Goal: Task Accomplishment & Management: Use online tool/utility

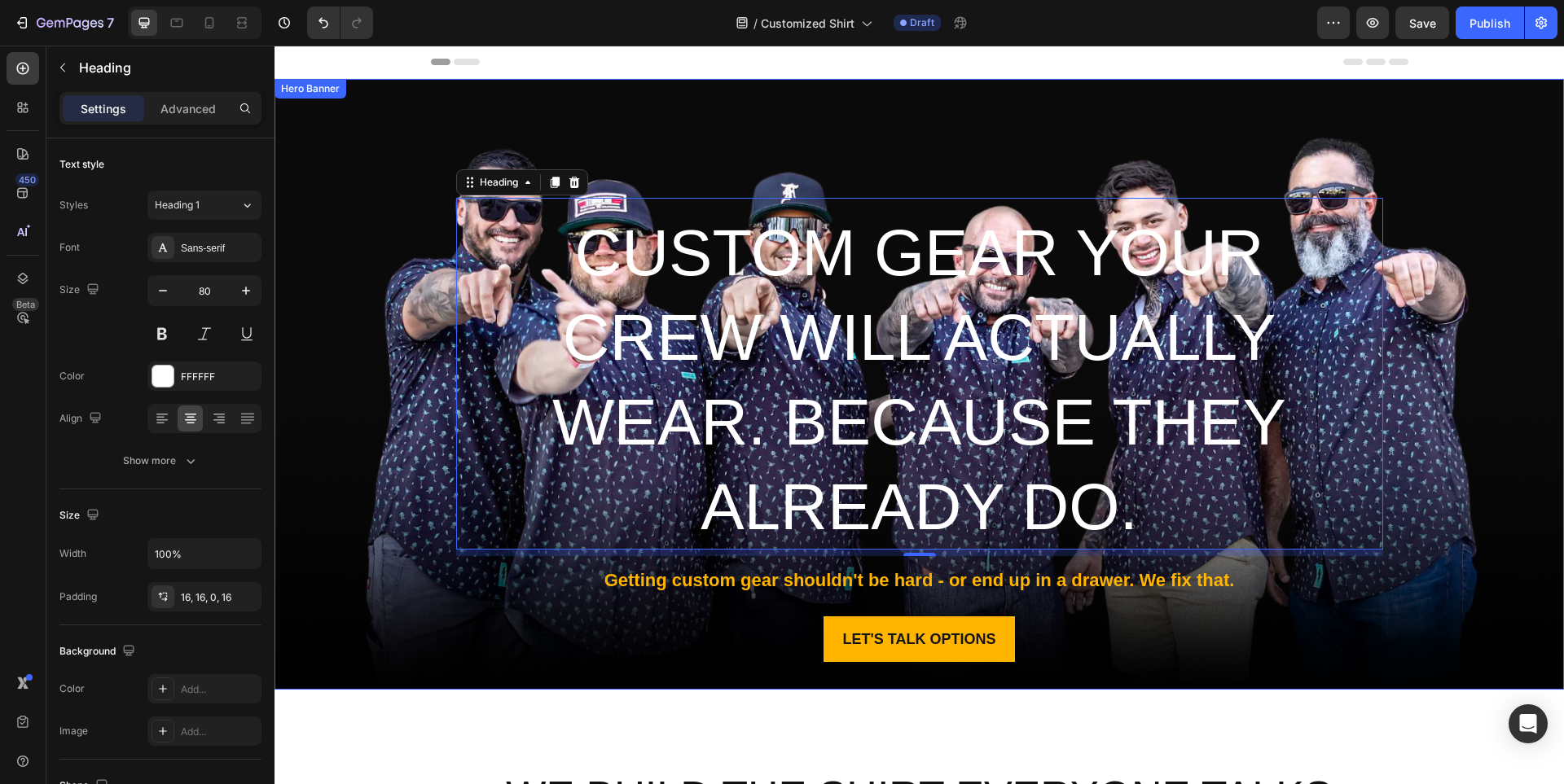
click at [1356, 6] on button "button" at bounding box center [1371, 22] width 32 height 32
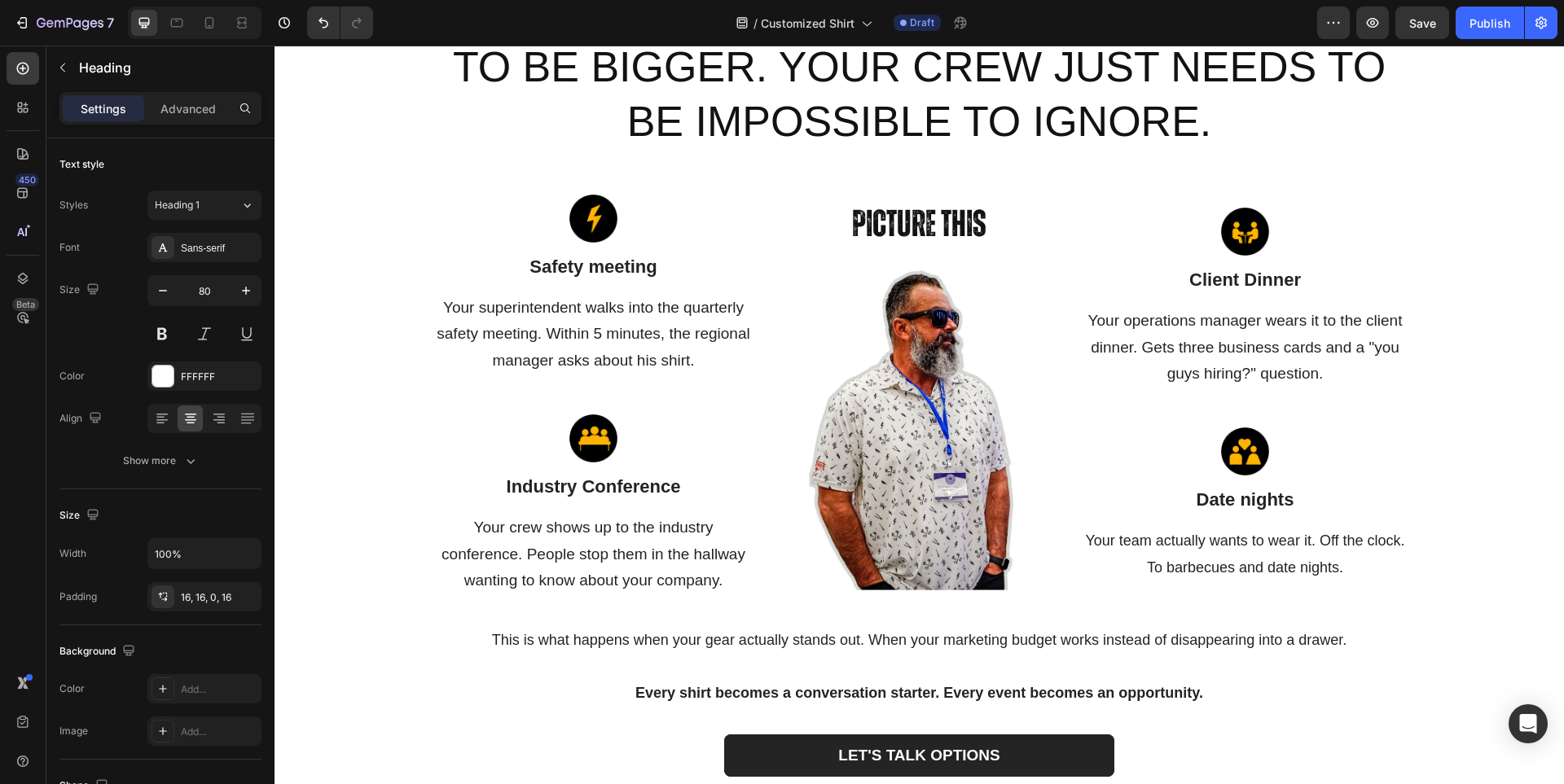
scroll to position [1612, 0]
click at [1356, 6] on button "button" at bounding box center [1371, 22] width 32 height 32
click at [676, 478] on p "Industry Conference" at bounding box center [594, 486] width 323 height 21
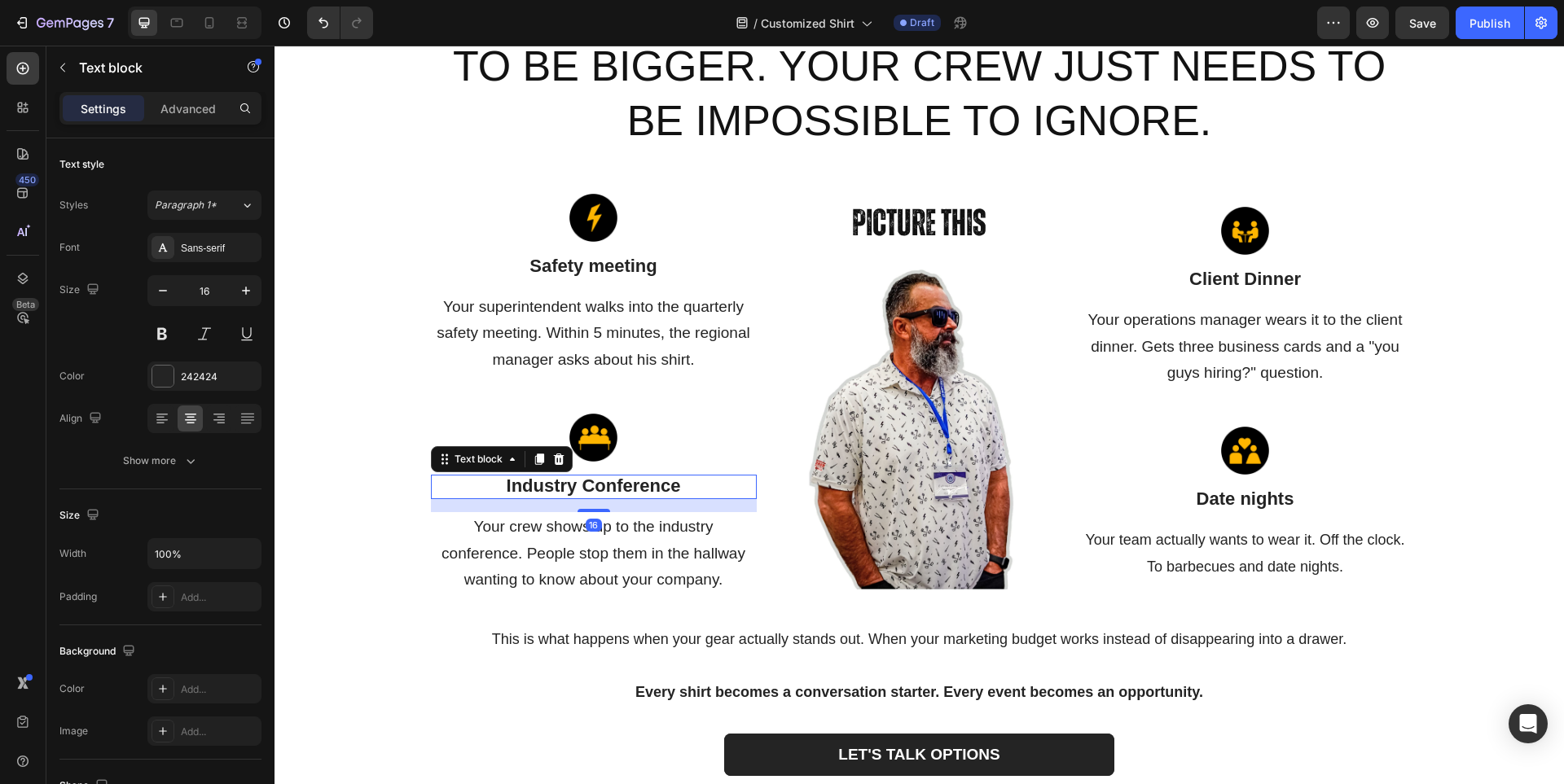
click at [676, 478] on p "Industry Conference" at bounding box center [594, 486] width 323 height 21
click at [673, 479] on span "Industry Conference" at bounding box center [594, 486] width 174 height 20
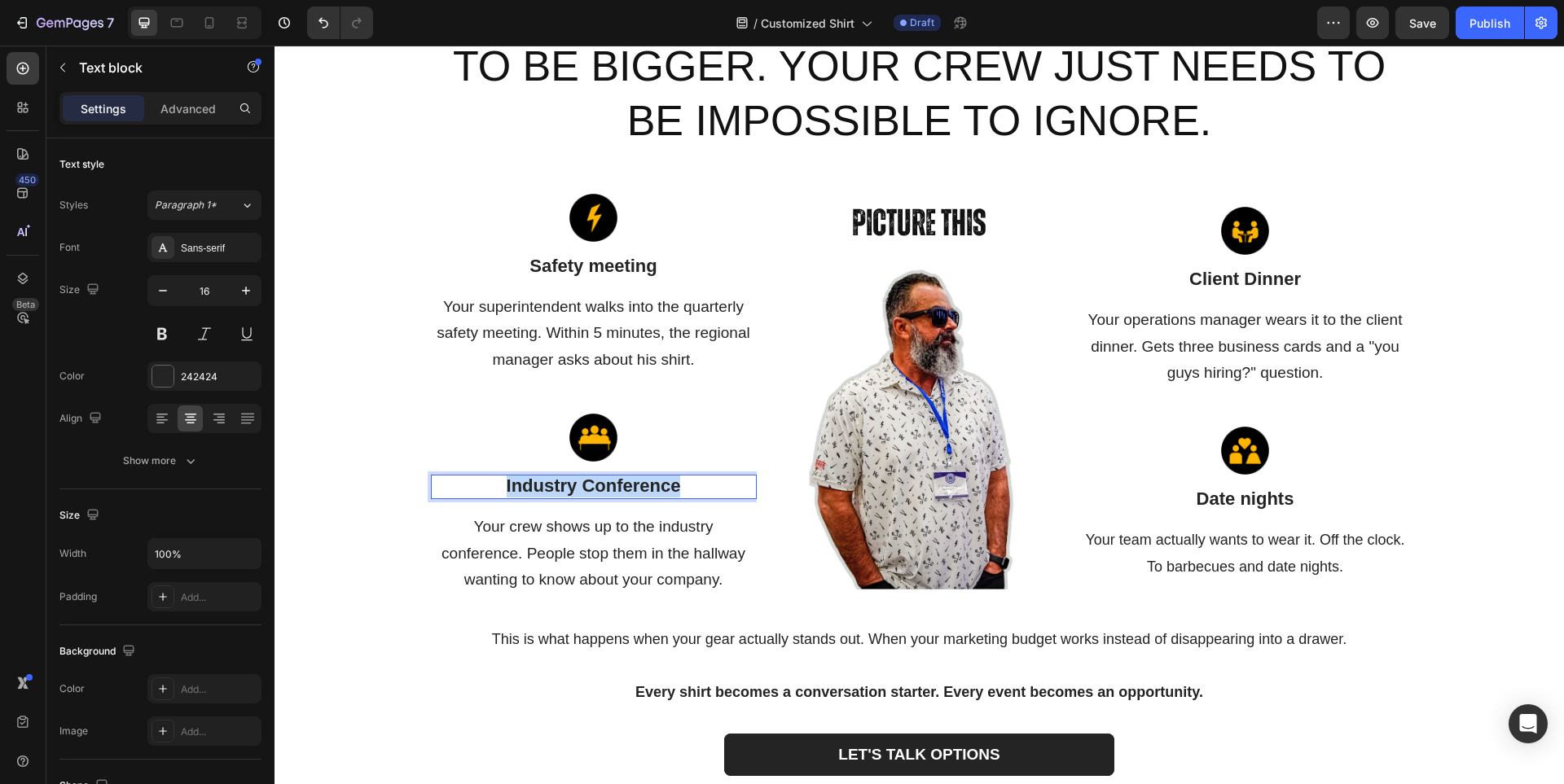
click at [673, 479] on span "Industry Conference" at bounding box center [594, 486] width 174 height 20
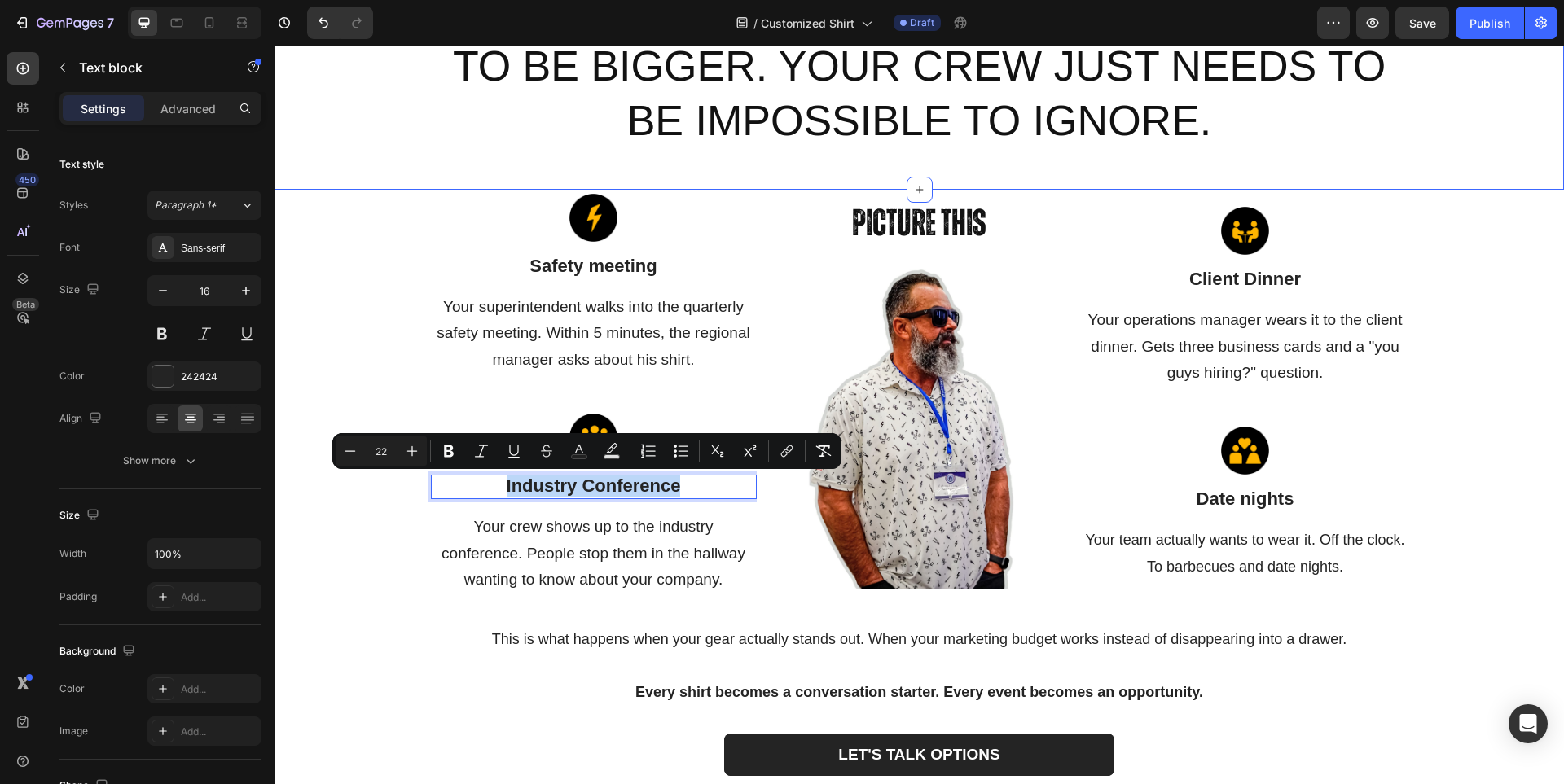
copy span "Industry Conference"
click at [636, 263] on span "Safety meeting" at bounding box center [593, 265] width 128 height 20
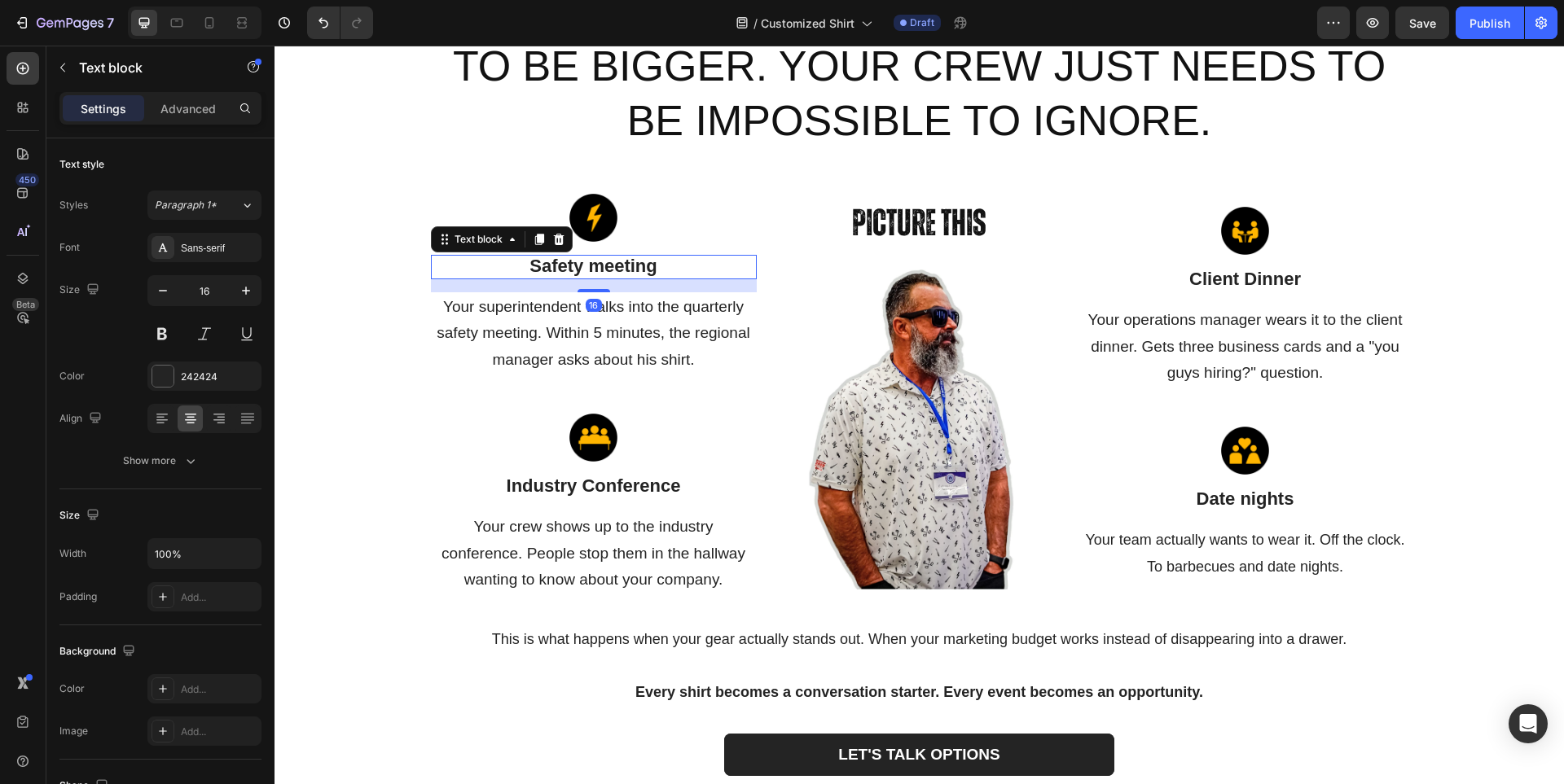
click at [636, 263] on span "Safety meeting" at bounding box center [593, 265] width 128 height 20
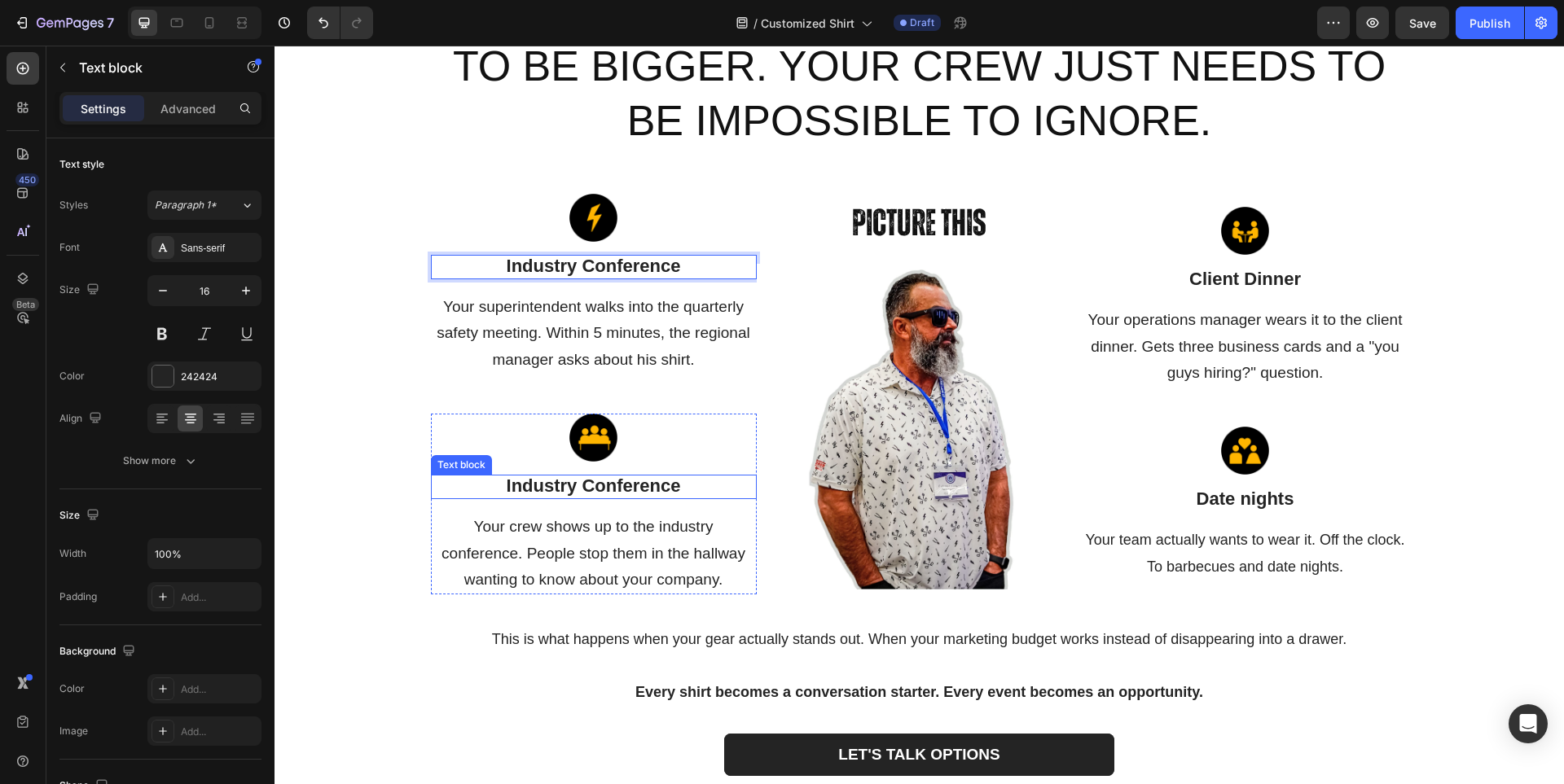
click at [646, 494] on span "Industry Conference" at bounding box center [594, 486] width 174 height 20
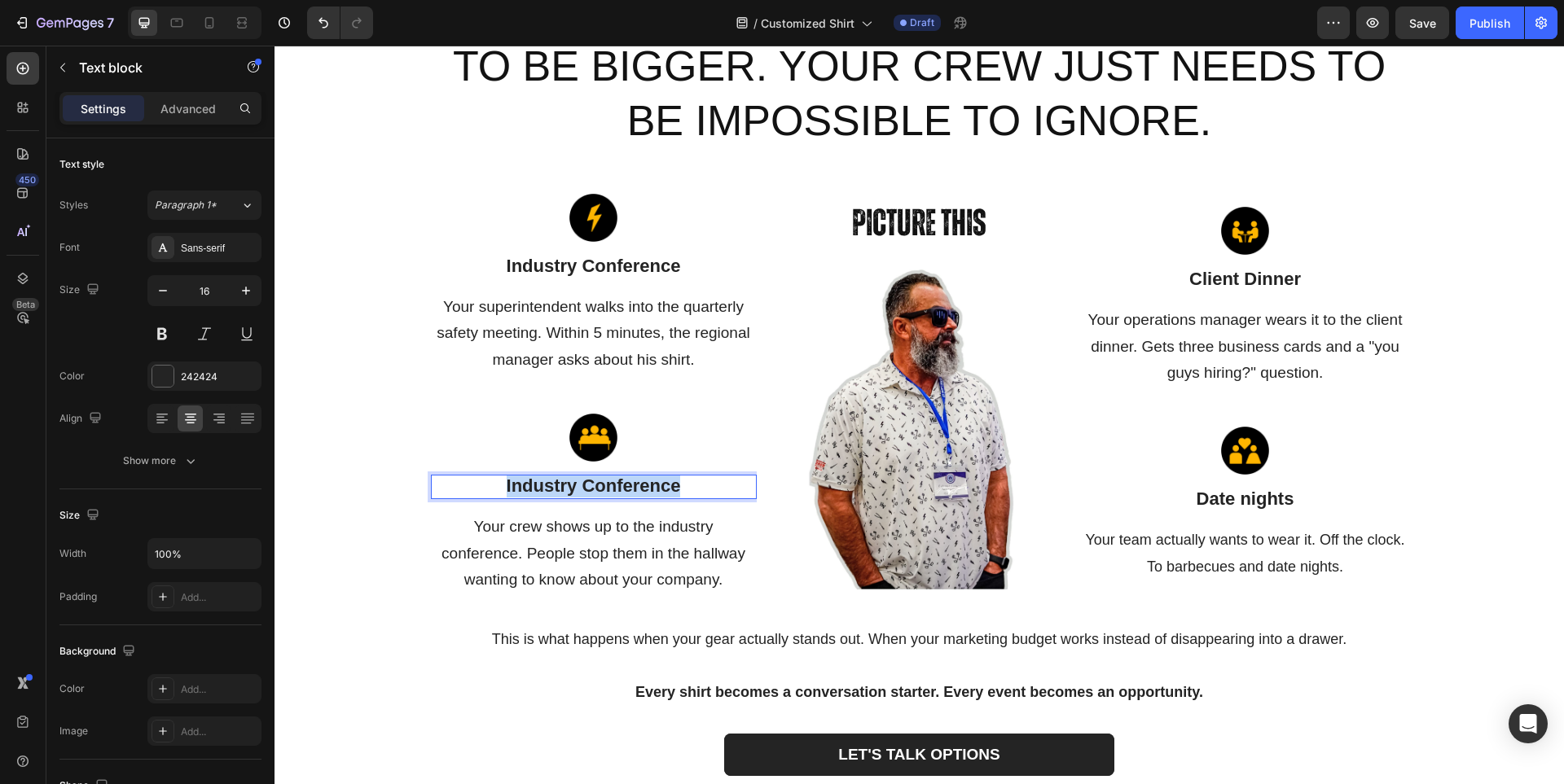
click at [646, 494] on span "Industry Conference" at bounding box center [594, 486] width 174 height 20
click at [595, 536] on p "Your crew shows up to the industry conference. People stop them in the hallway …" at bounding box center [594, 554] width 323 height 79
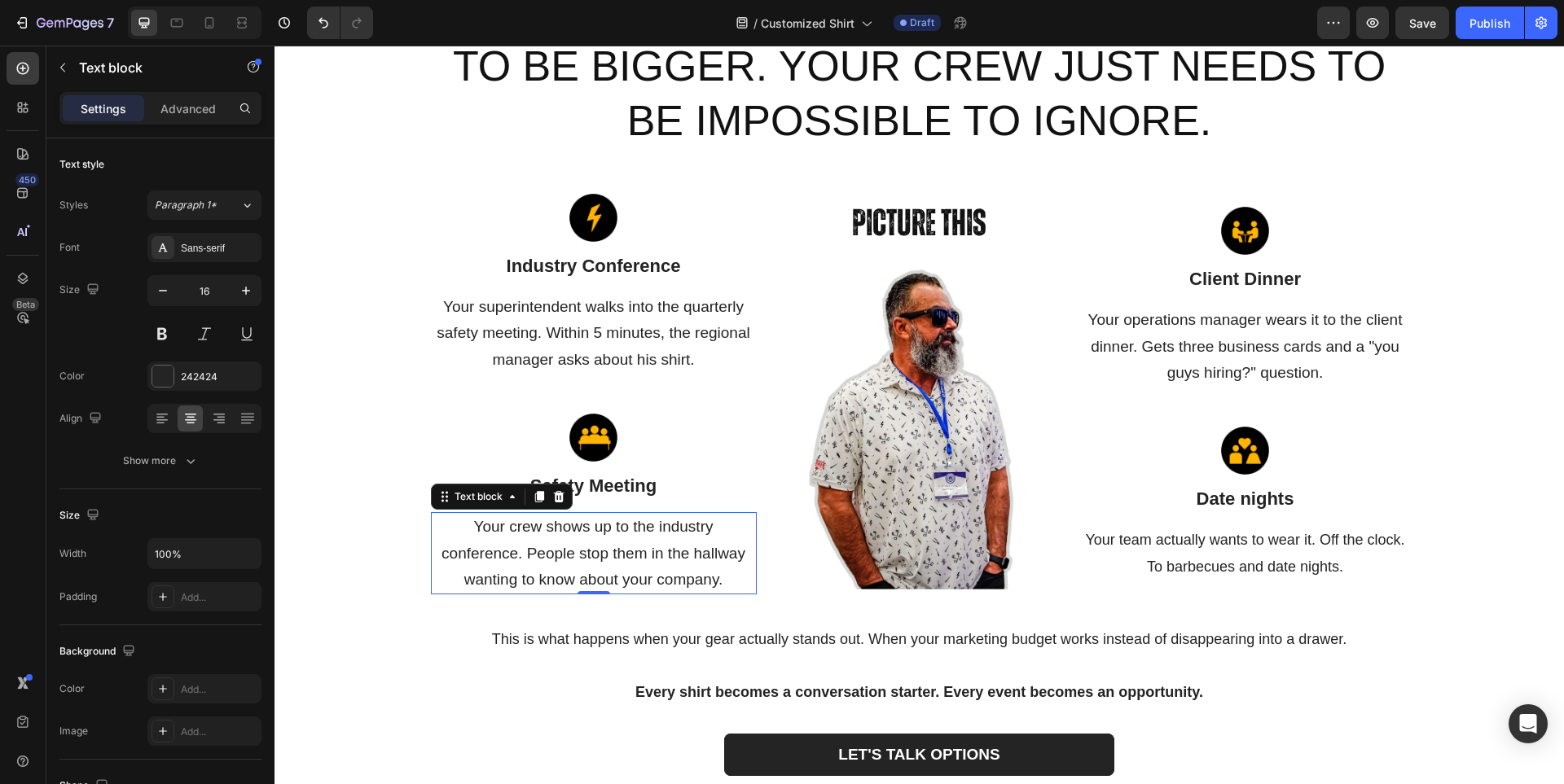
click at [595, 536] on p "Your crew shows up to the industry conference. People stop them in the hallway …" at bounding box center [594, 554] width 323 height 79
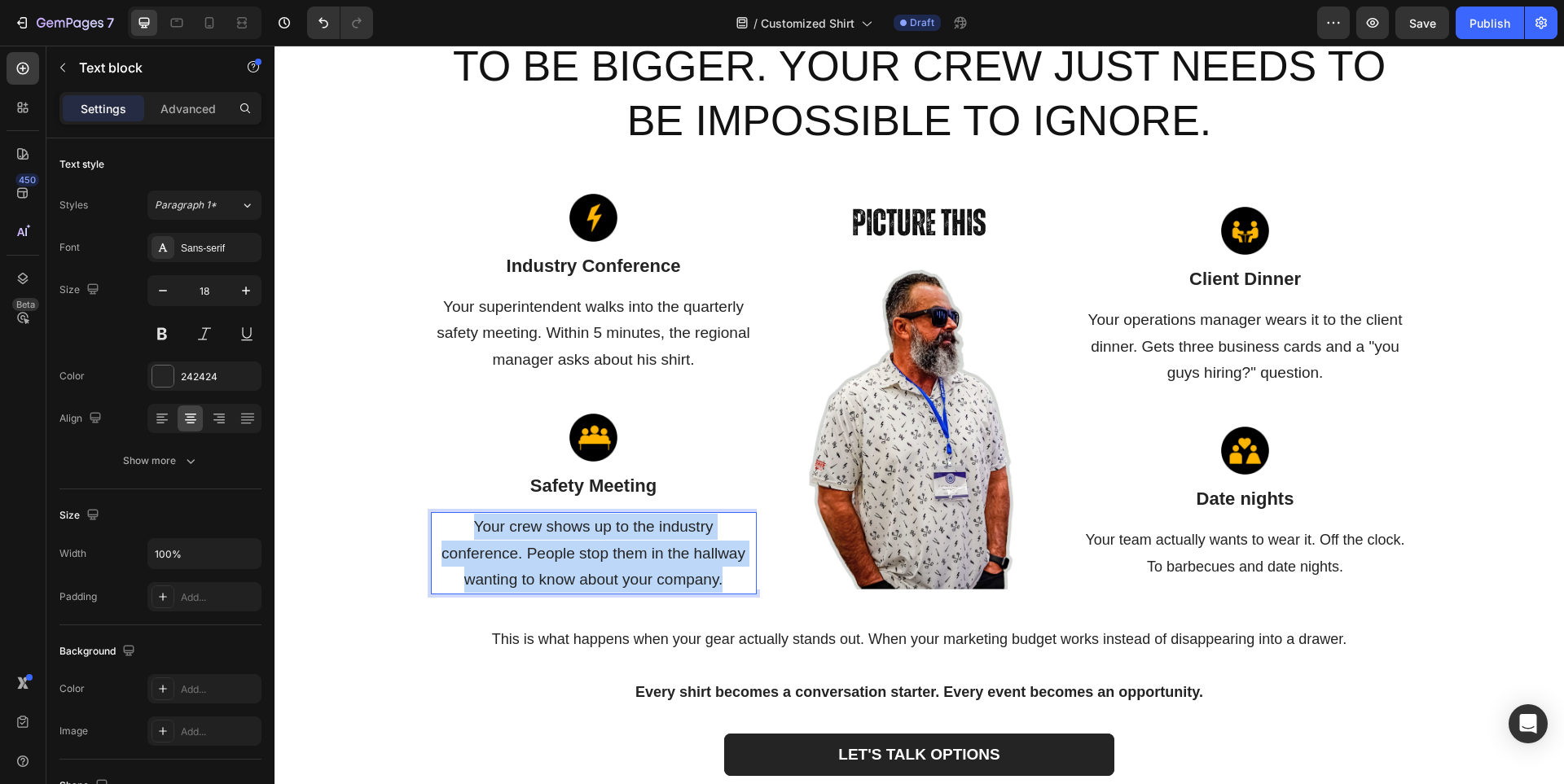
click at [595, 536] on p "Your crew shows up to the industry conference. People stop them in the hallway …" at bounding box center [594, 554] width 323 height 79
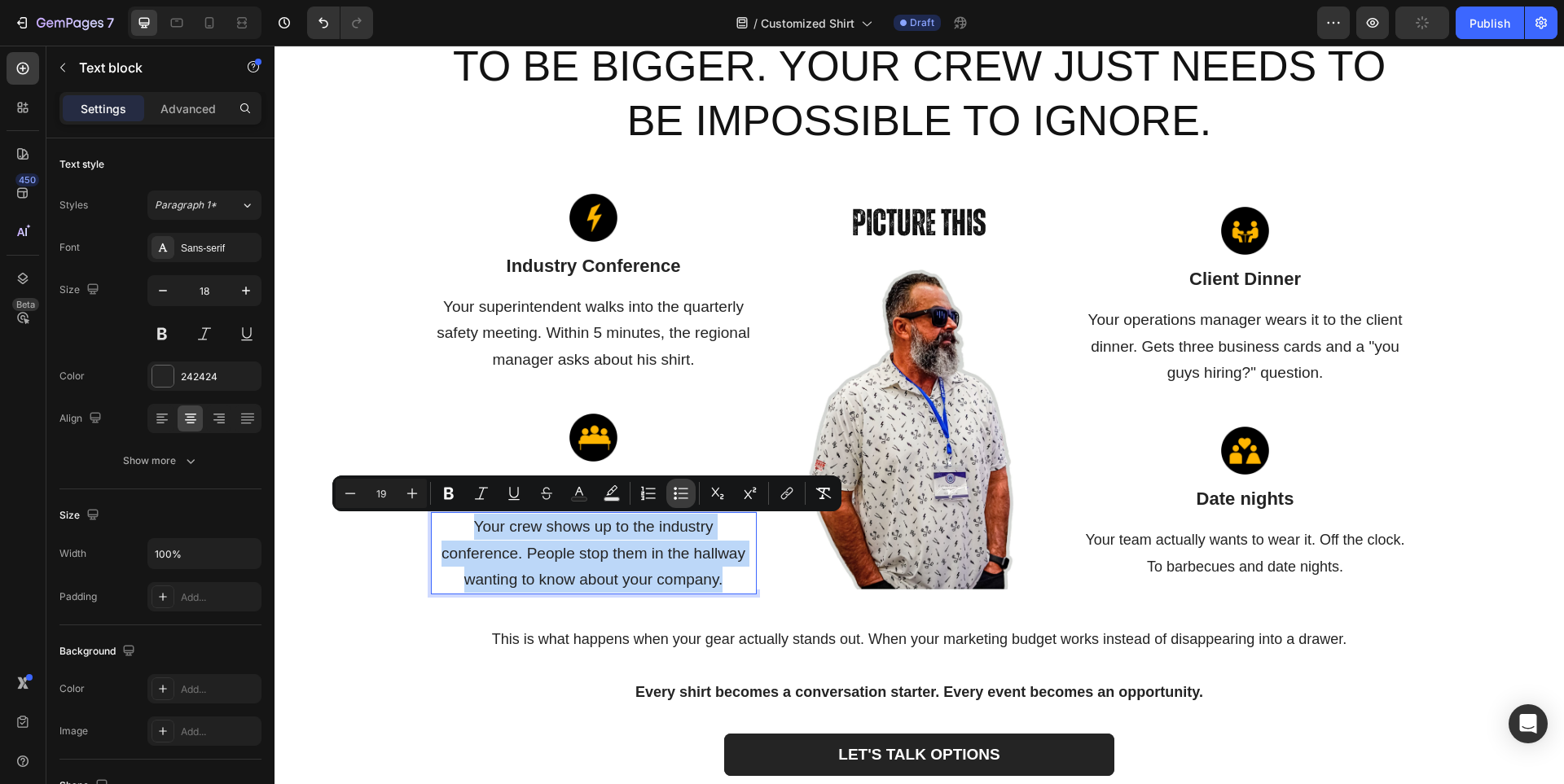
copy span "Your crew shows up to the industry conference. People stop them in the hallway …"
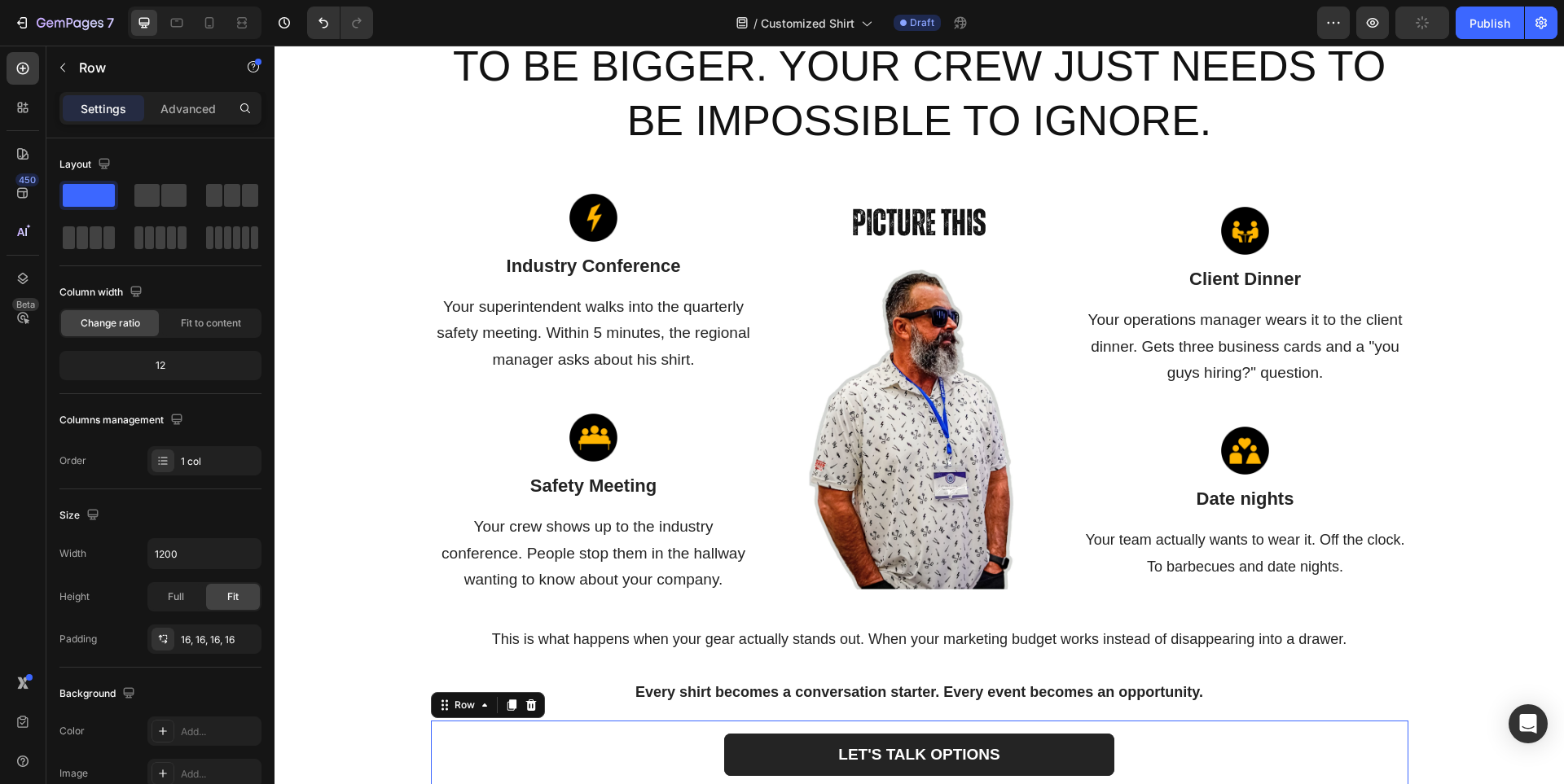
click at [471, 783] on div "LET'S TALK OPTIONS Button Row 0" at bounding box center [919, 755] width 977 height 69
click at [587, 313] on span "Your superintendent walks into the quarterly safety meeting. Within 5 minutes, …" at bounding box center [593, 333] width 312 height 70
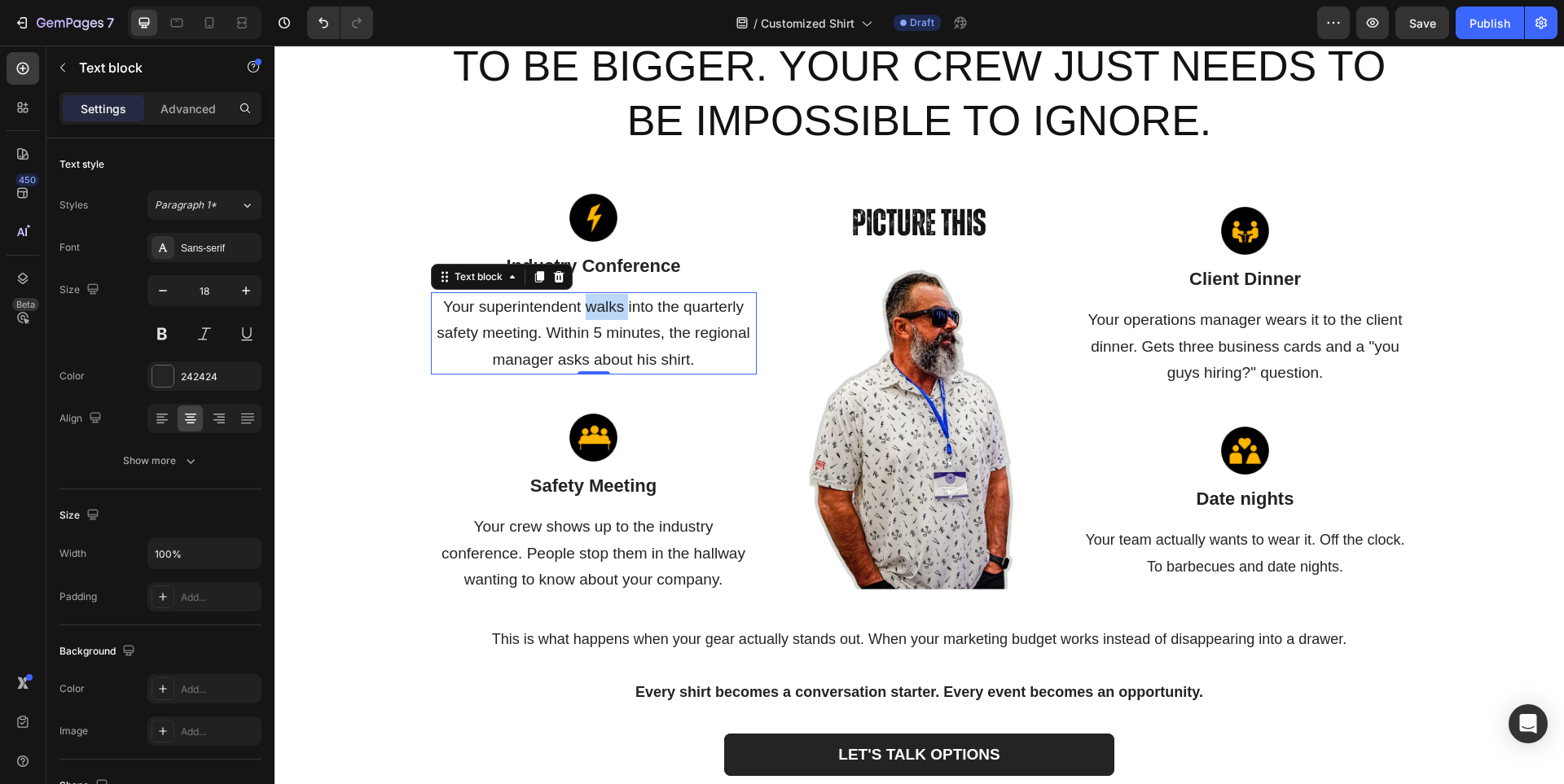
click at [587, 313] on span "Your superintendent walks into the quarterly safety meeting. Within 5 minutes, …" at bounding box center [593, 333] width 312 height 70
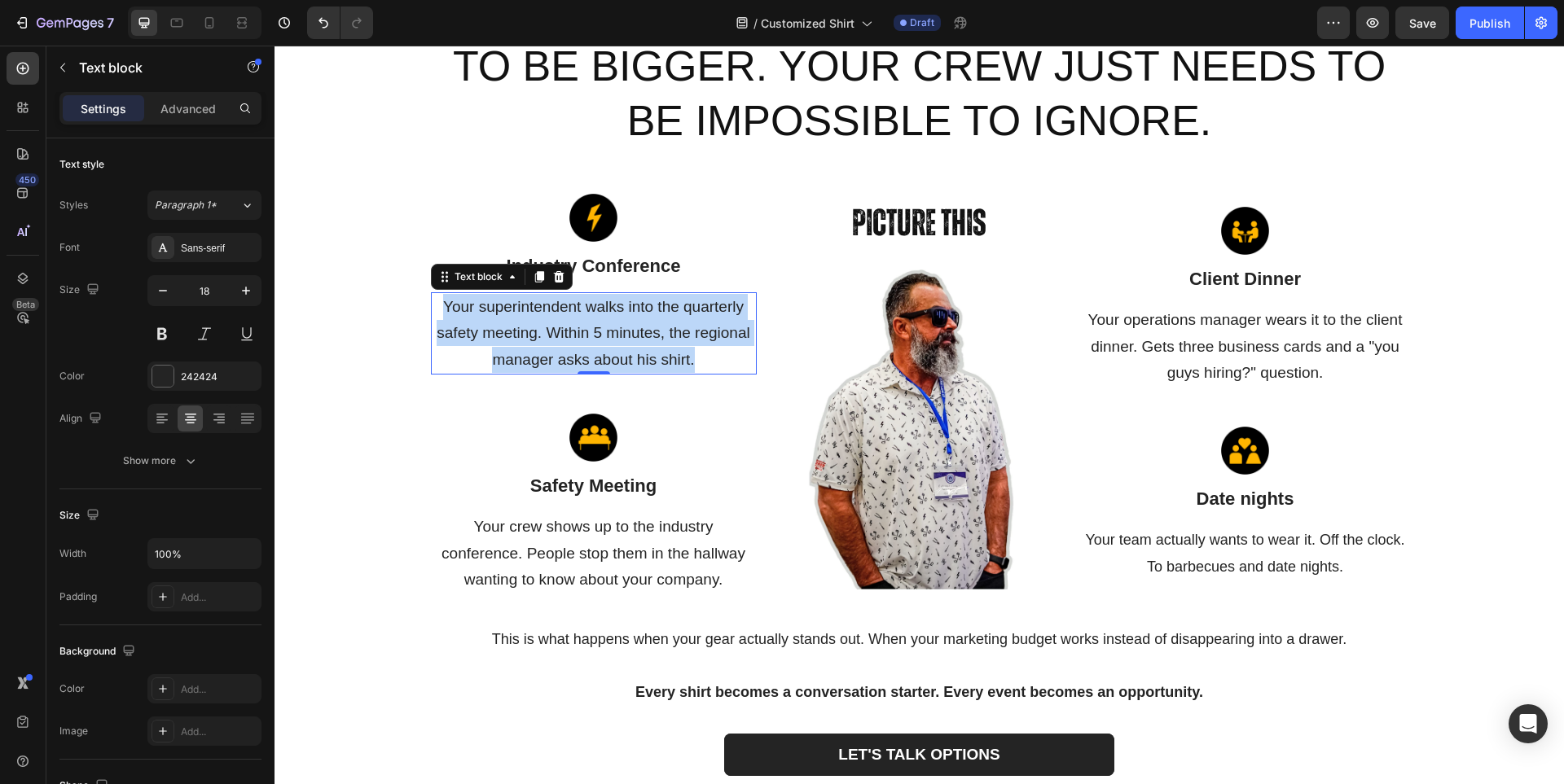
click at [587, 313] on span "Your superintendent walks into the quarterly safety meeting. Within 5 minutes, …" at bounding box center [593, 333] width 312 height 70
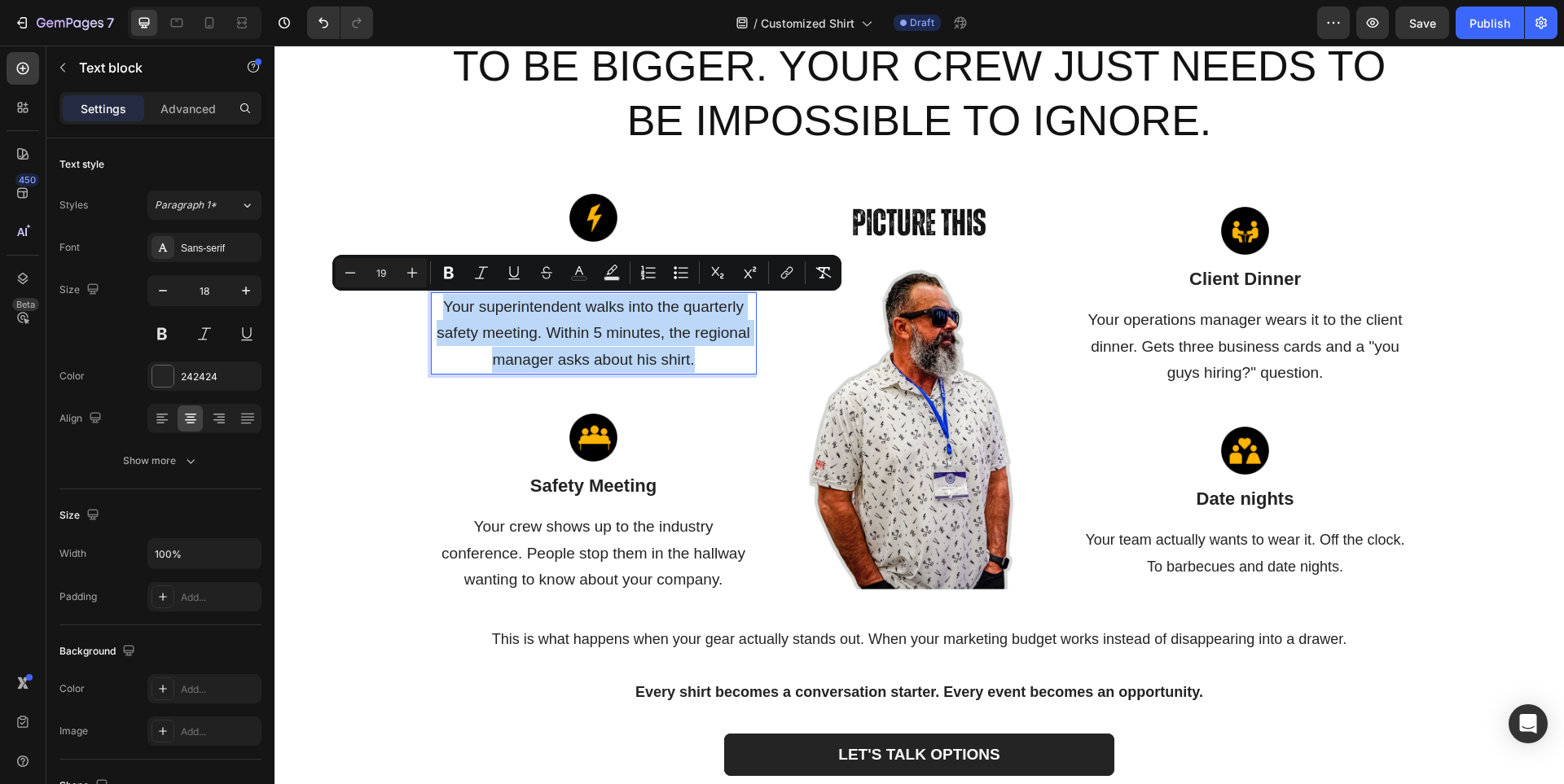
copy span "Your superintendent walks into the quarterly safety meeting. Within 5 minutes, …"
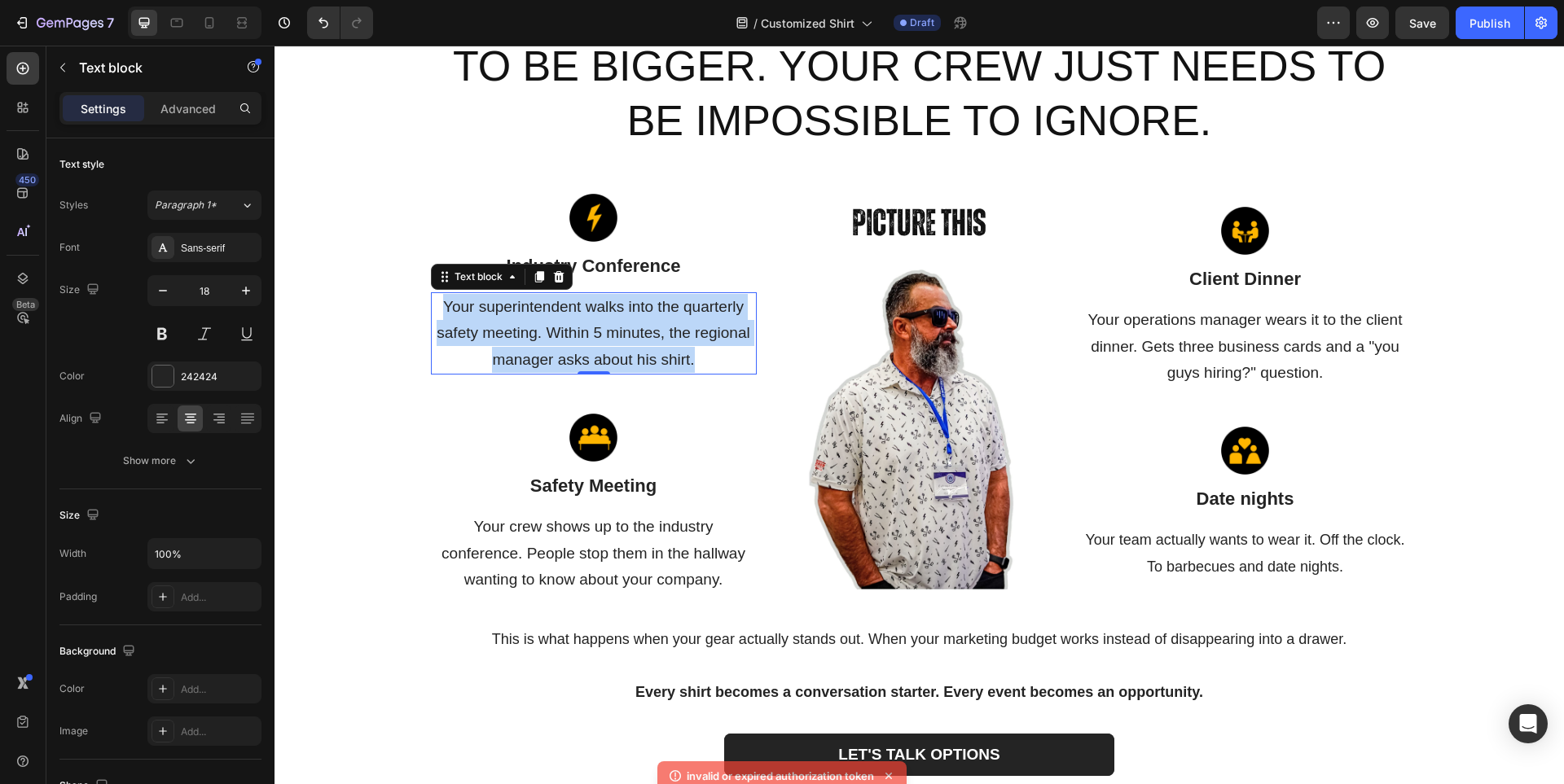
click at [635, 325] on span "Your superintendent walks into the quarterly safety meeting. Within 5 minutes, …" at bounding box center [593, 333] width 312 height 70
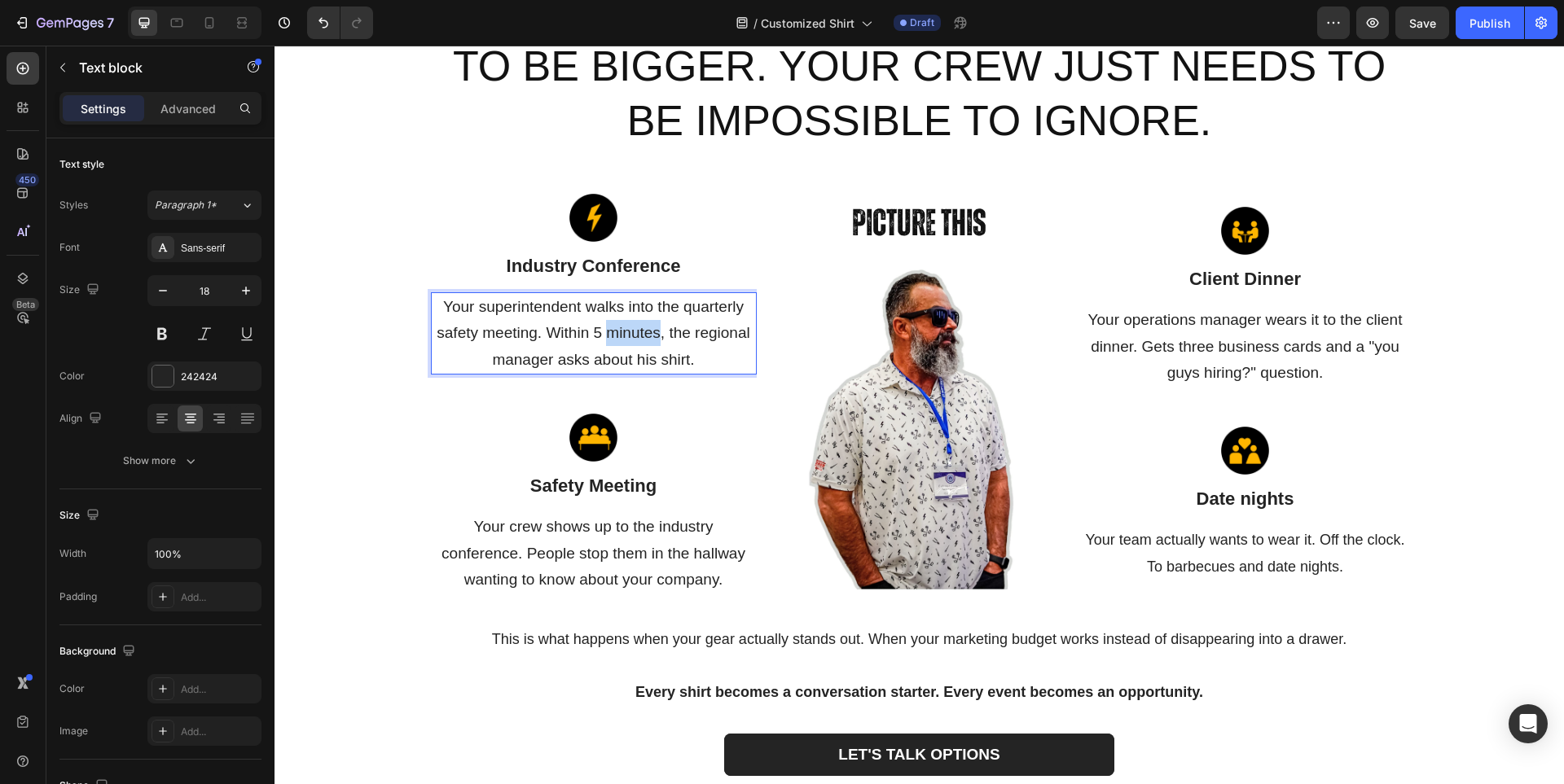
click at [635, 325] on span "Your superintendent walks into the quarterly safety meeting. Within 5 minutes, …" at bounding box center [593, 333] width 312 height 70
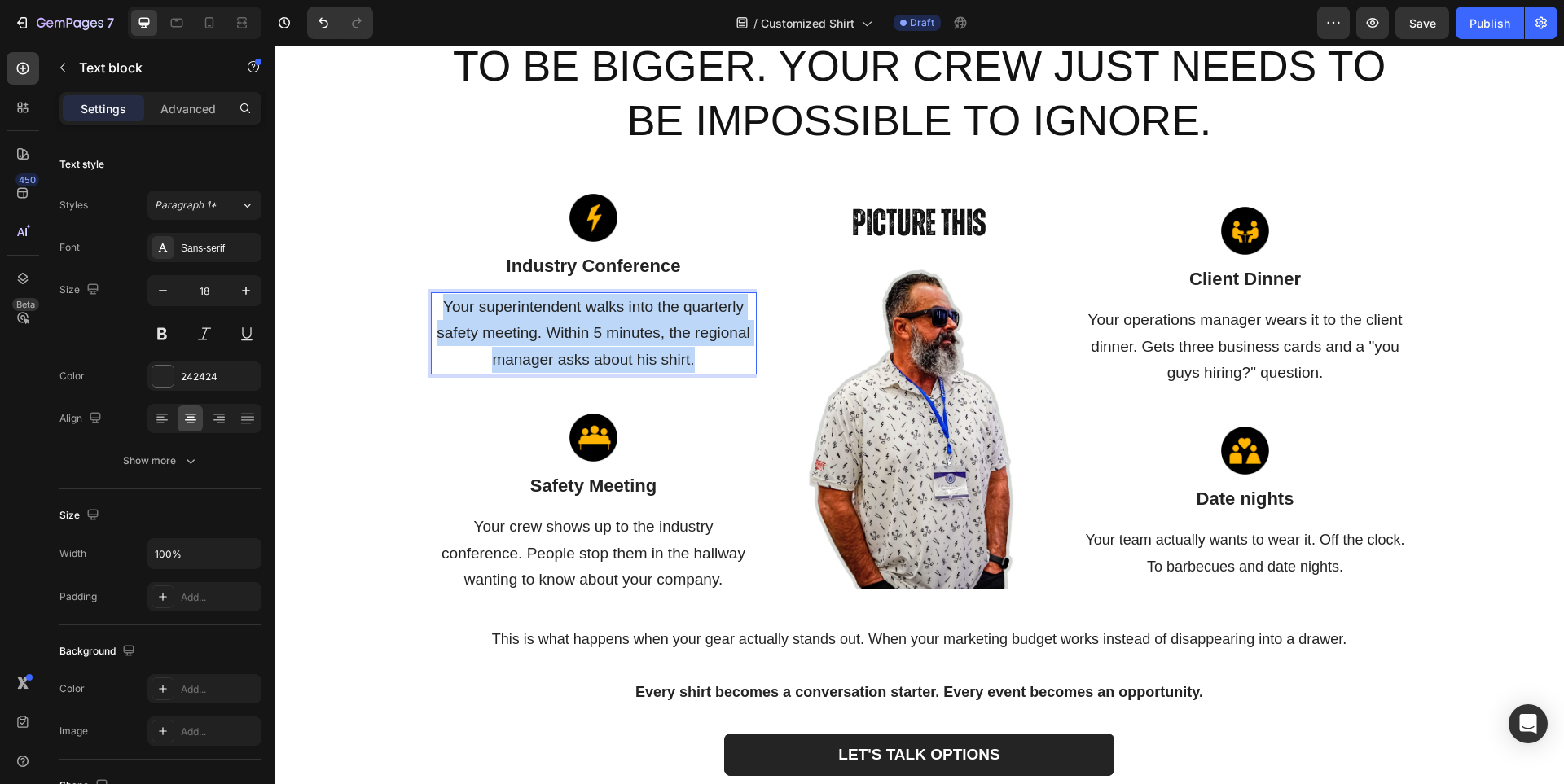
click at [635, 325] on span "Your superintendent walks into the quarterly safety meeting. Within 5 minutes, …" at bounding box center [593, 333] width 312 height 70
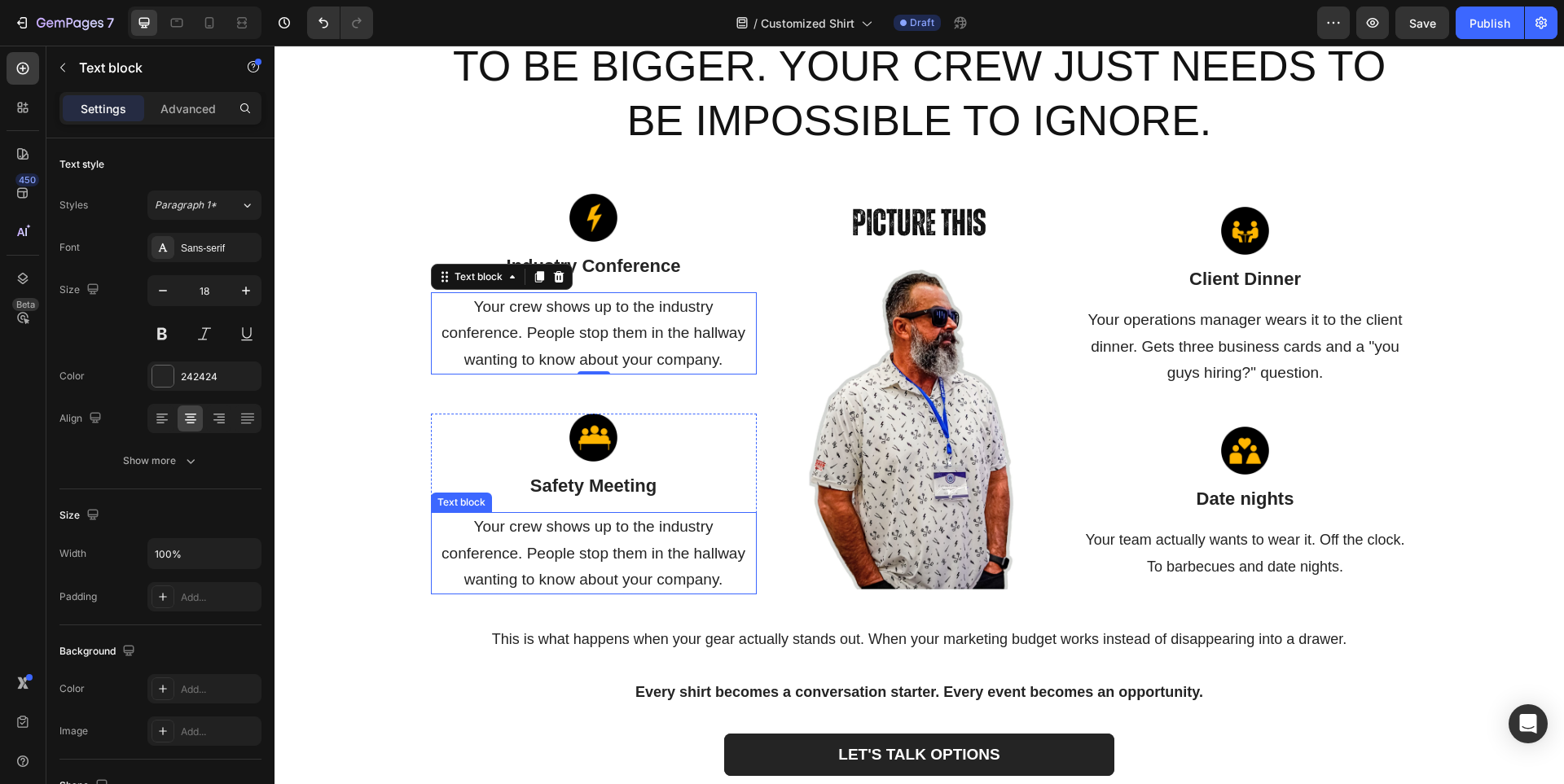
click at [654, 550] on span "Your crew shows up to the industry conference. People stop them in the hallway …" at bounding box center [594, 553] width 304 height 70
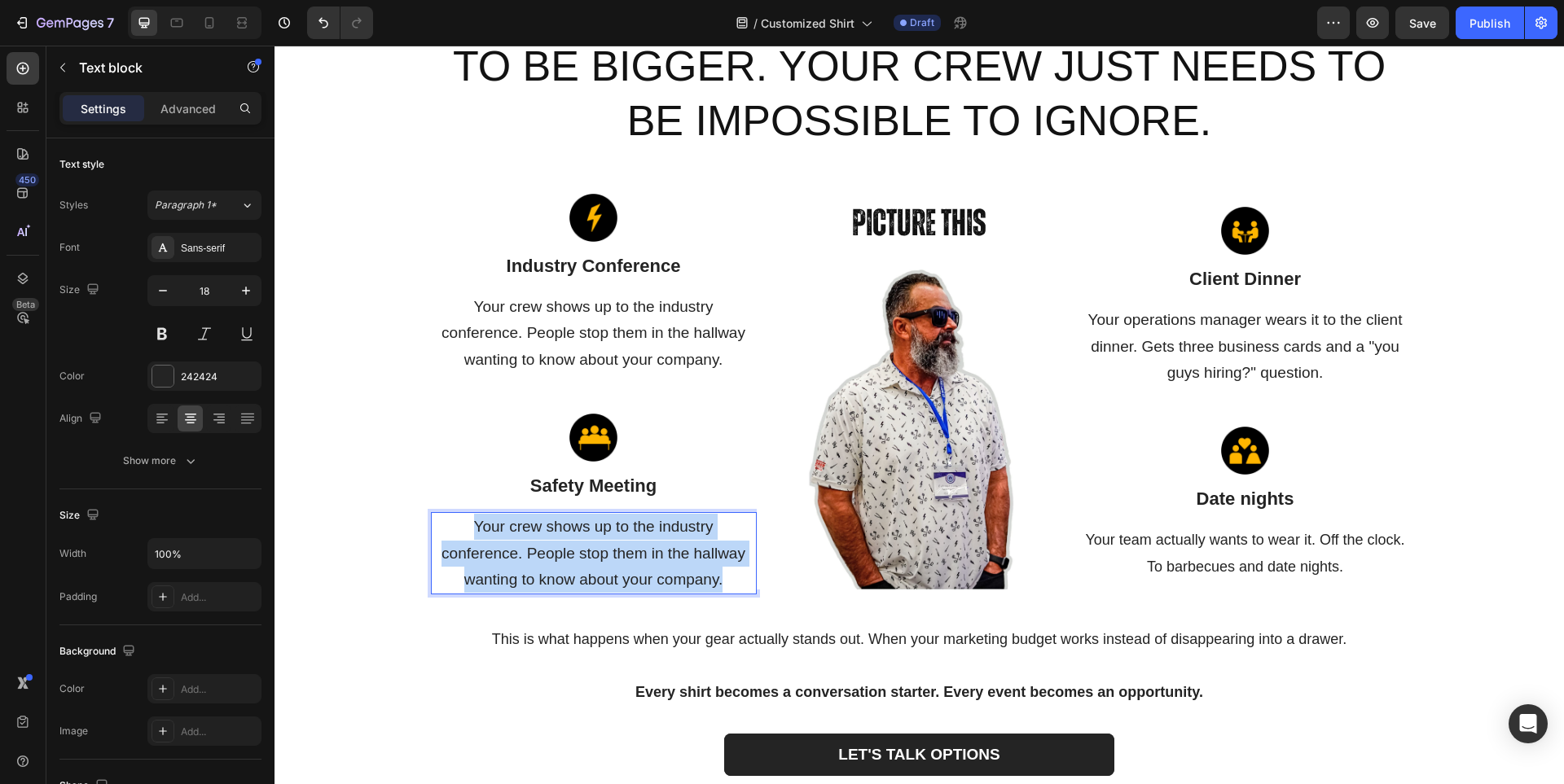
click at [654, 550] on span "Your crew shows up to the industry conference. People stop them in the hallway …" at bounding box center [594, 553] width 304 height 70
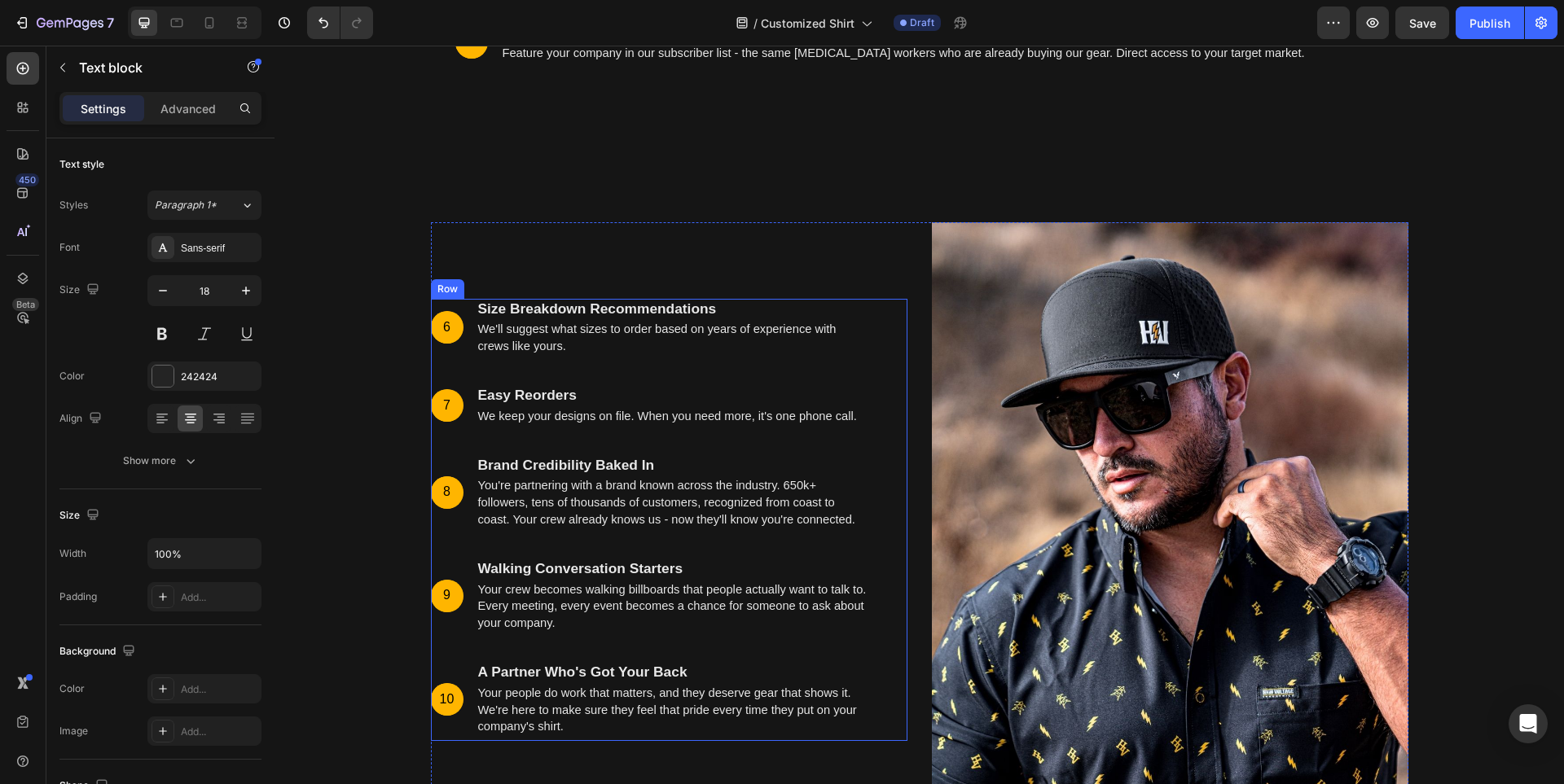
scroll to position [5519, 0]
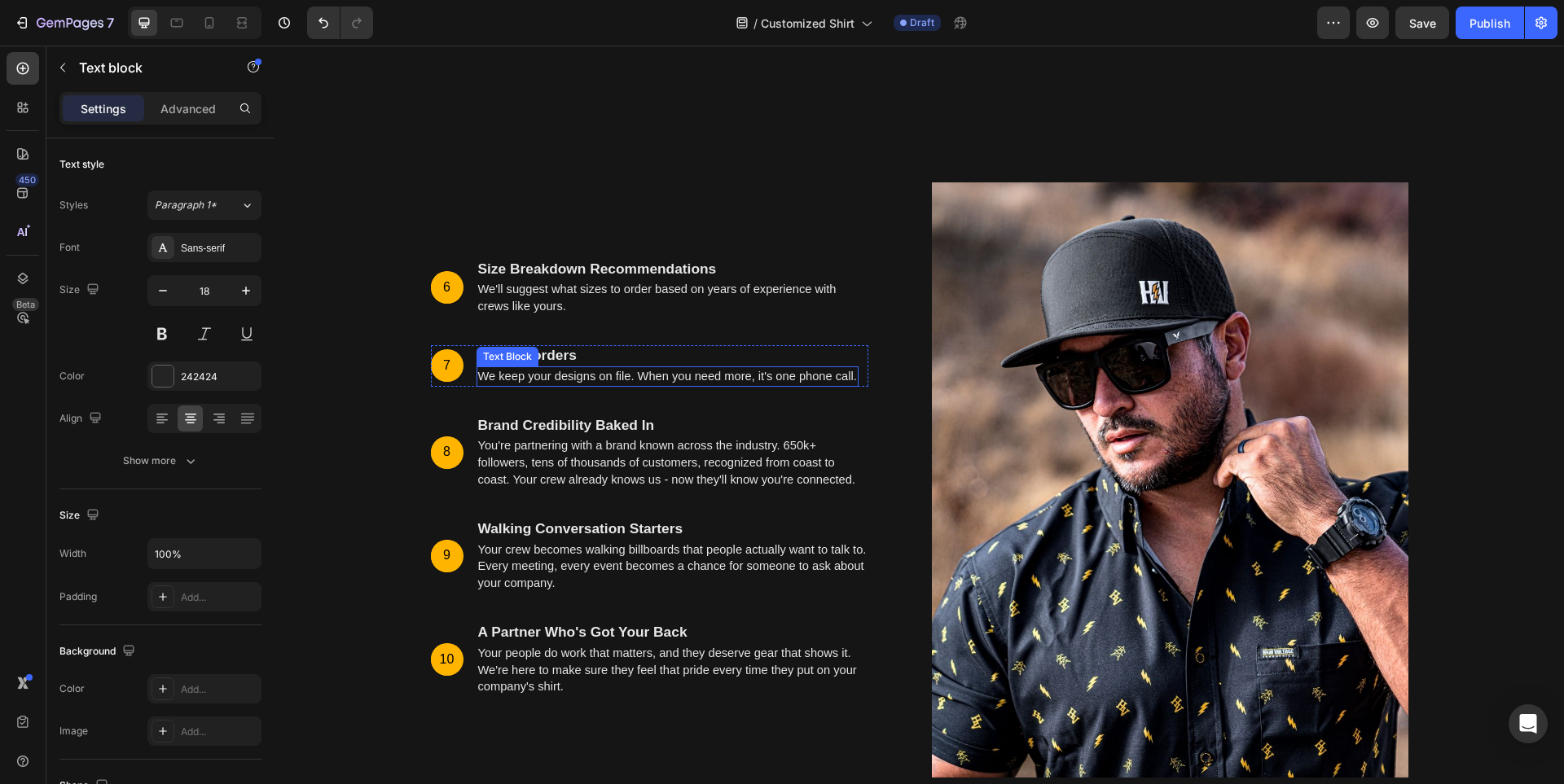
click at [511, 364] on div "Text Block" at bounding box center [507, 357] width 55 height 15
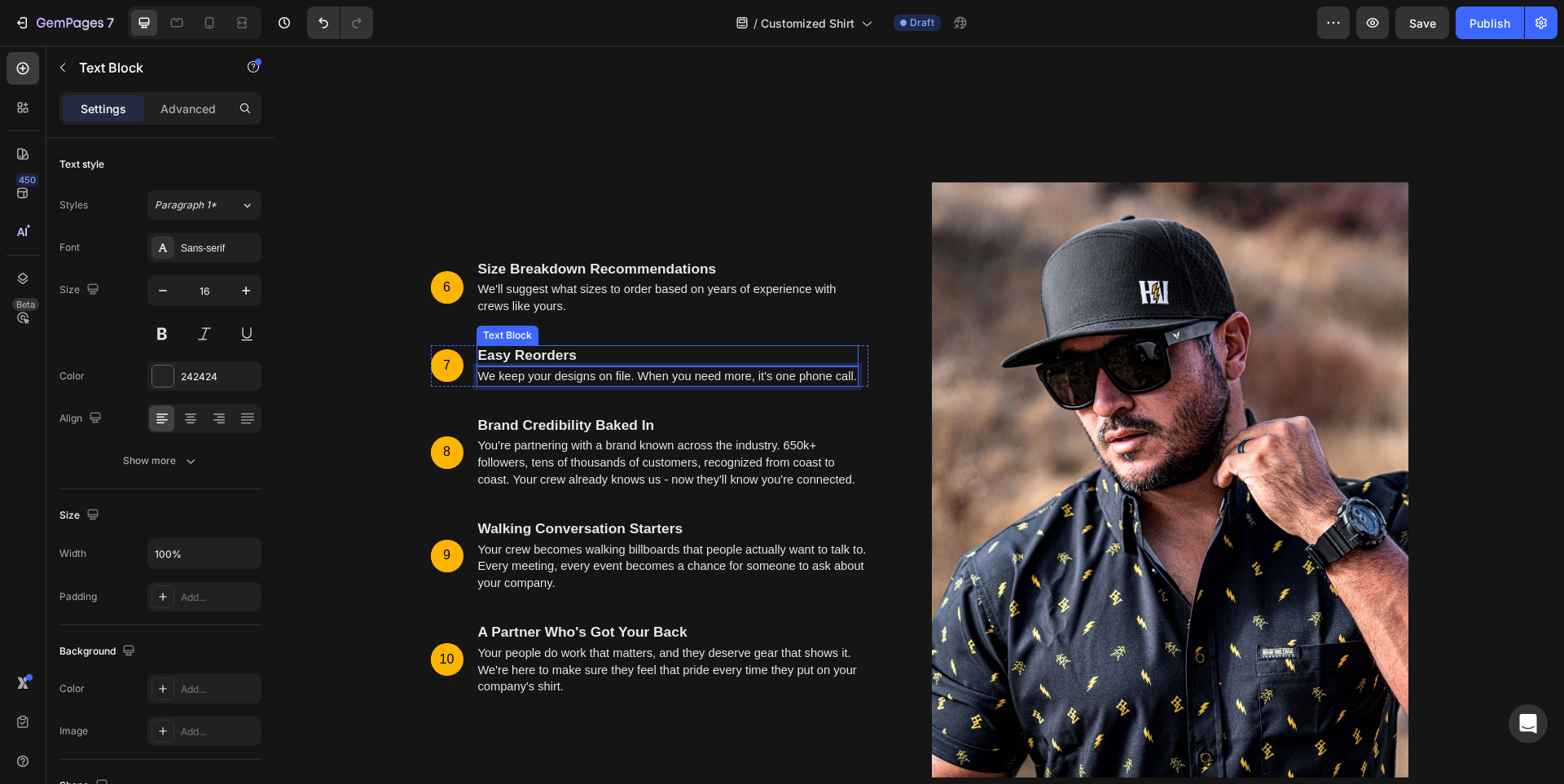
click at [539, 363] on strong "Easy Reorders" at bounding box center [527, 355] width 99 height 17
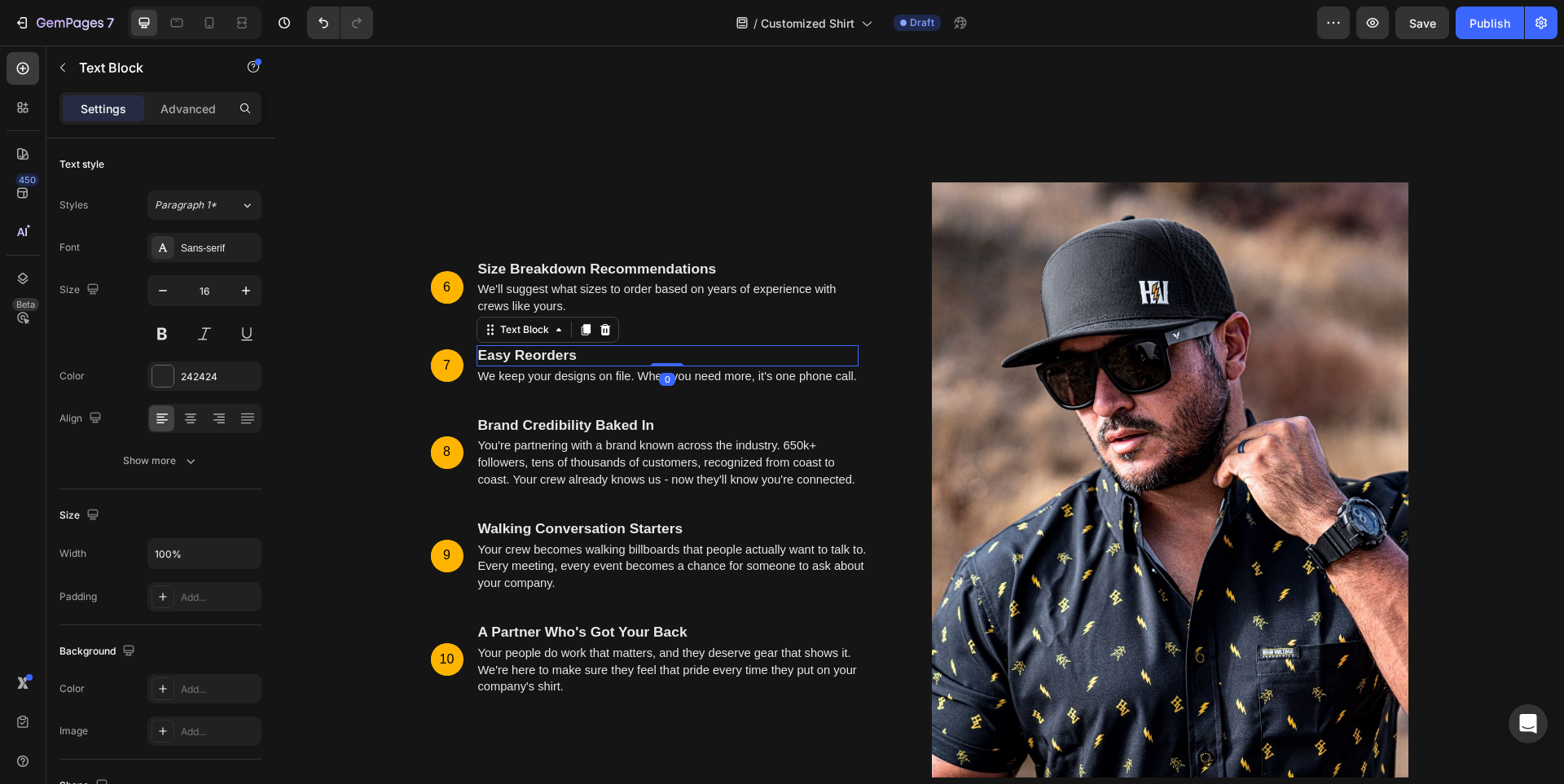
click at [539, 363] on strong "Easy Reorders" at bounding box center [527, 355] width 99 height 17
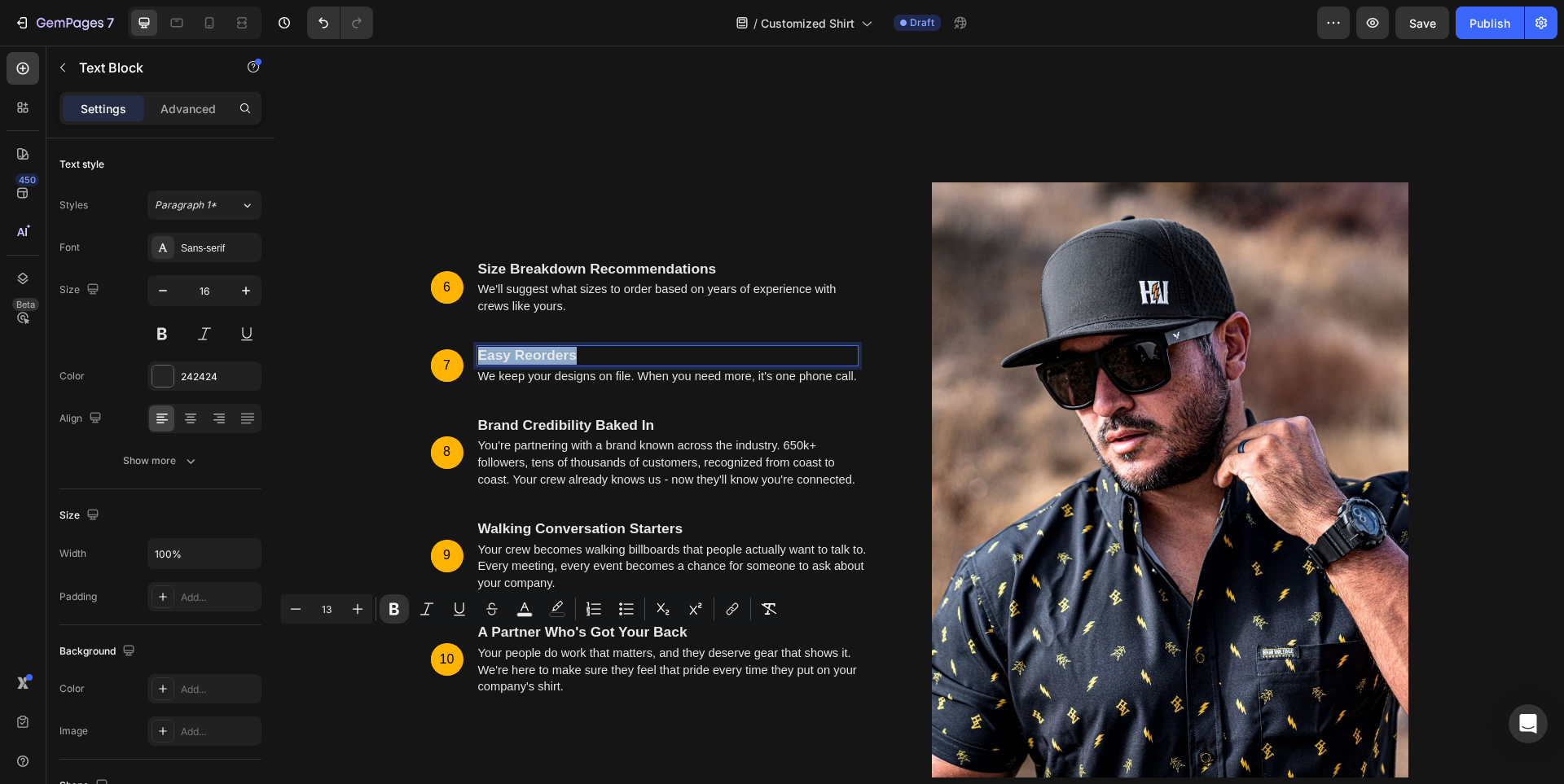
copy strong "Easy Reorders"
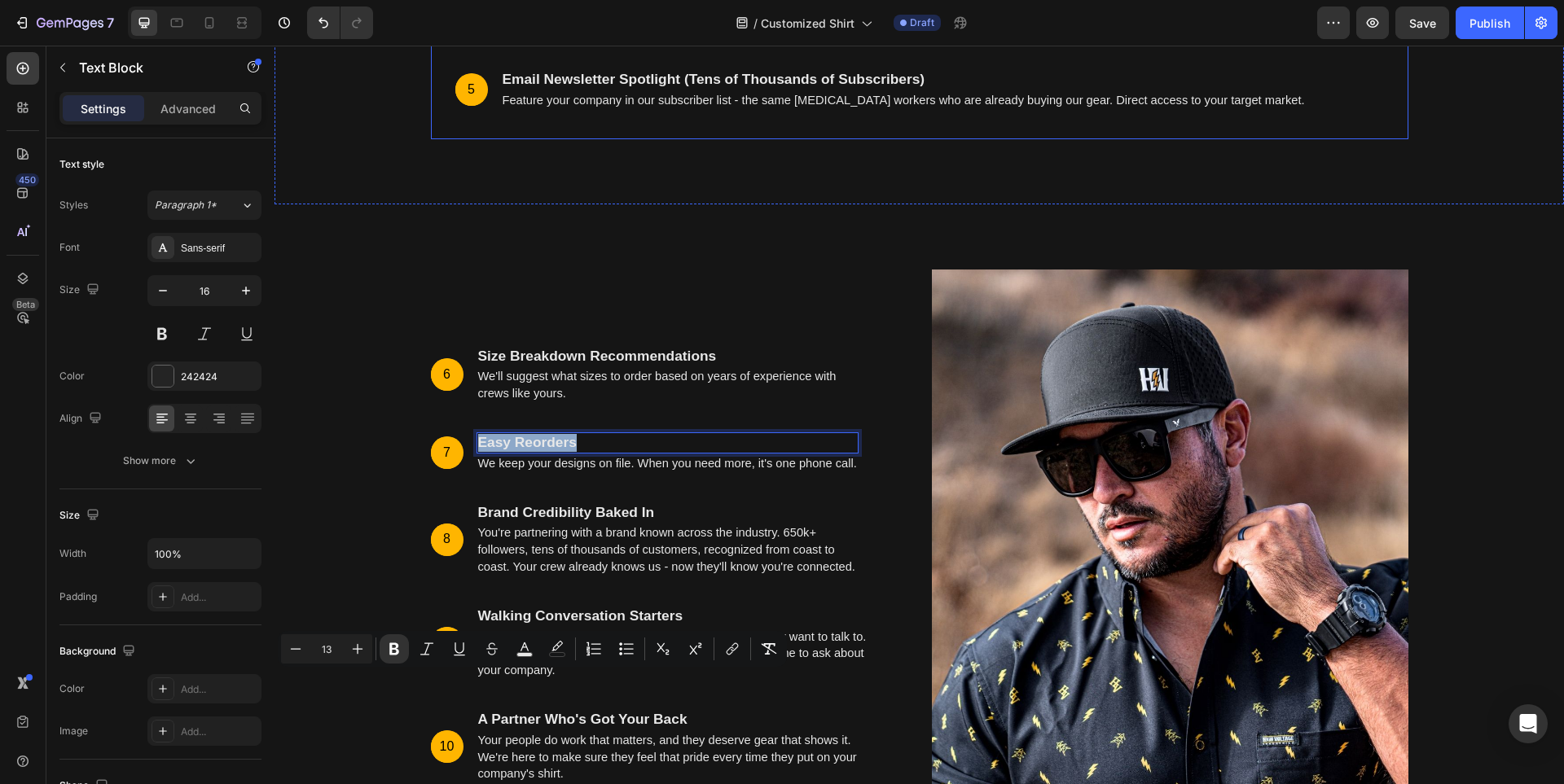
scroll to position [5275, 0]
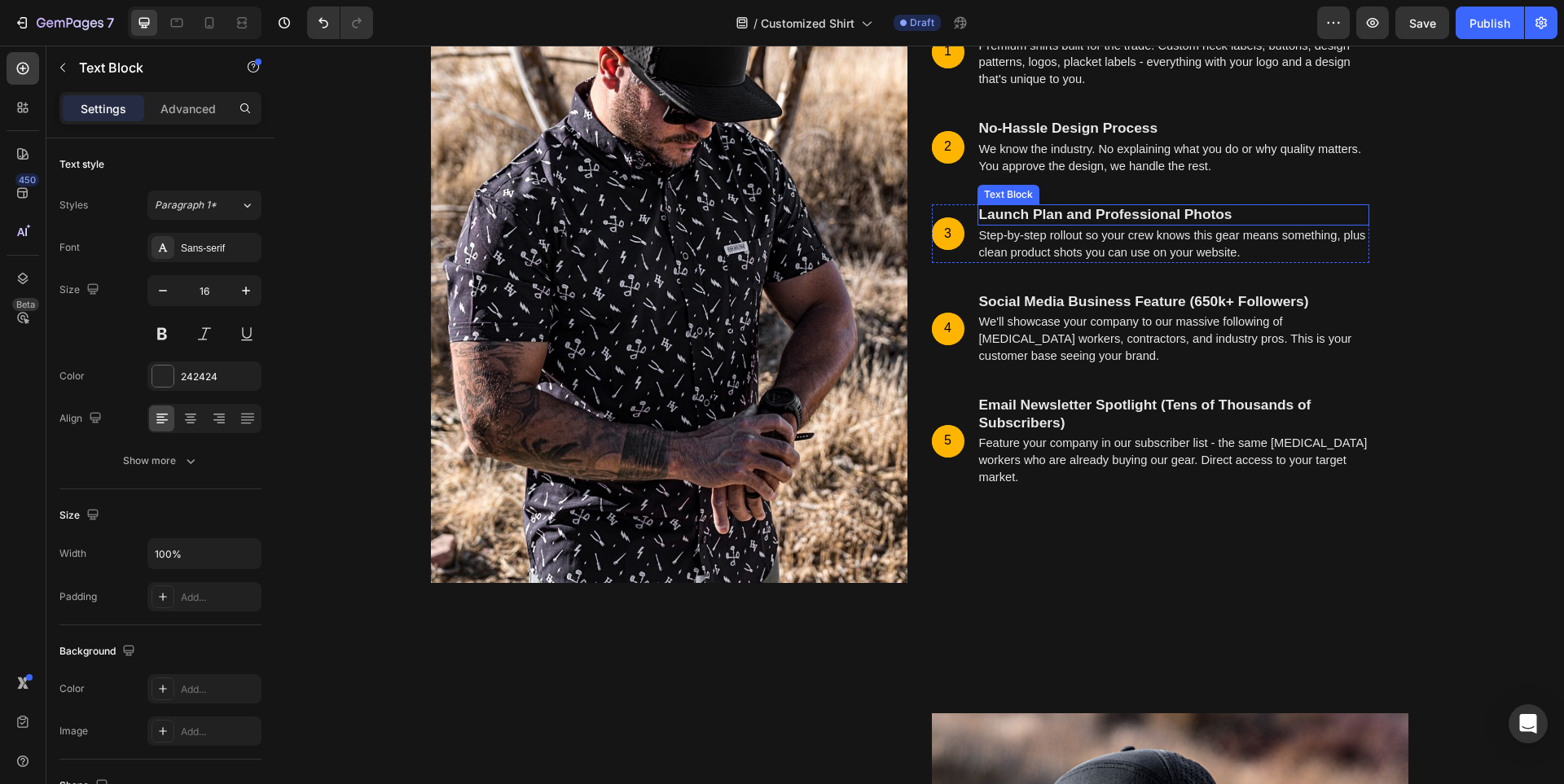
click at [1046, 216] on strong "Launch Plan and Professional Photos" at bounding box center [1105, 215] width 253 height 17
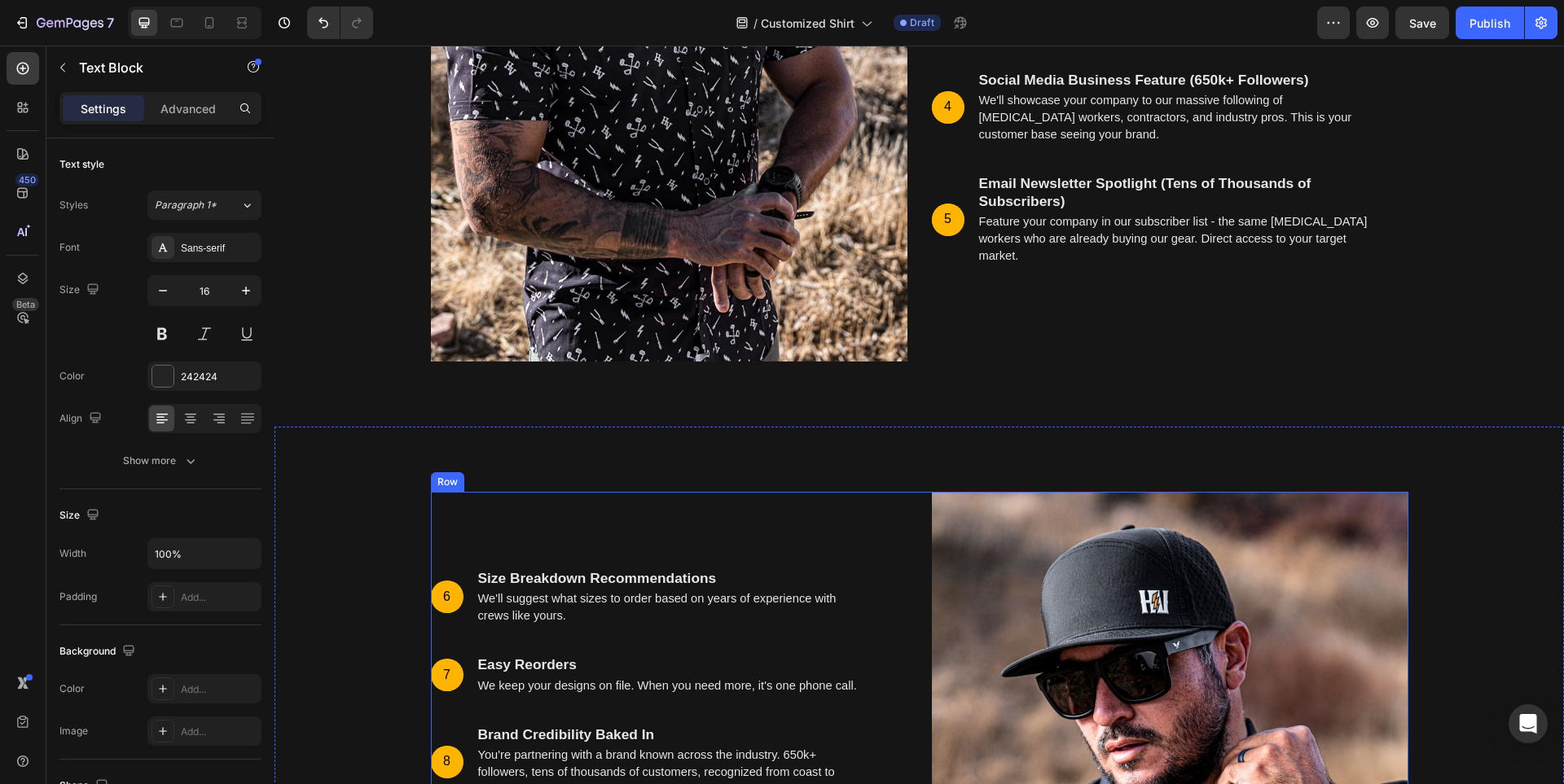
scroll to position [5519, 0]
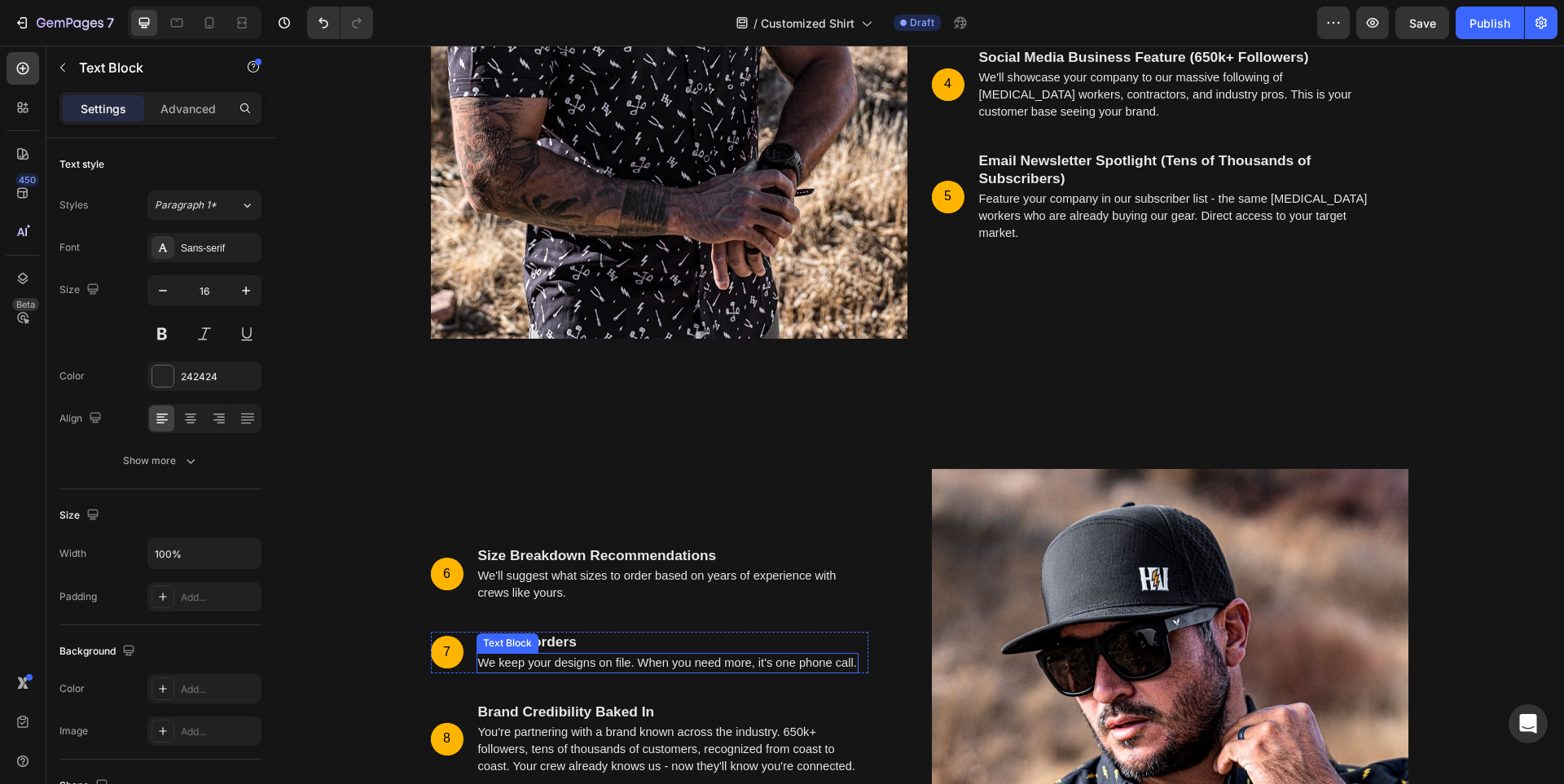
click at [536, 665] on span "We keep your designs on file. When you need more, it's one phone call." at bounding box center [667, 662] width 379 height 13
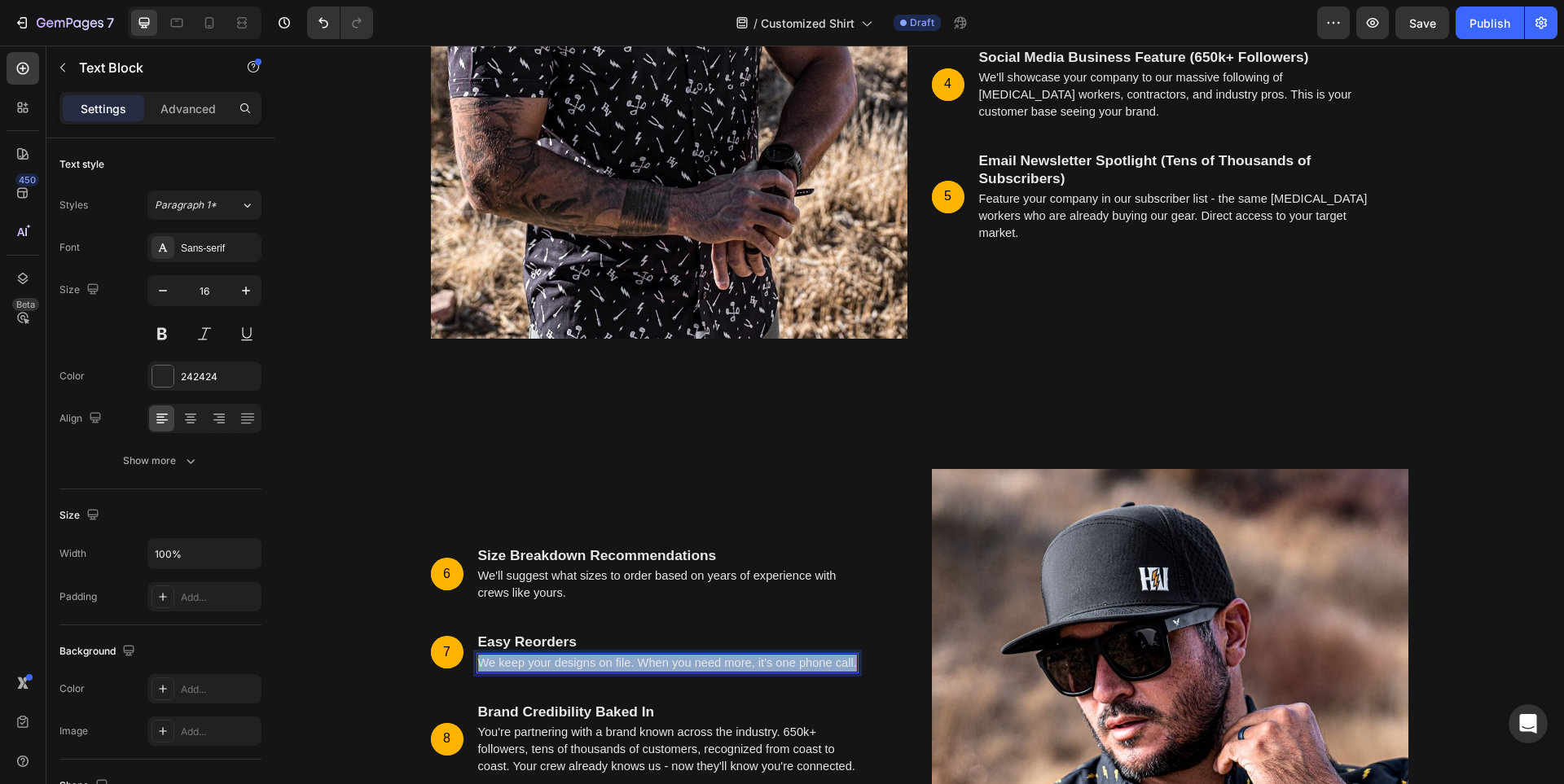
click at [536, 665] on span "We keep your designs on file. When you need more, it's one phone call." at bounding box center [667, 662] width 379 height 13
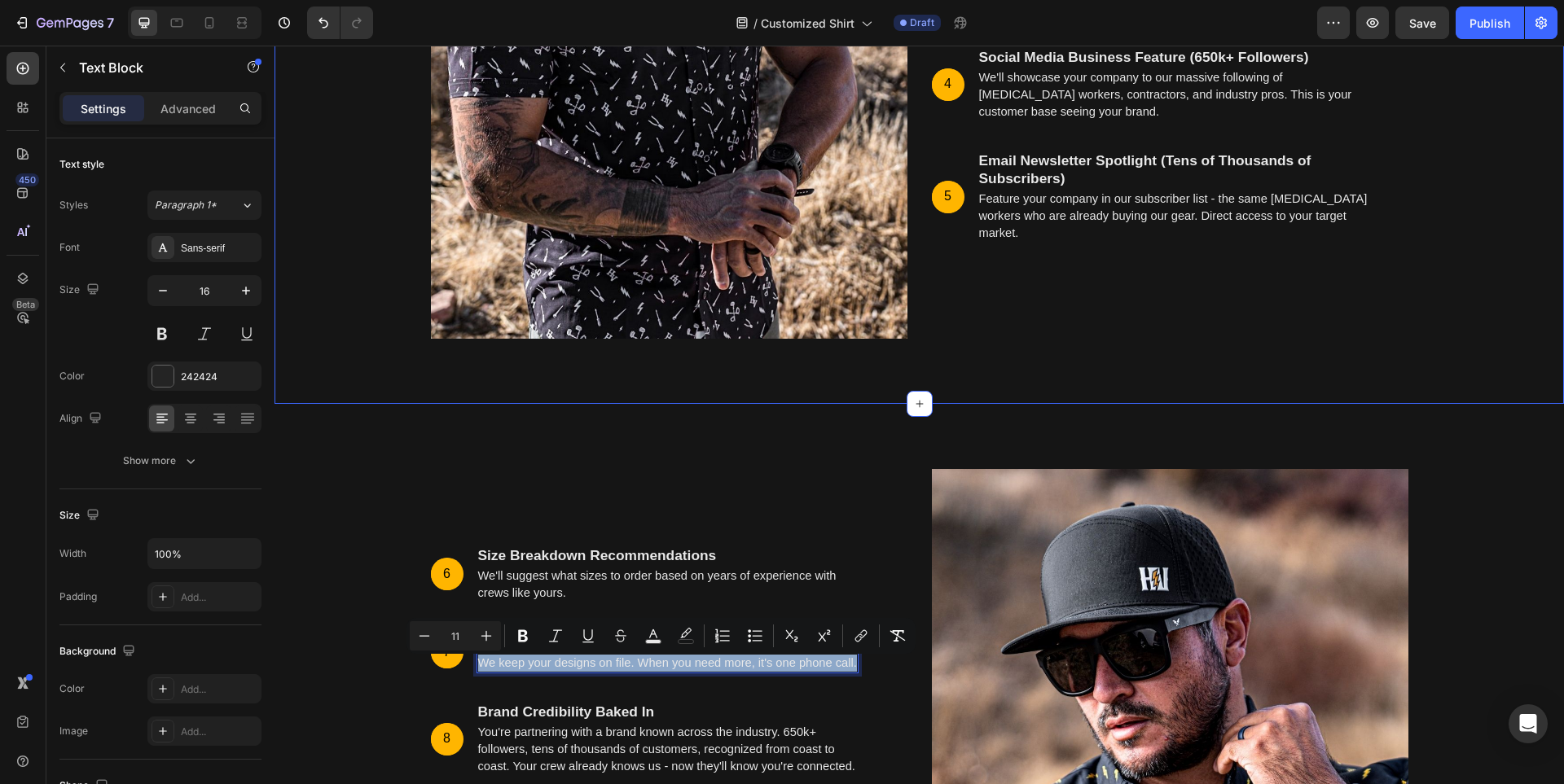
scroll to position [5275, 0]
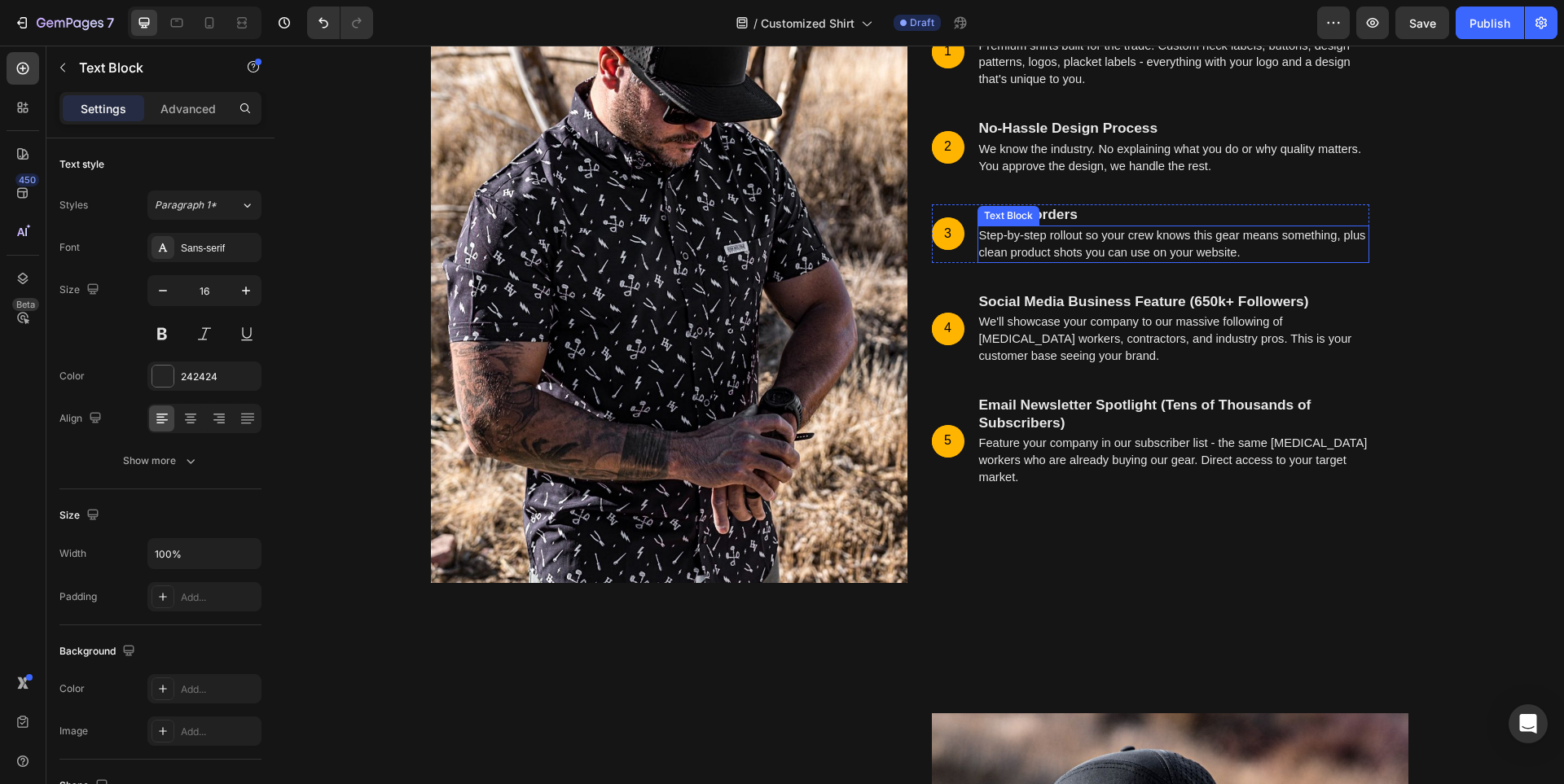
click at [1075, 251] on span "Step-by-step rollout so your crew knows this gear means something, plus clean p…" at bounding box center [1172, 243] width 387 height 30
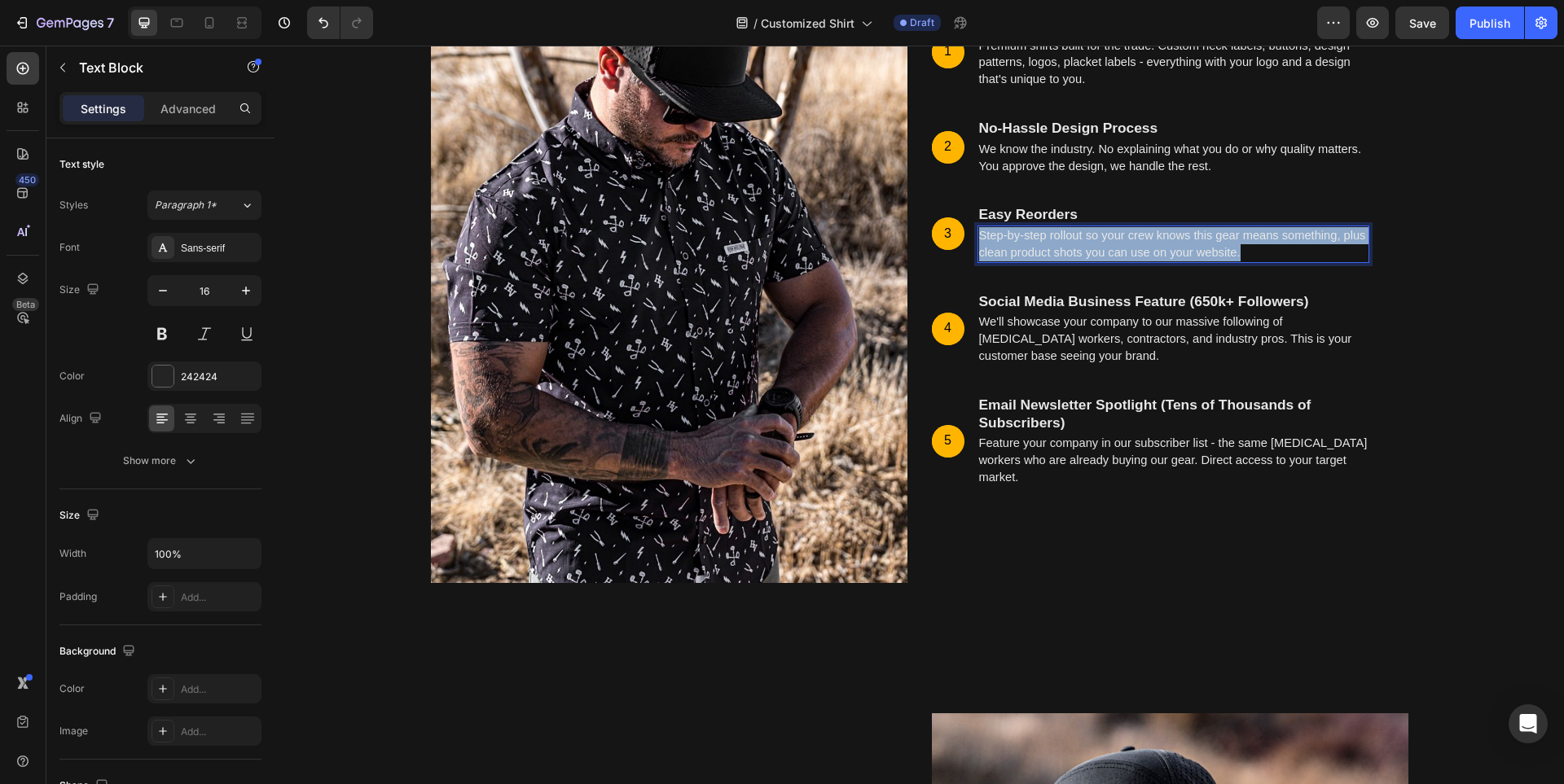
click at [1075, 251] on span "Step-by-step rollout so your crew knows this gear means something, plus clean p…" at bounding box center [1172, 243] width 387 height 30
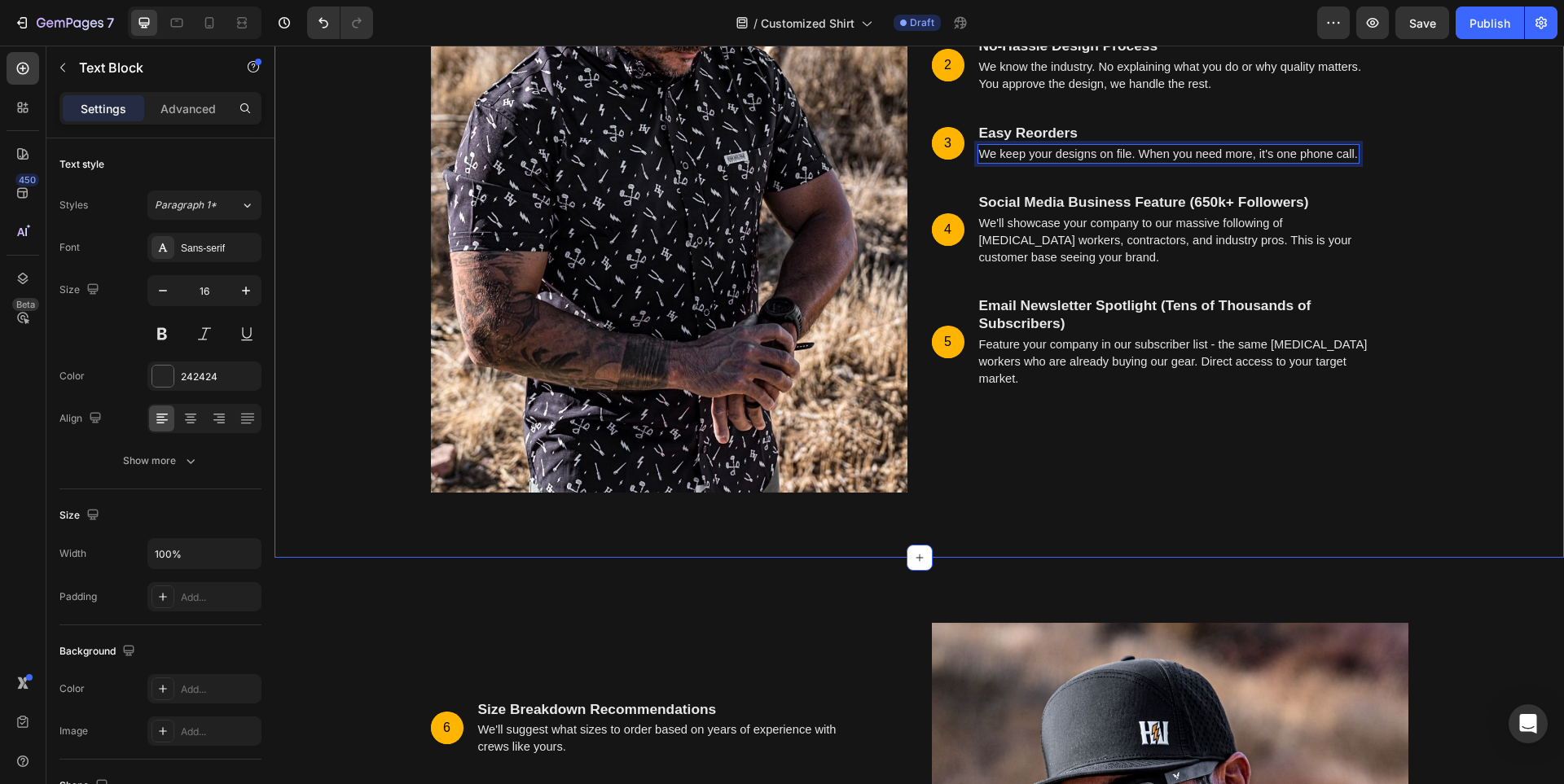
scroll to position [5529, 0]
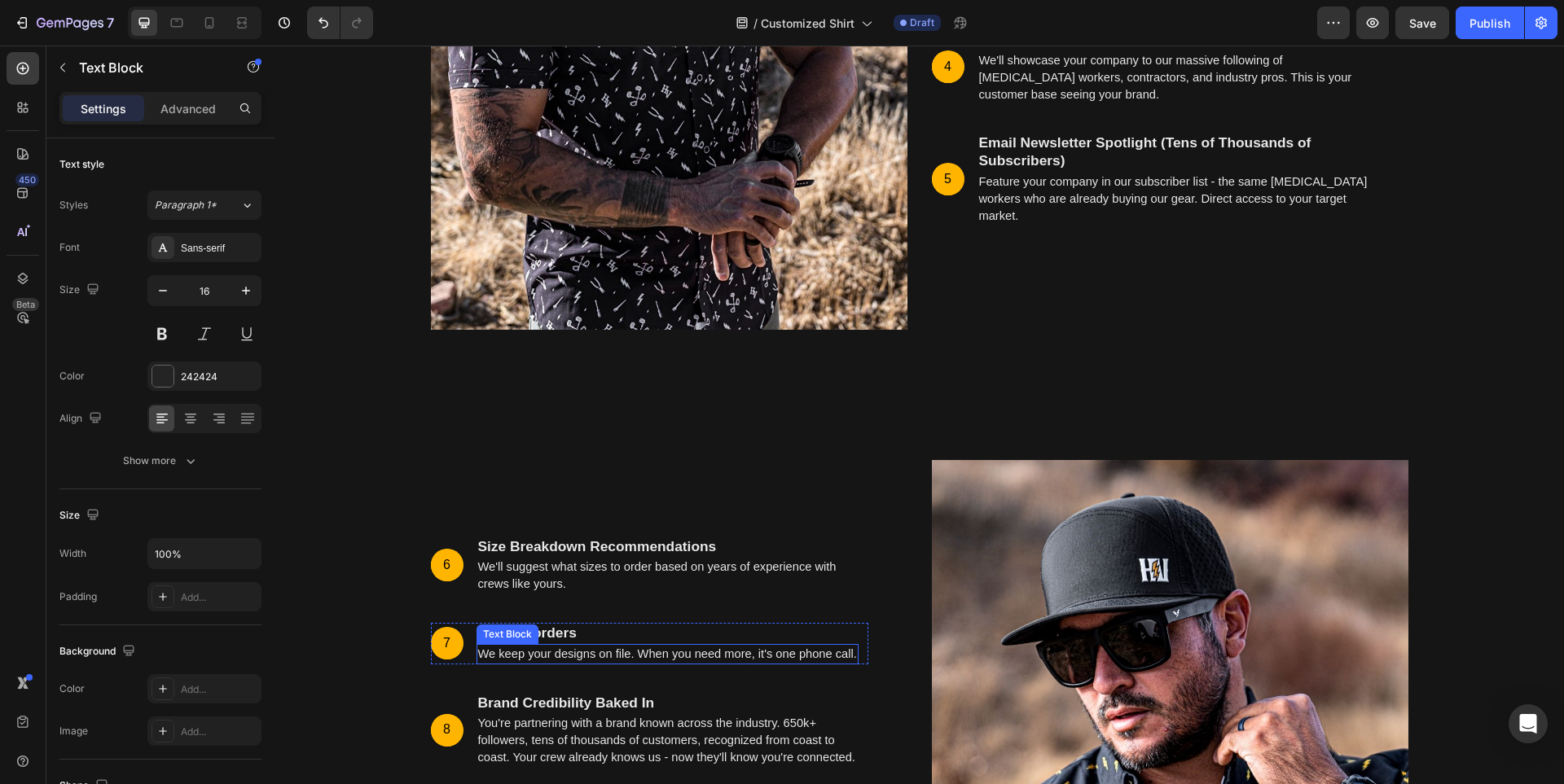
click at [552, 652] on span "We keep your designs on file. When you need more, it's one phone call." at bounding box center [667, 654] width 379 height 13
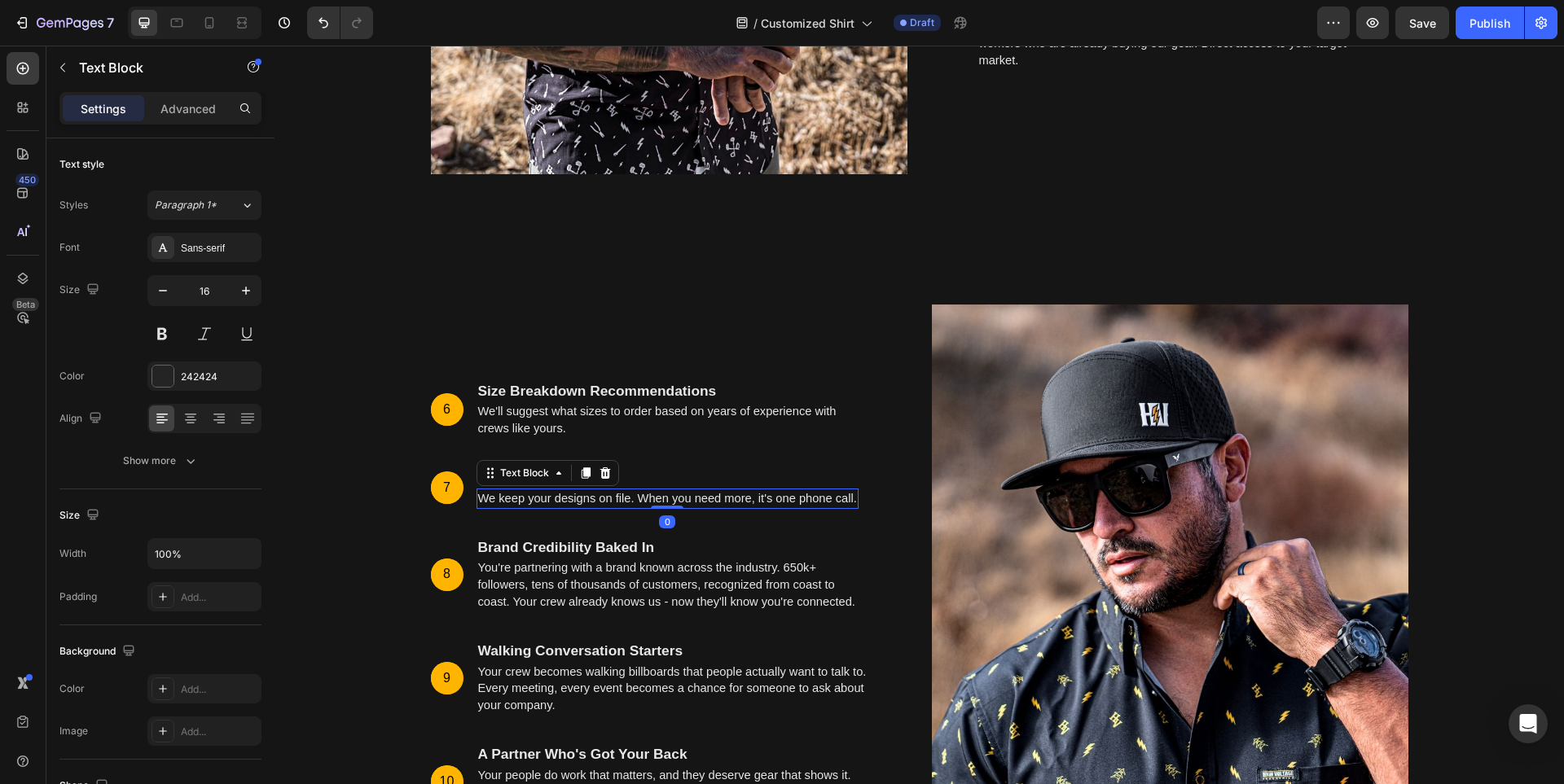
scroll to position [5692, 0]
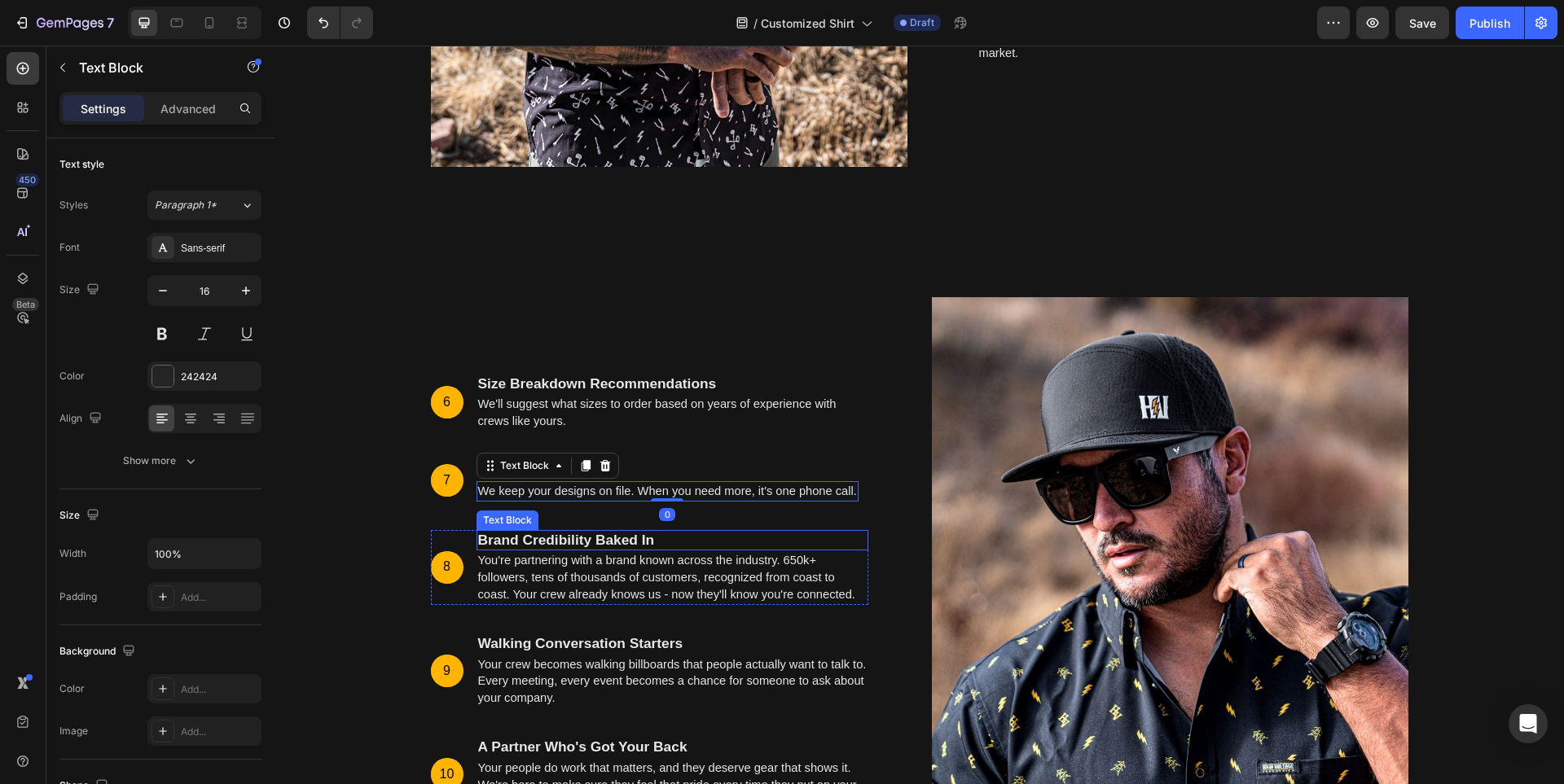
click at [552, 535] on strong "Brand Credibility Baked In" at bounding box center [567, 540] width 177 height 17
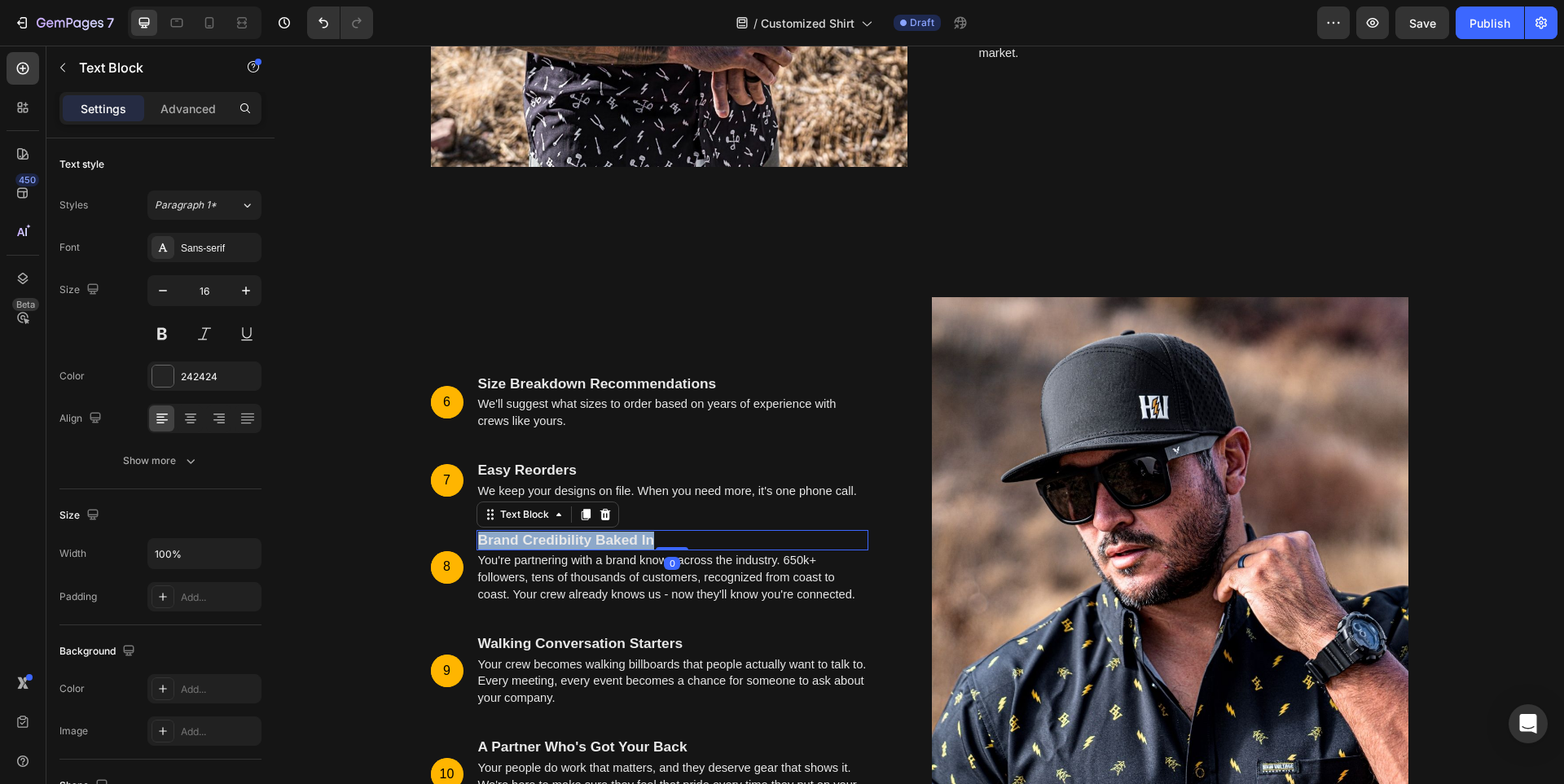
click at [552, 535] on strong "Brand Credibility Baked In" at bounding box center [567, 540] width 177 height 17
copy strong "Brand Credibility Baked In"
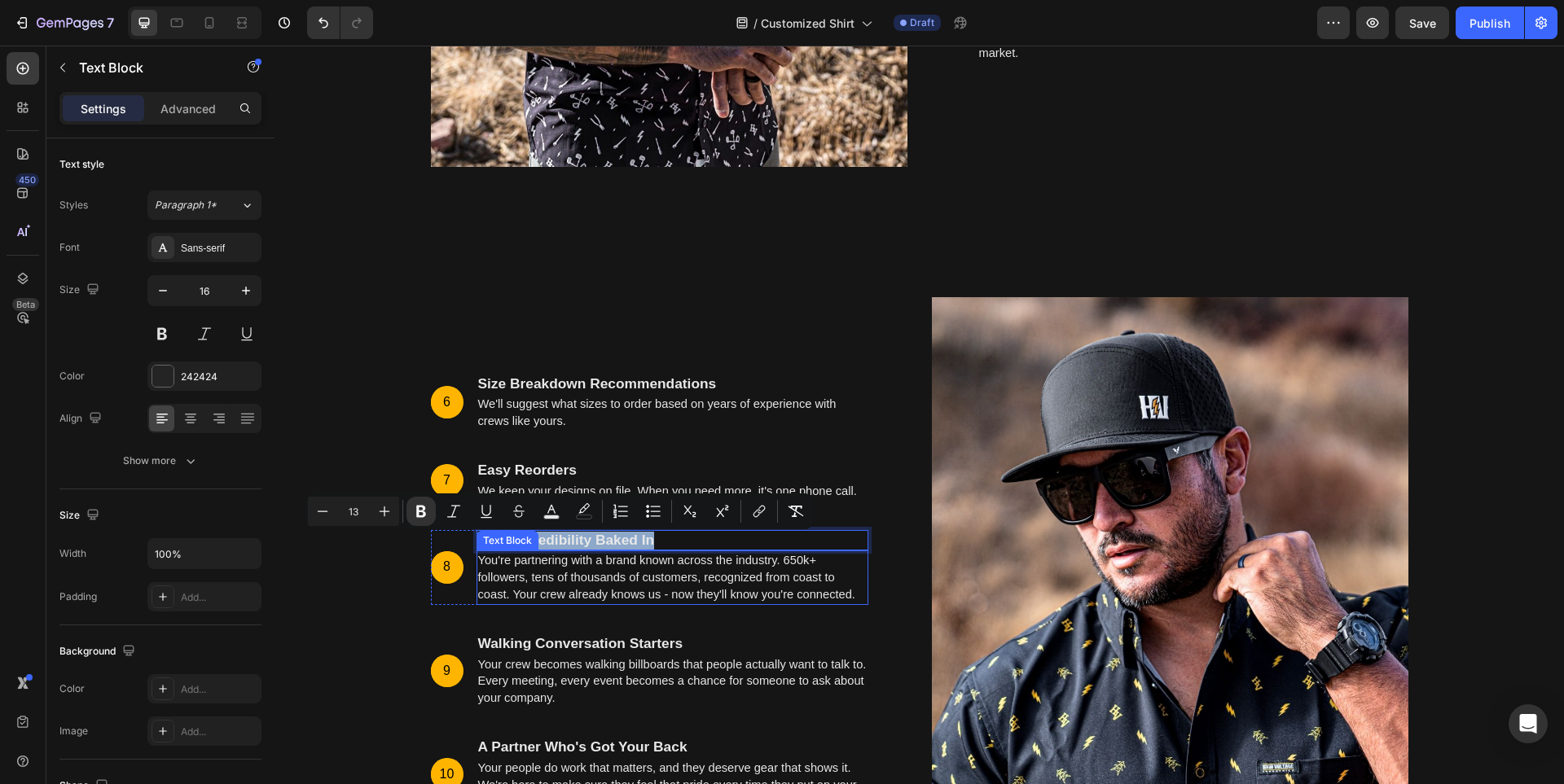
scroll to position [5447, 0]
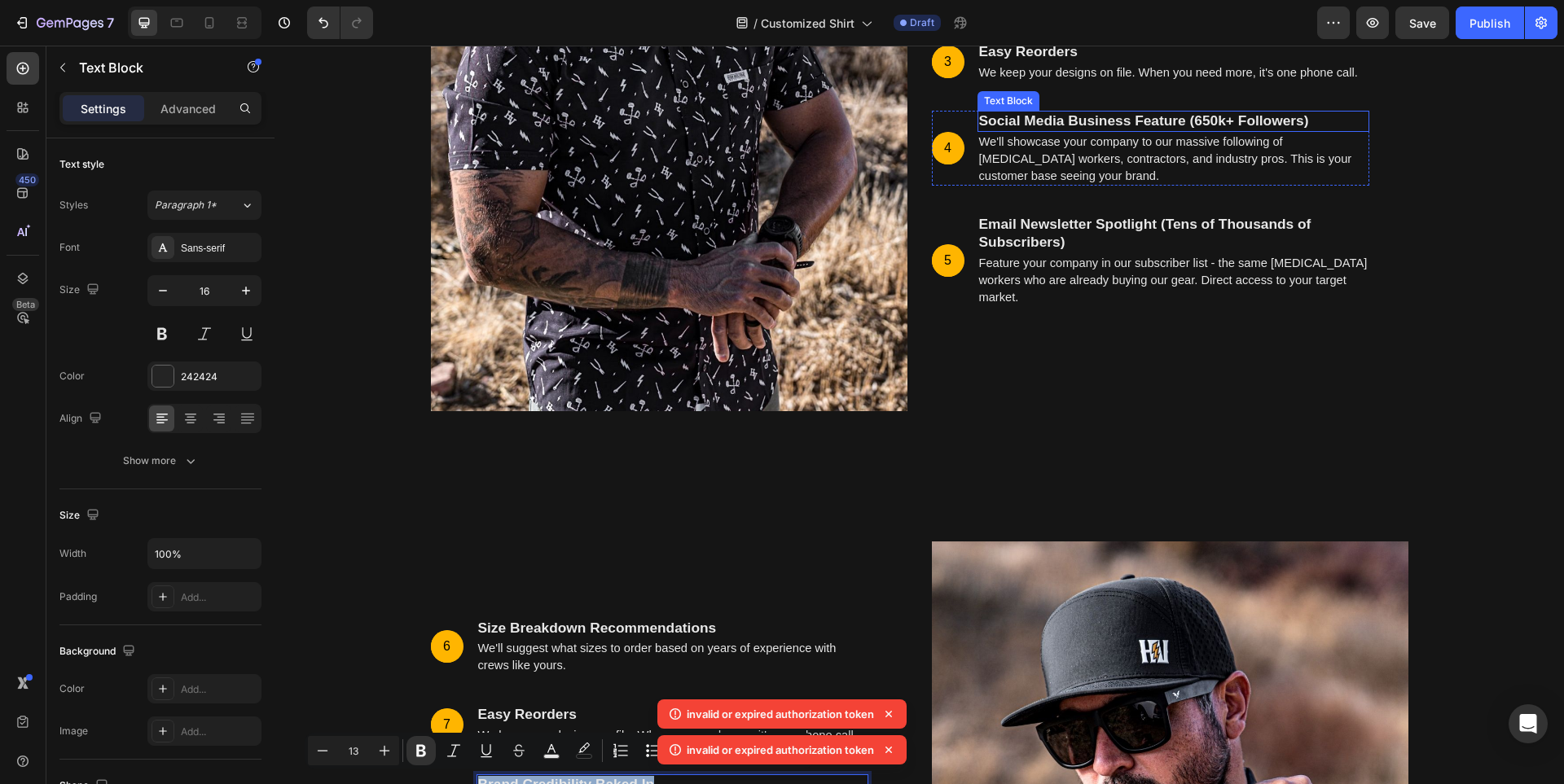
click at [1078, 119] on strong "Social Media Business Feature (650k+ Followers)" at bounding box center [1144, 121] width 330 height 17
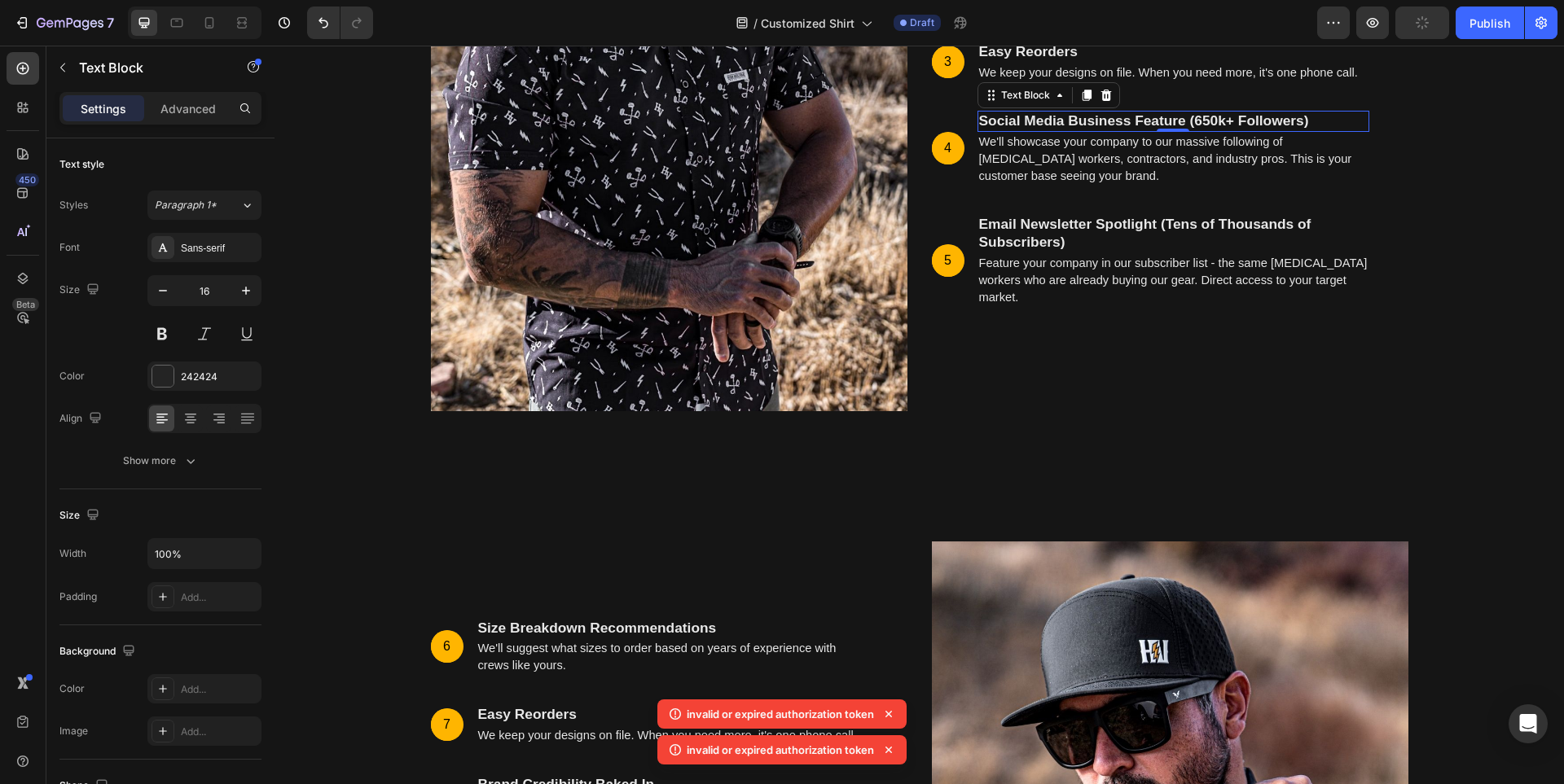
click at [1078, 119] on strong "Social Media Business Feature (650k+ Followers)" at bounding box center [1144, 121] width 330 height 17
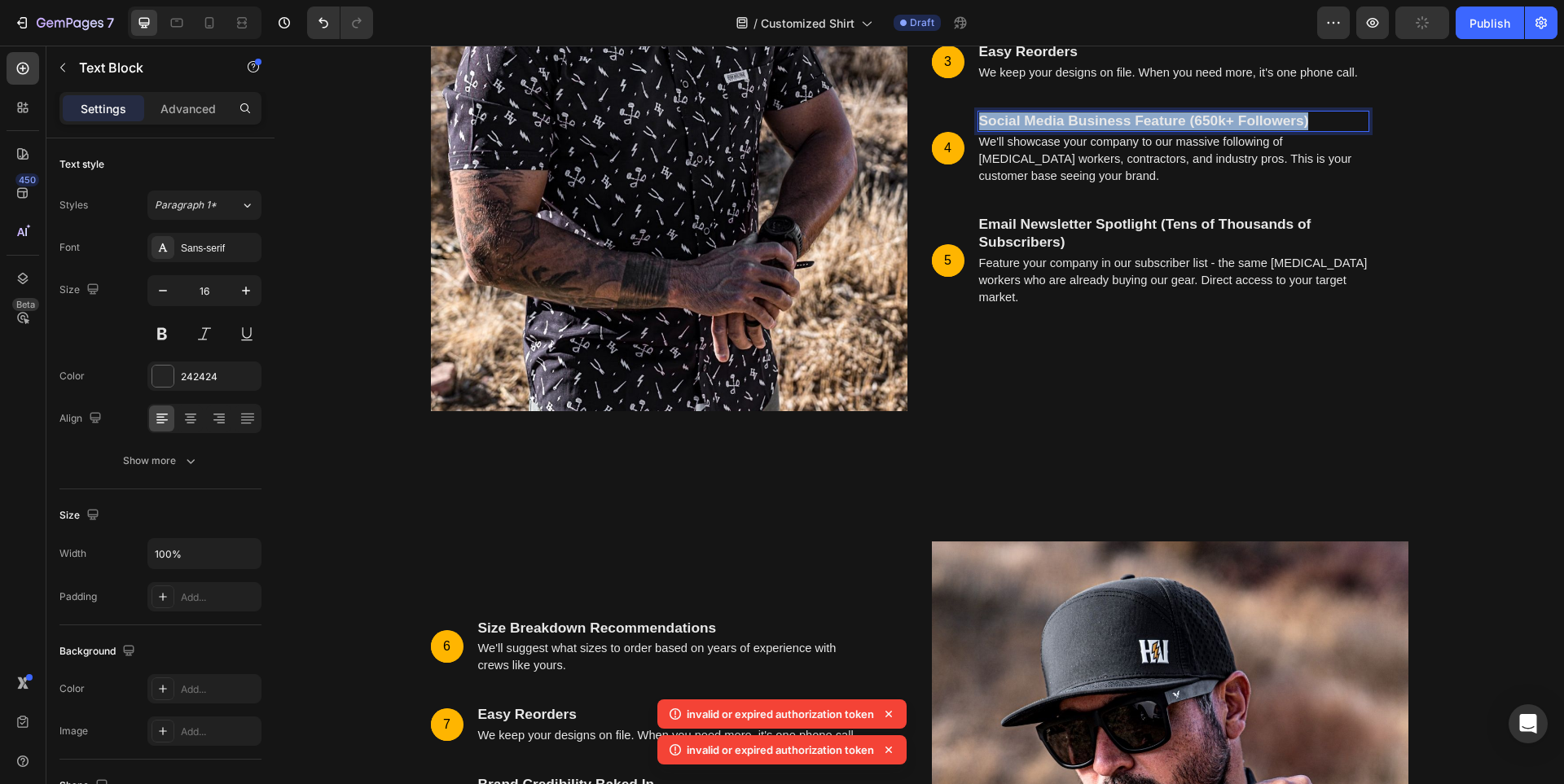
click at [1078, 119] on strong "Social Media Business Feature (650k+ Followers)" at bounding box center [1144, 121] width 330 height 17
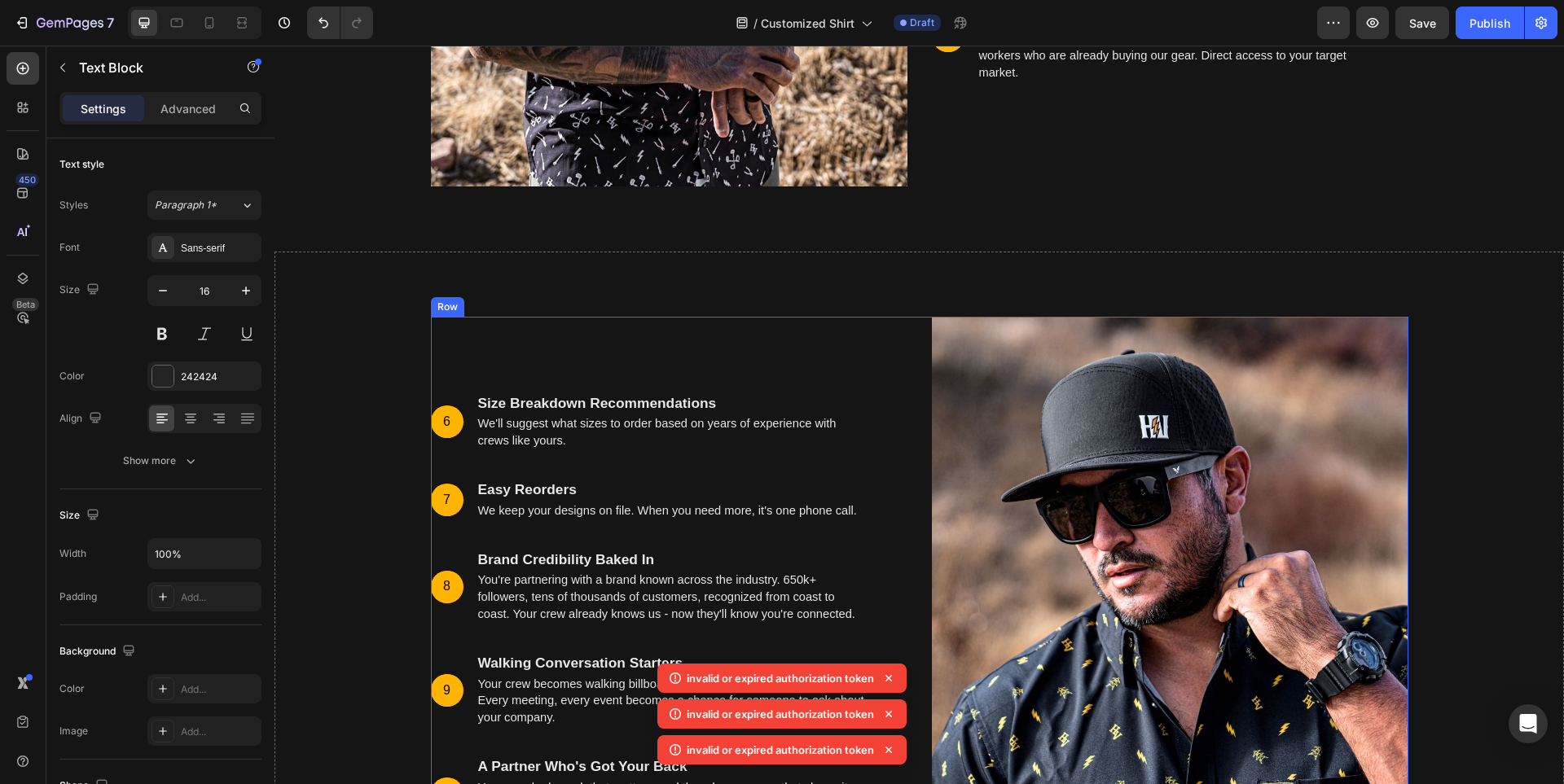
scroll to position [5692, 0]
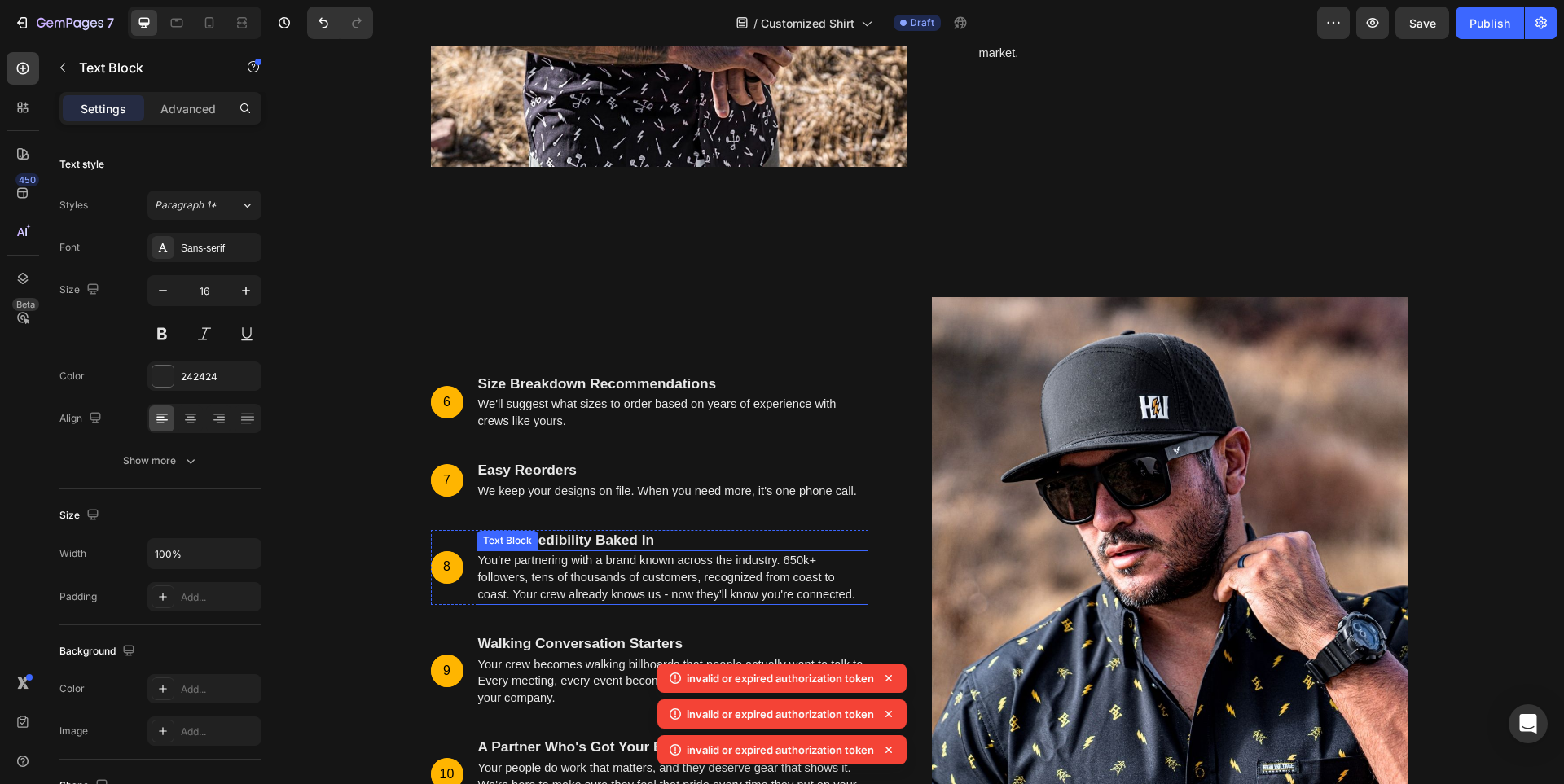
click at [624, 570] on p "You're partnering with a brand known across the industry. 650k+ followers, tens…" at bounding box center [673, 577] width 389 height 51
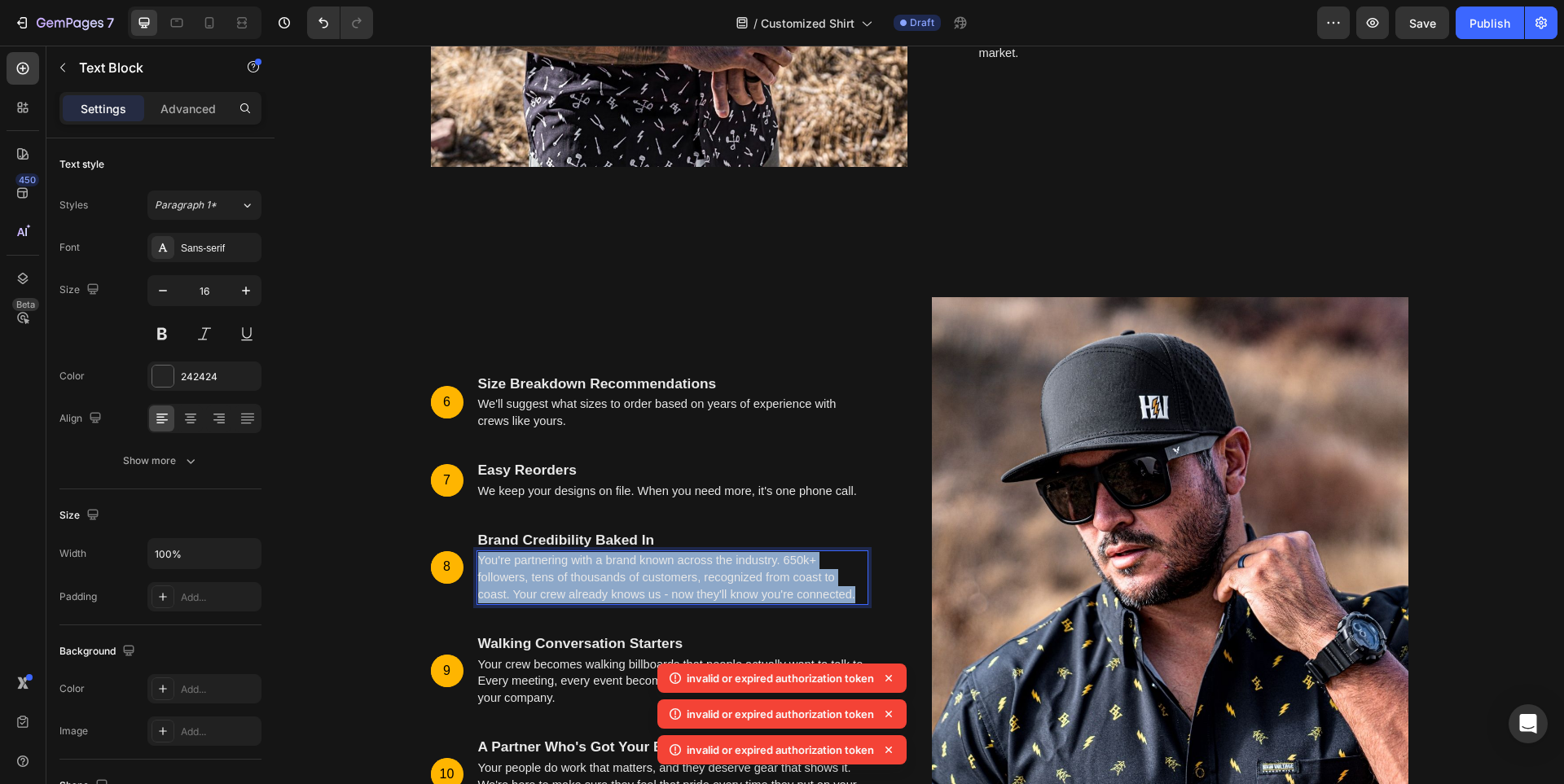
click at [624, 570] on p "You're partnering with a brand known across the industry. 650k+ followers, tens…" at bounding box center [673, 577] width 389 height 51
copy span "You're partnering with a brand known across the industry. 650k+ followers, tens…"
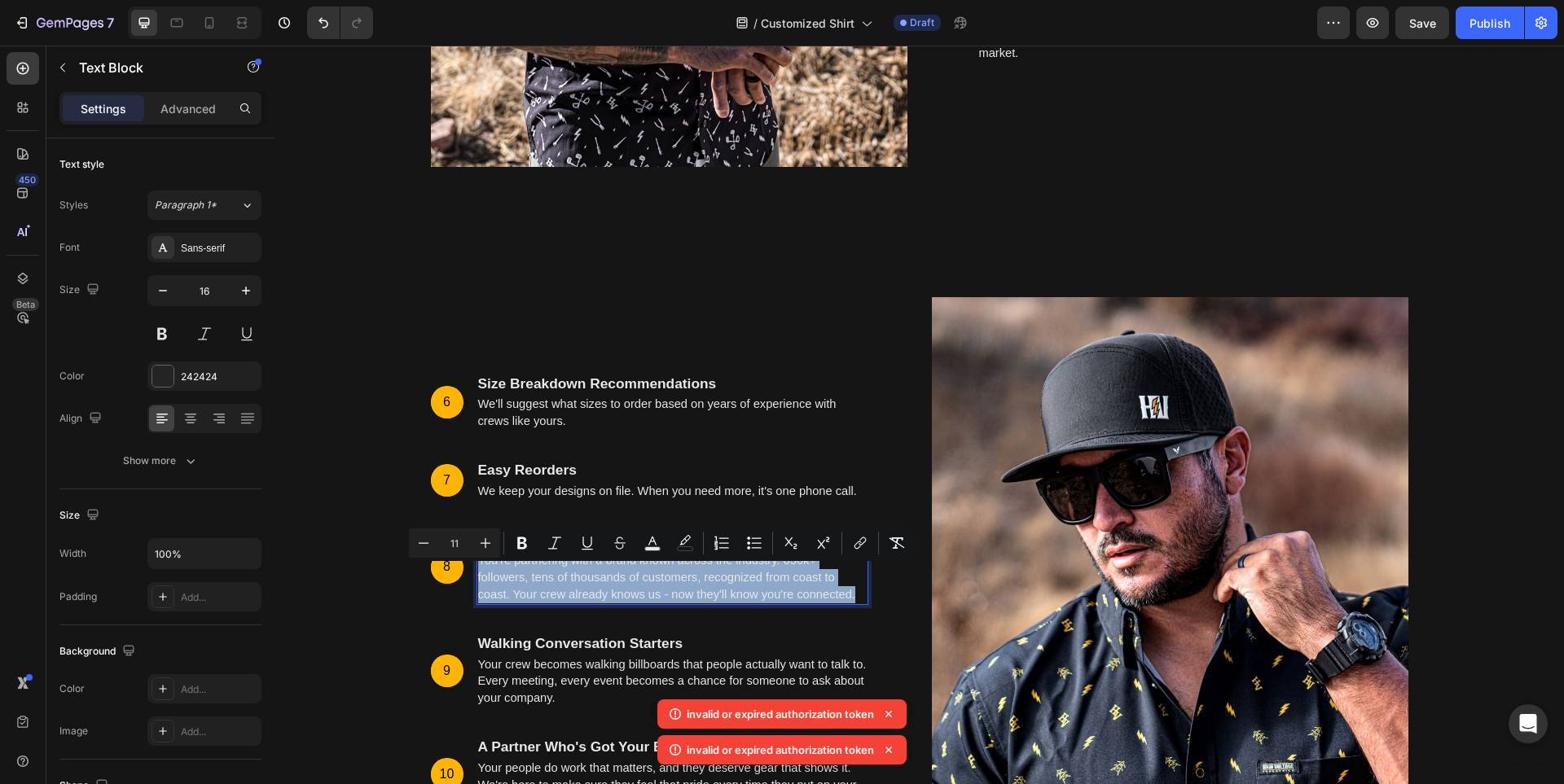
scroll to position [5365, 0]
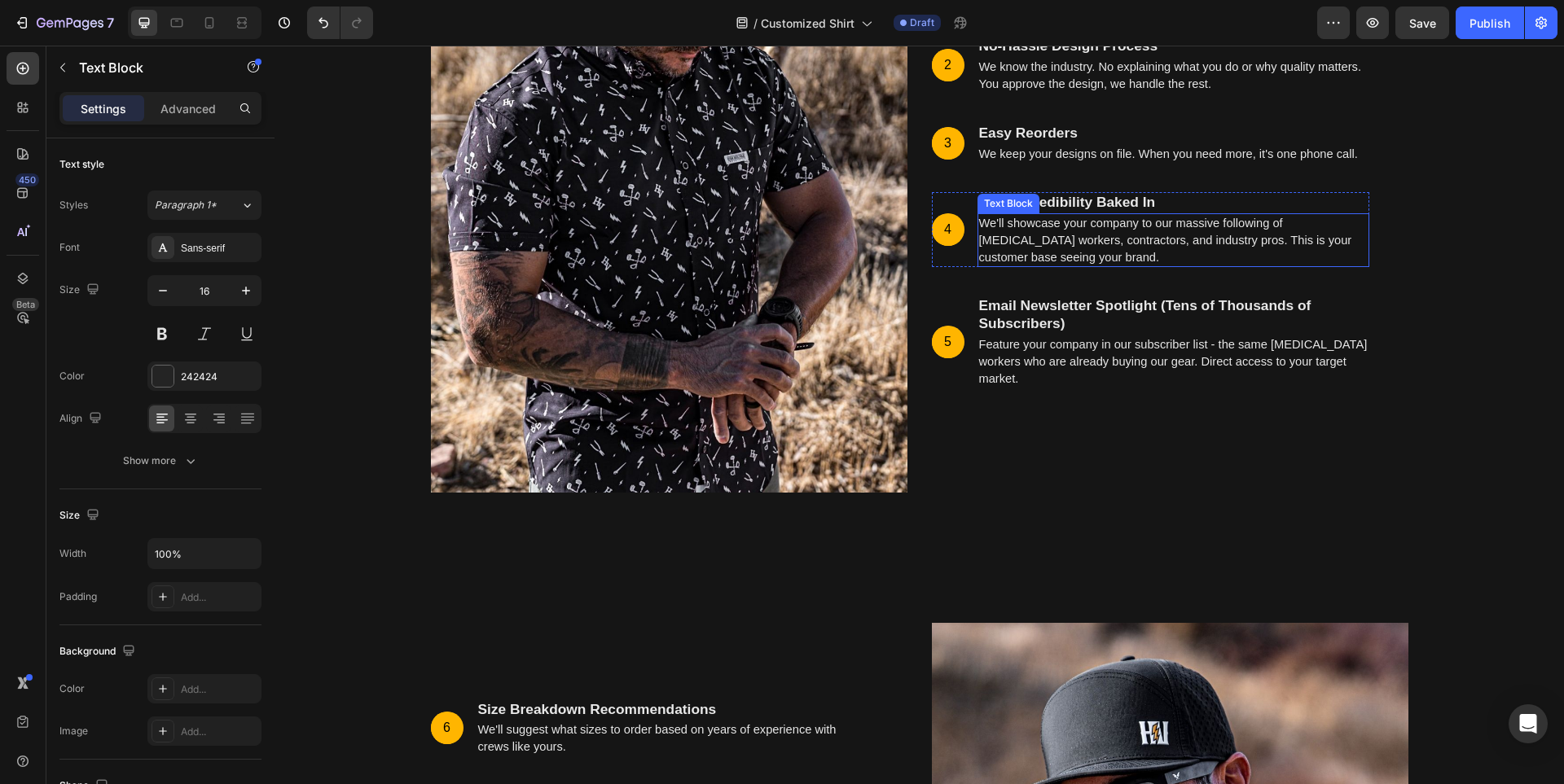
click at [1084, 238] on span "We'll showcase your company to our massive following of [MEDICAL_DATA] workers,…" at bounding box center [1165, 240] width 373 height 47
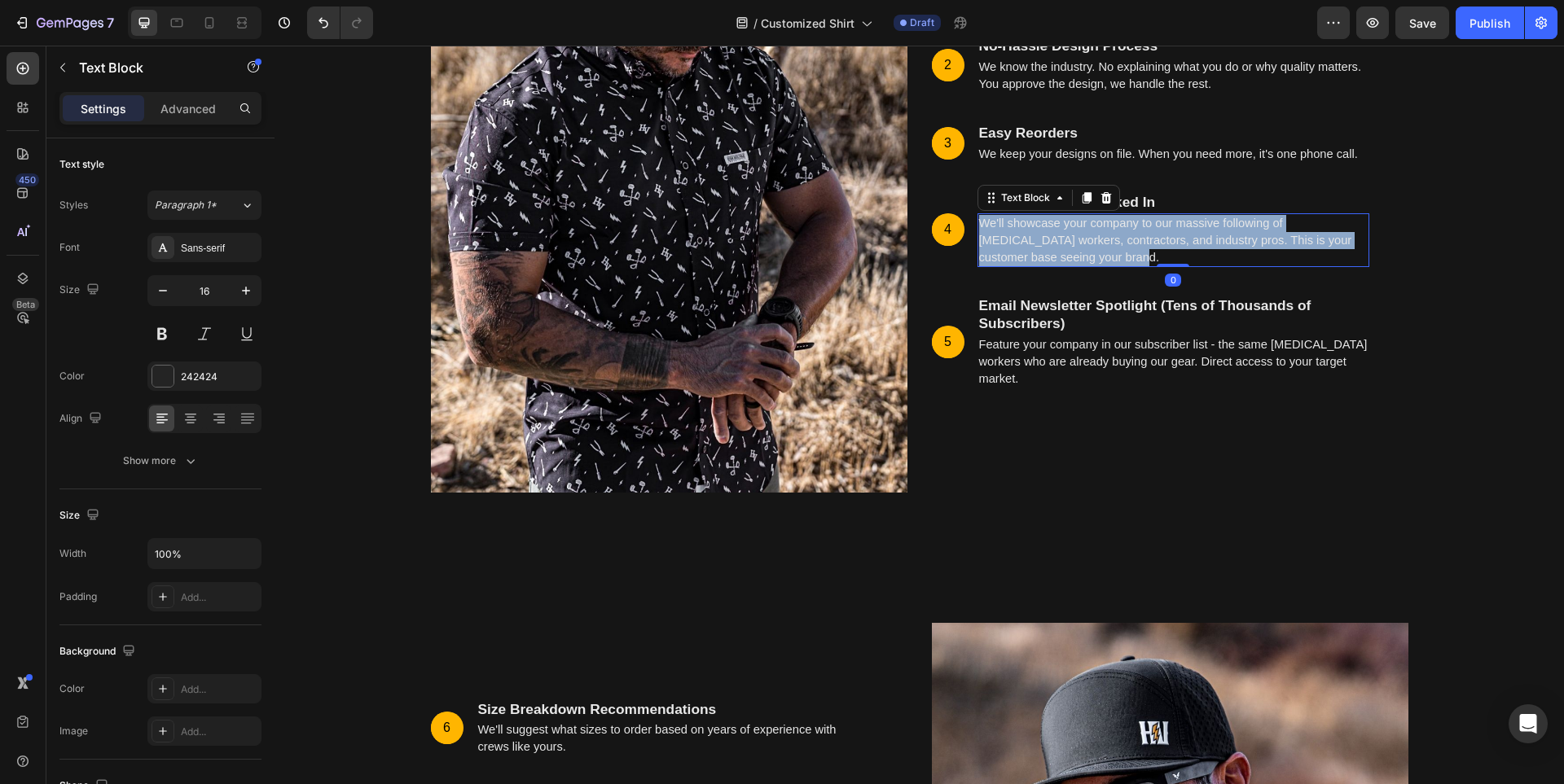
click at [1084, 238] on span "We'll showcase your company to our massive following of [MEDICAL_DATA] workers,…" at bounding box center [1165, 240] width 373 height 47
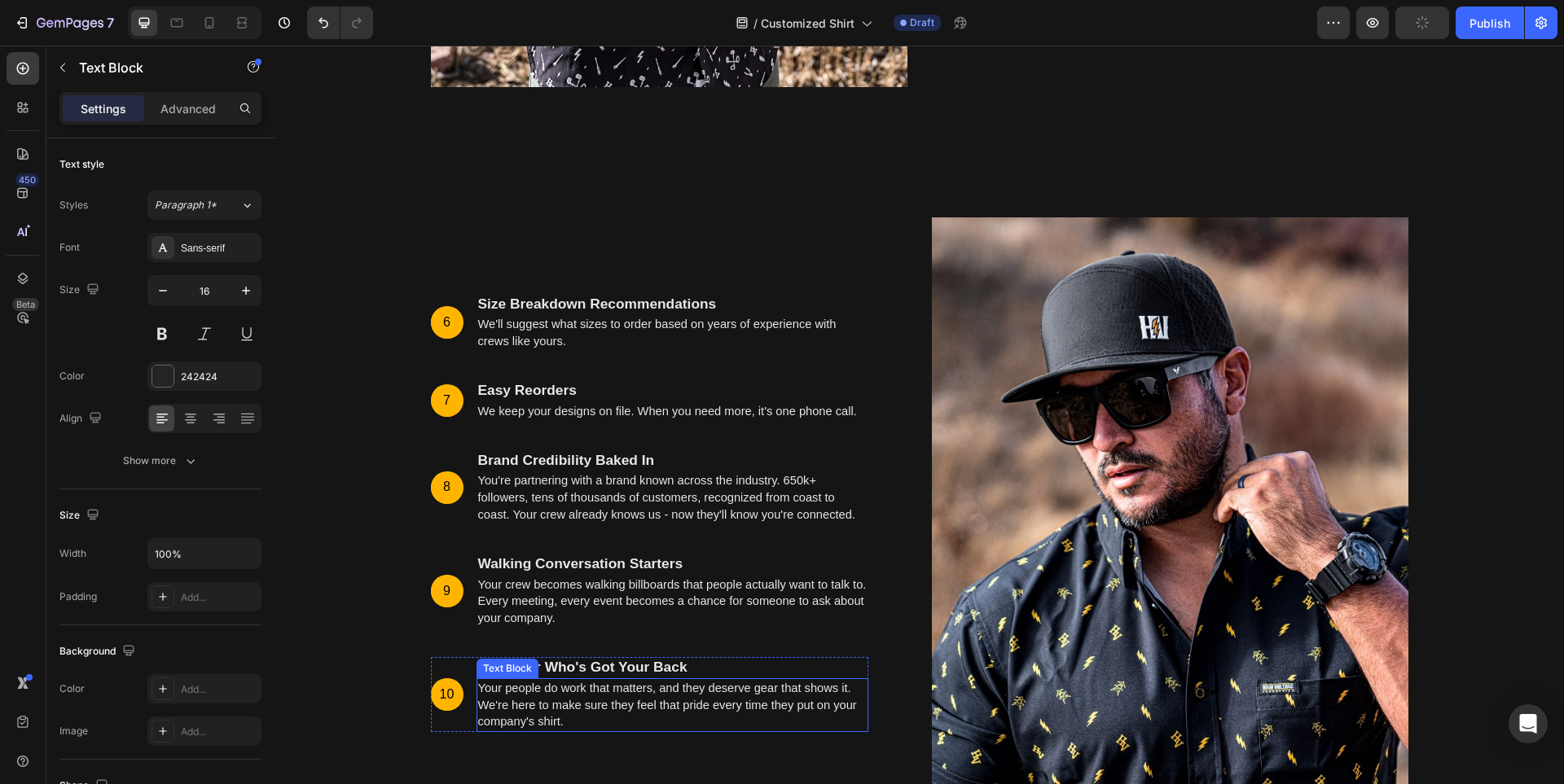
scroll to position [5773, 0]
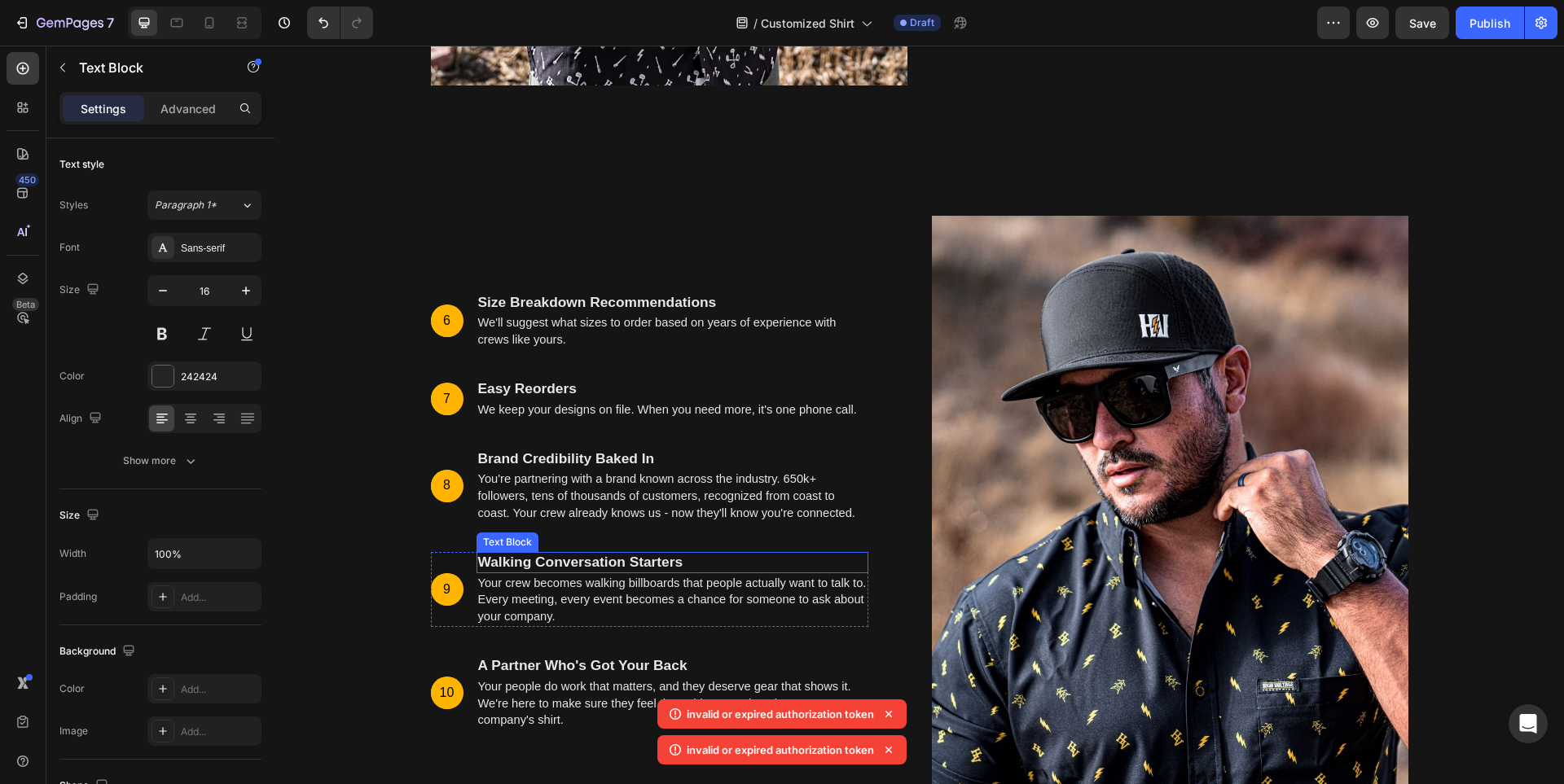
click at [603, 556] on strong "Walking Conversation Starters" at bounding box center [581, 562] width 206 height 17
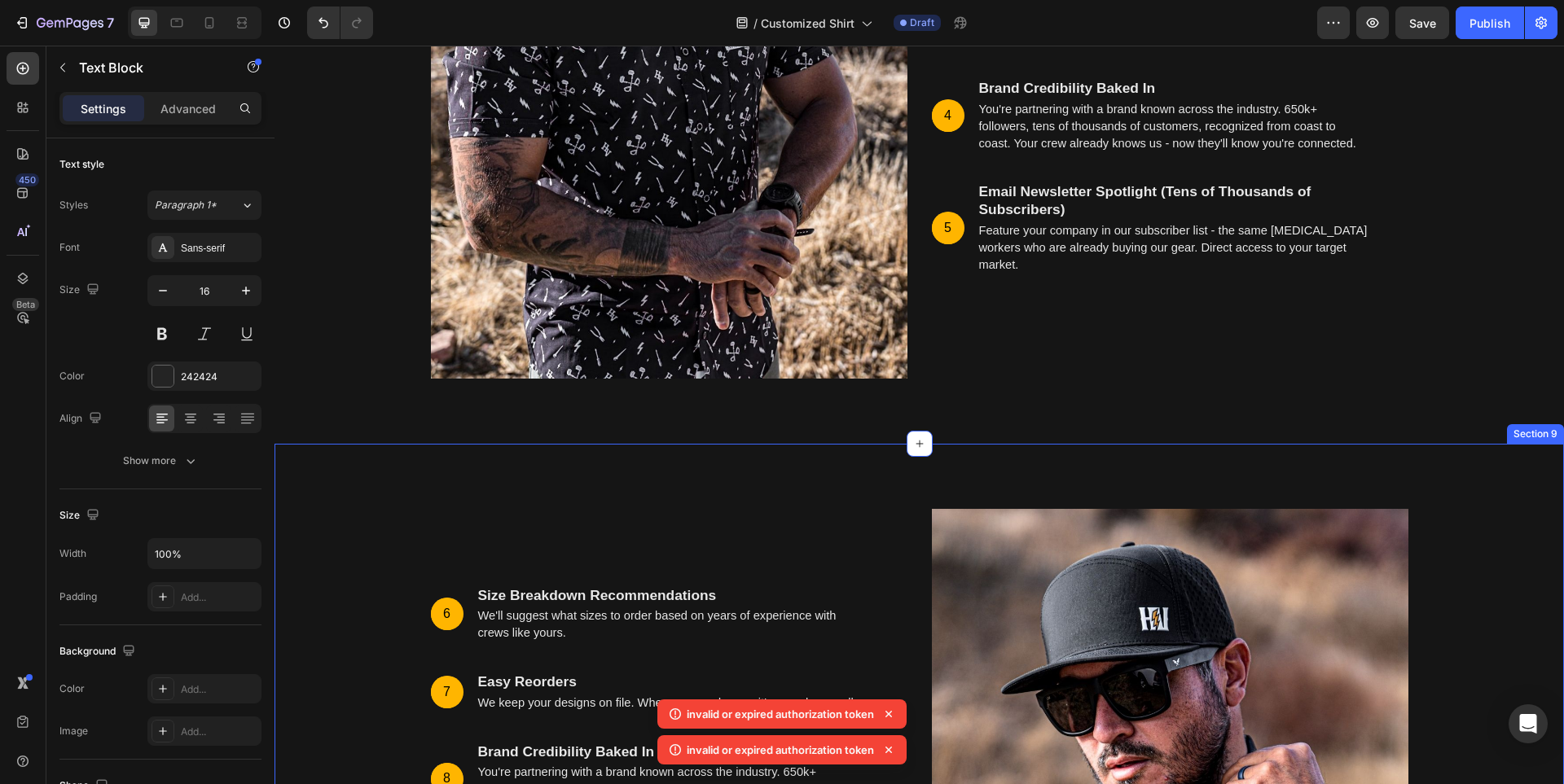
scroll to position [5447, 0]
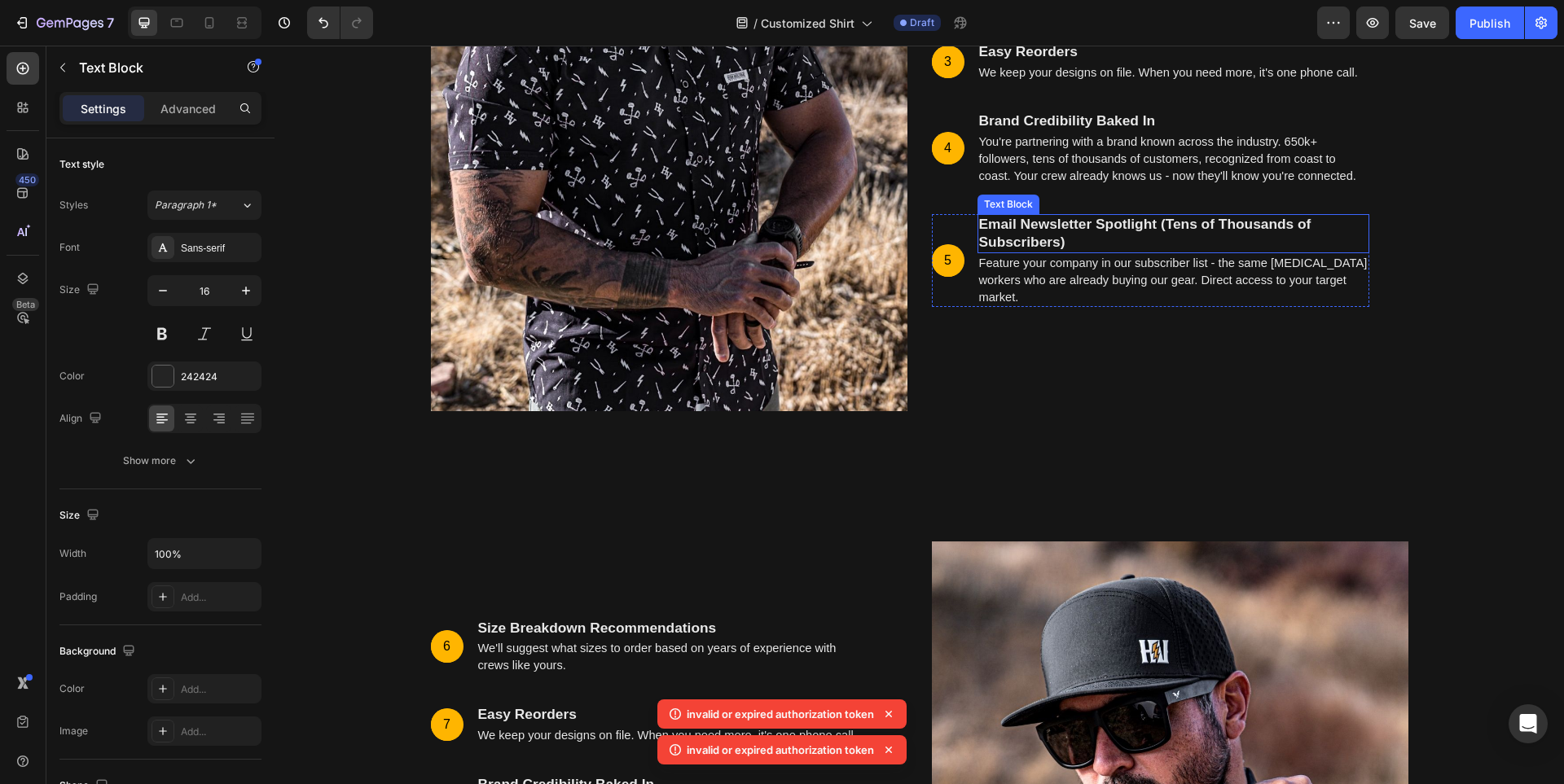
click at [1156, 234] on p "Email Newsletter Spotlight (Tens of Thousands of Subscribers)" at bounding box center [1173, 233] width 389 height 36
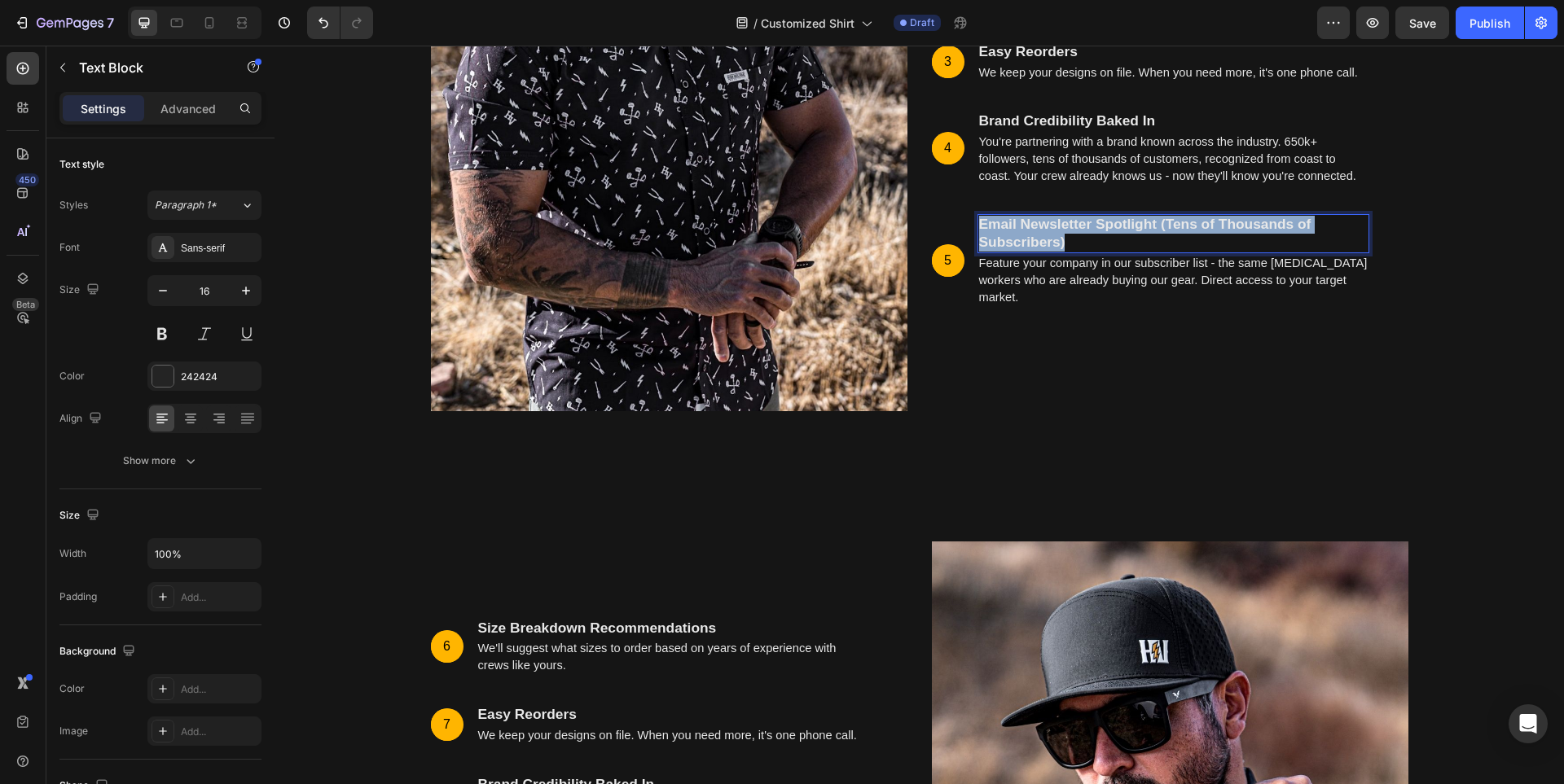
click at [1156, 234] on p "Email Newsletter Spotlight (Tens of Thousands of Subscribers)" at bounding box center [1173, 233] width 389 height 36
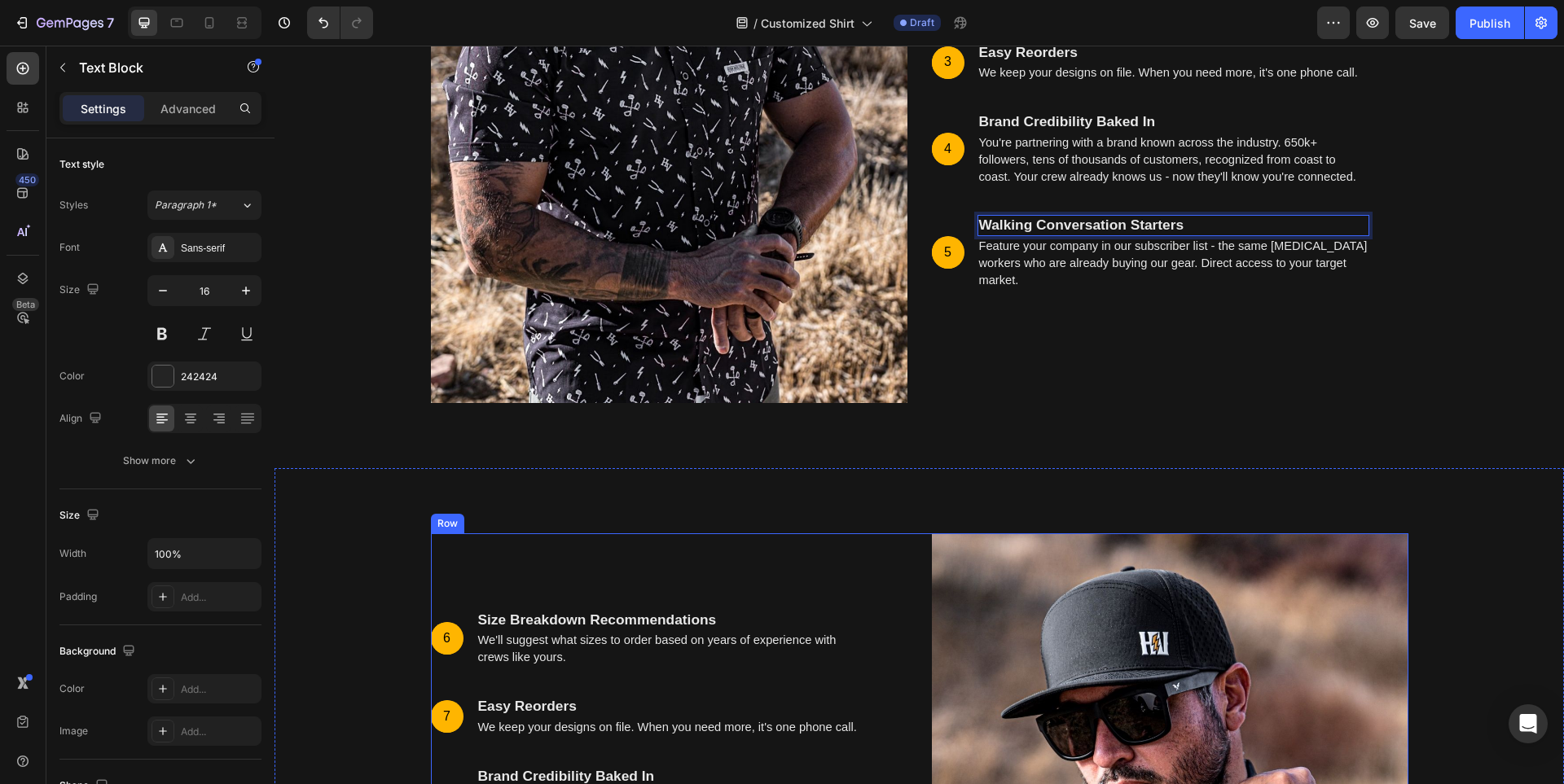
scroll to position [5700, 0]
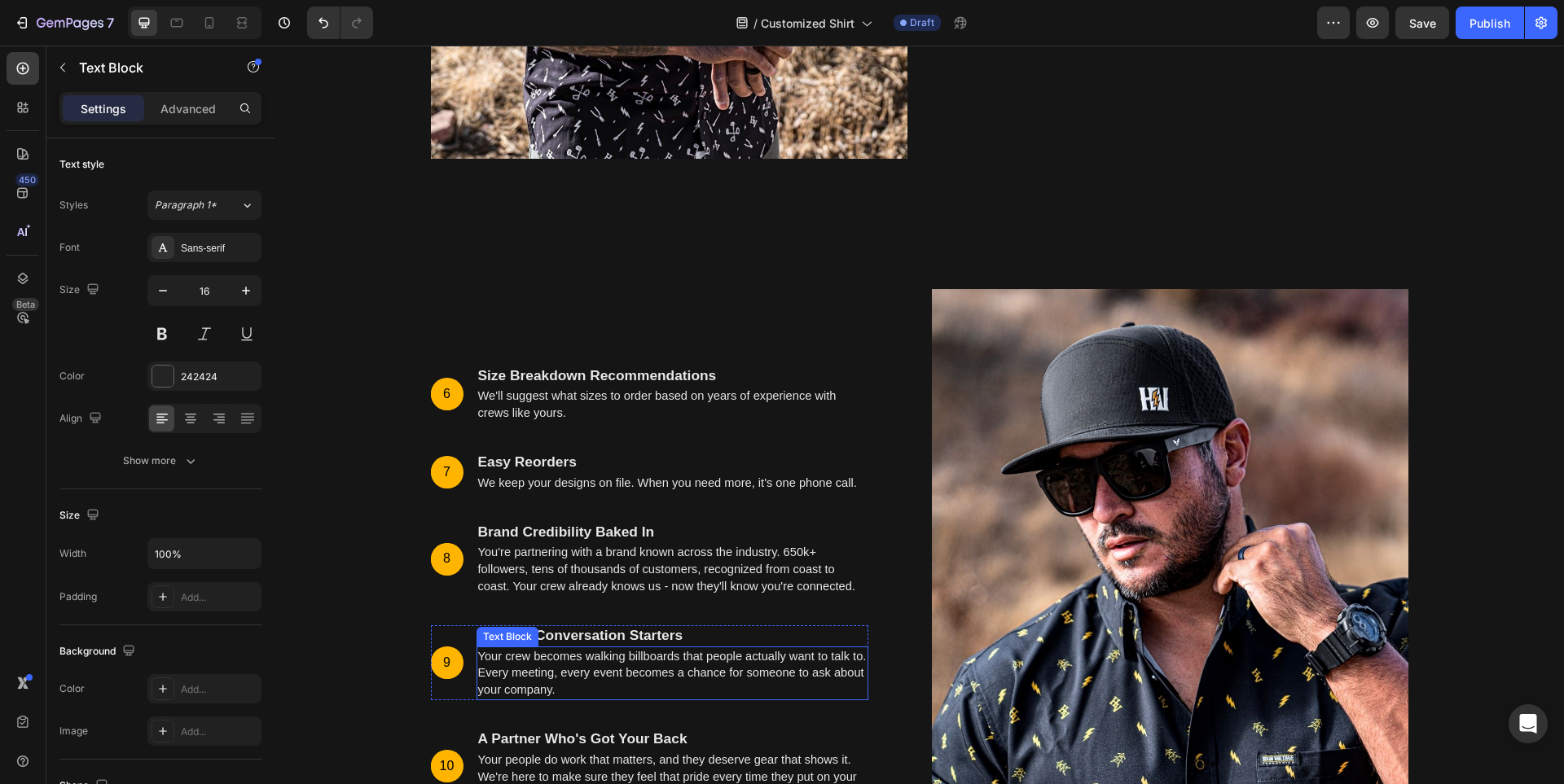
click at [634, 661] on span "Your crew becomes walking billboards that people actually want to talk to. Ever…" at bounding box center [673, 673] width 389 height 47
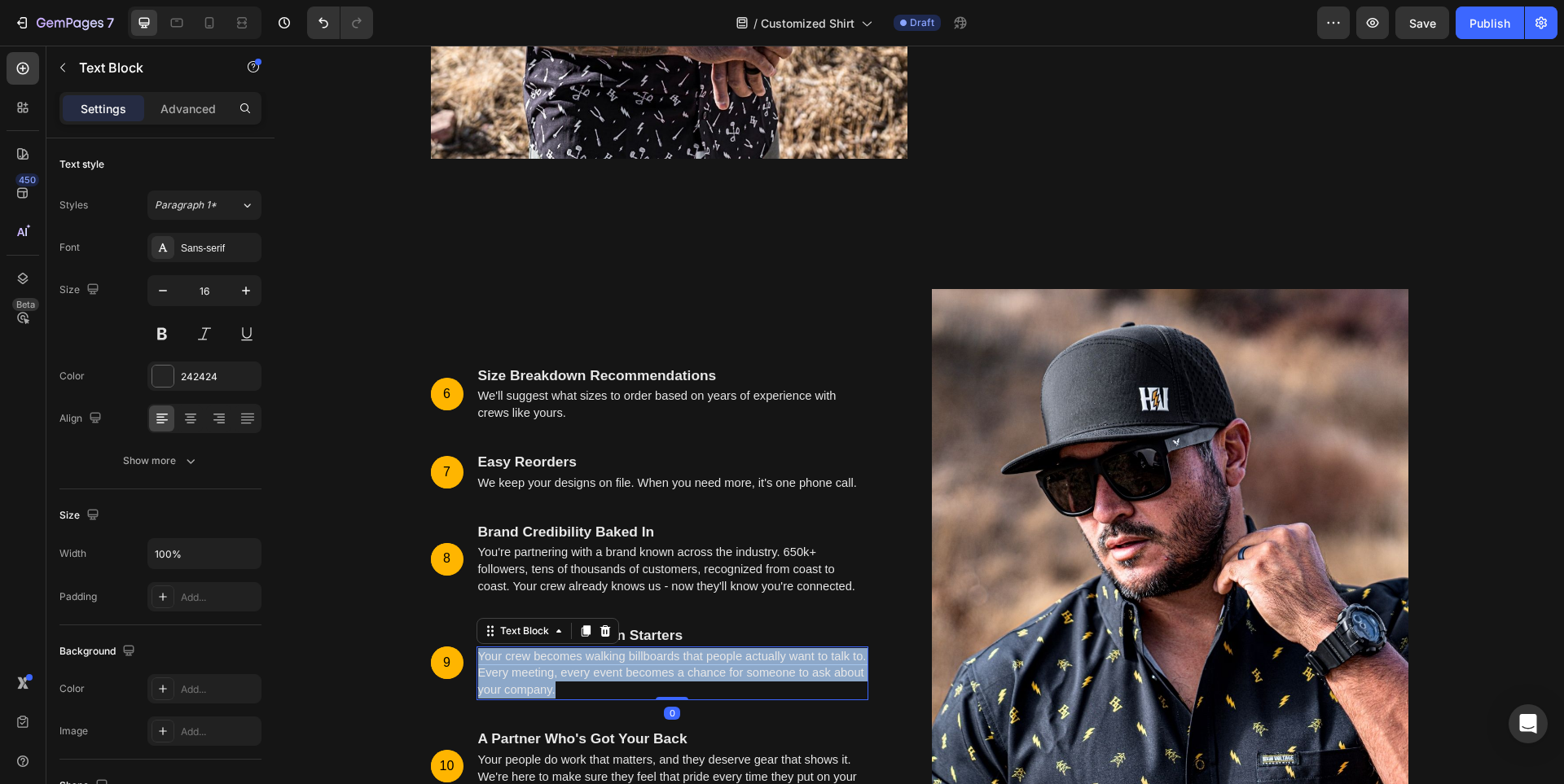
click at [634, 661] on span "Your crew becomes walking billboards that people actually want to talk to. Ever…" at bounding box center [673, 673] width 389 height 47
copy span "Your crew becomes walking billboards that people actually want to talk to. Ever…"
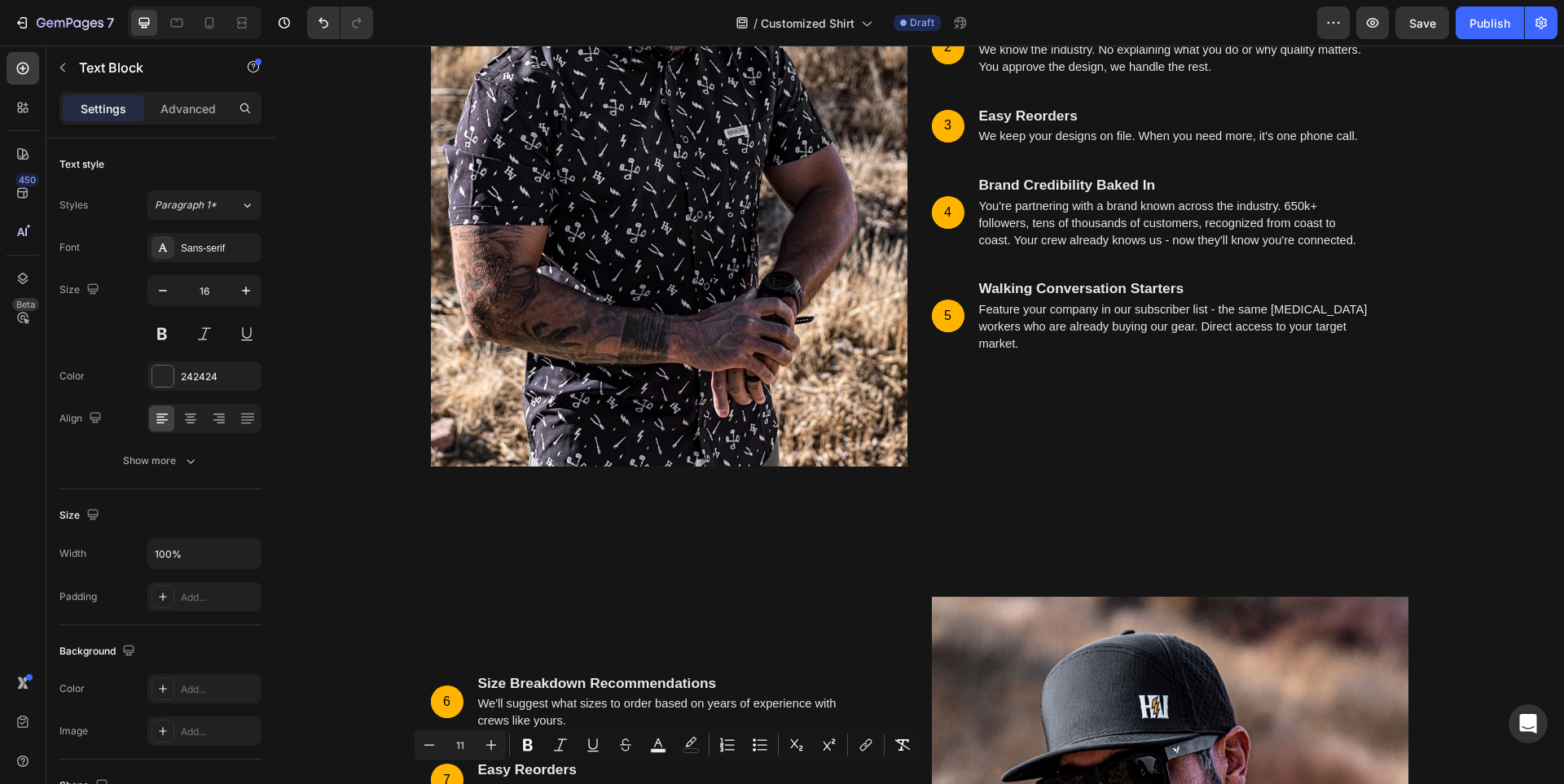
scroll to position [5374, 0]
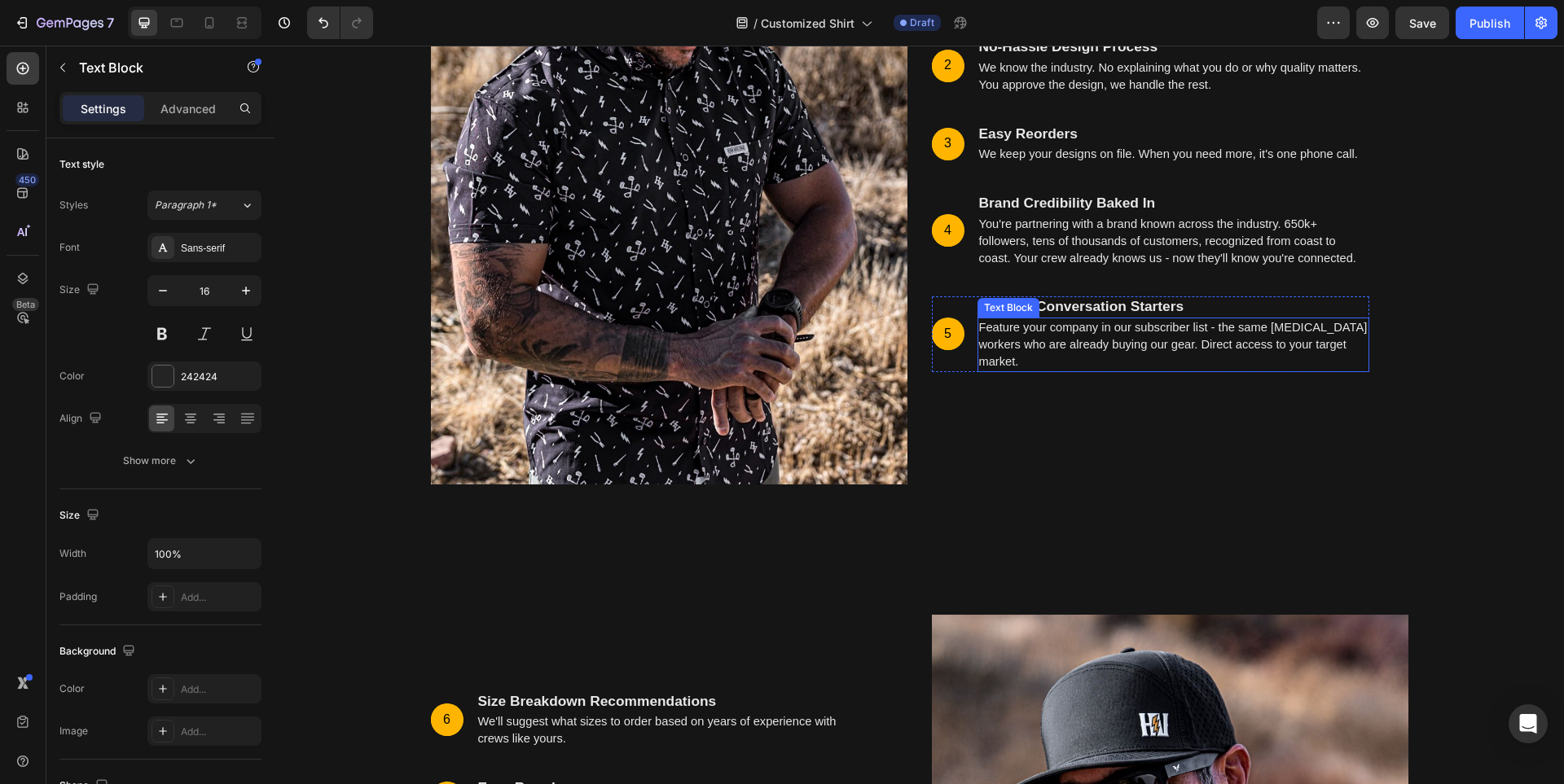
click at [1096, 339] on span "Feature your company in our subscriber list - the same [MEDICAL_DATA] workers w…" at bounding box center [1173, 344] width 389 height 47
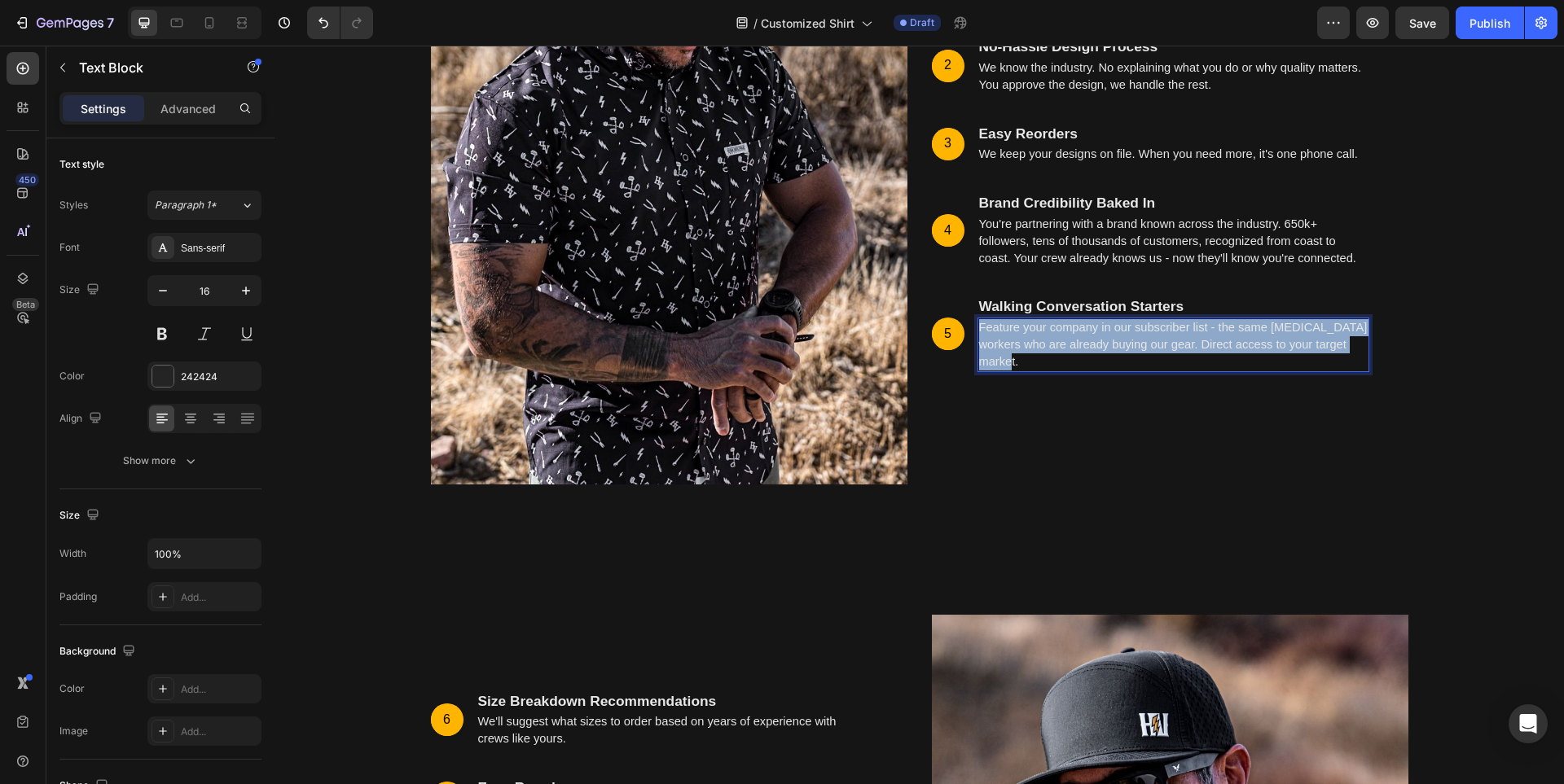
click at [1096, 339] on span "Feature your company in our subscriber list - the same [MEDICAL_DATA] workers w…" at bounding box center [1173, 344] width 389 height 47
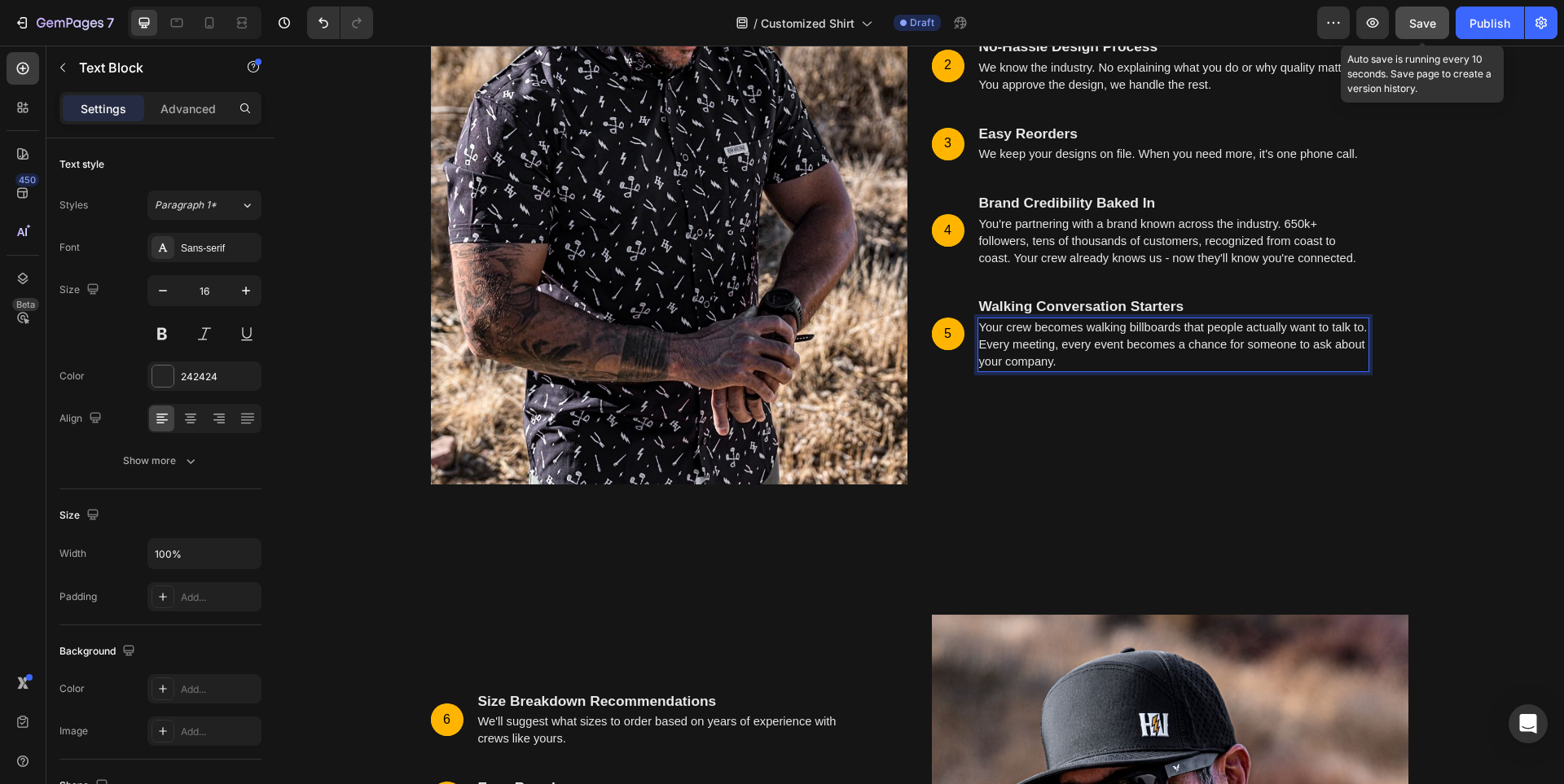
click at [1439, 29] on button "Save" at bounding box center [1422, 22] width 53 height 32
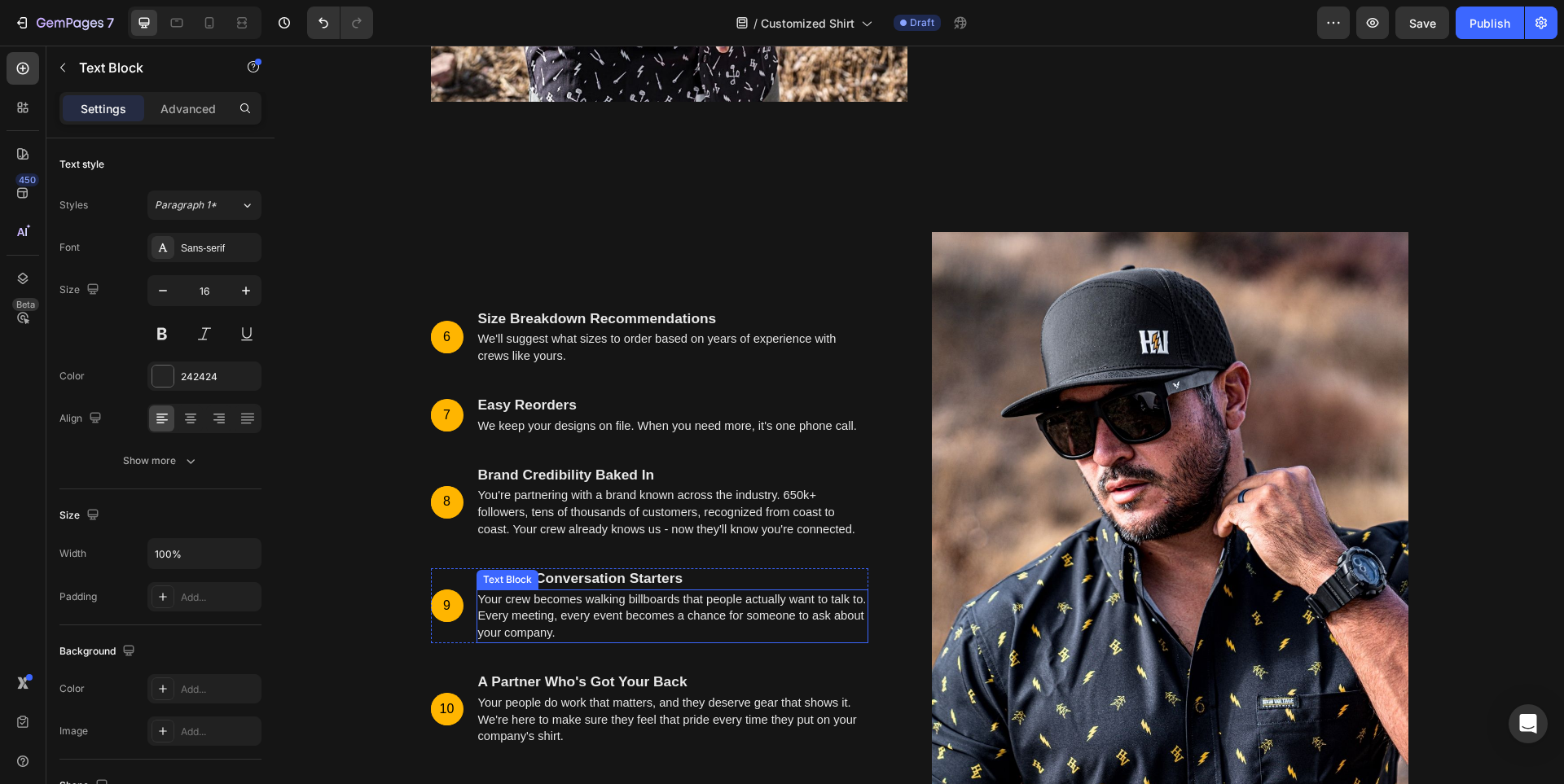
scroll to position [5781, 0]
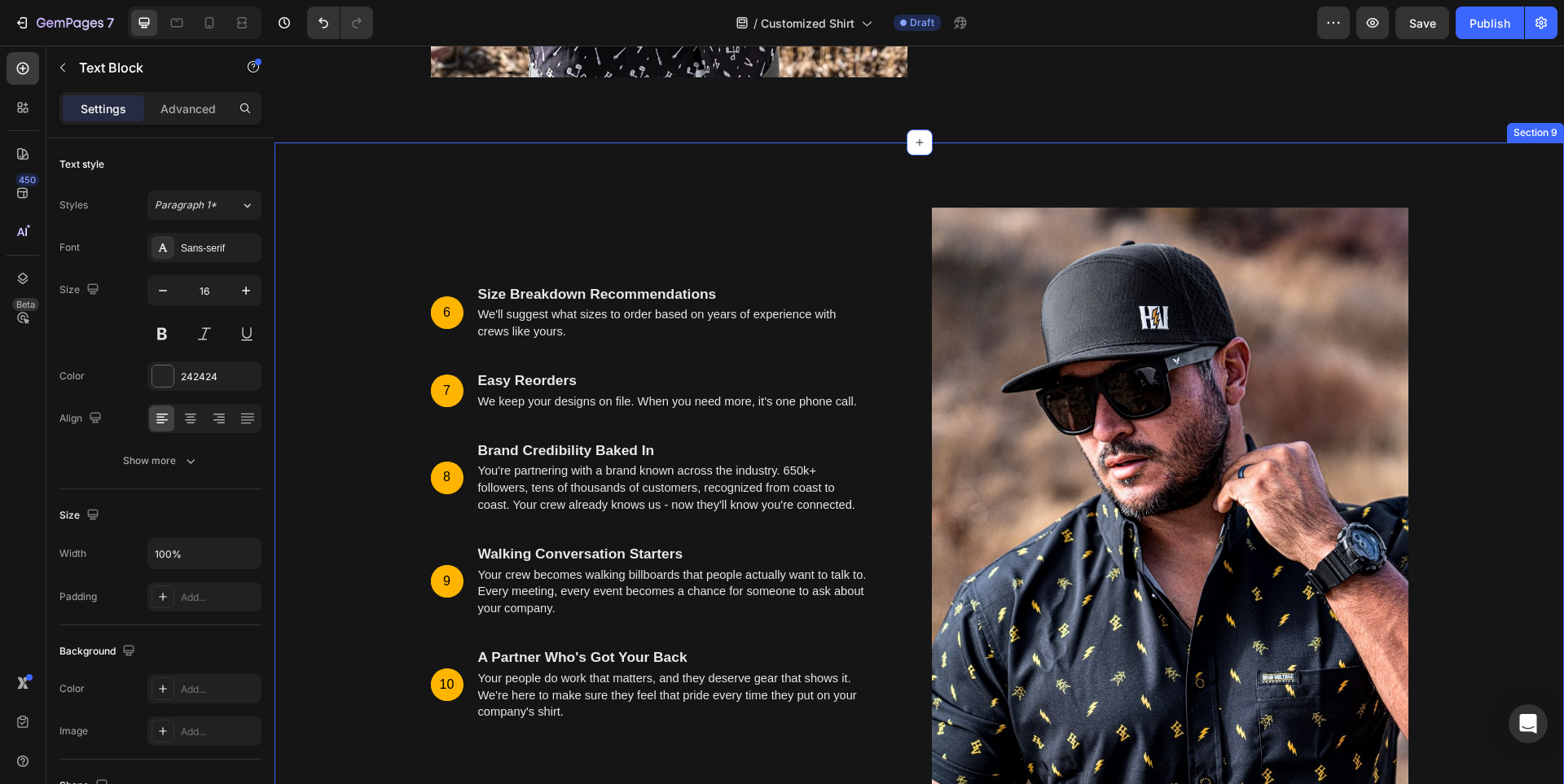
click at [929, 192] on div "6 Text Block Hero Banner Size Breakdown Recommendations Text Block We'll sugges…" at bounding box center [919, 505] width 1289 height 725
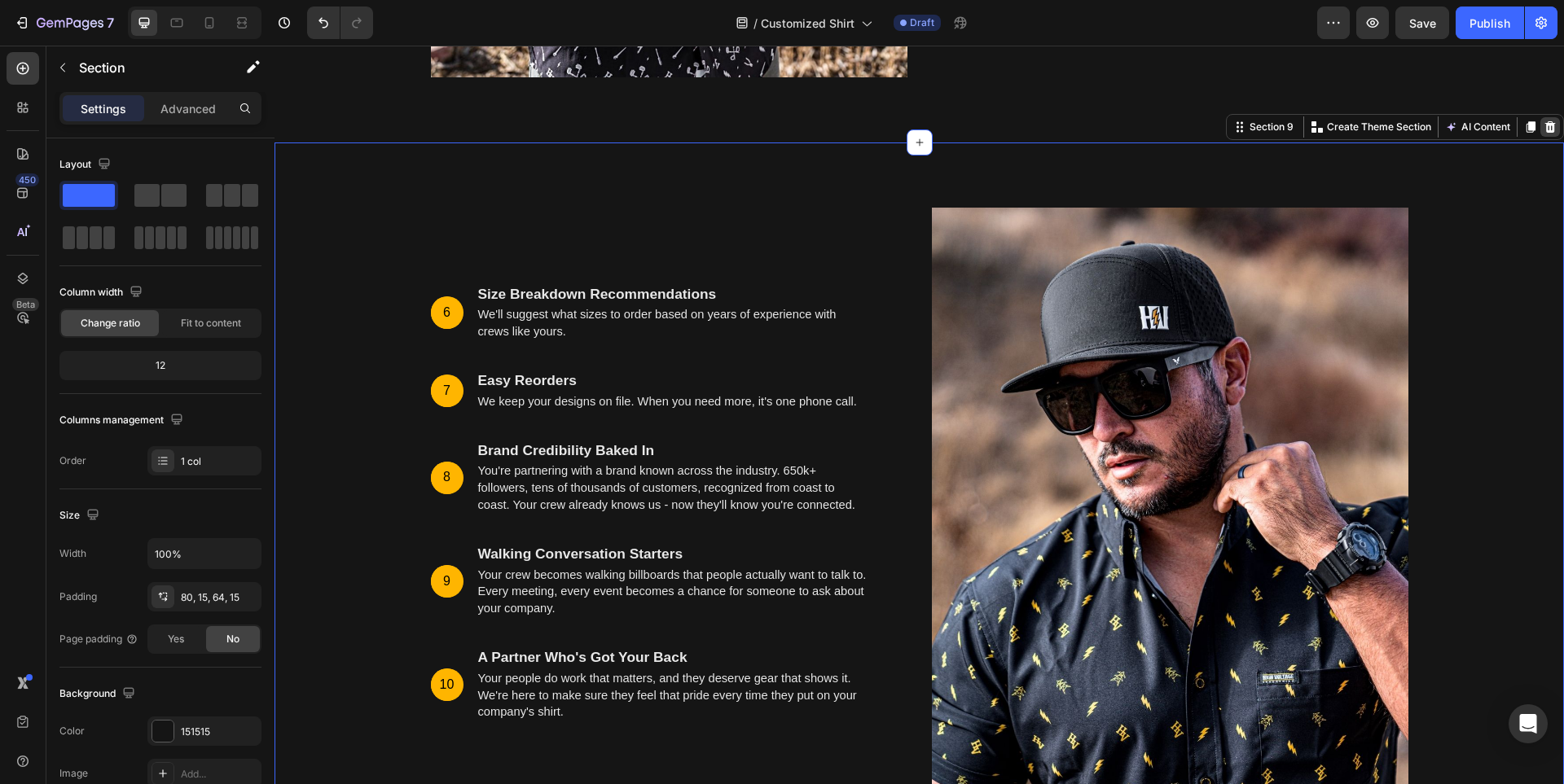
click at [1545, 130] on icon at bounding box center [1549, 127] width 10 height 11
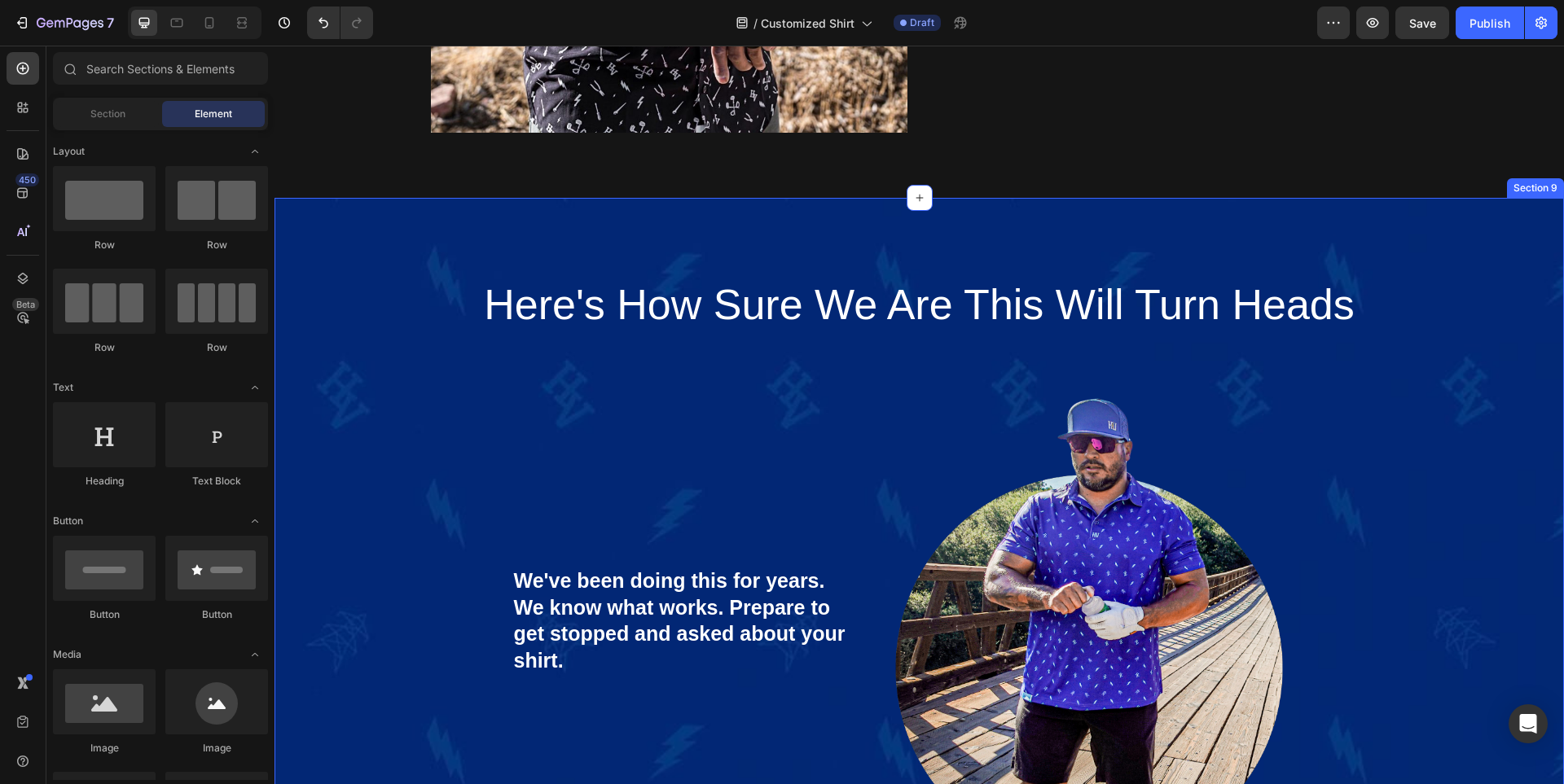
scroll to position [5862, 0]
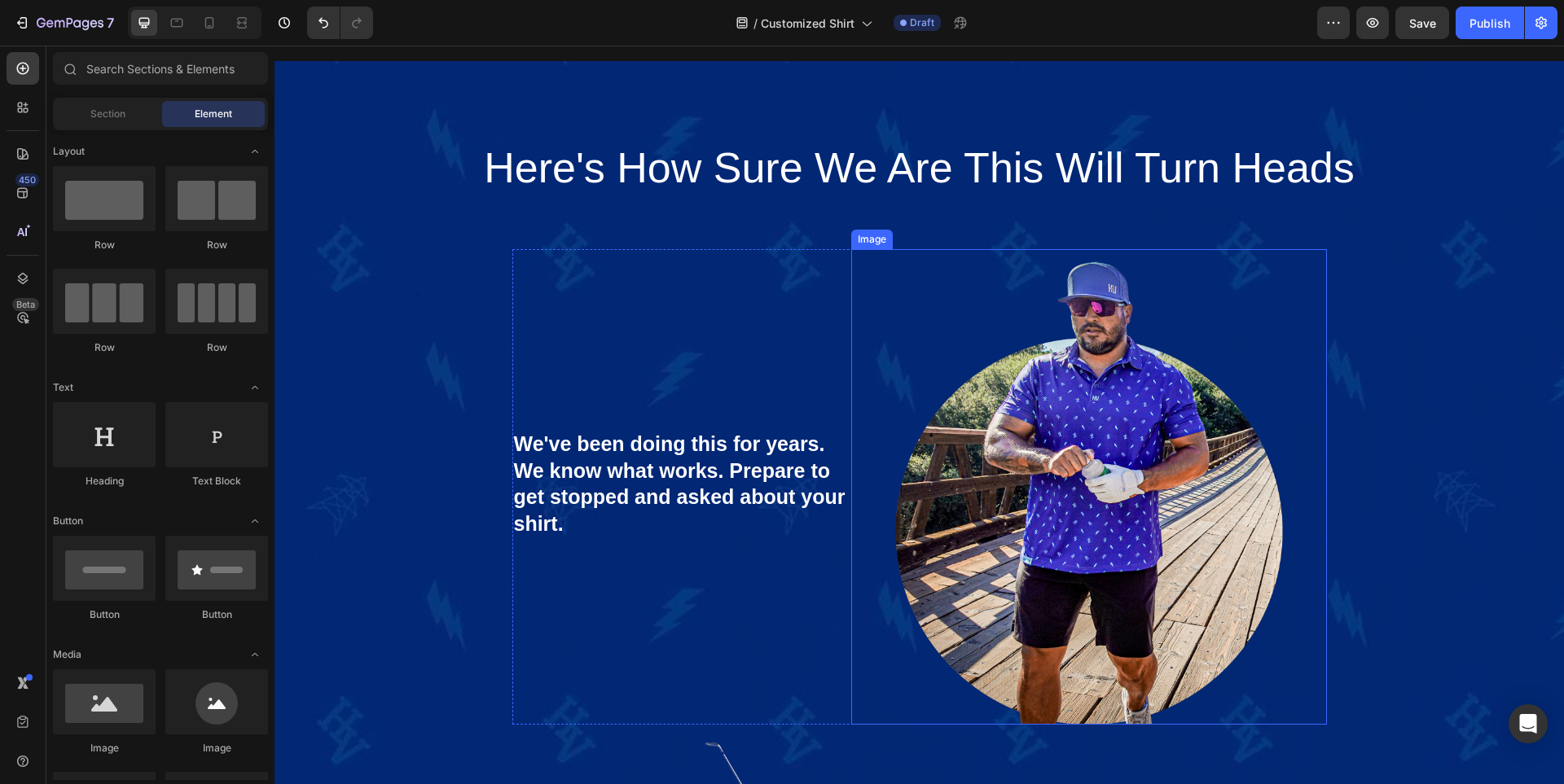
click at [968, 471] on img at bounding box center [1088, 486] width 475 height 474
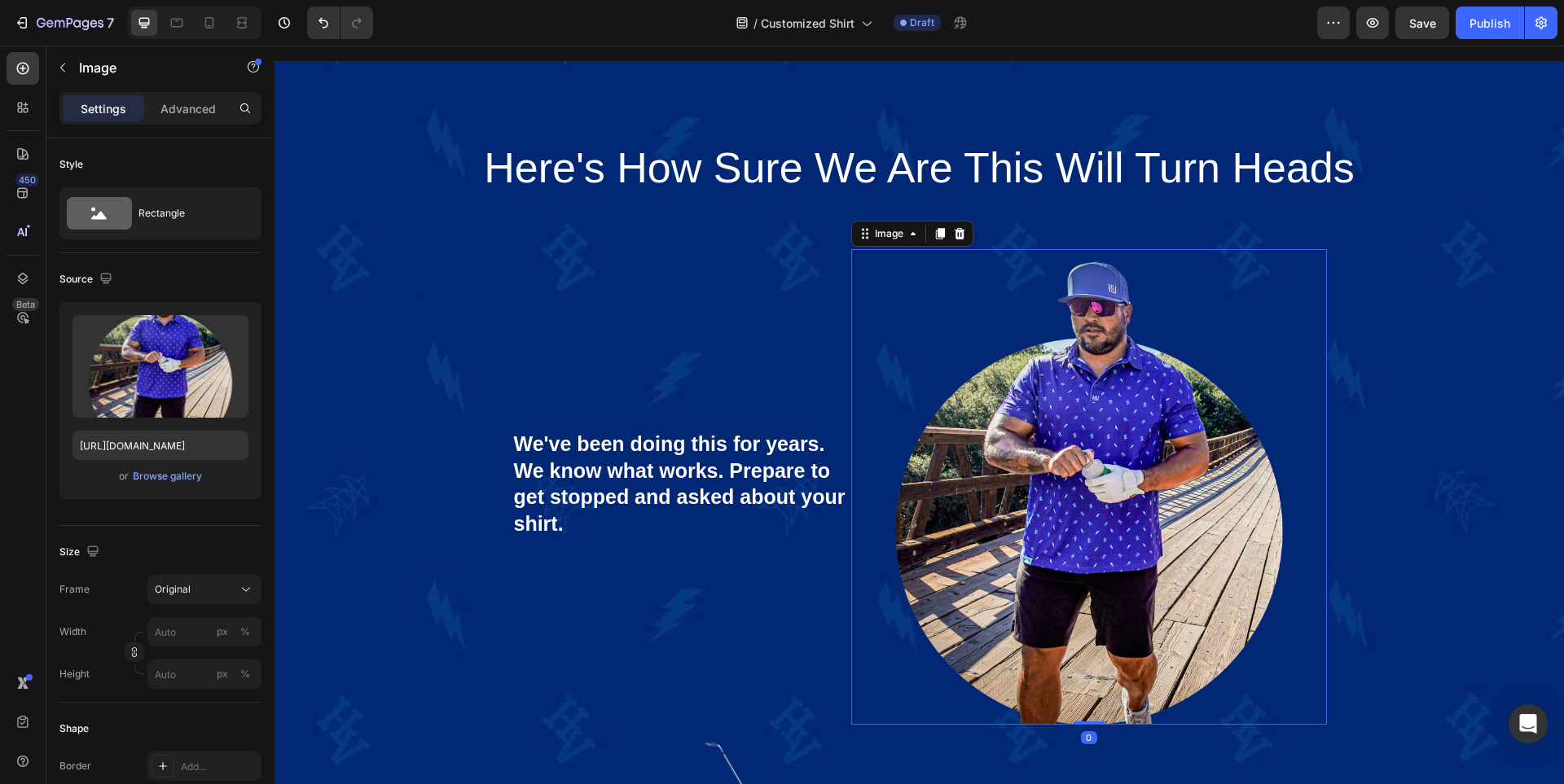
click at [1212, 503] on img at bounding box center [1088, 486] width 475 height 474
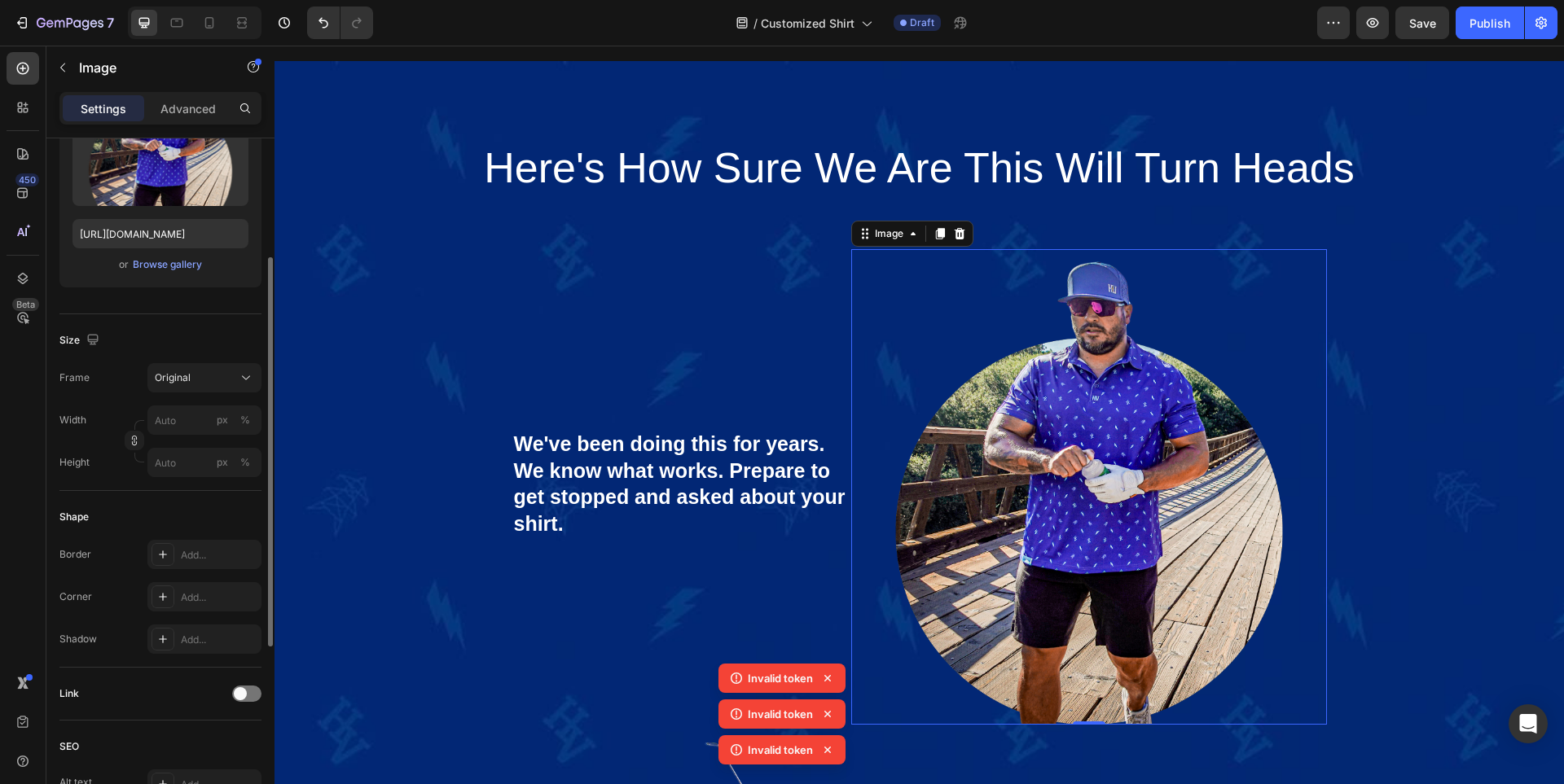
scroll to position [374, 0]
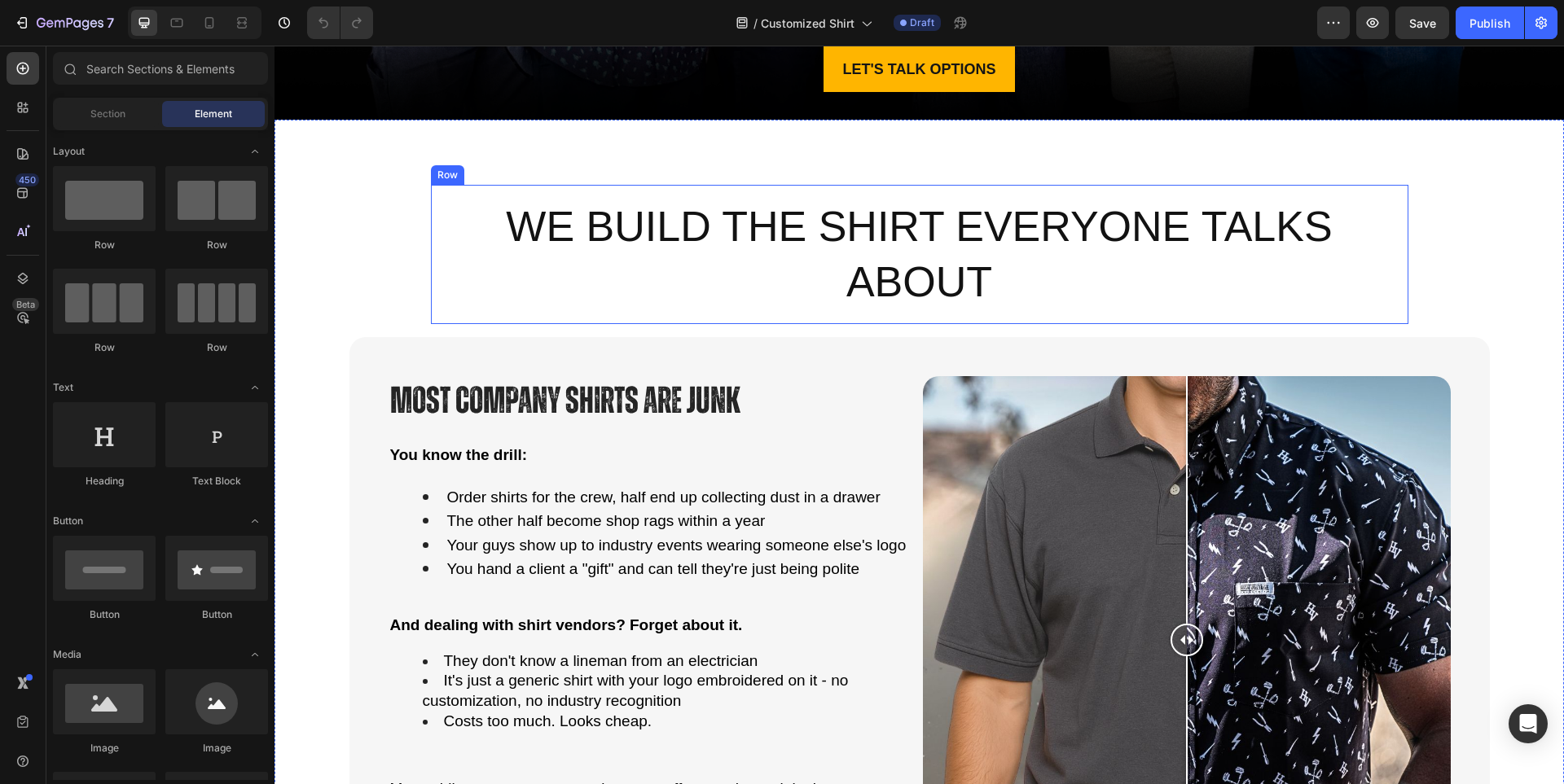
scroll to position [814, 0]
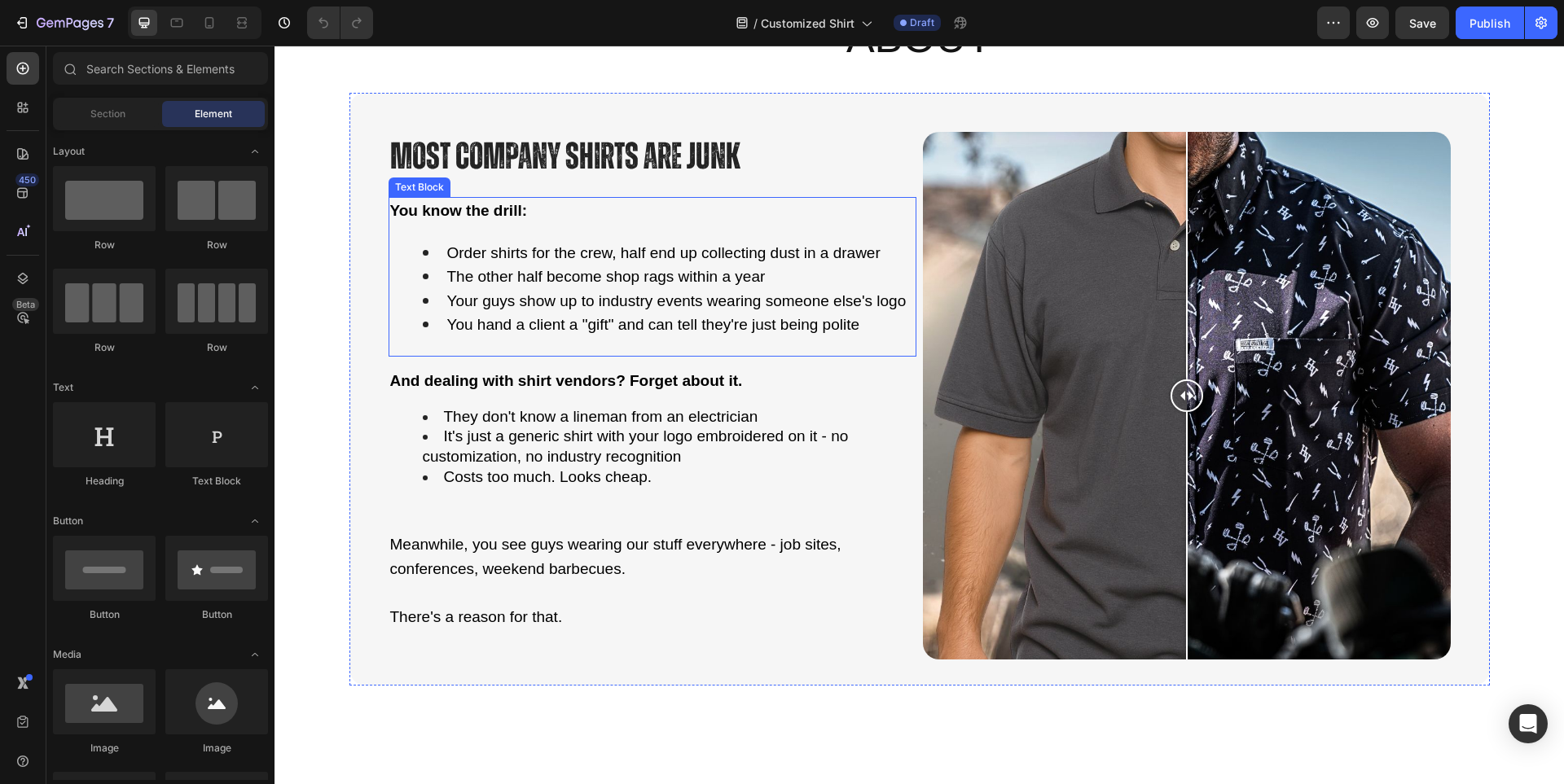
click at [627, 262] on li "Order shirts for the crew, half end up collecting dust in a drawer" at bounding box center [669, 253] width 492 height 25
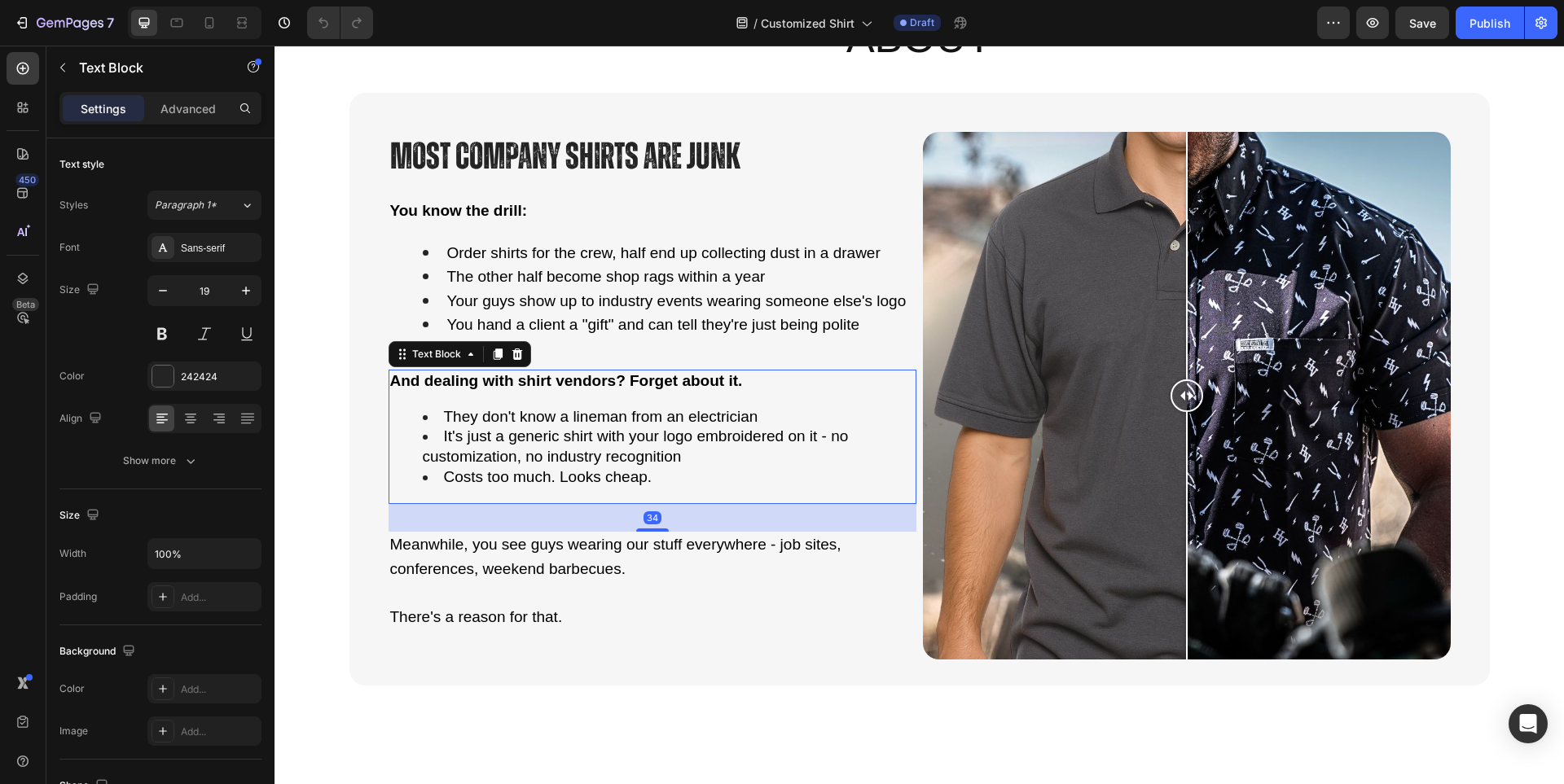
click at [550, 431] on span "It's just a generic shirt with your logo embroidered on it - no customization, …" at bounding box center [636, 446] width 426 height 38
click at [562, 287] on li "The other half become shop rags within a year" at bounding box center [669, 276] width 492 height 25
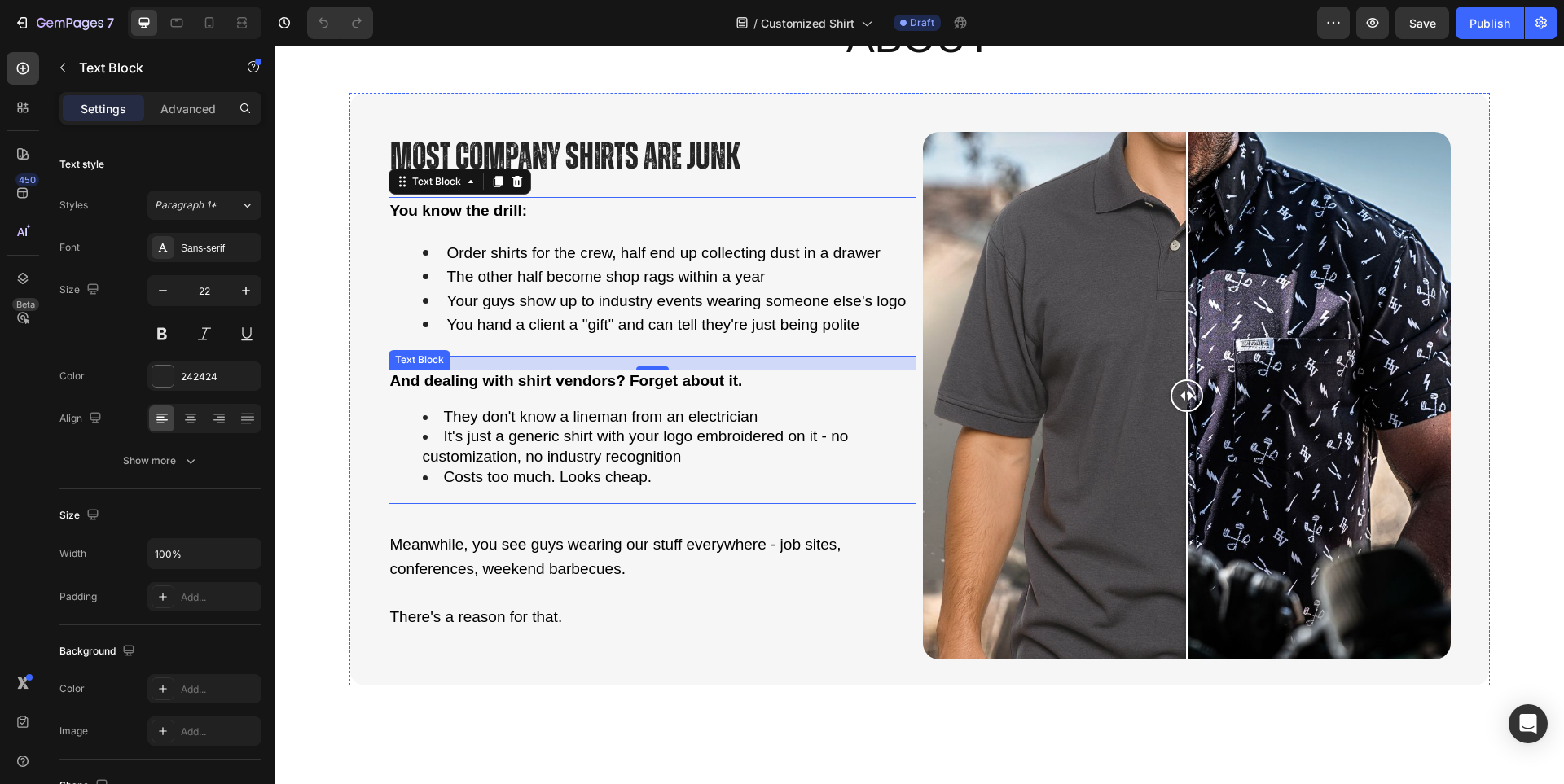
click at [539, 435] on span "It's just a generic shirt with your logo embroidered on it - no customization, …" at bounding box center [636, 446] width 426 height 38
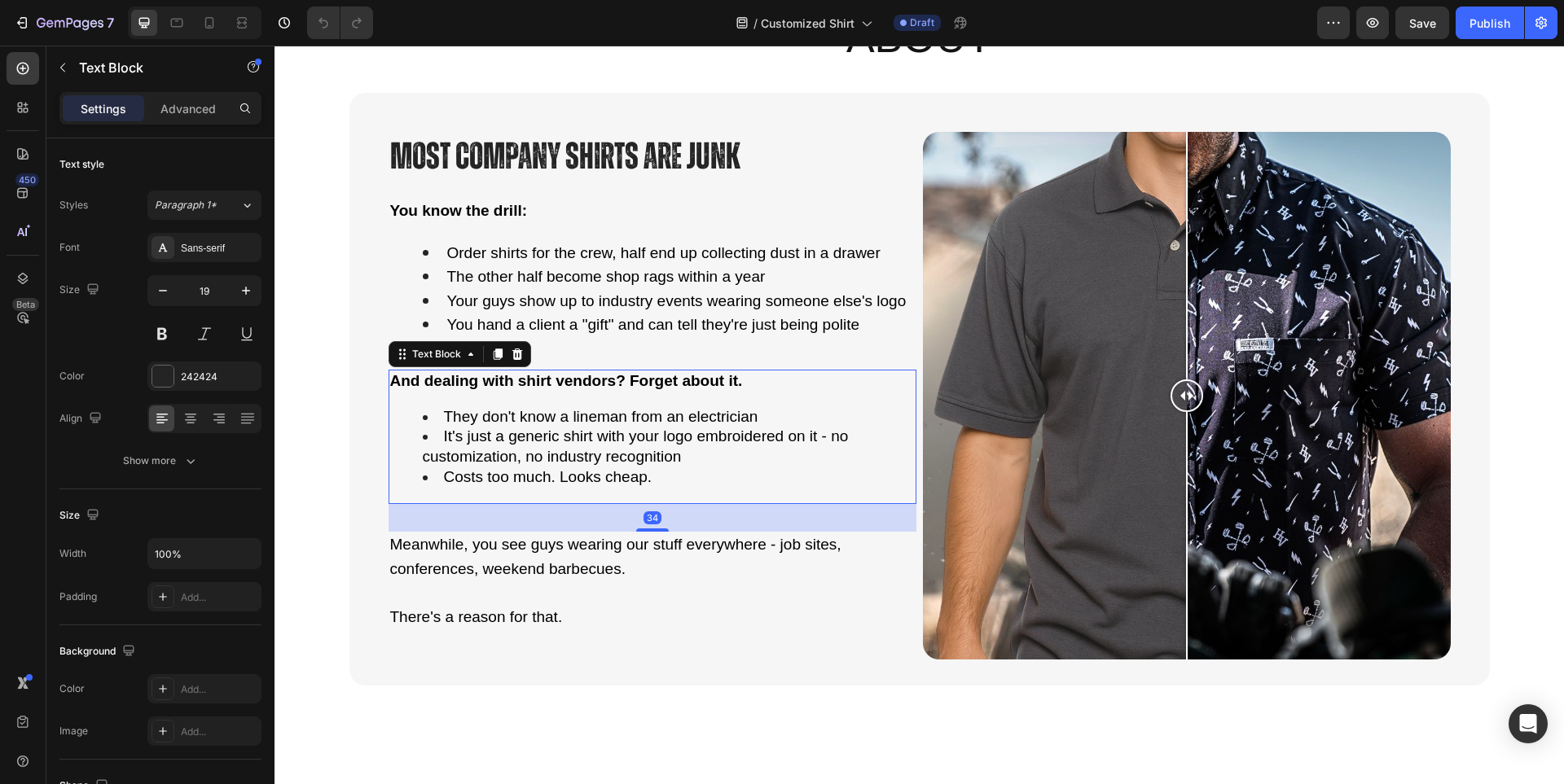
click at [557, 374] on strong "And dealing with shirt vendors? Forget about it." at bounding box center [566, 380] width 353 height 18
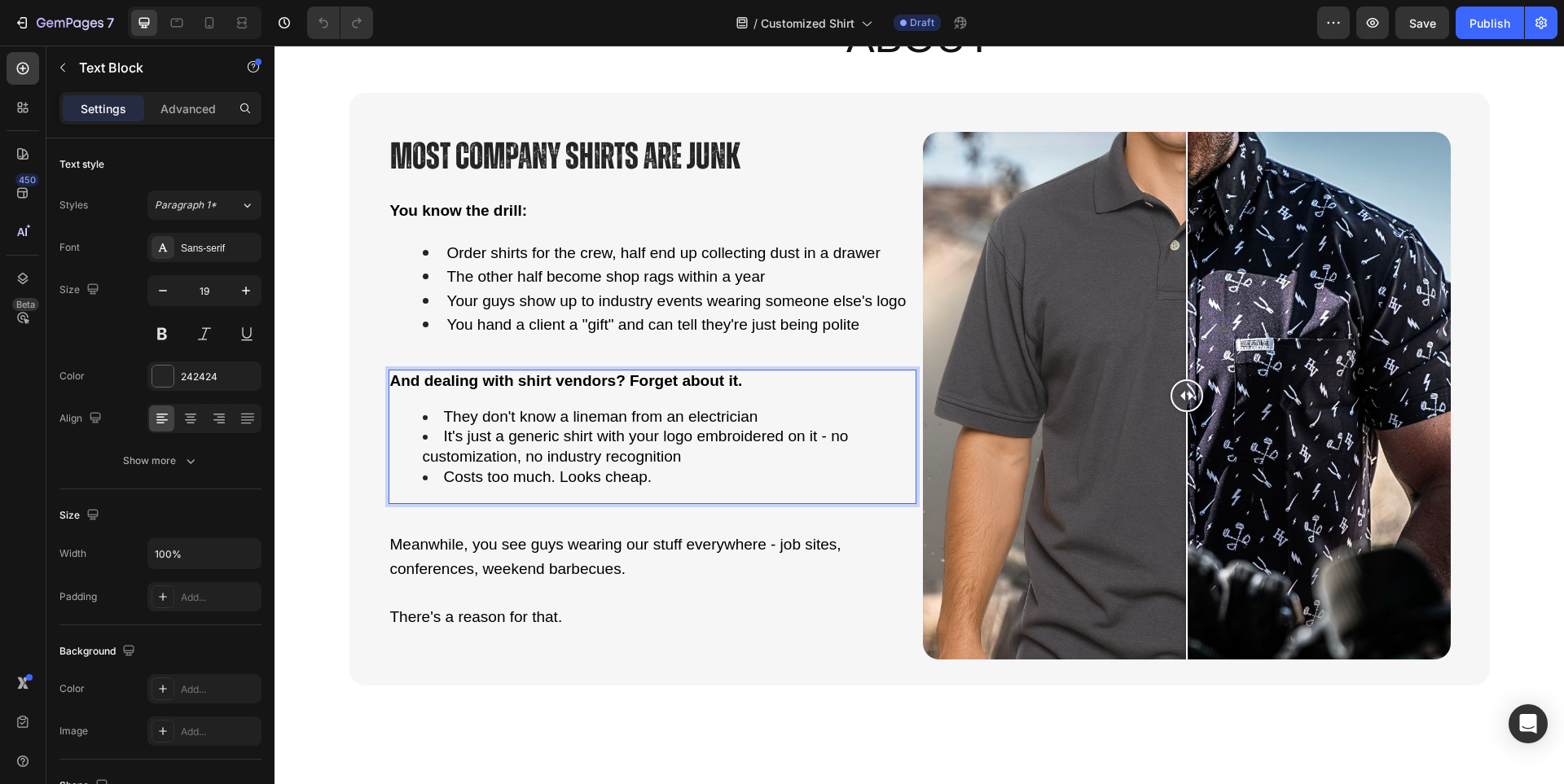
click at [557, 374] on strong "And dealing with shirt vendors? Forget about it." at bounding box center [566, 380] width 353 height 18
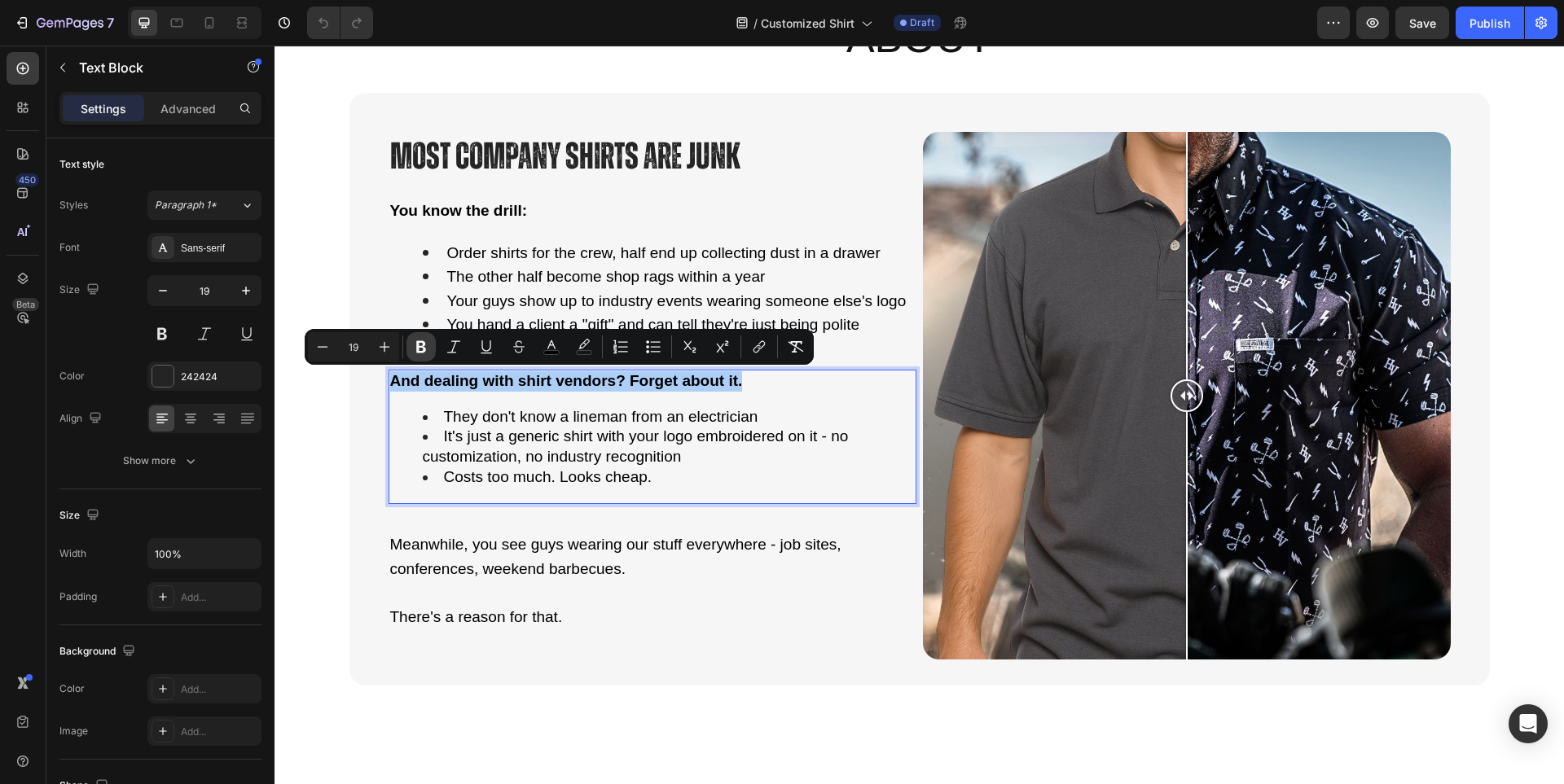
click at [413, 338] on button "Bold" at bounding box center [421, 347] width 29 height 29
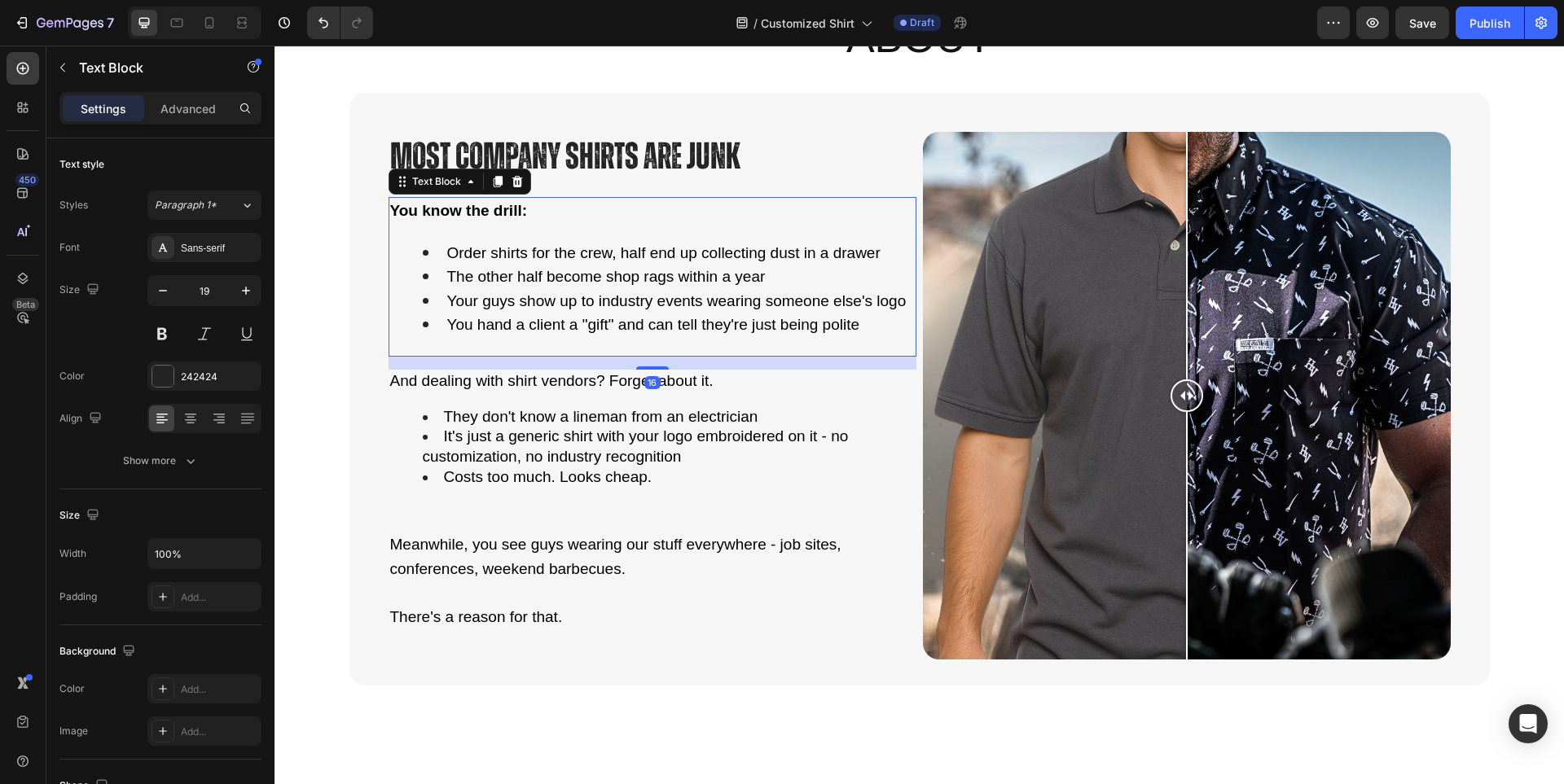
click at [547, 230] on div "You know the drill: Order shirts for the crew, half end up collecting dust in a…" at bounding box center [653, 276] width 528 height 159
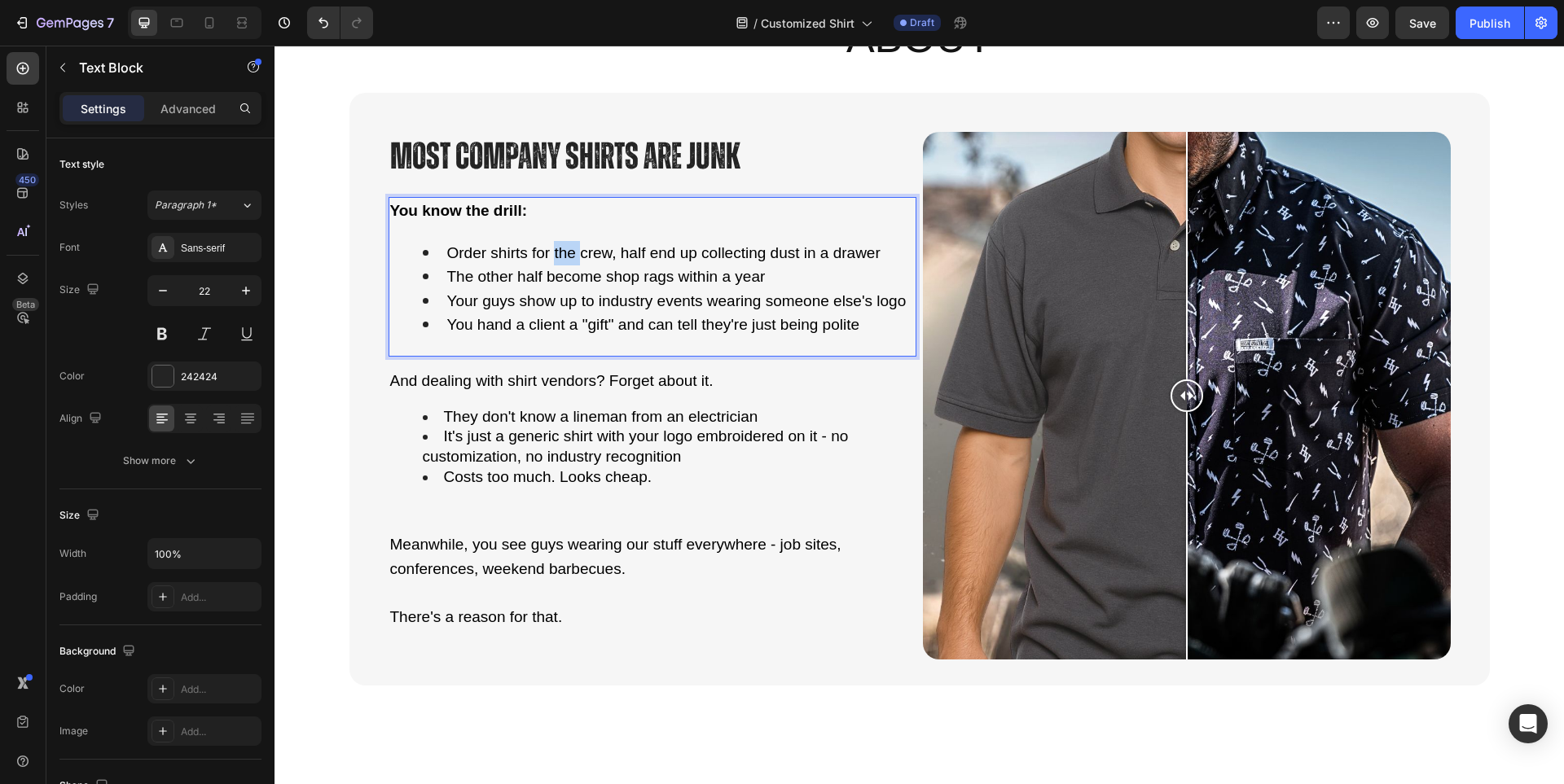
click at [547, 230] on div "You know the drill: Order shirts for the crew, half end up collecting dust in a…" at bounding box center [653, 276] width 528 height 159
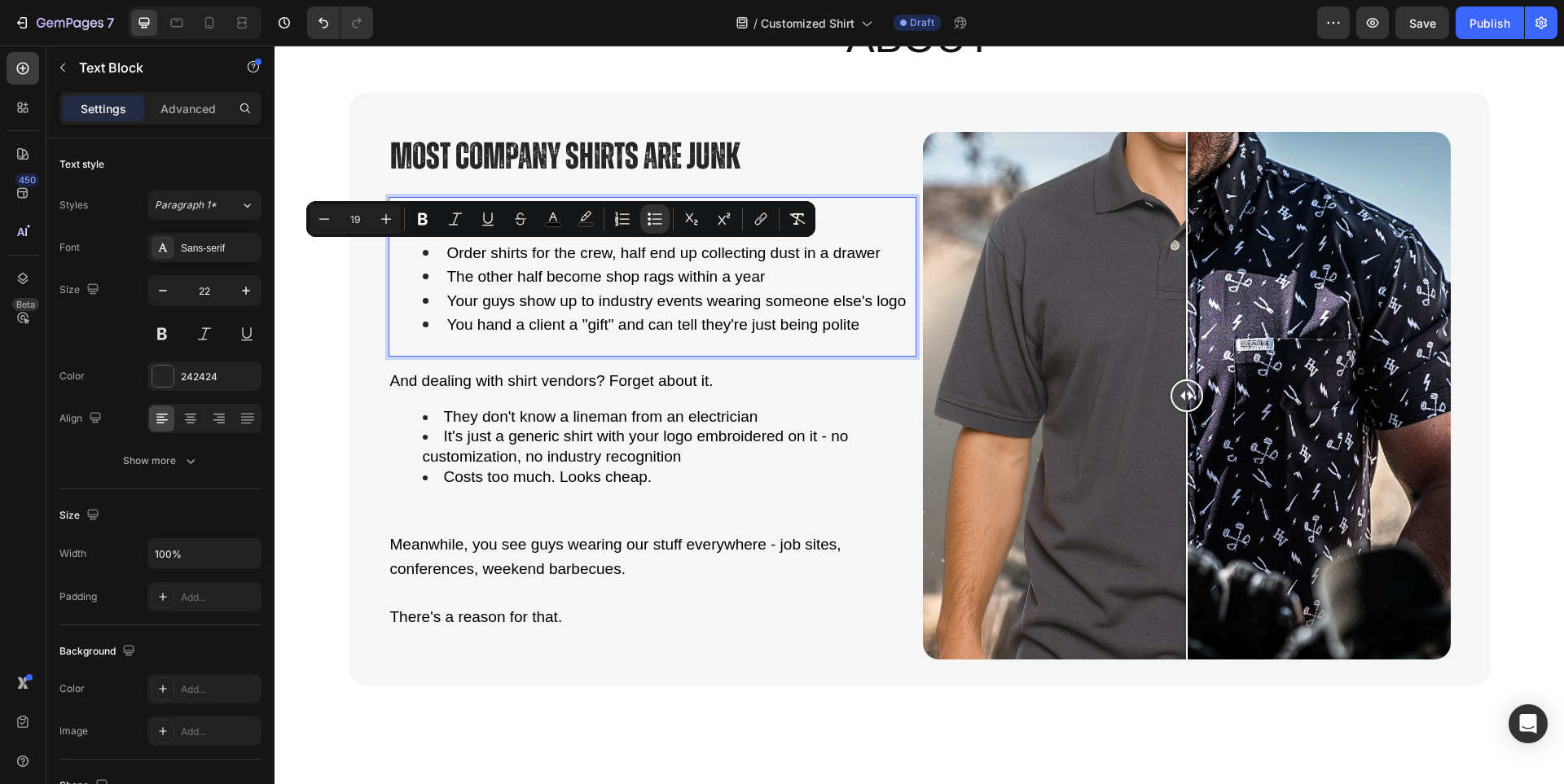
click at [522, 331] on span "You hand a client a "gift" and can tell they're just being polite" at bounding box center [653, 324] width 413 height 18
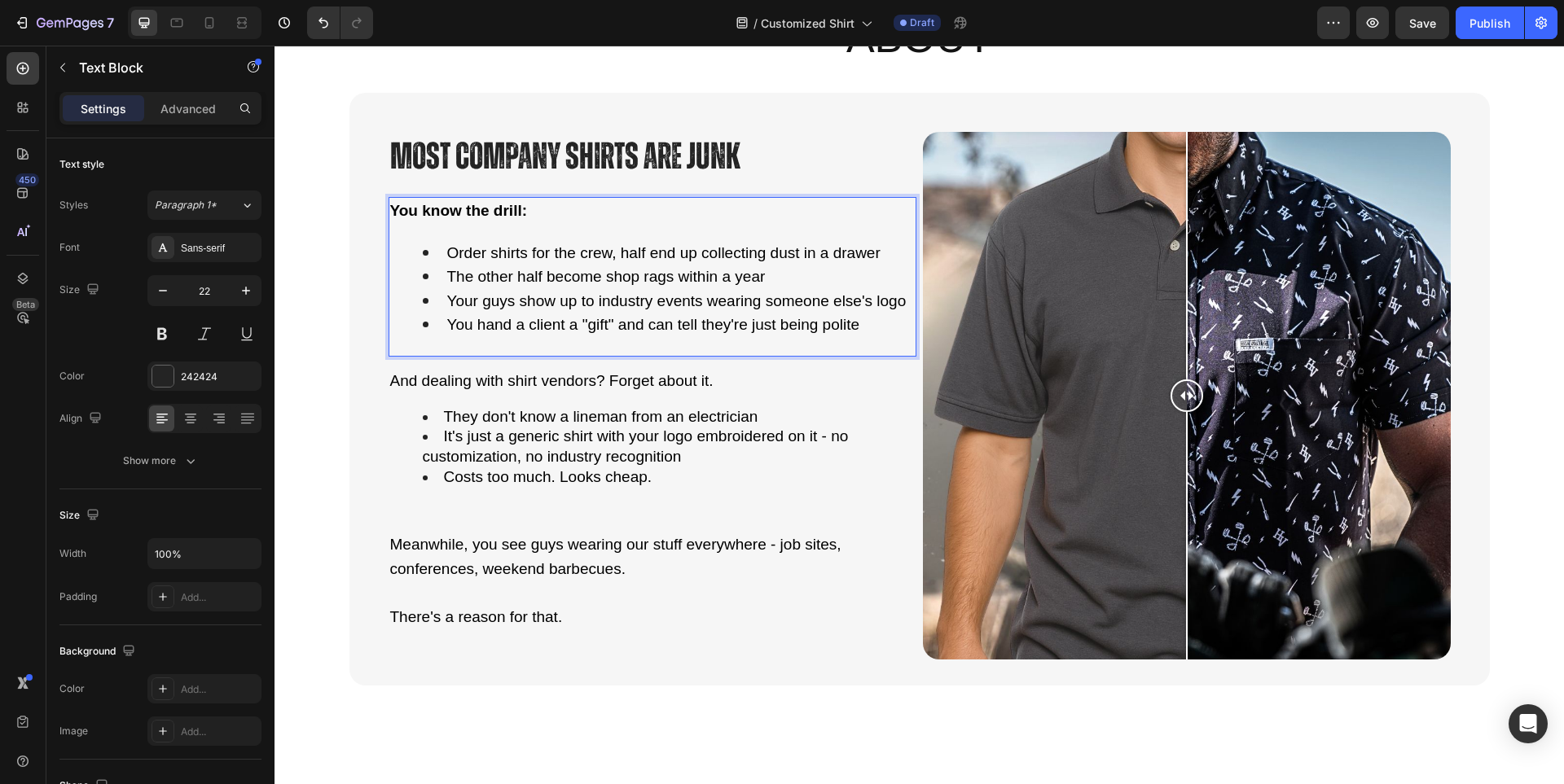
click at [488, 212] on strong "You know the drill:" at bounding box center [458, 210] width 137 height 18
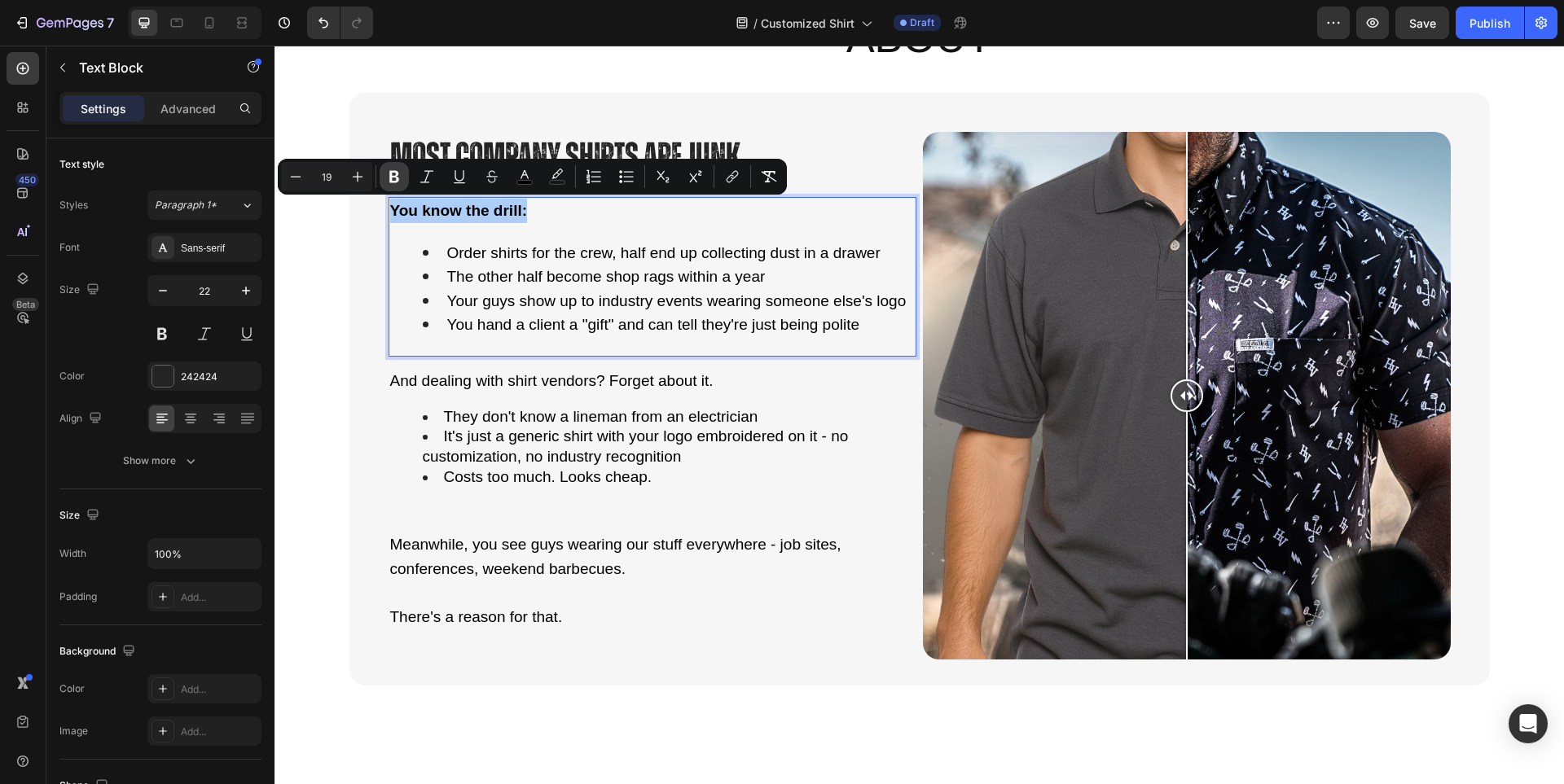
click at [395, 181] on icon "Editor contextual toolbar" at bounding box center [394, 177] width 10 height 12
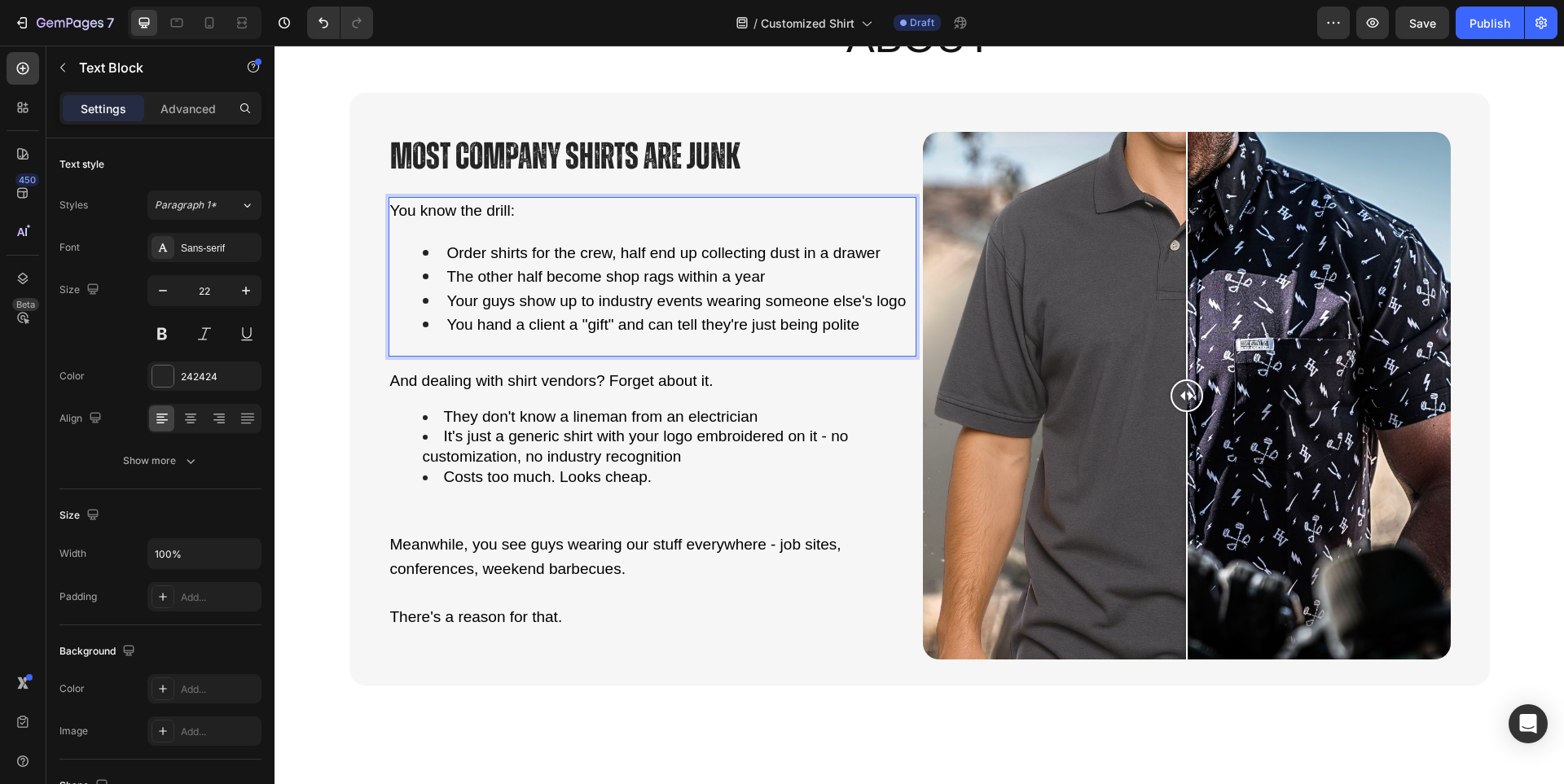
click at [538, 273] on span "The other half become shop rags within a year" at bounding box center [606, 276] width 319 height 18
click at [547, 236] on div "You know the drill: Order shirts for the crew, half end up collecting dust in a…" at bounding box center [653, 276] width 528 height 159
click at [556, 211] on p "You know the drill:" at bounding box center [652, 211] width 524 height 25
click at [551, 230] on div "You know the drill: Order shirts for the crew, half end up collecting dust in a…" at bounding box center [653, 276] width 528 height 159
click at [556, 211] on p "You know the drill:" at bounding box center [652, 211] width 524 height 25
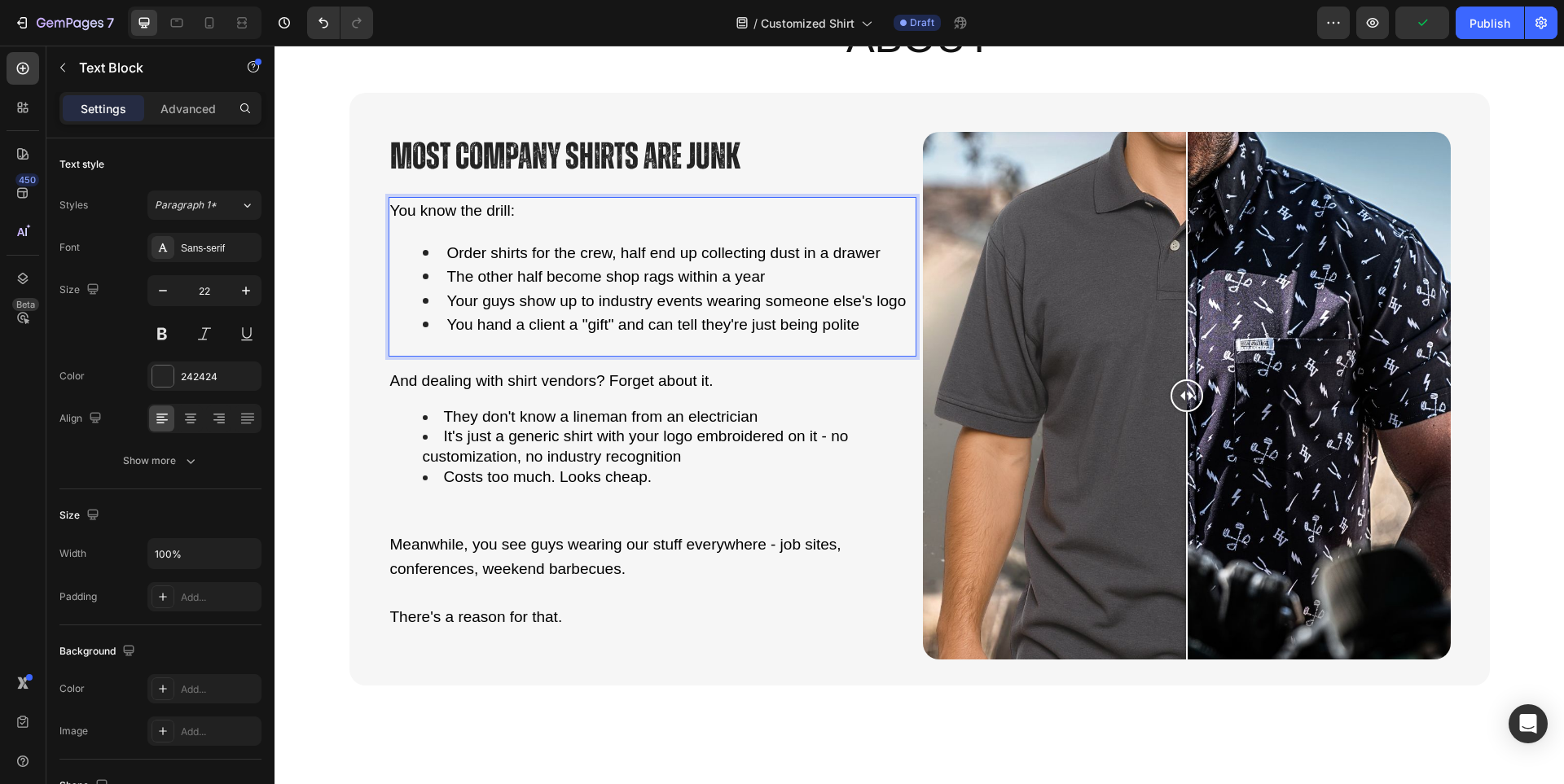
click at [521, 255] on span "Order shirts for the crew, half end up collecting dust in a drawer" at bounding box center [664, 252] width 433 height 18
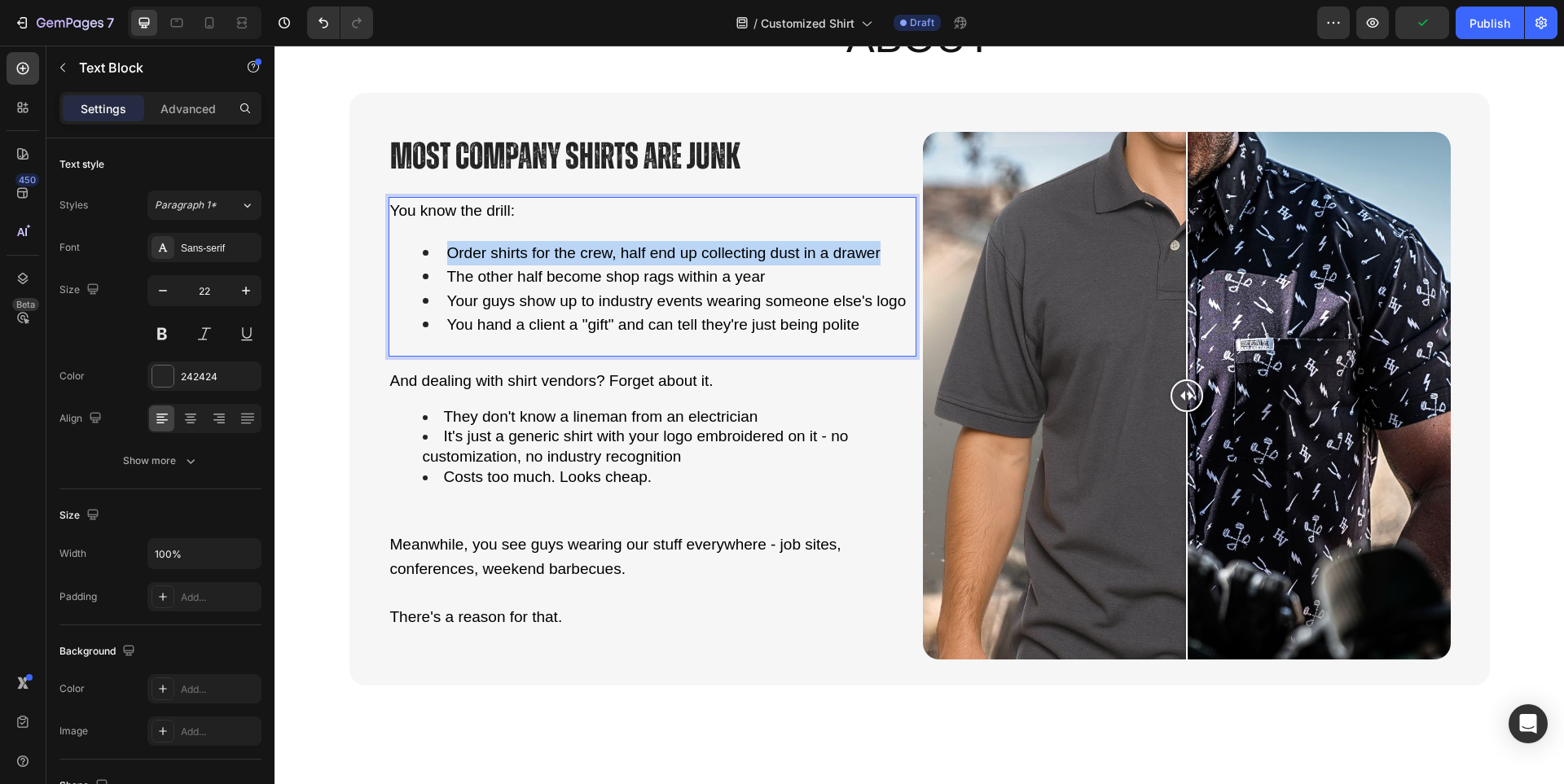
click at [521, 255] on span "Order shirts for the crew, half end up collecting dust in a drawer" at bounding box center [664, 252] width 433 height 18
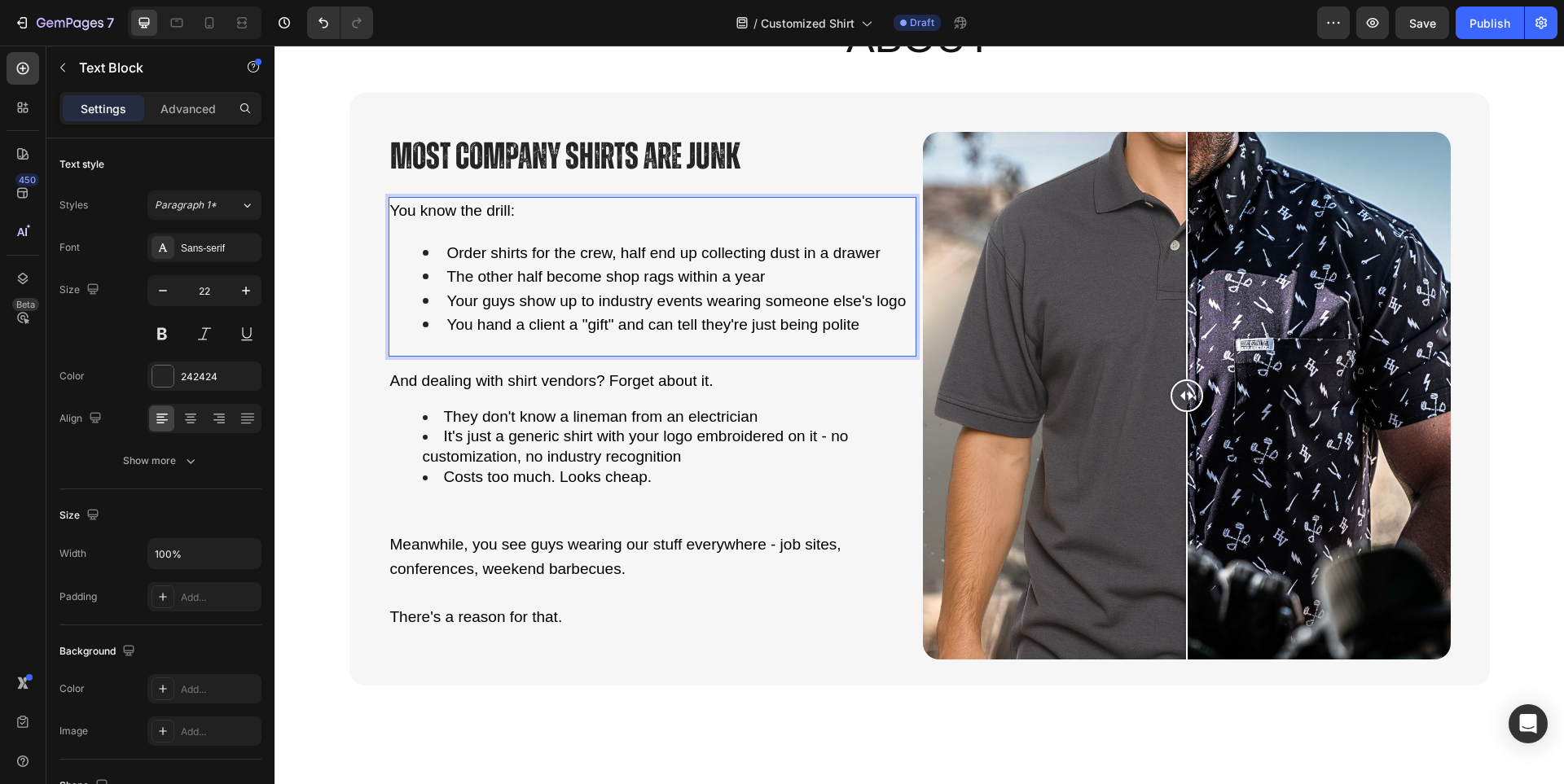
click at [535, 289] on li "Your guys show up to industry events wearing someone else's logo" at bounding box center [669, 301] width 492 height 25
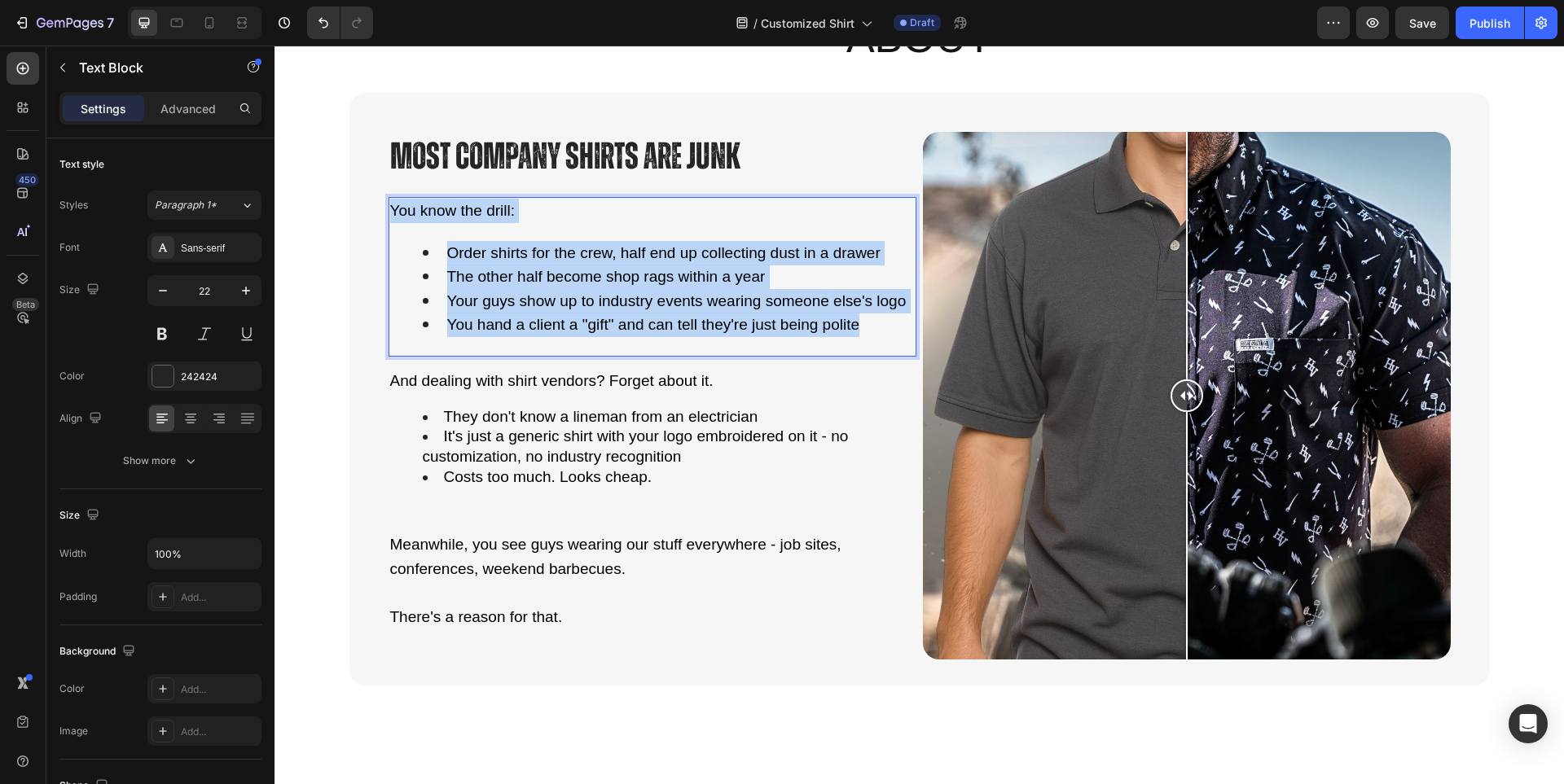
drag, startPoint x: 855, startPoint y: 315, endPoint x: 382, endPoint y: 208, distance: 485.0
click at [382, 208] on div "Most Company Shirts Are Junk Heading You know the drill: Order shirts for the c…" at bounding box center [919, 389] width 1140 height 592
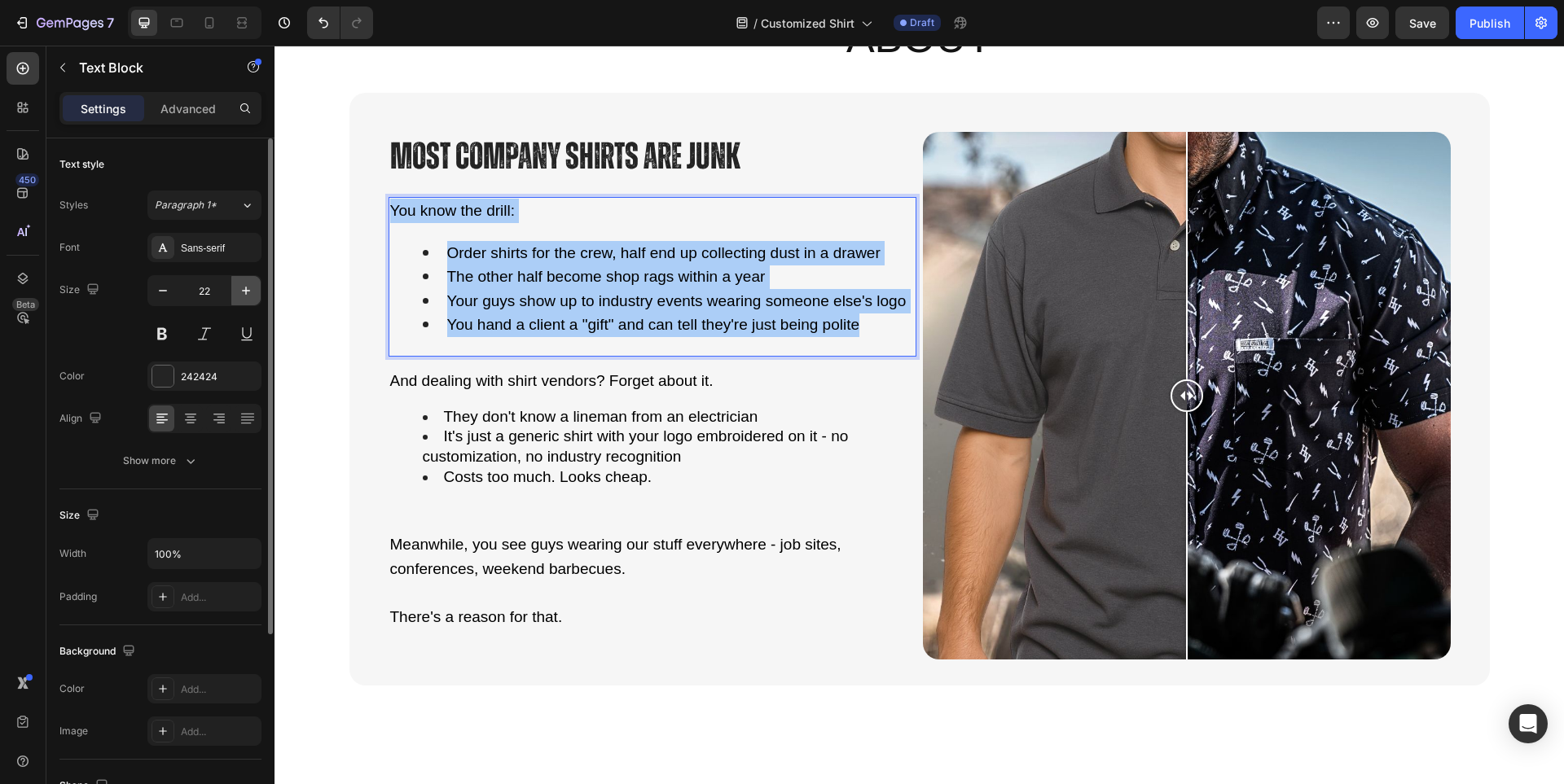
click at [255, 288] on button "button" at bounding box center [246, 291] width 29 height 29
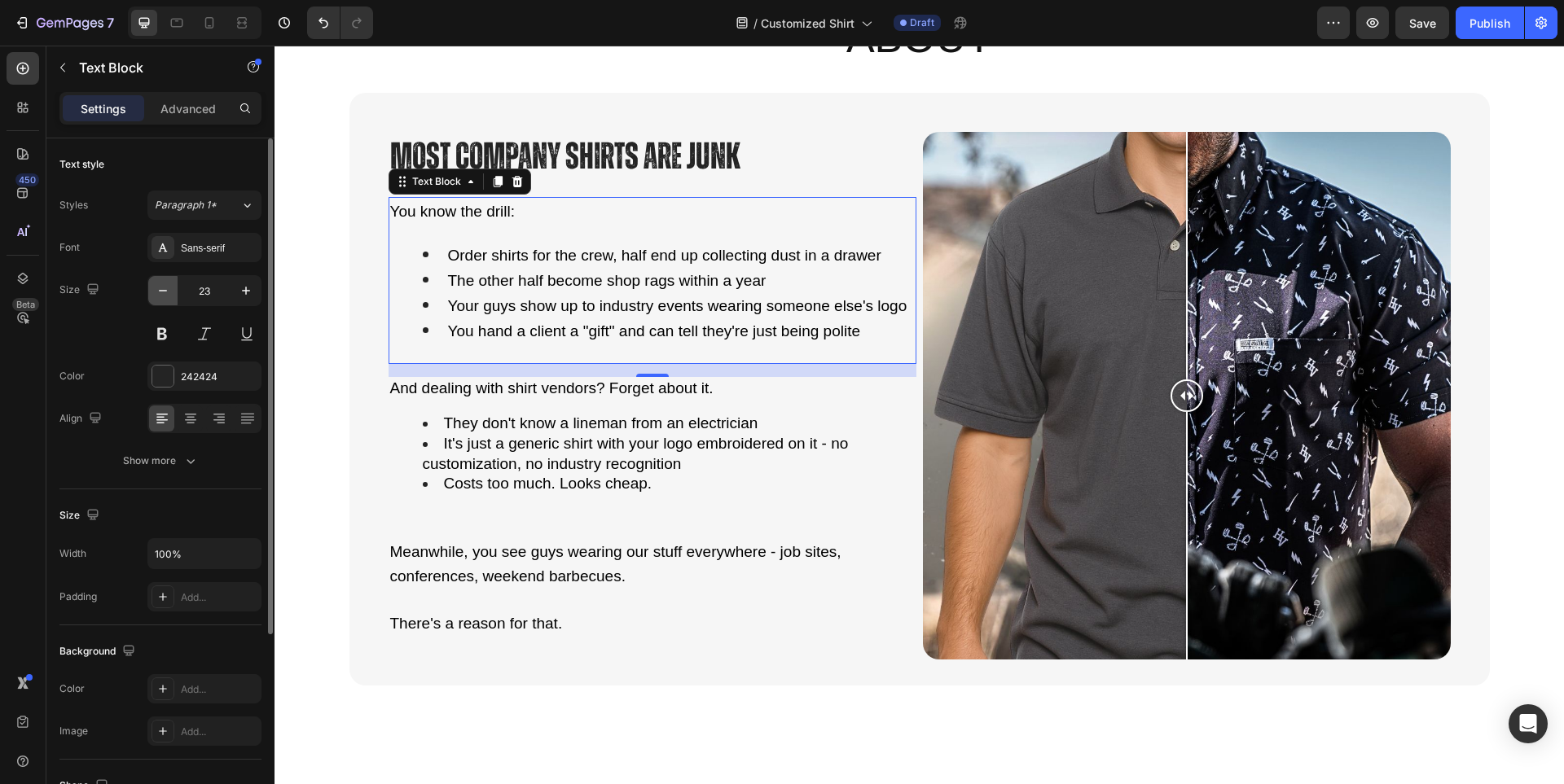
click at [157, 288] on icon "button" at bounding box center [163, 291] width 17 height 17
type input "22"
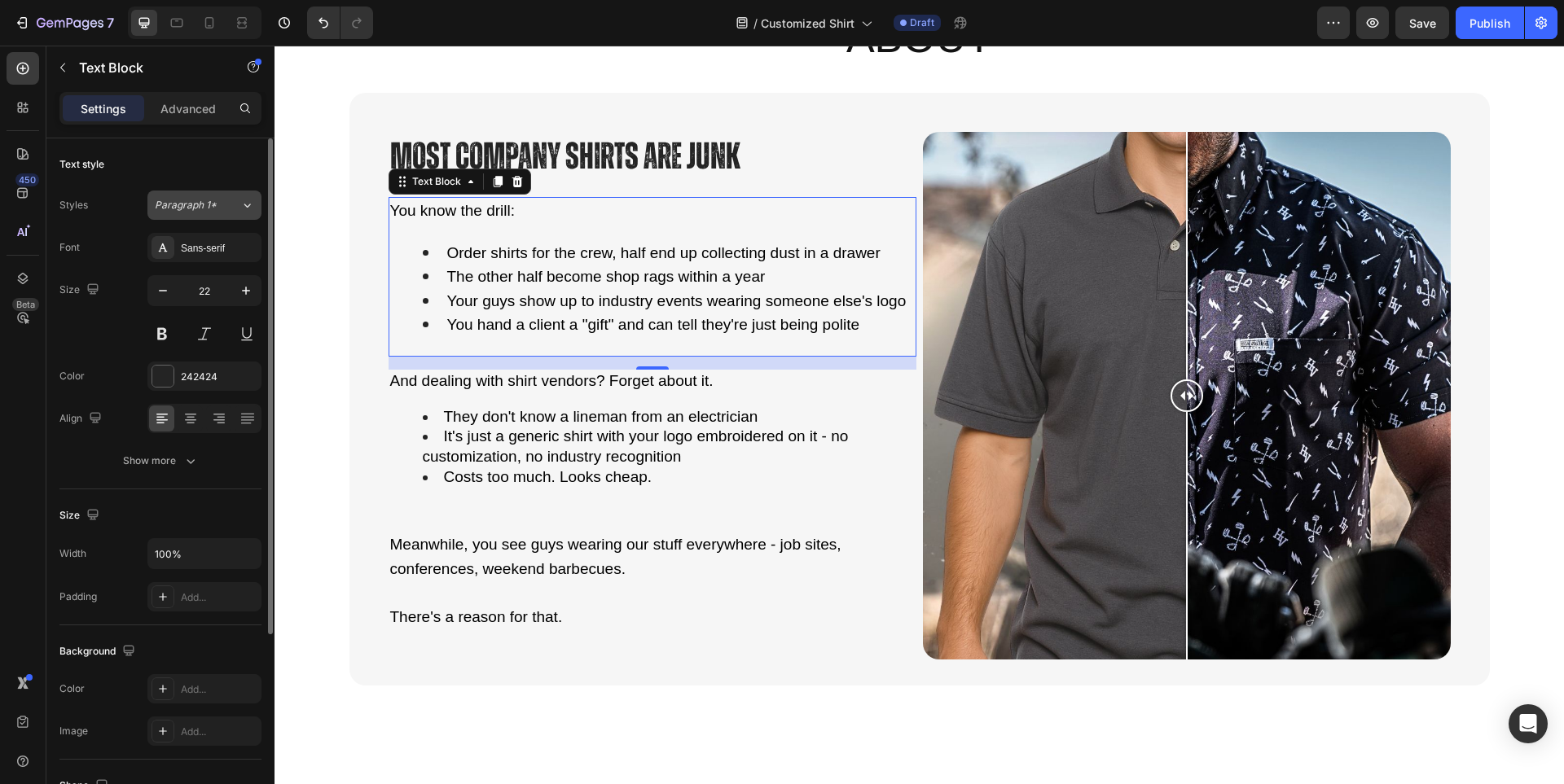
click at [223, 204] on div "Paragraph 1*" at bounding box center [197, 205] width 86 height 15
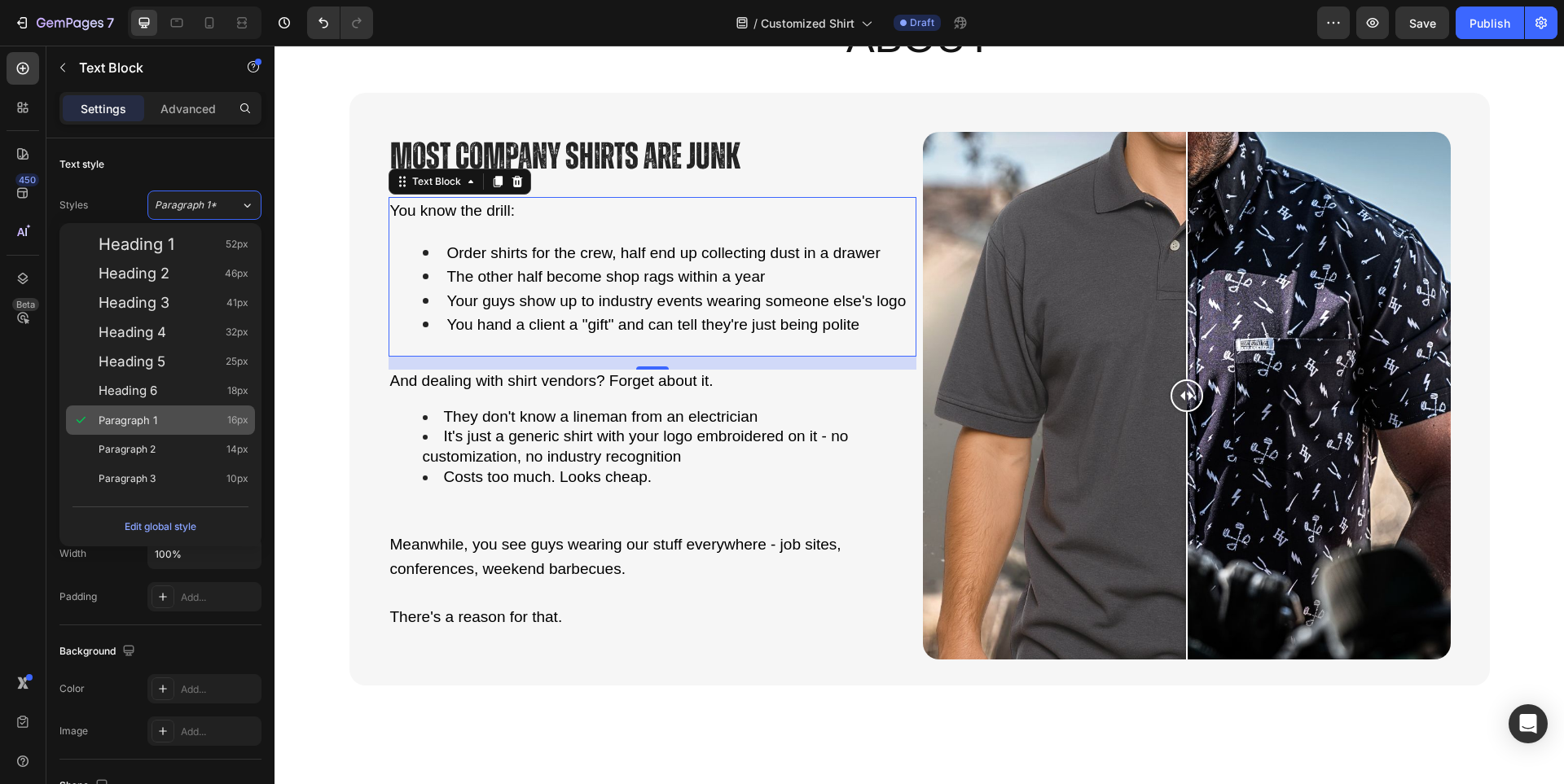
click at [180, 424] on div "Paragraph 1 16px" at bounding box center [173, 420] width 150 height 17
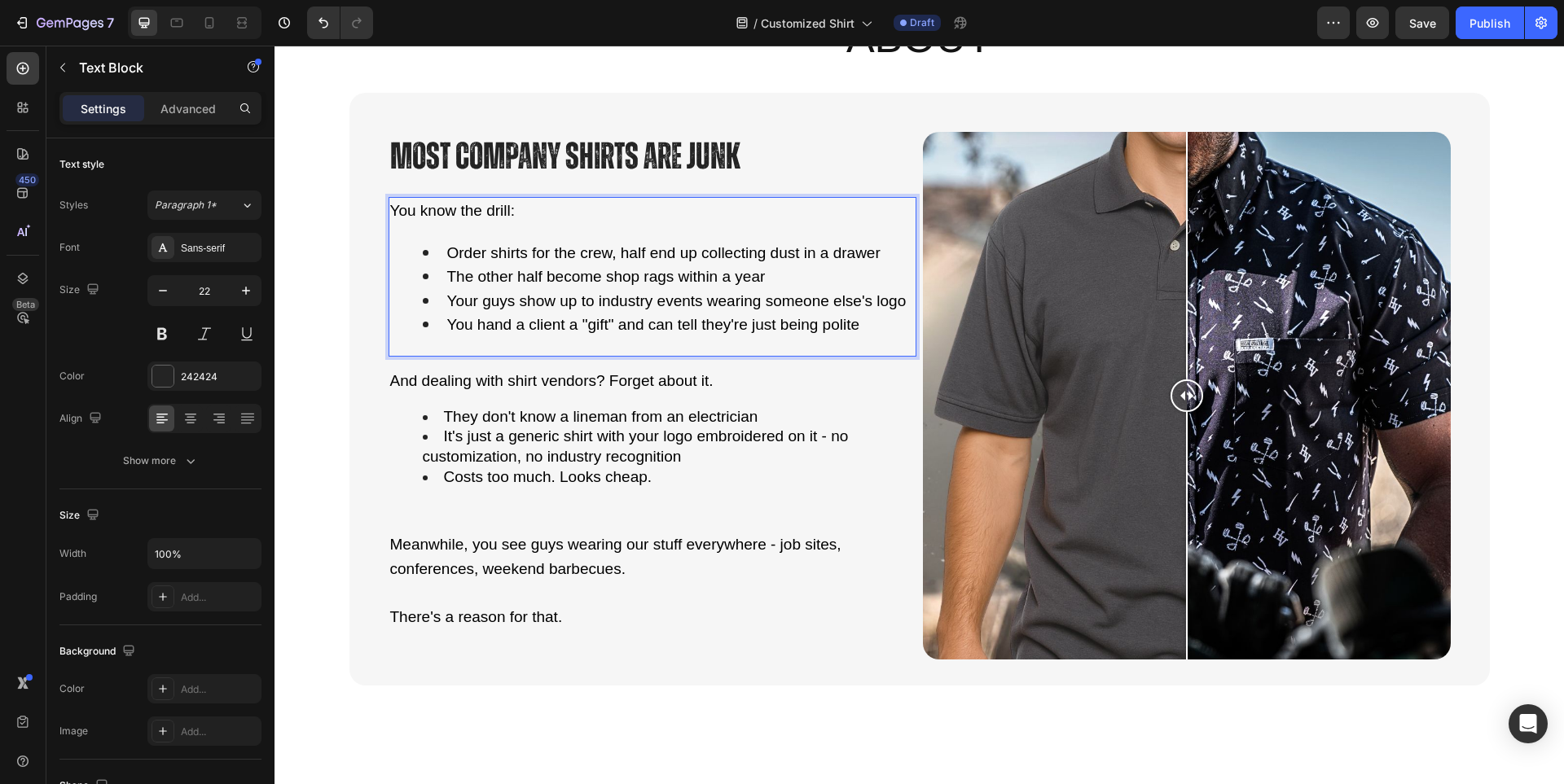
click at [503, 241] on li "Order shirts for the crew, half end up collecting dust in a drawer" at bounding box center [669, 253] width 492 height 25
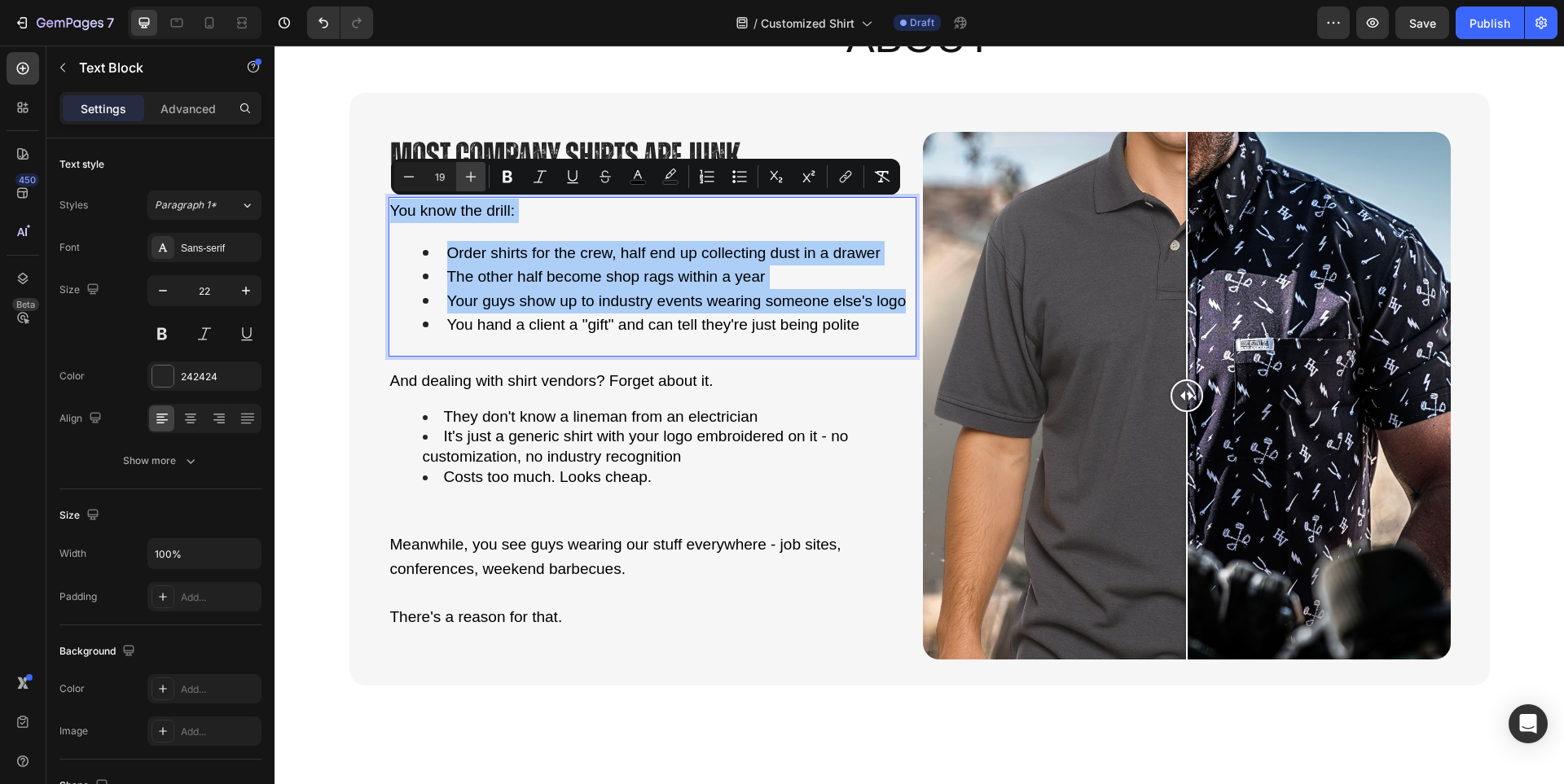
click at [472, 177] on icon "Editor contextual toolbar" at bounding box center [470, 176] width 10 height 10
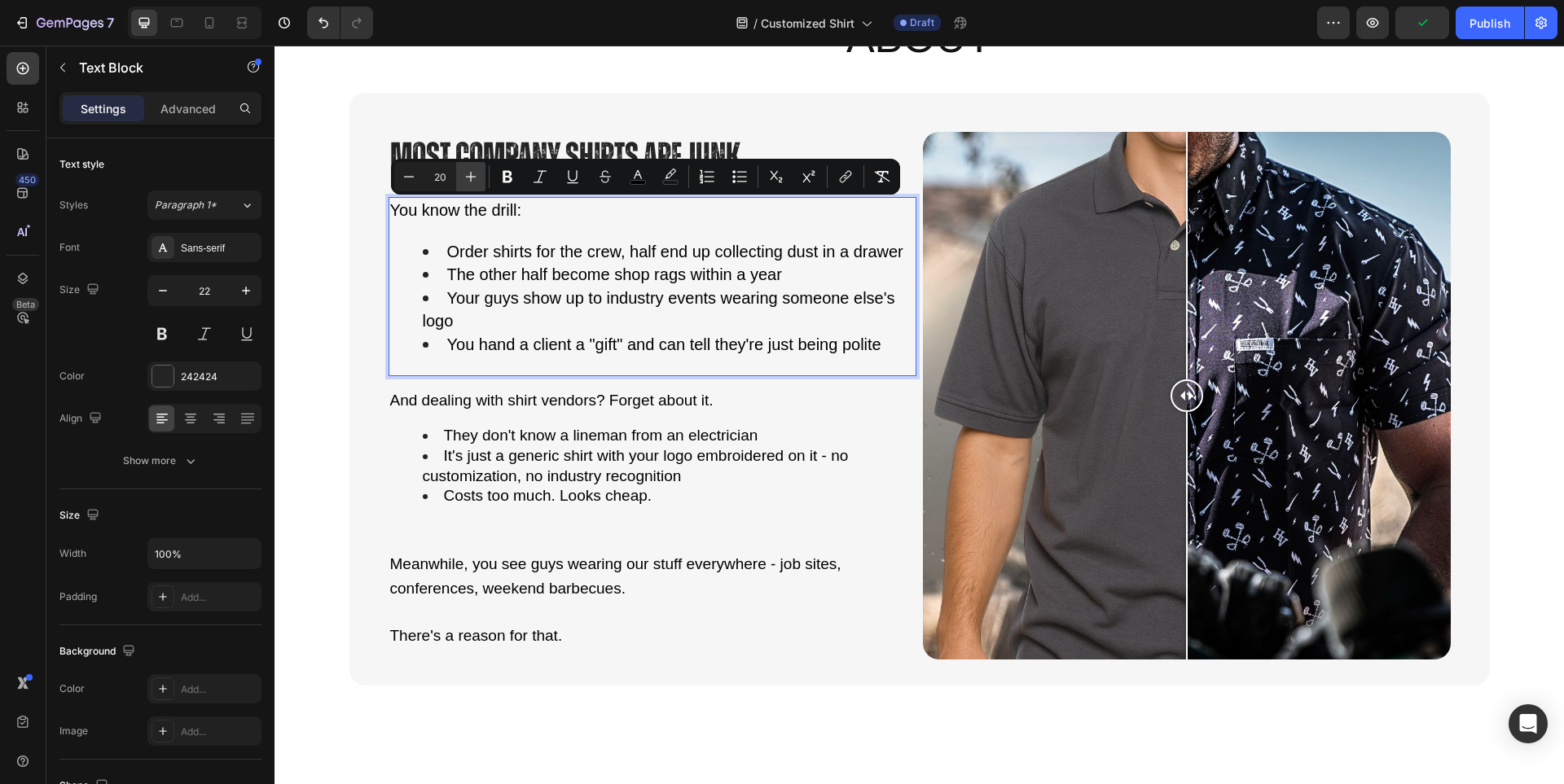
click at [472, 177] on icon "Editor contextual toolbar" at bounding box center [470, 176] width 10 height 10
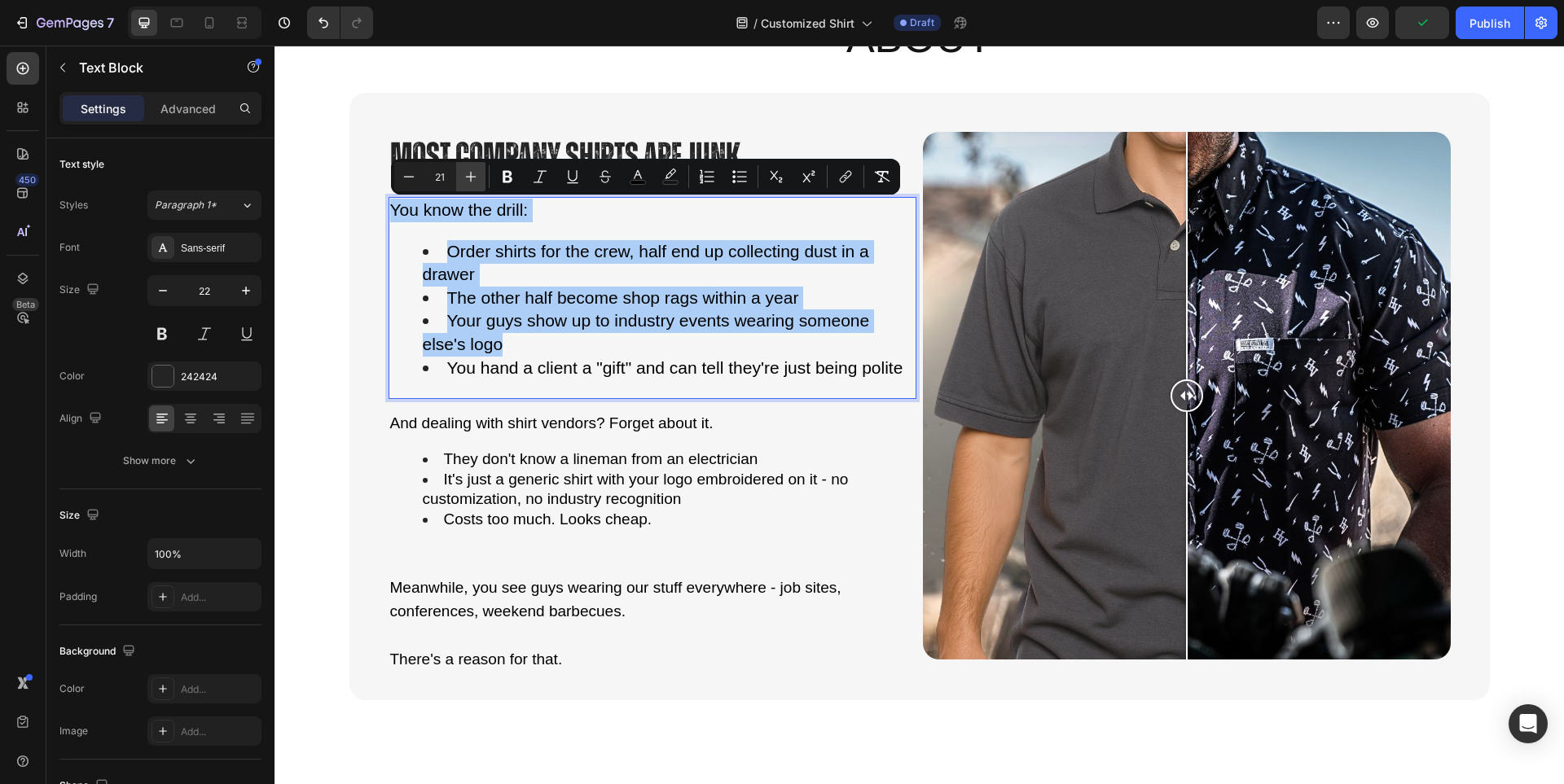
click at [467, 178] on icon "Editor contextual toolbar" at bounding box center [471, 177] width 17 height 17
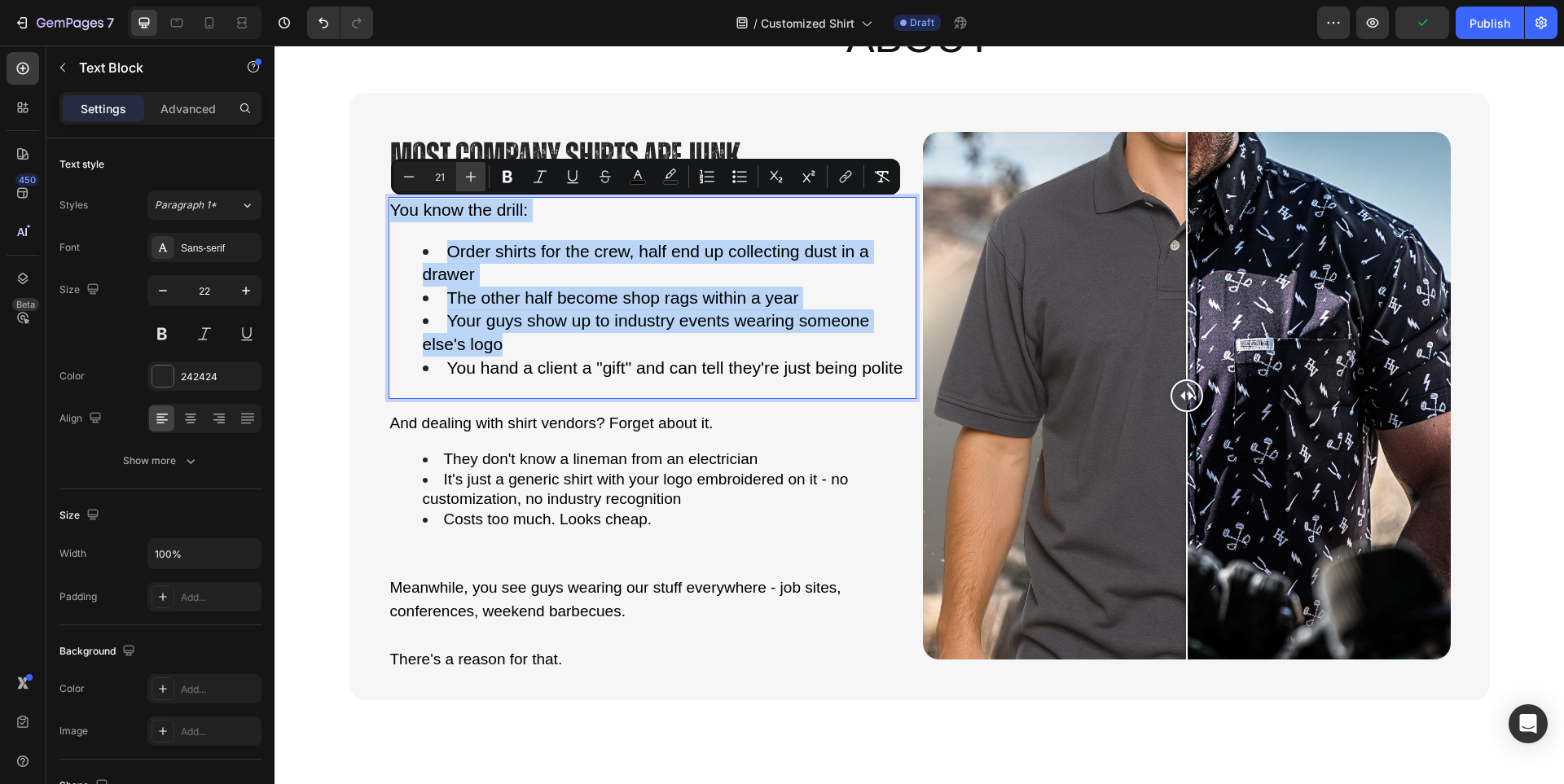
type input "22"
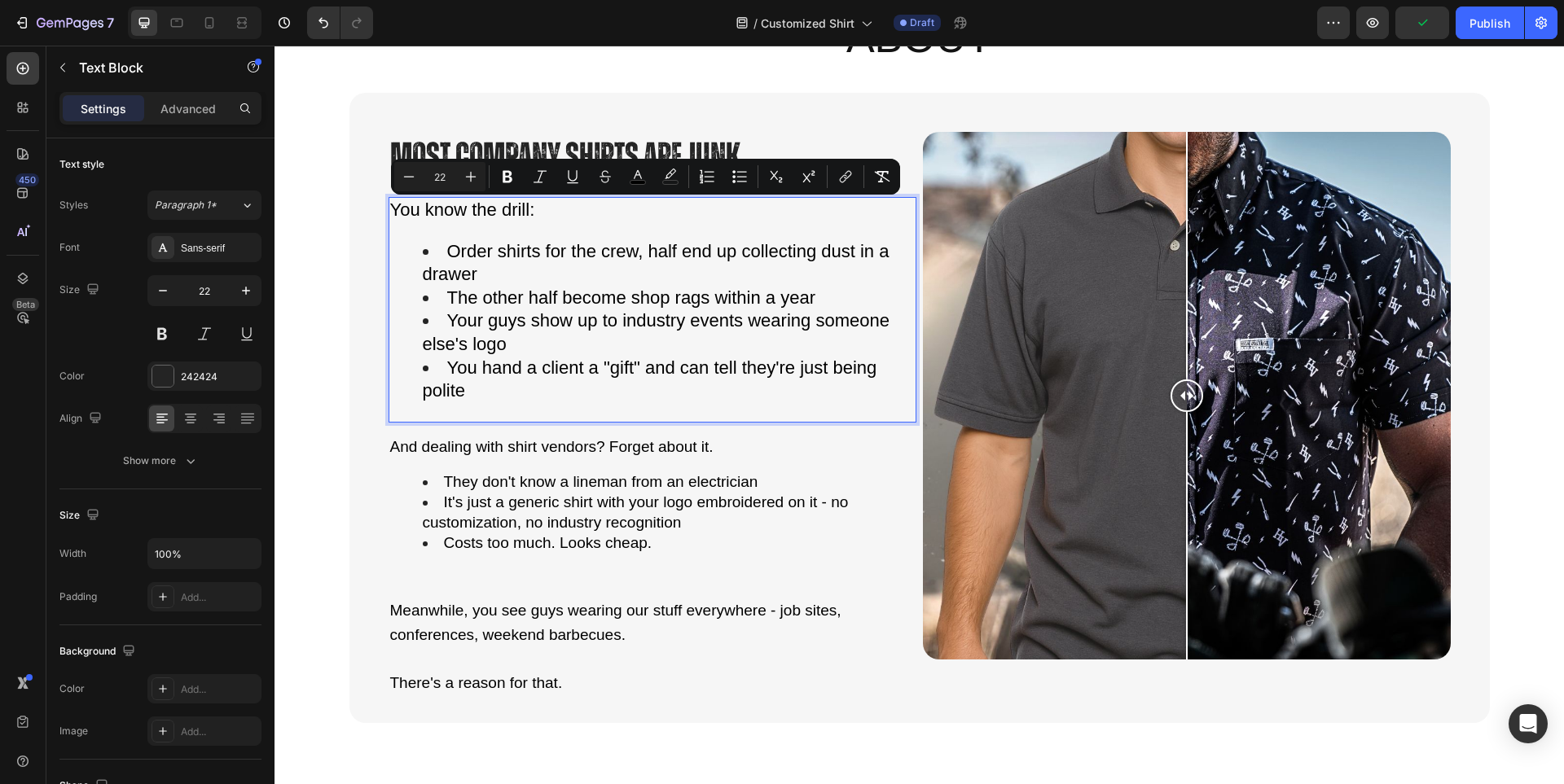
click at [600, 311] on span "Your guys show up to industry events wearing someone else's logo" at bounding box center [656, 333] width 466 height 44
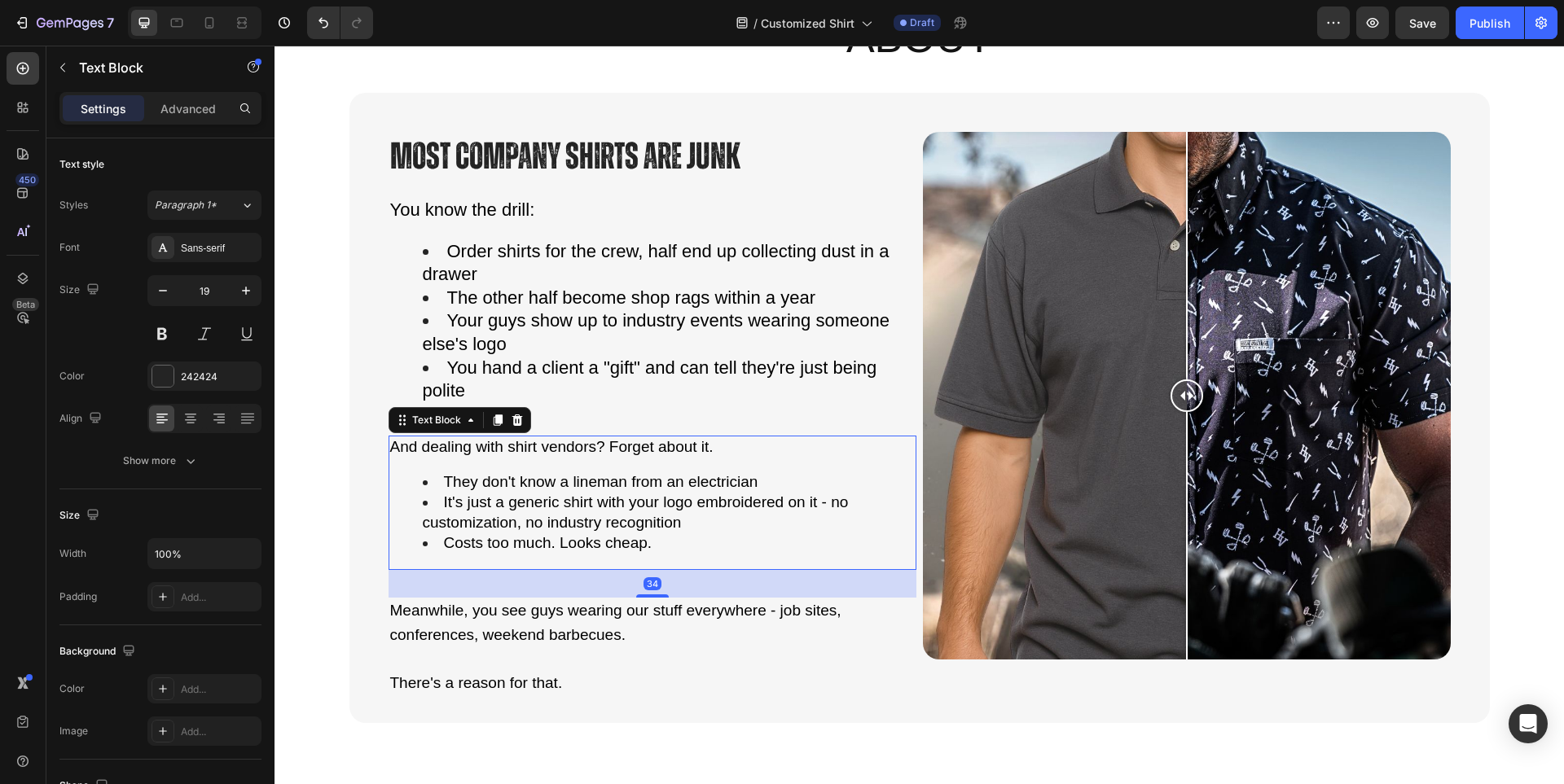
click at [530, 503] on span "It's just a generic shirt with your logo embroidered on it - no customization, …" at bounding box center [636, 512] width 426 height 38
click at [613, 291] on span "The other half become shop rags within a year" at bounding box center [630, 298] width 368 height 20
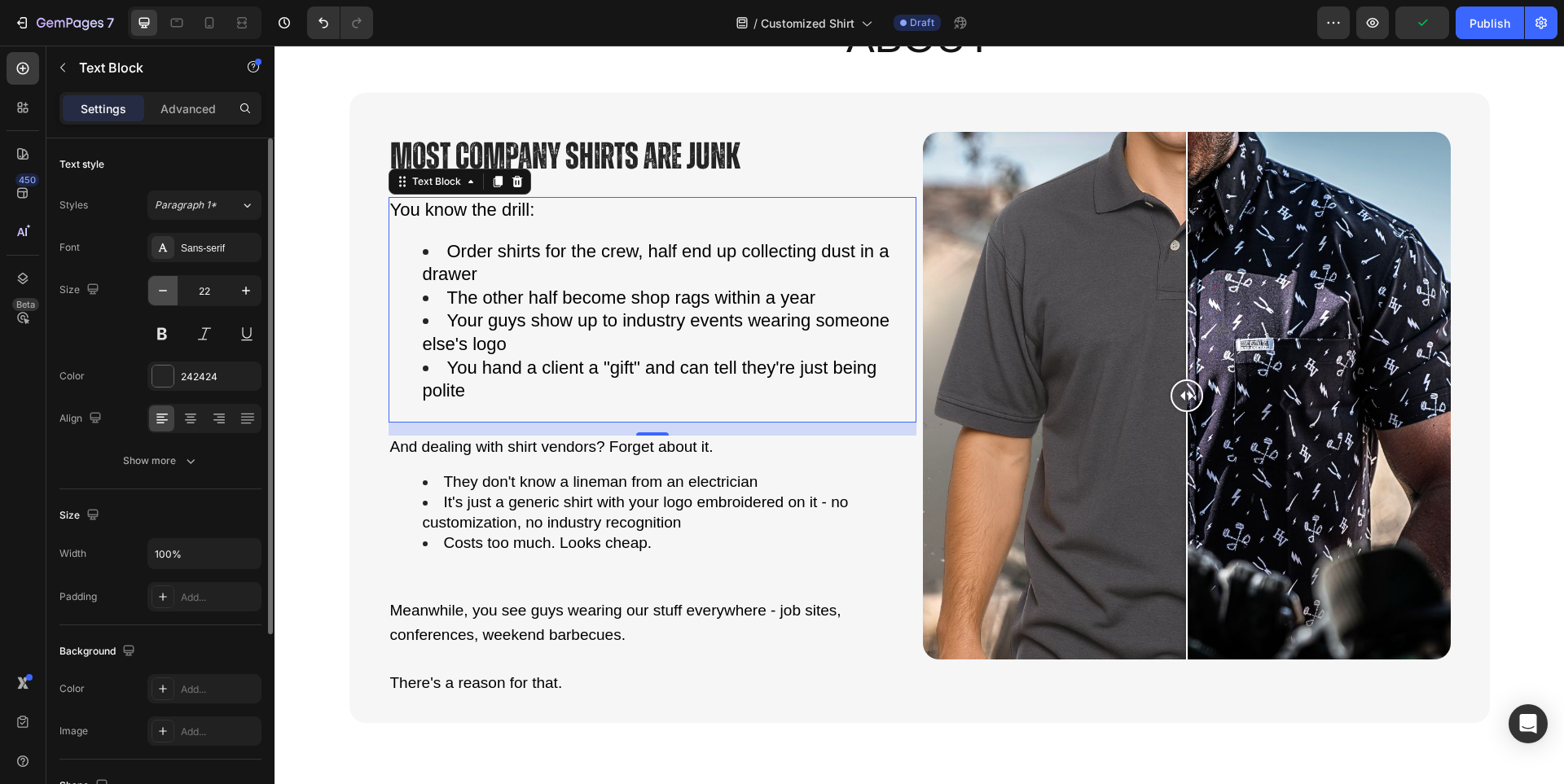
click at [159, 292] on icon "button" at bounding box center [163, 291] width 17 height 17
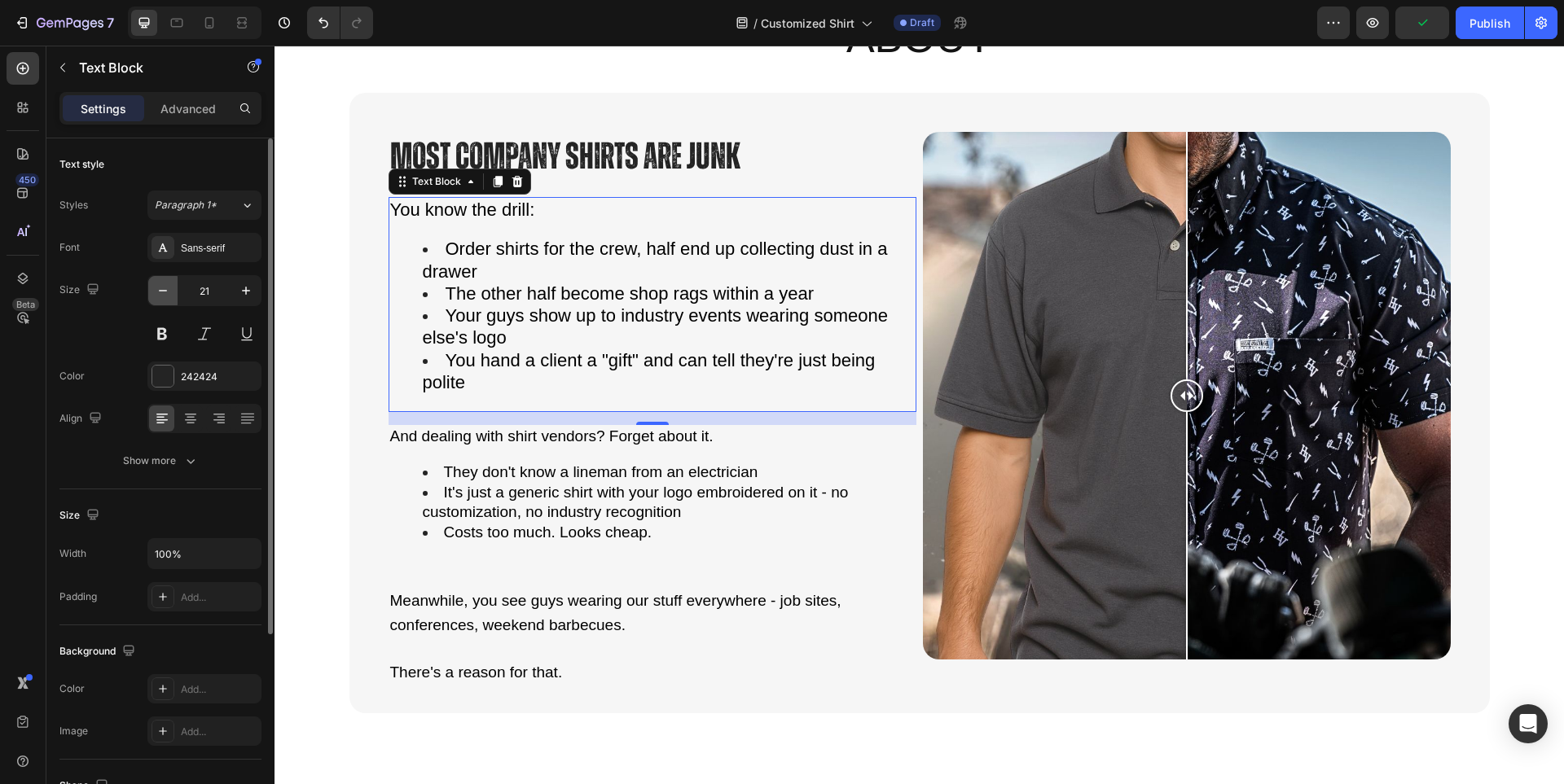
click at [159, 292] on icon "button" at bounding box center [163, 291] width 17 height 17
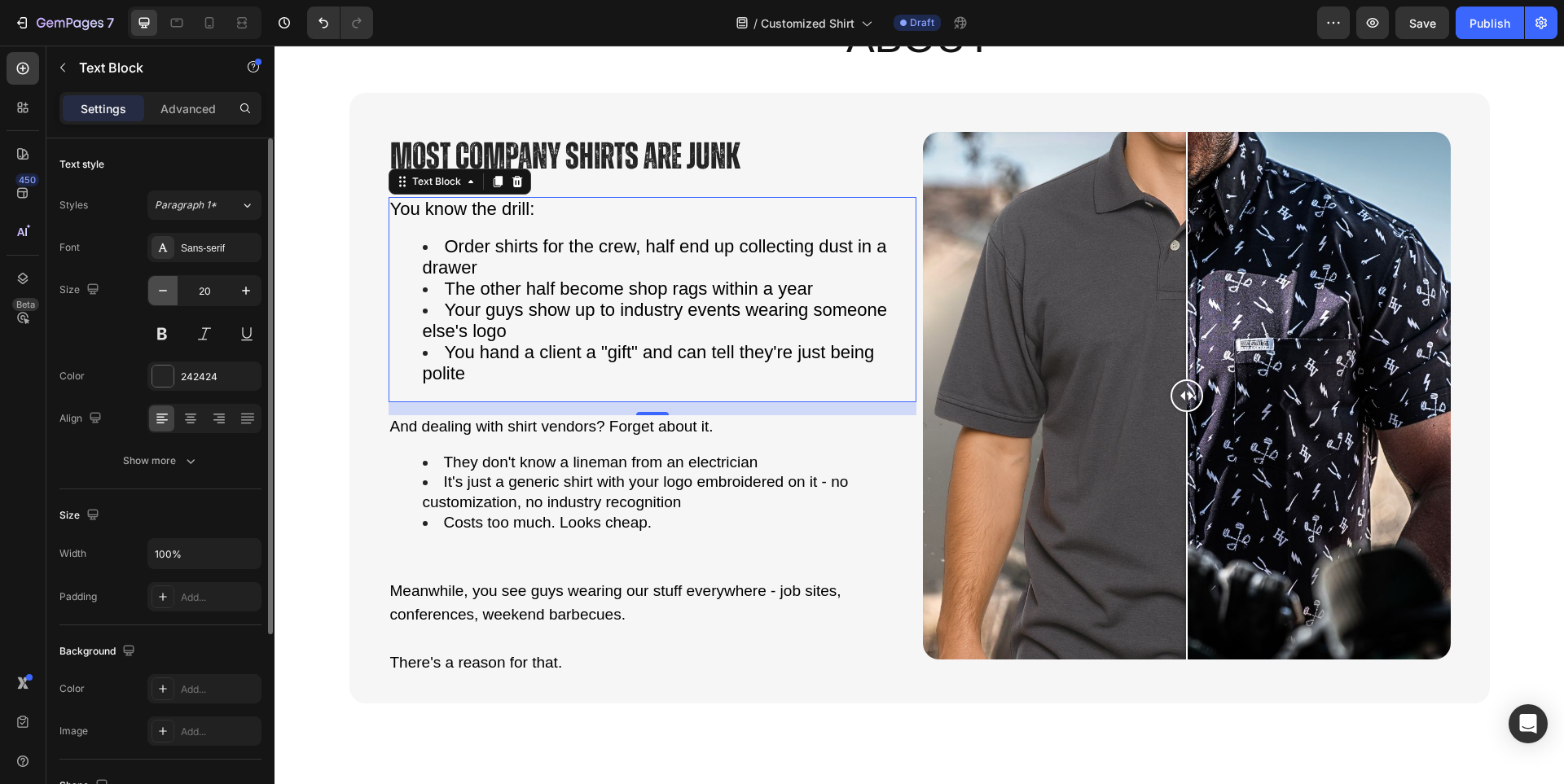
click at [158, 288] on icon "button" at bounding box center [163, 291] width 17 height 17
type input "19"
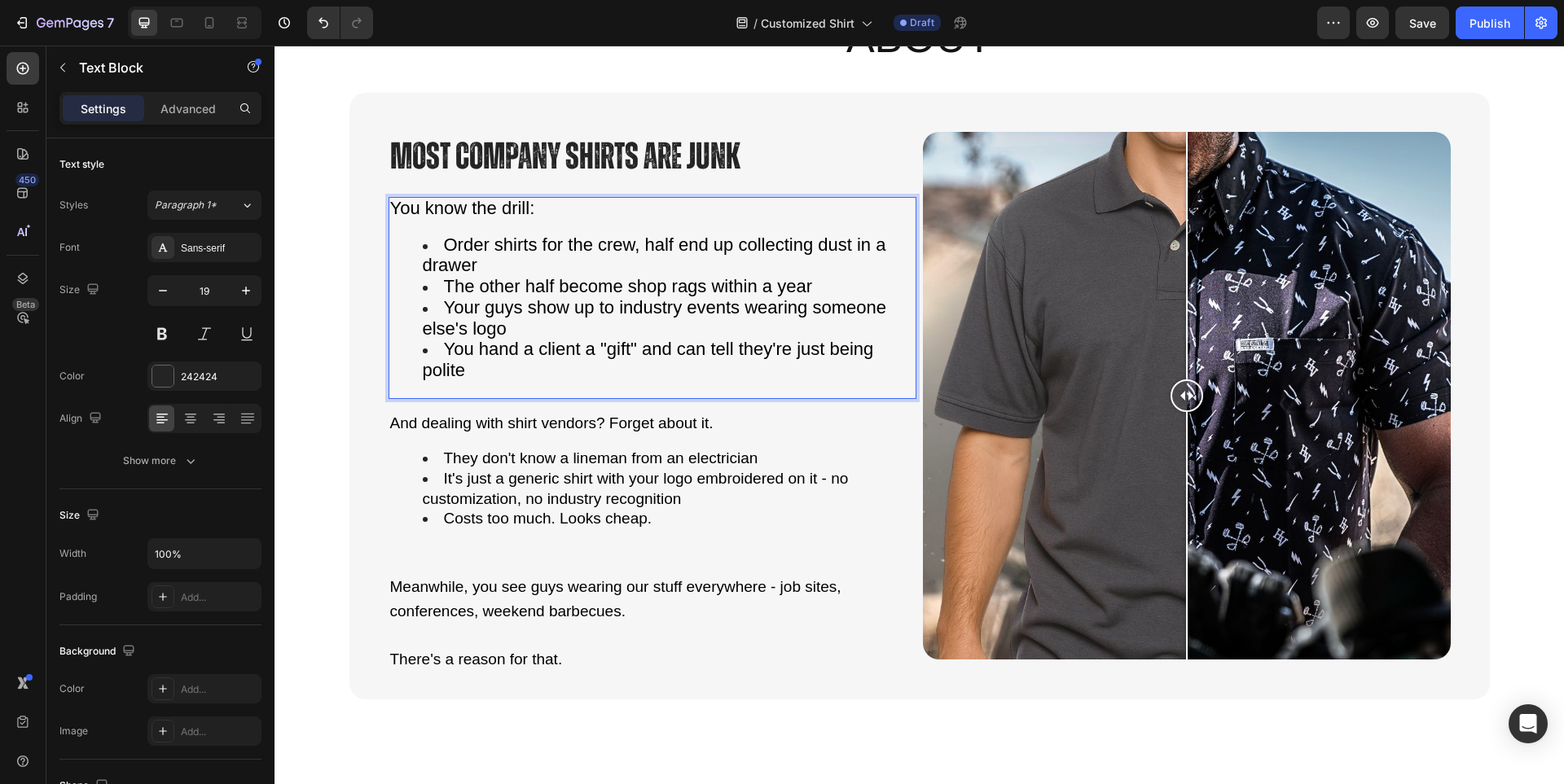
click at [516, 275] on li "Order shirts for the crew, half end up collecting dust in a drawer" at bounding box center [669, 255] width 492 height 41
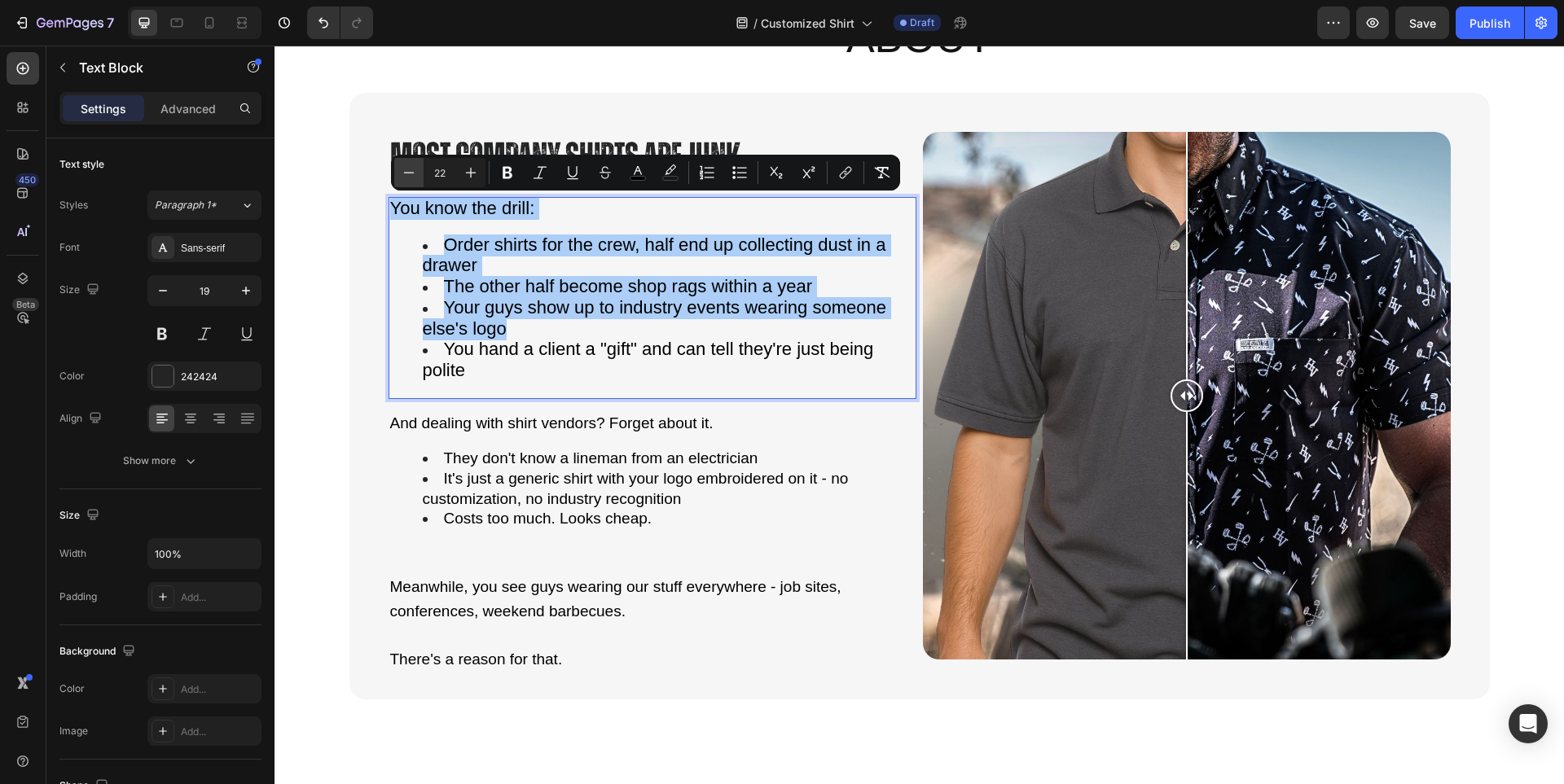
click at [403, 172] on icon "Editor contextual toolbar" at bounding box center [409, 173] width 17 height 17
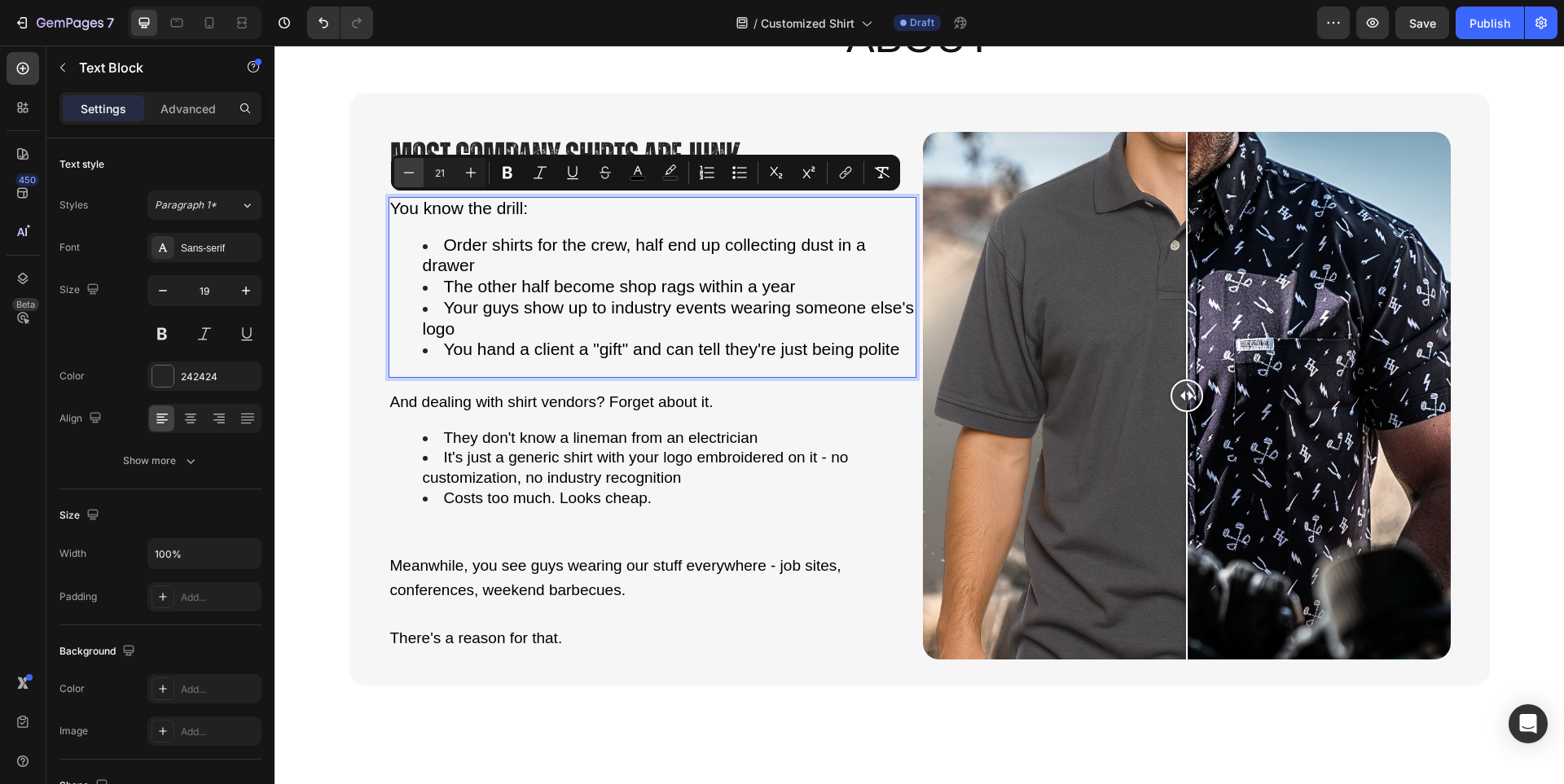
click at [403, 172] on icon "Editor contextual toolbar" at bounding box center [409, 173] width 17 height 17
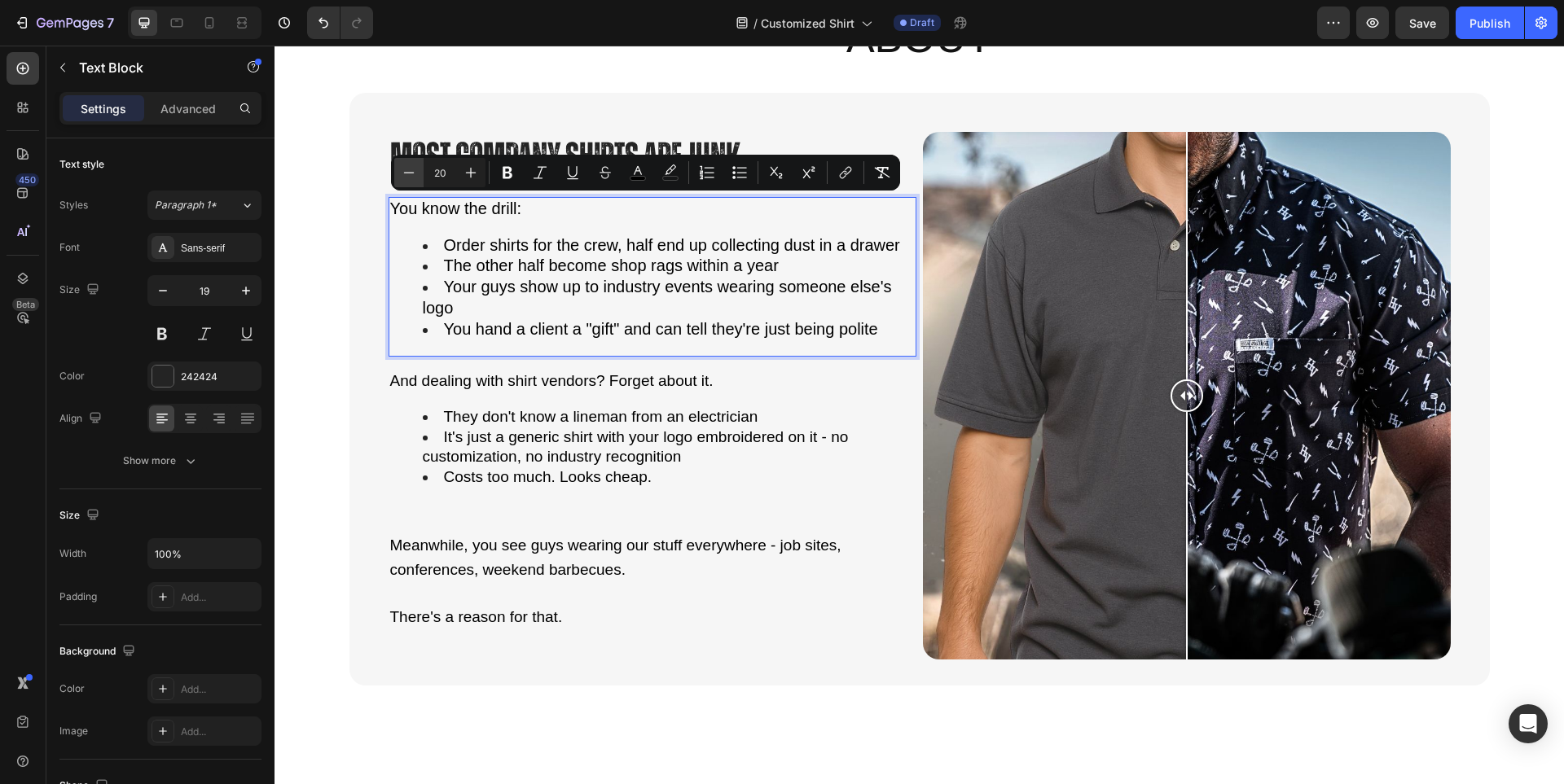
click at [403, 172] on icon "Editor contextual toolbar" at bounding box center [409, 173] width 17 height 17
type input "19"
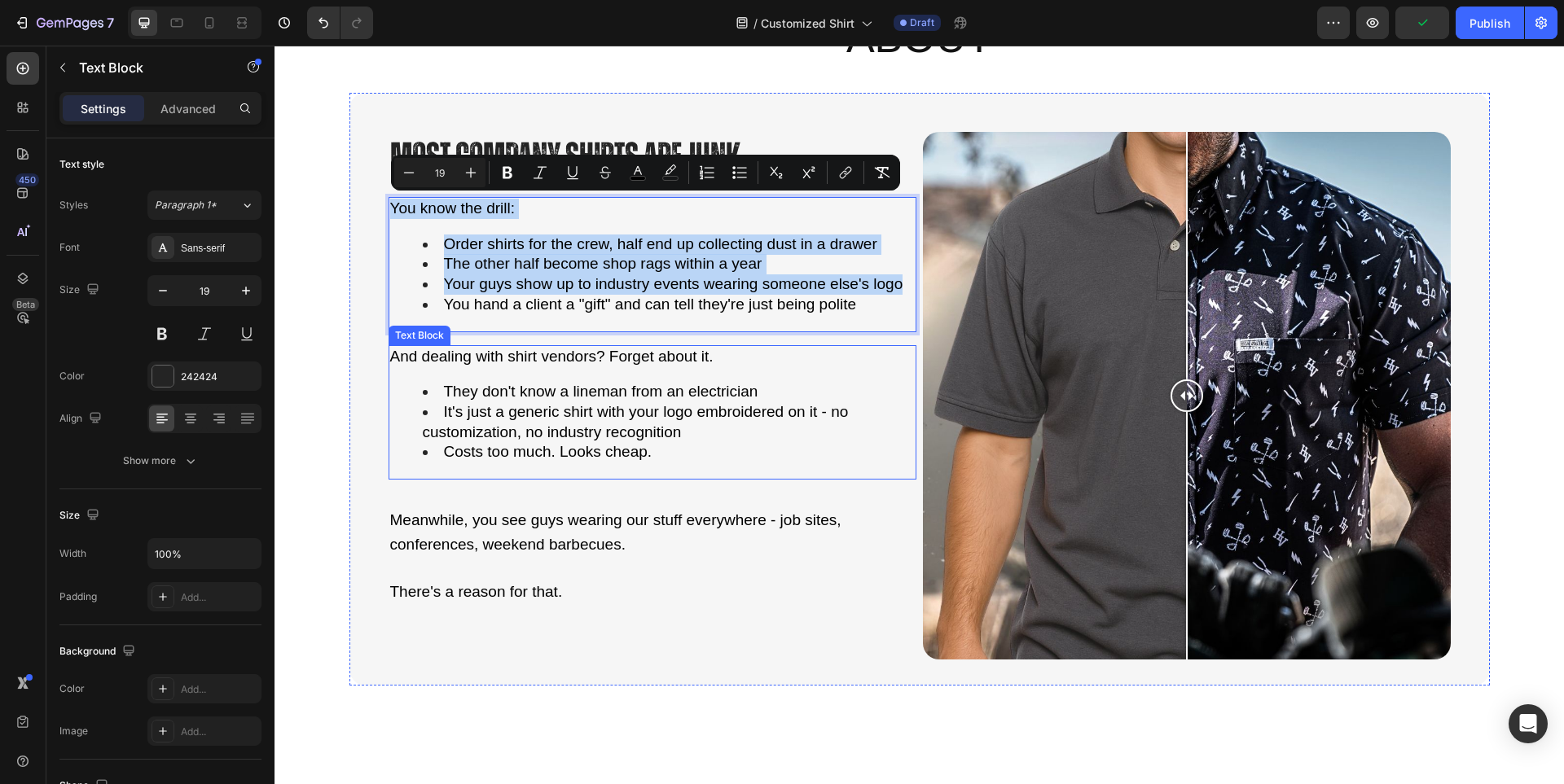
click at [614, 426] on span "It's just a generic shirt with your logo embroidered on it - no customization, …" at bounding box center [636, 421] width 426 height 38
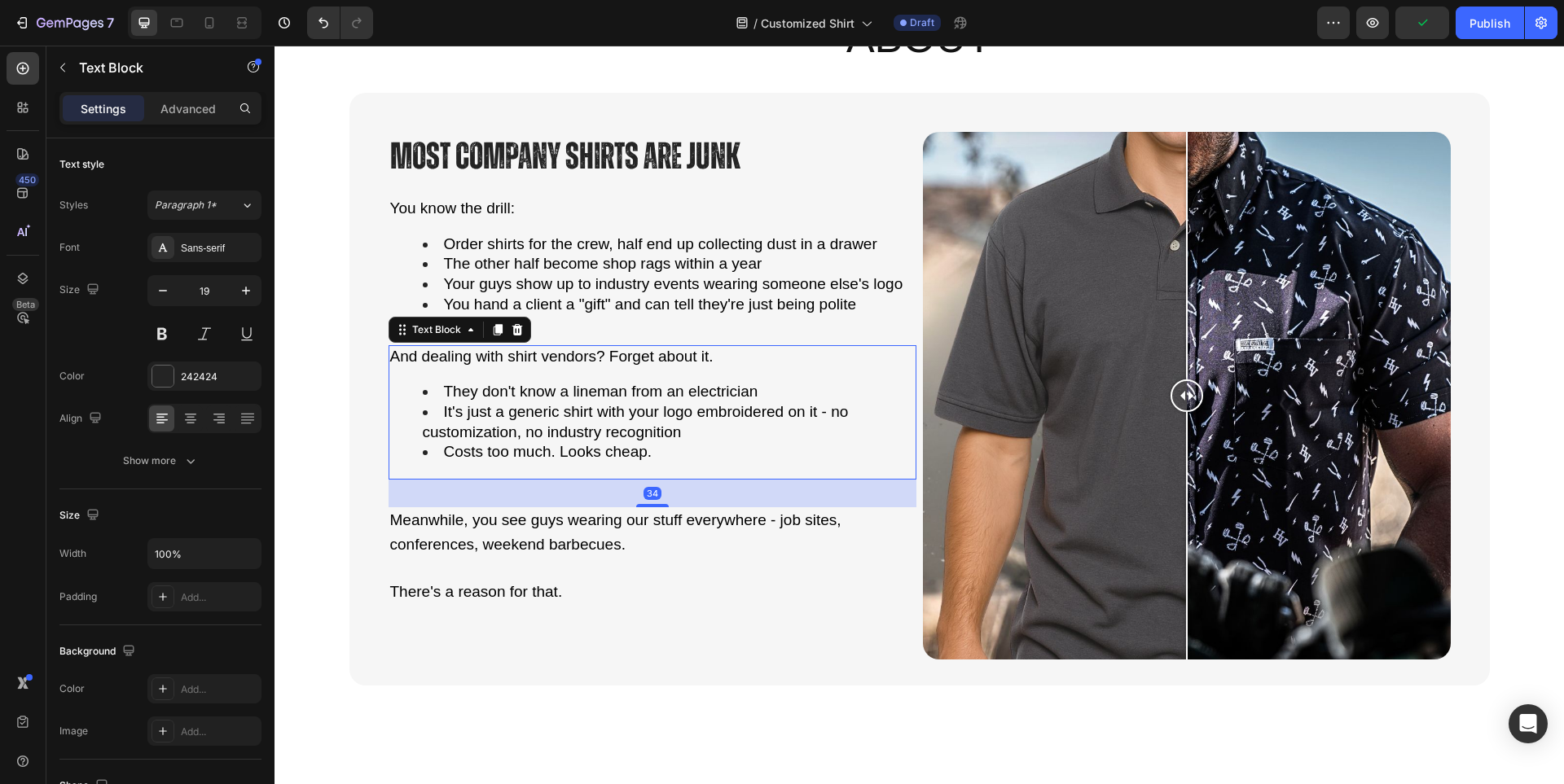
click at [711, 377] on div "And dealing with shirt vendors? Forget about it. They don't know a lineman from…" at bounding box center [653, 413] width 528 height 135
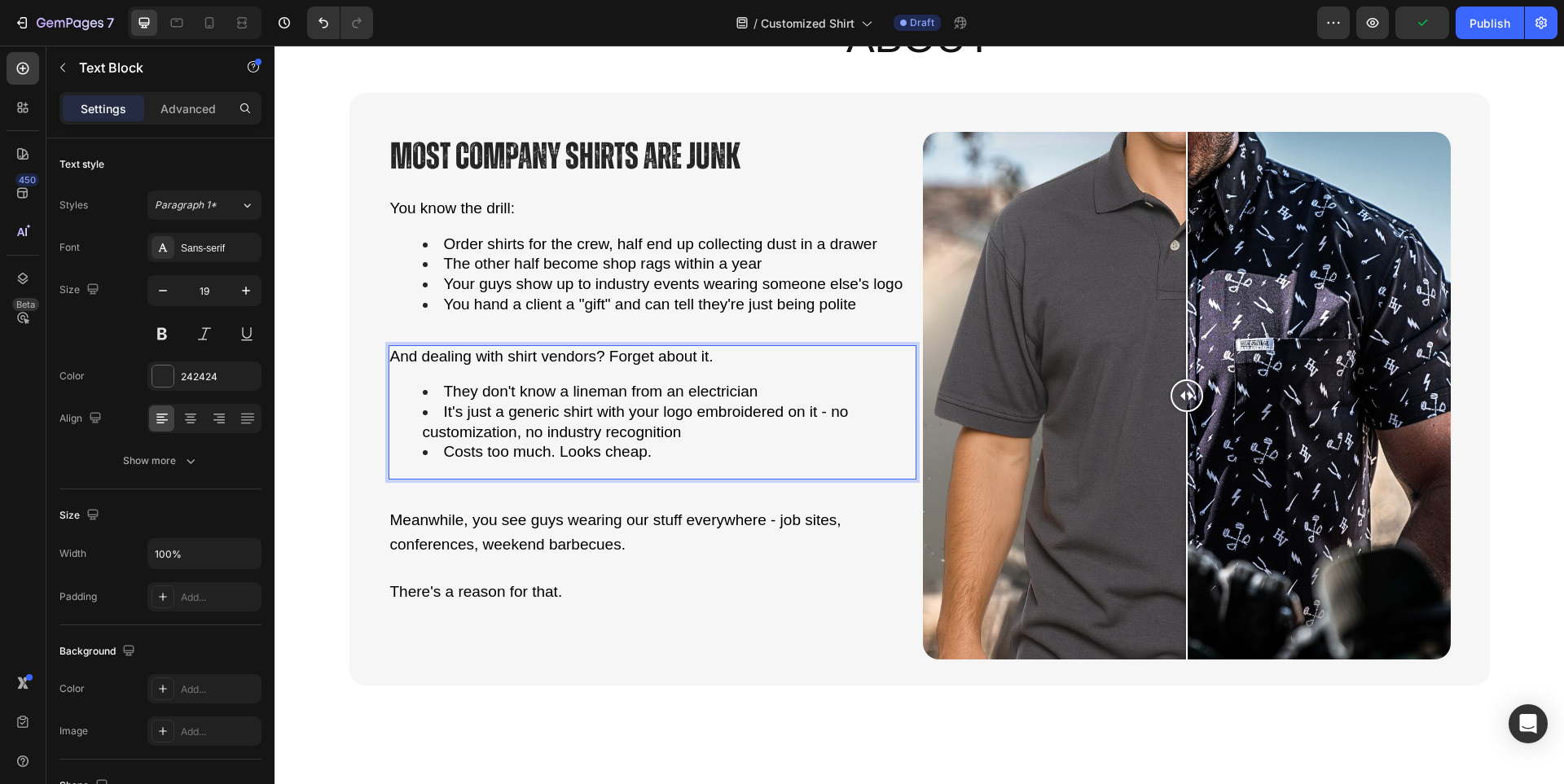
click at [711, 364] on p "And dealing with shirt vendors? Forget about it." at bounding box center [652, 357] width 524 height 20
click at [633, 357] on span "And dealing with shirt vendors? Forget about it." at bounding box center [551, 356] width 323 height 18
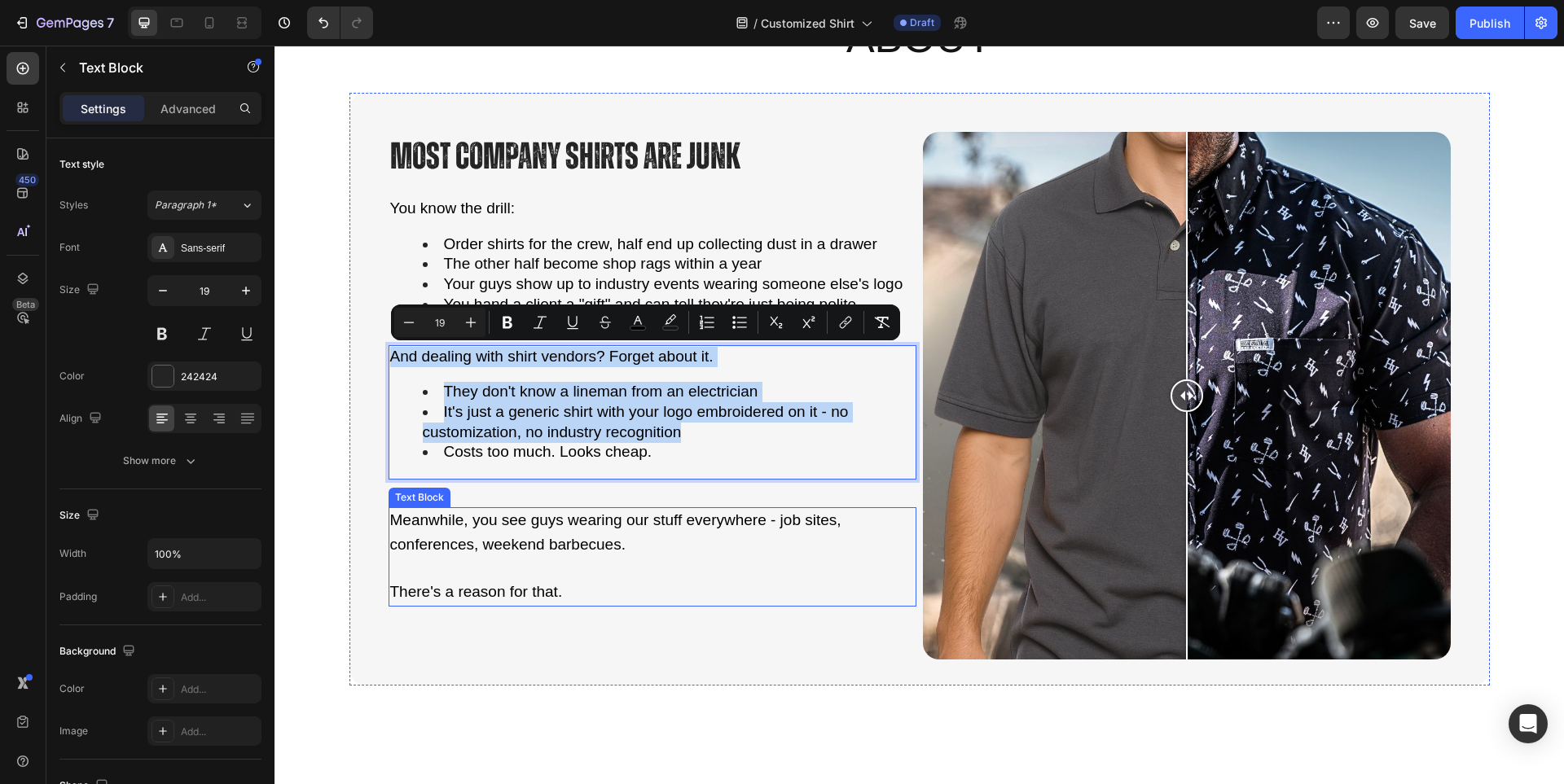
click at [794, 557] on p at bounding box center [652, 569] width 524 height 24
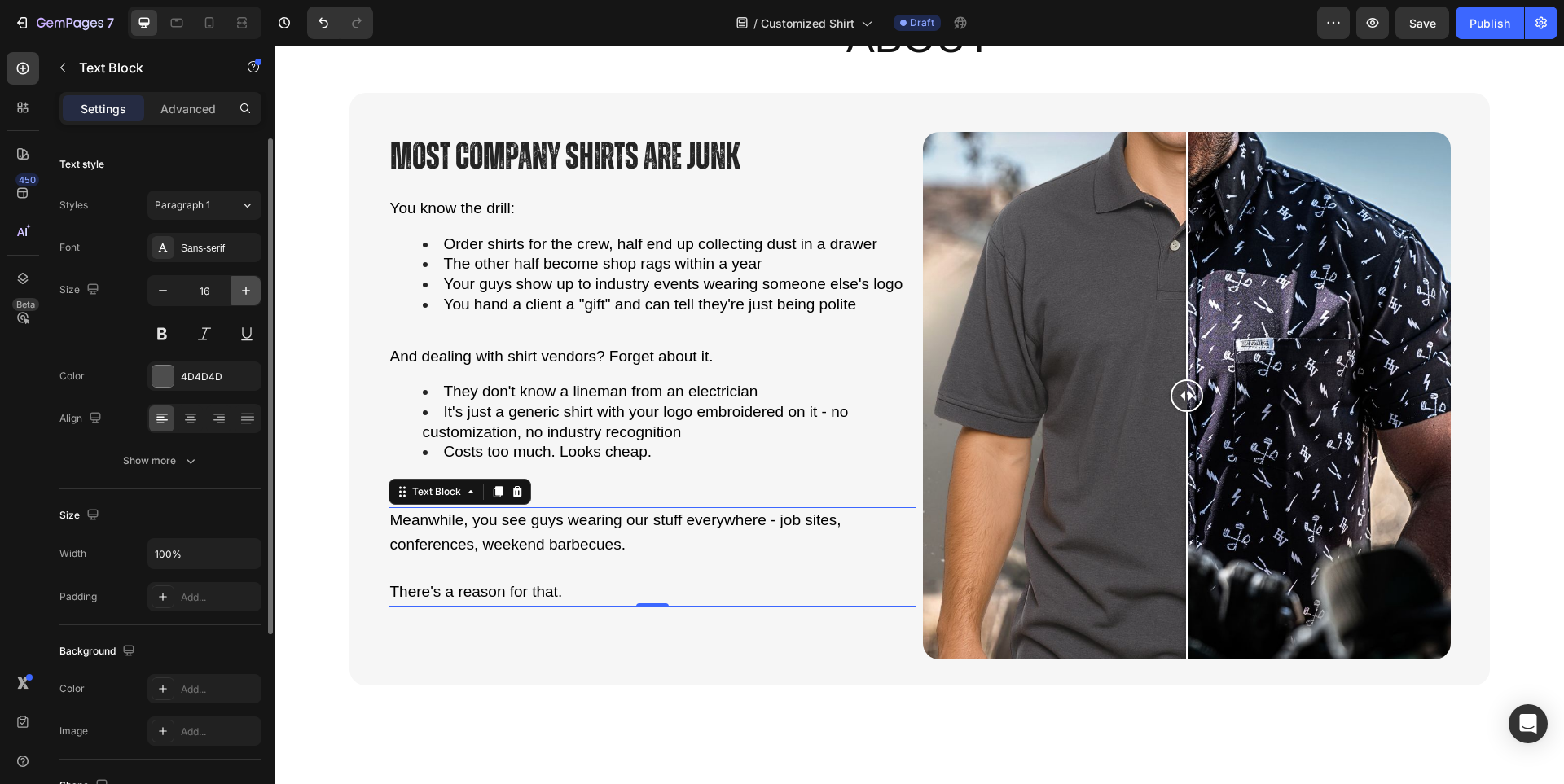
click at [241, 287] on icon "button" at bounding box center [246, 291] width 17 height 17
type input "19"
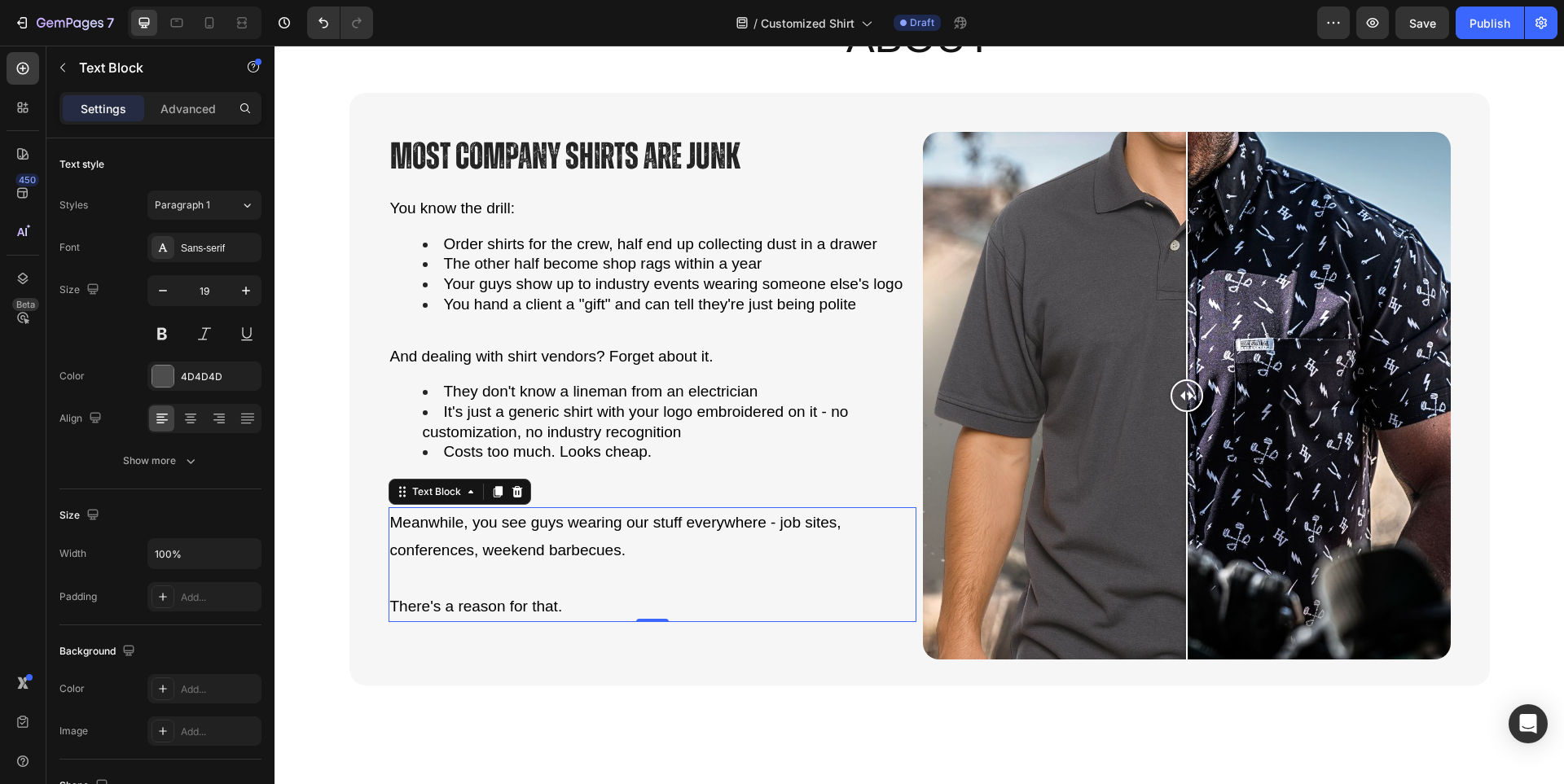
click at [823, 564] on p "Meanwhile, you see guys wearing our stuff everywhere - job sites, conferences, …" at bounding box center [652, 536] width 524 height 55
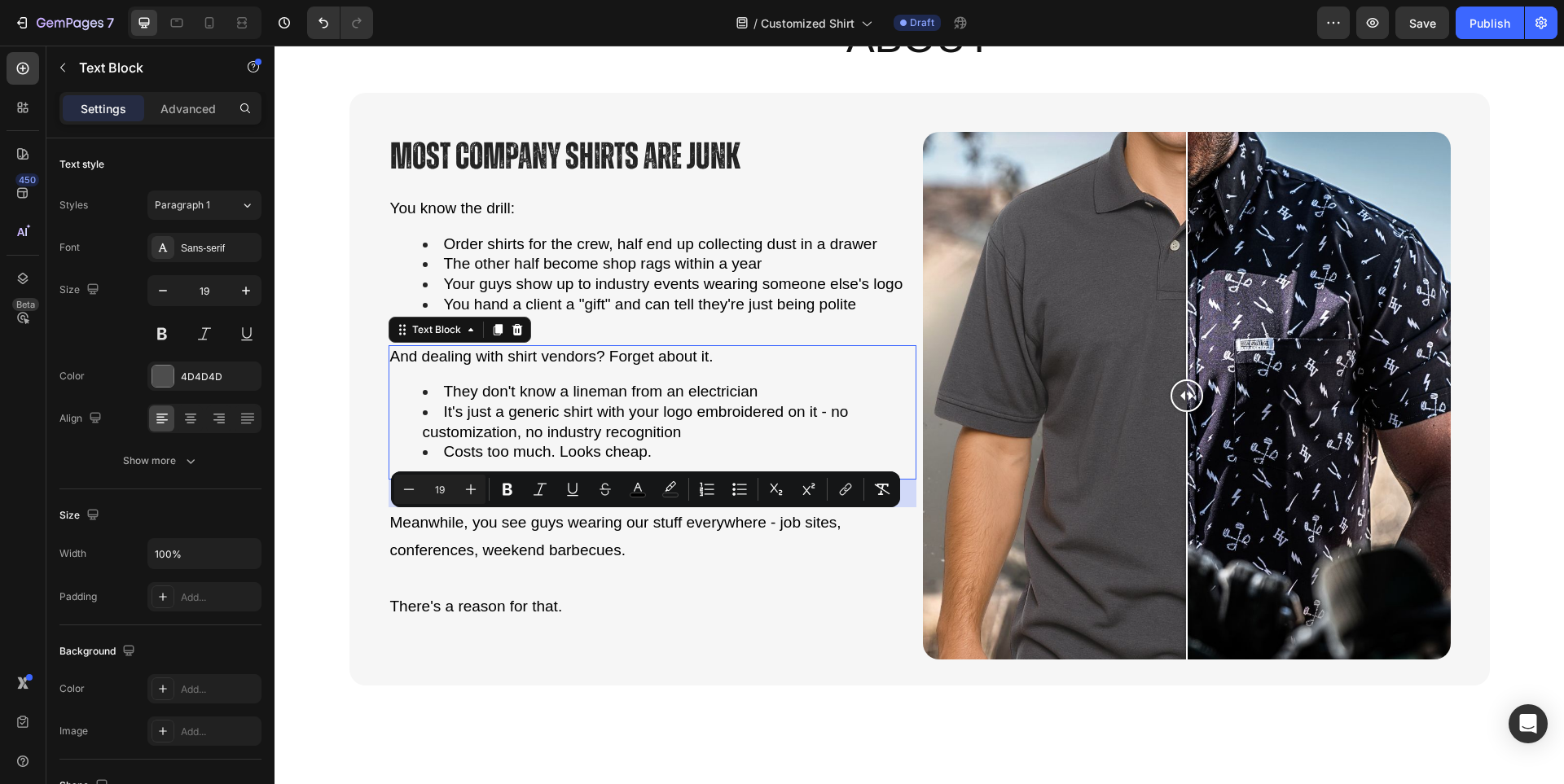
click at [718, 403] on span "It's just a generic shirt with your logo embroidered on it - no customization, …" at bounding box center [636, 421] width 426 height 38
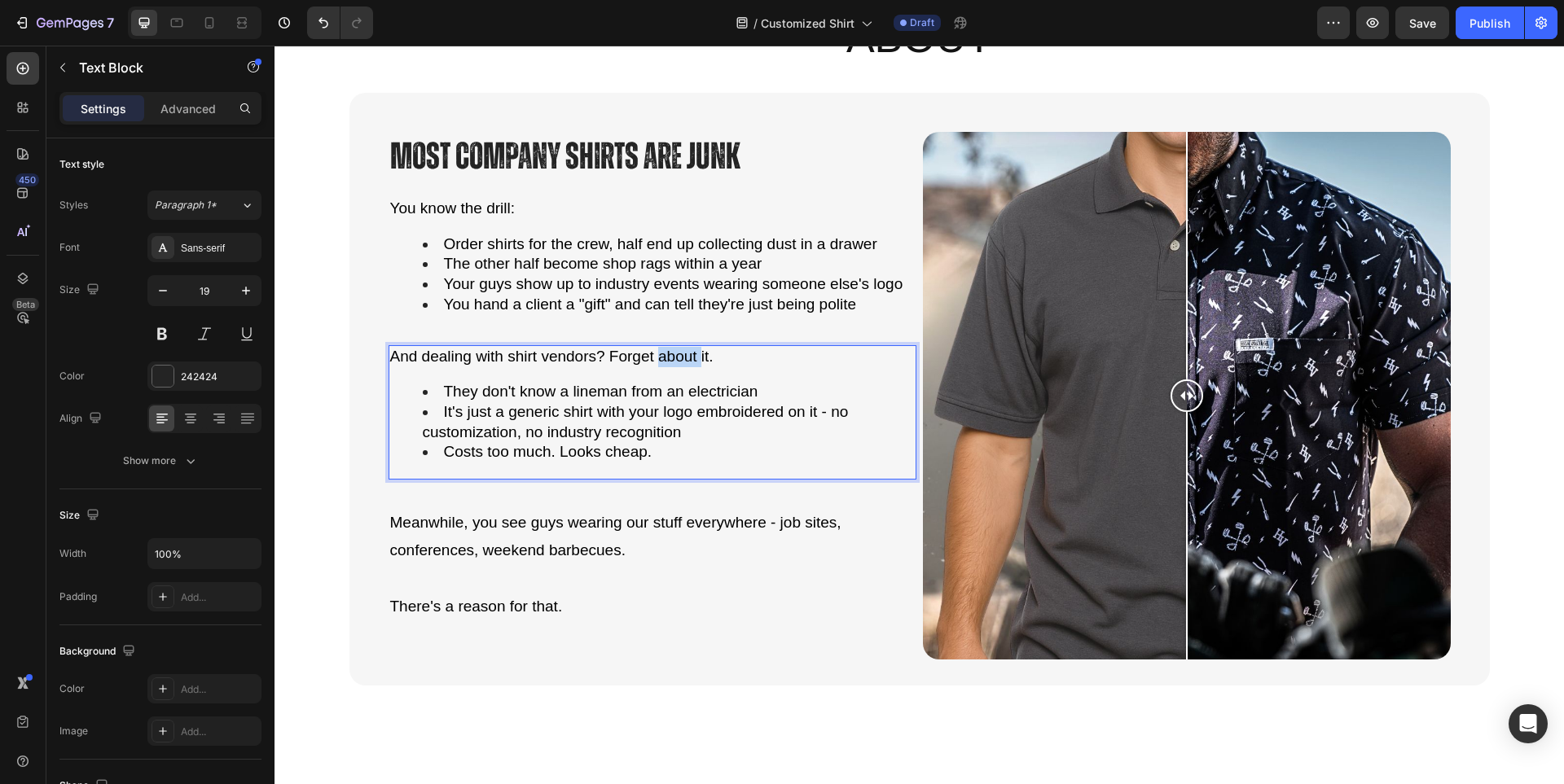
click at [672, 360] on span "And dealing with shirt vendors? Forget about it." at bounding box center [551, 356] width 323 height 18
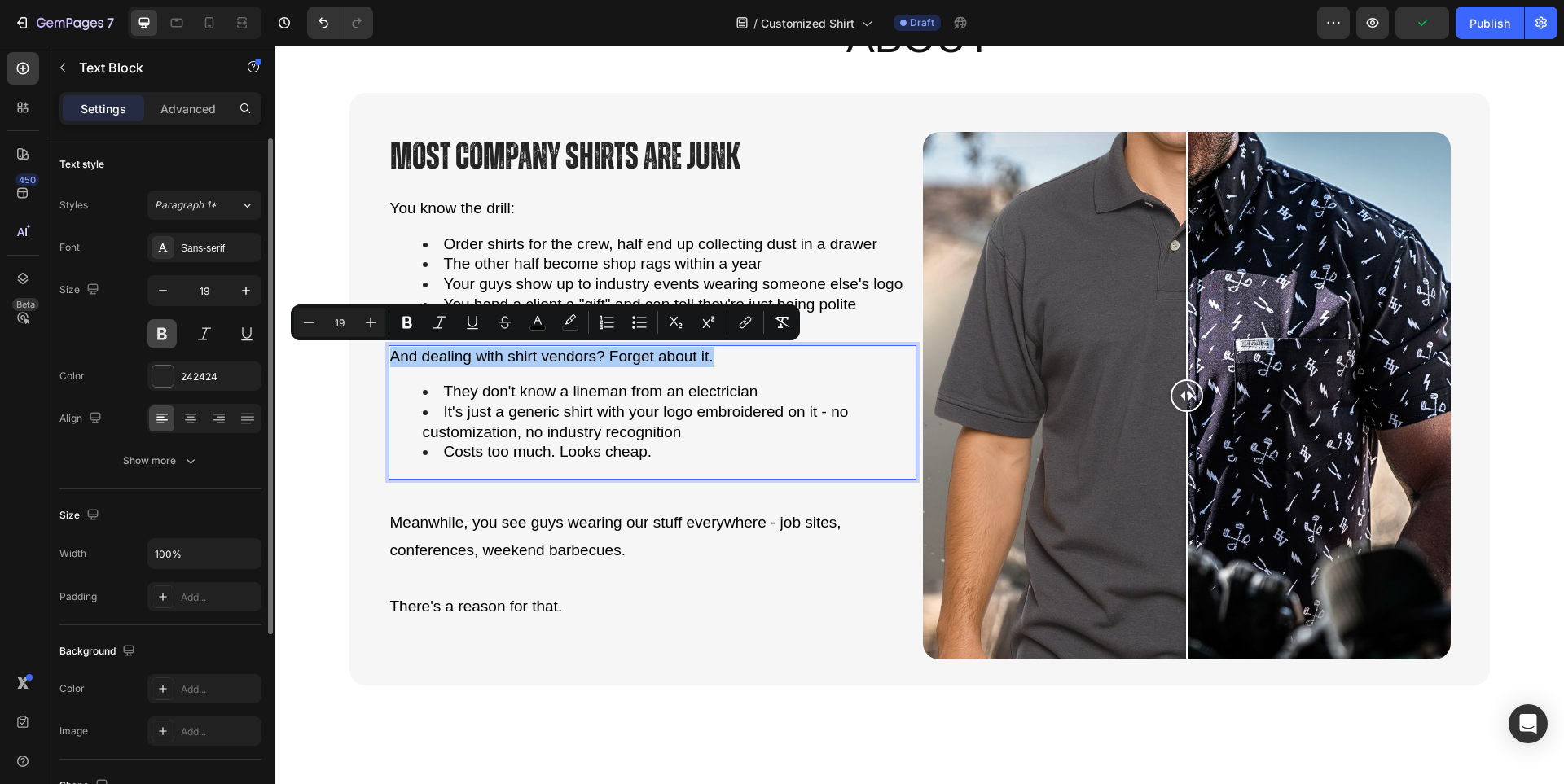
click at [170, 330] on button at bounding box center [162, 333] width 29 height 29
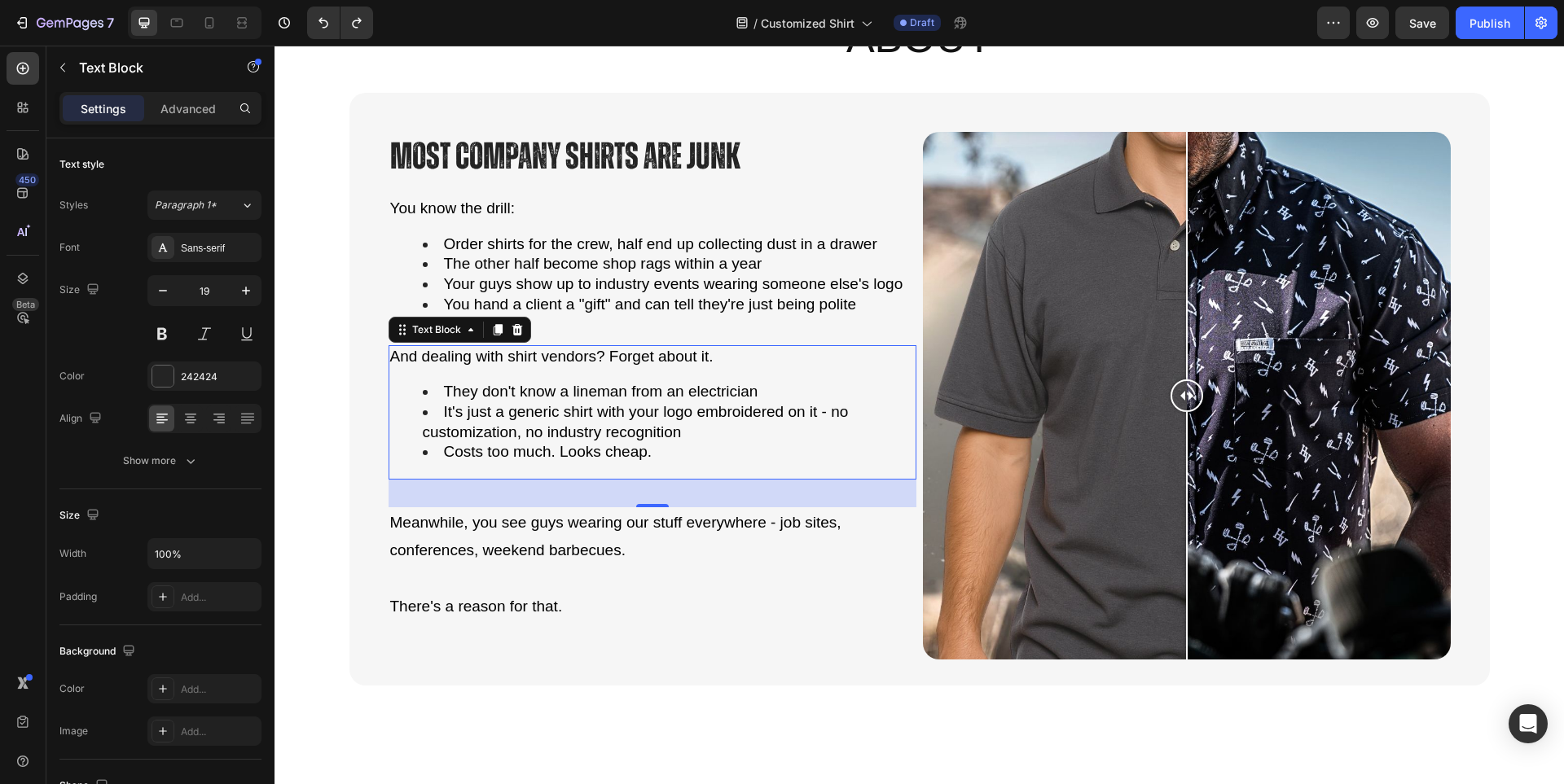
click at [723, 354] on p "And dealing with shirt vendors? Forget about it." at bounding box center [652, 357] width 524 height 20
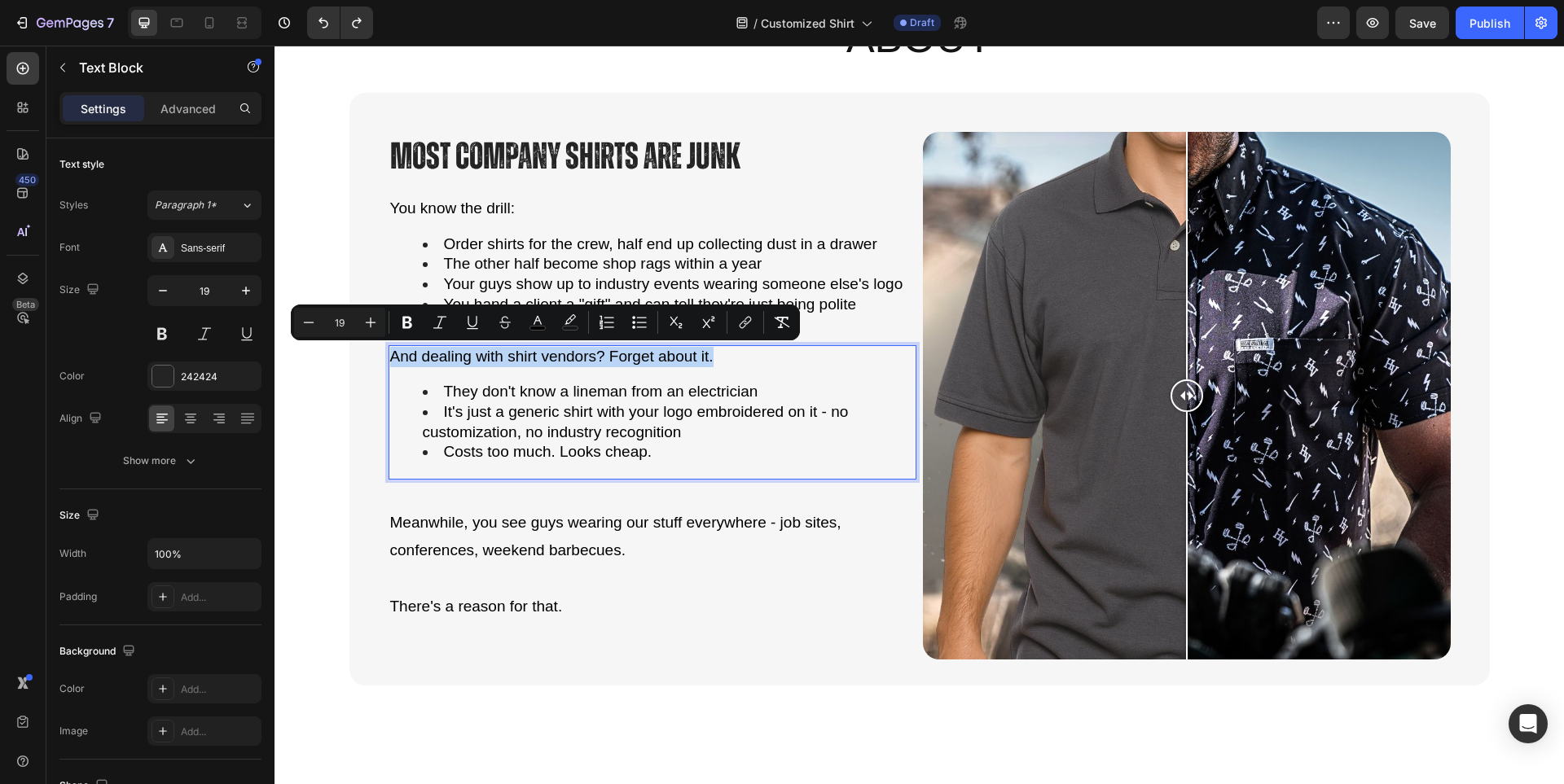
drag, startPoint x: 722, startPoint y: 355, endPoint x: 390, endPoint y: 355, distance: 332.0
click at [390, 355] on p "And dealing with shirt vendors? Forget about it." at bounding box center [652, 357] width 524 height 20
click at [405, 328] on icon "Editor contextual toolbar" at bounding box center [407, 322] width 10 height 12
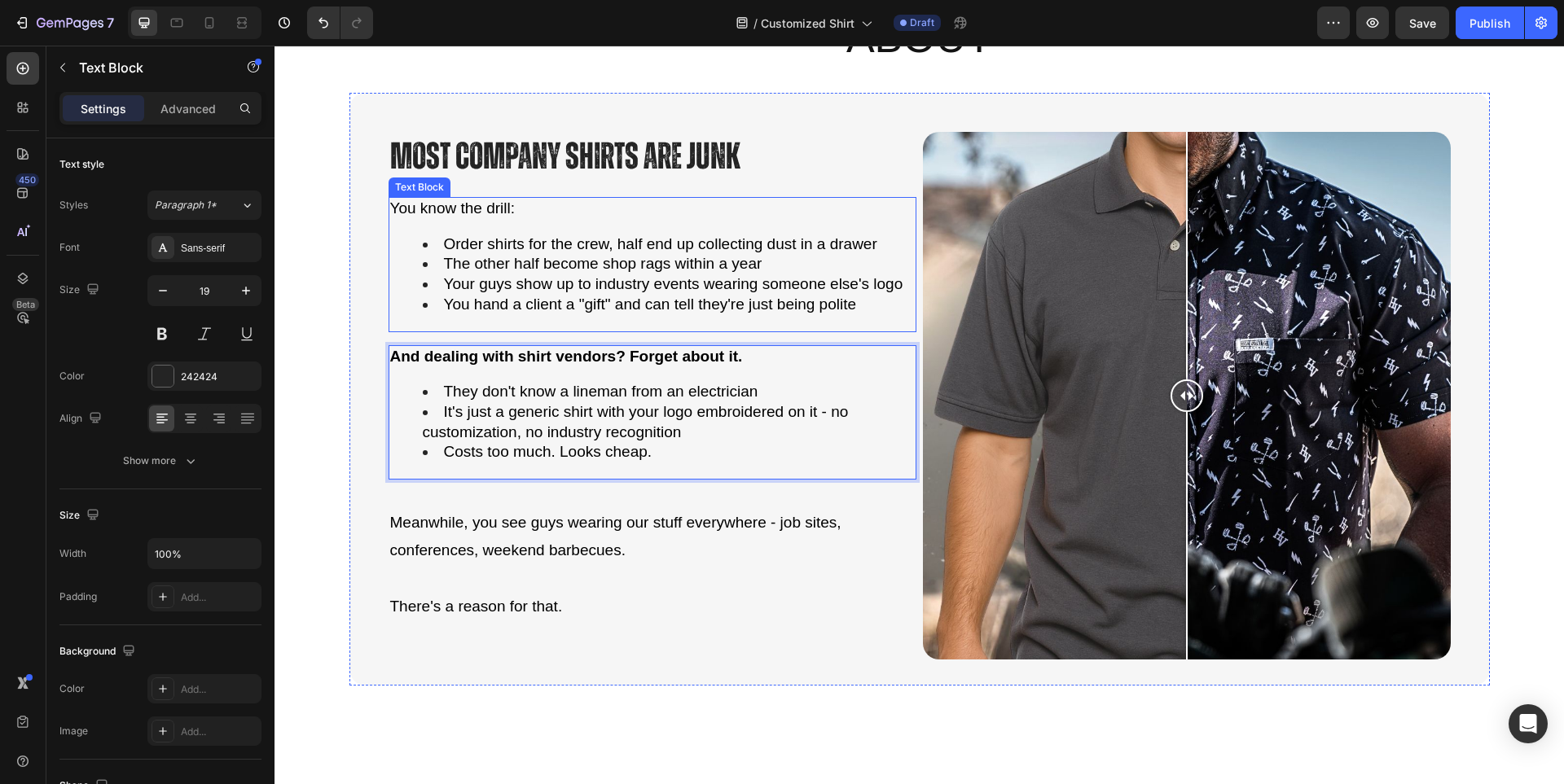
click at [559, 212] on p "You know the drill:" at bounding box center [652, 209] width 524 height 20
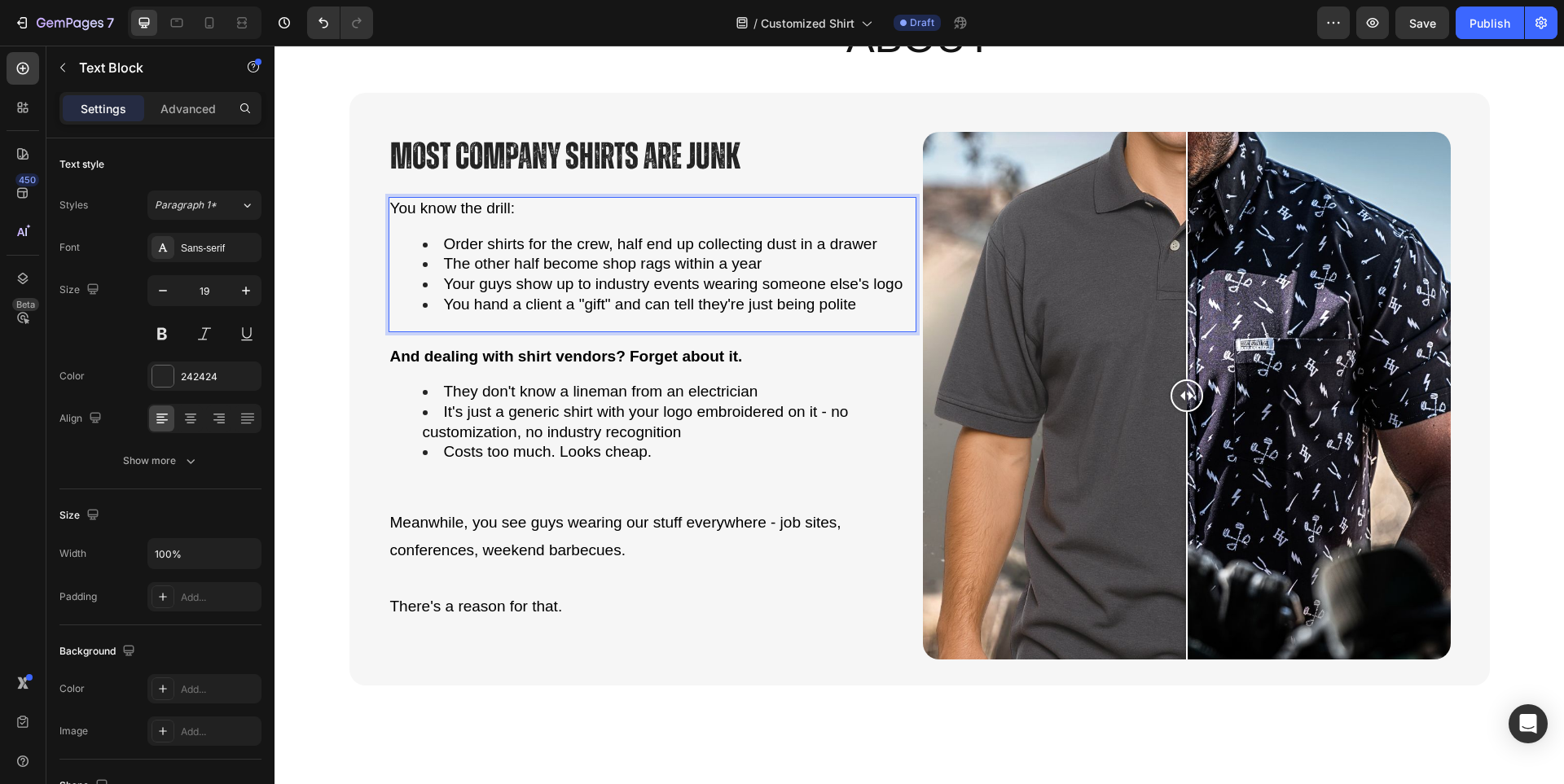
click at [523, 208] on p "You know the drill:" at bounding box center [652, 209] width 524 height 20
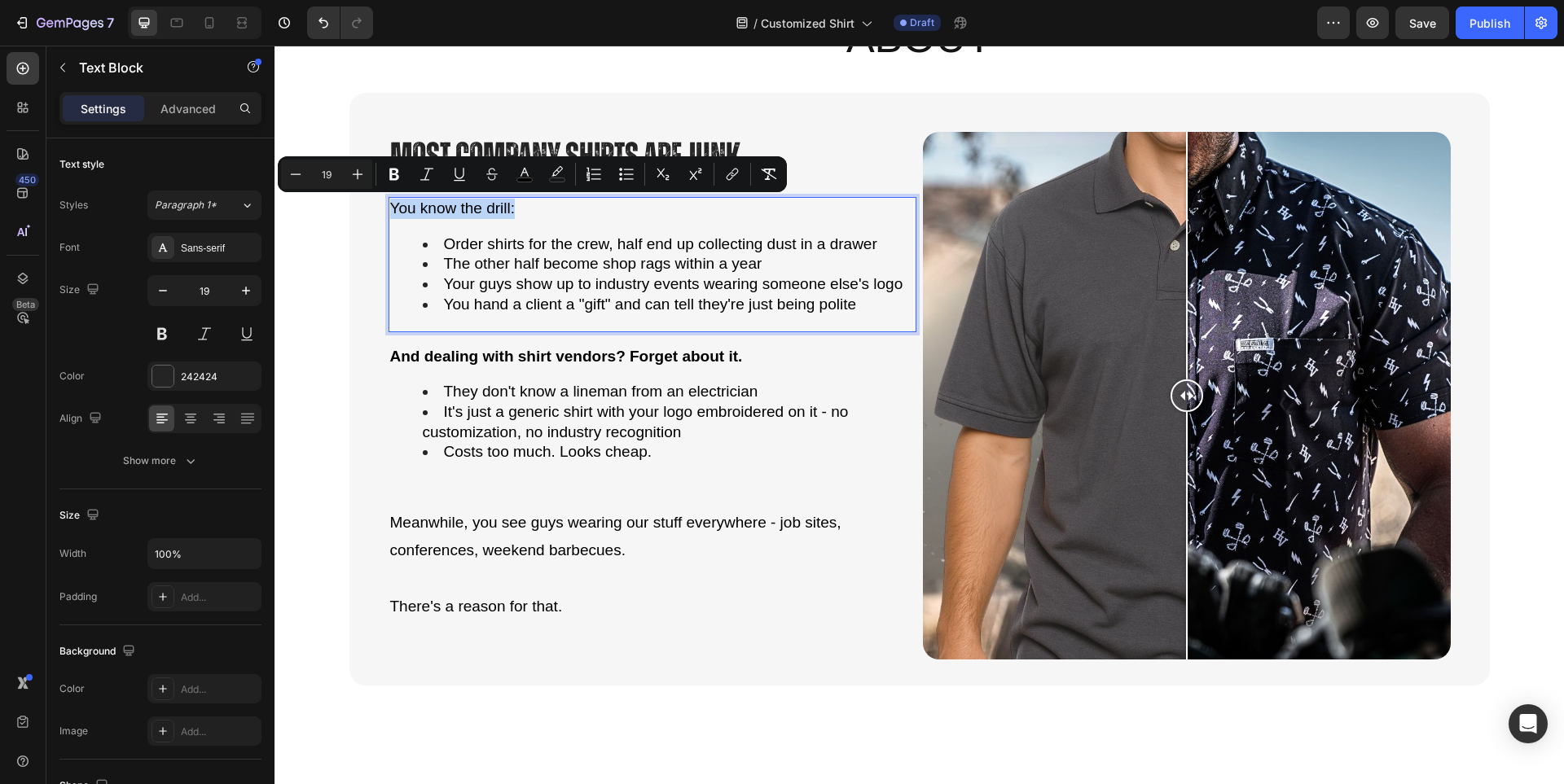
drag, startPoint x: 517, startPoint y: 207, endPoint x: 391, endPoint y: 207, distance: 126.0
click at [391, 207] on p "You know the drill:" at bounding box center [652, 209] width 524 height 20
click at [397, 172] on icon "Editor contextual toolbar" at bounding box center [394, 174] width 10 height 12
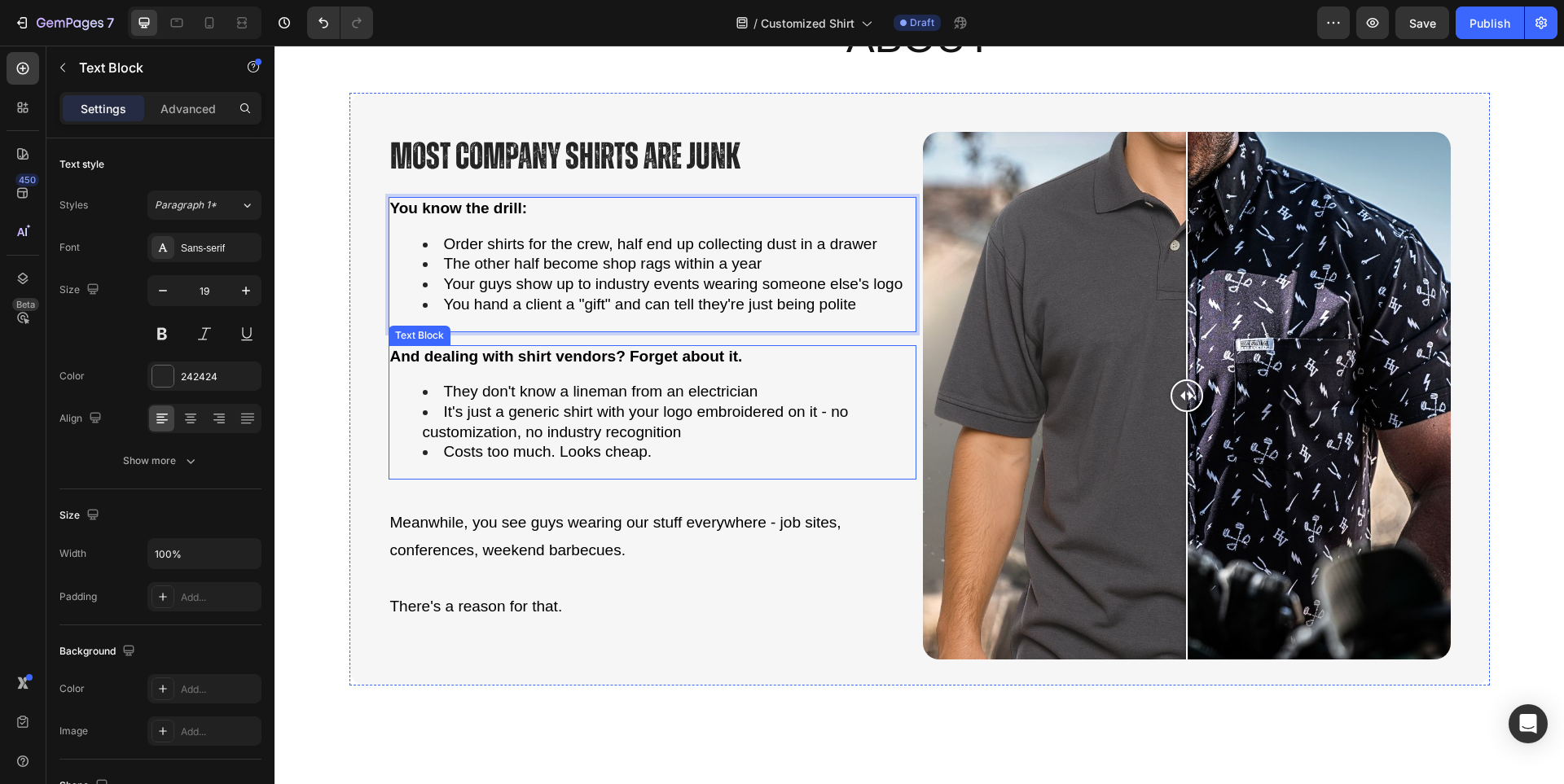
click at [569, 398] on span "They don't know a lineman from an electrician" at bounding box center [601, 391] width 314 height 18
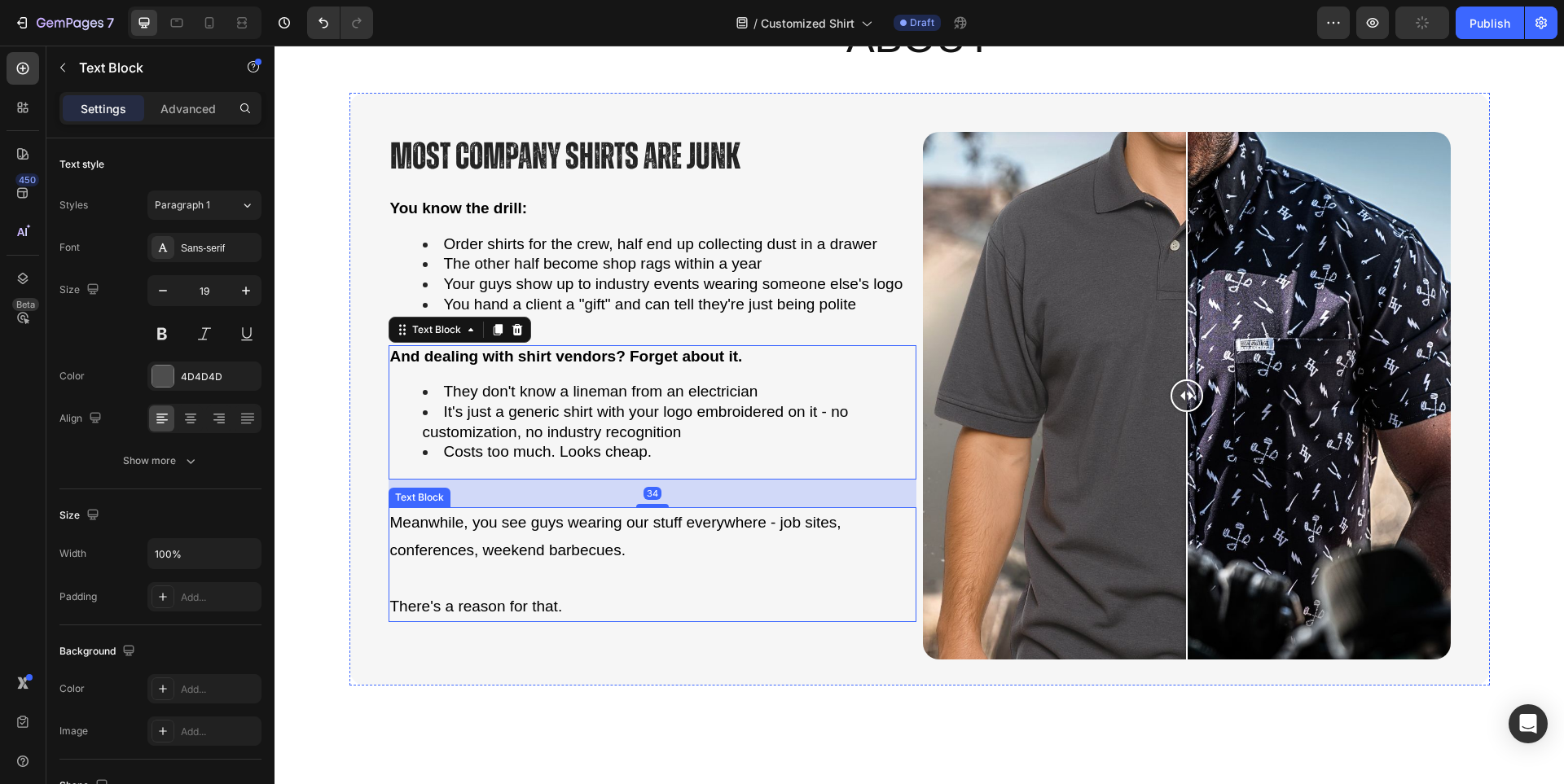
click at [624, 591] on p "Rich Text Editor. Editing area: main" at bounding box center [652, 578] width 524 height 28
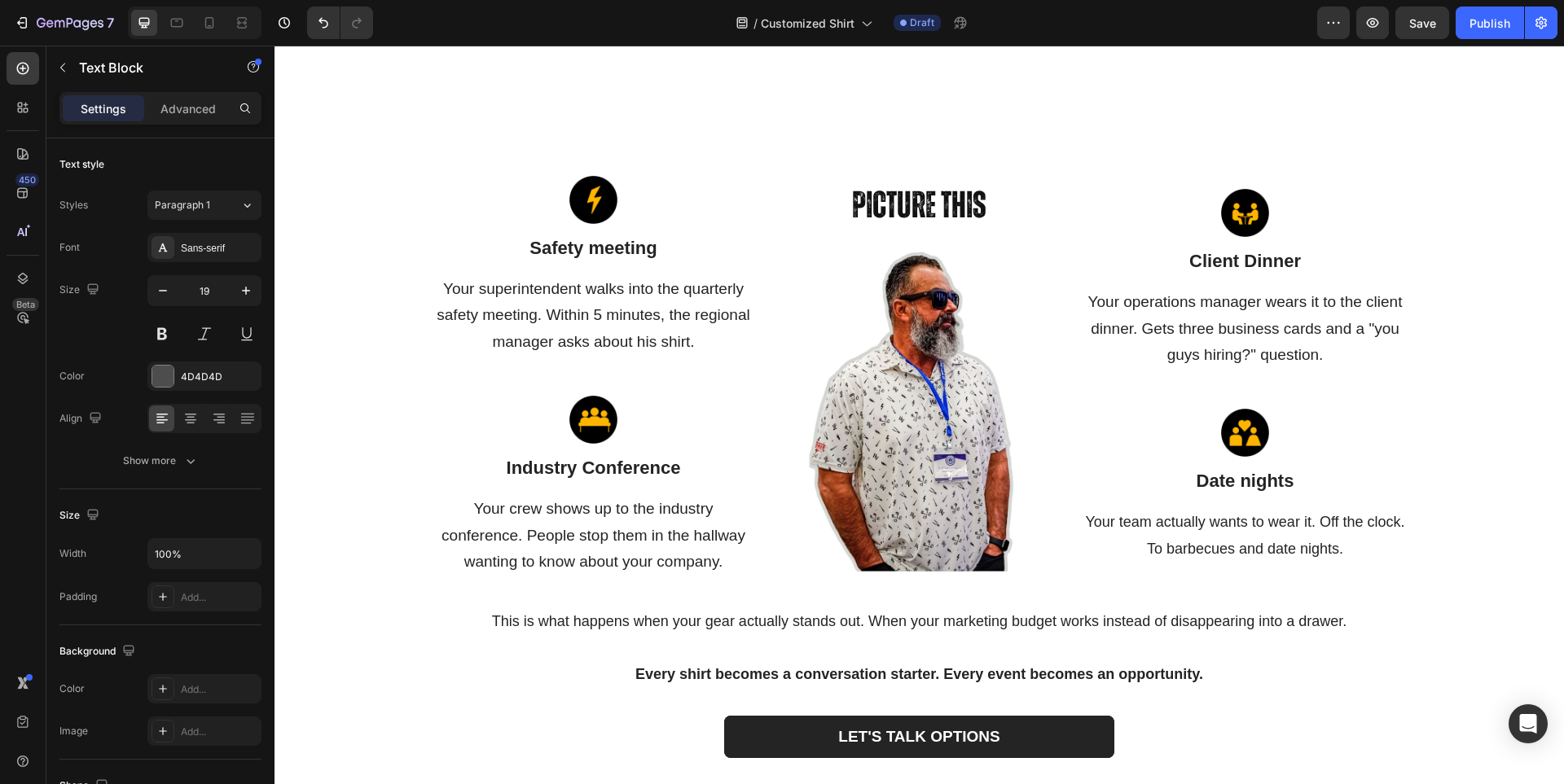
scroll to position [1628, 0]
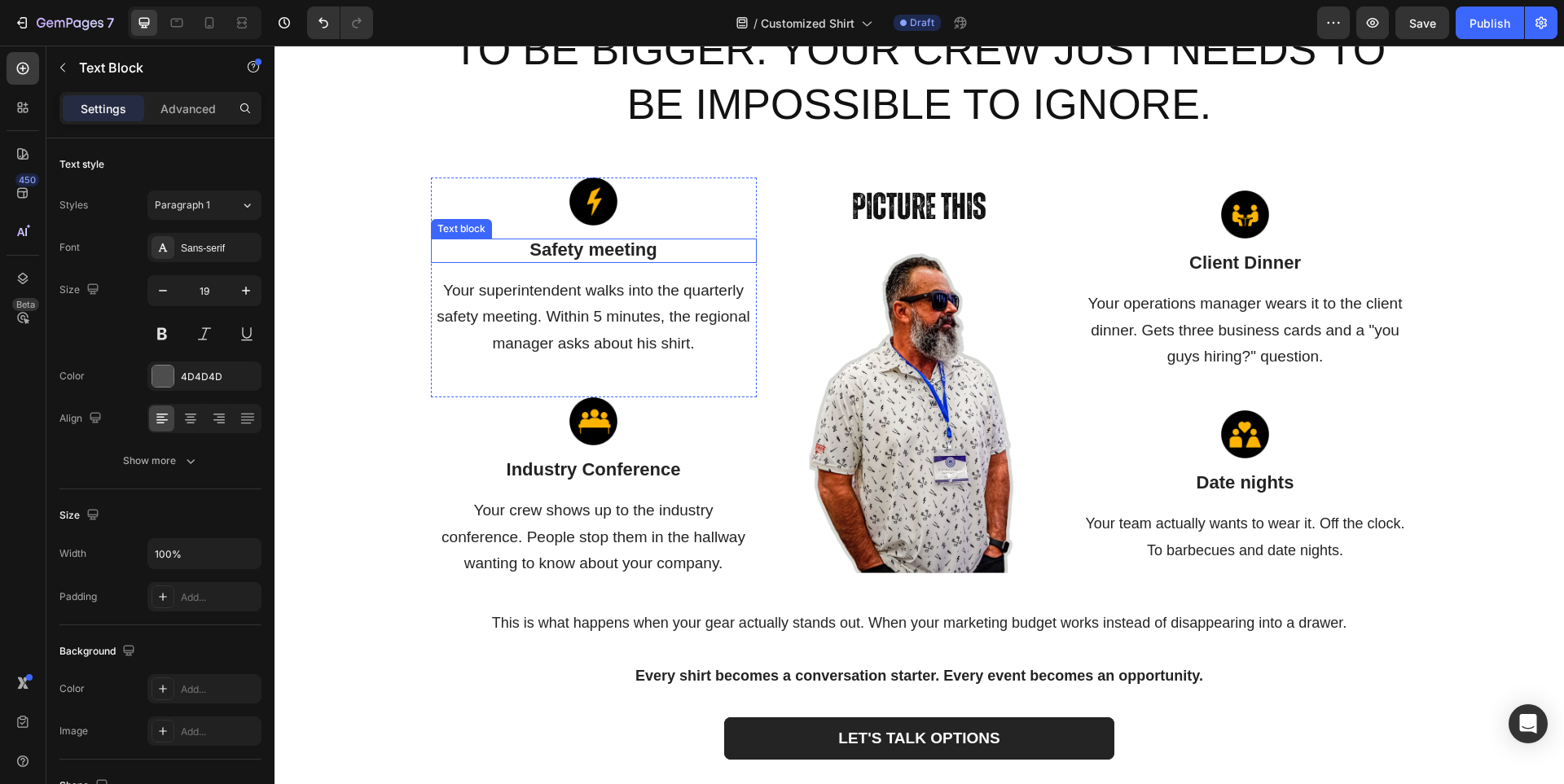
click at [598, 249] on span "Safety meeting" at bounding box center [593, 250] width 128 height 20
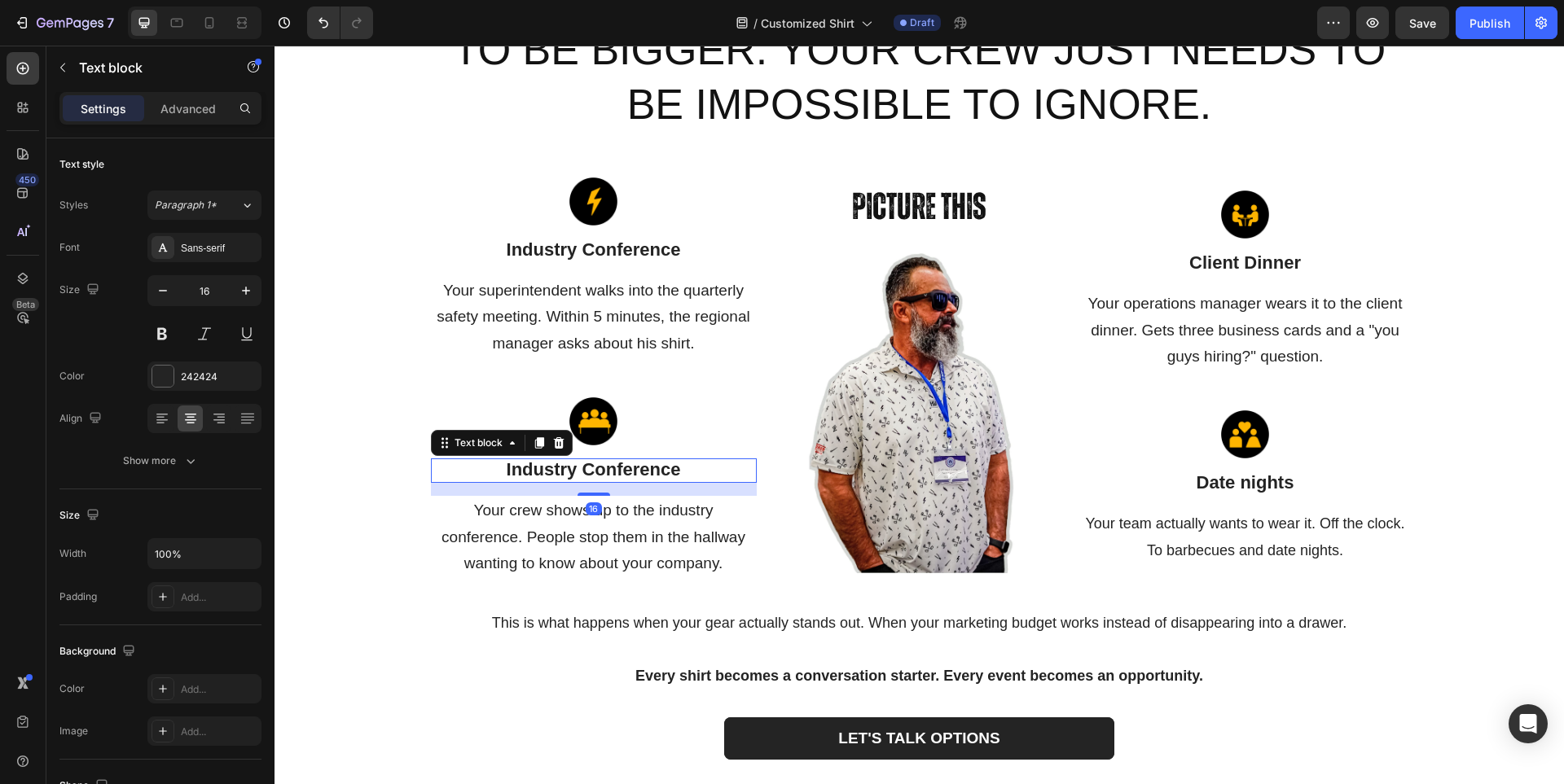
click at [634, 472] on span "Industry Conference" at bounding box center [594, 469] width 174 height 20
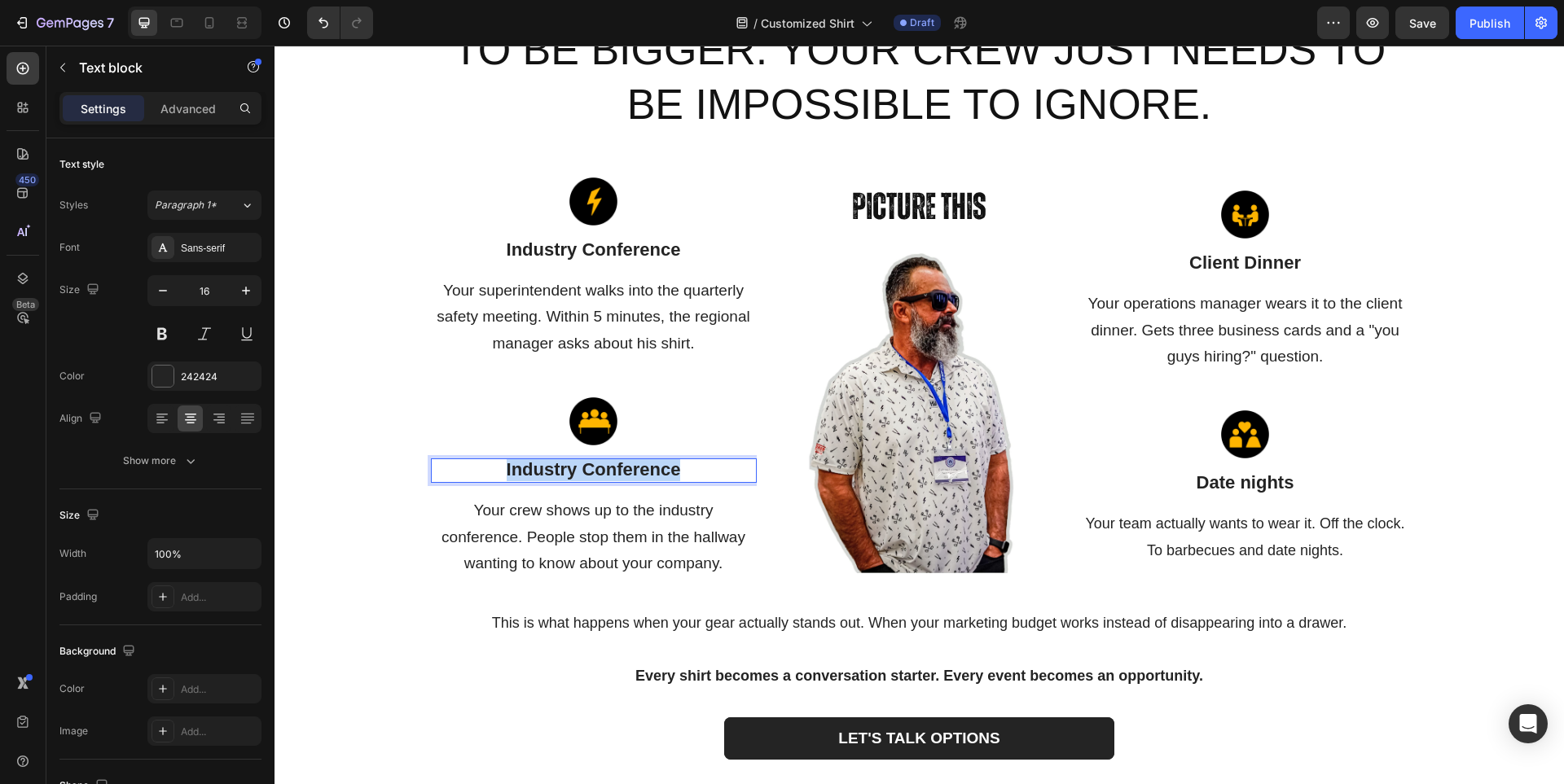
click at [634, 472] on span "Industry Conference" at bounding box center [594, 469] width 174 height 20
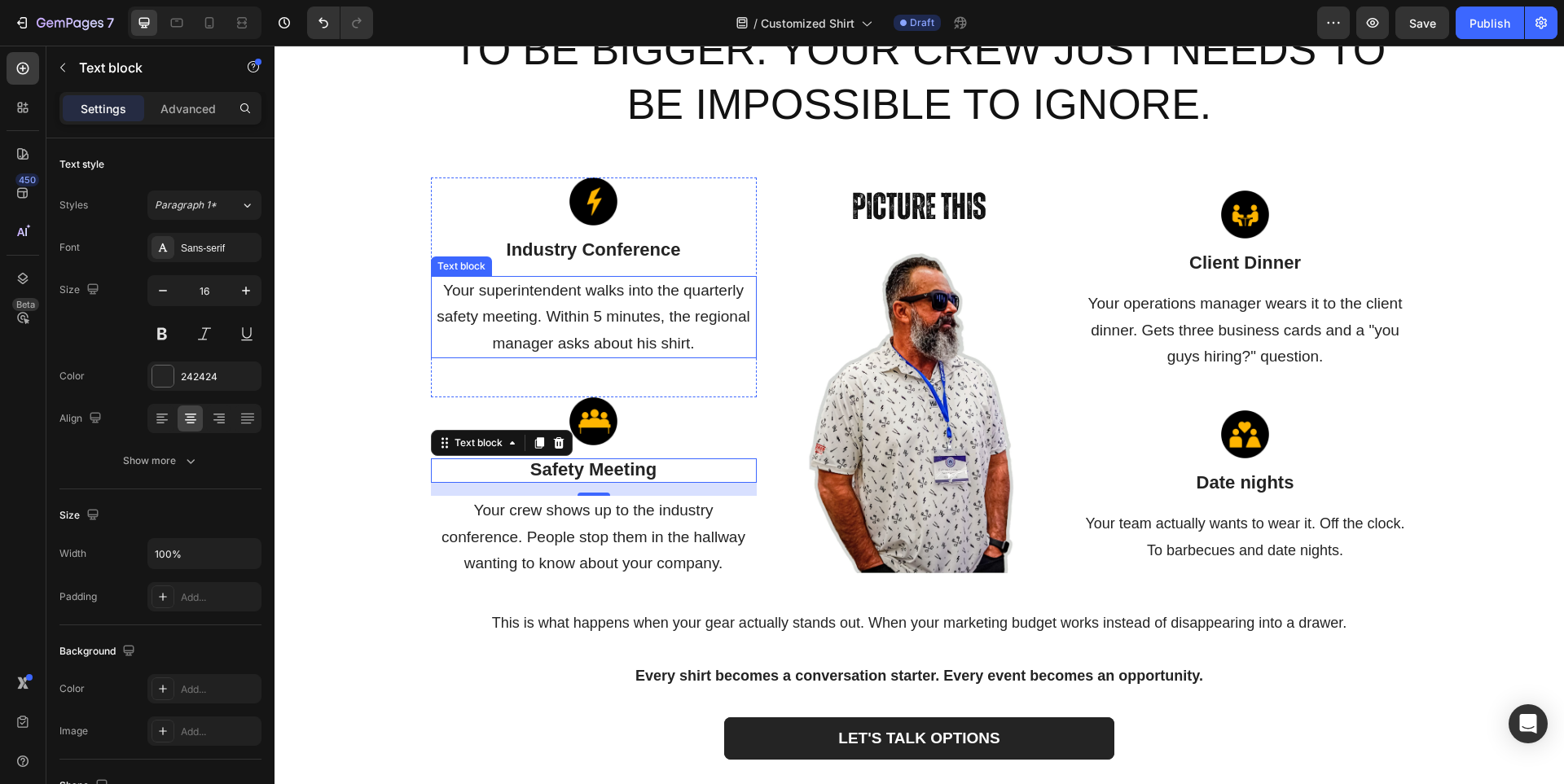
click at [560, 302] on p "Your superintendent walks into the quarterly safety meeting. Within 5 minutes, …" at bounding box center [594, 317] width 323 height 79
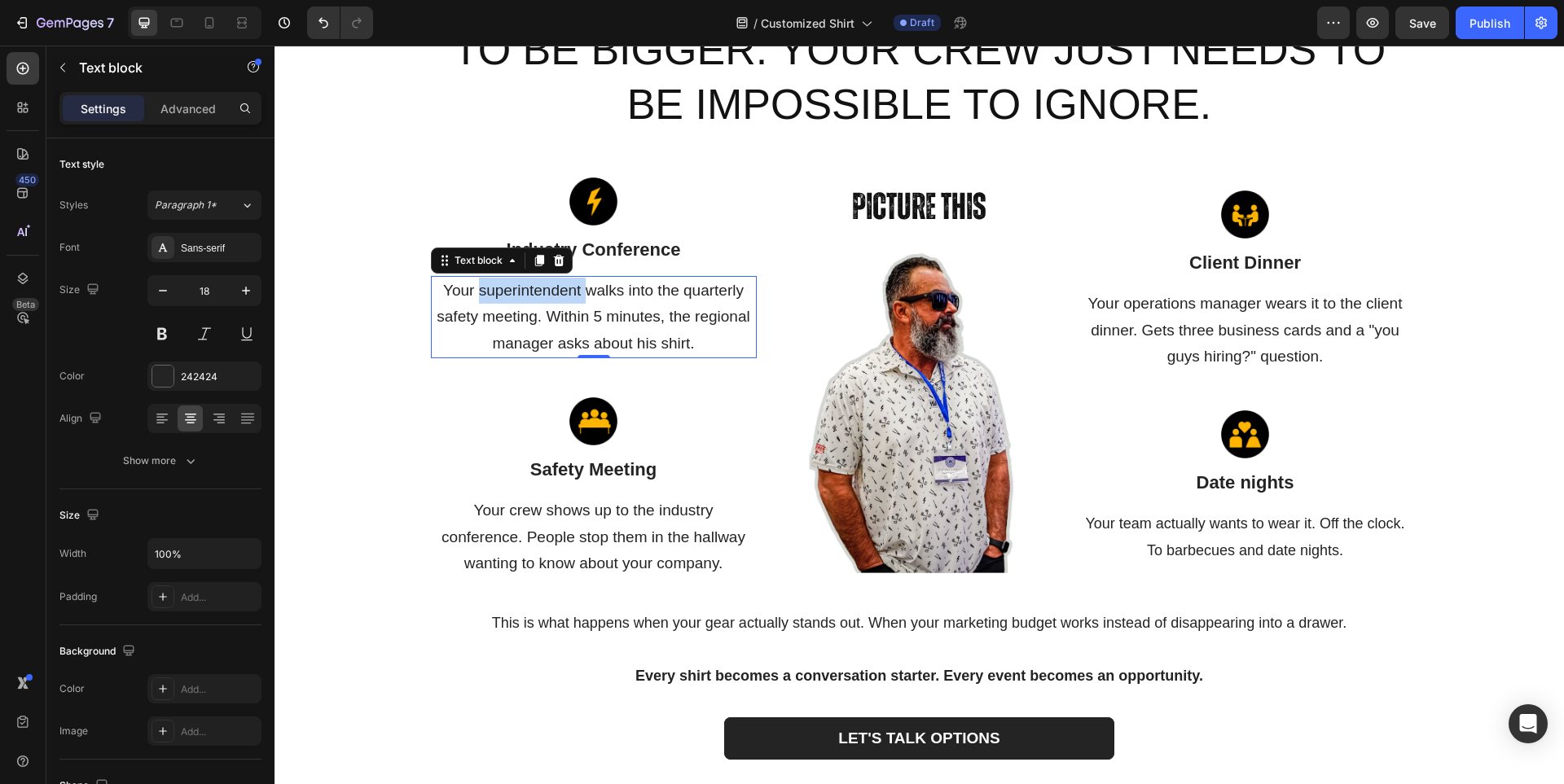
click at [560, 302] on p "Your superintendent walks into the quarterly safety meeting. Within 5 minutes, …" at bounding box center [594, 317] width 323 height 79
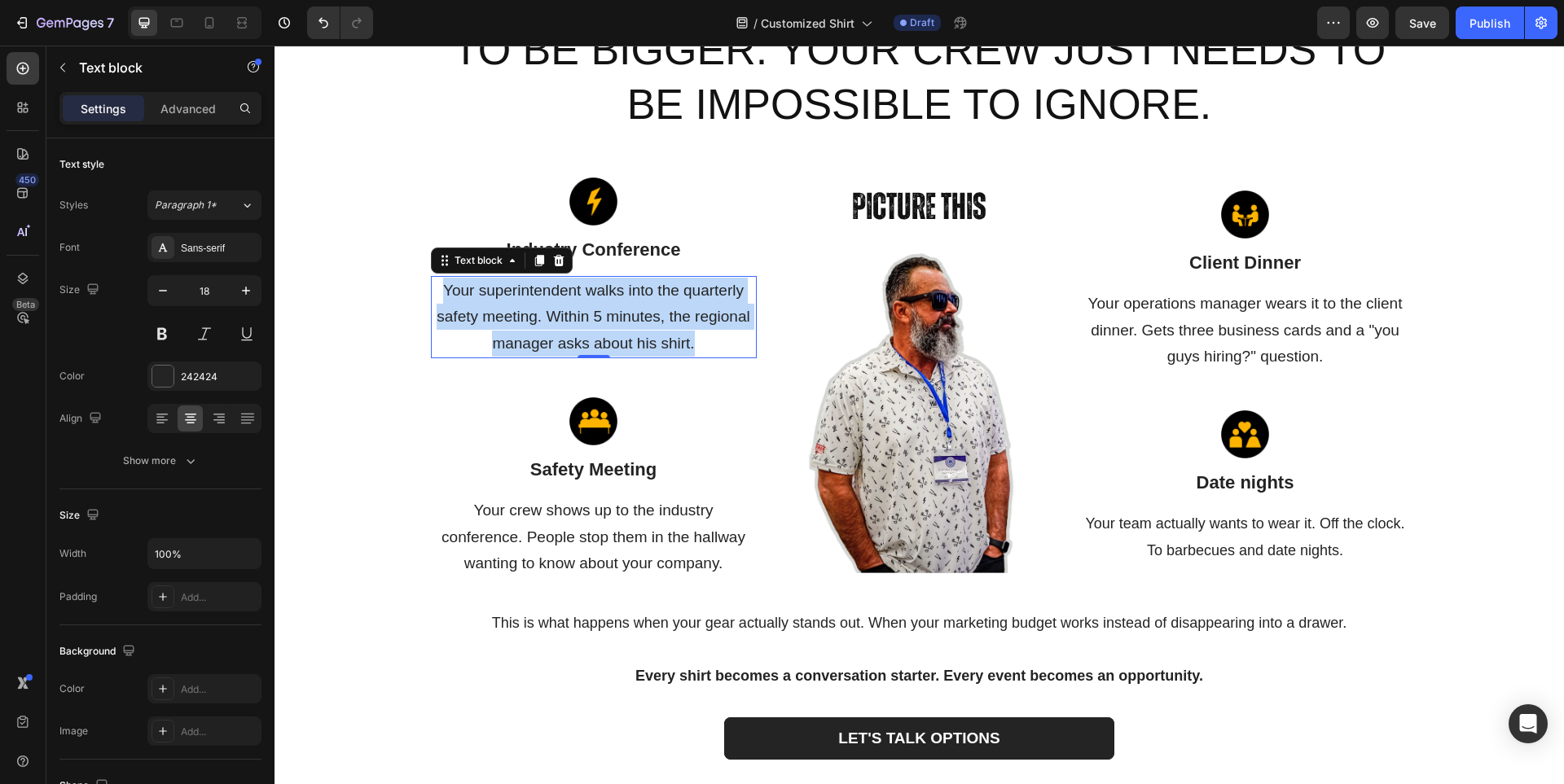
click at [560, 302] on p "Your superintendent walks into the quarterly safety meeting. Within 5 minutes, …" at bounding box center [594, 317] width 323 height 79
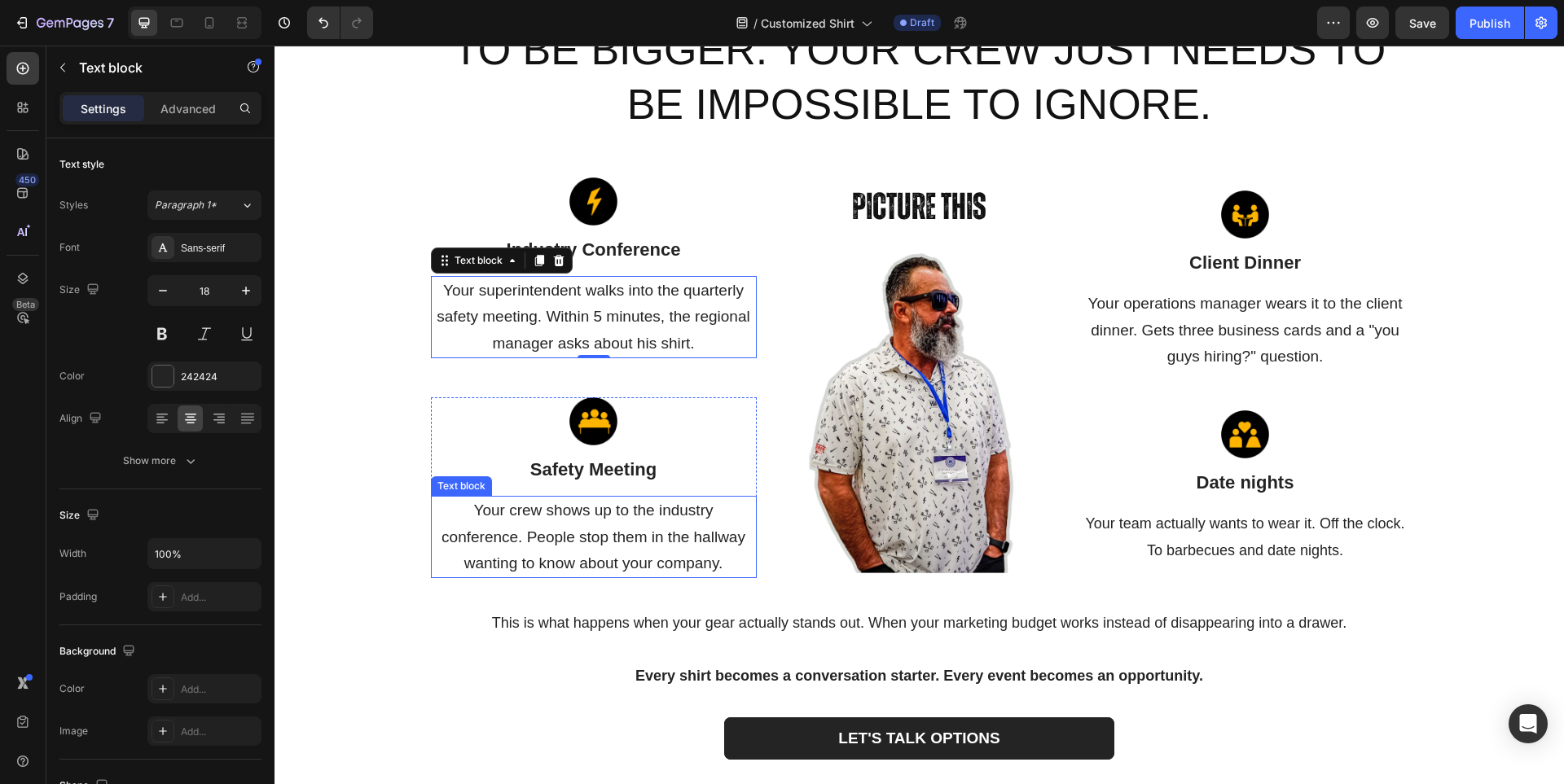
click at [614, 550] on p "Your crew shows up to the industry conference. People stop them in the hallway …" at bounding box center [594, 537] width 323 height 79
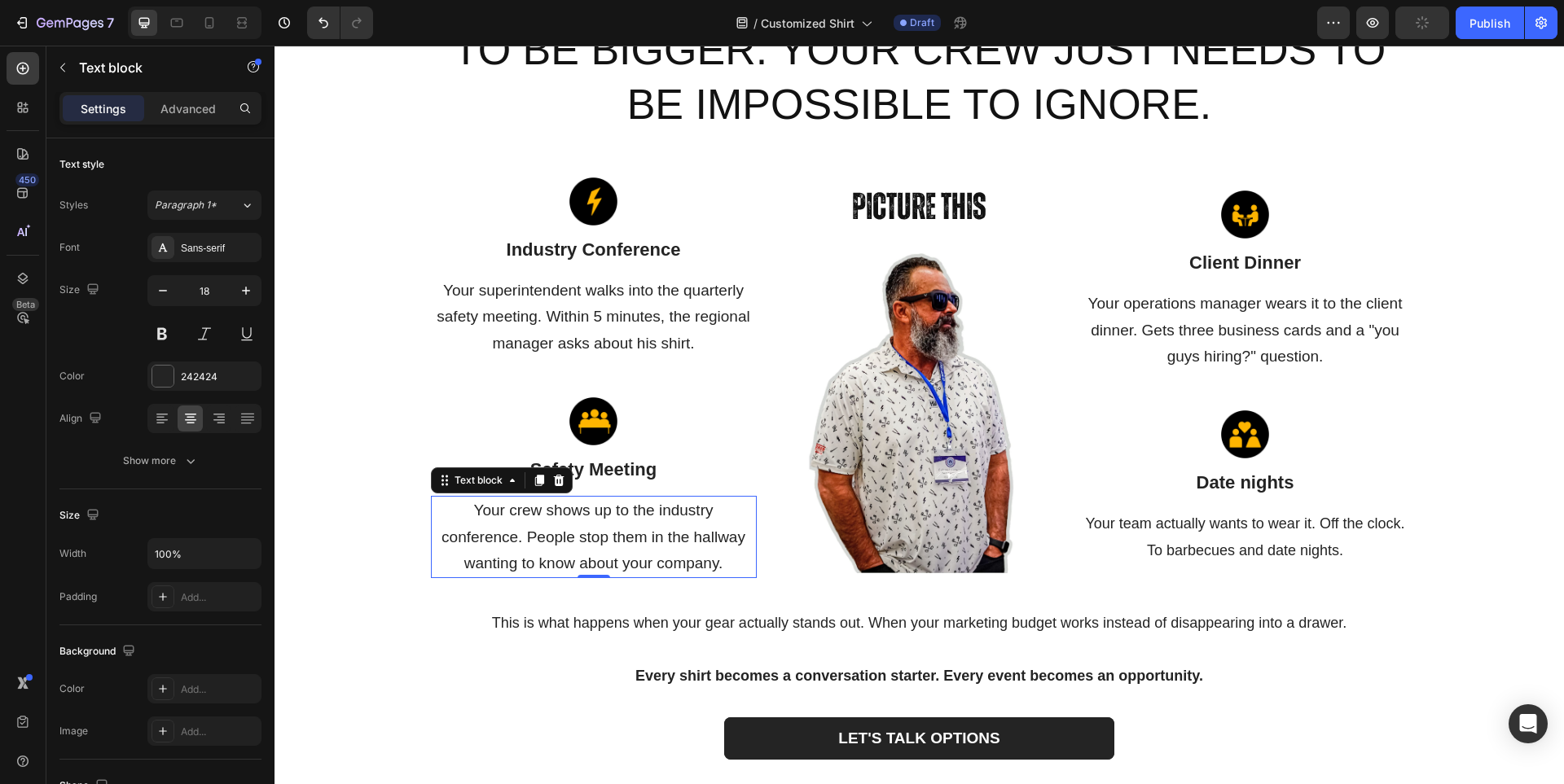
click at [614, 550] on p "Your crew shows up to the industry conference. People stop them in the hallway …" at bounding box center [594, 537] width 323 height 79
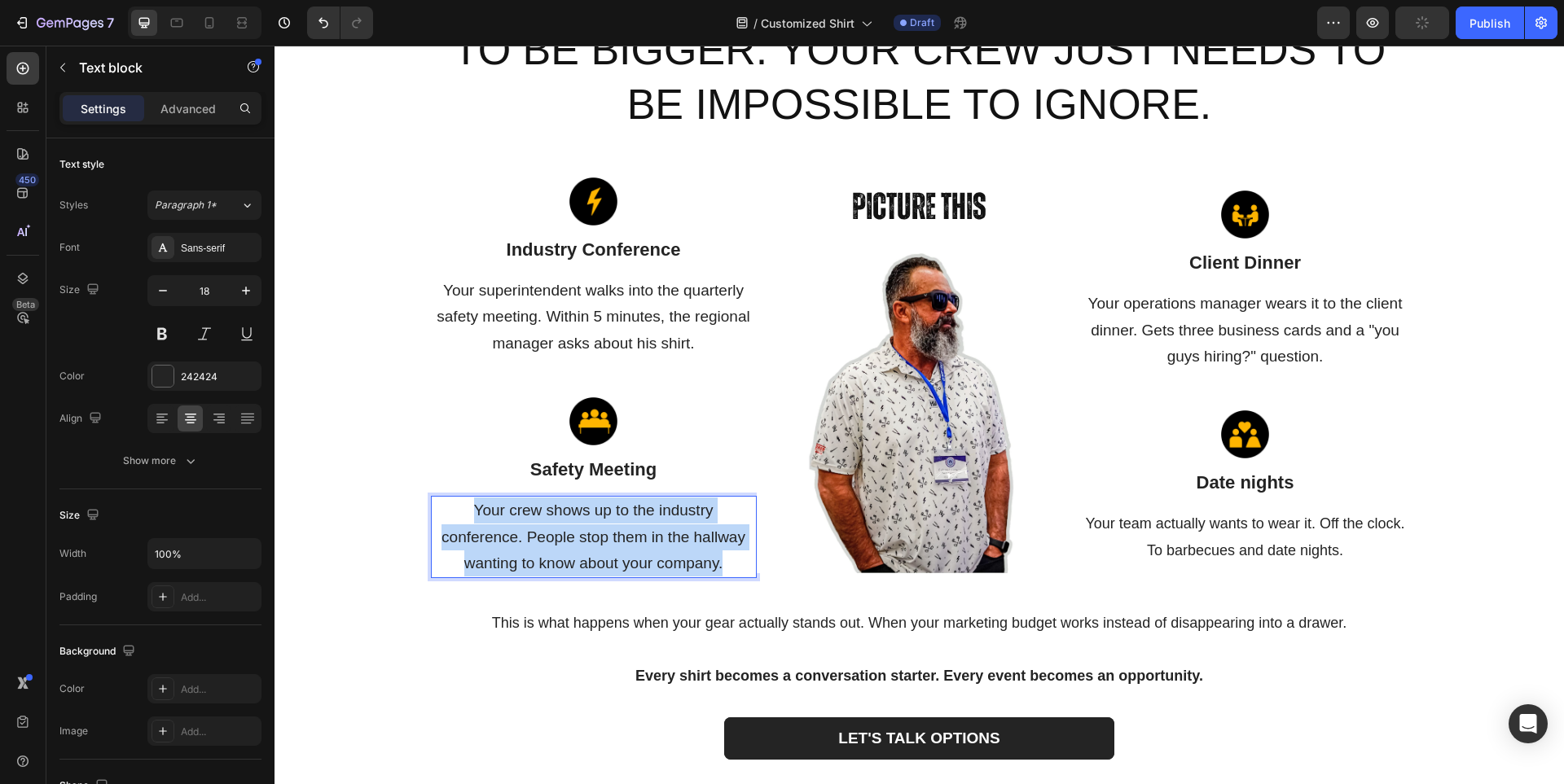
click at [614, 550] on p "Your crew shows up to the industry conference. People stop them in the hallway …" at bounding box center [594, 537] width 323 height 79
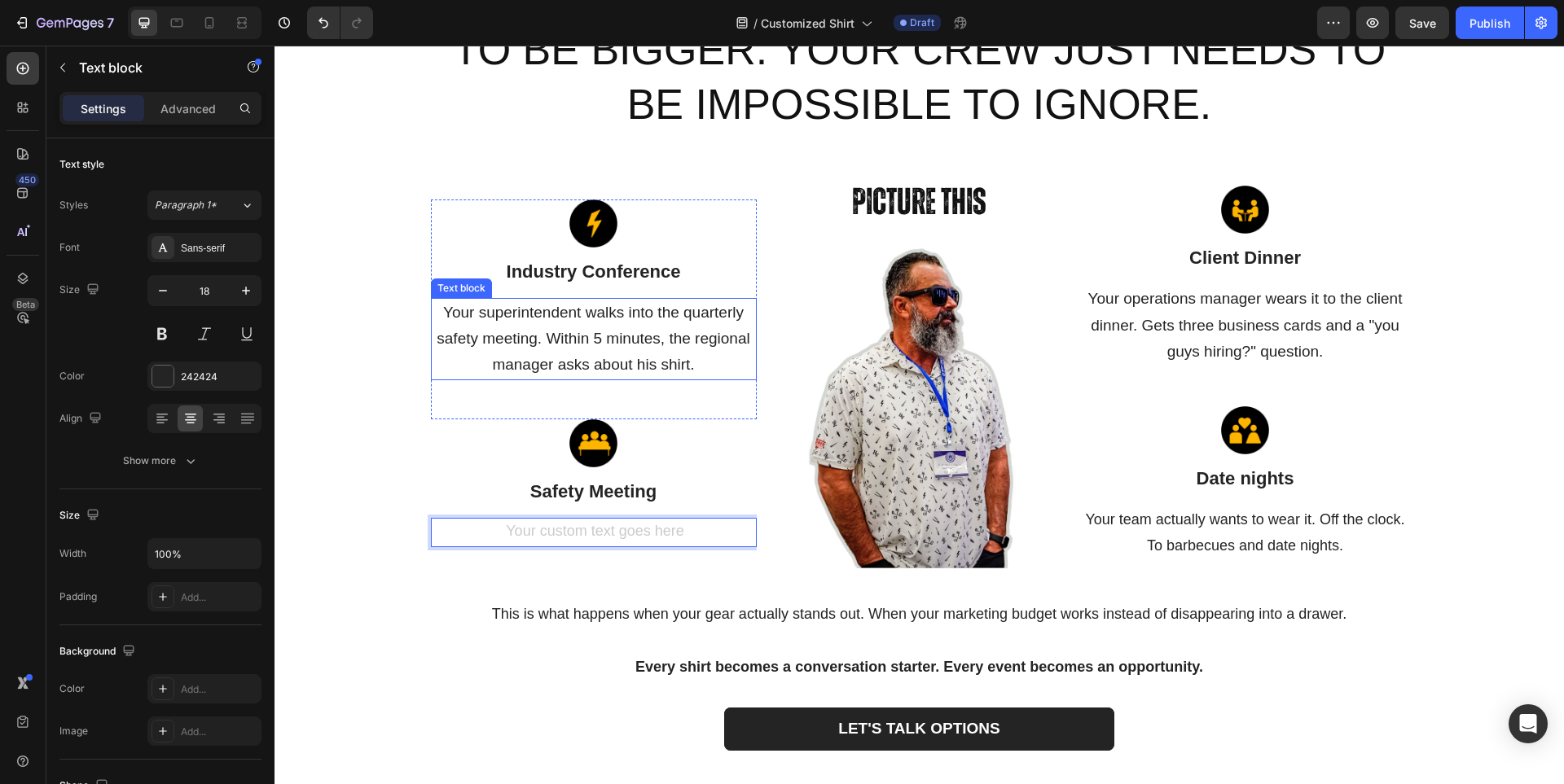
click at [572, 332] on span "Your superintendent walks into the quarterly safety meeting. Within 5 minutes, …" at bounding box center [593, 339] width 312 height 70
click at [562, 534] on div "Rich Text Editor. Editing area: main" at bounding box center [593, 532] width 325 height 29
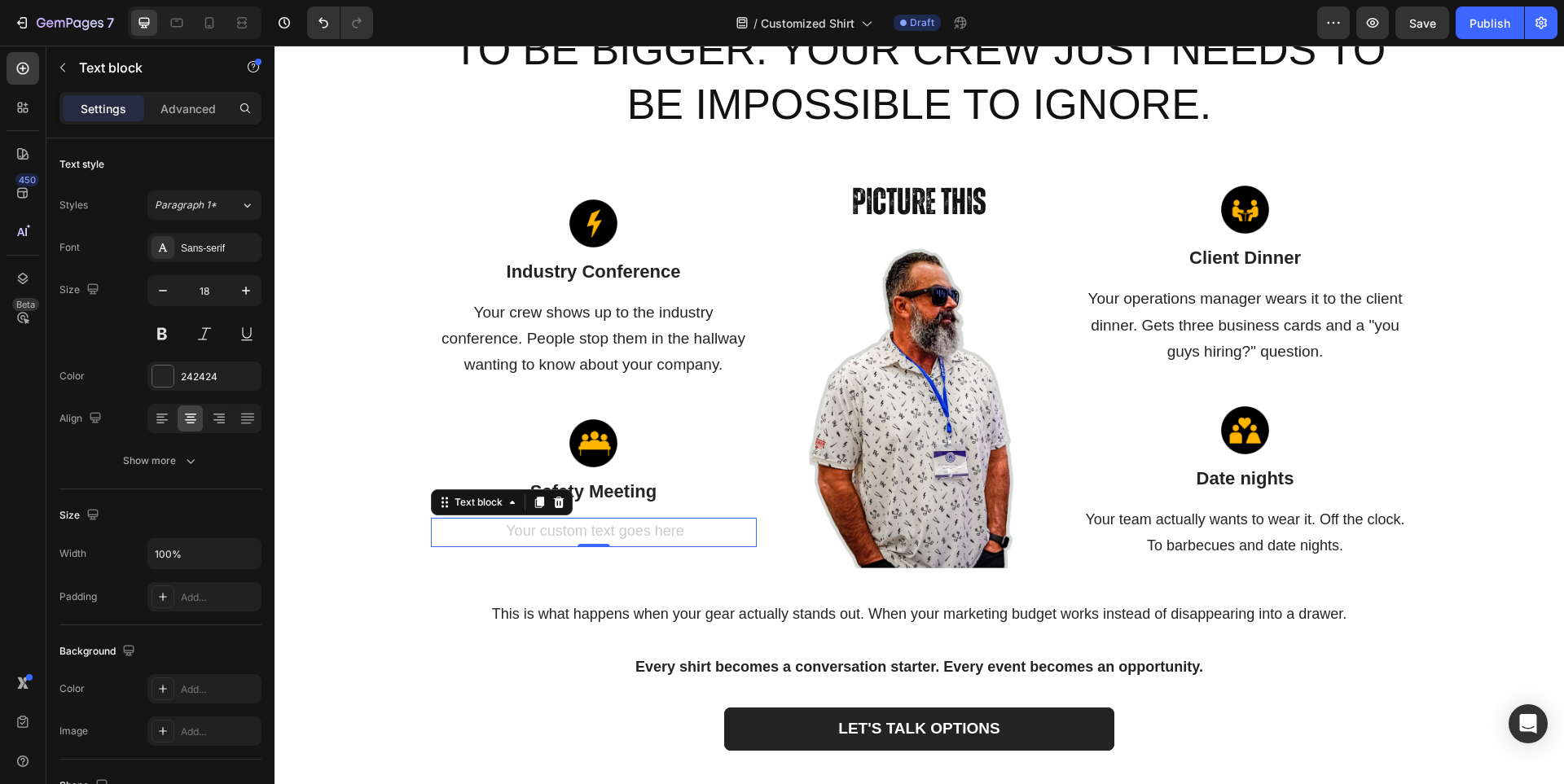
click at [562, 534] on div "Rich Text Editor. Editing area: main" at bounding box center [593, 532] width 325 height 29
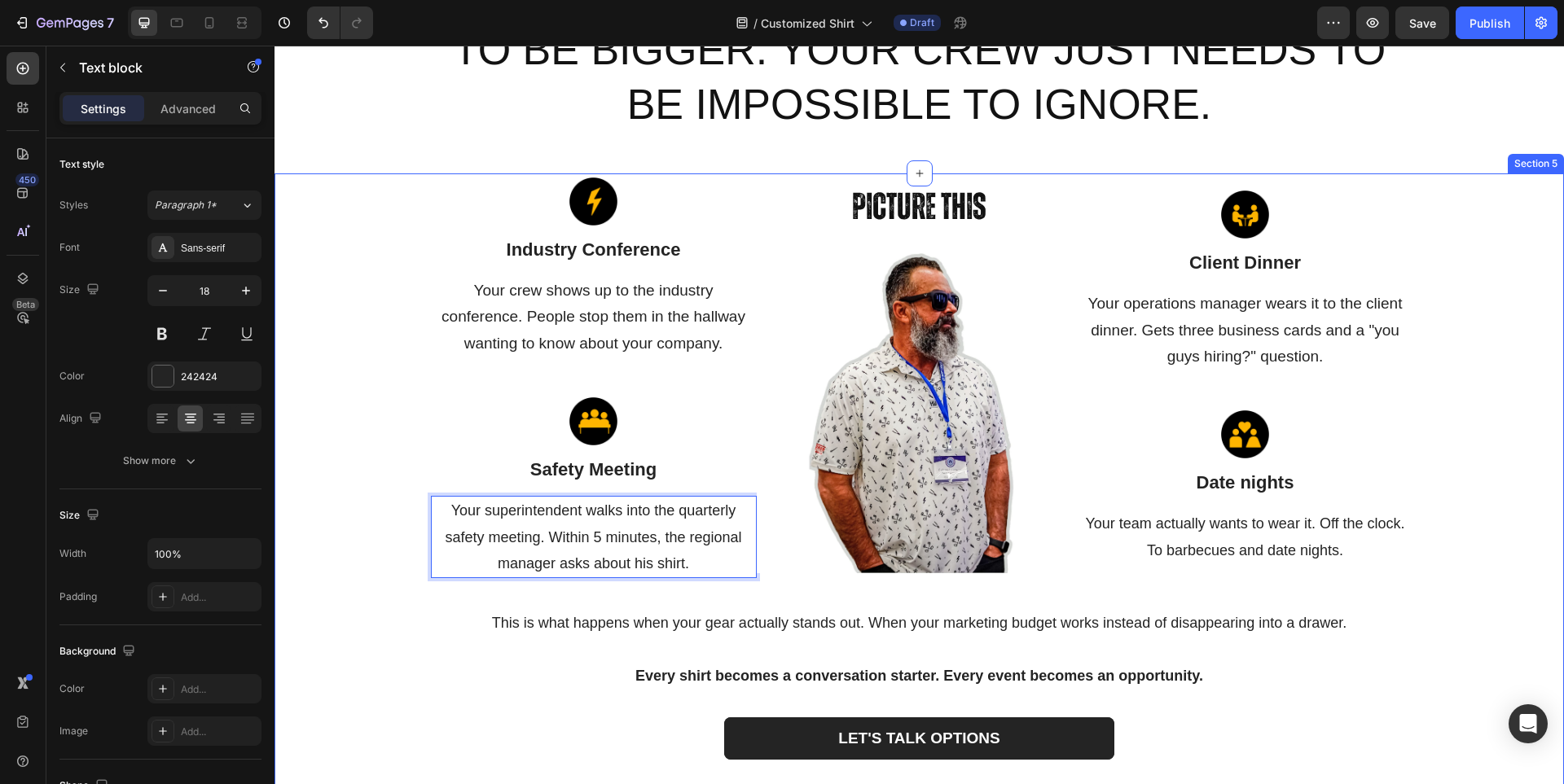
click at [1417, 488] on div "Image Industry Conference Text block Your crew shows up to the industry confere…" at bounding box center [919, 475] width 1264 height 595
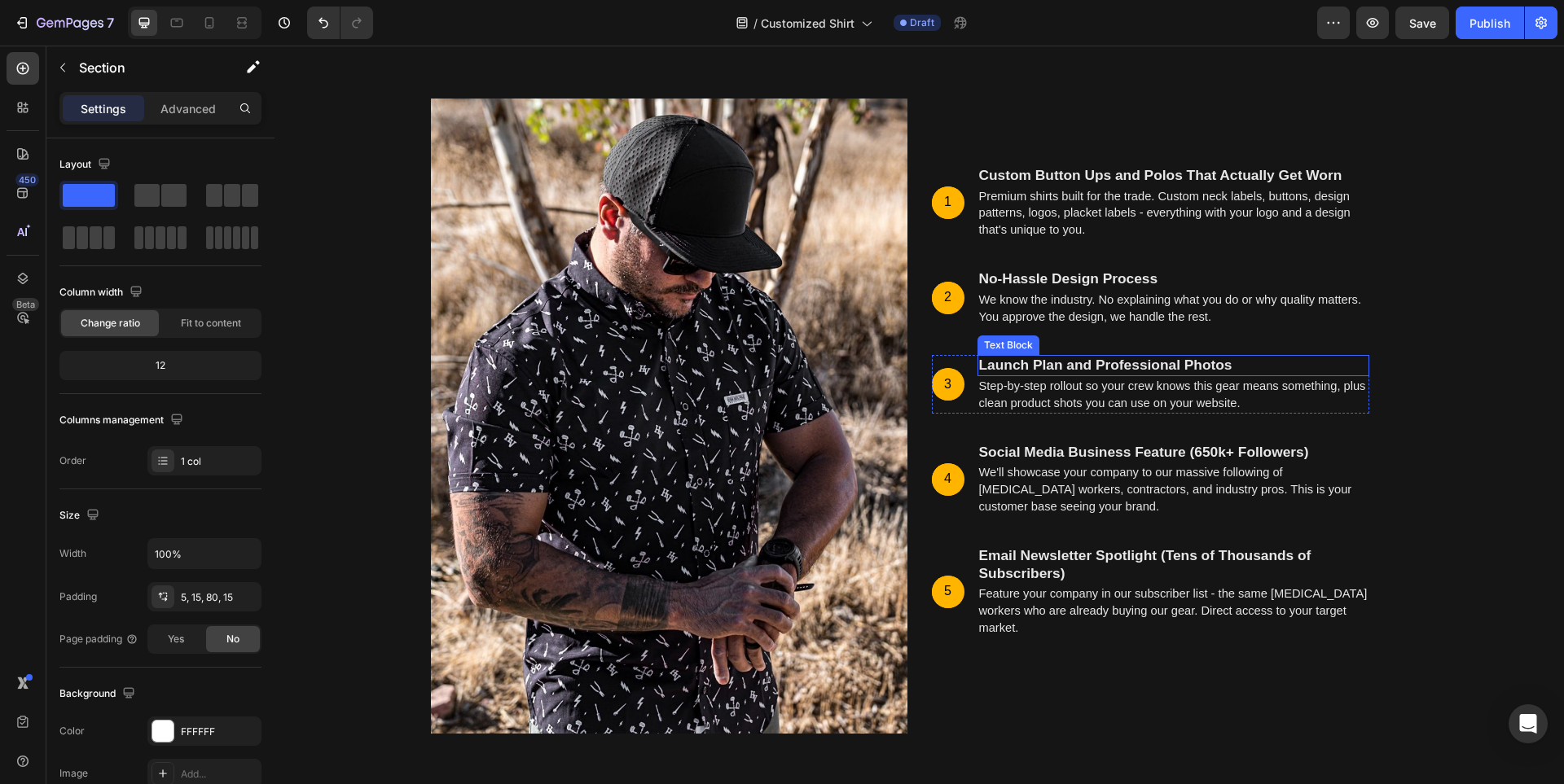
scroll to position [5129, 0]
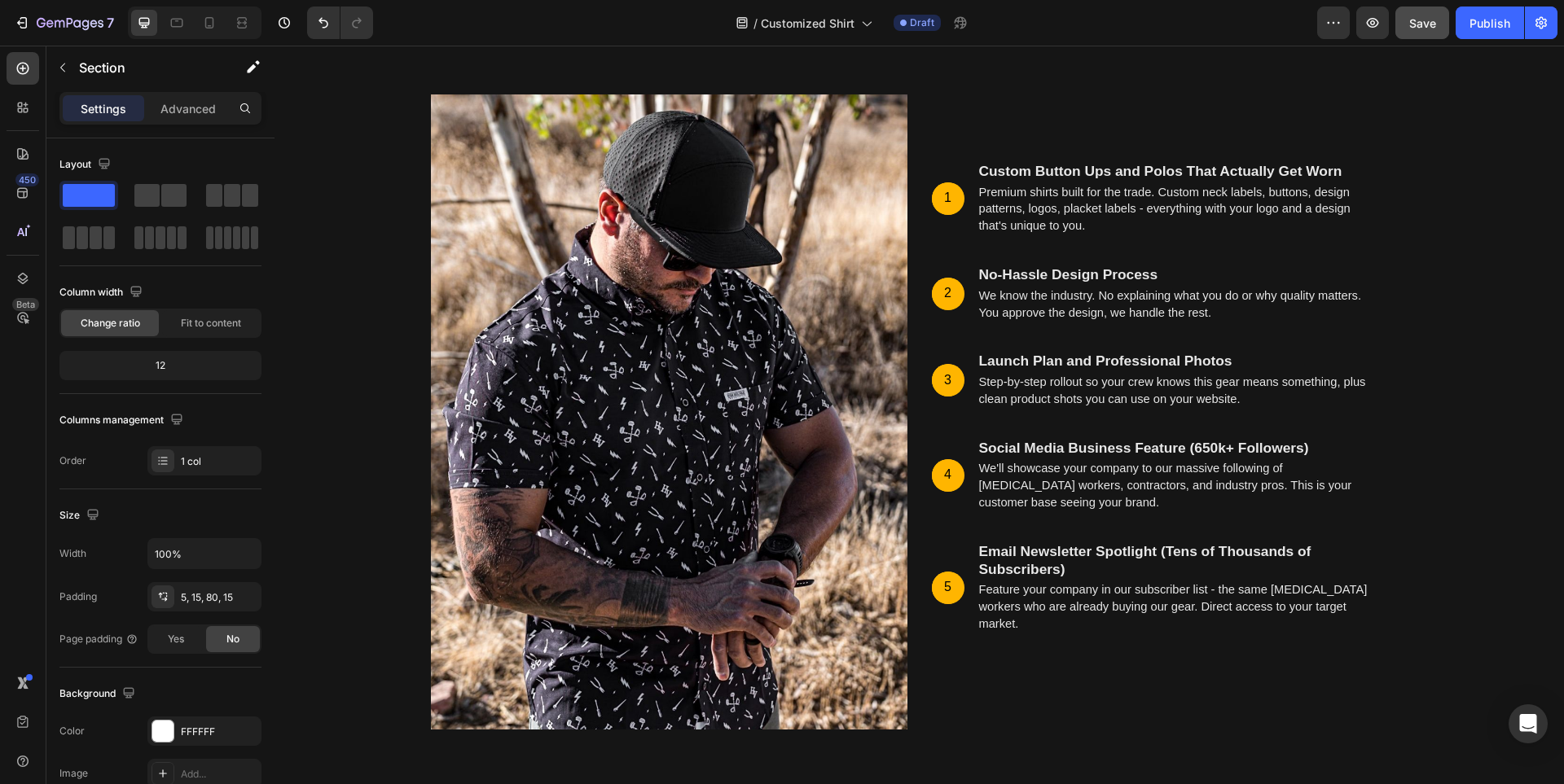
click at [1406, 35] on button "Save" at bounding box center [1422, 22] width 53 height 32
click at [1035, 362] on strong "Launch Plan and Professional Photos" at bounding box center [1105, 361] width 253 height 17
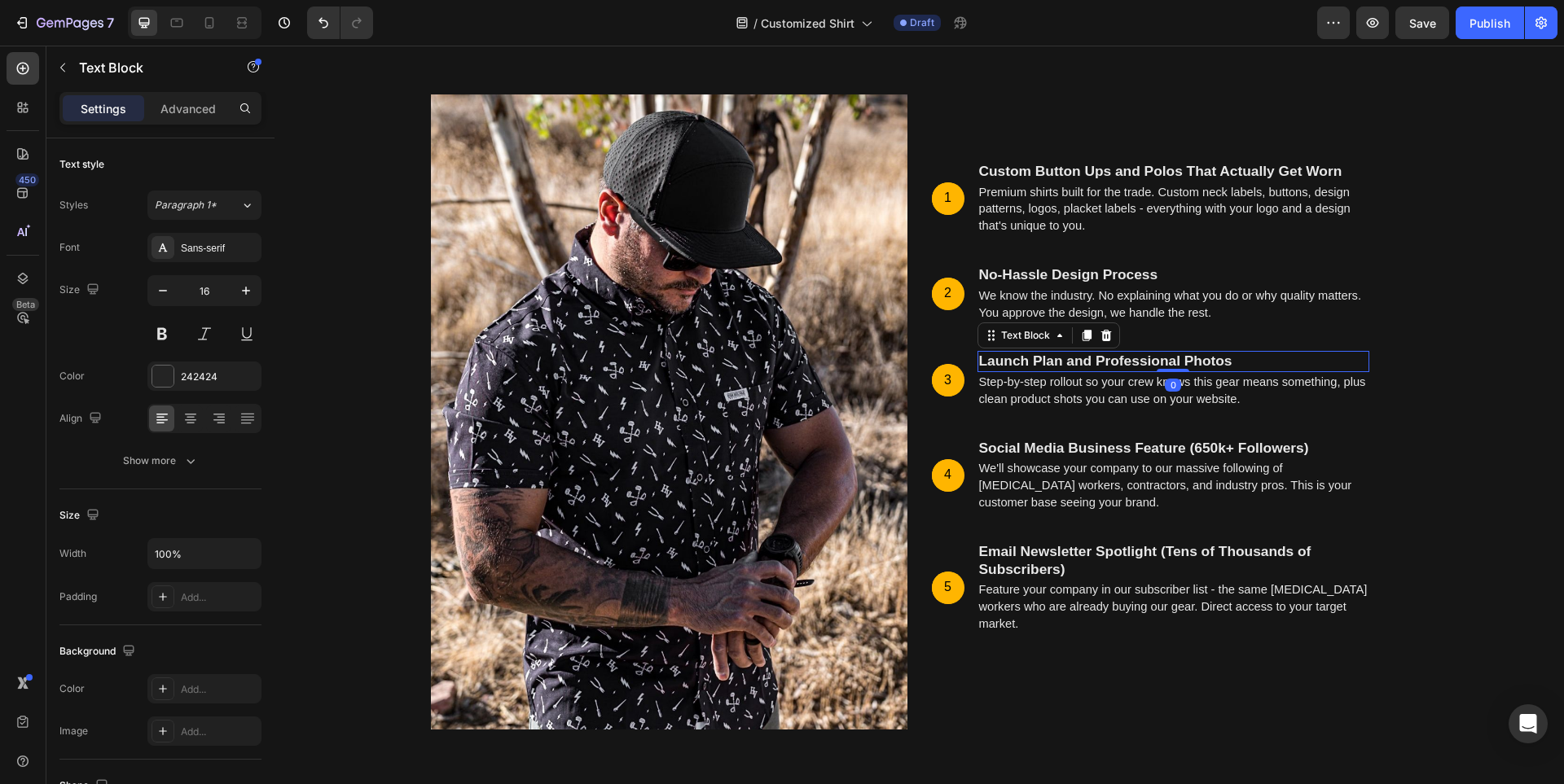
click at [1036, 362] on strong "Launch Plan and Professional Photos" at bounding box center [1105, 361] width 253 height 17
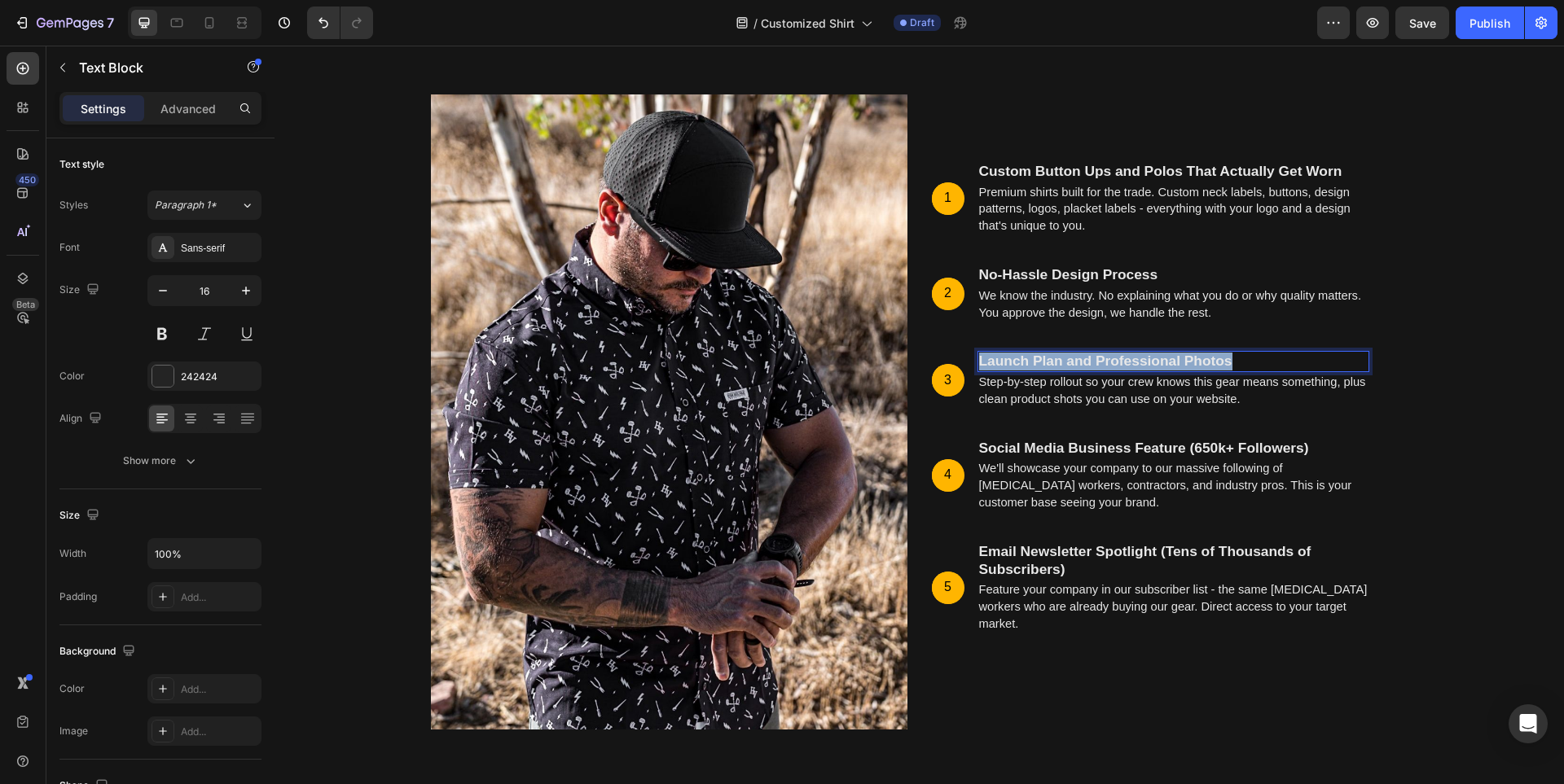
click at [1036, 362] on strong "Launch Plan and Professional Photos" at bounding box center [1105, 361] width 253 height 17
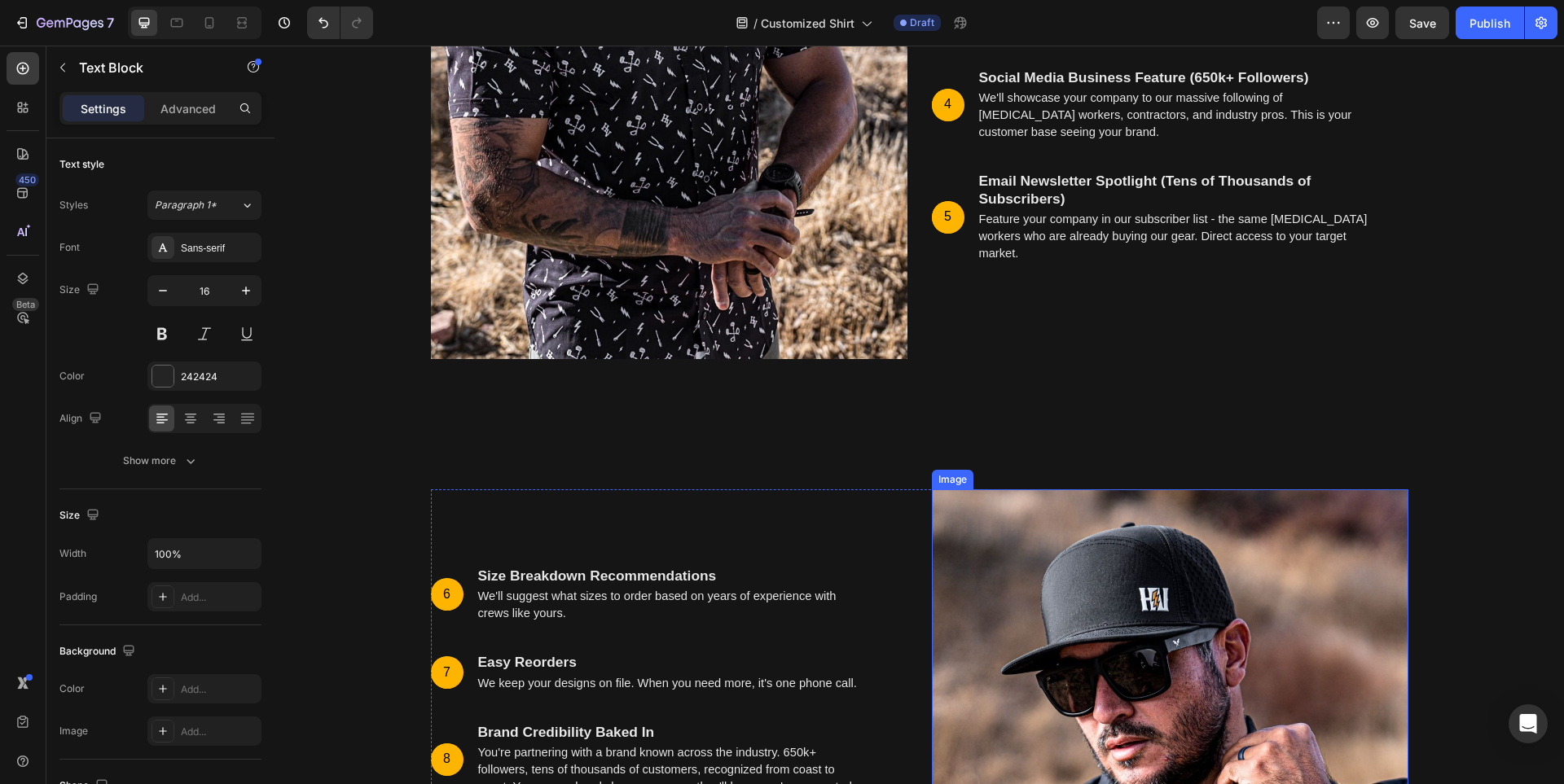
scroll to position [5536, 0]
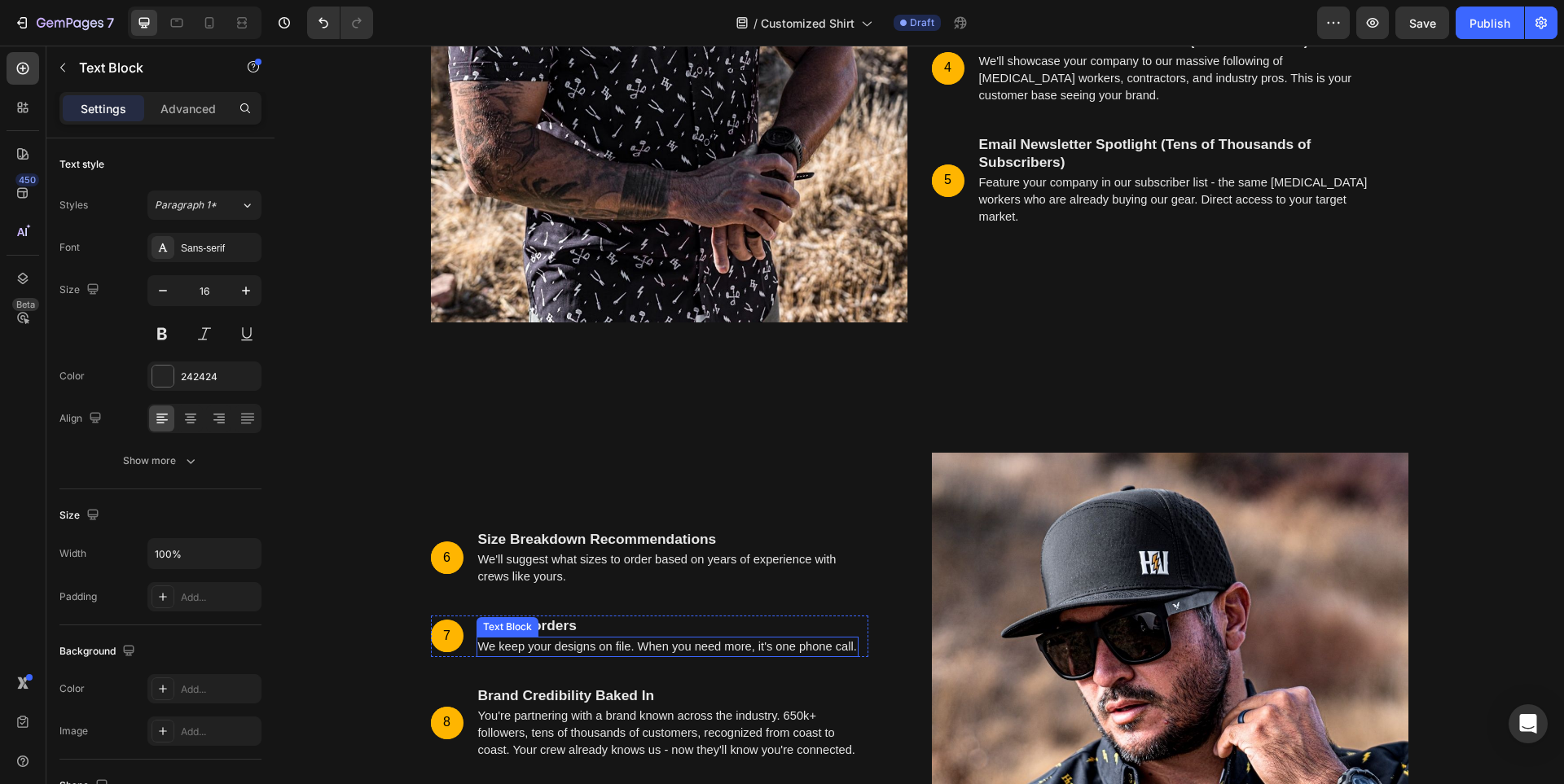
click at [592, 648] on span "We keep your designs on file. When you need more, it's one phone call." at bounding box center [667, 647] width 379 height 13
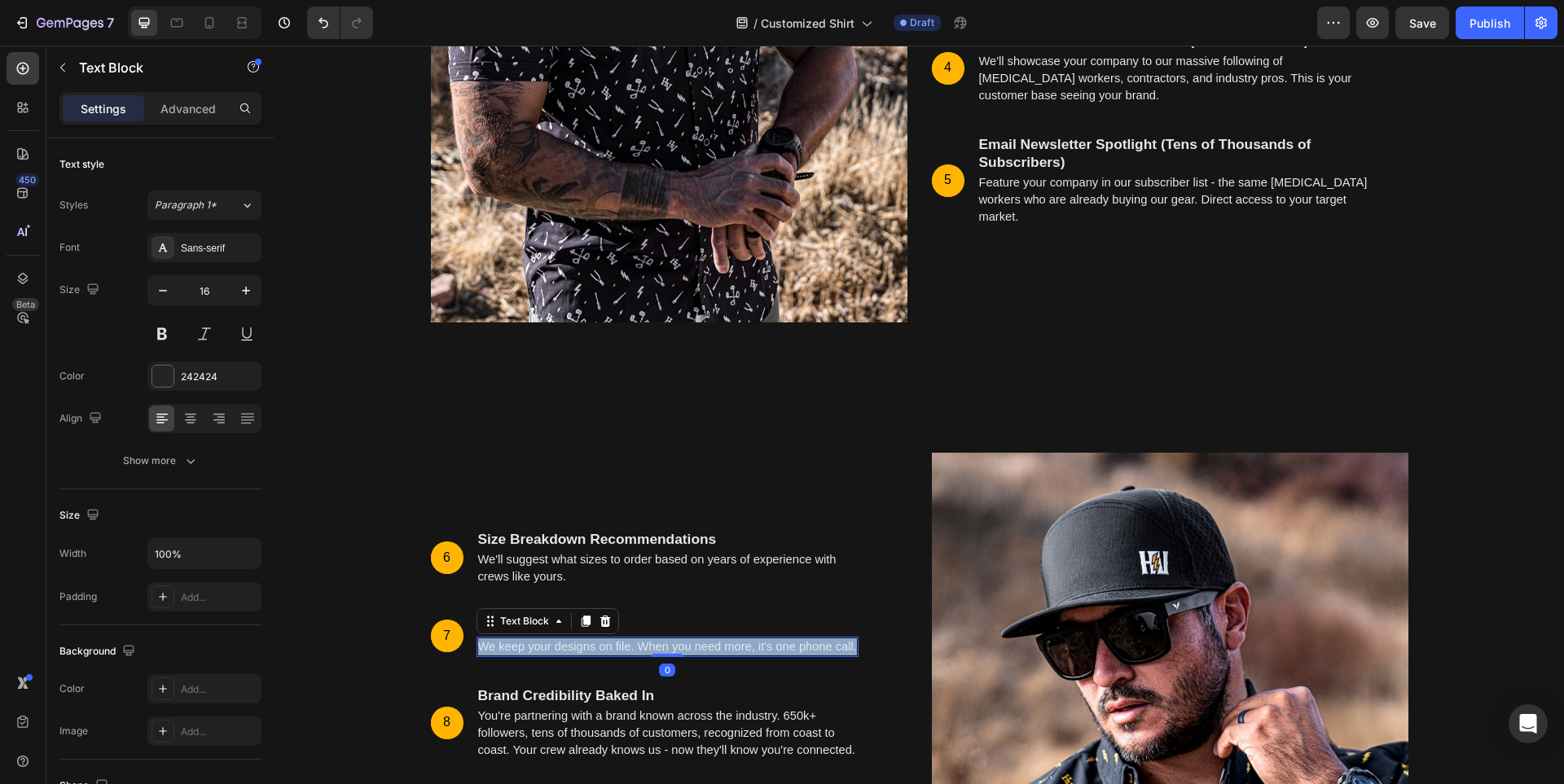
click at [592, 648] on span "We keep your designs on file. When you need more, it's one phone call." at bounding box center [667, 647] width 379 height 13
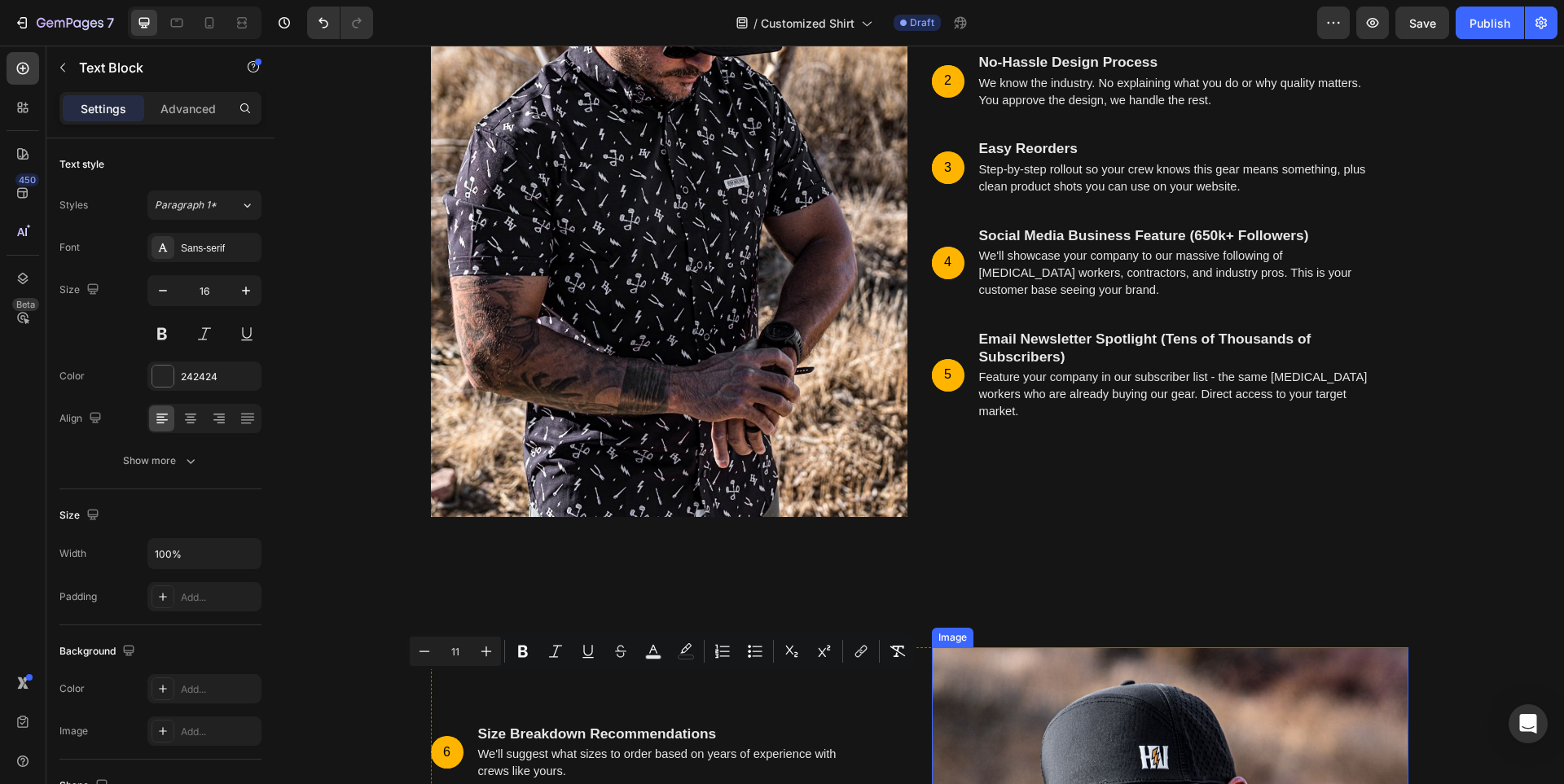
scroll to position [5292, 0]
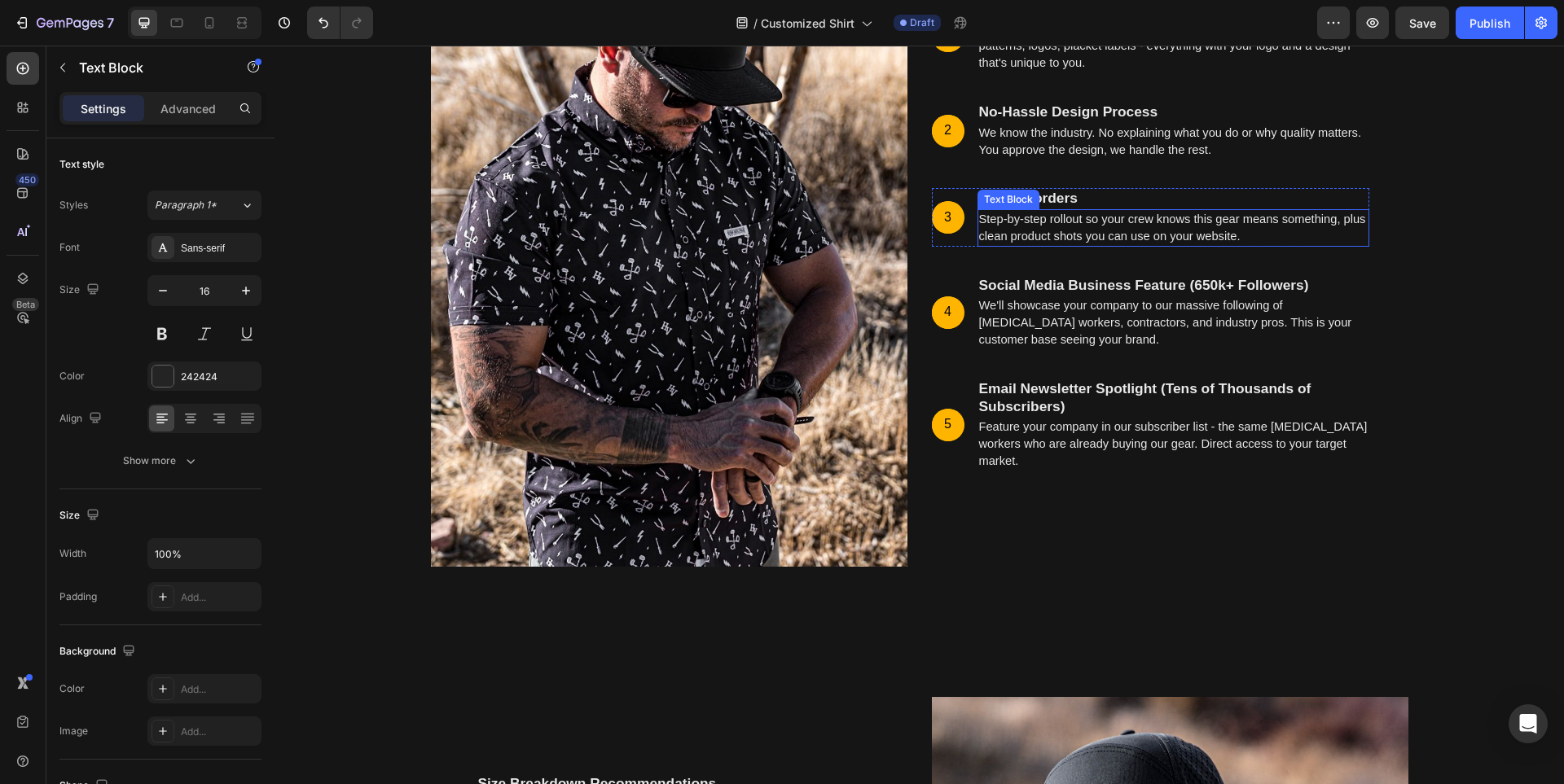
click at [1123, 227] on p "Step-by-step rollout so your crew knows this gear means something, plus clean p…" at bounding box center [1173, 228] width 389 height 34
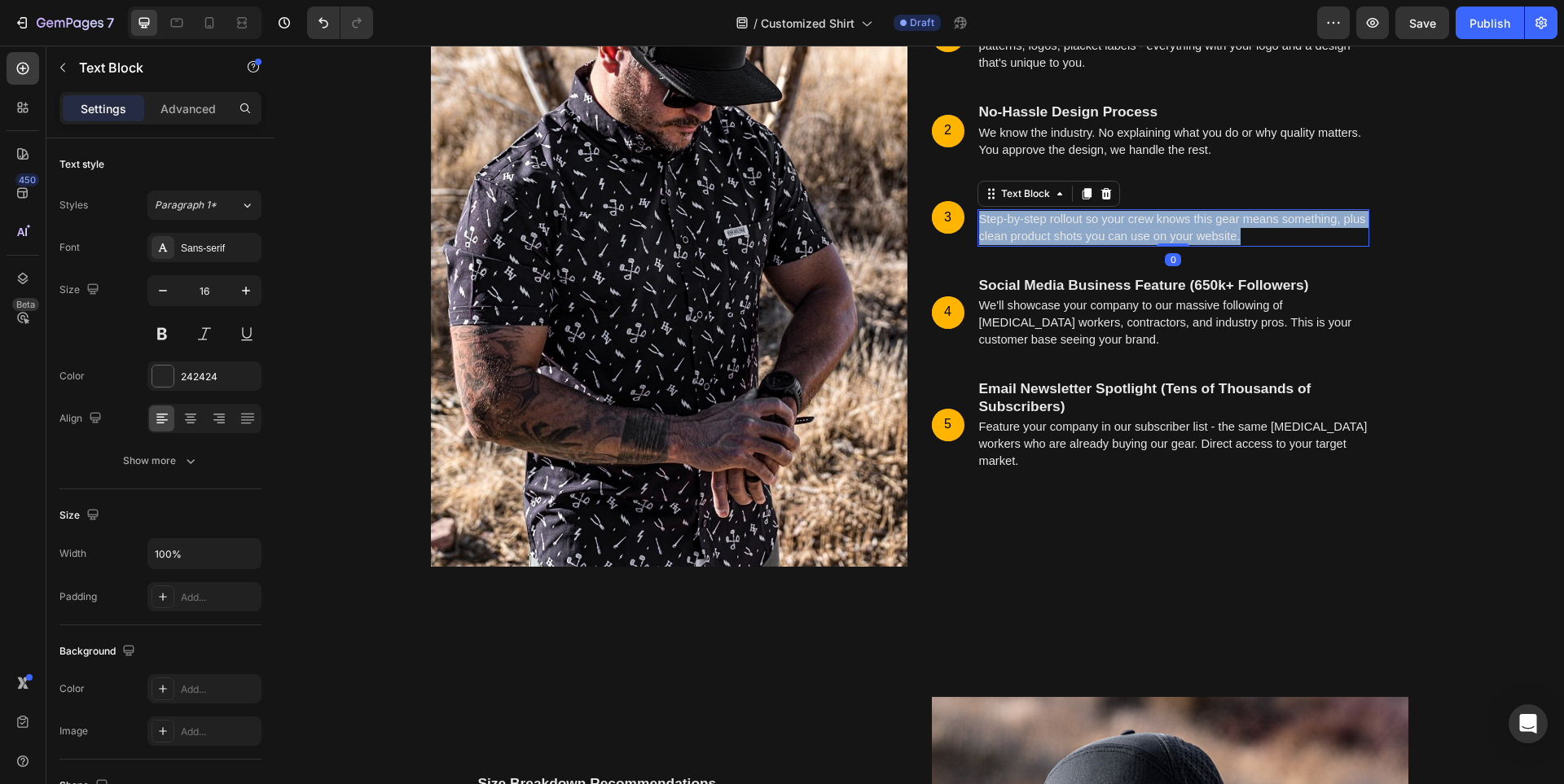
click at [1123, 227] on p "Step-by-step rollout so your crew knows this gear means something, plus clean p…" at bounding box center [1173, 228] width 389 height 34
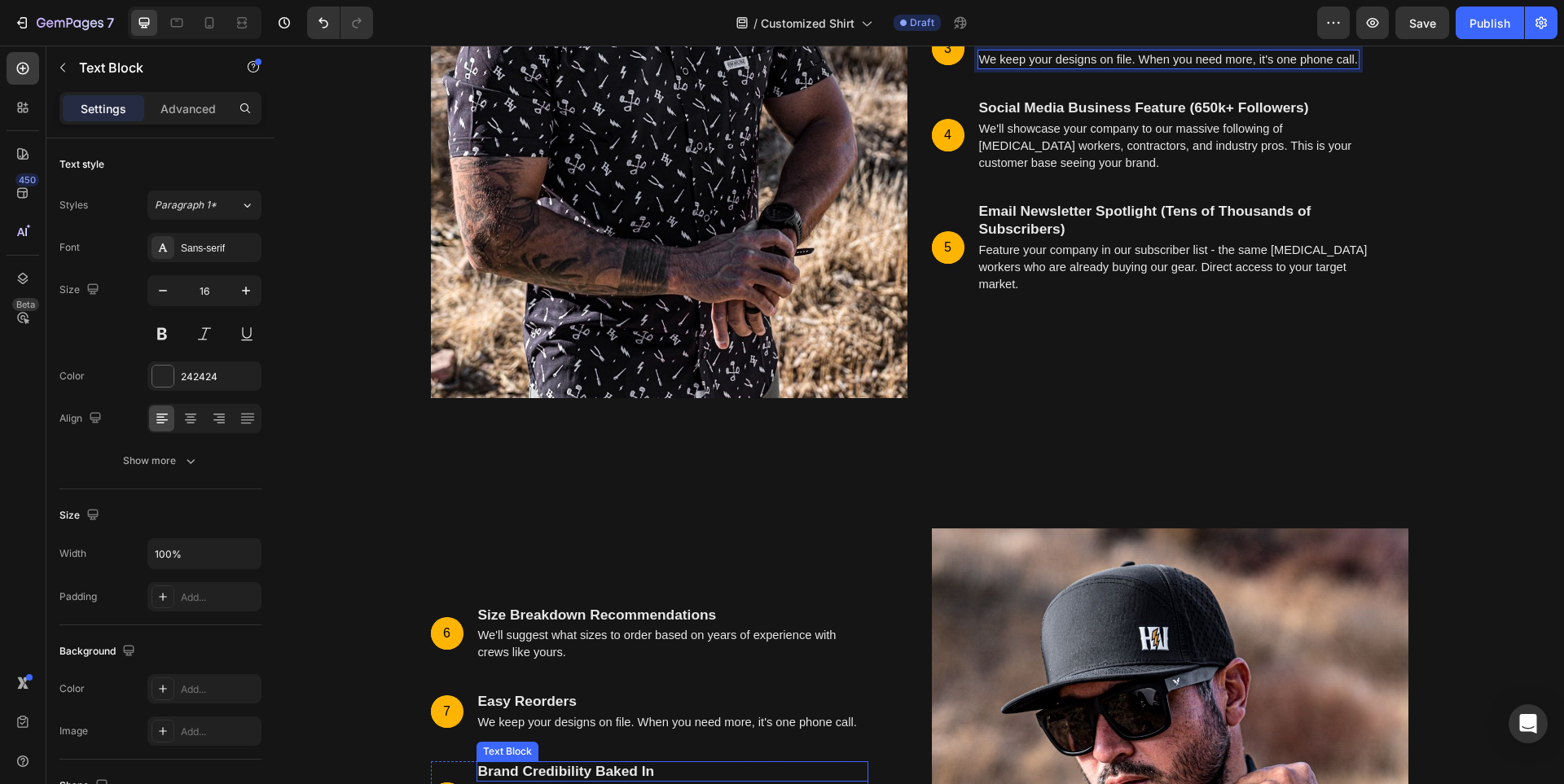
scroll to position [5626, 0]
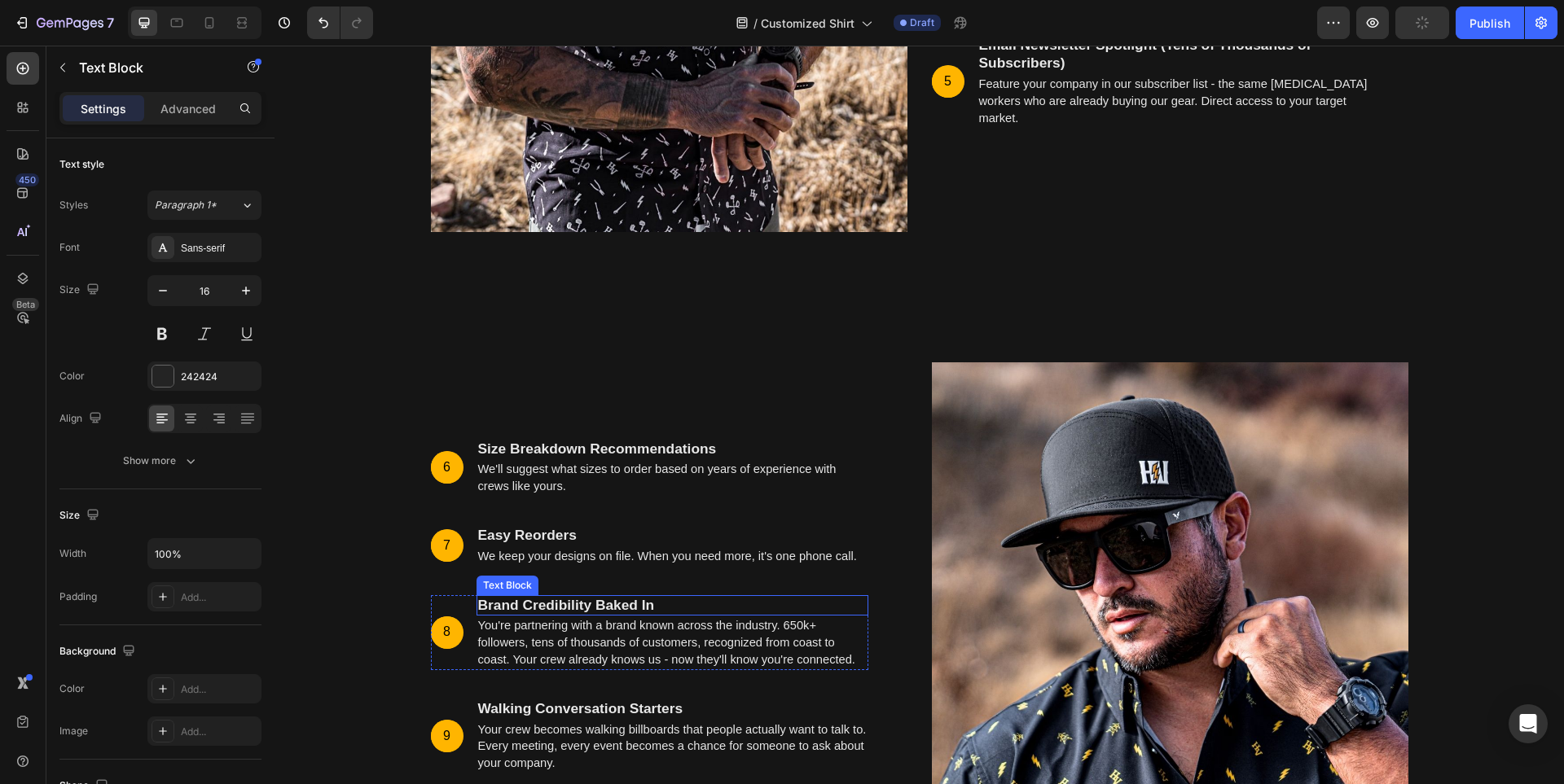
click at [598, 602] on strong "Brand Credibility Baked In" at bounding box center [567, 605] width 177 height 17
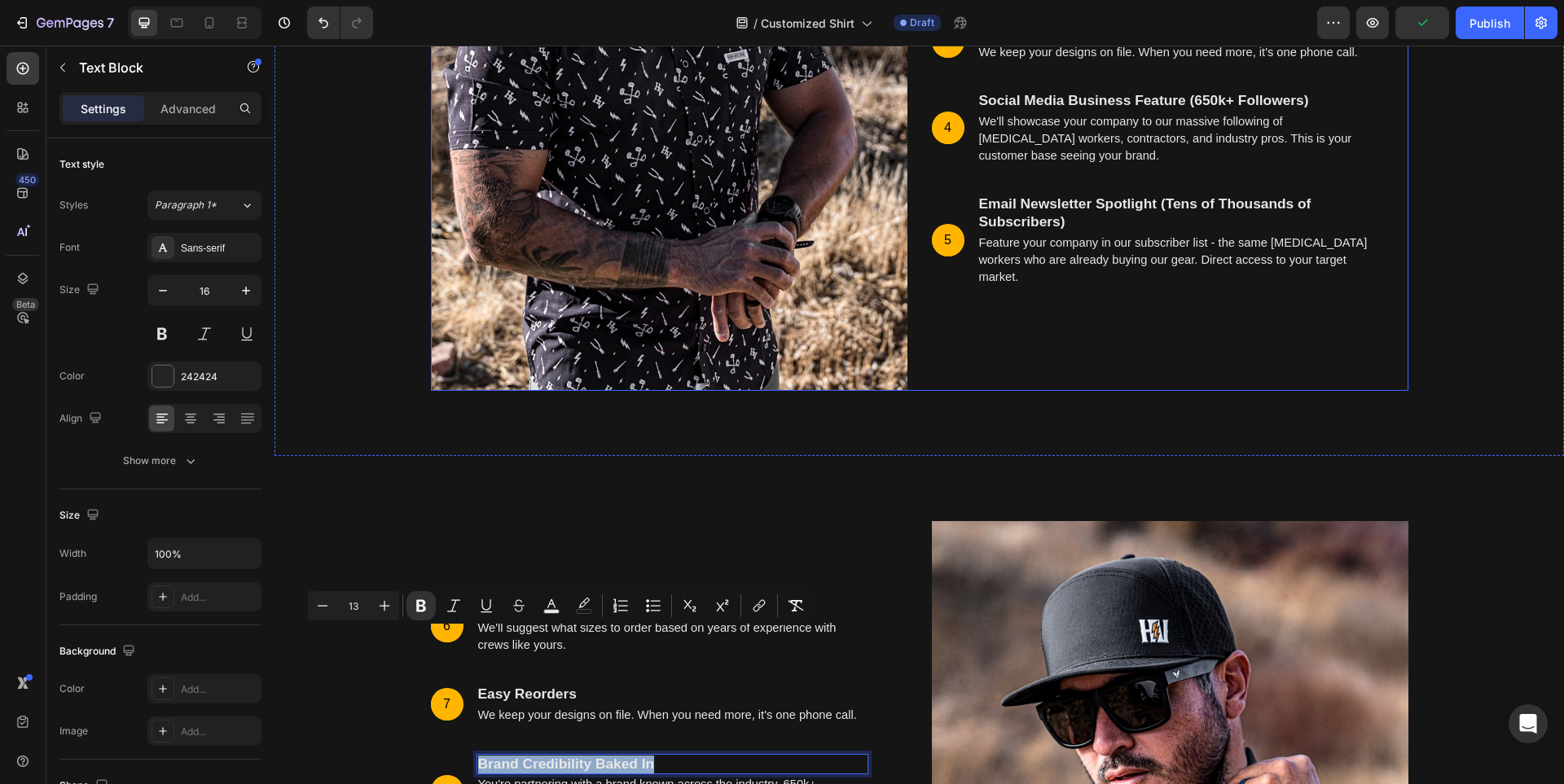
scroll to position [5463, 0]
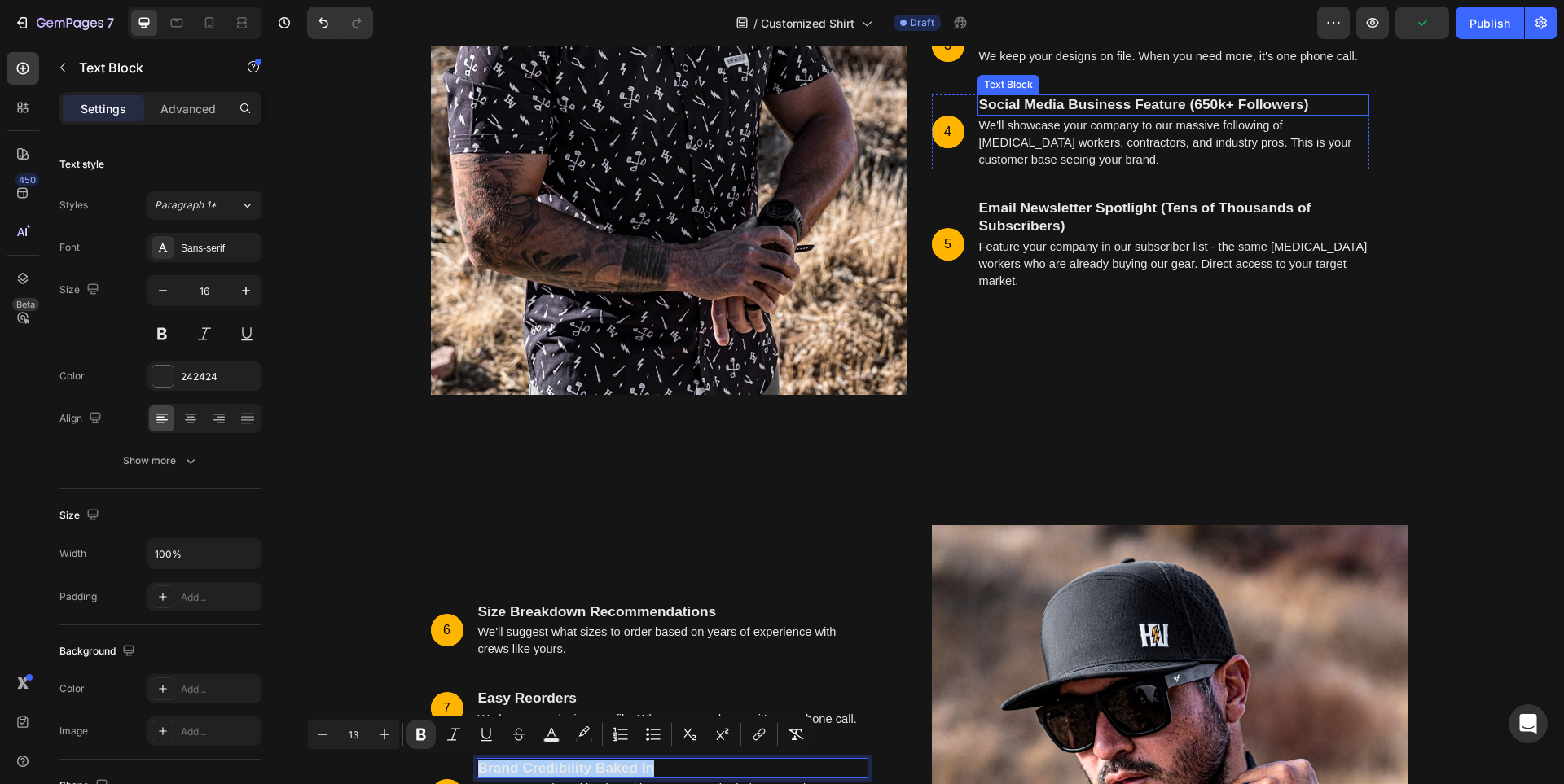
click at [1125, 101] on strong "Social Media Business Feature (650k+ Followers)" at bounding box center [1144, 104] width 330 height 17
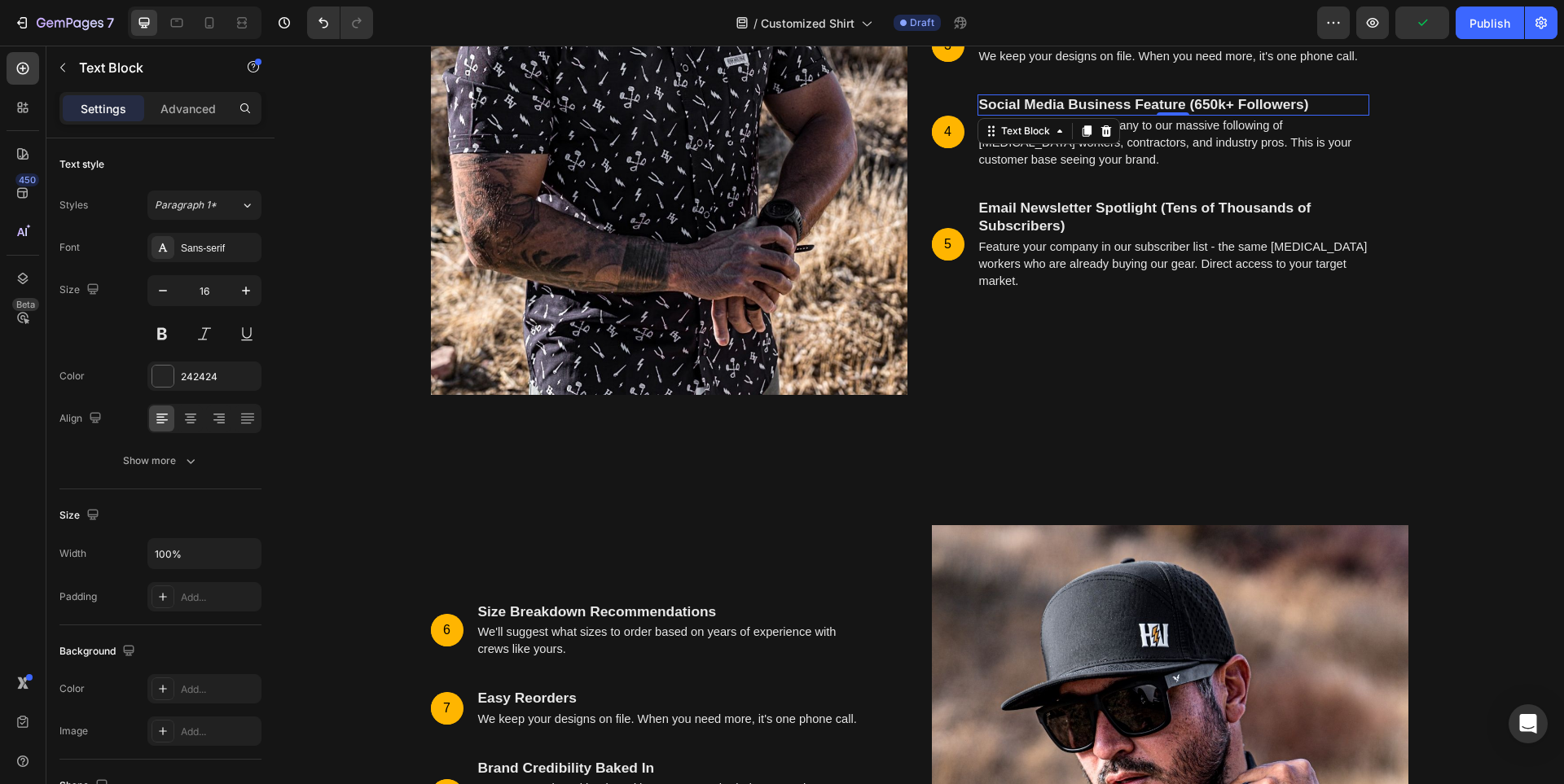
click at [1125, 101] on strong "Social Media Business Feature (650k+ Followers)" at bounding box center [1144, 104] width 330 height 17
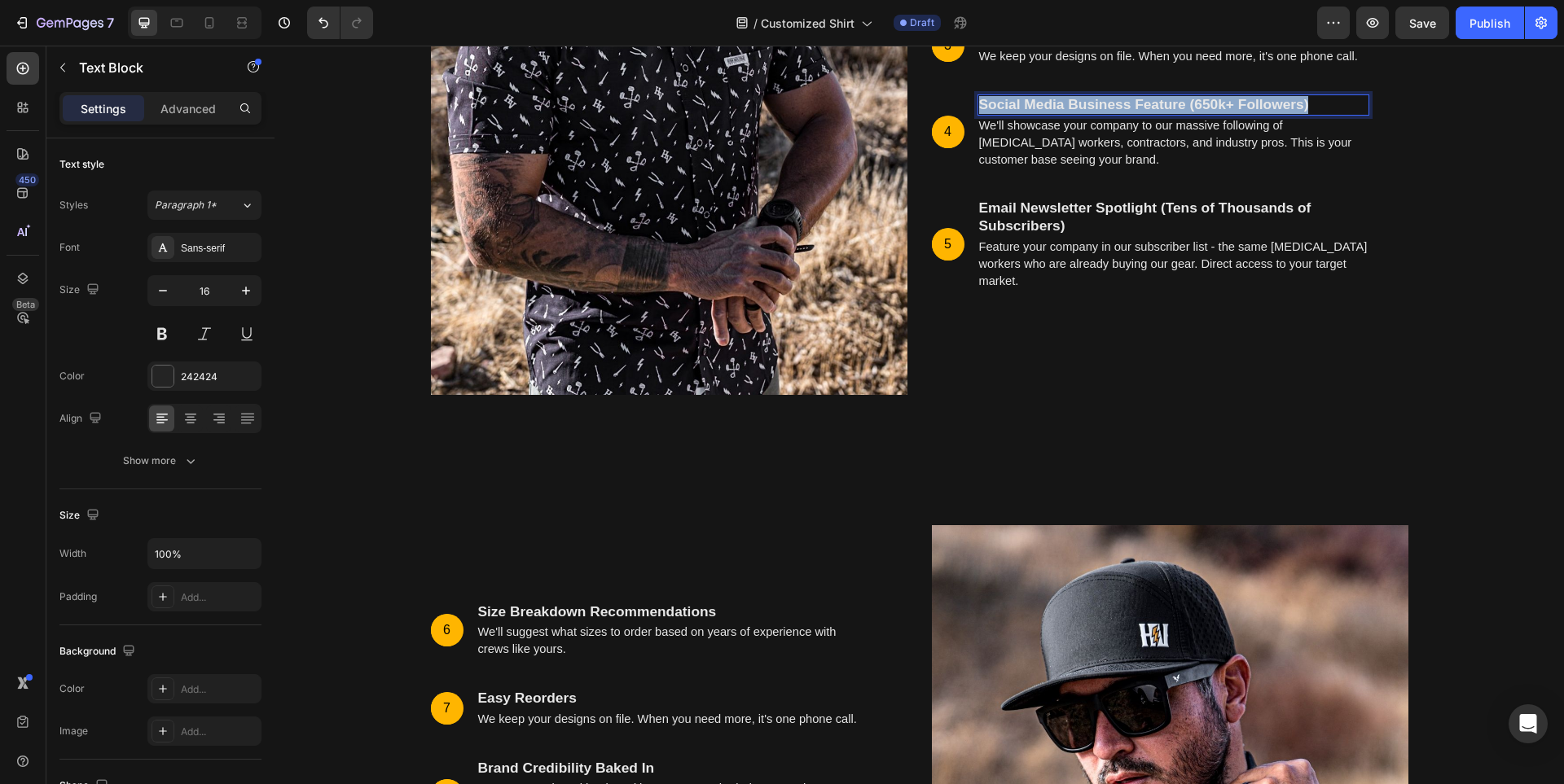
click at [1125, 101] on strong "Social Media Business Feature (650k+ Followers)" at bounding box center [1144, 104] width 330 height 17
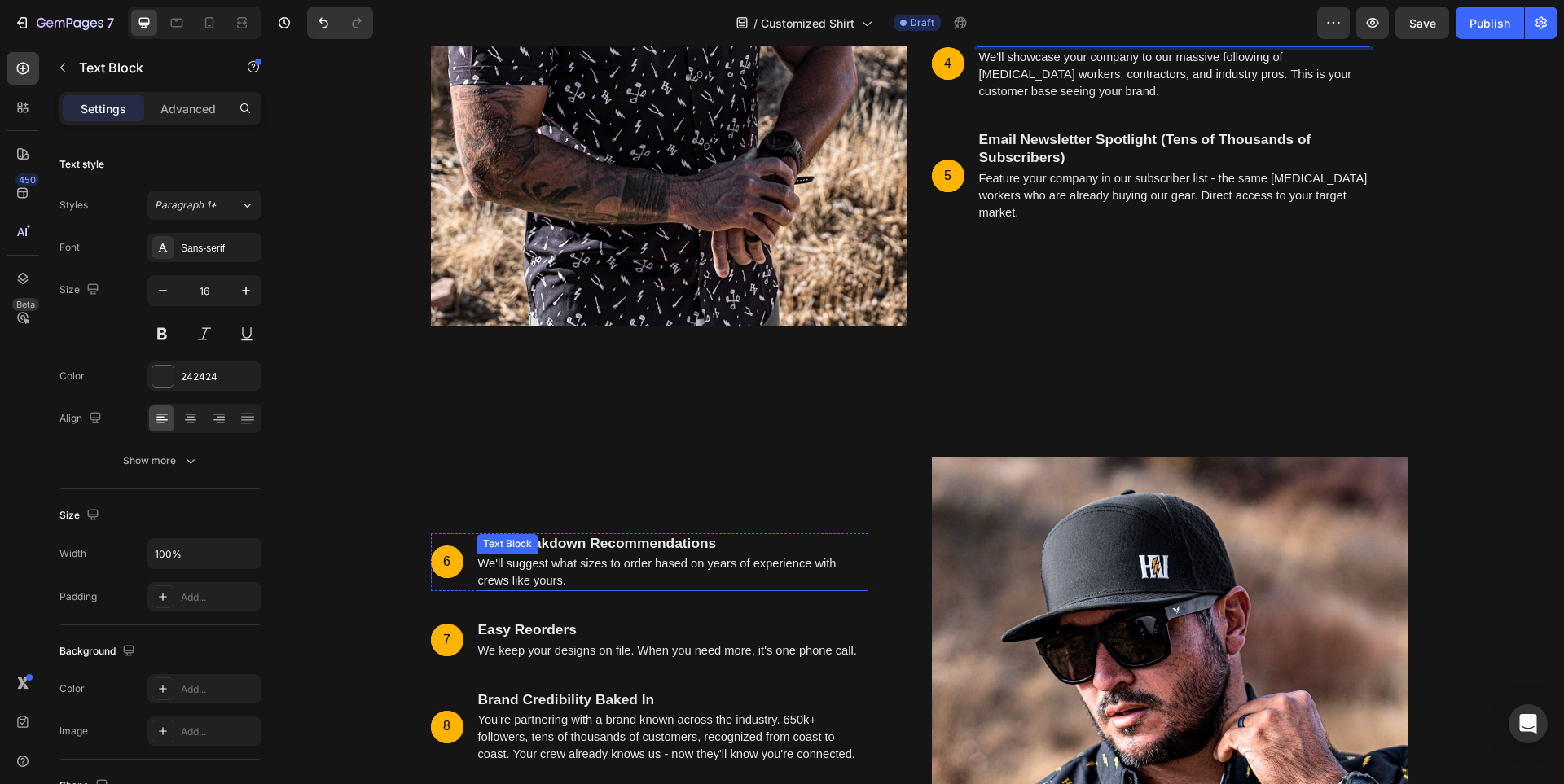
scroll to position [5626, 0]
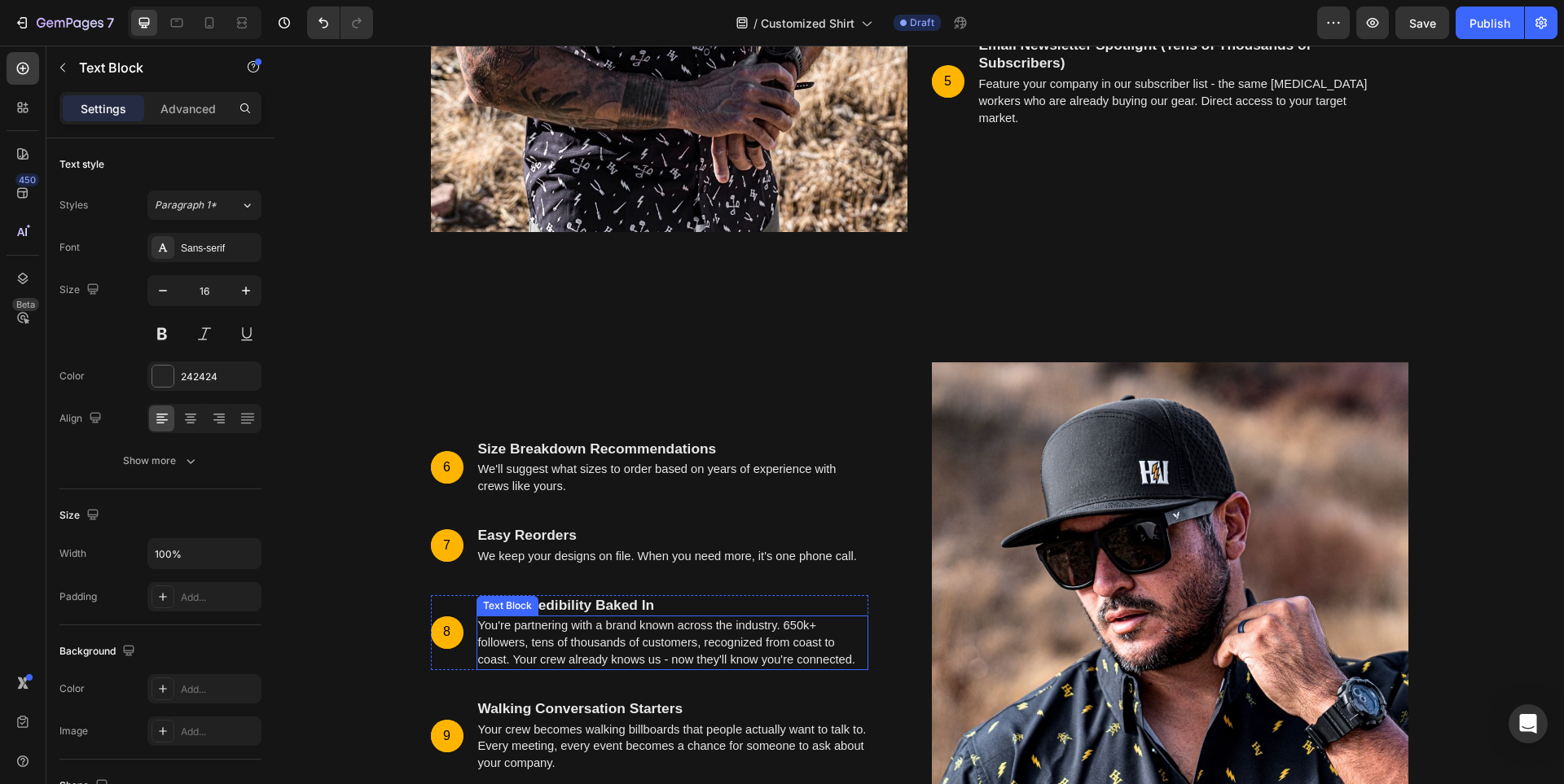
click at [692, 642] on span "You're partnering with a brand known across the industry. 650k+ followers, tens…" at bounding box center [666, 642] width 377 height 47
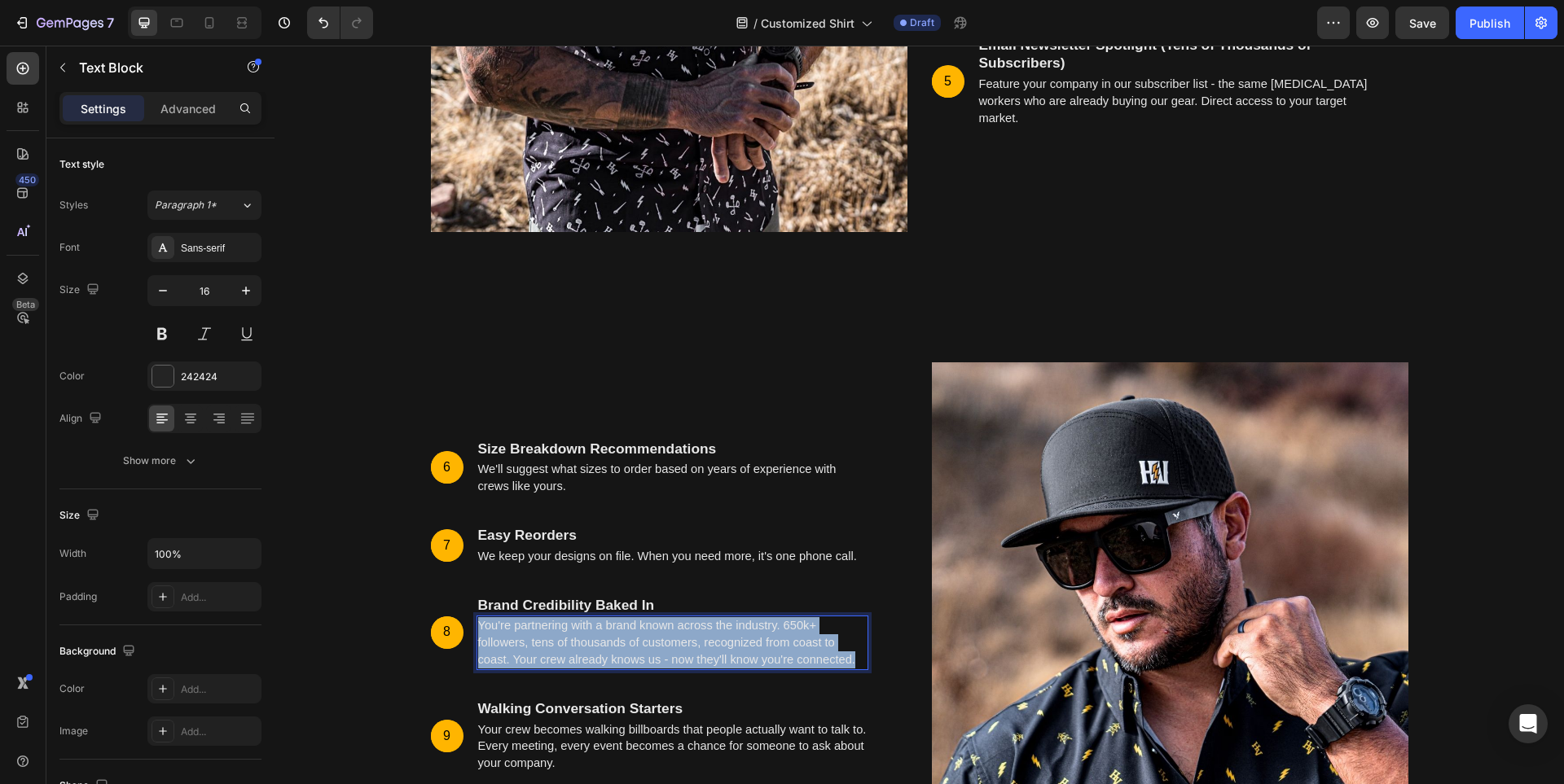
click at [692, 642] on span "You're partnering with a brand known across the industry. 650k+ followers, tens…" at bounding box center [666, 642] width 377 height 47
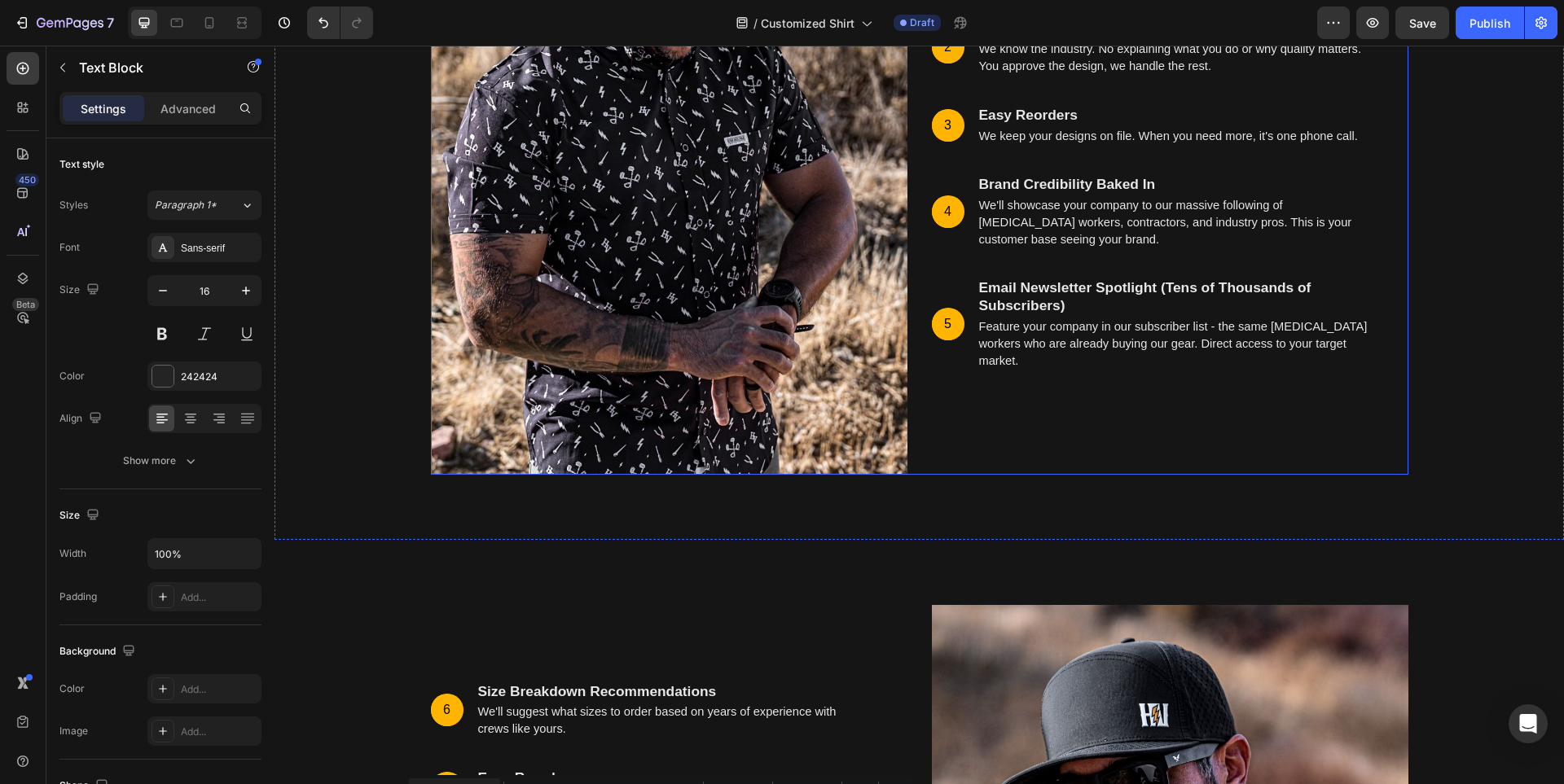
scroll to position [5382, 0]
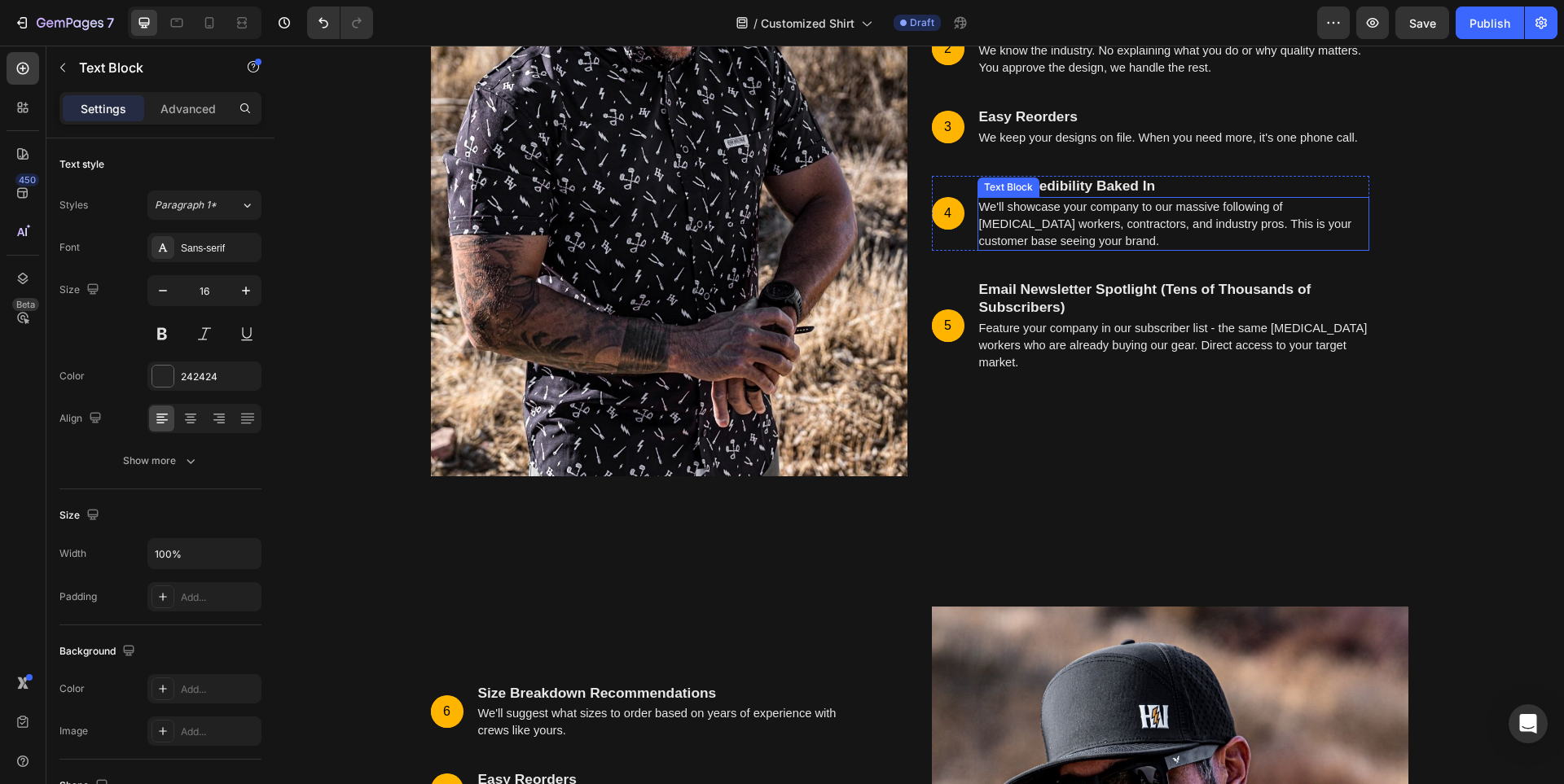
click at [1123, 231] on p "We'll showcase your company to our massive following of [MEDICAL_DATA] workers,…" at bounding box center [1173, 224] width 389 height 51
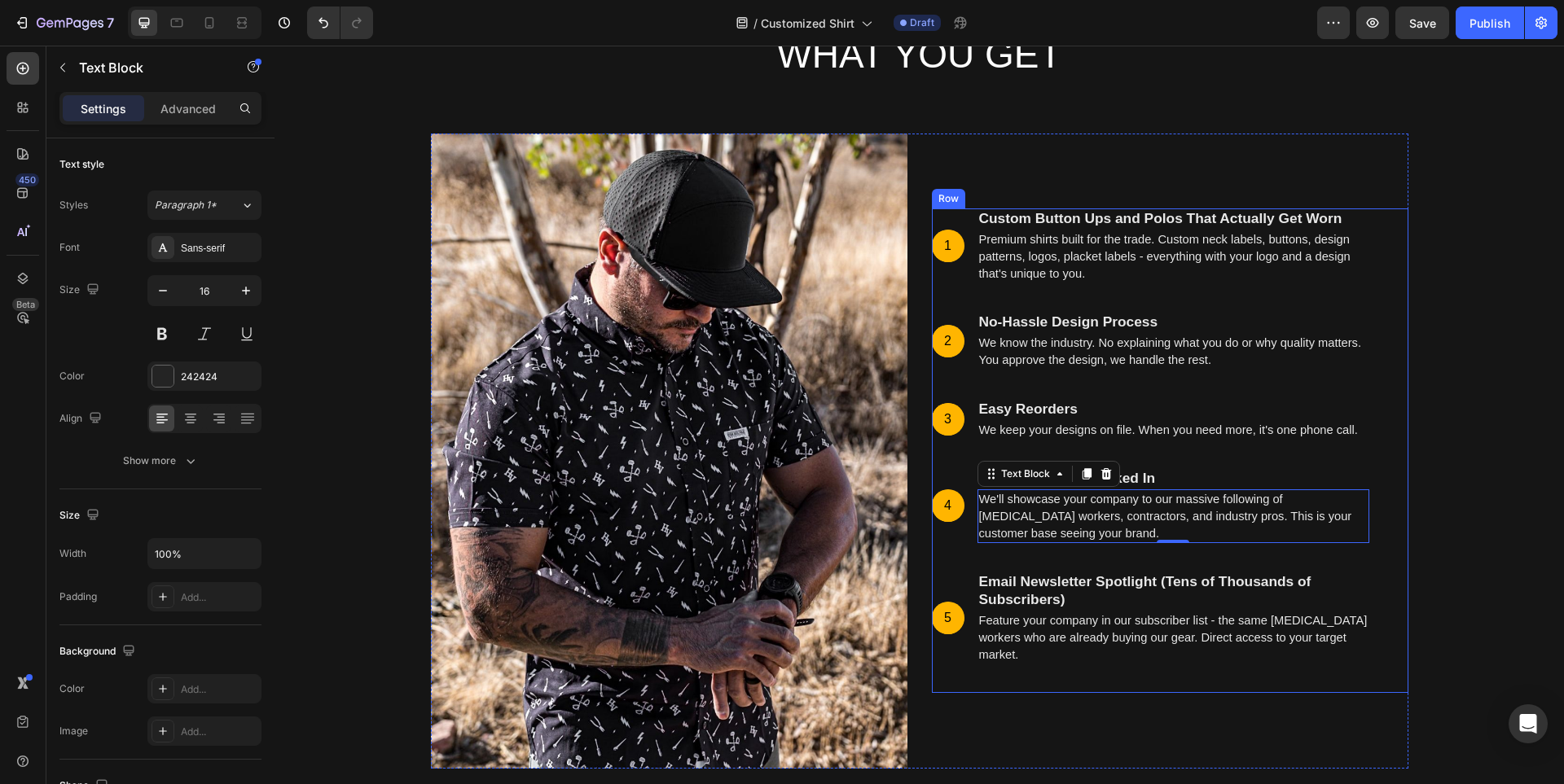
scroll to position [5057, 0]
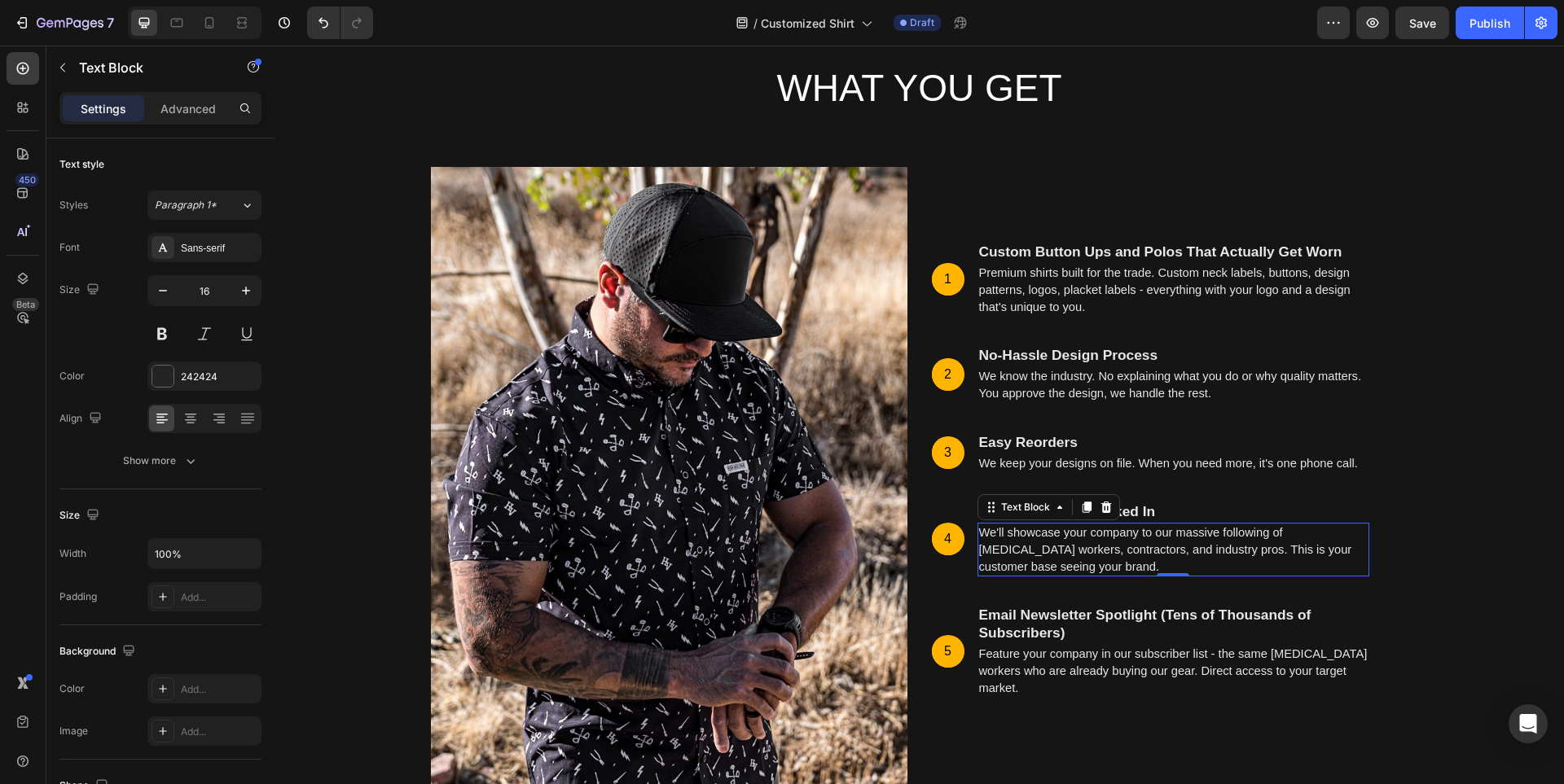
click at [1314, 556] on p "We'll showcase your company to our massive following of [MEDICAL_DATA] workers,…" at bounding box center [1173, 549] width 389 height 51
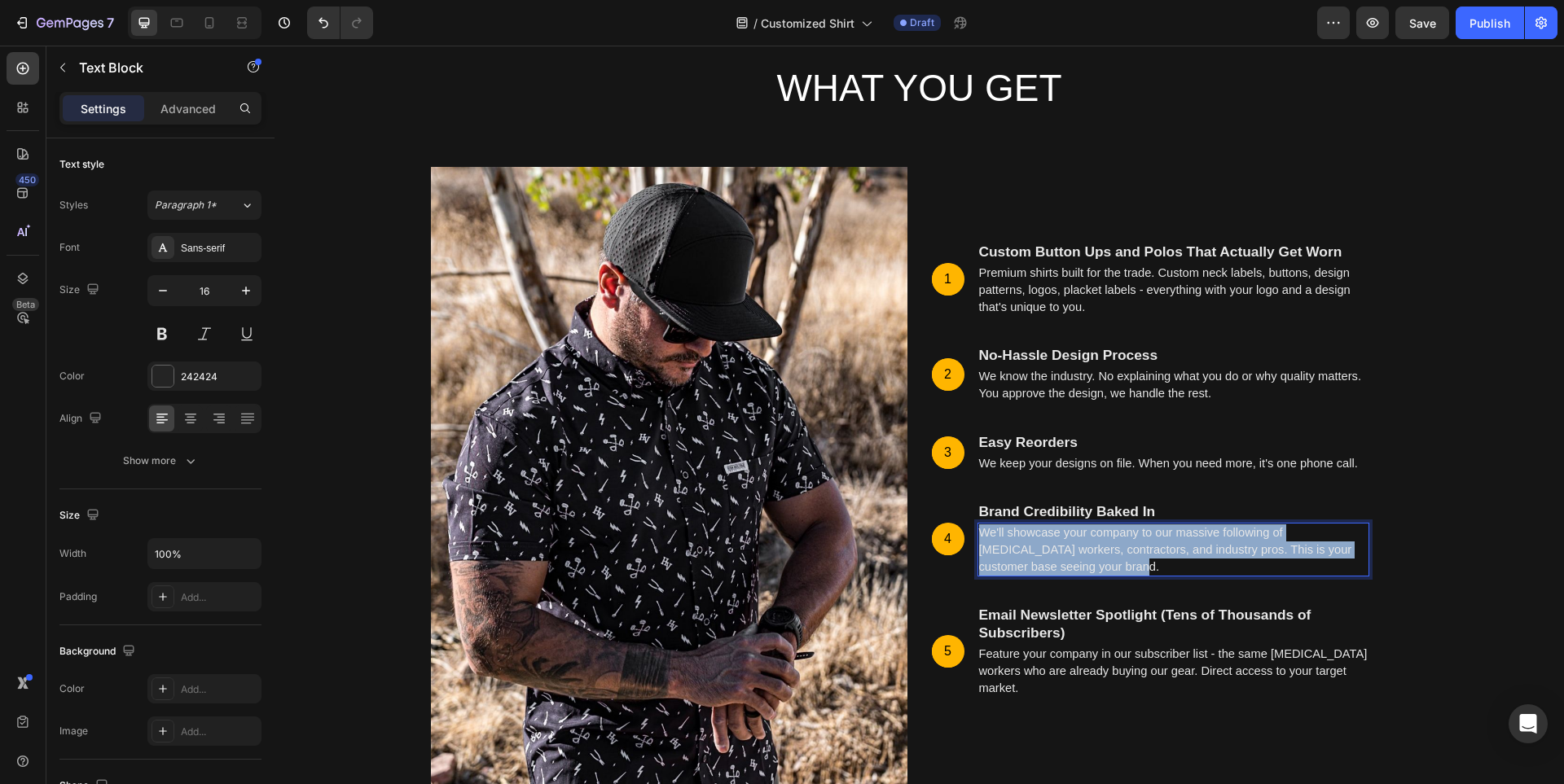
click at [1314, 556] on p "We'll showcase your company to our massive following of [MEDICAL_DATA] workers,…" at bounding box center [1173, 549] width 389 height 51
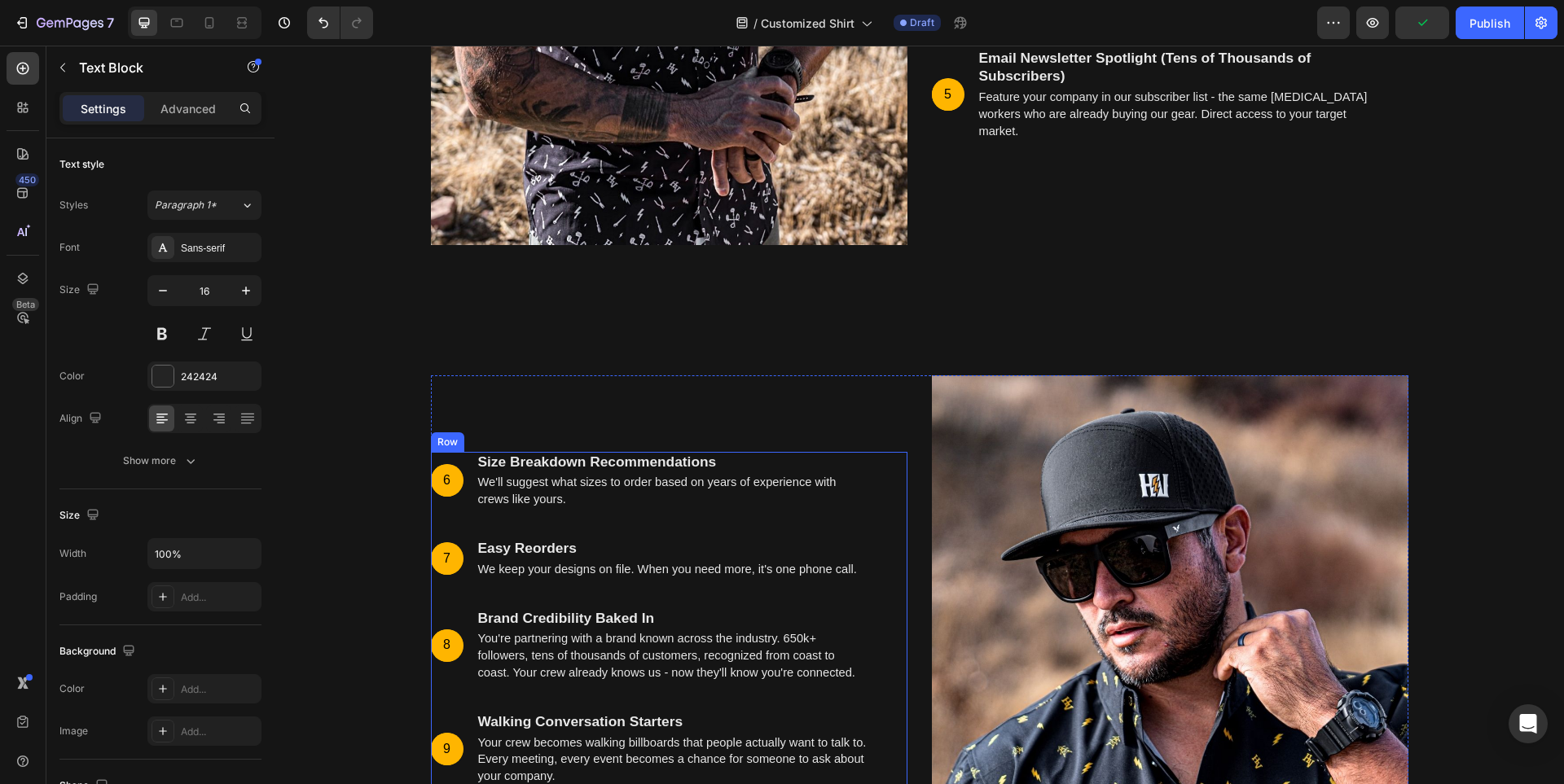
scroll to position [5708, 0]
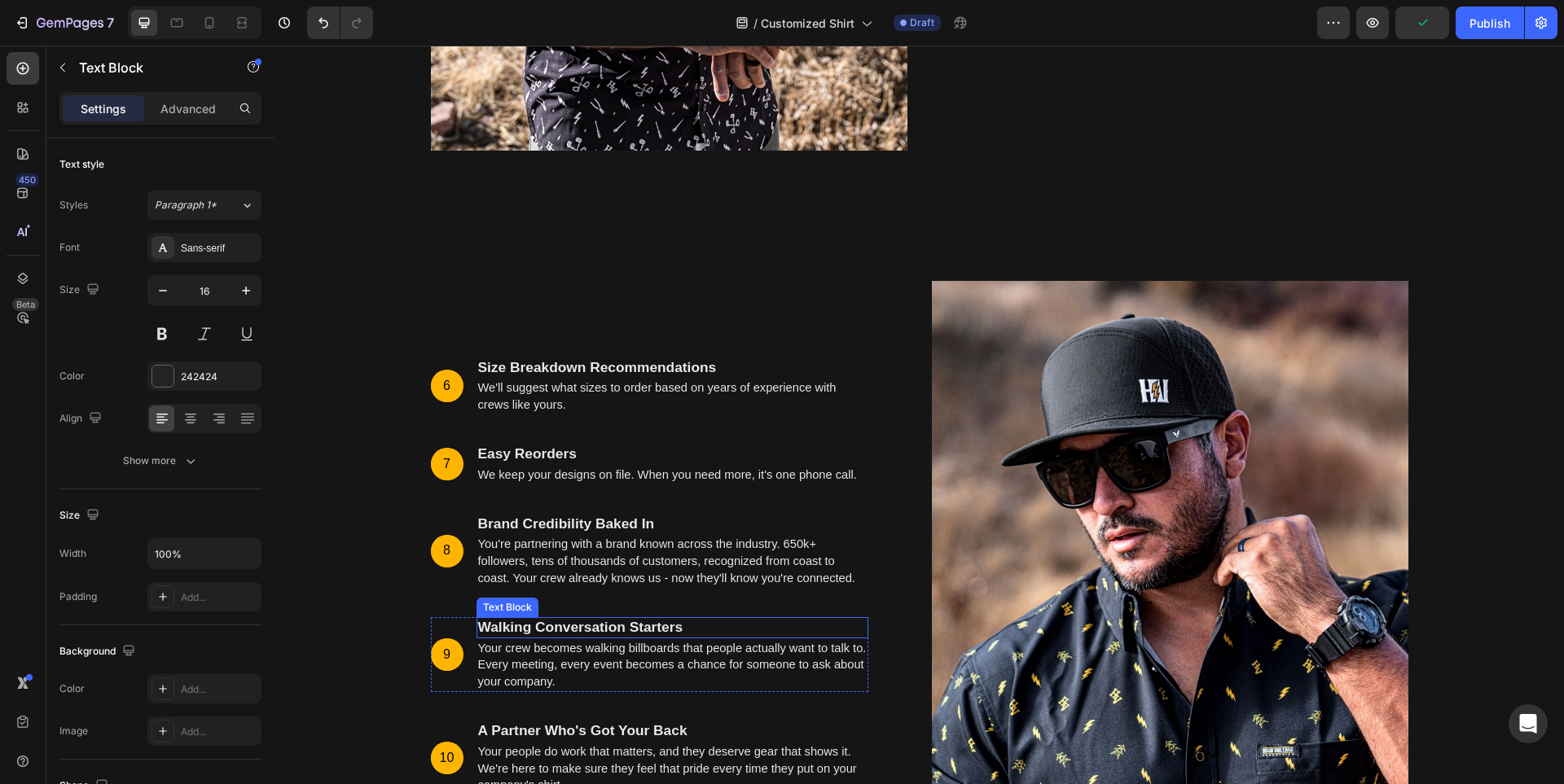
click at [528, 627] on strong "Walking Conversation Starters" at bounding box center [581, 627] width 206 height 17
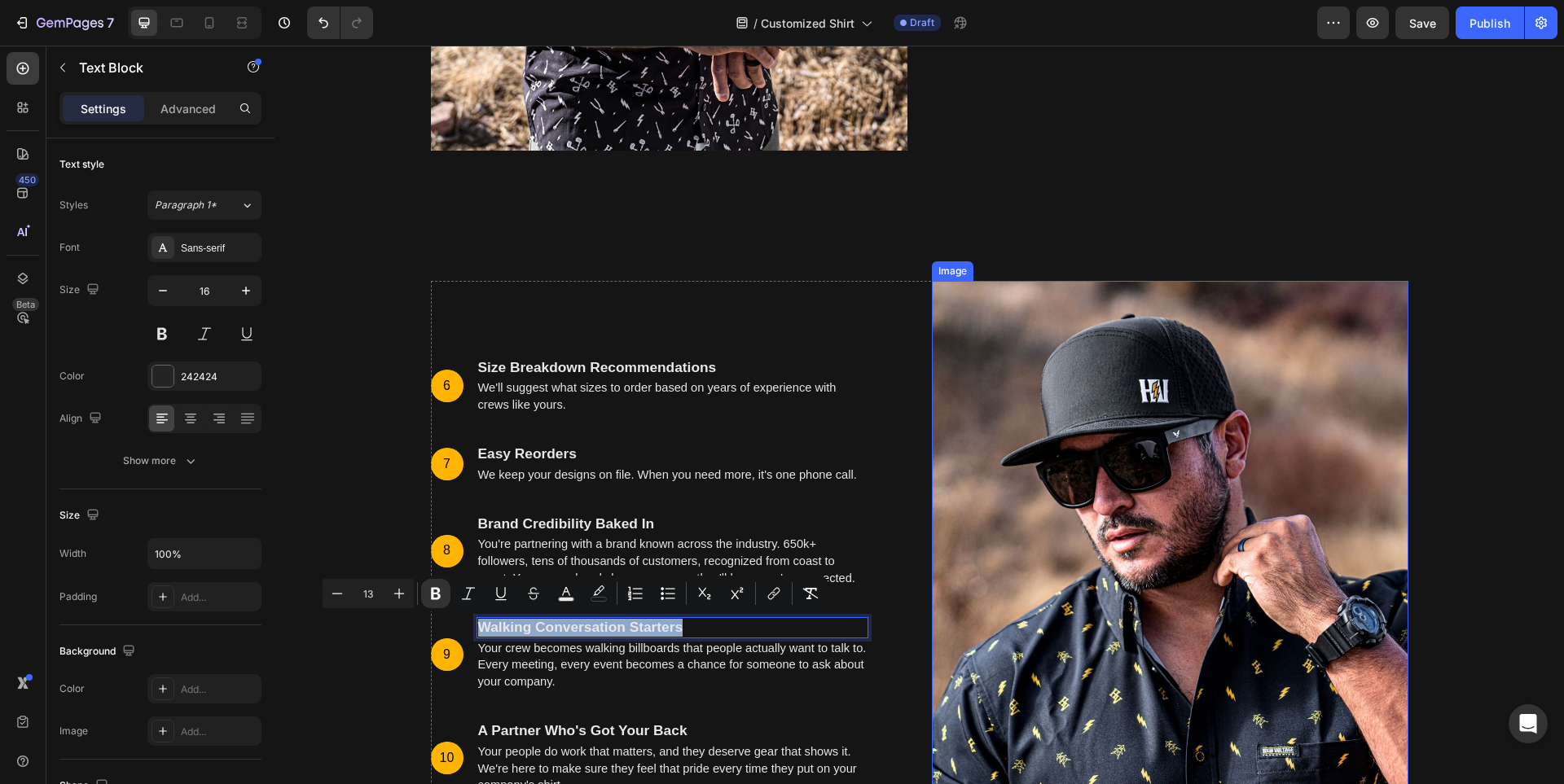
scroll to position [5463, 0]
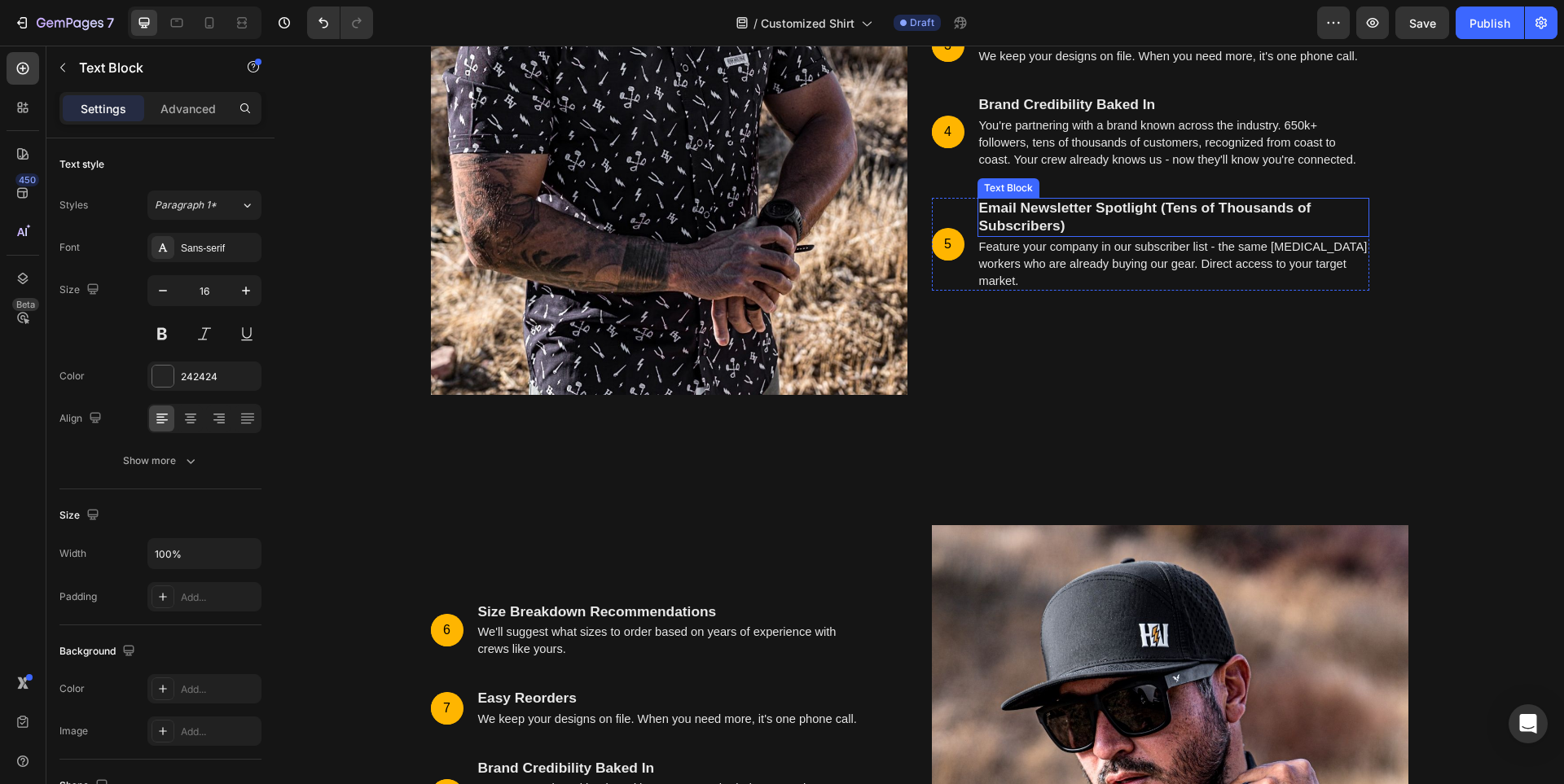
click at [1180, 213] on strong "Email Newsletter Spotlight (Tens of Thousands of Subscribers)" at bounding box center [1145, 216] width 333 height 34
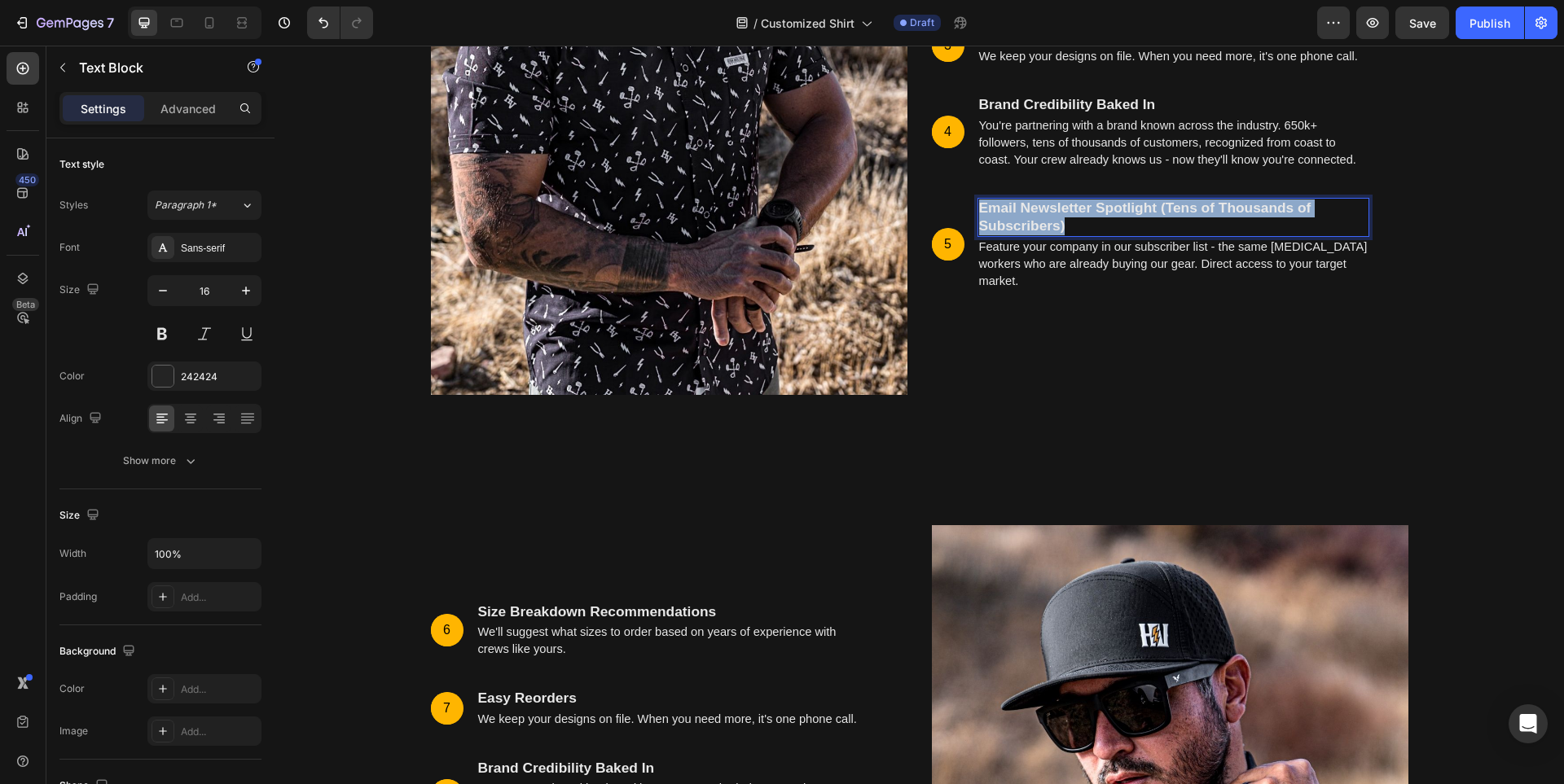
click at [1180, 213] on strong "Email Newsletter Spotlight (Tens of Thousands of Subscribers)" at bounding box center [1145, 216] width 333 height 34
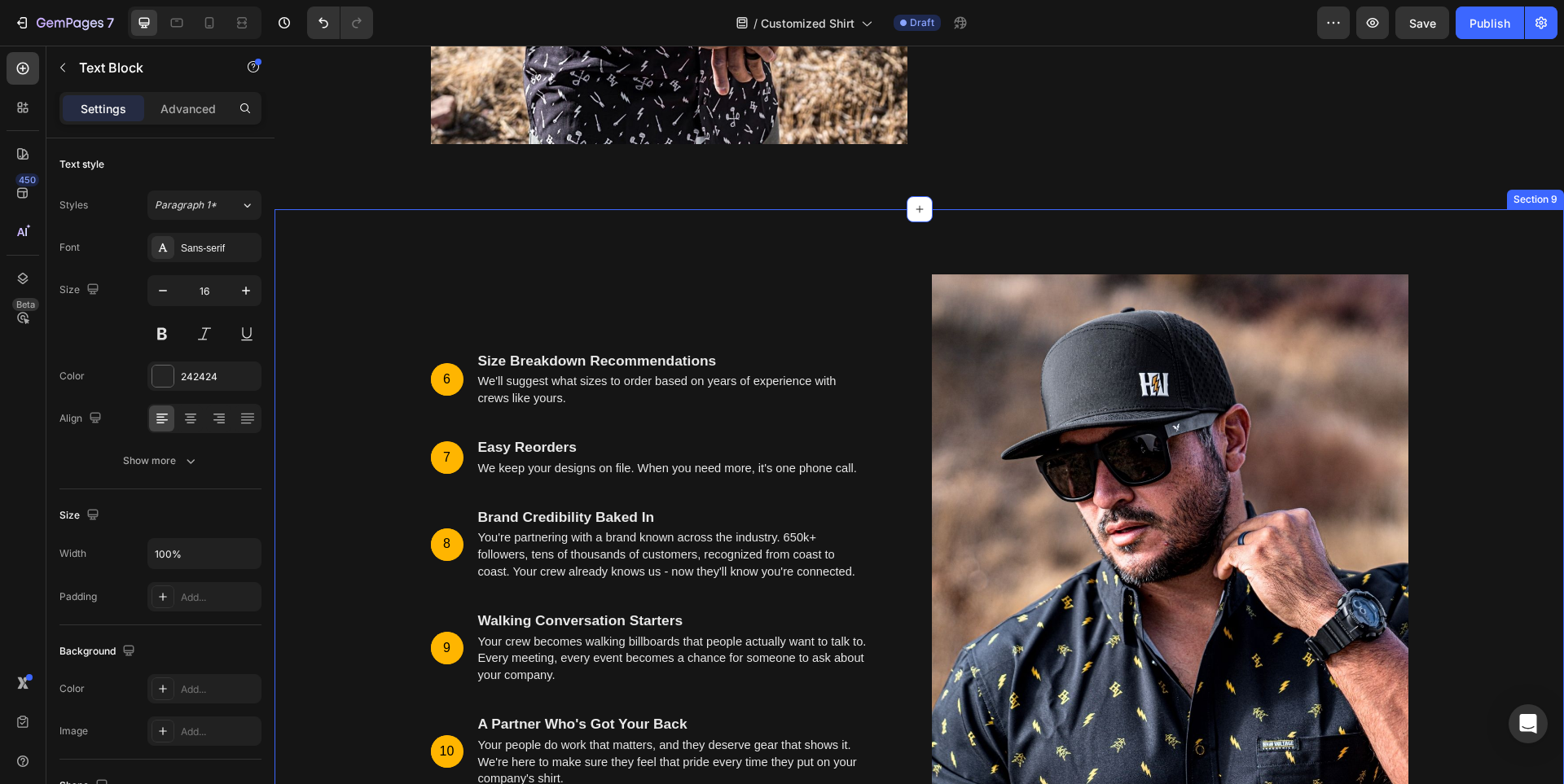
scroll to position [5716, 0]
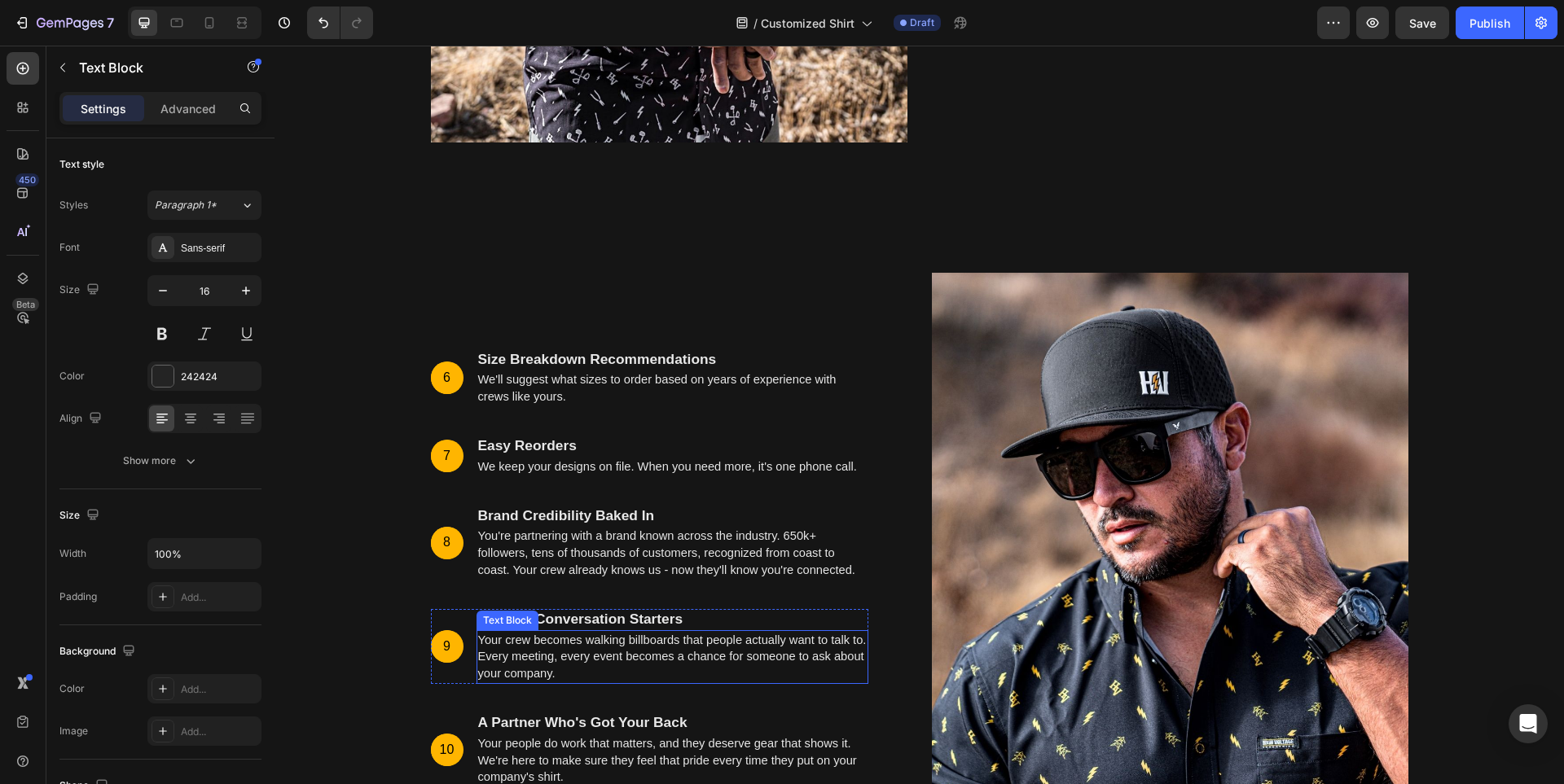
click at [599, 660] on span "Your crew becomes walking billboards that people actually want to talk to. Ever…" at bounding box center [673, 657] width 389 height 47
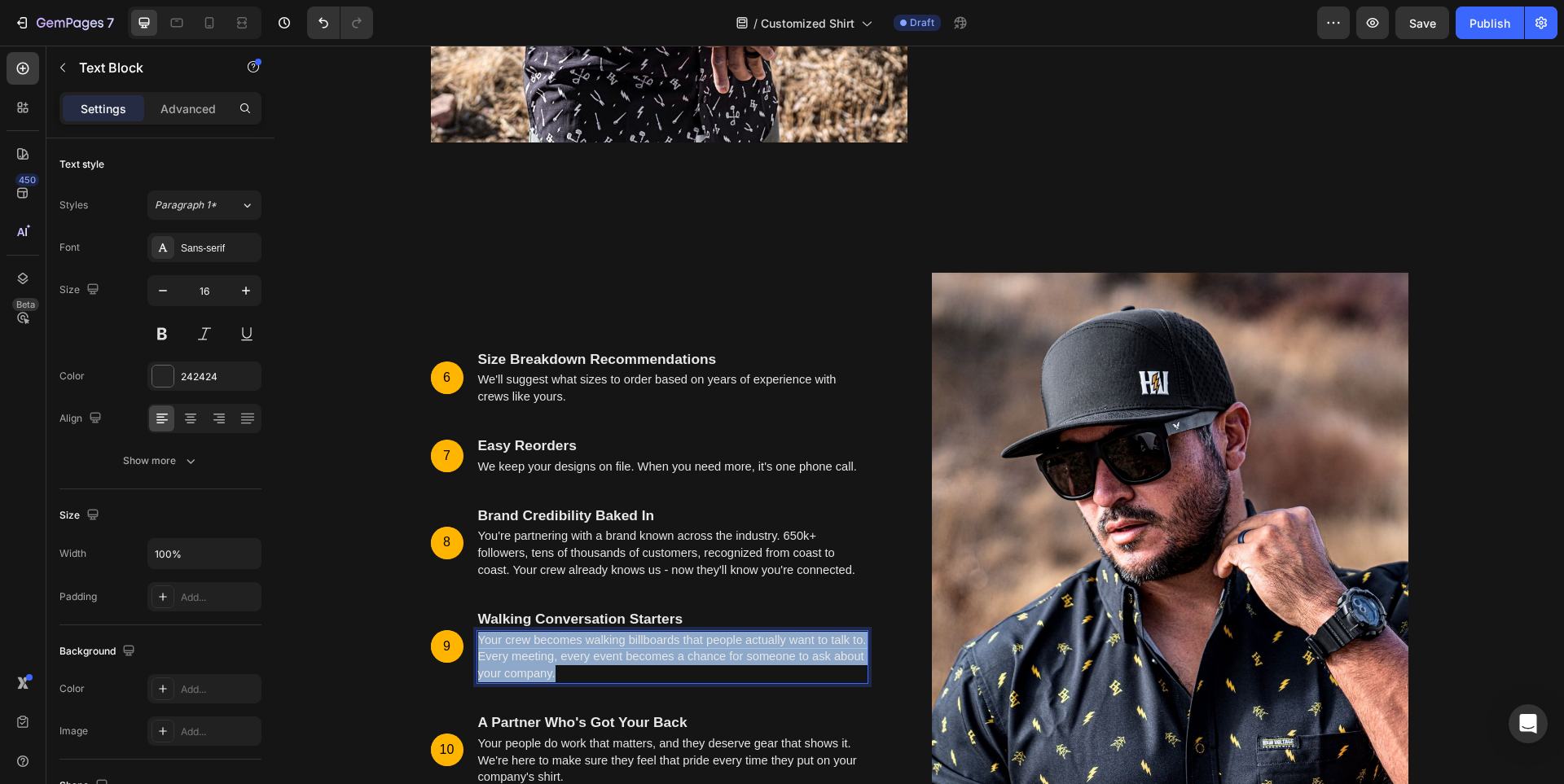
click at [599, 660] on span "Your crew becomes walking billboards that people actually want to talk to. Ever…" at bounding box center [673, 657] width 389 height 47
copy span "Your crew becomes walking billboards that people actually want to talk to. Ever…"
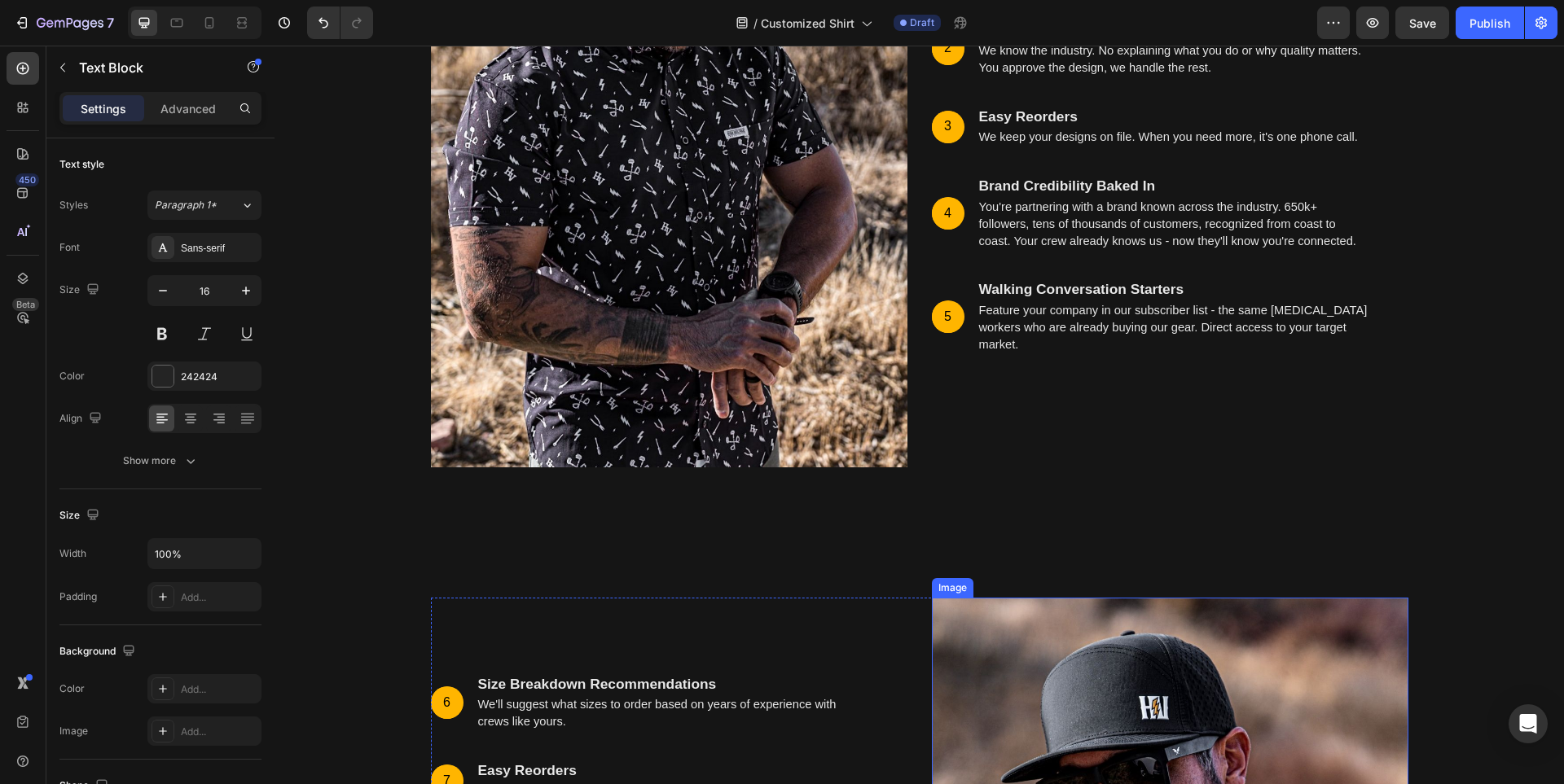
scroll to position [5390, 0]
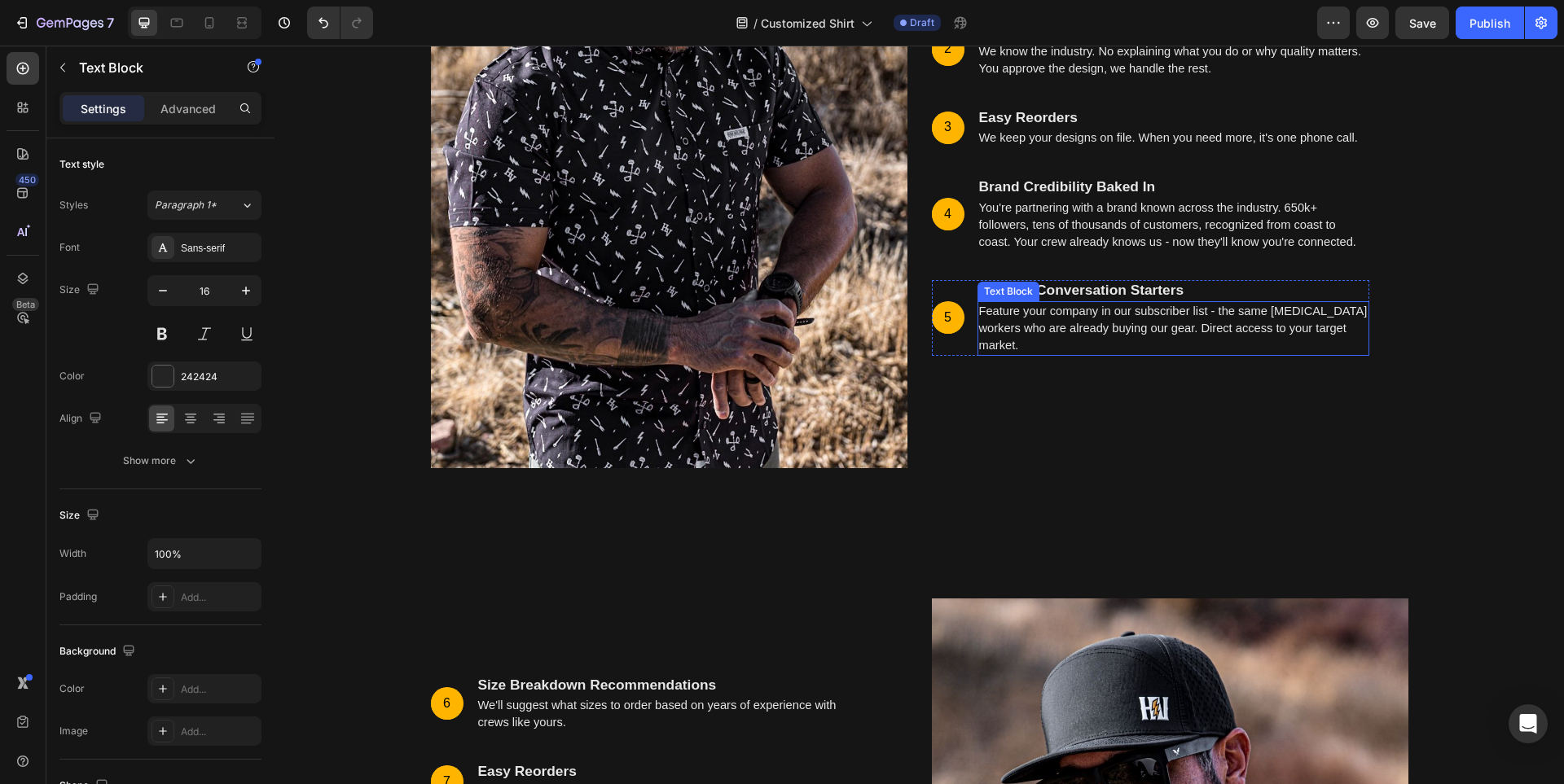
click at [1052, 330] on span "Feature your company in our subscriber list - the same [MEDICAL_DATA] workers w…" at bounding box center [1173, 328] width 389 height 47
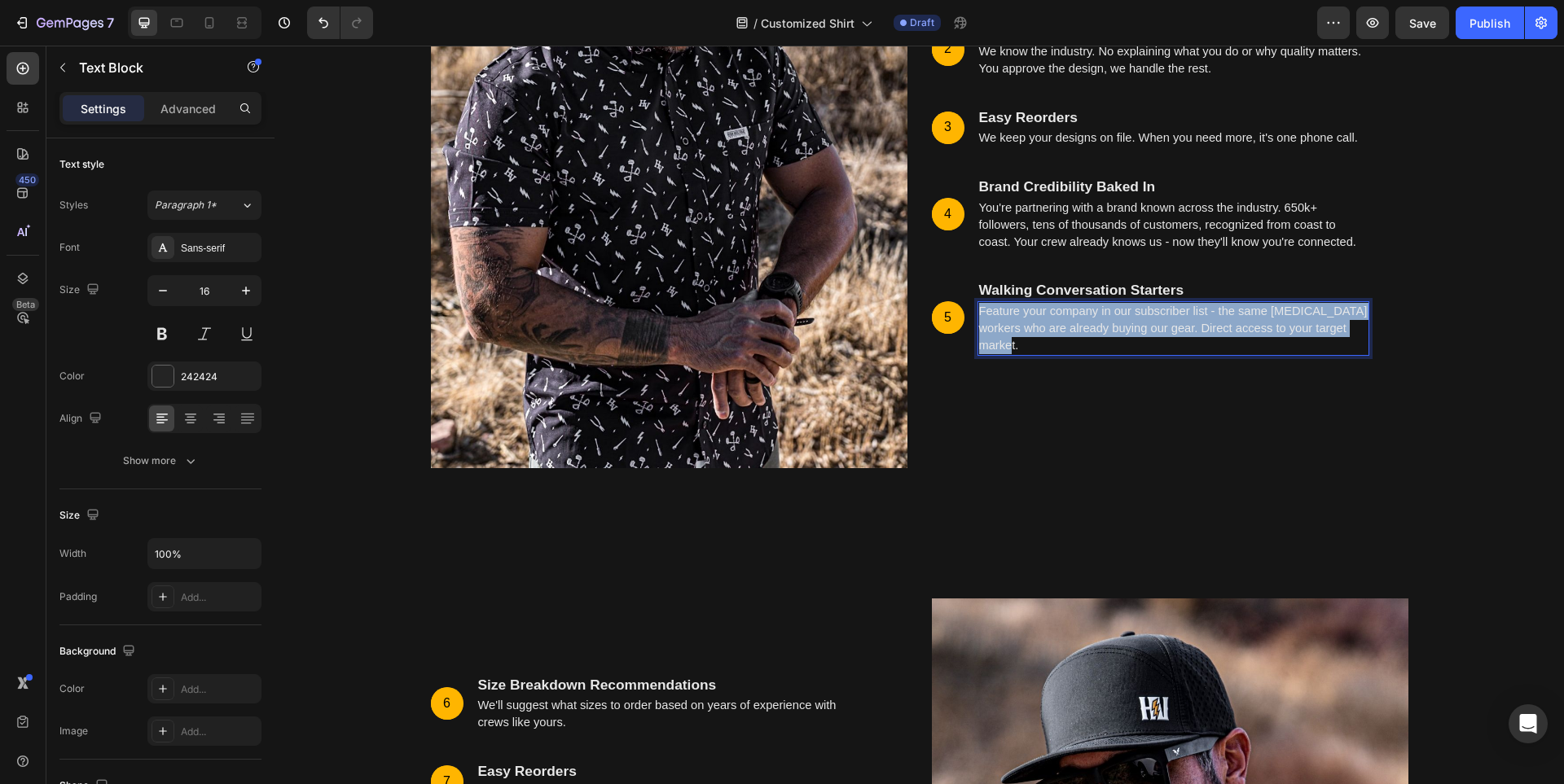
click at [1052, 330] on span "Feature your company in our subscriber list - the same [MEDICAL_DATA] workers w…" at bounding box center [1173, 328] width 389 height 47
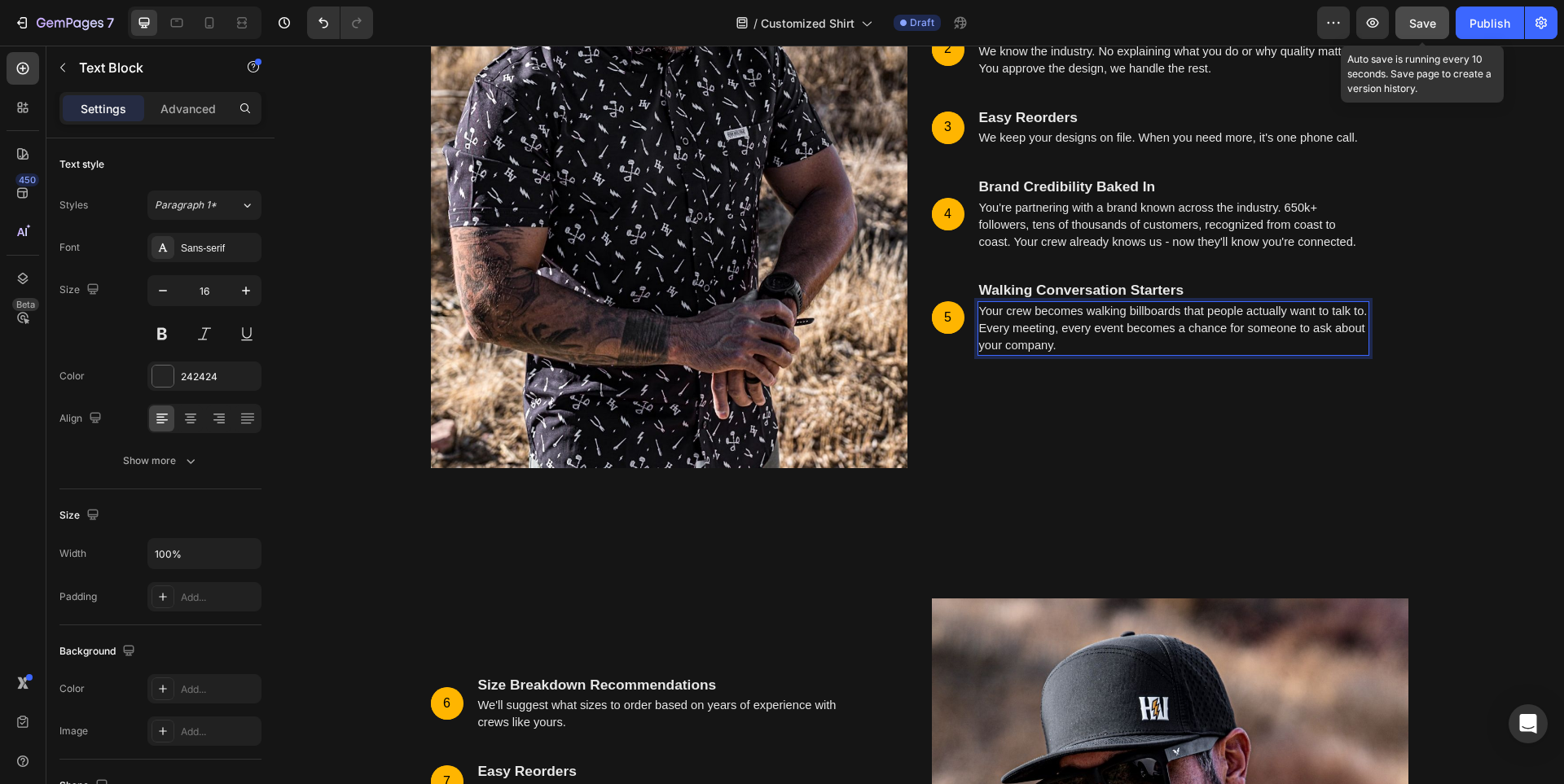
click at [1417, 17] on span "Save" at bounding box center [1422, 23] width 27 height 14
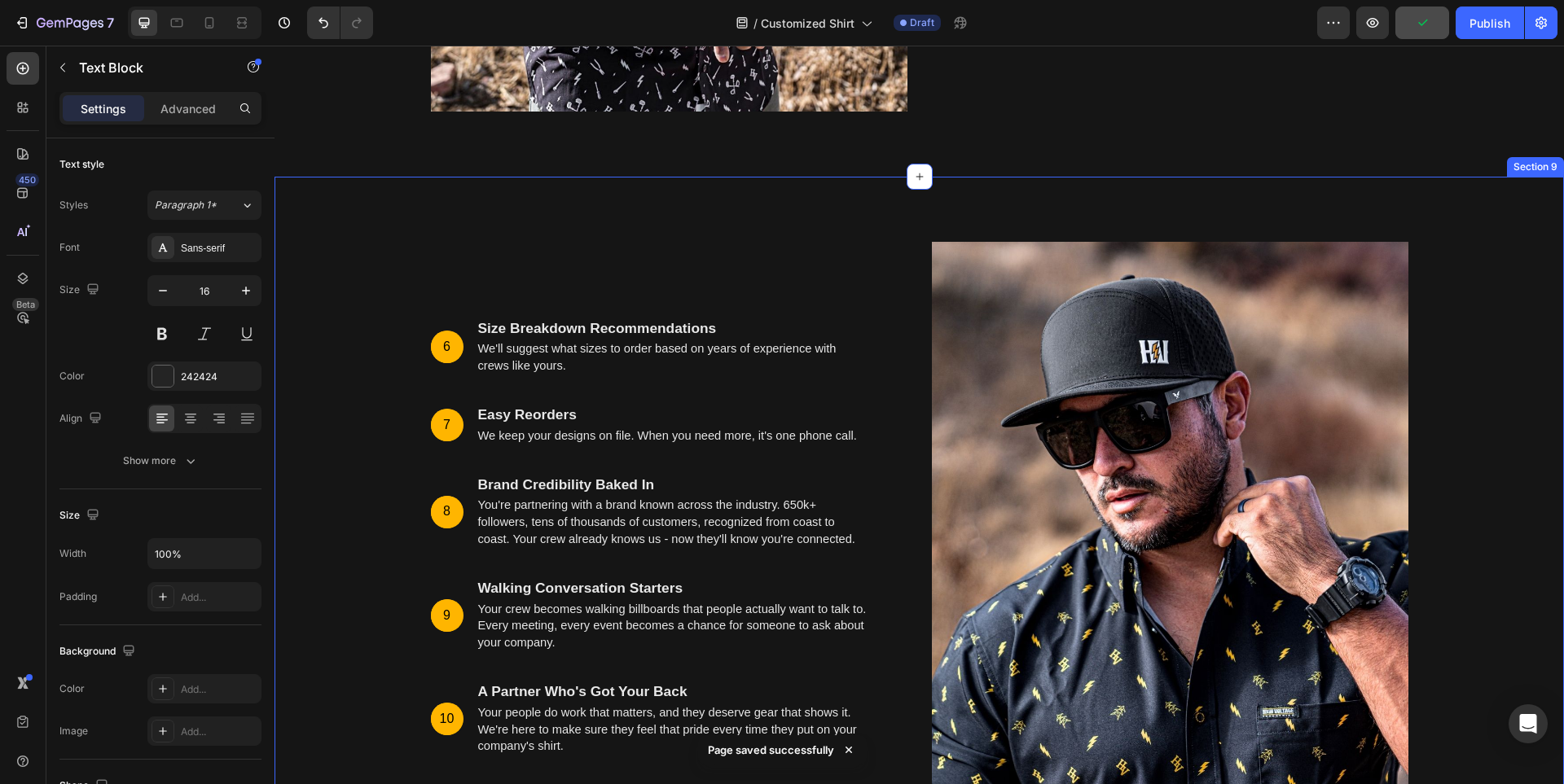
scroll to position [5798, 0]
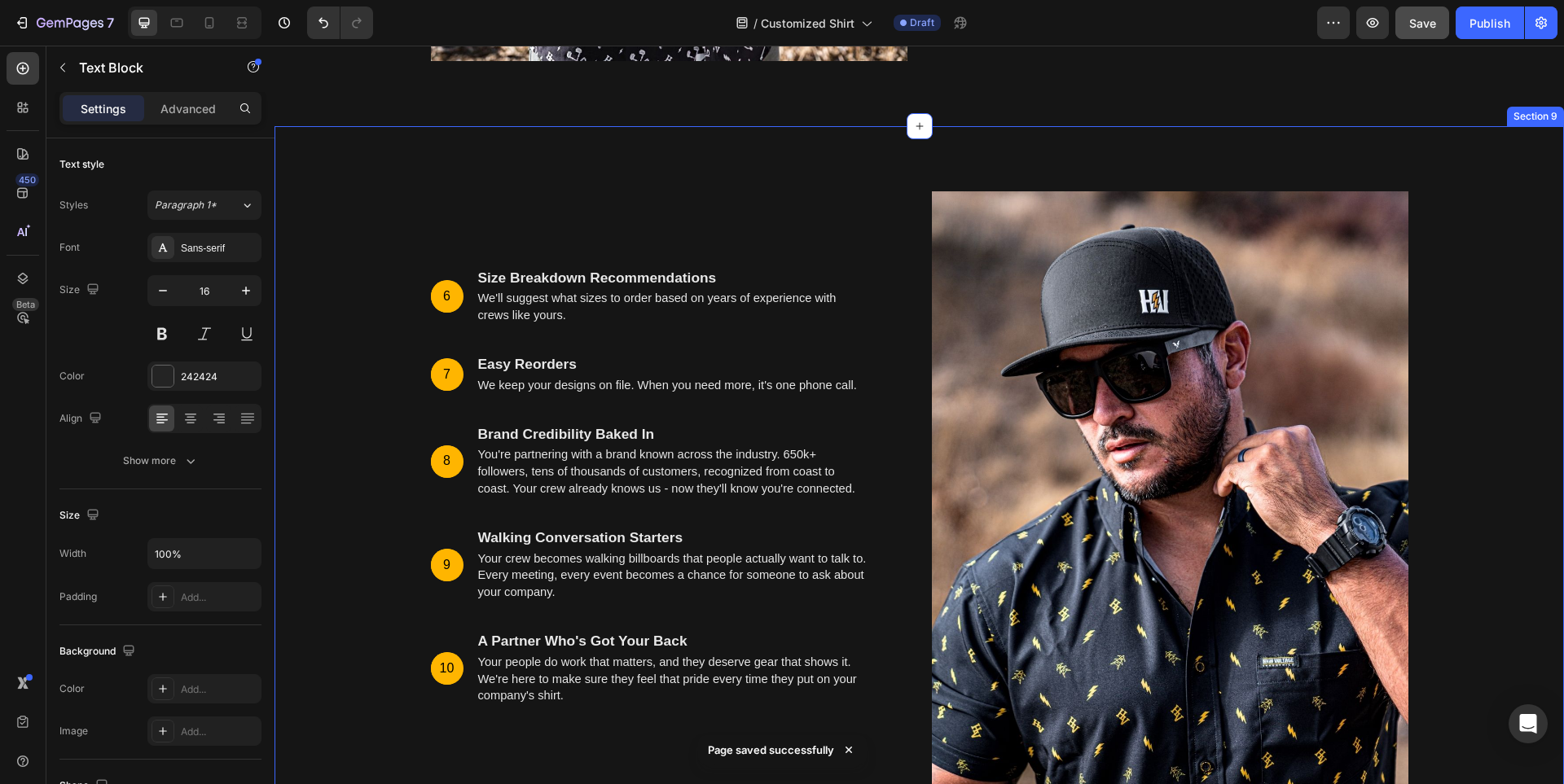
click at [1508, 140] on div "6 Text Block Hero Banner Size Breakdown Recommendations Text Block We'll sugges…" at bounding box center [919, 488] width 1289 height 725
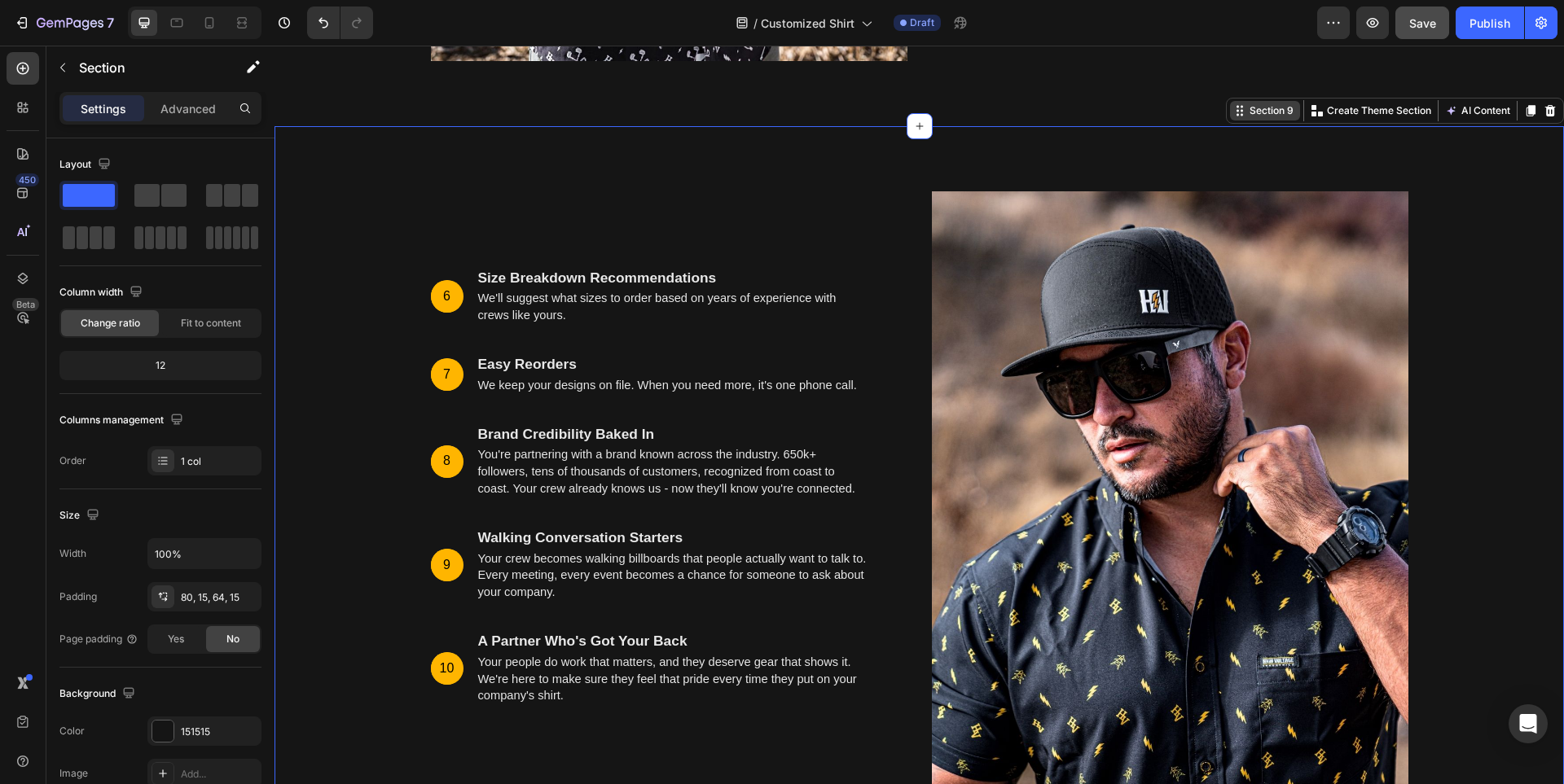
click at [1236, 120] on div "Section 9" at bounding box center [1264, 111] width 70 height 19
click at [1544, 104] on icon at bounding box center [1550, 111] width 13 height 13
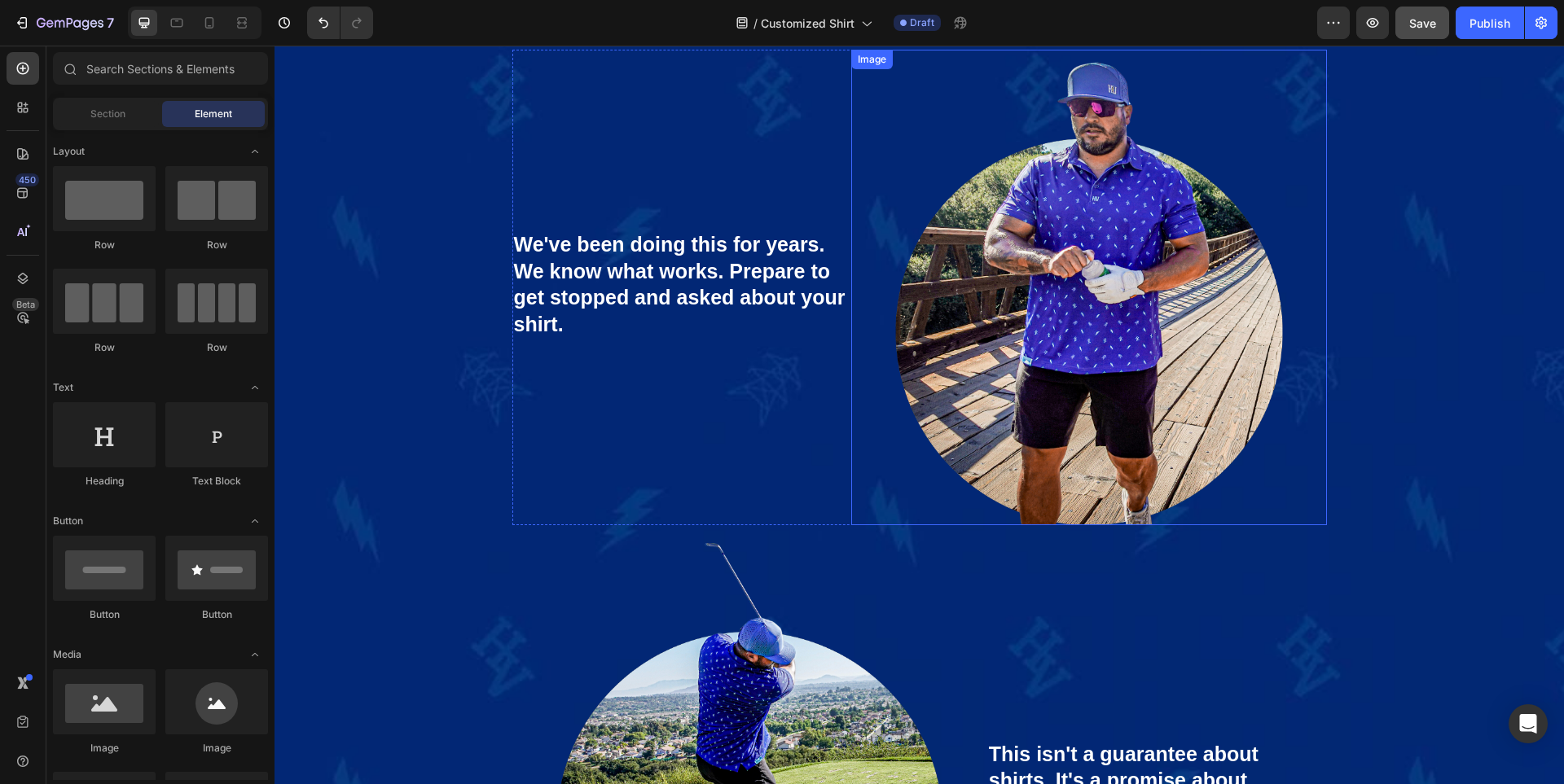
scroll to position [5961, 0]
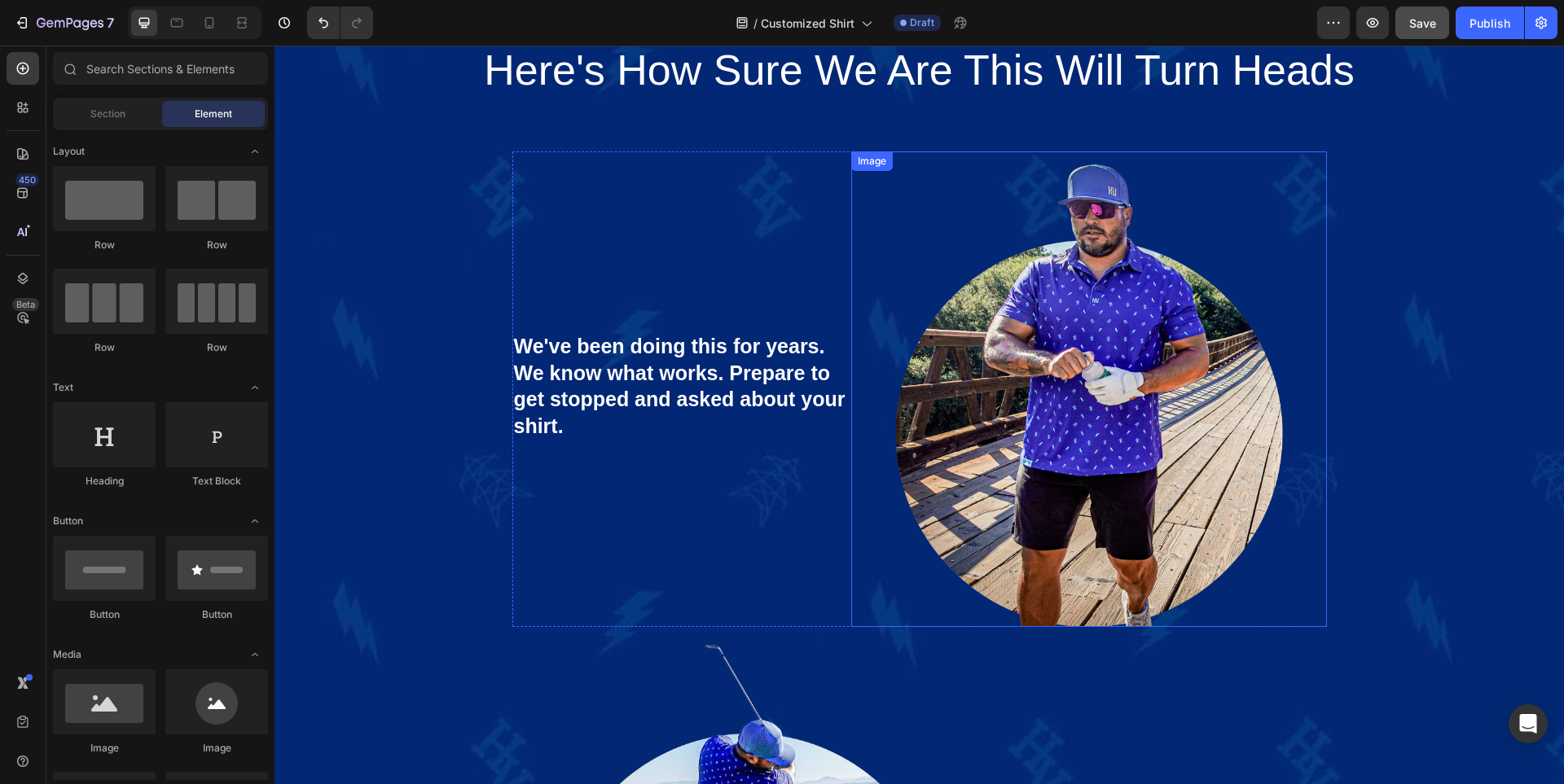
click at [1294, 437] on img at bounding box center [1088, 388] width 475 height 474
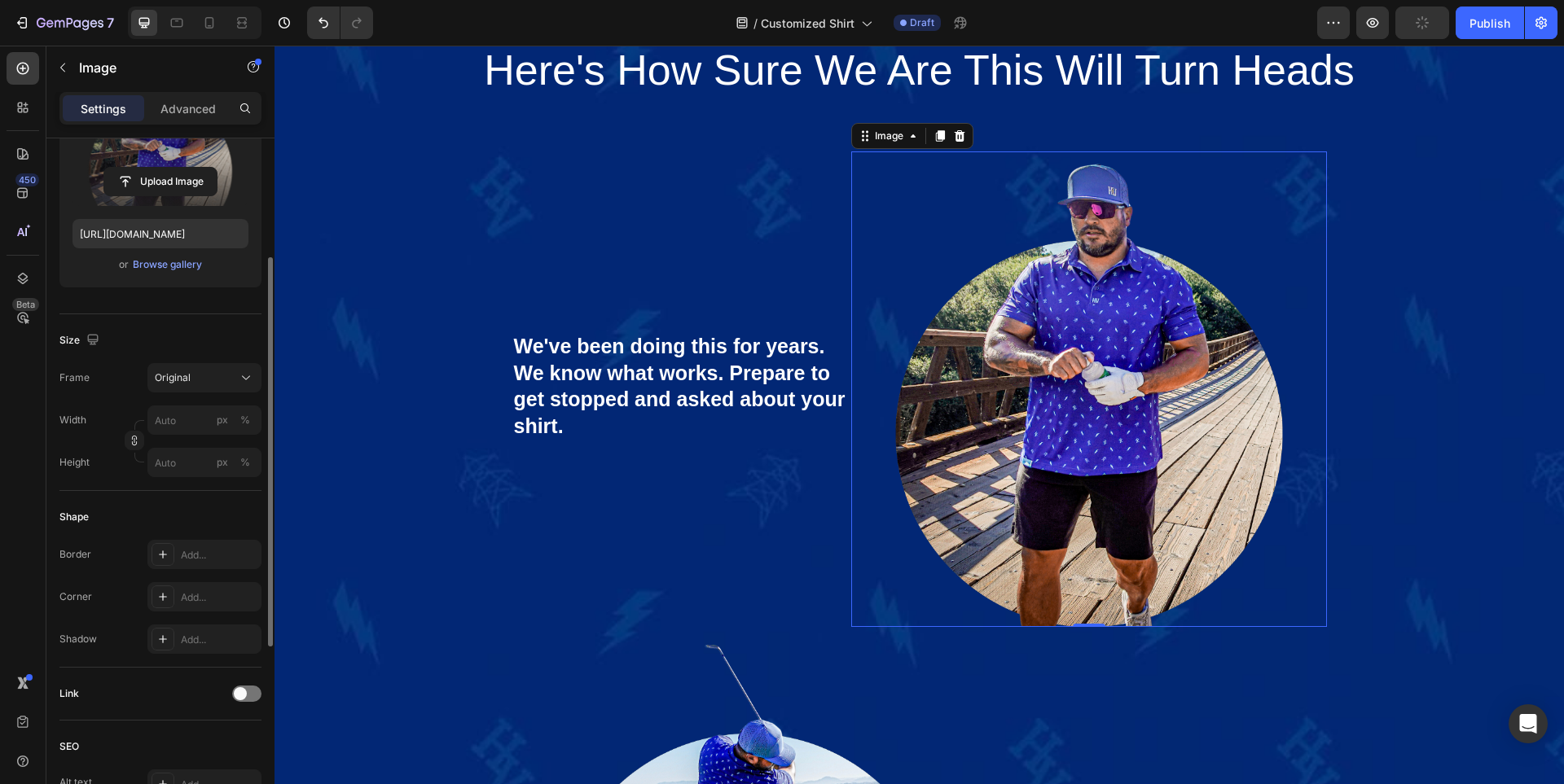
scroll to position [0, 0]
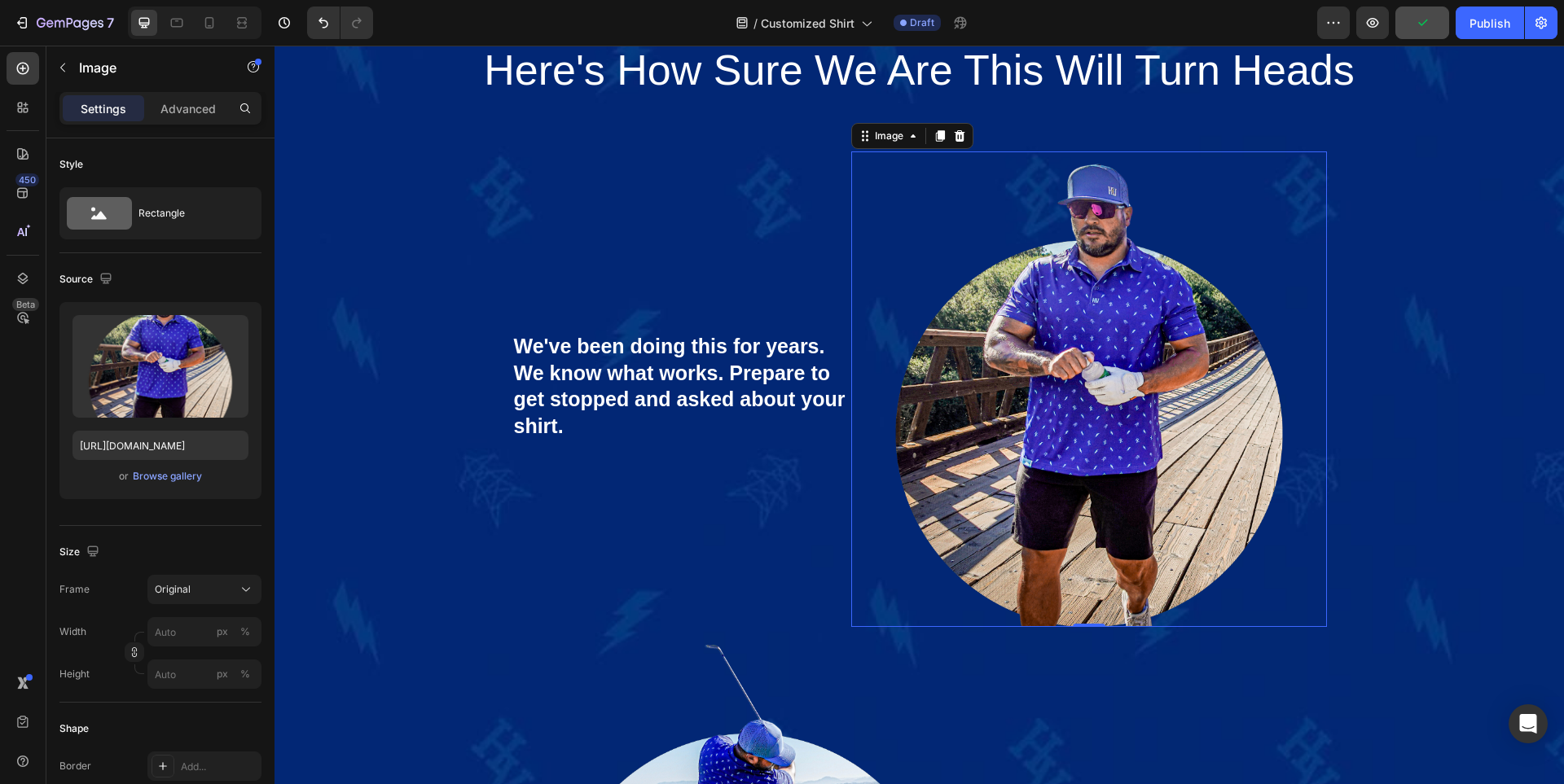
click at [1047, 360] on img at bounding box center [1088, 388] width 475 height 474
click at [1091, 392] on img at bounding box center [1088, 388] width 475 height 474
click at [1090, 390] on img at bounding box center [1088, 388] width 475 height 474
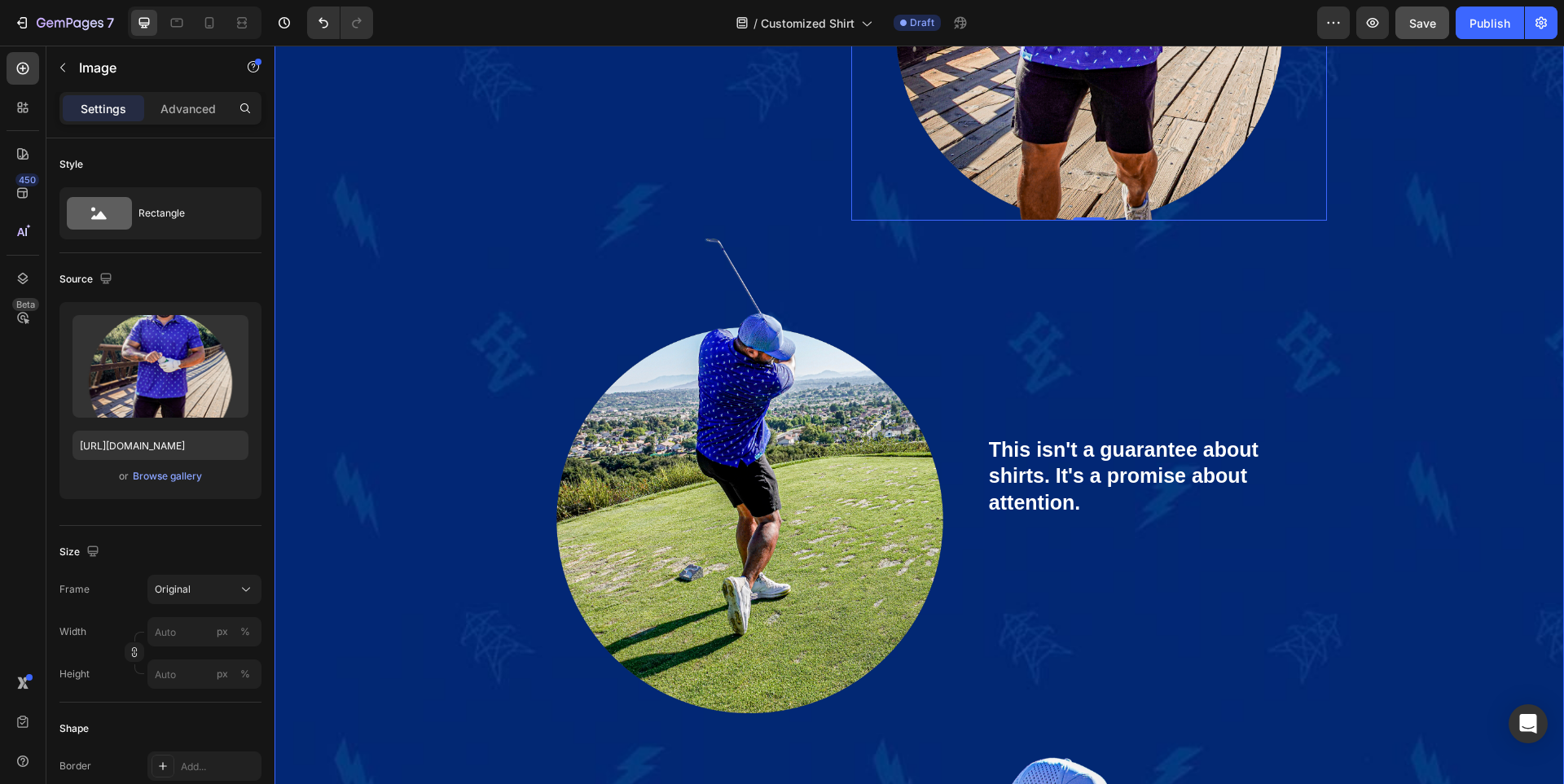
scroll to position [6530, 0]
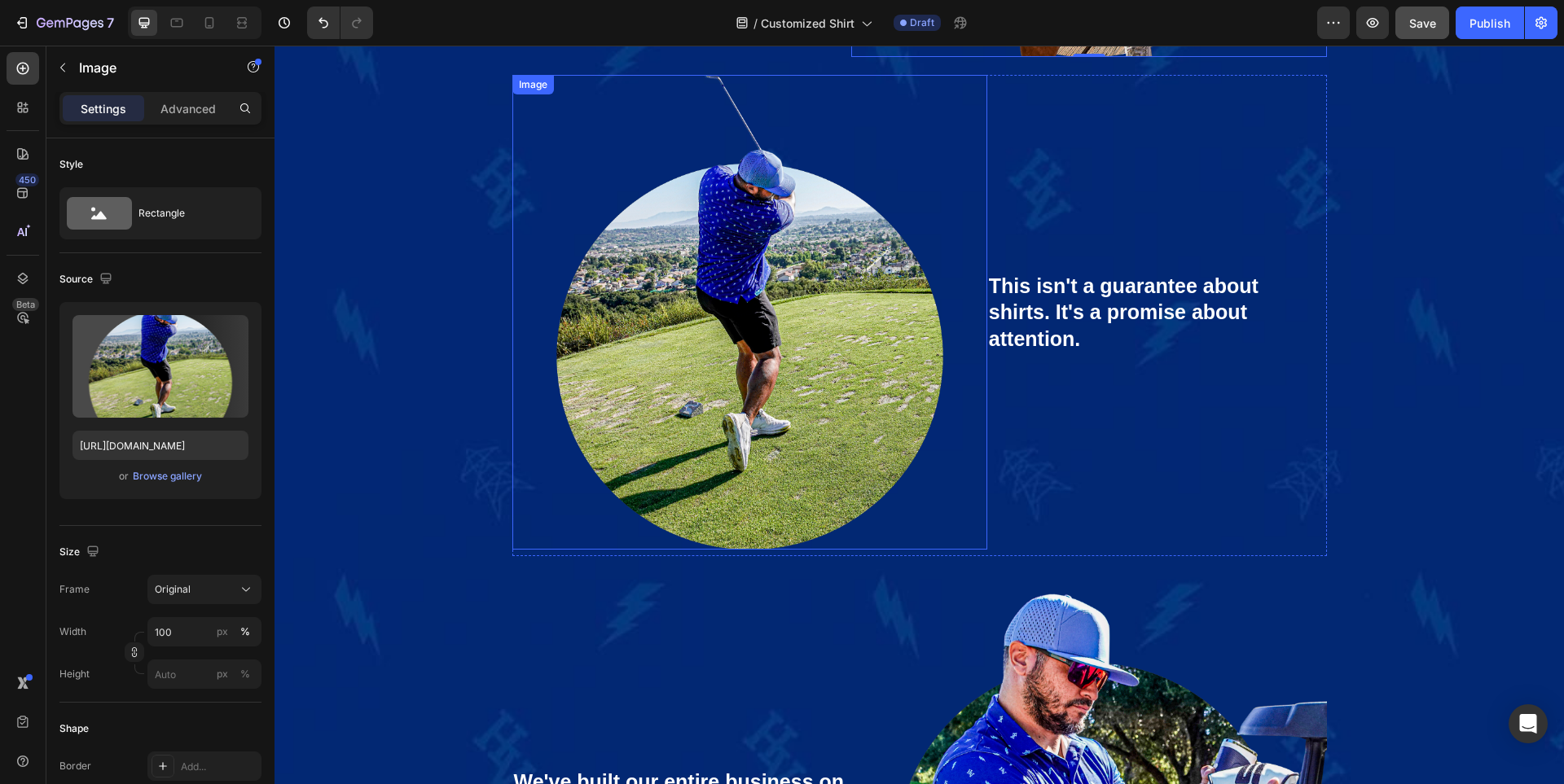
click at [637, 431] on img at bounding box center [749, 311] width 475 height 474
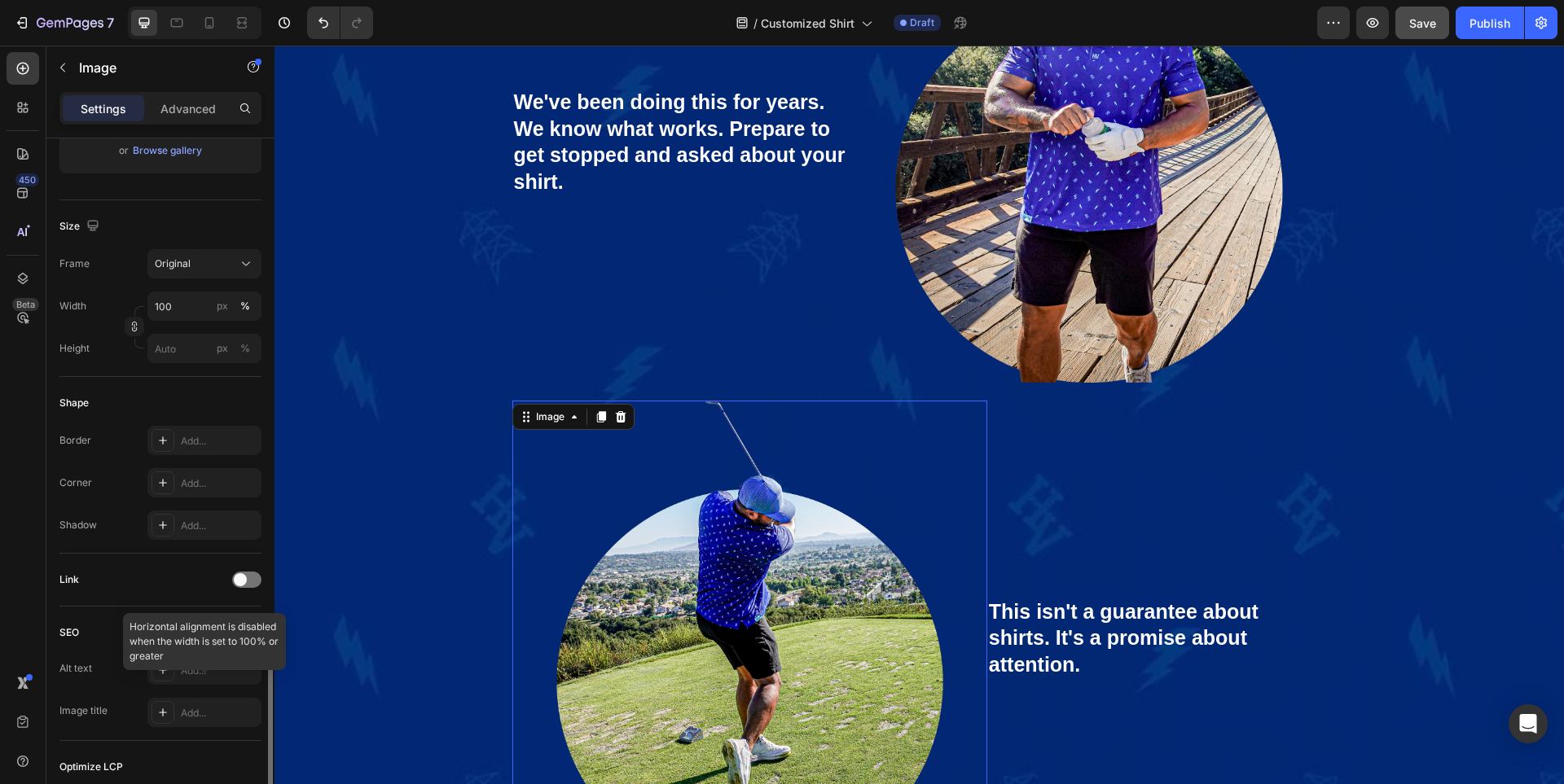
scroll to position [537, 0]
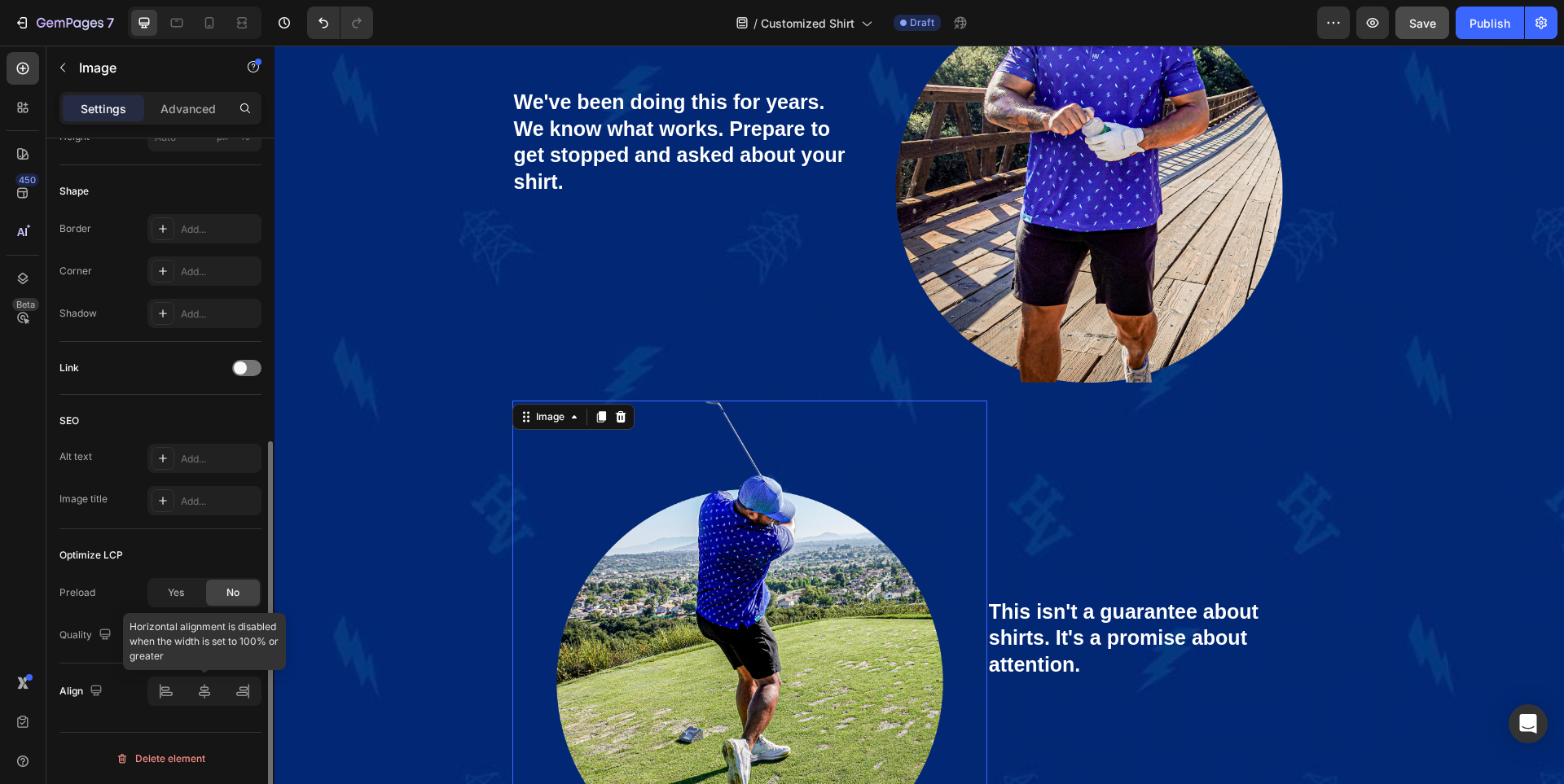
click at [166, 693] on div at bounding box center [205, 691] width 114 height 29
click at [1157, 190] on img at bounding box center [1088, 144] width 475 height 474
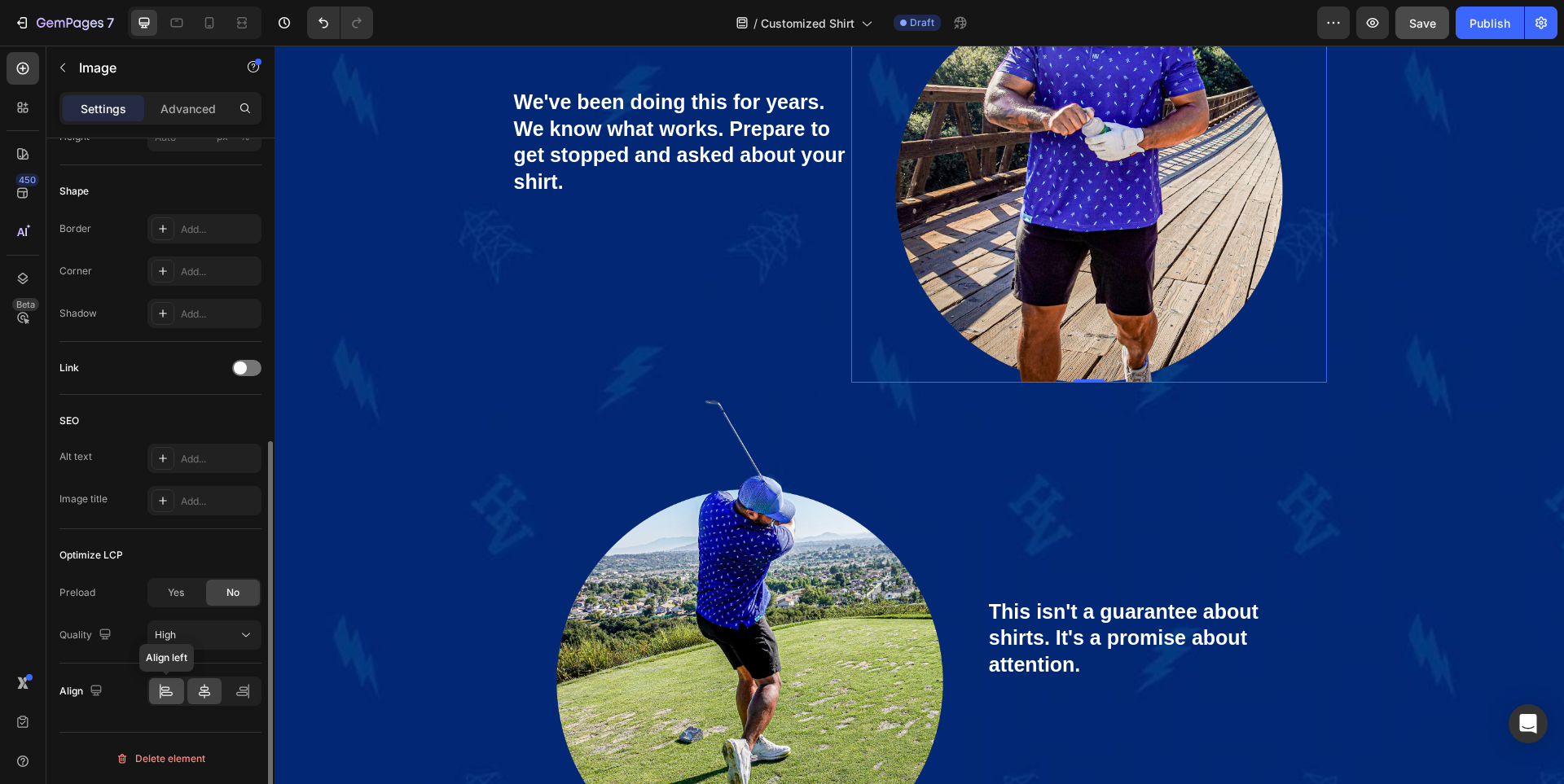
click at [172, 686] on icon at bounding box center [166, 691] width 17 height 17
click at [249, 686] on icon at bounding box center [248, 691] width 1 height 15
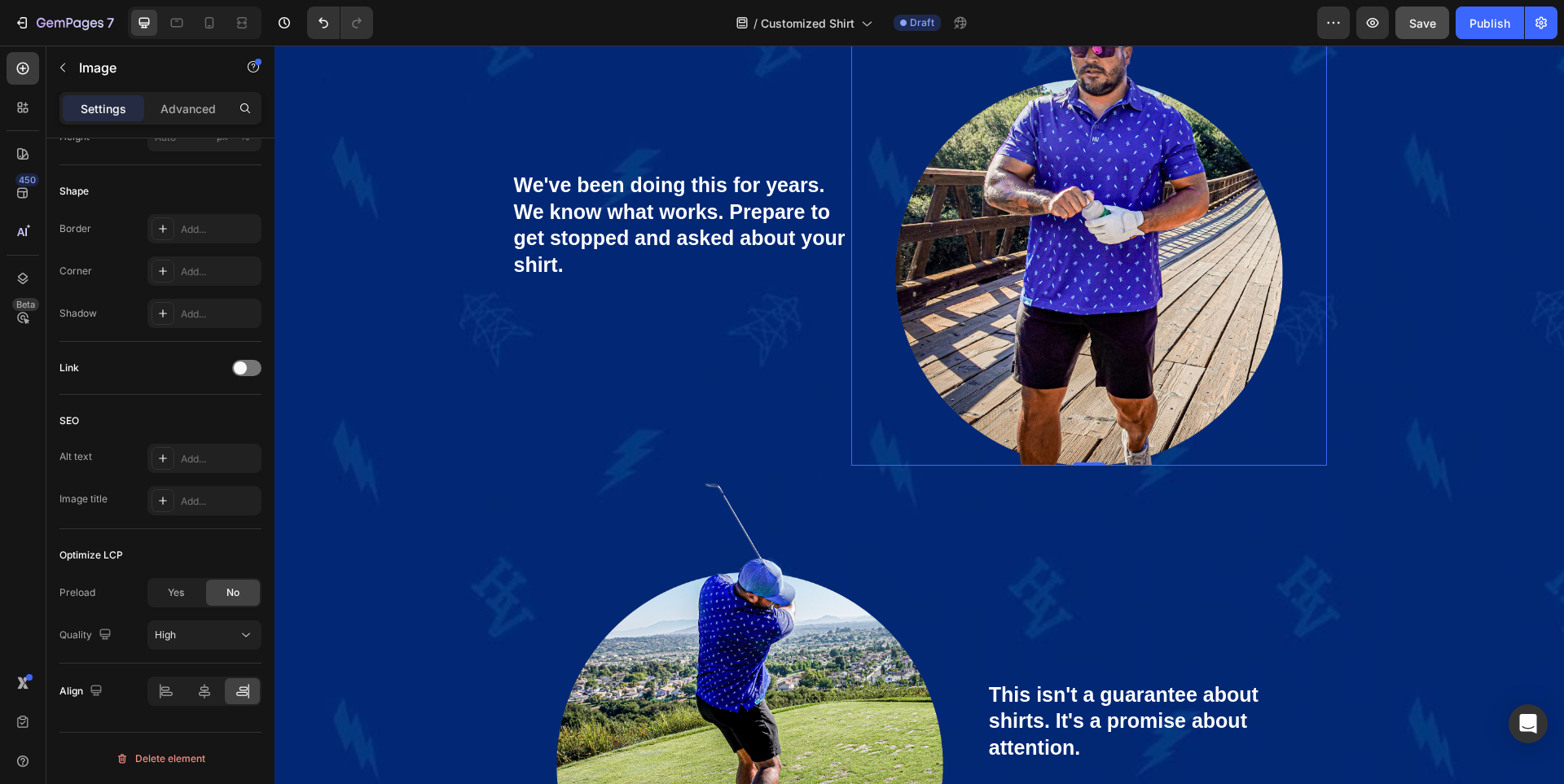
scroll to position [6042, 0]
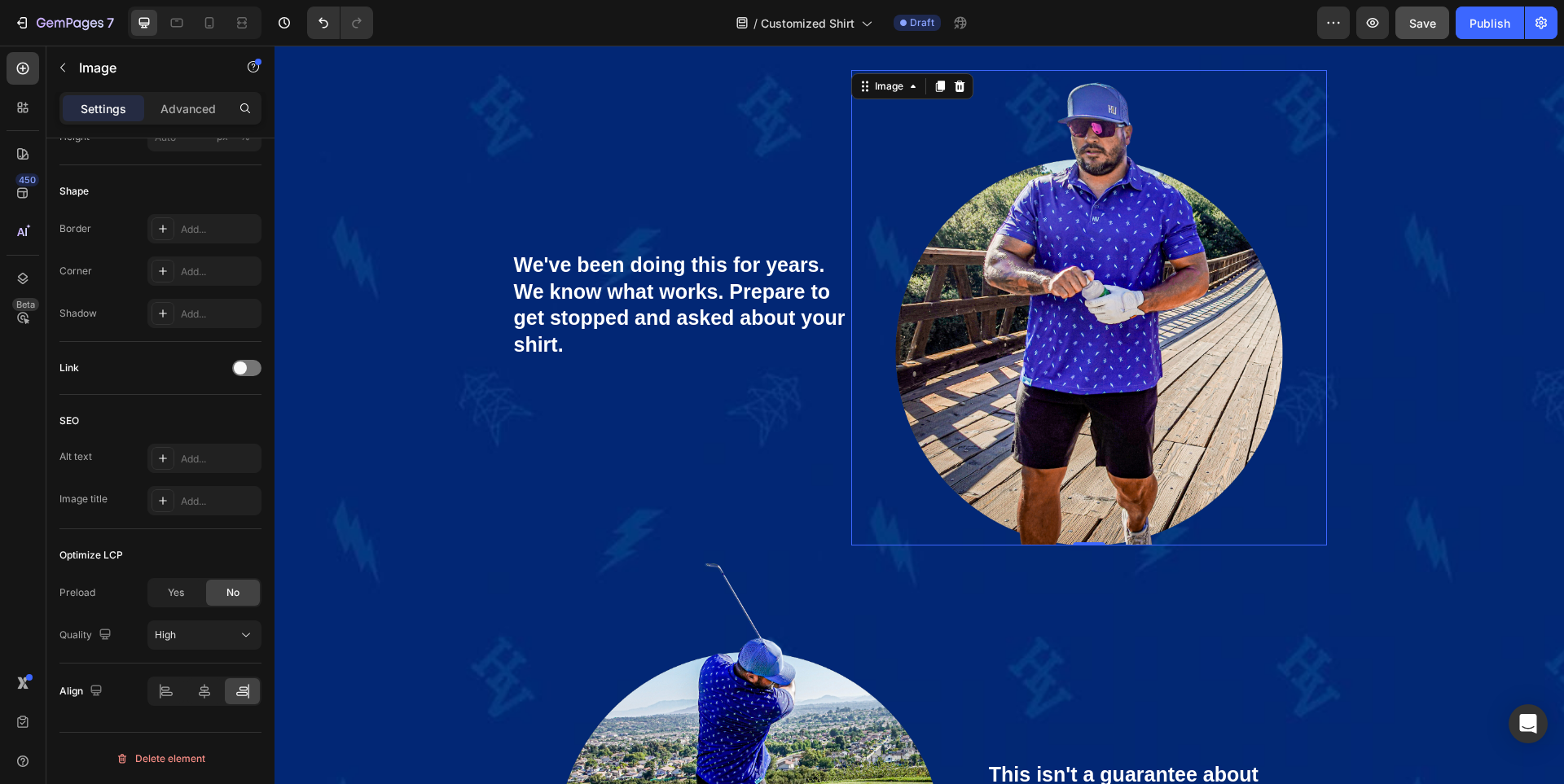
click at [1209, 110] on img at bounding box center [1088, 307] width 475 height 474
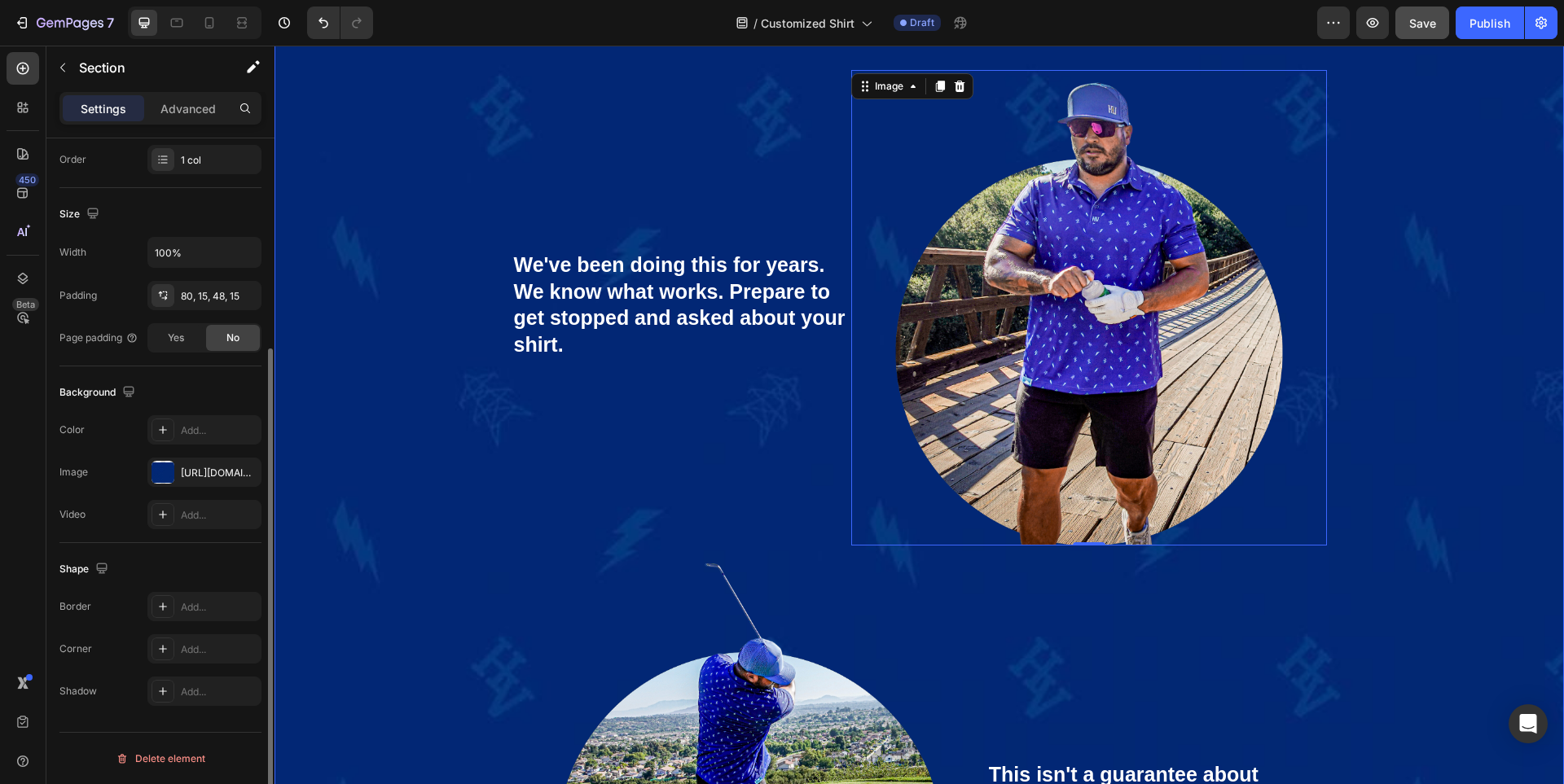
scroll to position [0, 0]
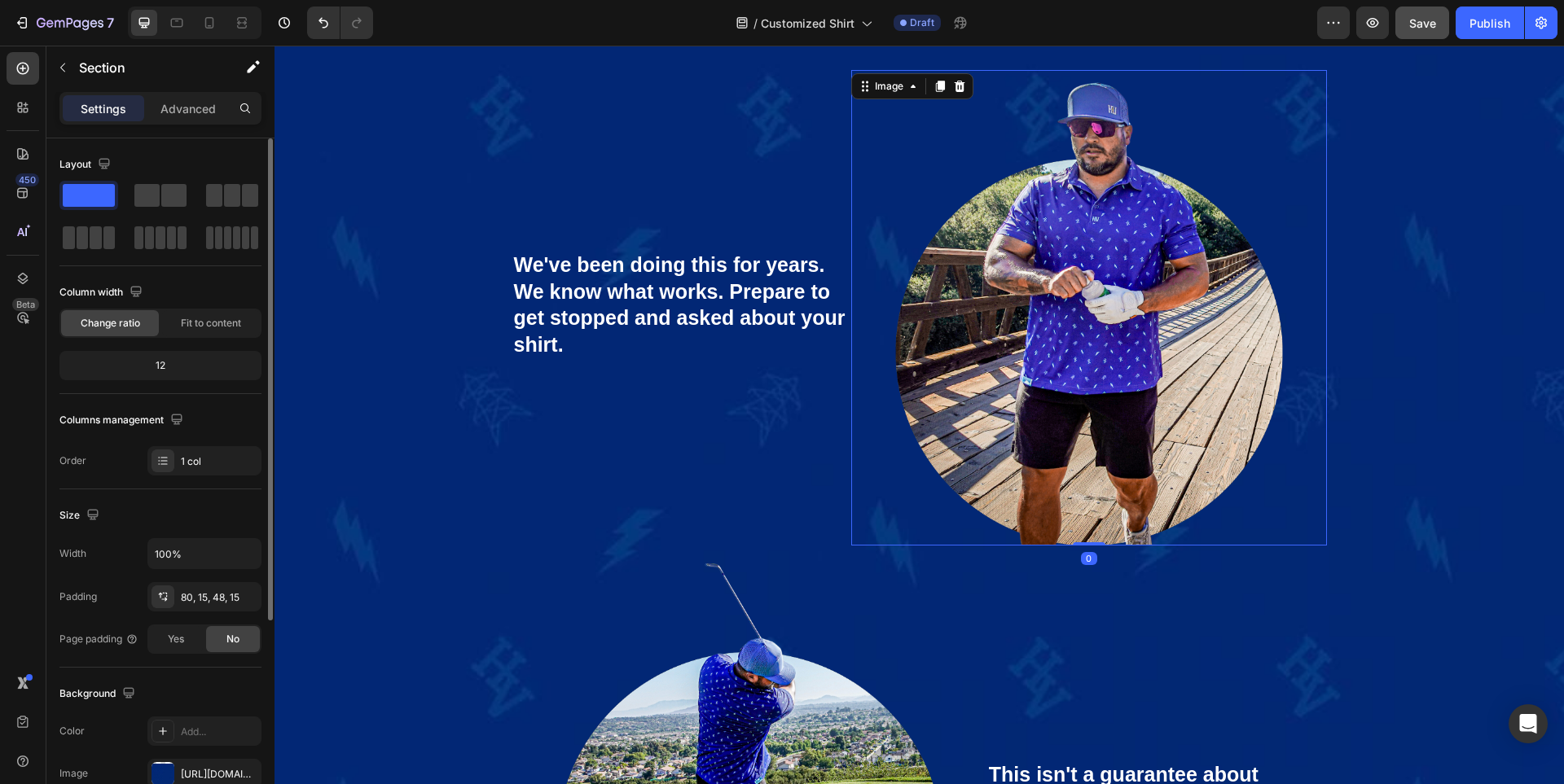
click at [1258, 131] on img at bounding box center [1088, 307] width 475 height 474
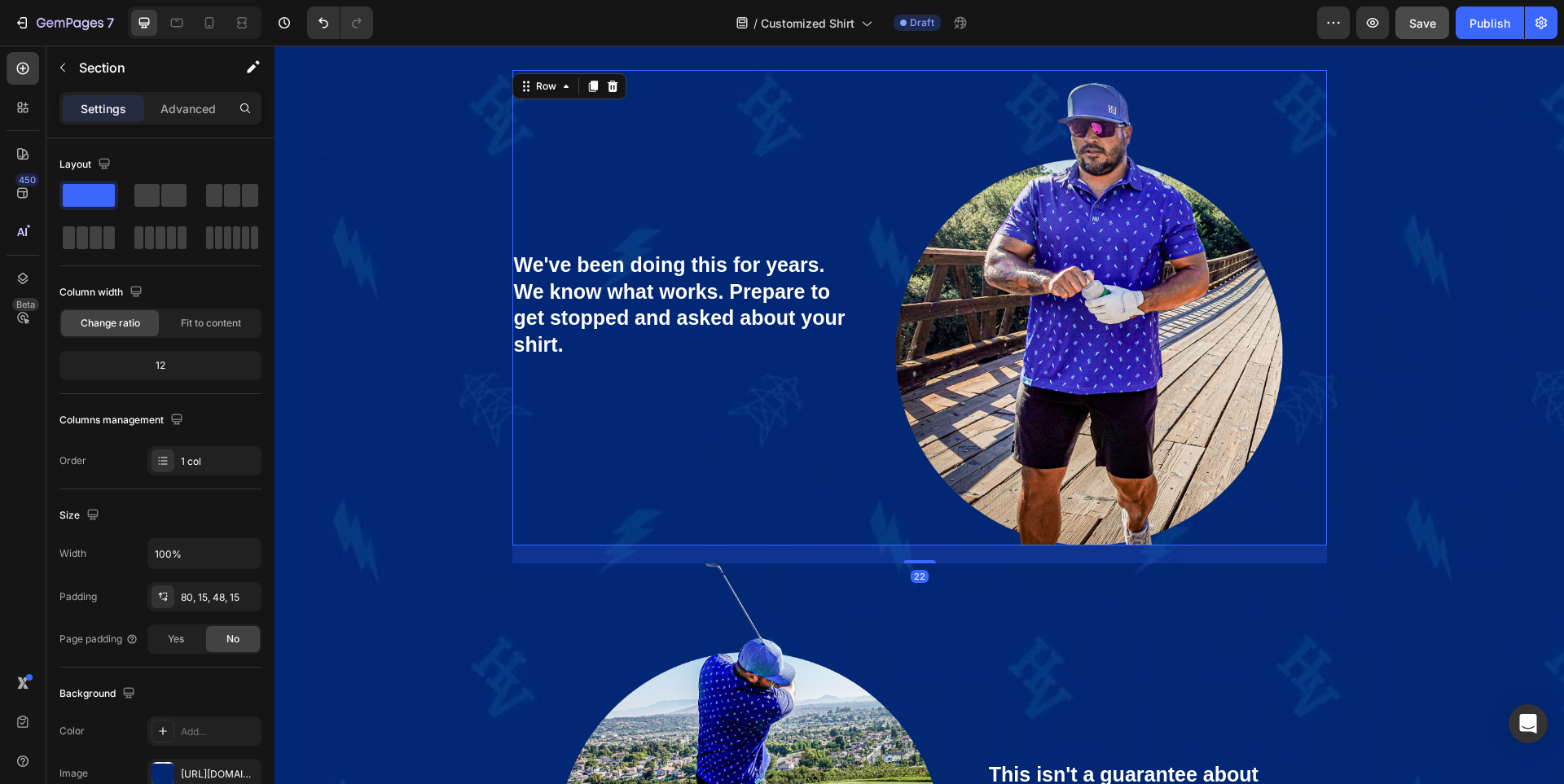
click at [806, 149] on div "We've been doing this for years. We know what works. Prepare to get stopped and…" at bounding box center [682, 307] width 340 height 474
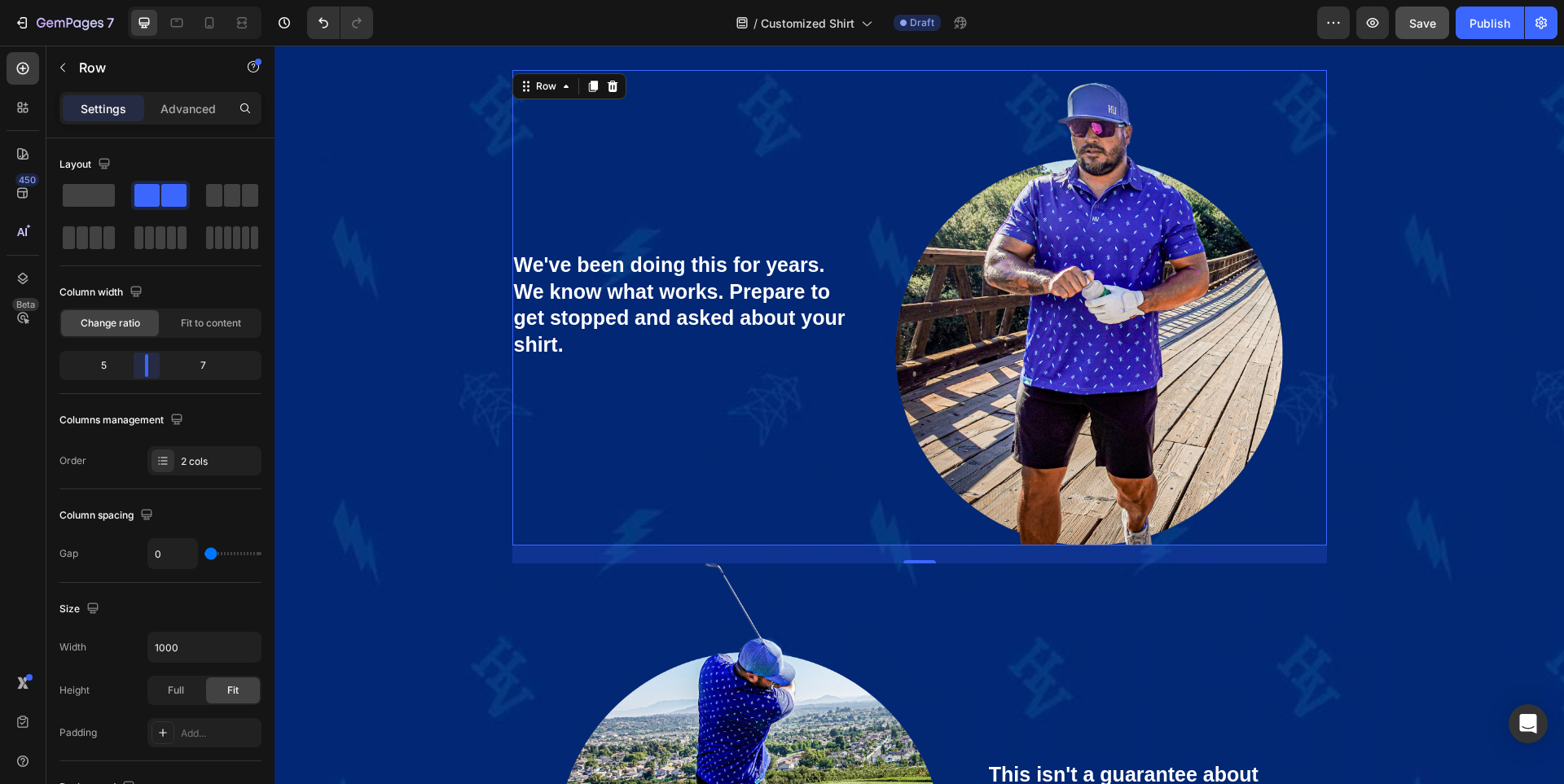
click at [140, 0] on body "7 / Customized Shirt Draft Preview Save Publish 450 Beta Sections(18) Elements(…" at bounding box center [782, 0] width 1564 height 0
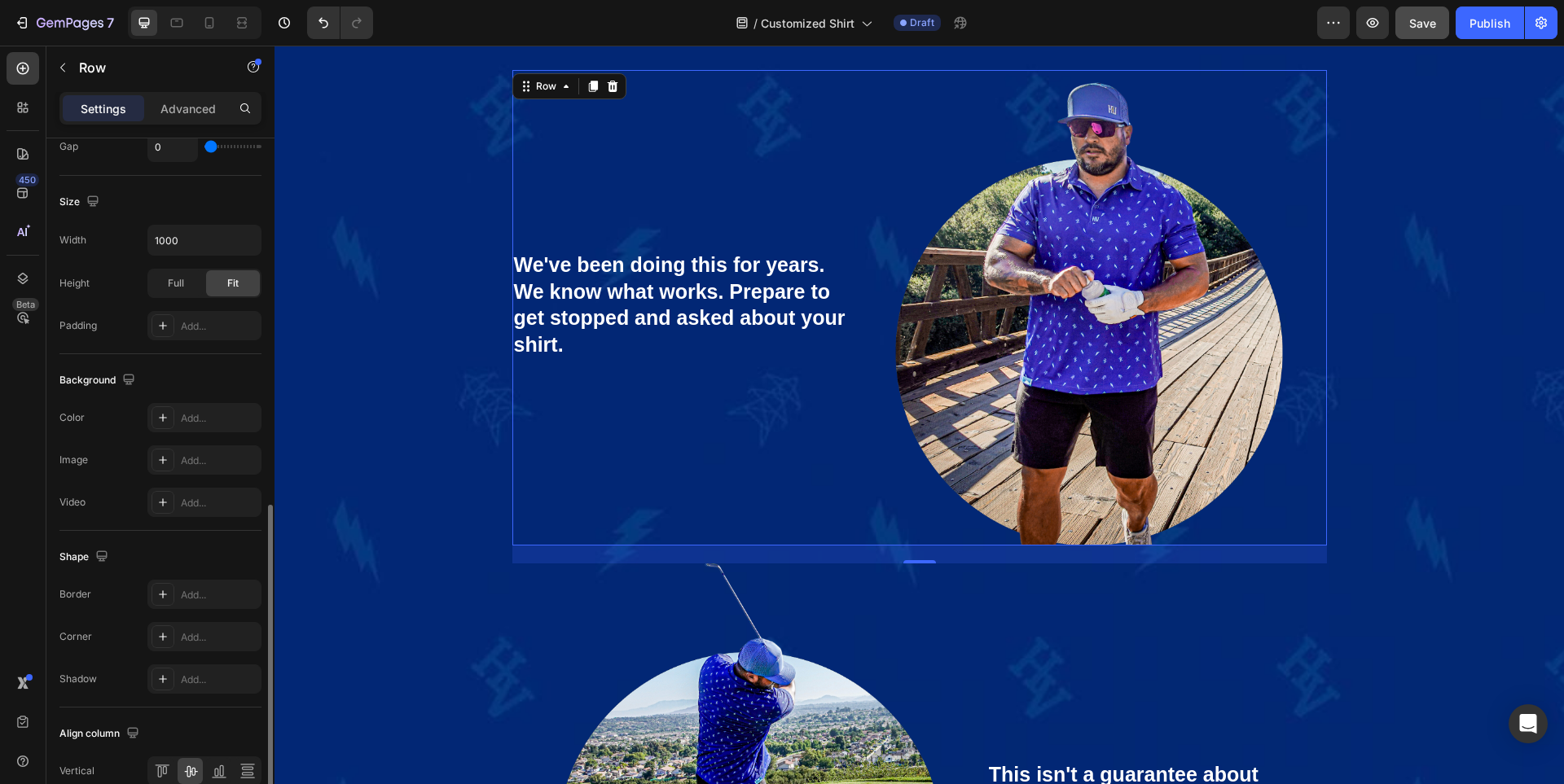
scroll to position [486, 0]
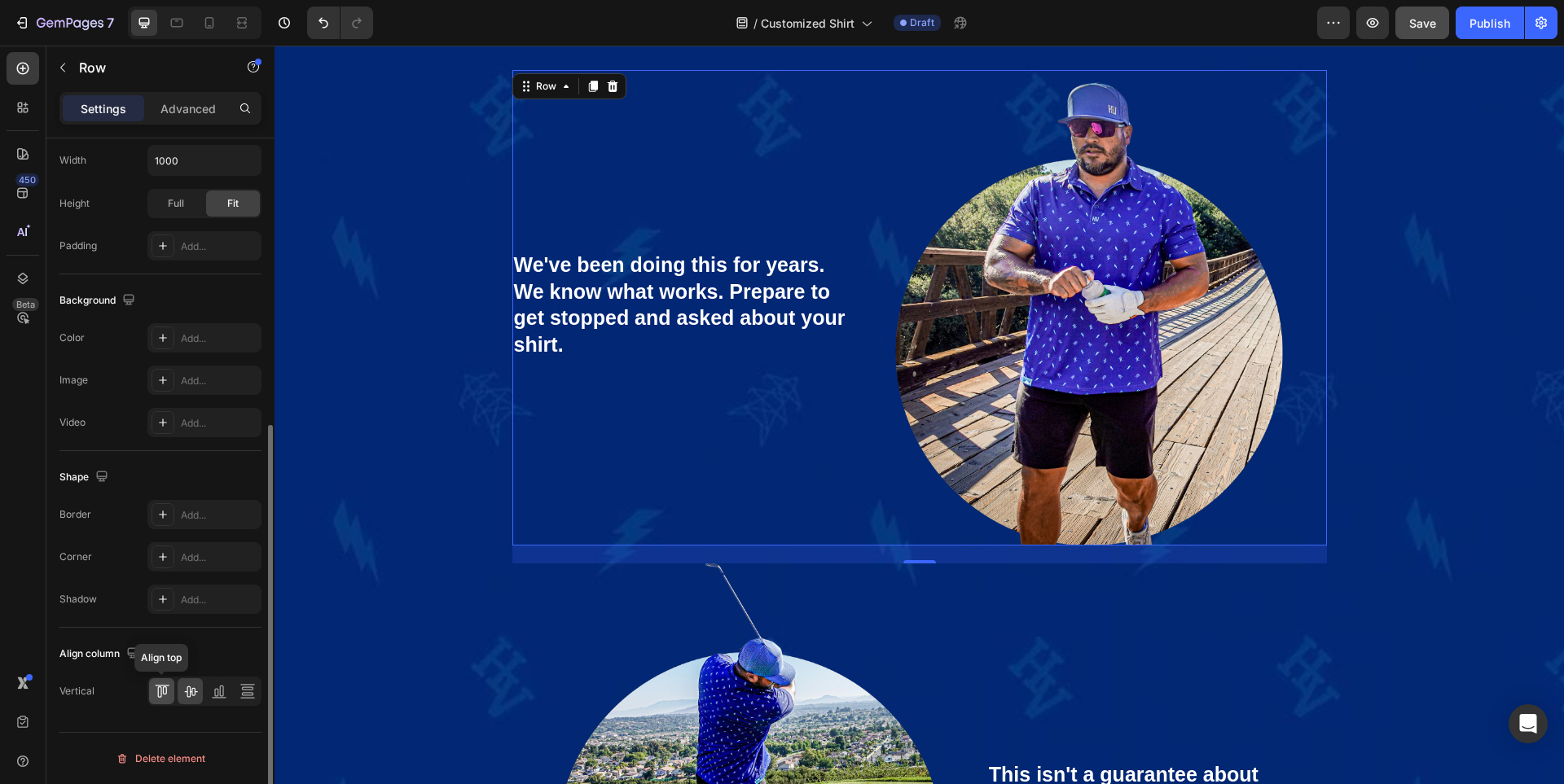
click at [159, 689] on icon at bounding box center [162, 691] width 17 height 17
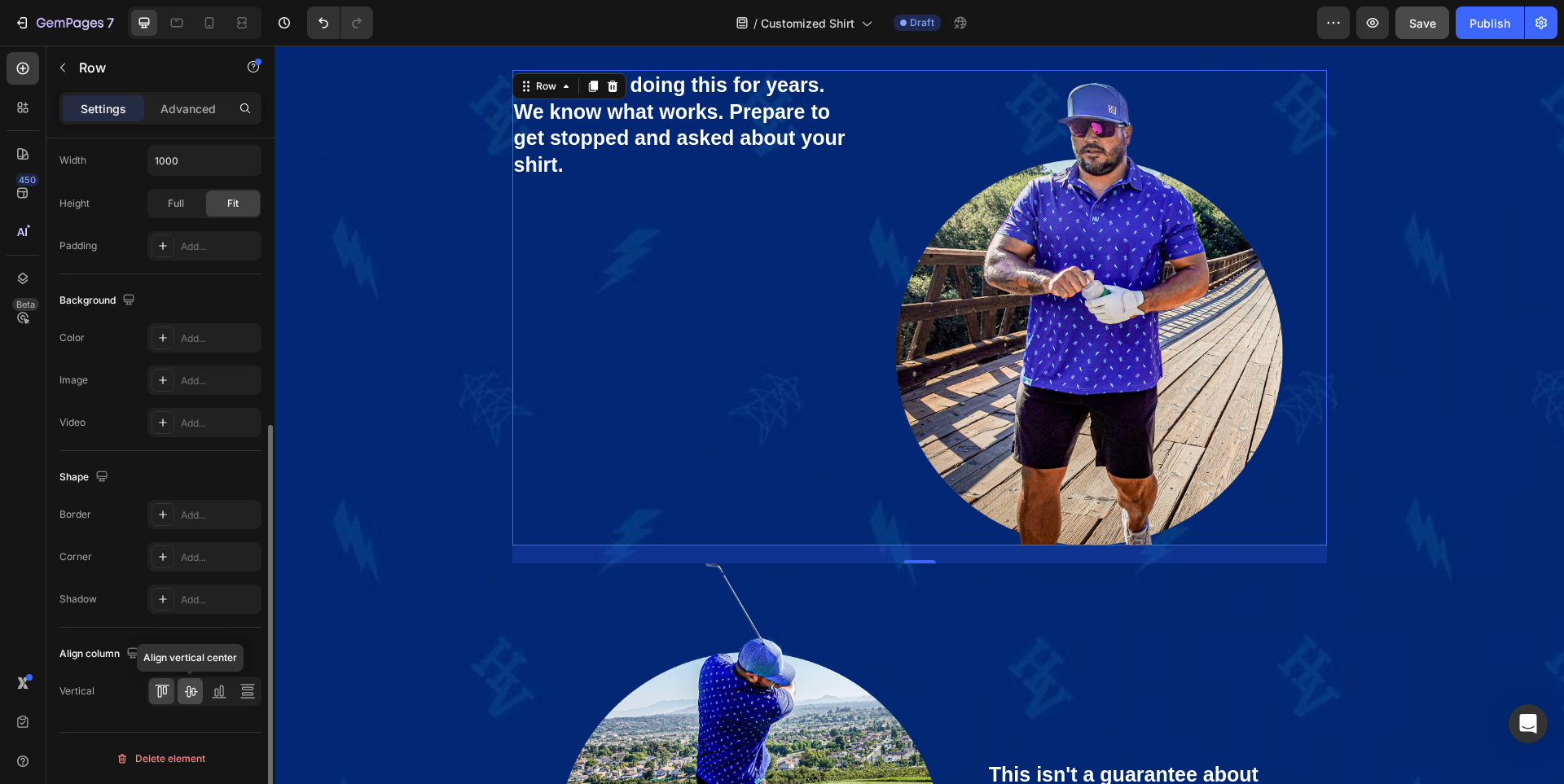
click at [202, 689] on div at bounding box center [190, 691] width 25 height 26
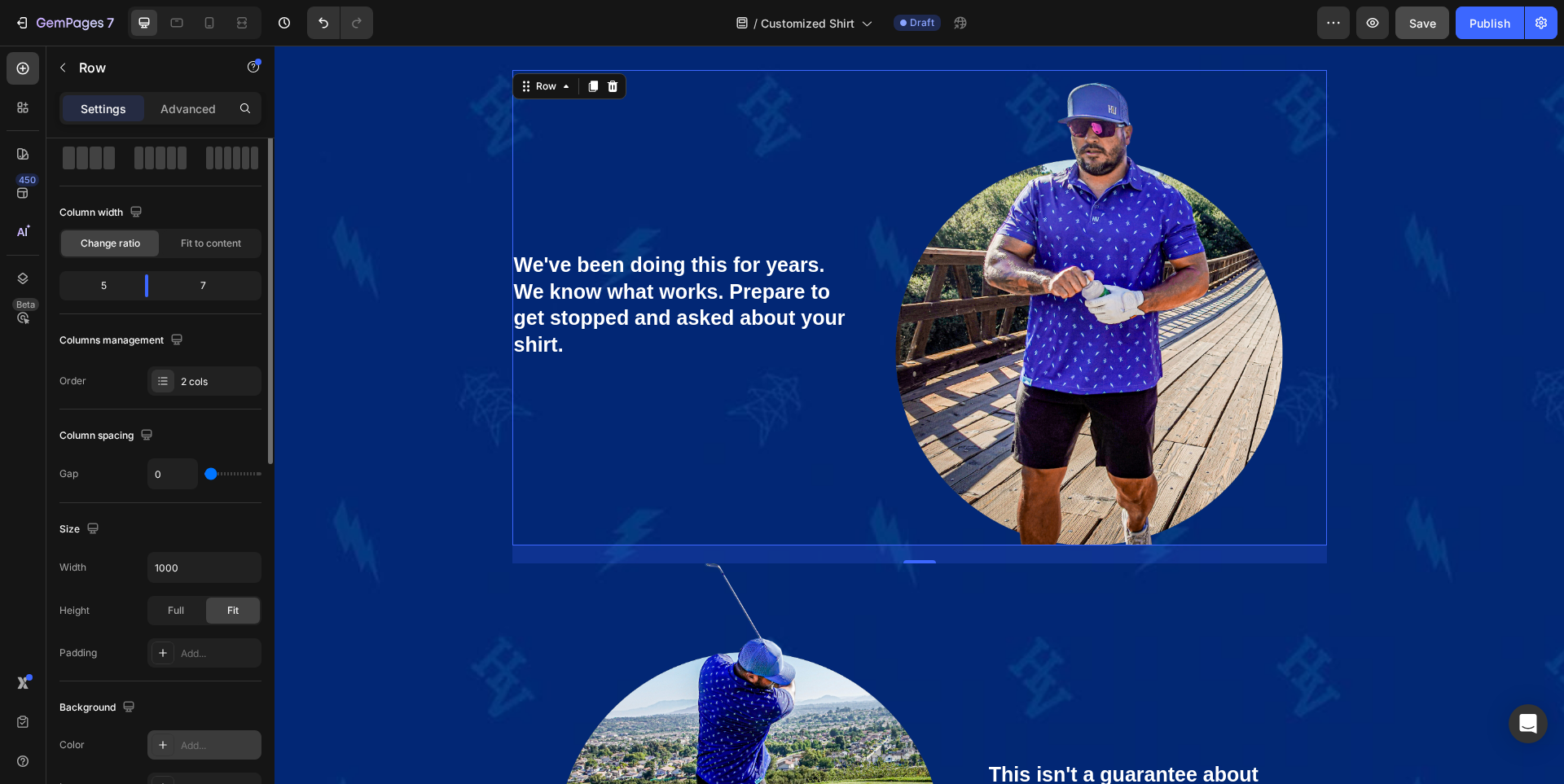
scroll to position [0, 0]
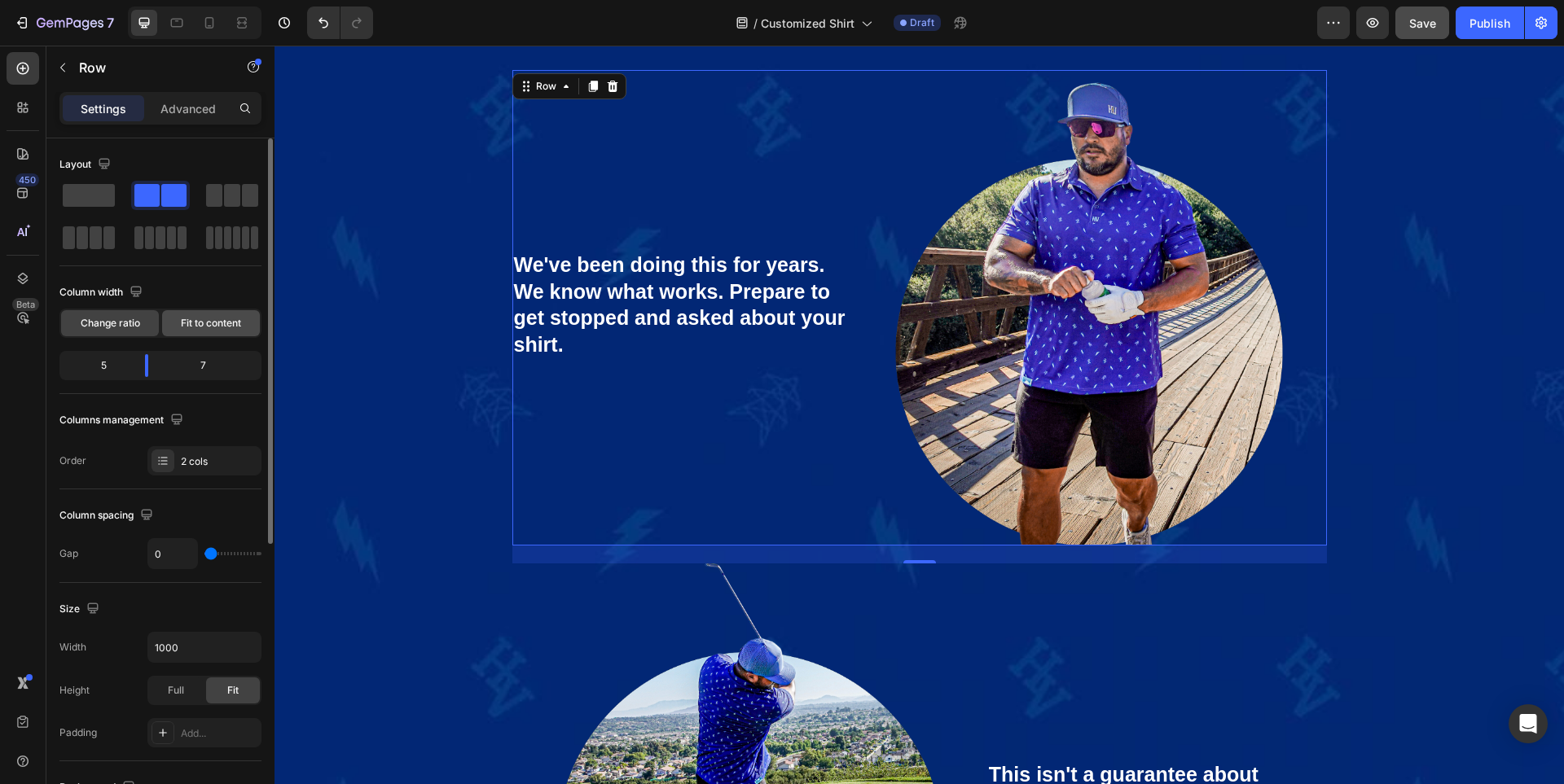
click at [205, 320] on span "Fit to content" at bounding box center [210, 323] width 60 height 15
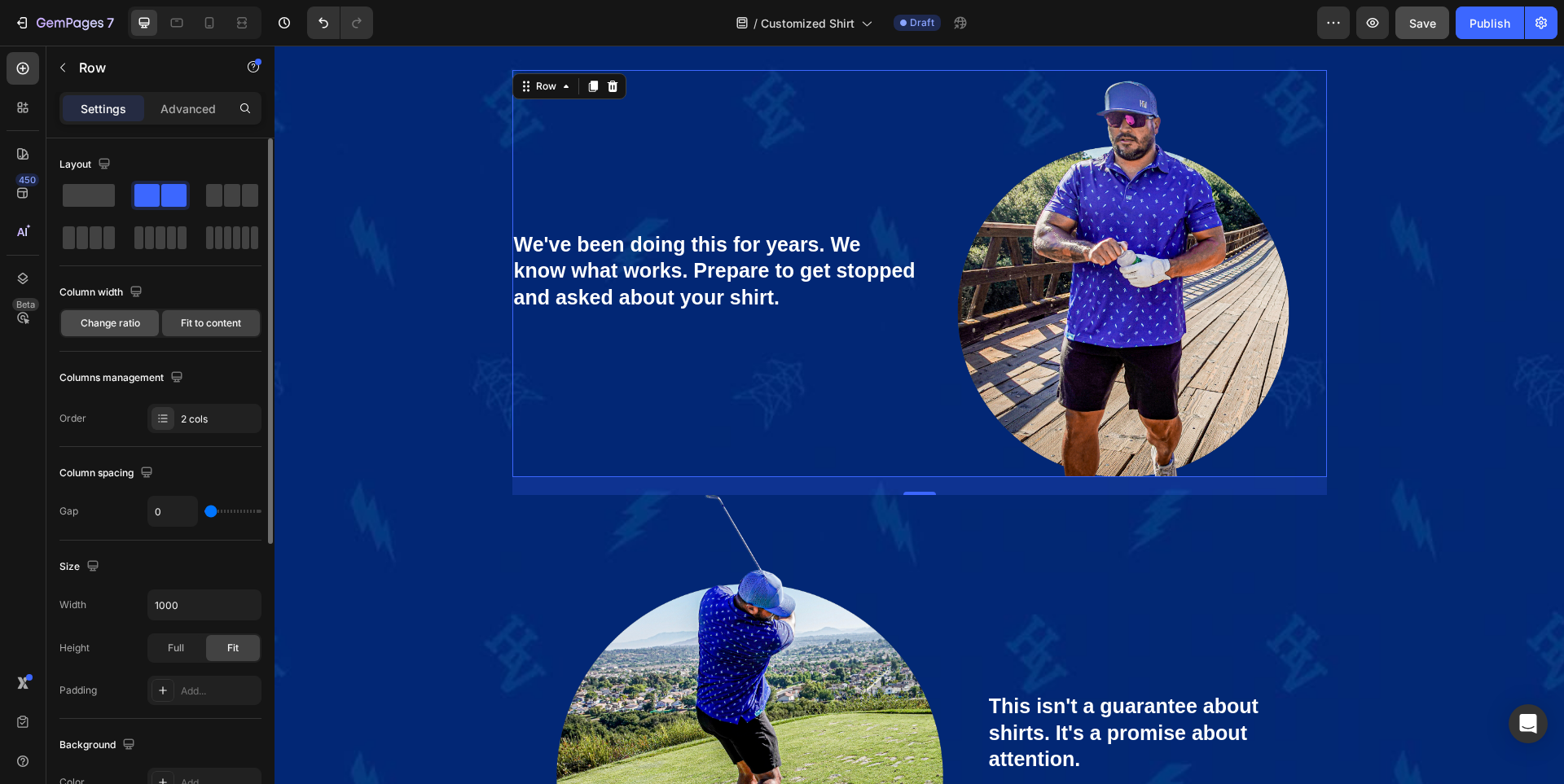
click at [119, 317] on span "Change ratio" at bounding box center [110, 323] width 60 height 15
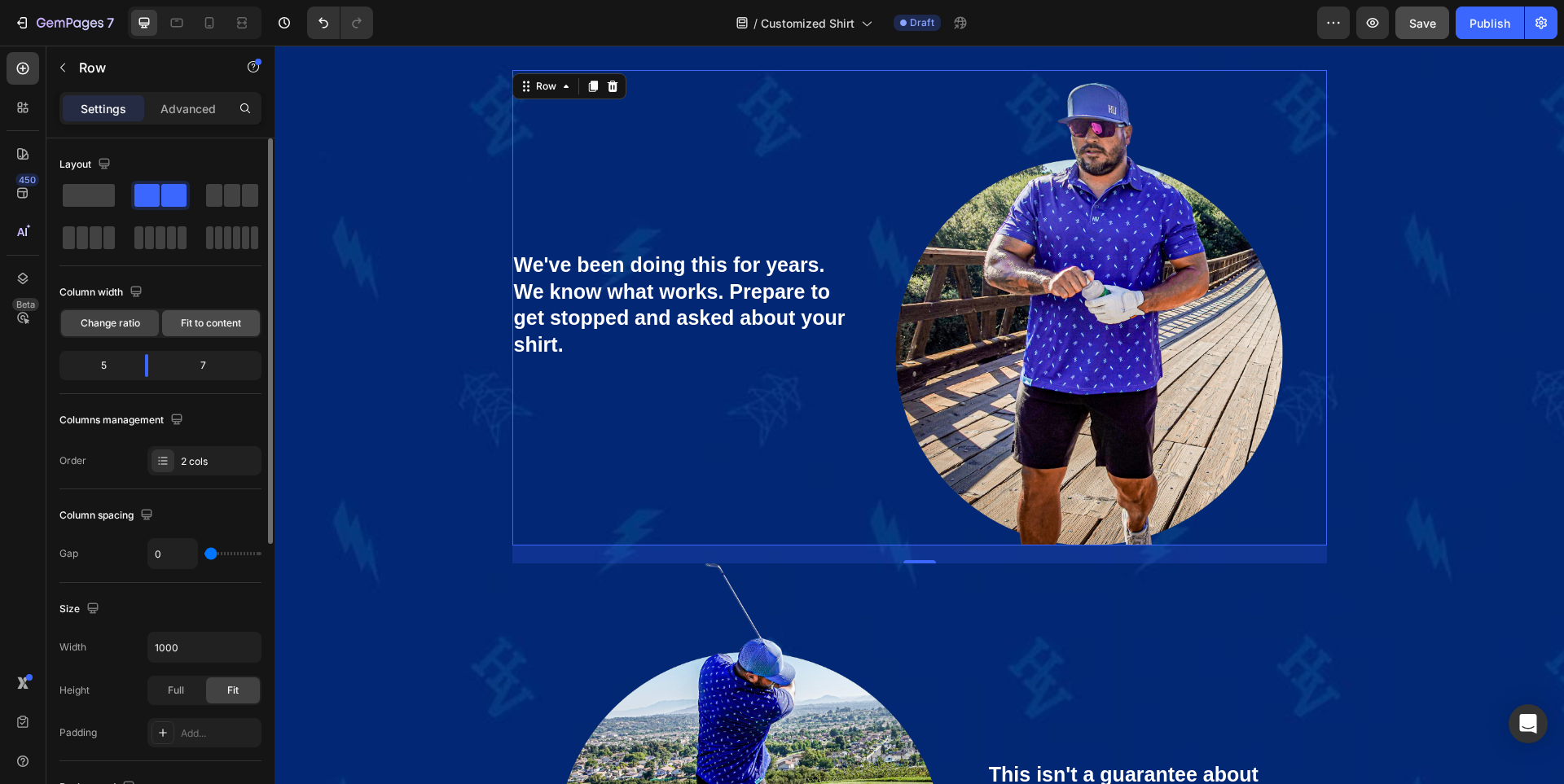
click at [192, 325] on span "Fit to content" at bounding box center [210, 323] width 60 height 15
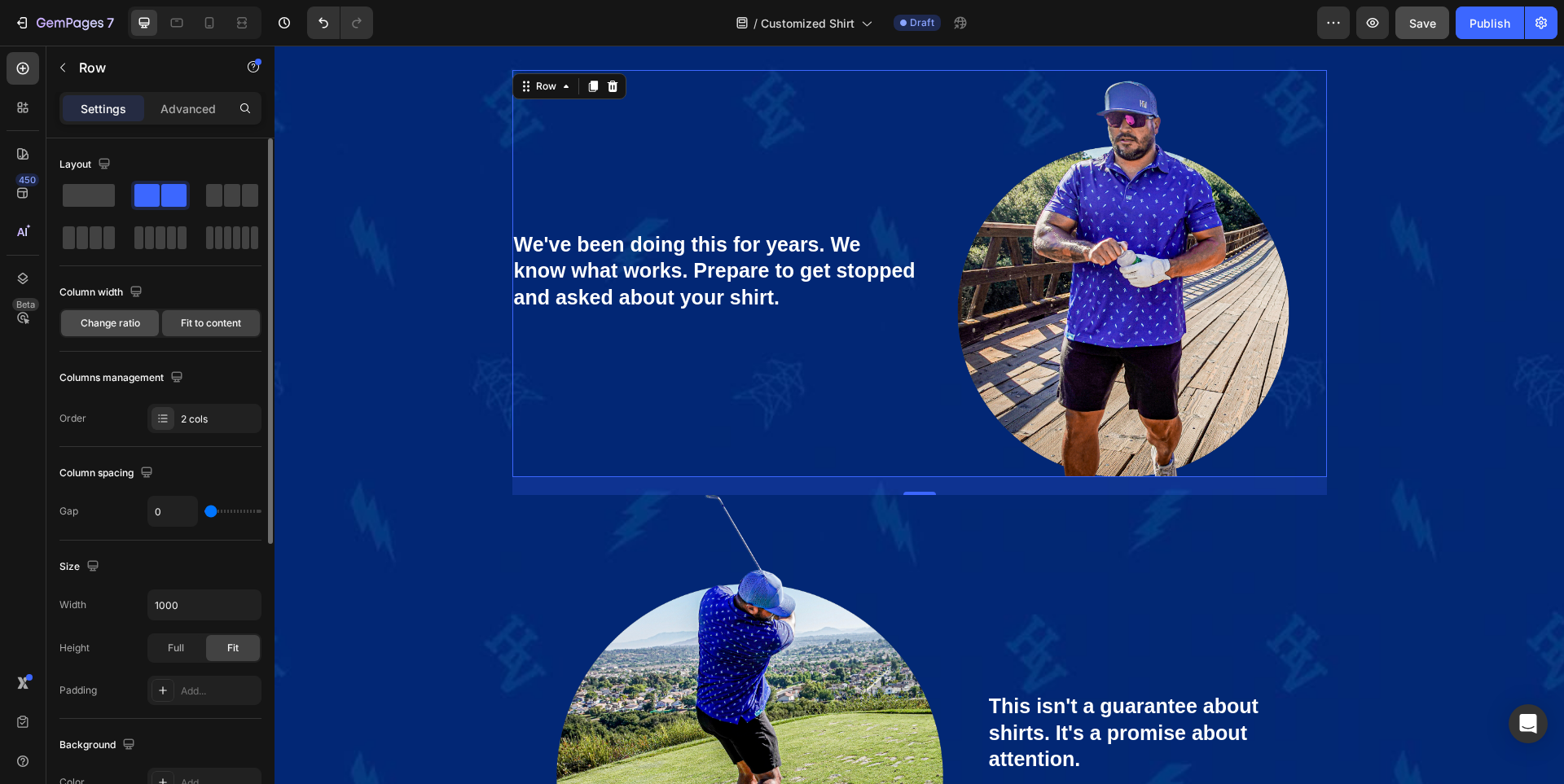
click at [128, 320] on span "Change ratio" at bounding box center [110, 323] width 60 height 15
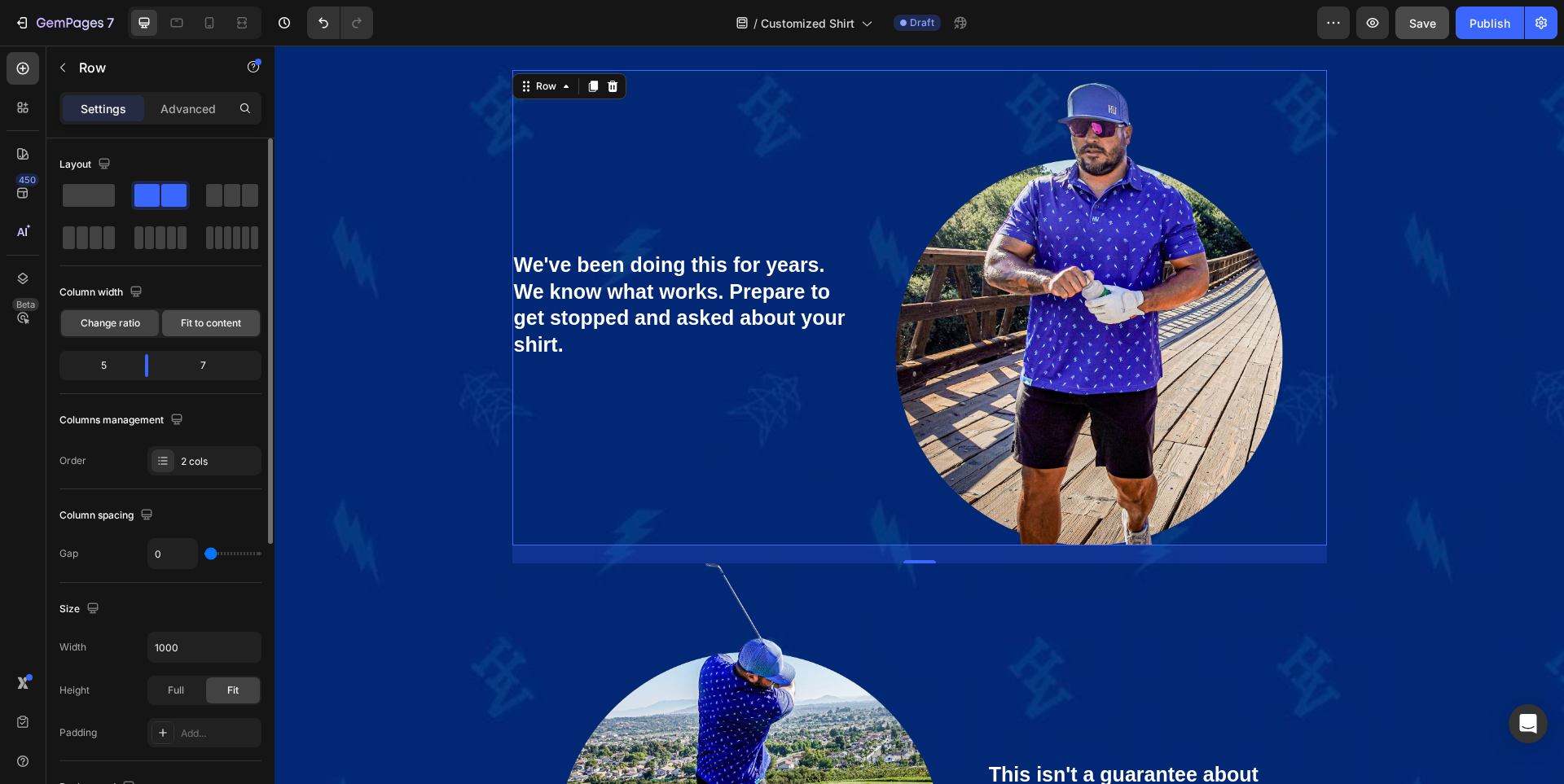
click at [220, 315] on div "Fit to content" at bounding box center [211, 323] width 98 height 26
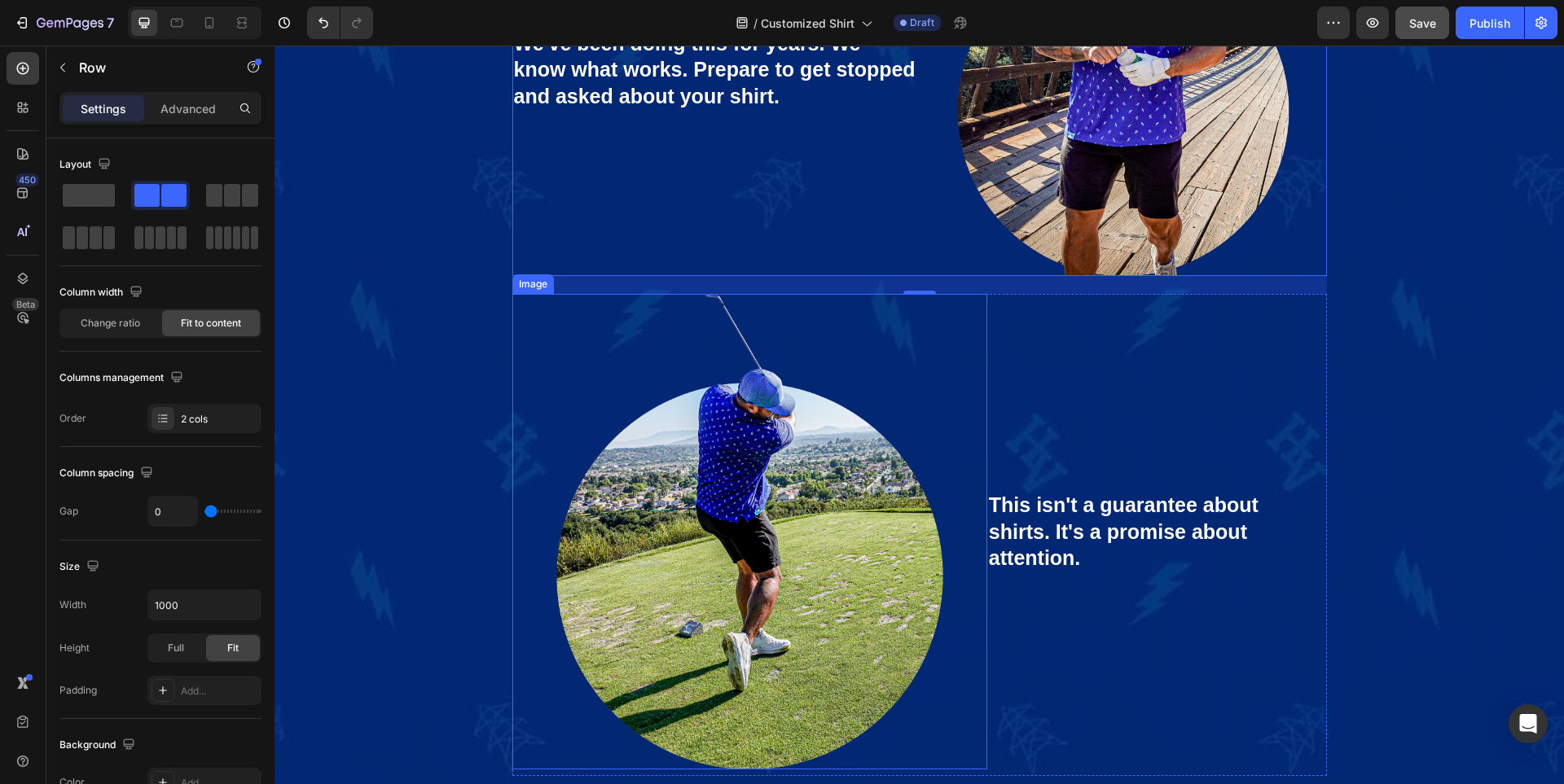
scroll to position [6286, 0]
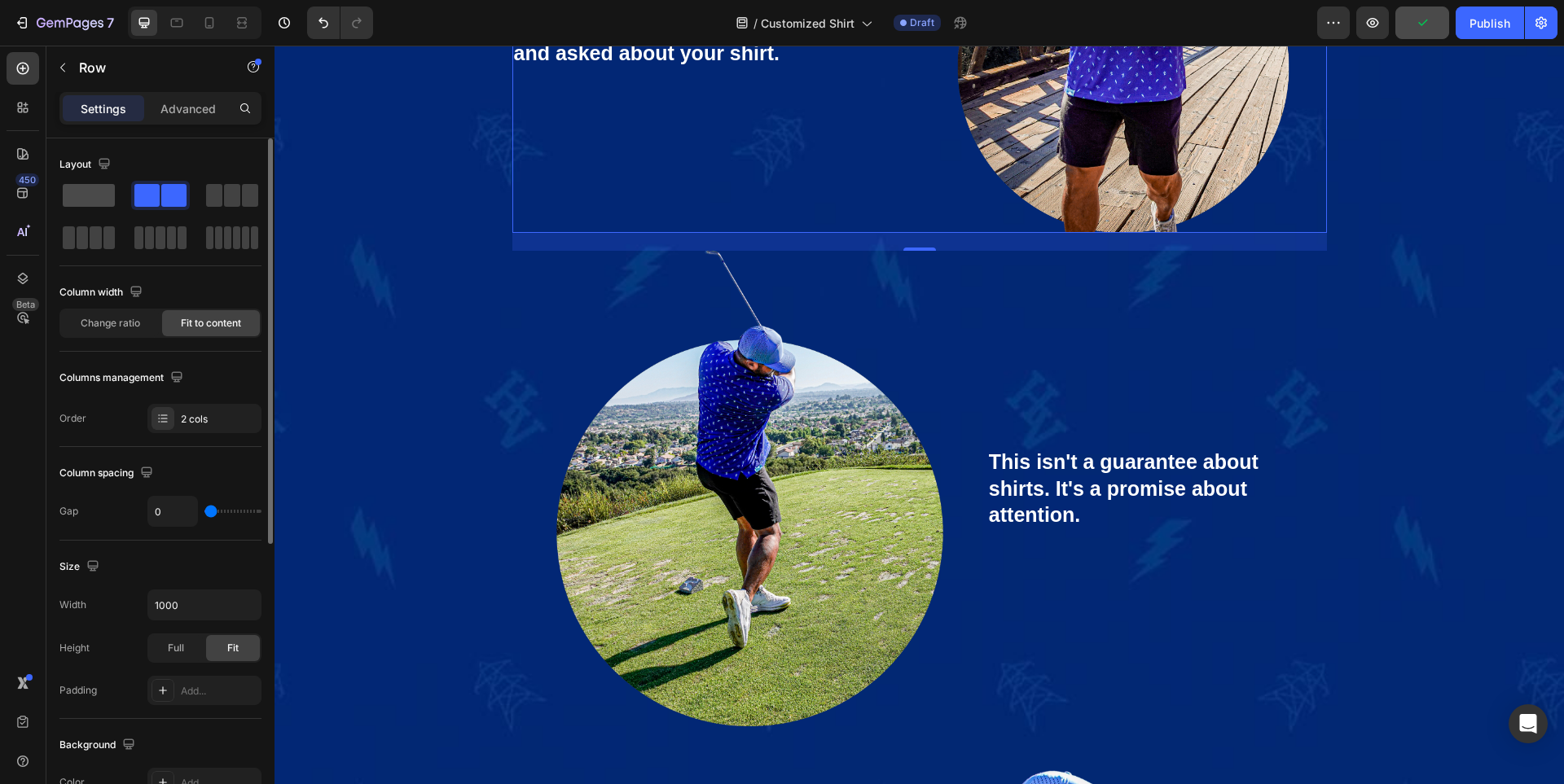
click at [100, 198] on span at bounding box center [88, 195] width 53 height 23
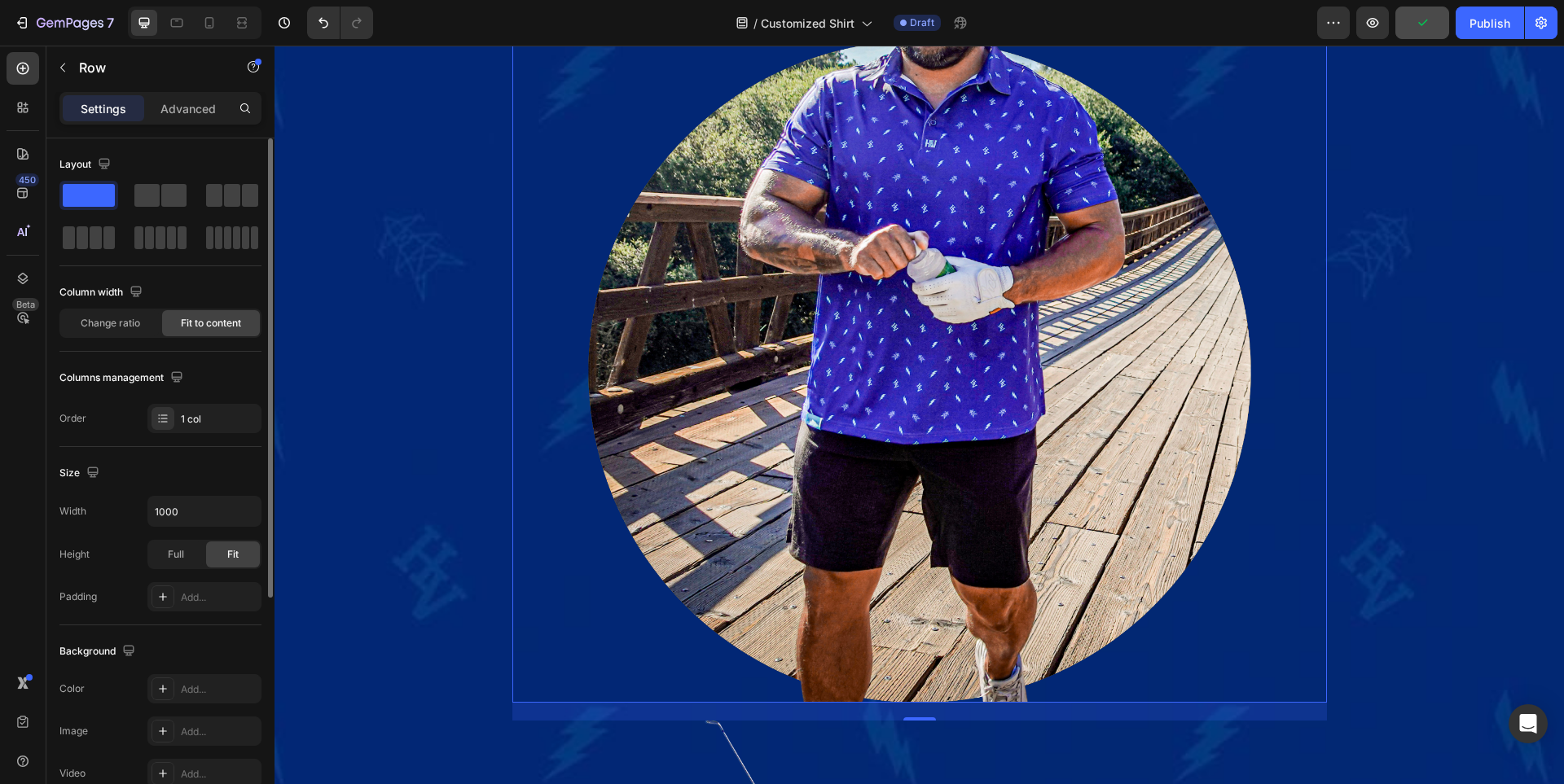
scroll to position [6126, 0]
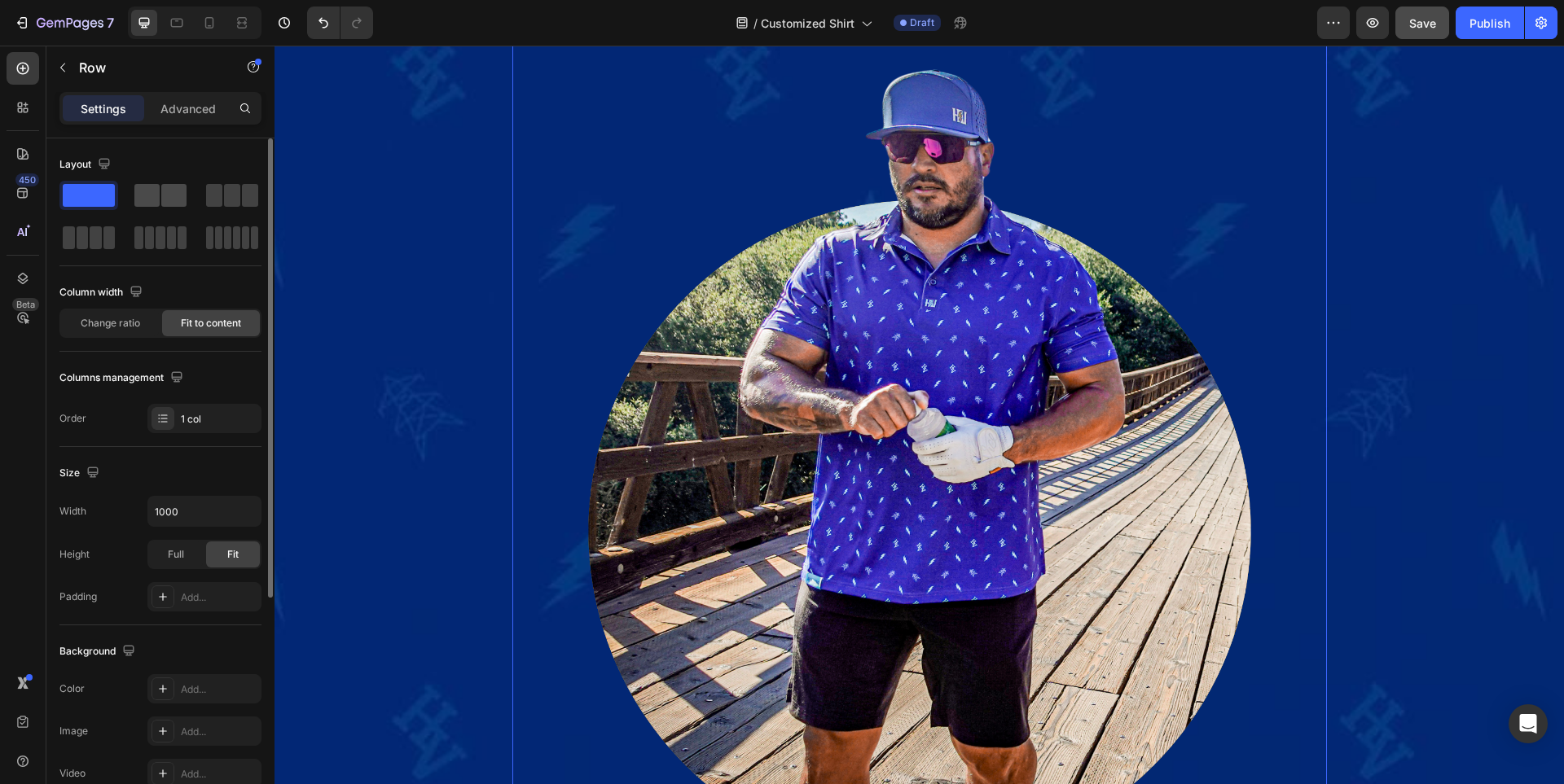
click at [154, 193] on span at bounding box center [147, 195] width 25 height 23
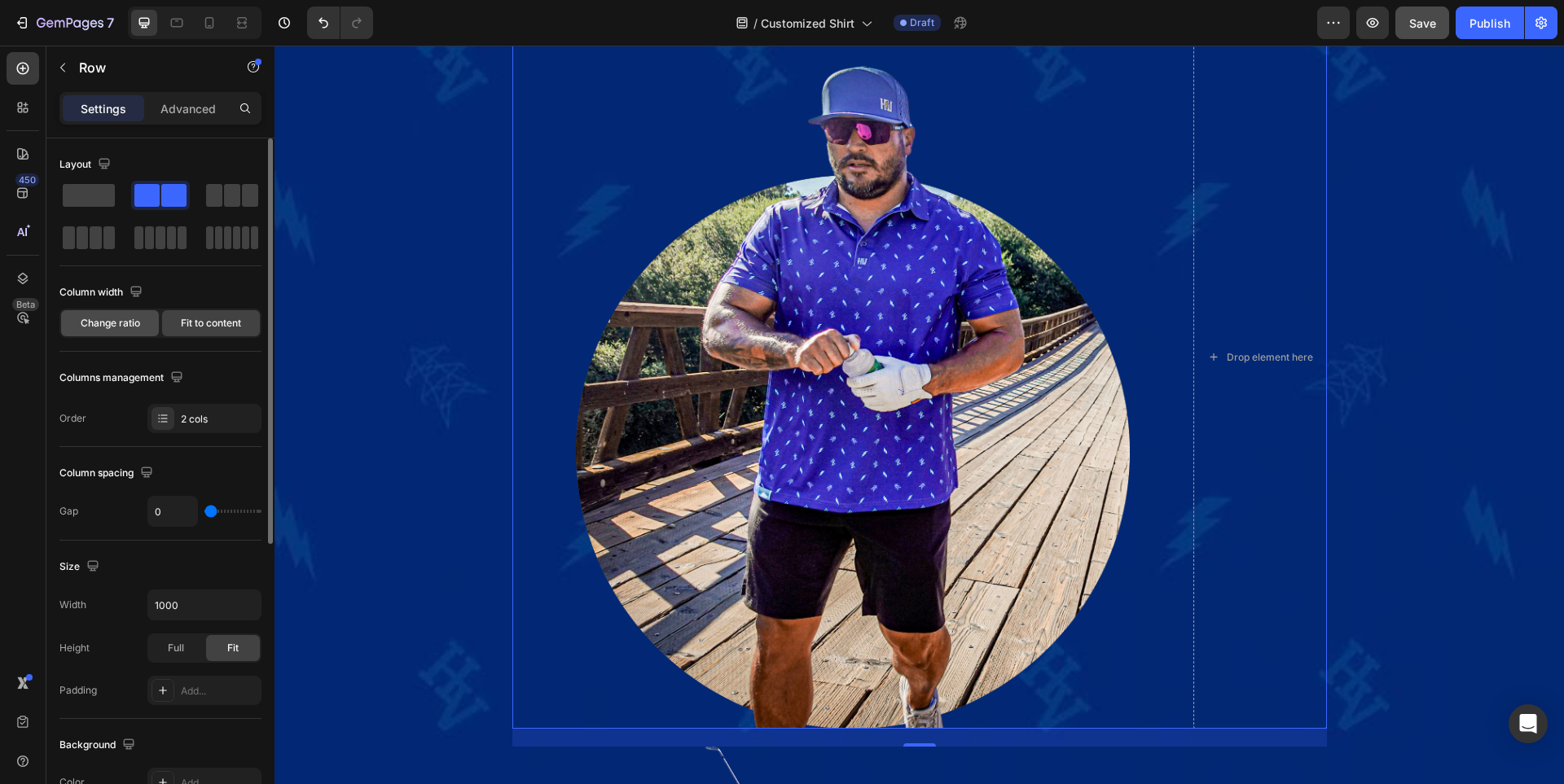
click at [123, 316] on span "Change ratio" at bounding box center [110, 323] width 60 height 15
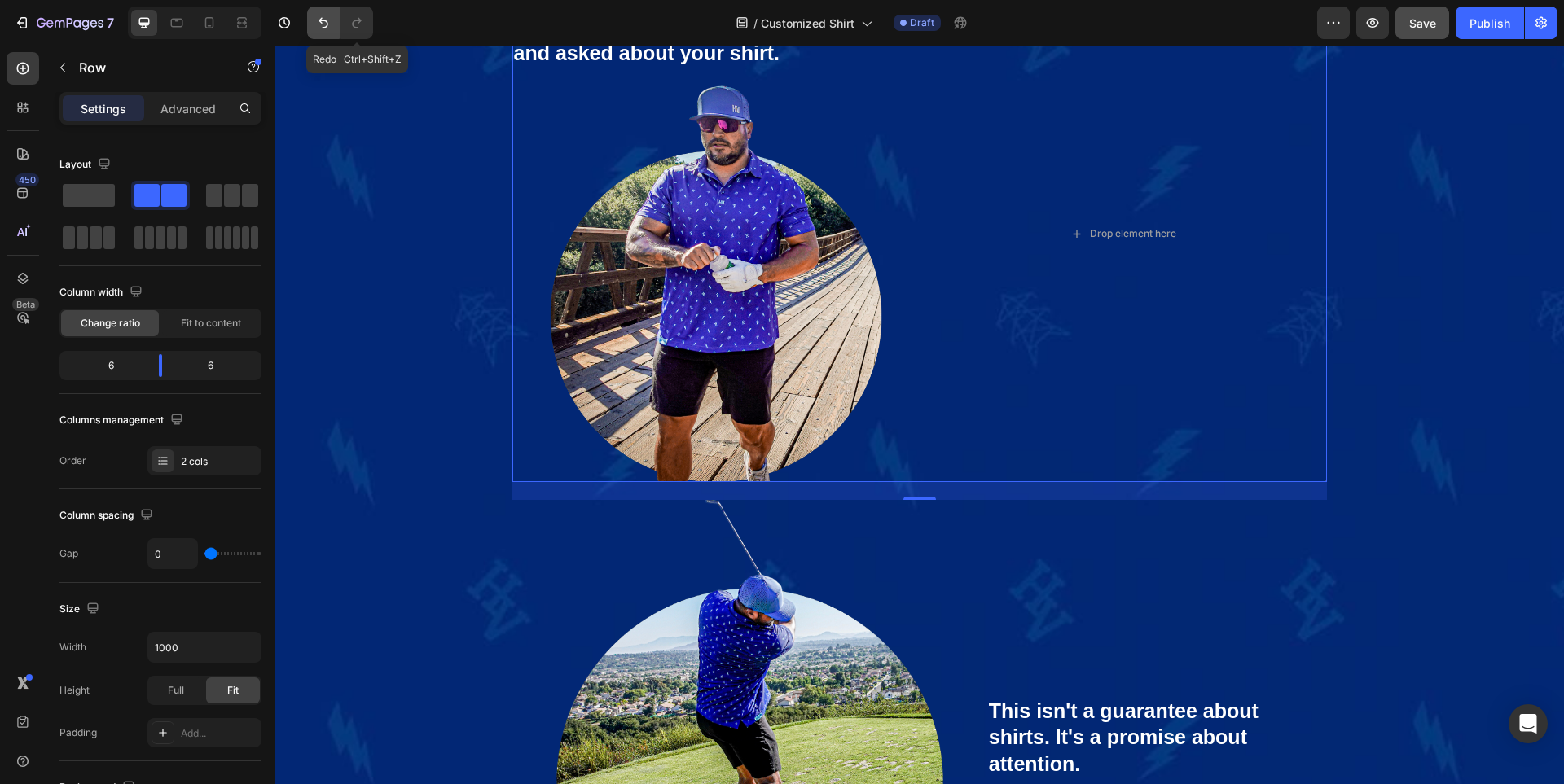
click at [337, 24] on button "Undo/Redo" at bounding box center [323, 22] width 32 height 32
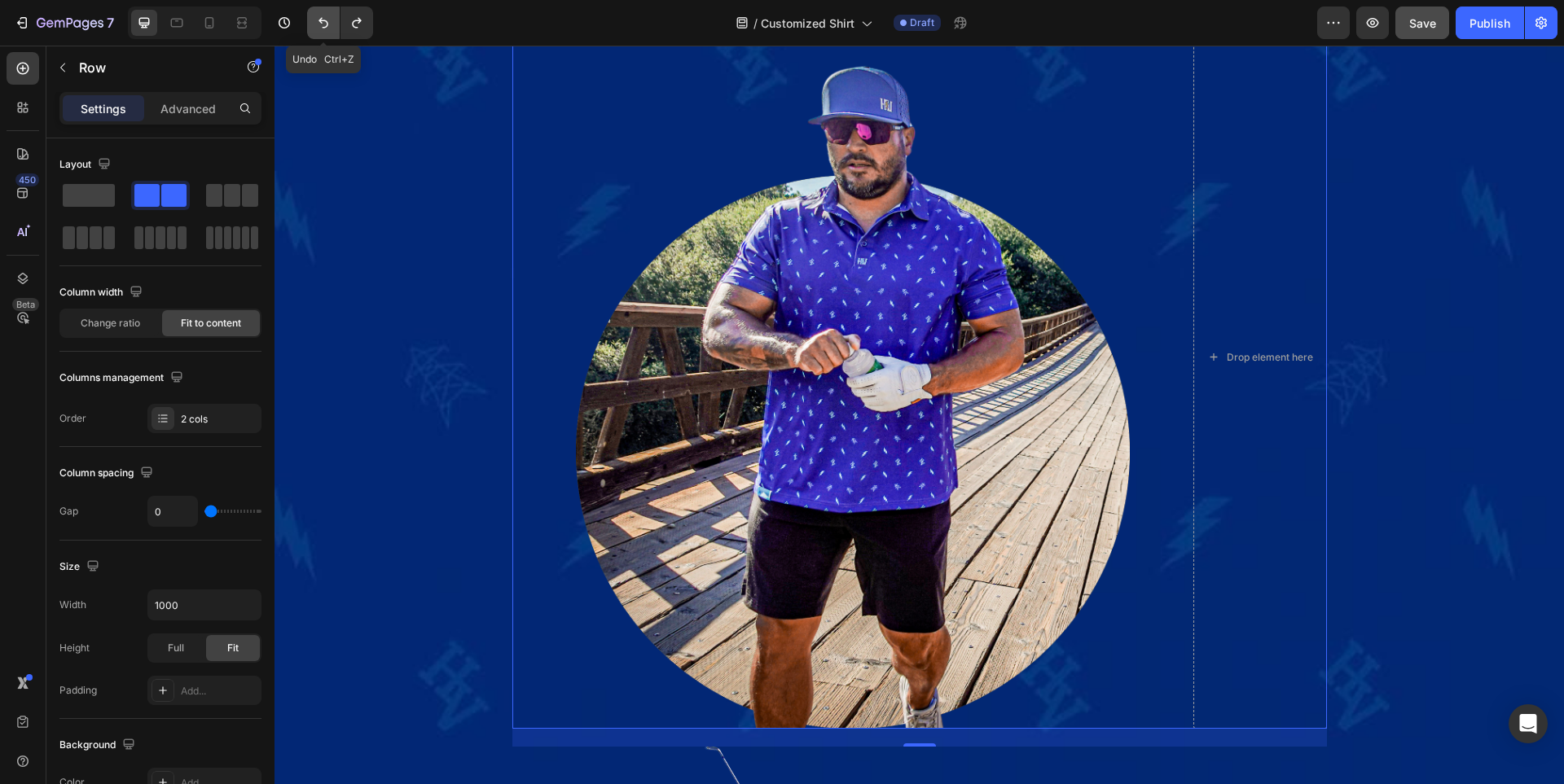
click at [337, 24] on button "Undo/Redo" at bounding box center [323, 22] width 32 height 32
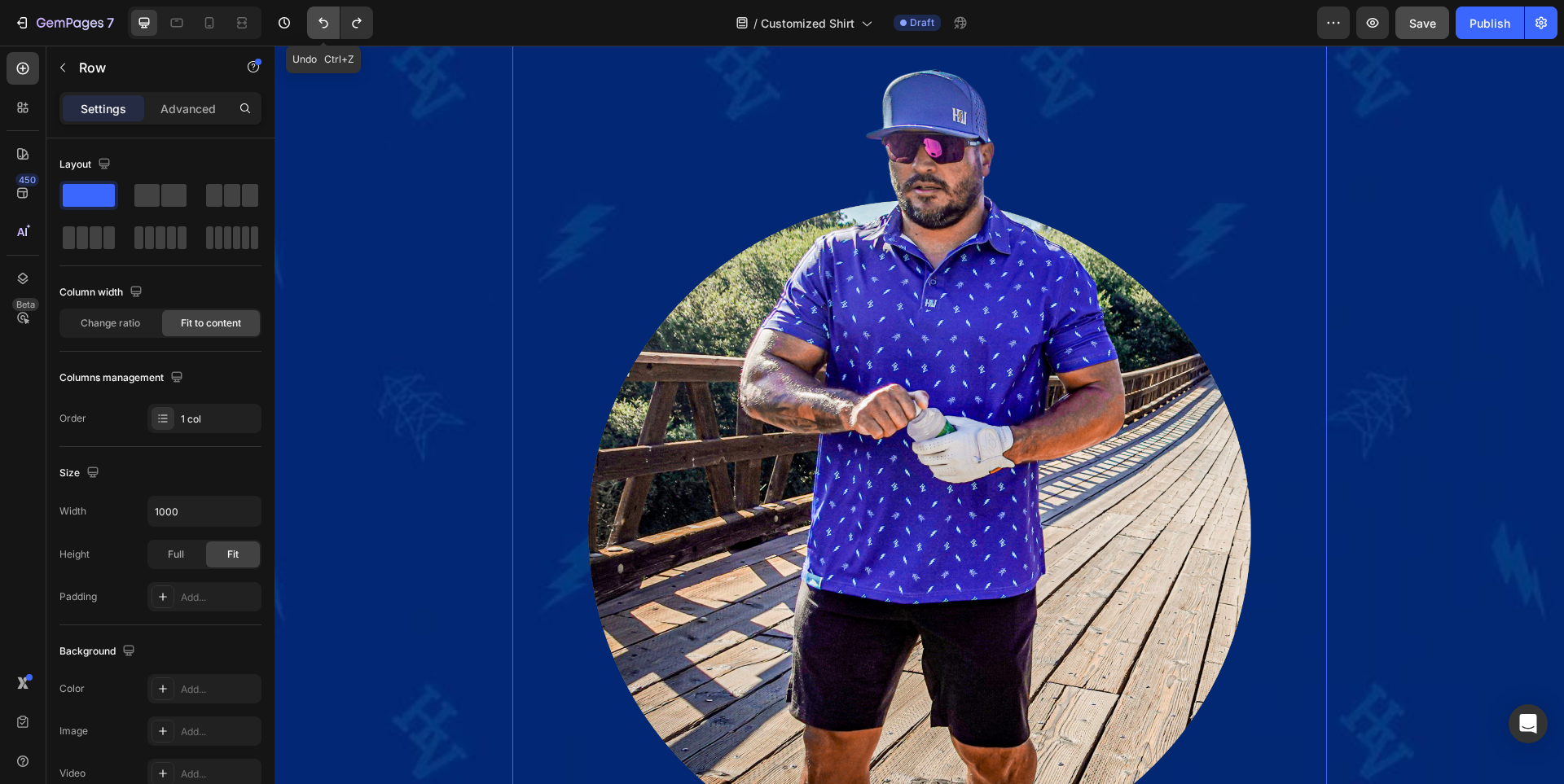
click at [337, 24] on button "Undo/Redo" at bounding box center [323, 22] width 32 height 32
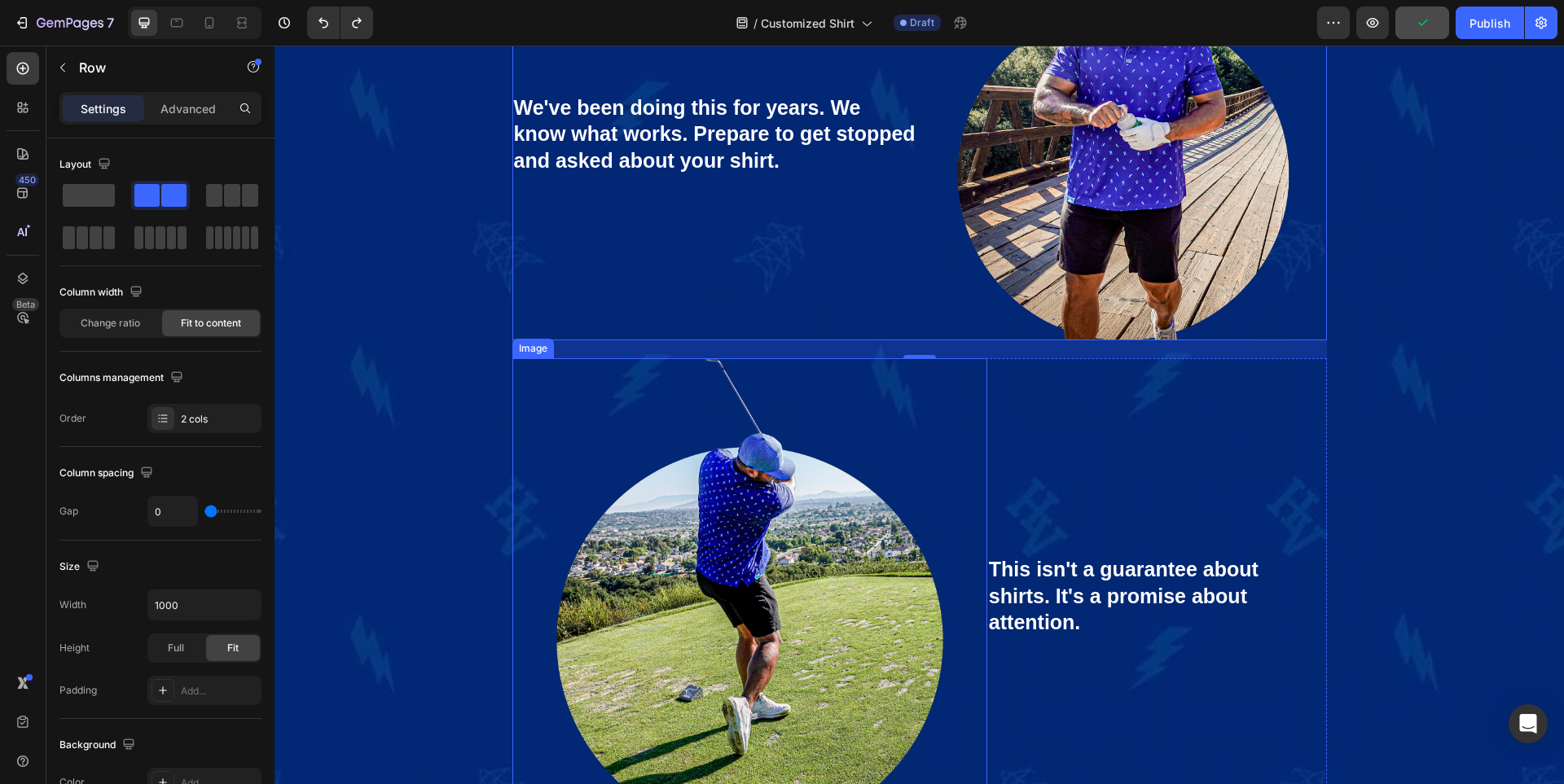
scroll to position [6042, 0]
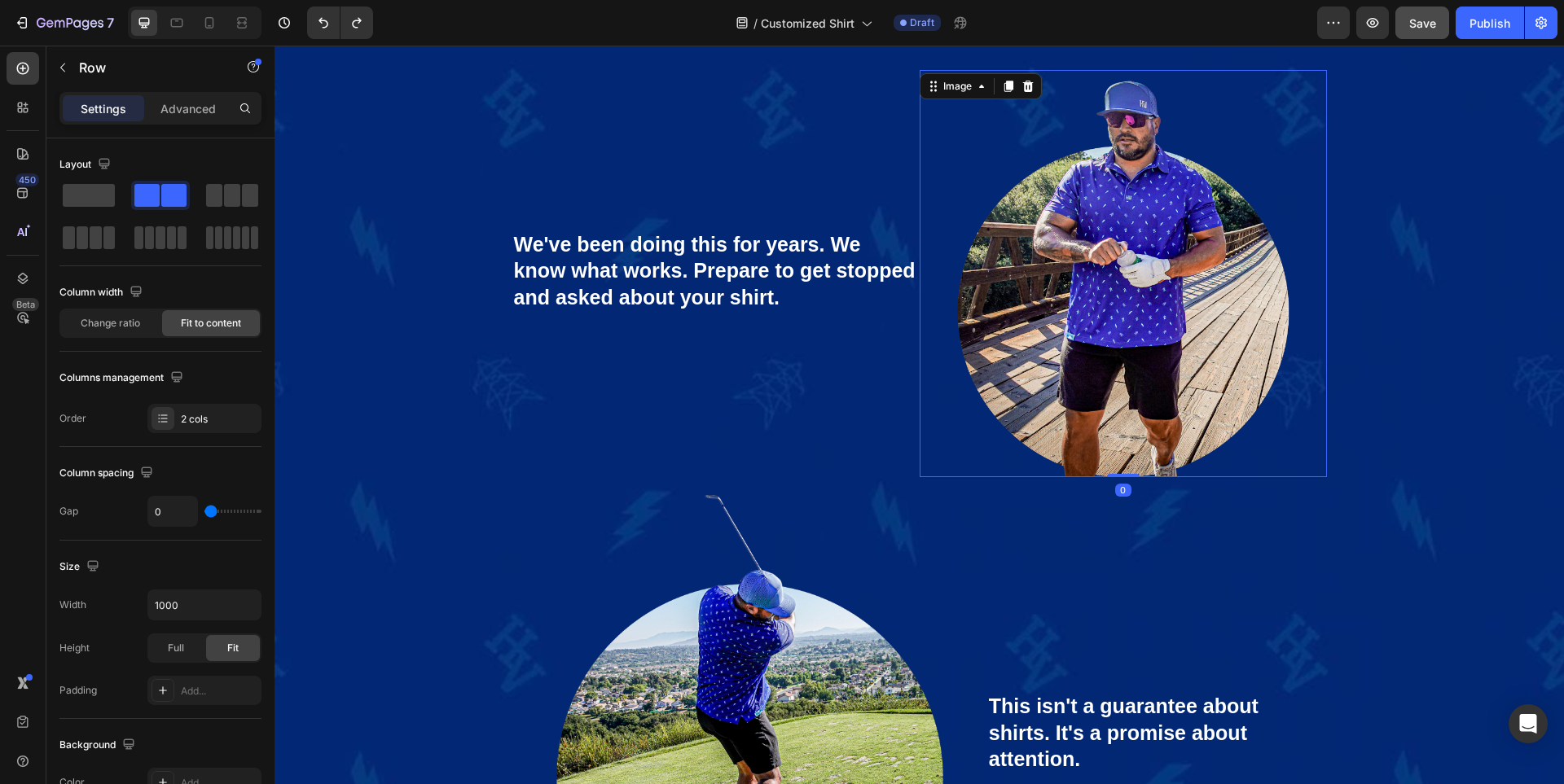
click at [1302, 283] on img at bounding box center [1123, 274] width 407 height 407
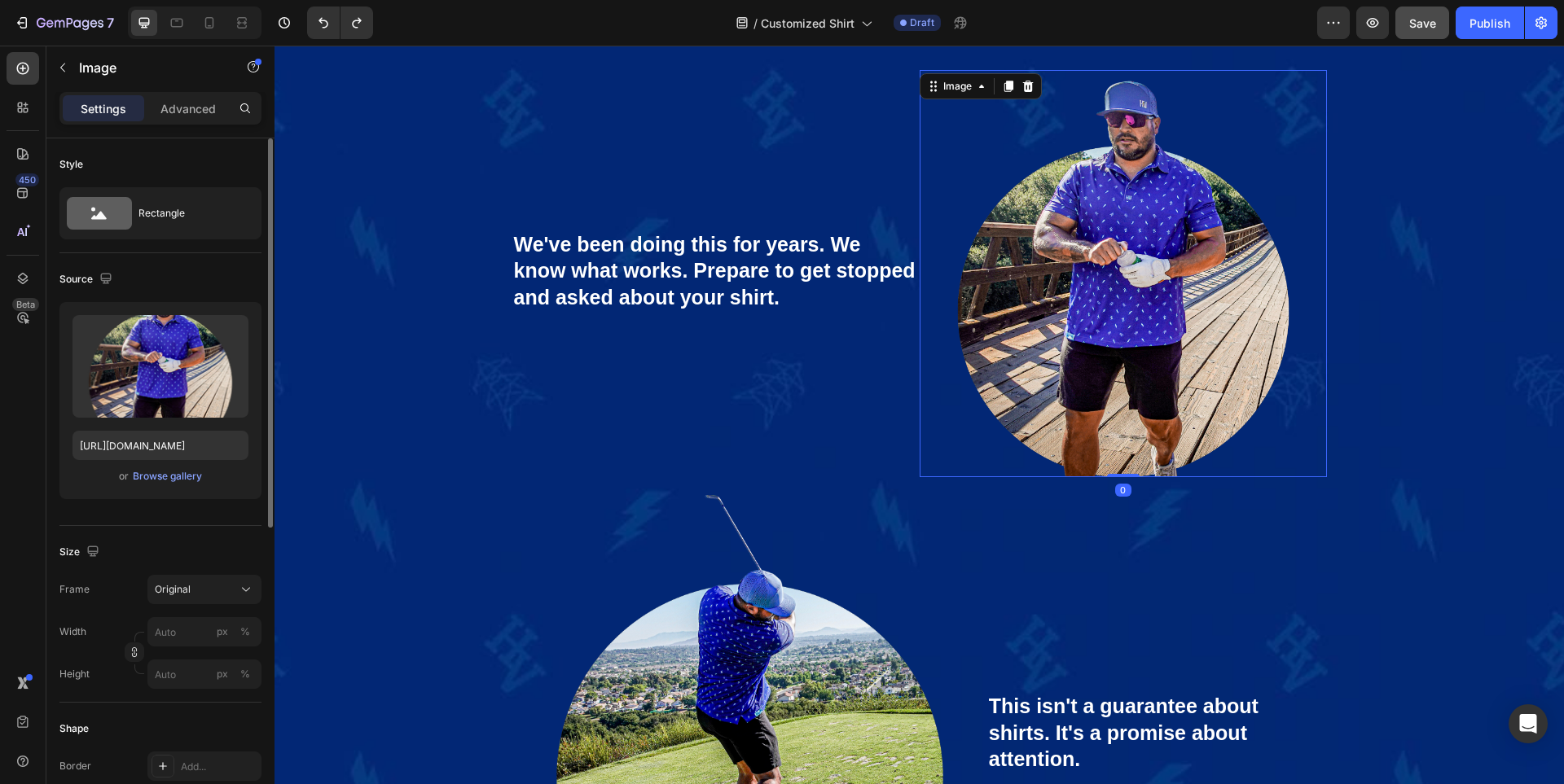
scroll to position [81, 0]
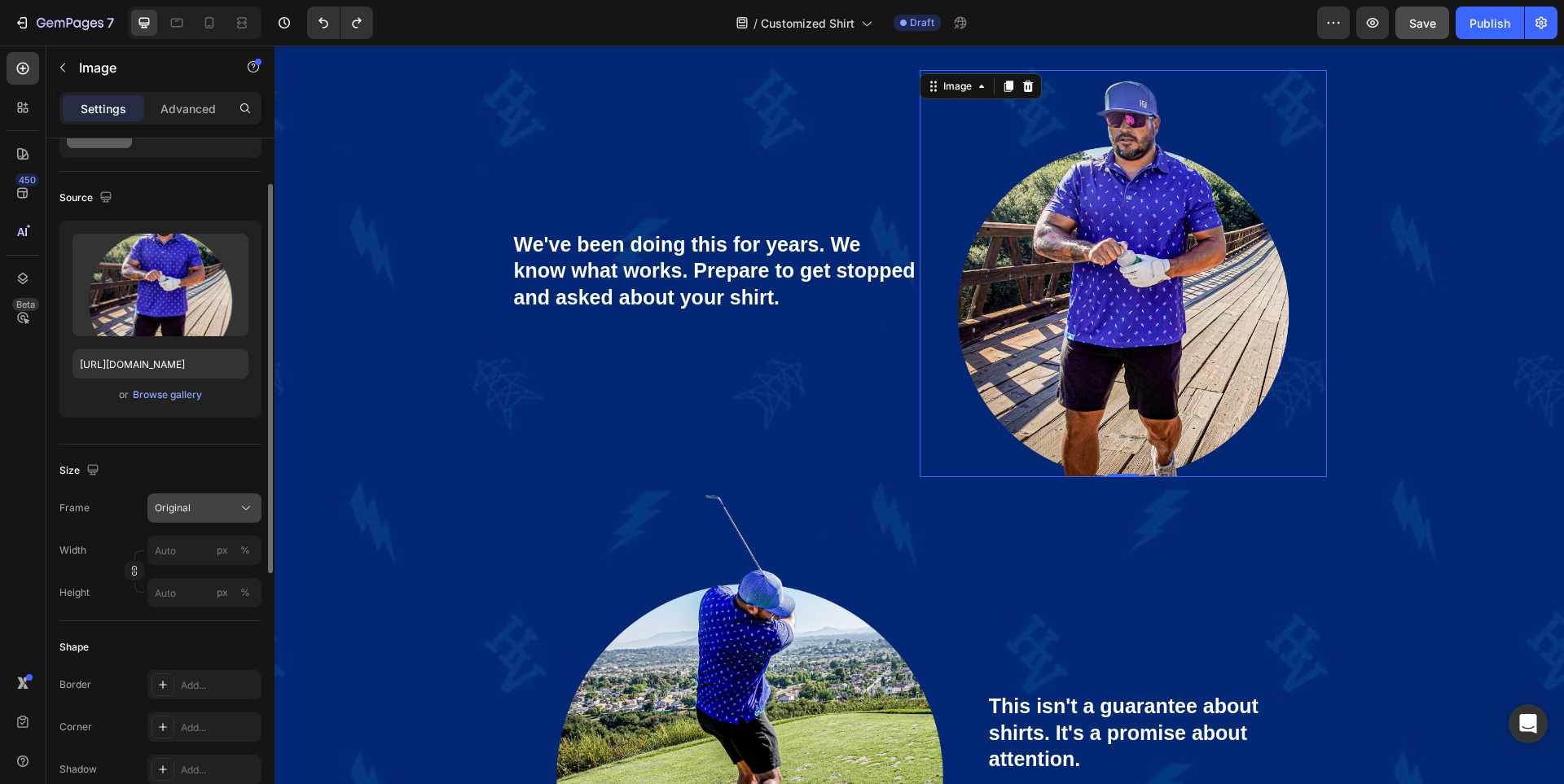
click at [207, 509] on div "Original" at bounding box center [194, 508] width 80 height 15
click at [228, 464] on div "Size" at bounding box center [160, 471] width 202 height 26
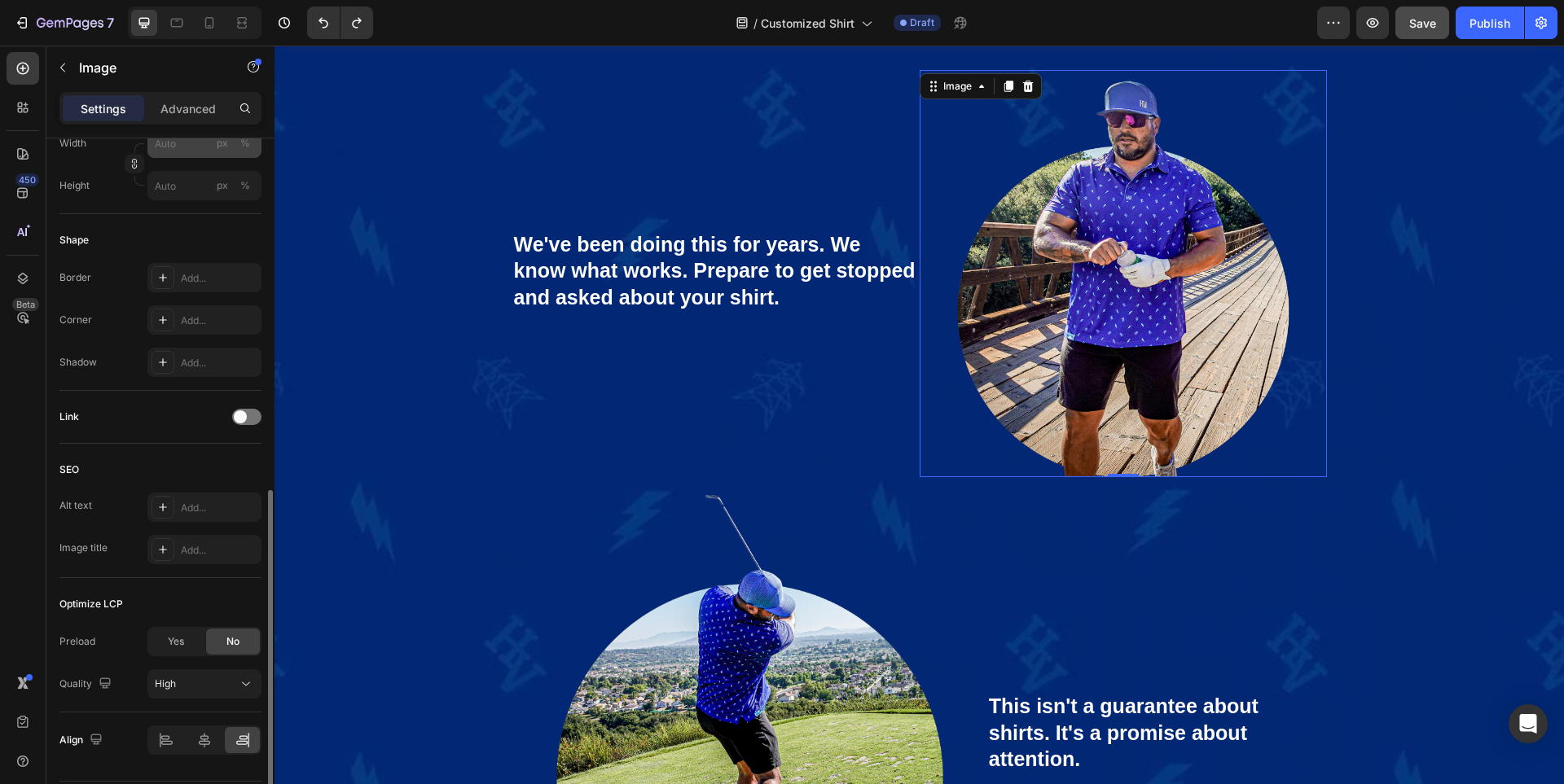
scroll to position [537, 0]
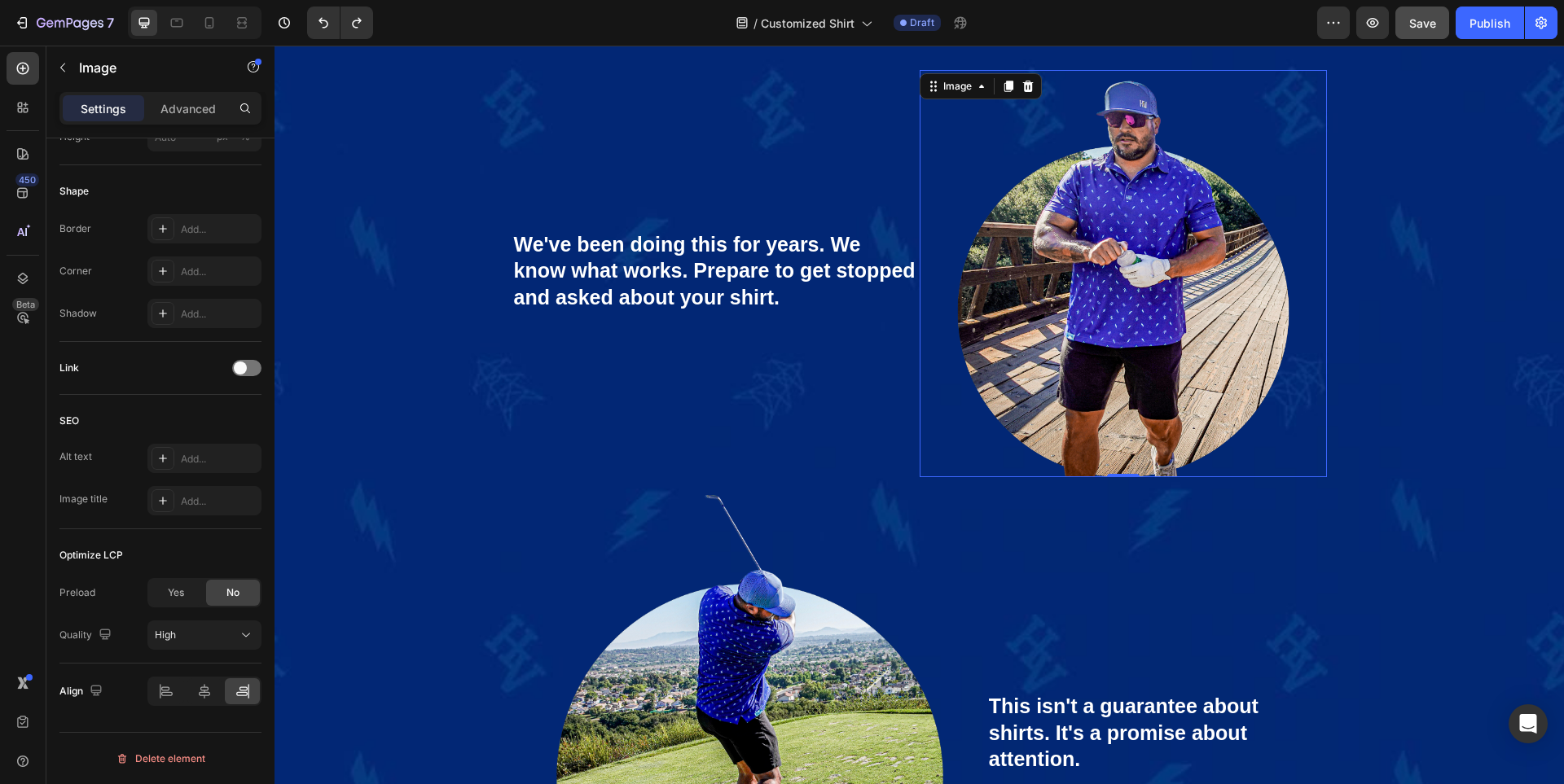
click at [1413, 24] on span "Save" at bounding box center [1422, 23] width 27 height 14
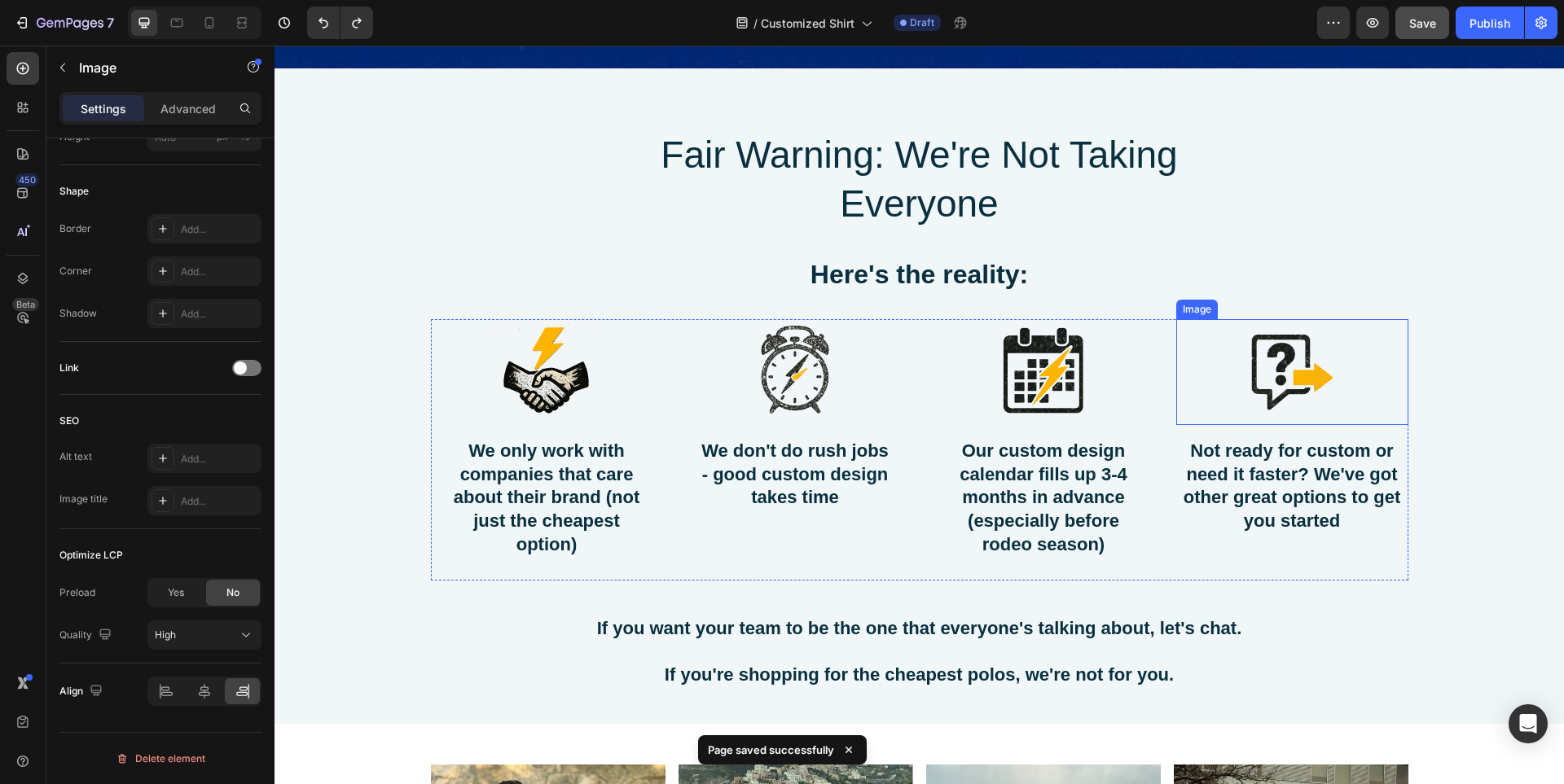
scroll to position [8077, 0]
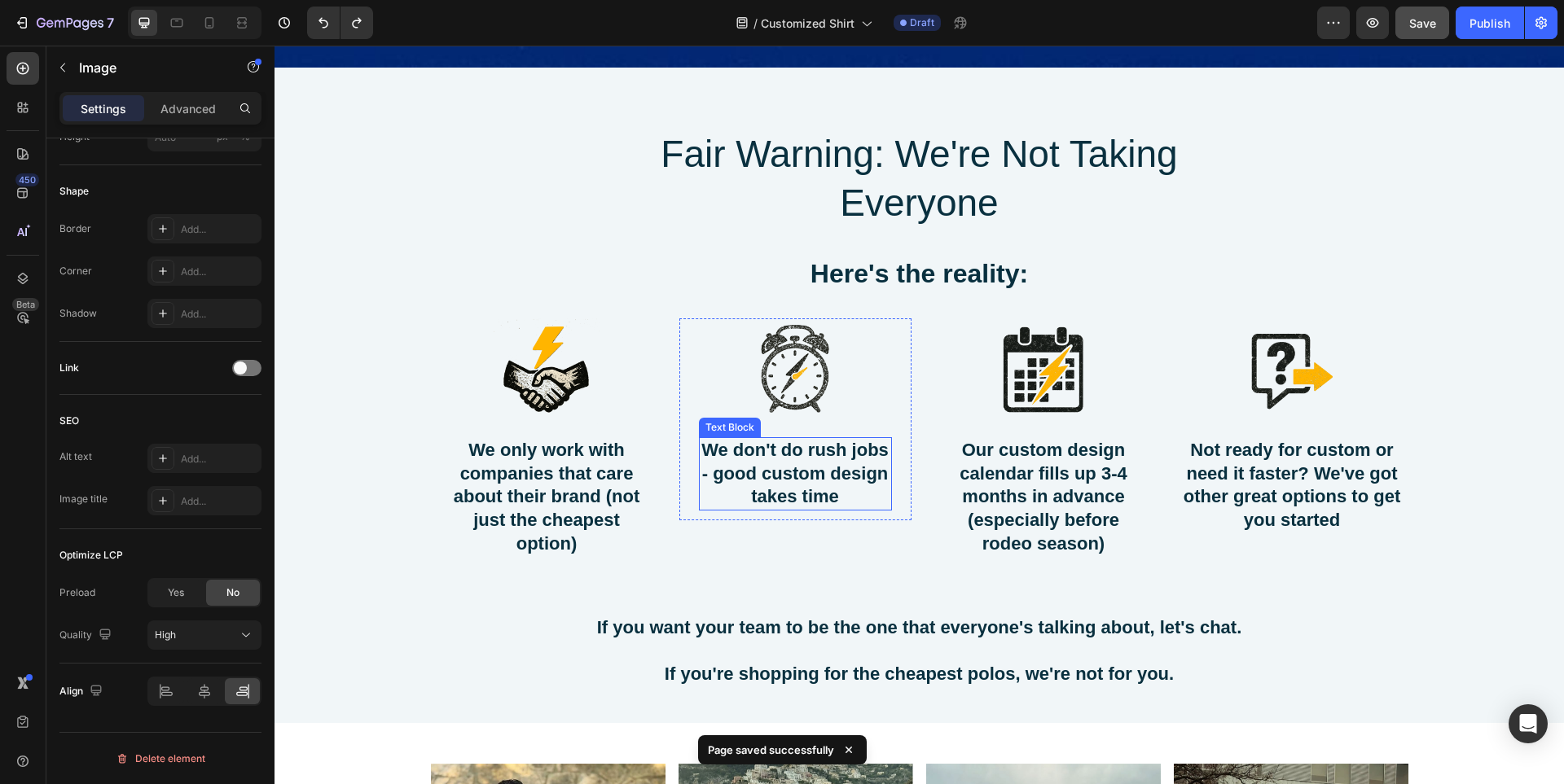
click at [847, 483] on p "We don't do rush jobs - good custom design takes time" at bounding box center [795, 474] width 190 height 70
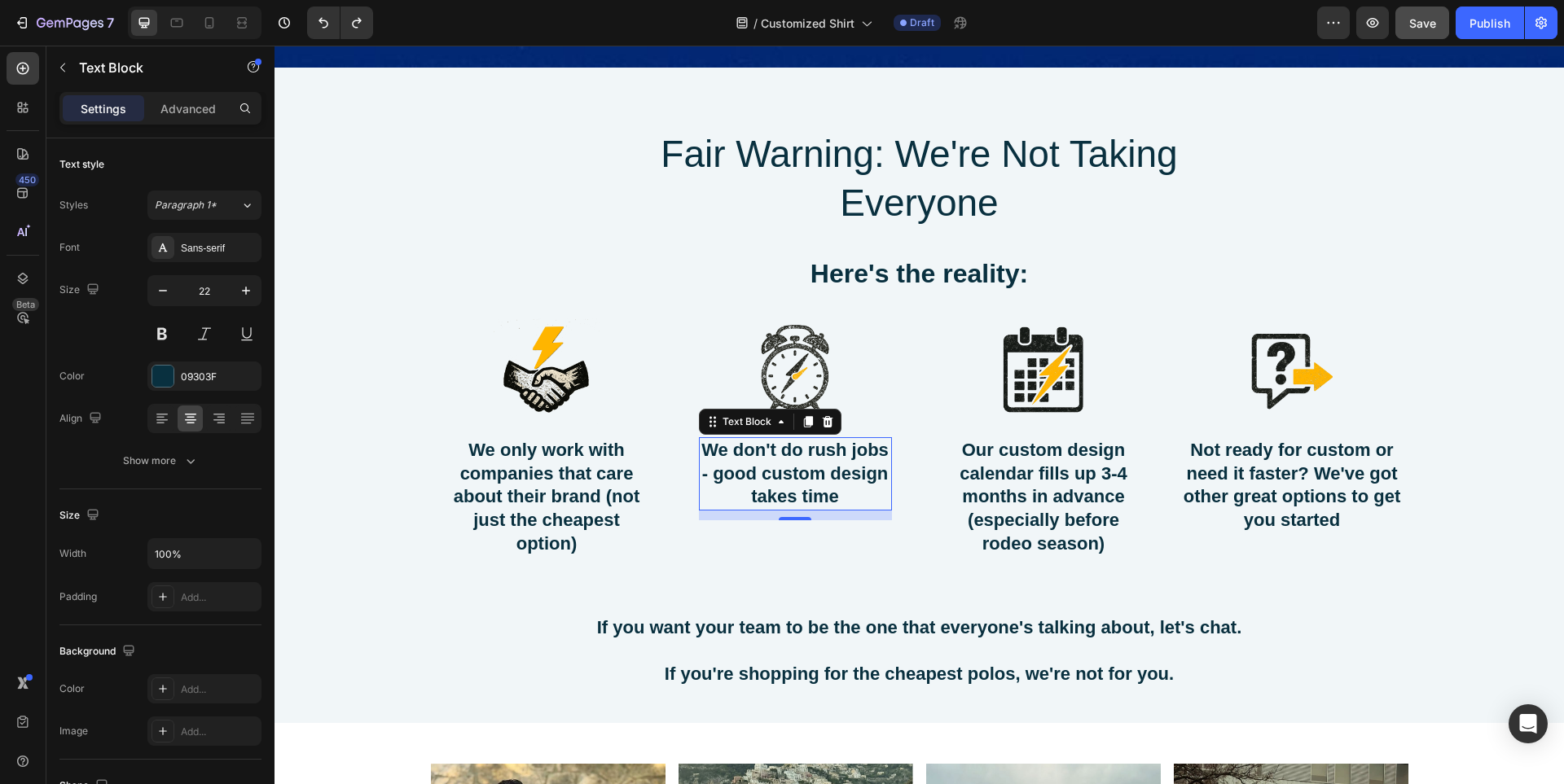
click at [861, 500] on p "We don't do rush jobs - good custom design takes time" at bounding box center [795, 474] width 190 height 70
click at [1082, 493] on p "Our custom design calendar fills up 3-4 months in advance (especially before ro…" at bounding box center [1044, 497] width 190 height 116
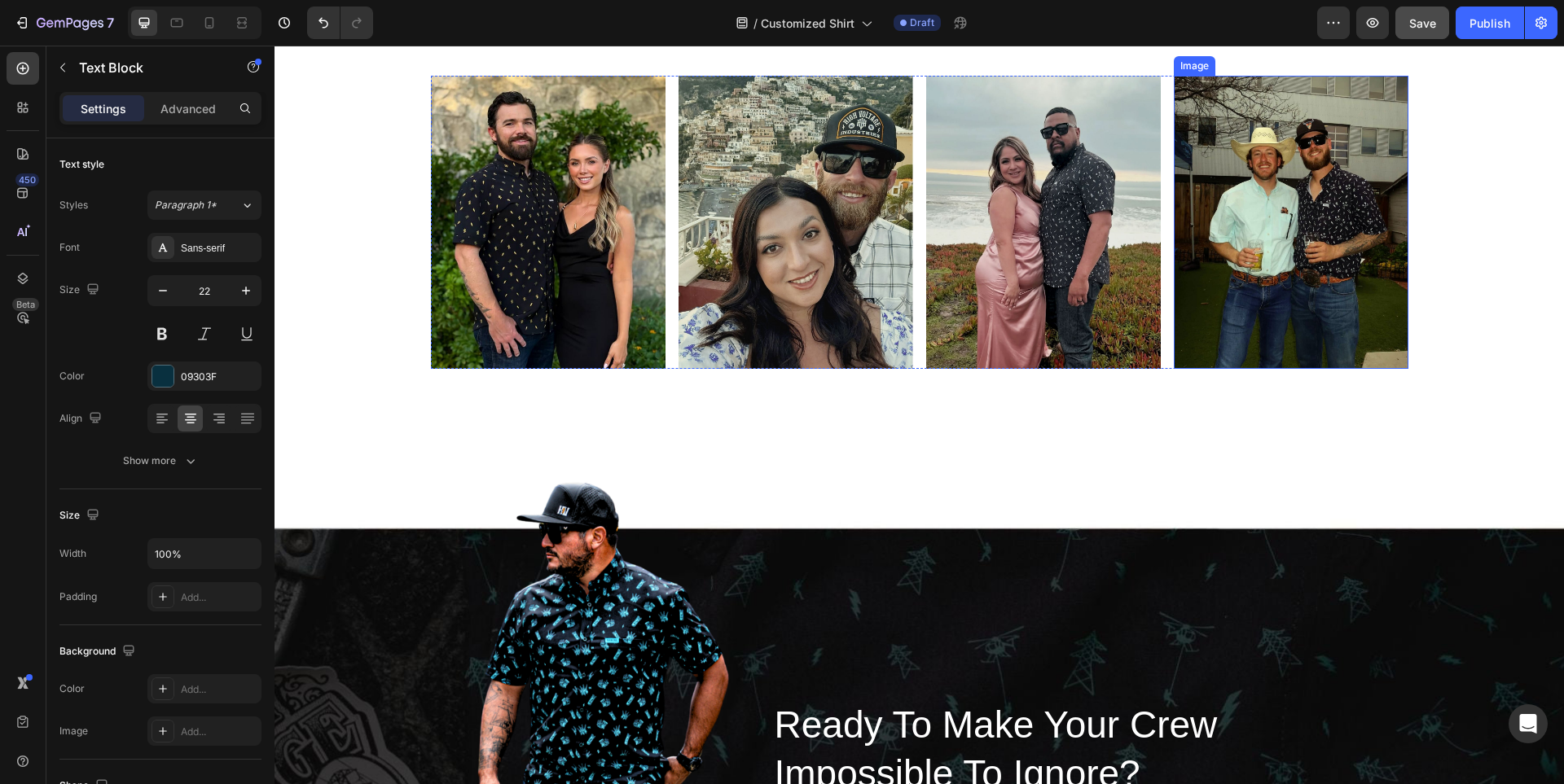
scroll to position [8809, 0]
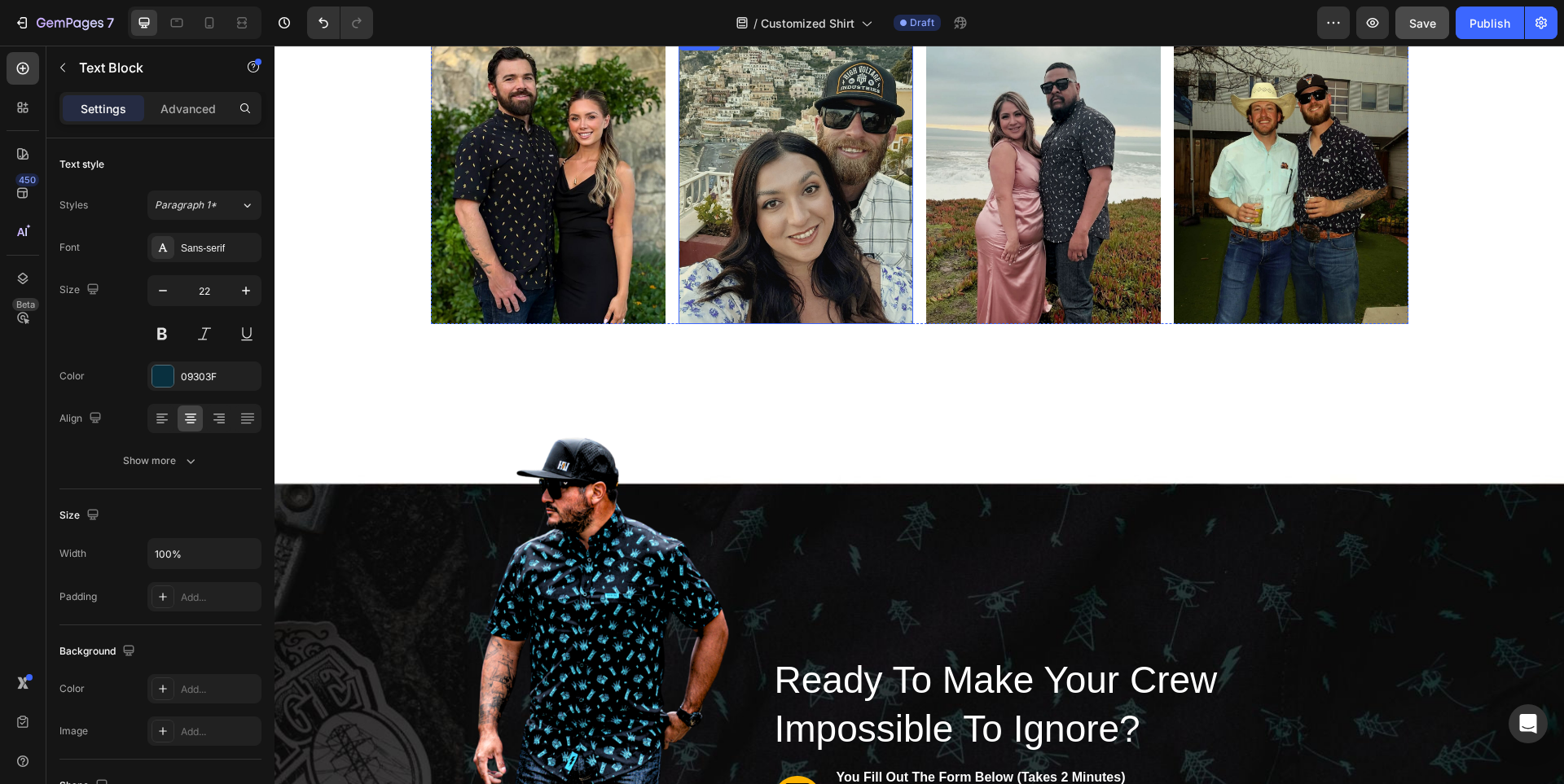
click at [877, 229] on img at bounding box center [795, 178] width 235 height 293
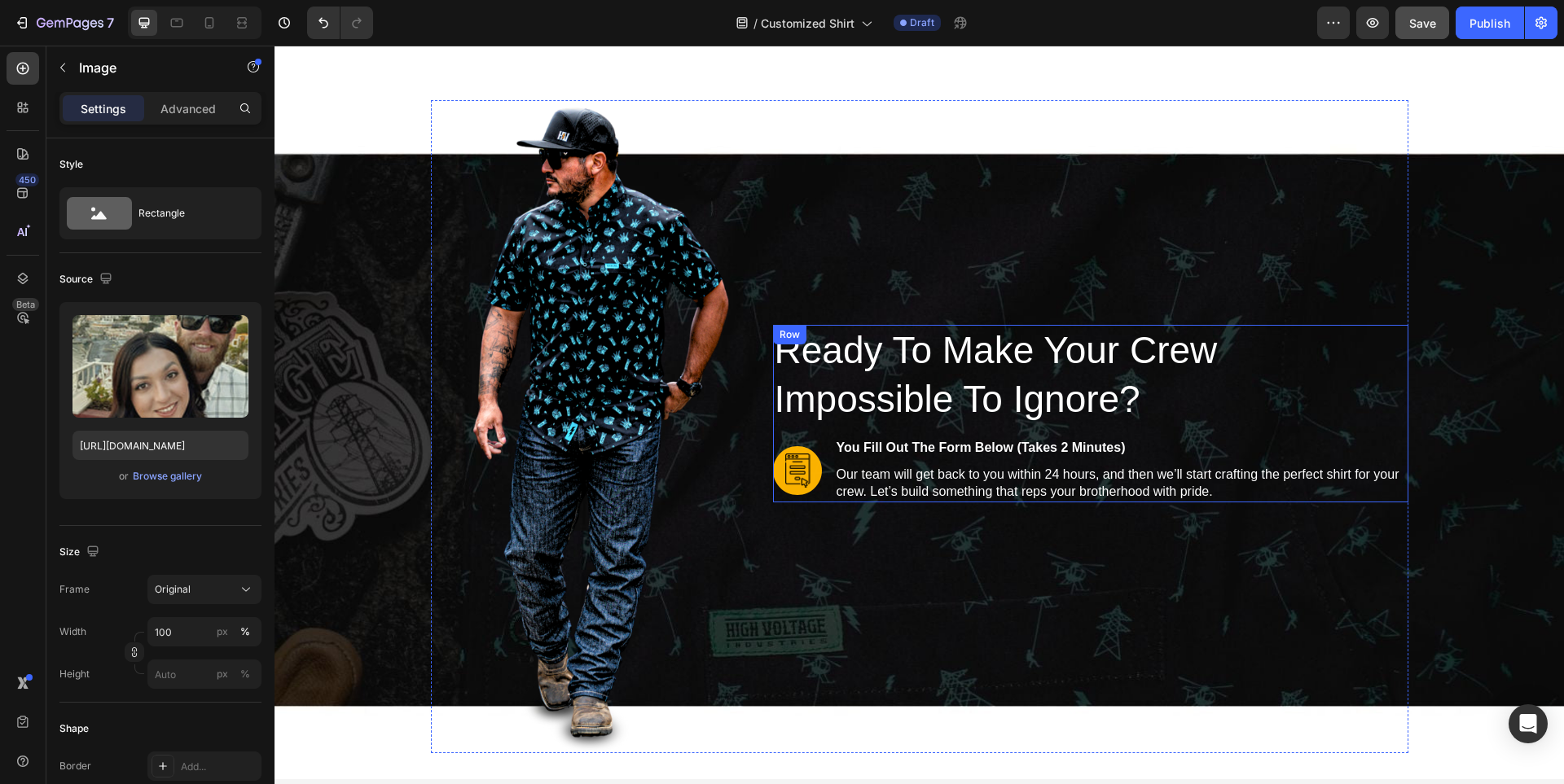
scroll to position [9135, 0]
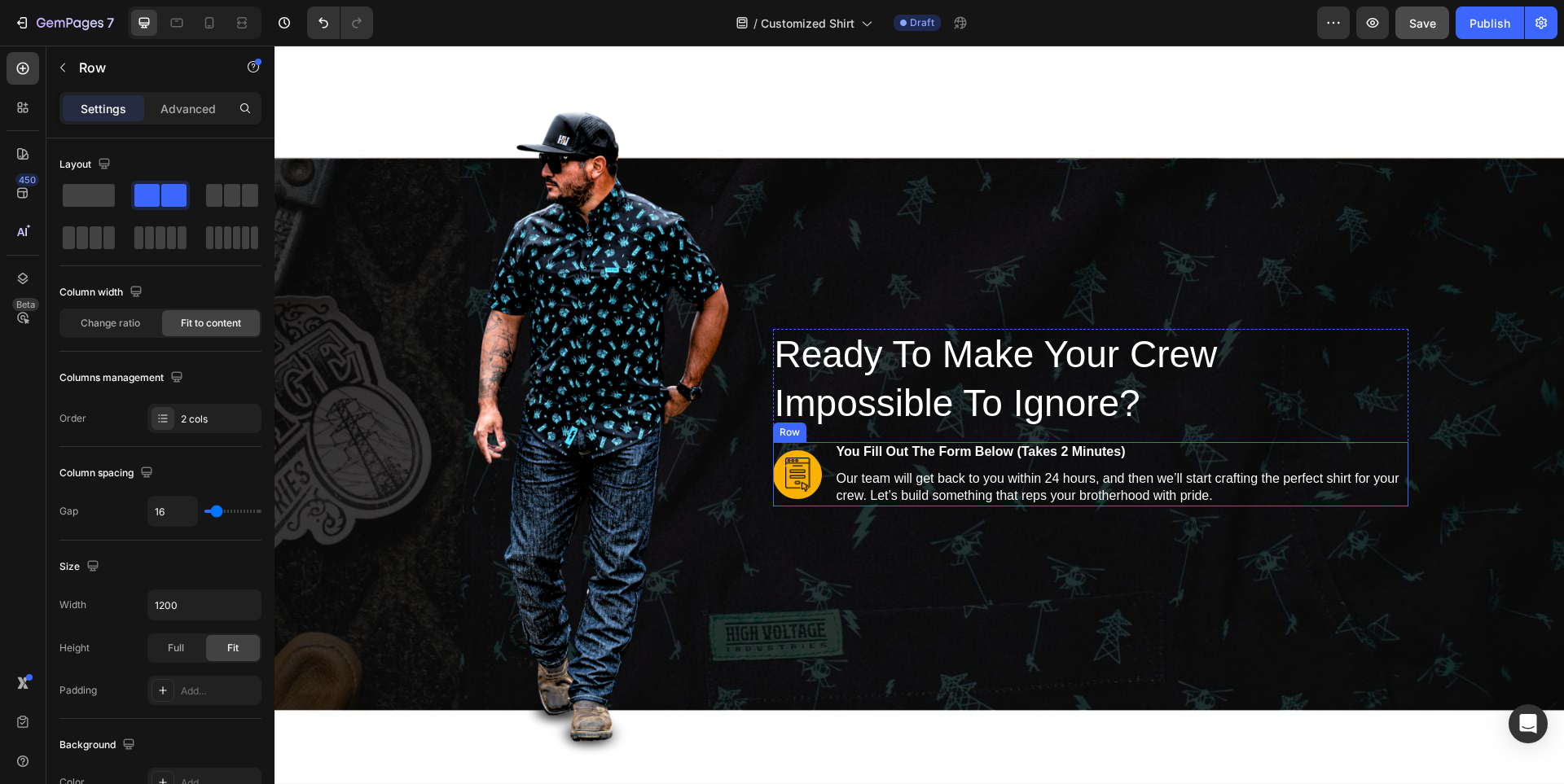
click at [835, 467] on div "you fill out the form below (takes 2 minutes) Text Block Our team will get back…" at bounding box center [1122, 474] width 573 height 64
click at [849, 424] on icon at bounding box center [853, 427] width 9 height 11
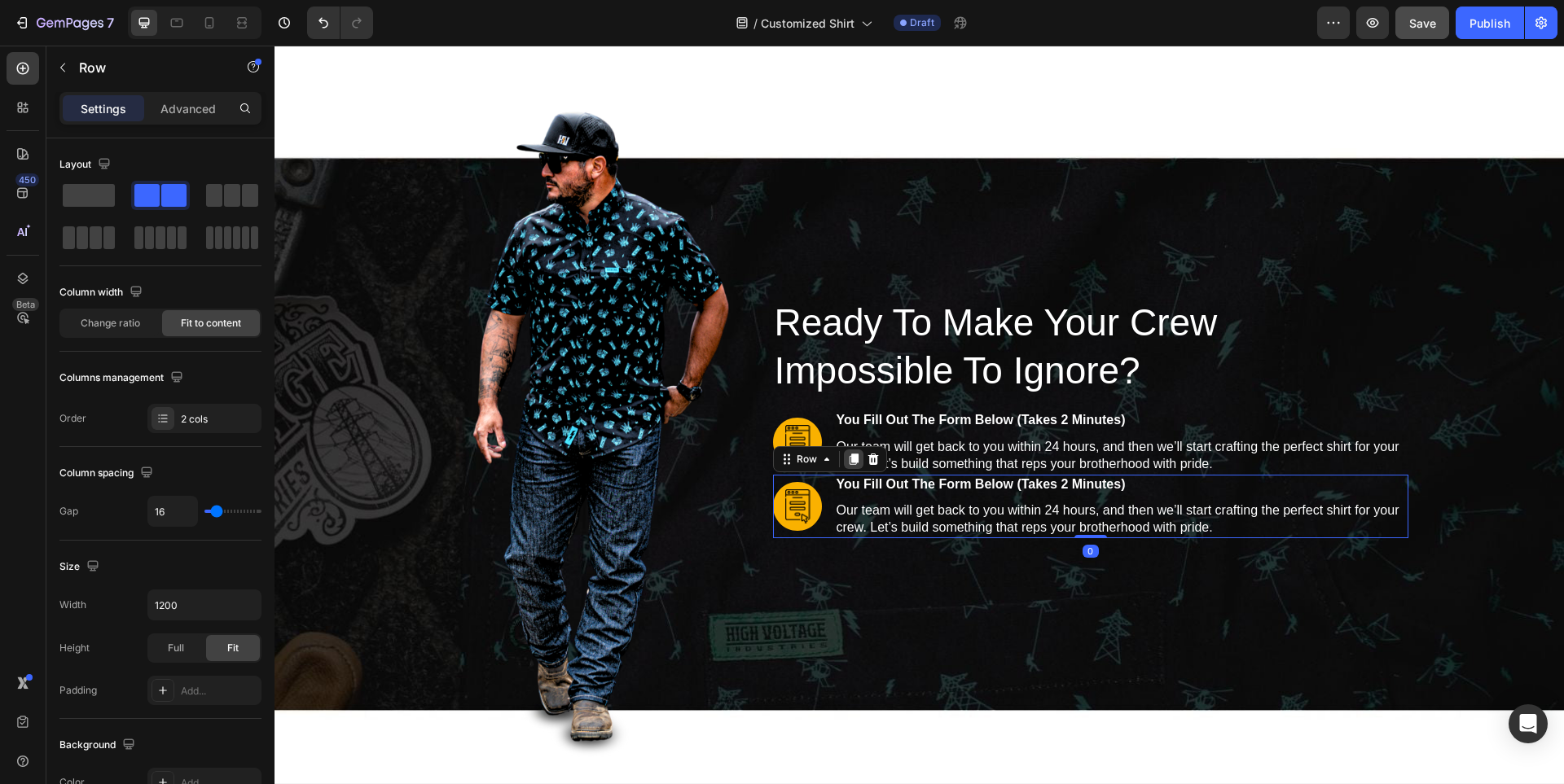
click at [849, 459] on icon at bounding box center [853, 459] width 9 height 11
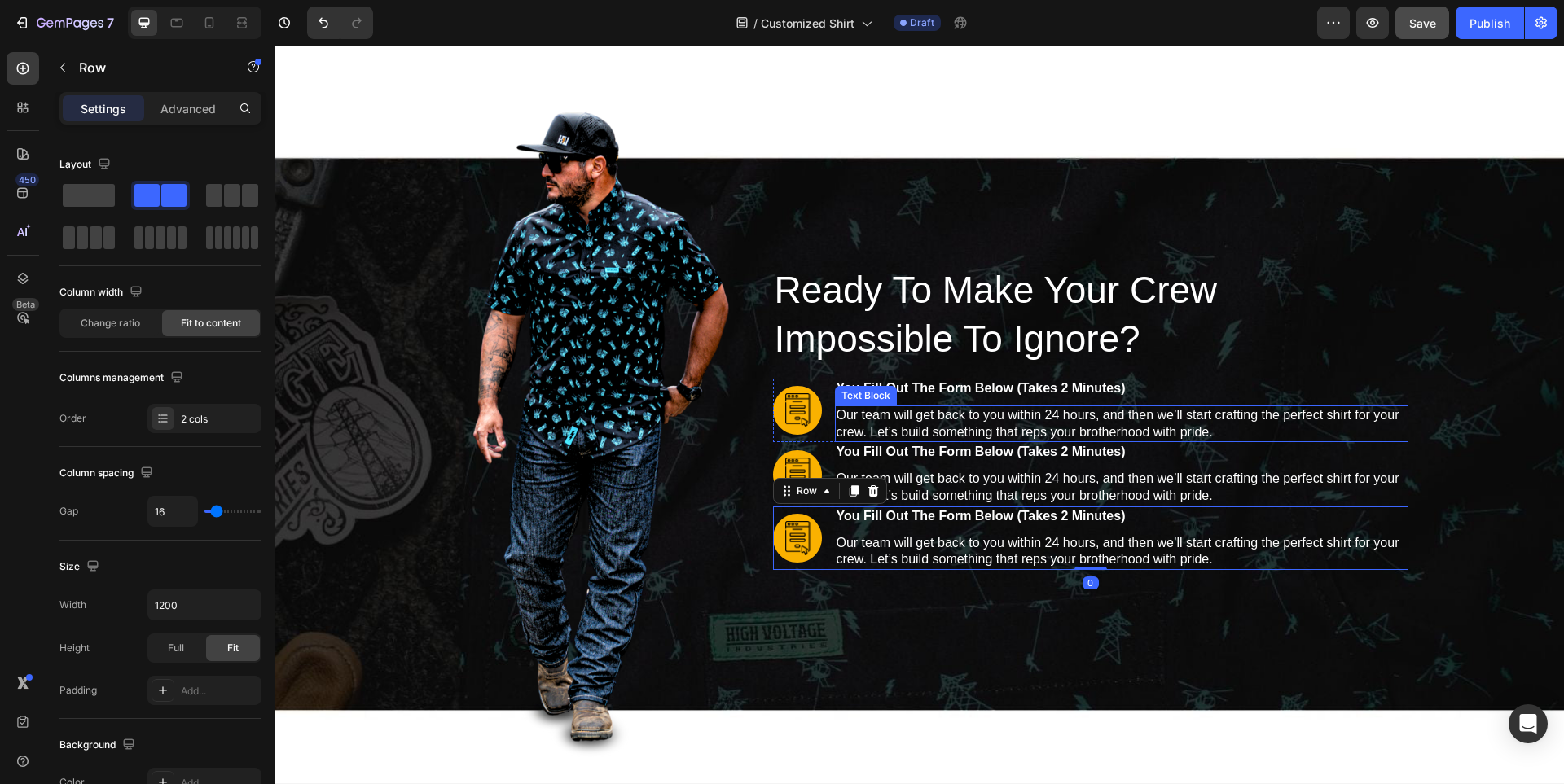
click at [1021, 412] on p "Our team will get back to you within 24 hours, and then we’ll start crafting th…" at bounding box center [1122, 424] width 570 height 34
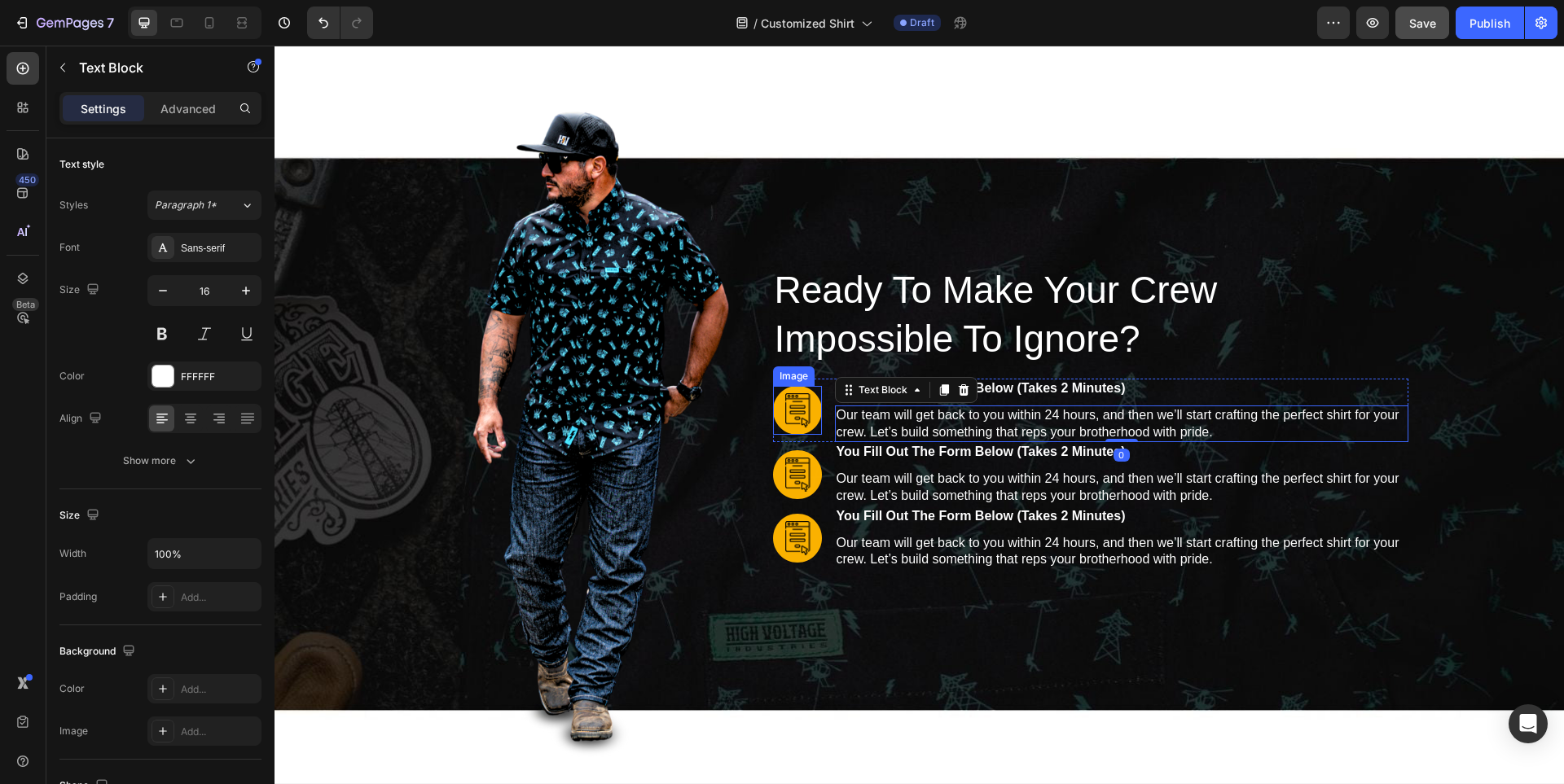
click at [773, 434] on img at bounding box center [797, 410] width 49 height 49
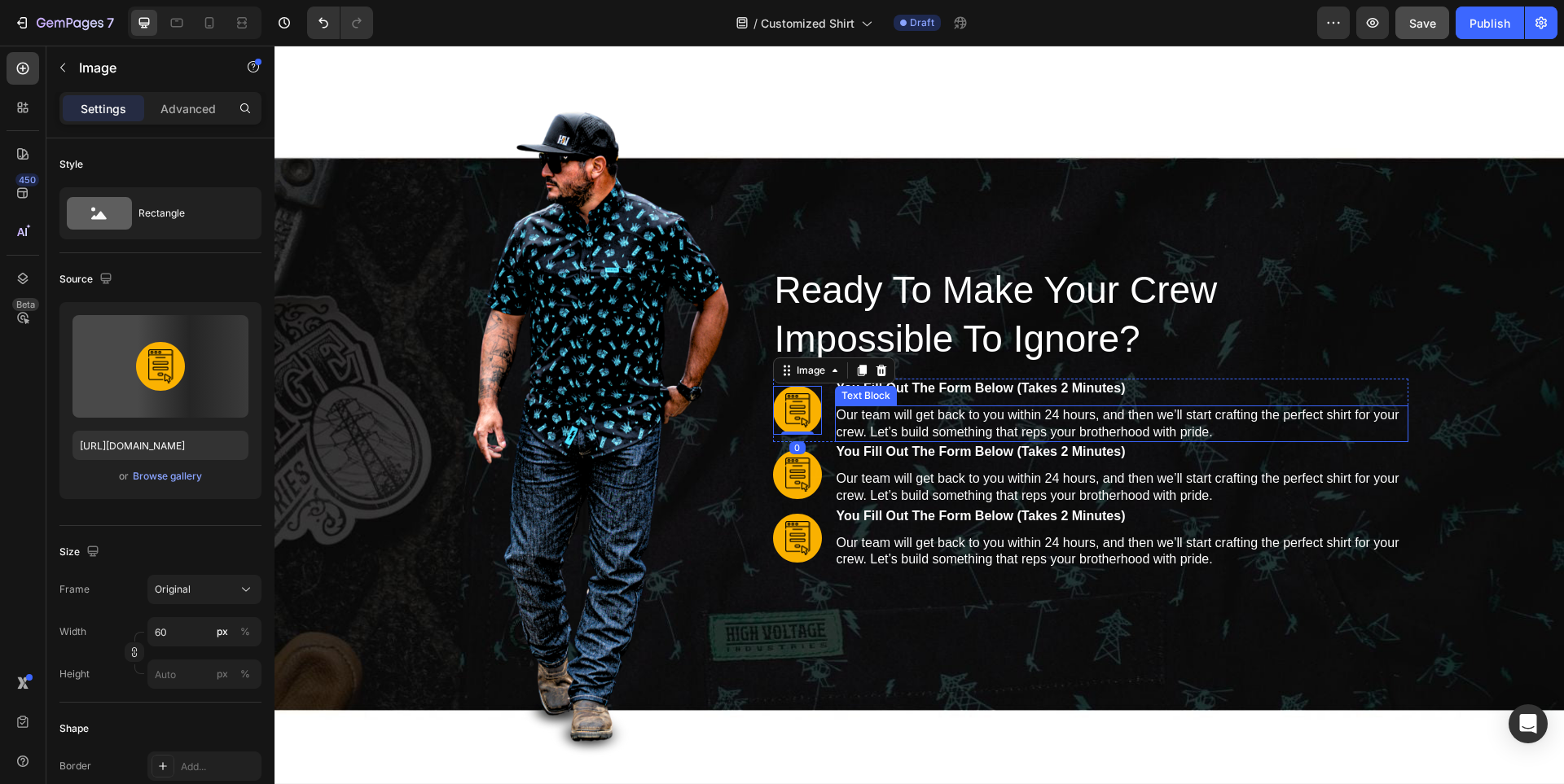
click at [1293, 427] on p "Our team will get back to you within 24 hours, and then we’ll start crafting th…" at bounding box center [1122, 424] width 570 height 34
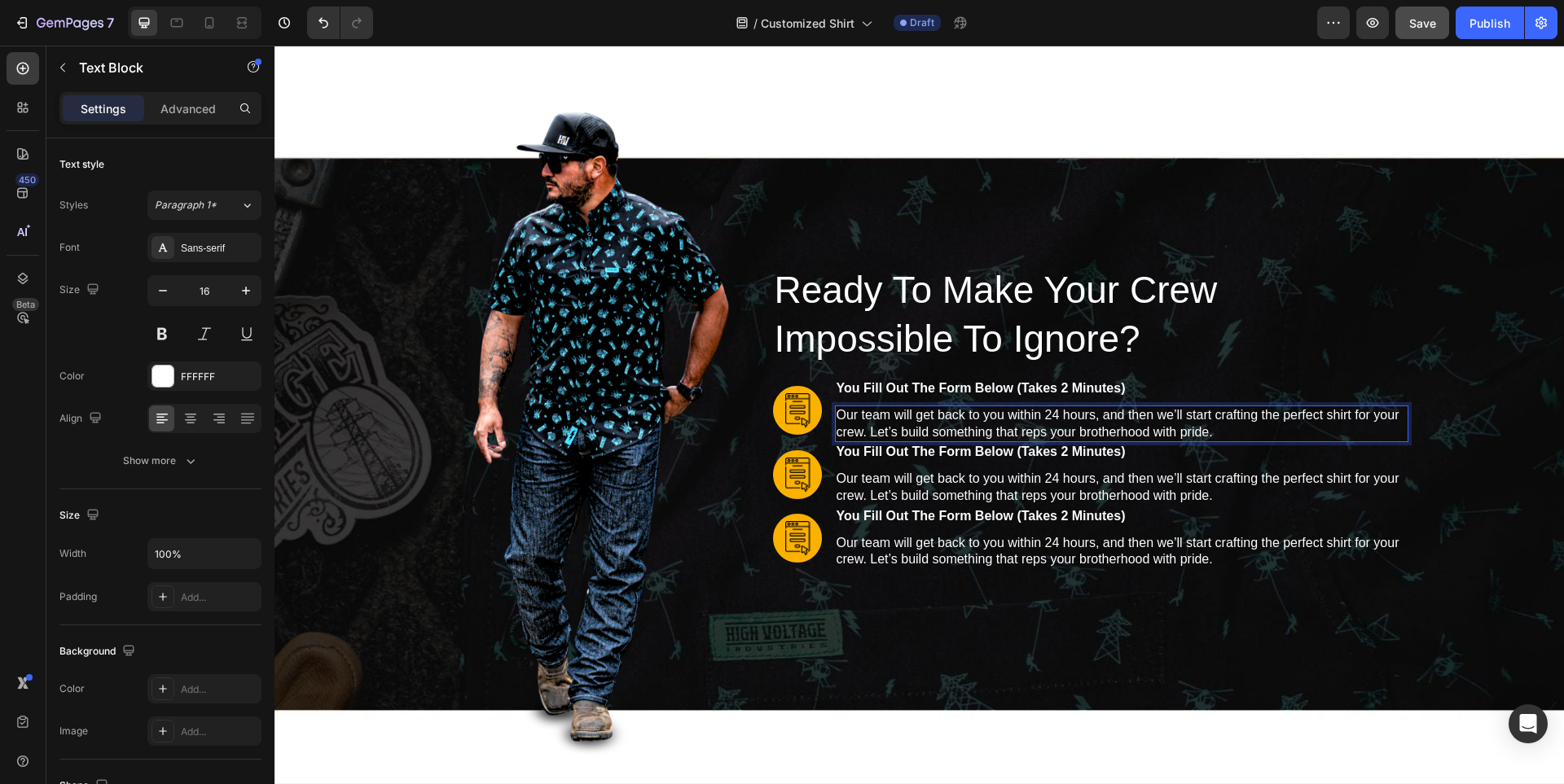
click at [1118, 434] on p "Our team will get back to you within 24 hours, and then we’ll start crafting th…" at bounding box center [1122, 424] width 570 height 34
click at [1418, 411] on div "Image Row Ready To Make Your Crew Impossible To Ignore? Heading Image you fill …" at bounding box center [919, 430] width 1264 height 653
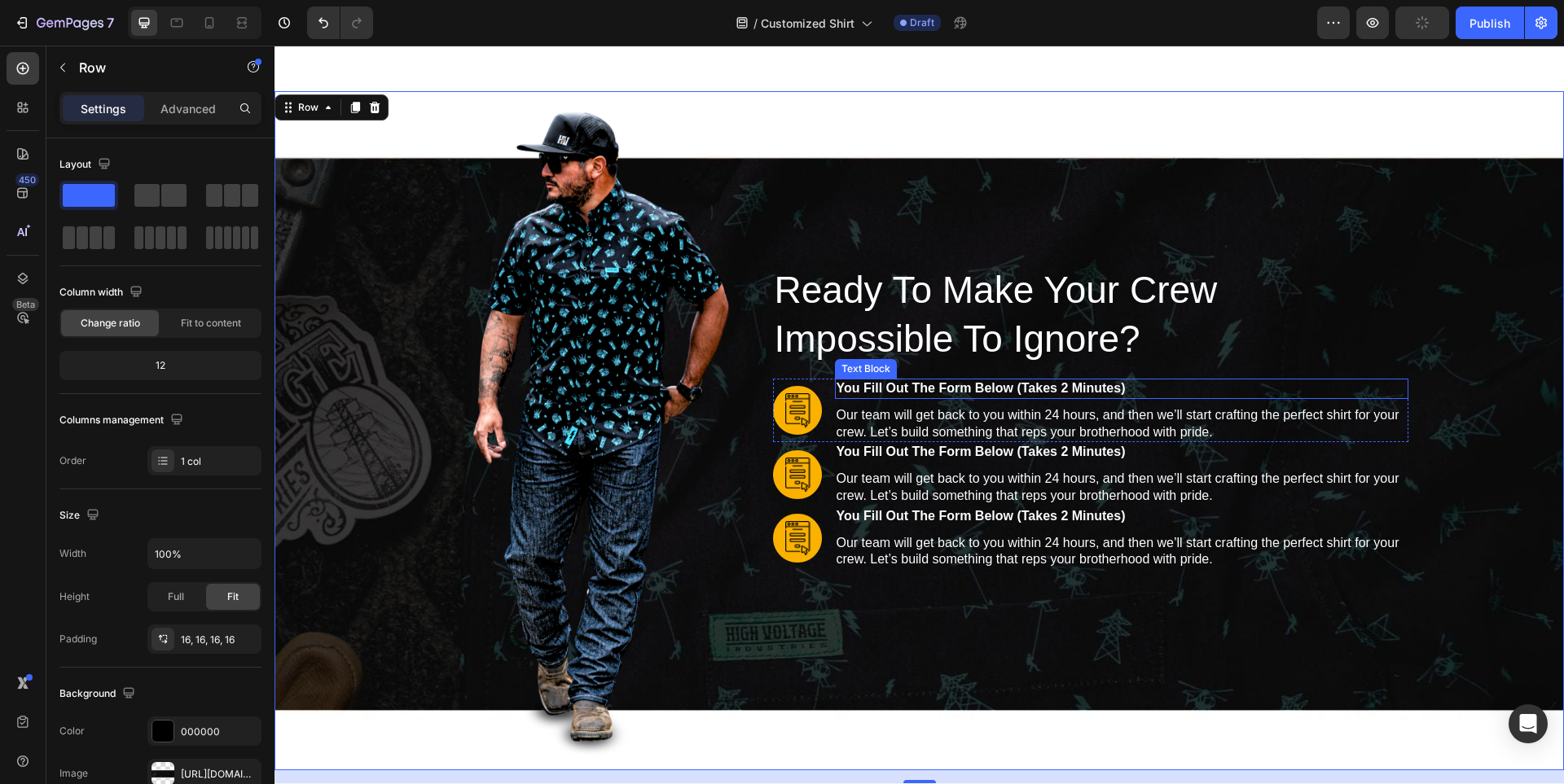
click at [1329, 389] on p "you fill out the form below (takes 2 minutes)" at bounding box center [1122, 389] width 570 height 18
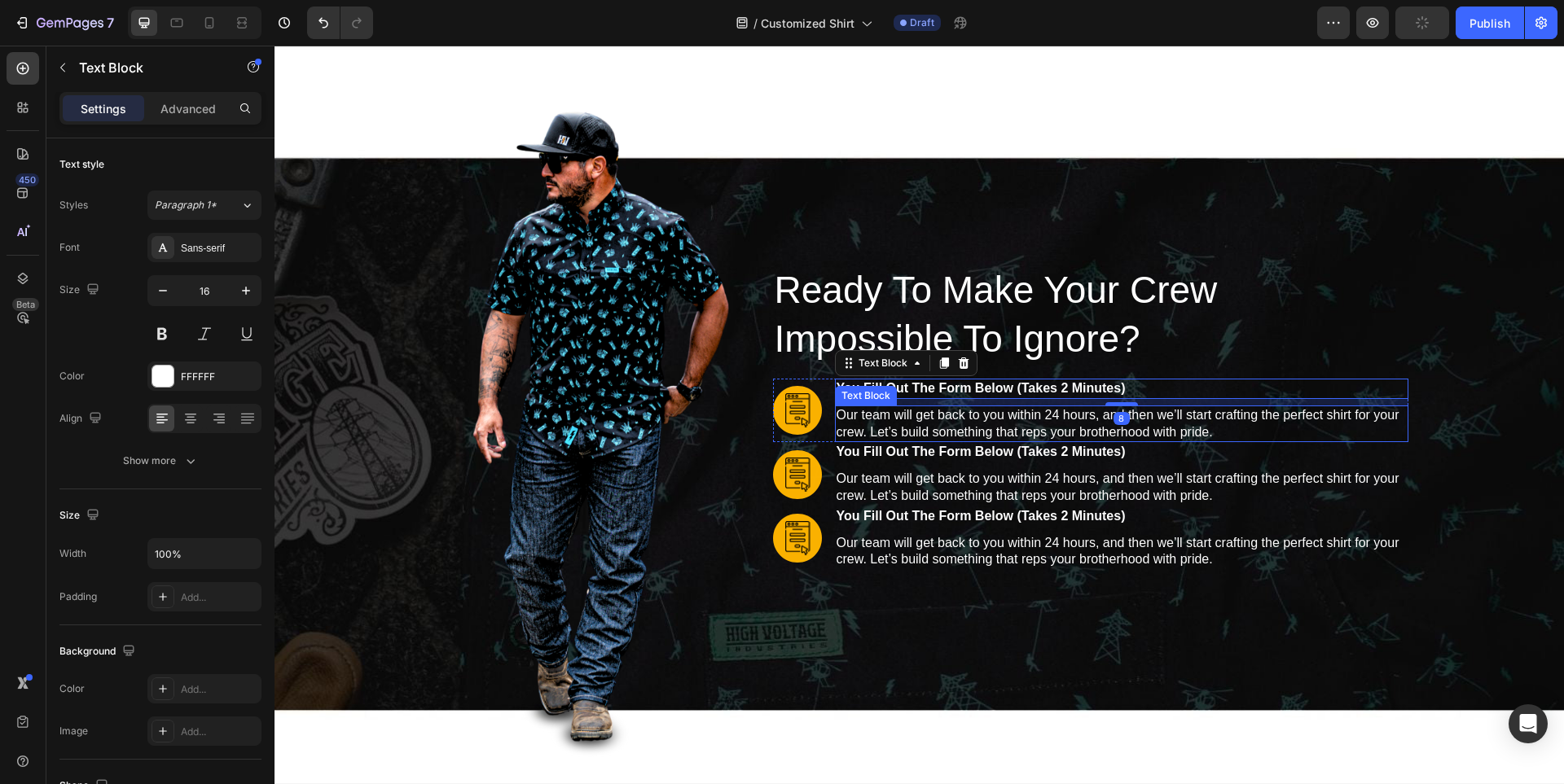
click at [1249, 430] on p "Our team will get back to you within 24 hours, and then we’ll start crafting th…" at bounding box center [1122, 424] width 570 height 34
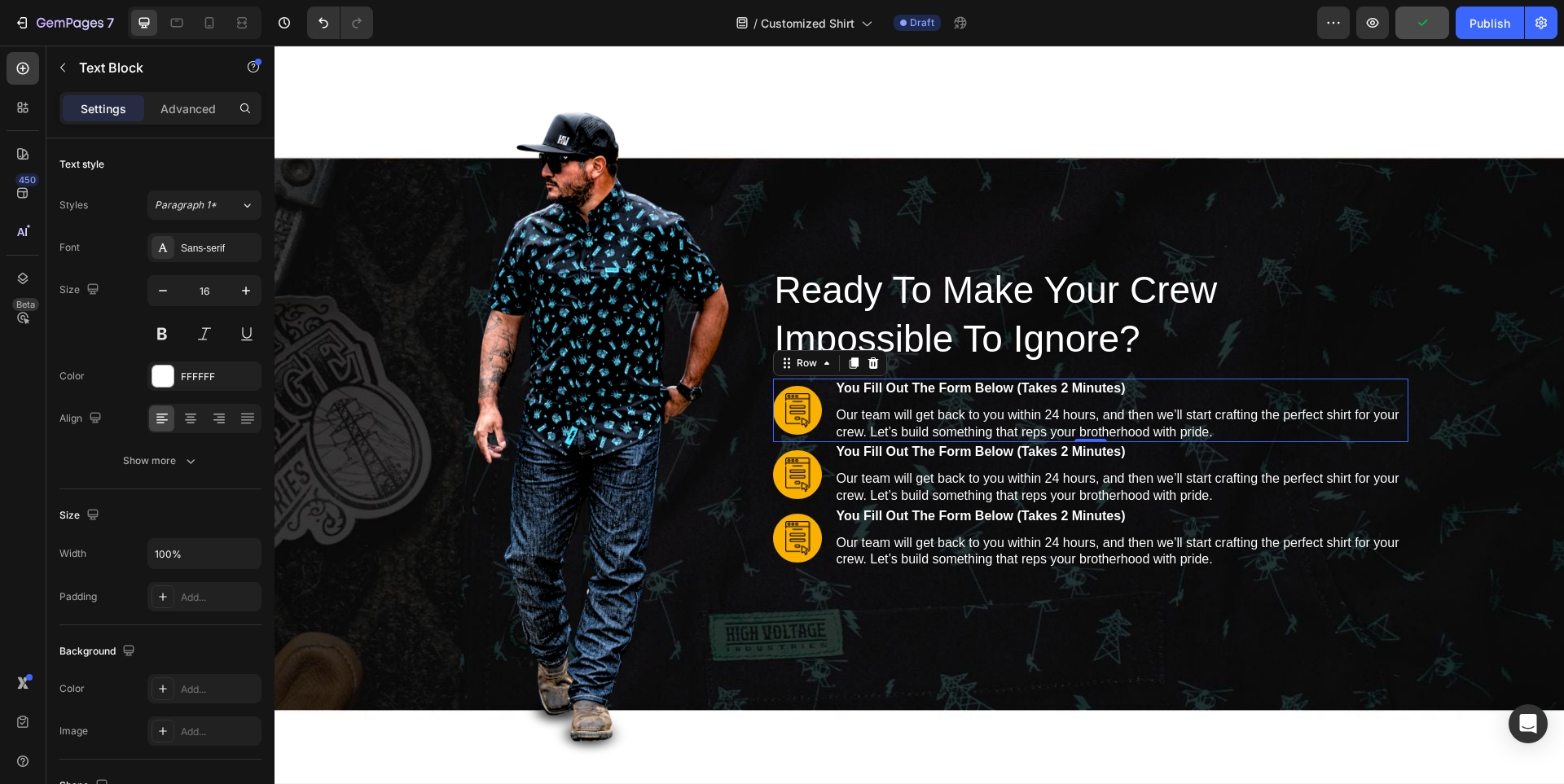
click at [773, 436] on div "Image" at bounding box center [797, 410] width 49 height 64
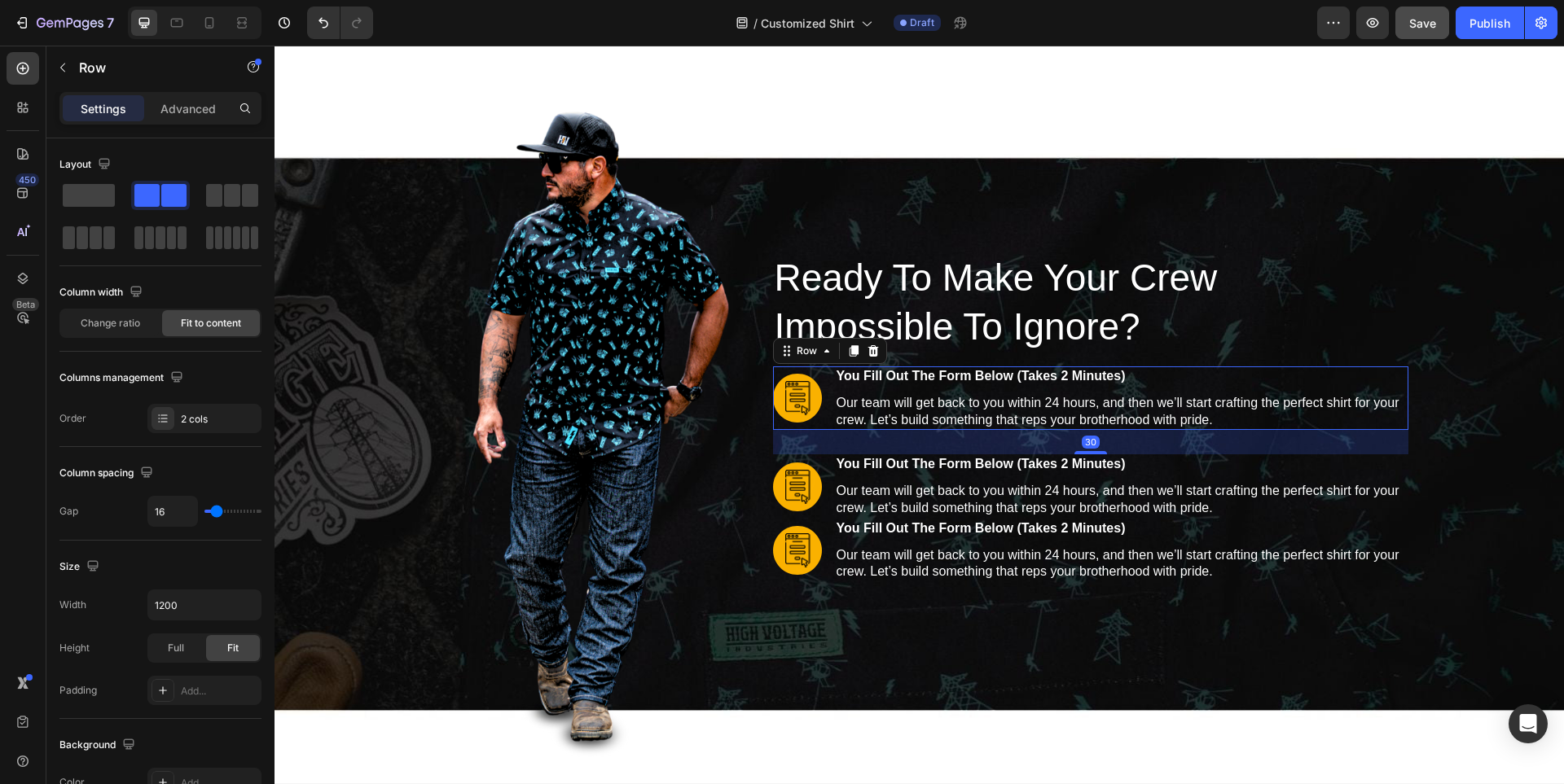
drag, startPoint x: 1077, startPoint y: 440, endPoint x: 1077, endPoint y: 465, distance: 25.0
click at [1077, 465] on div "Ready To Make Your Crew Impossible To Ignore? Heading Image you fill out the fo…" at bounding box center [1090, 417] width 635 height 330
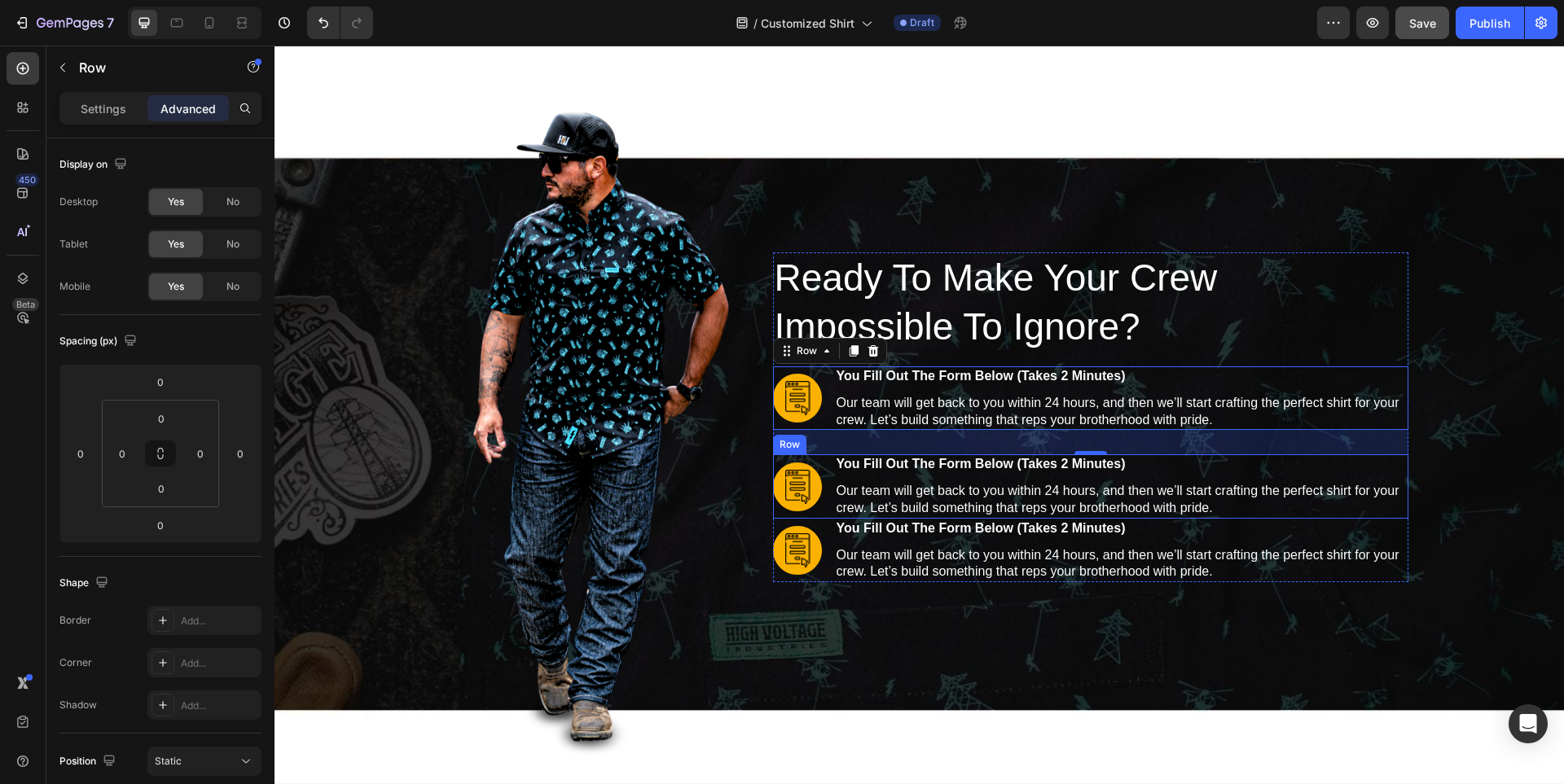
click at [827, 507] on div "Image you fill out the form below (takes 2 minutes) Text Block Our team will ge…" at bounding box center [1090, 486] width 635 height 64
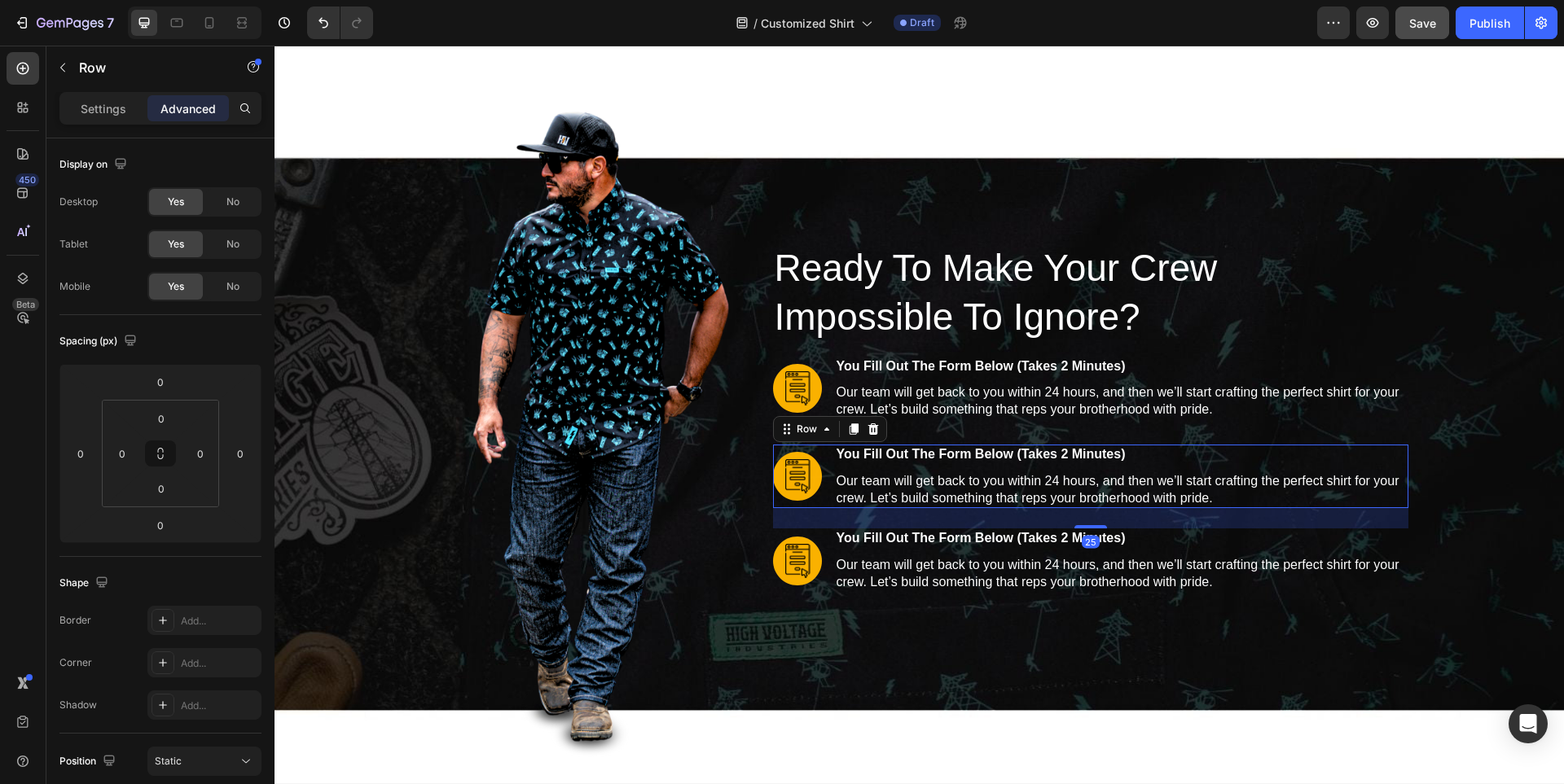
drag, startPoint x: 1082, startPoint y: 515, endPoint x: 1087, endPoint y: 535, distance: 20.6
click at [1087, 508] on div "25" at bounding box center [1090, 508] width 635 height 0
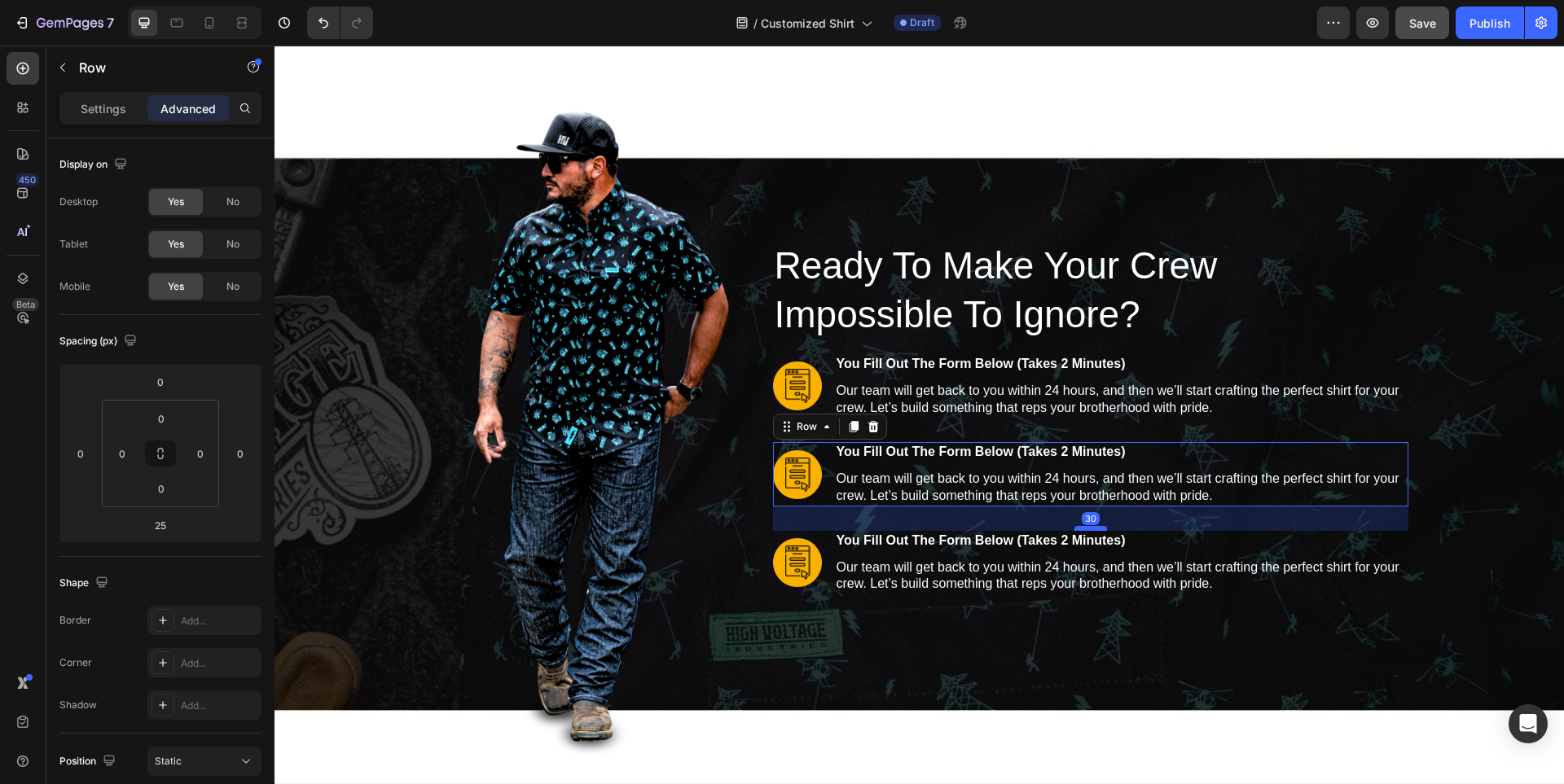
click at [1093, 531] on div "Ready To Make Your Crew Impossible To Ignore? Heading Image you fill out the fo…" at bounding box center [1090, 417] width 635 height 354
type input "30"
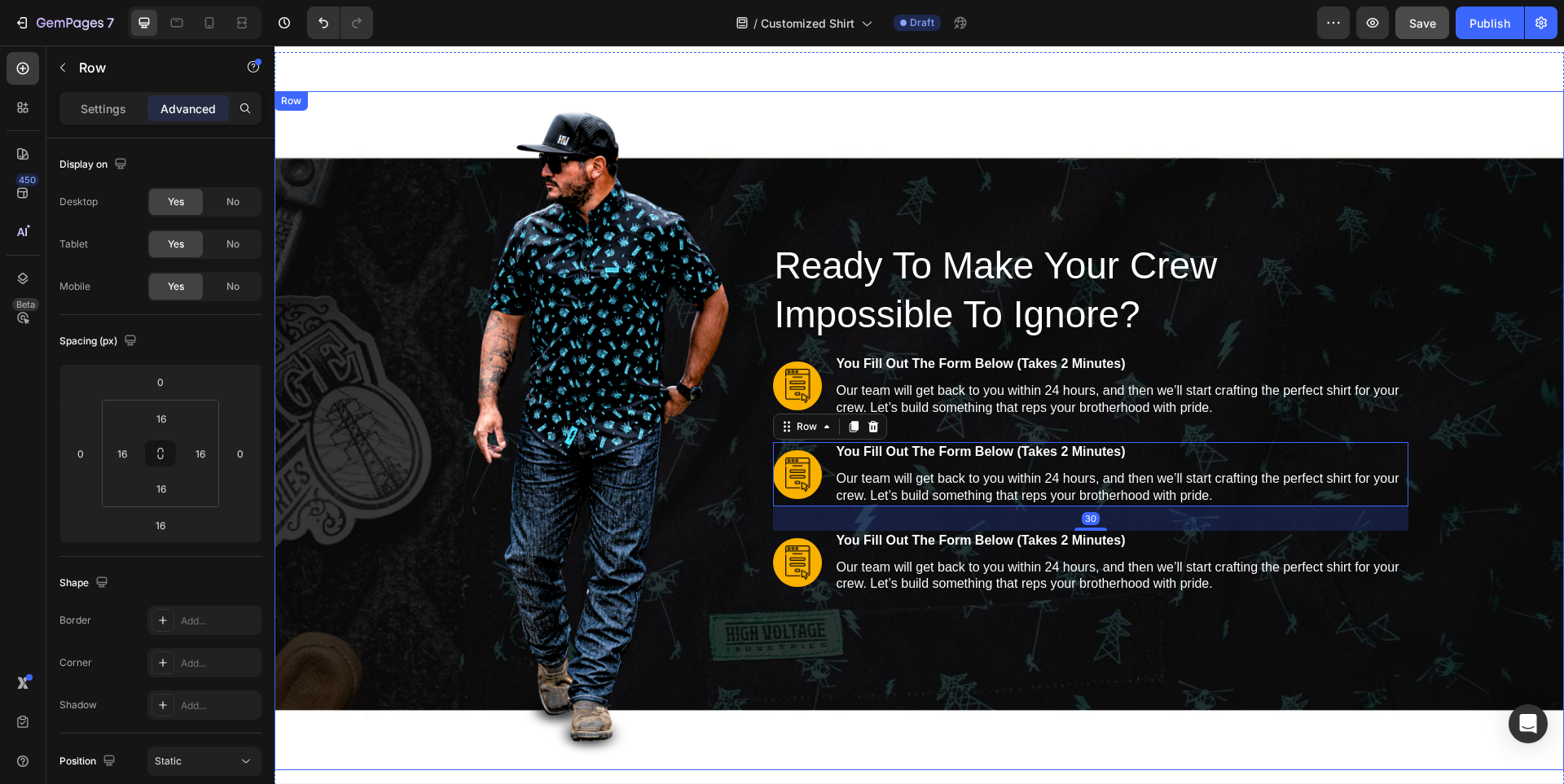
click at [1446, 284] on div "Image Row Ready To Make Your Crew Impossible To Ignore? Heading Image you fill …" at bounding box center [919, 430] width 1264 height 653
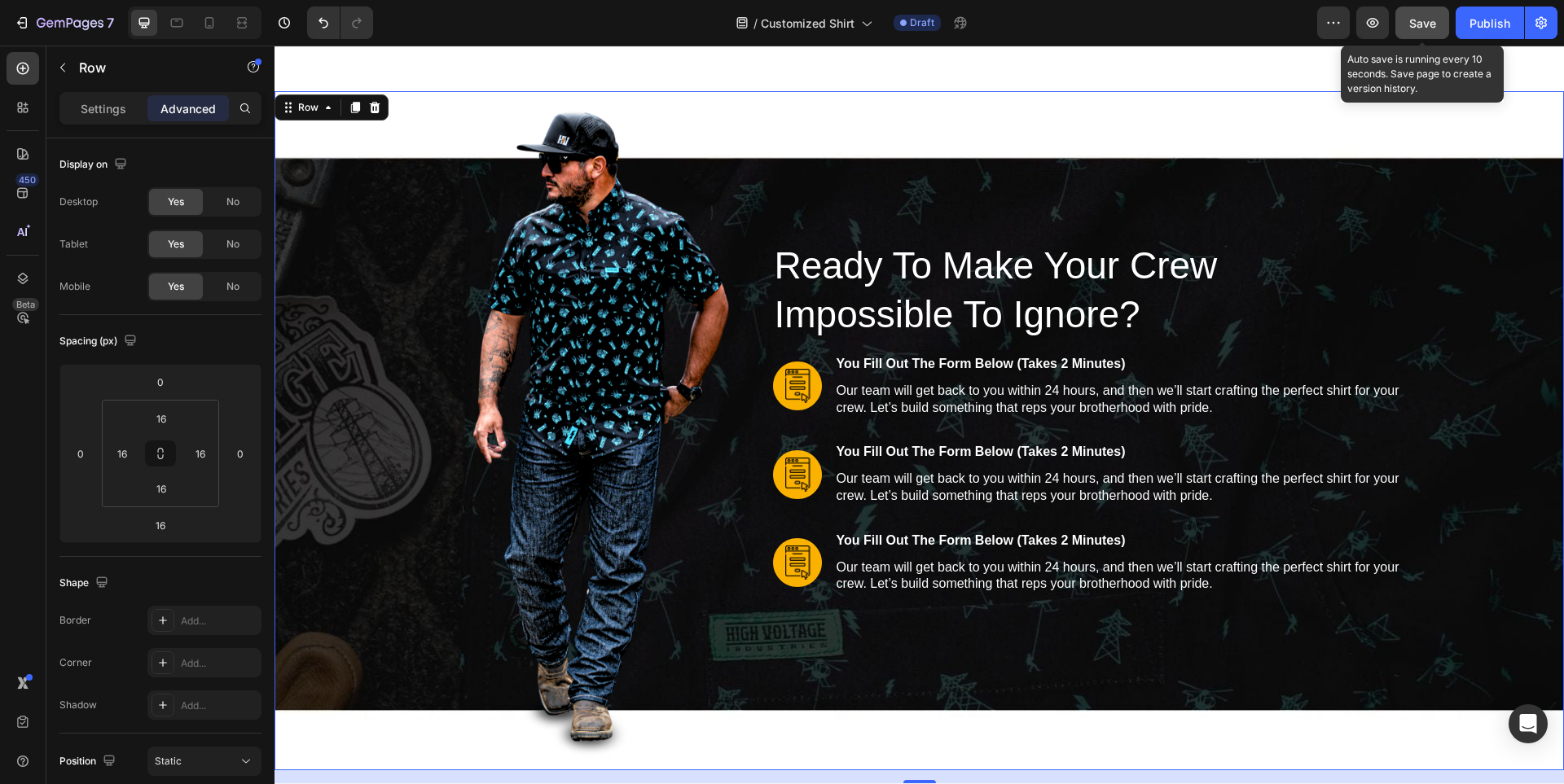
click at [1425, 33] on button "Save" at bounding box center [1422, 22] width 53 height 32
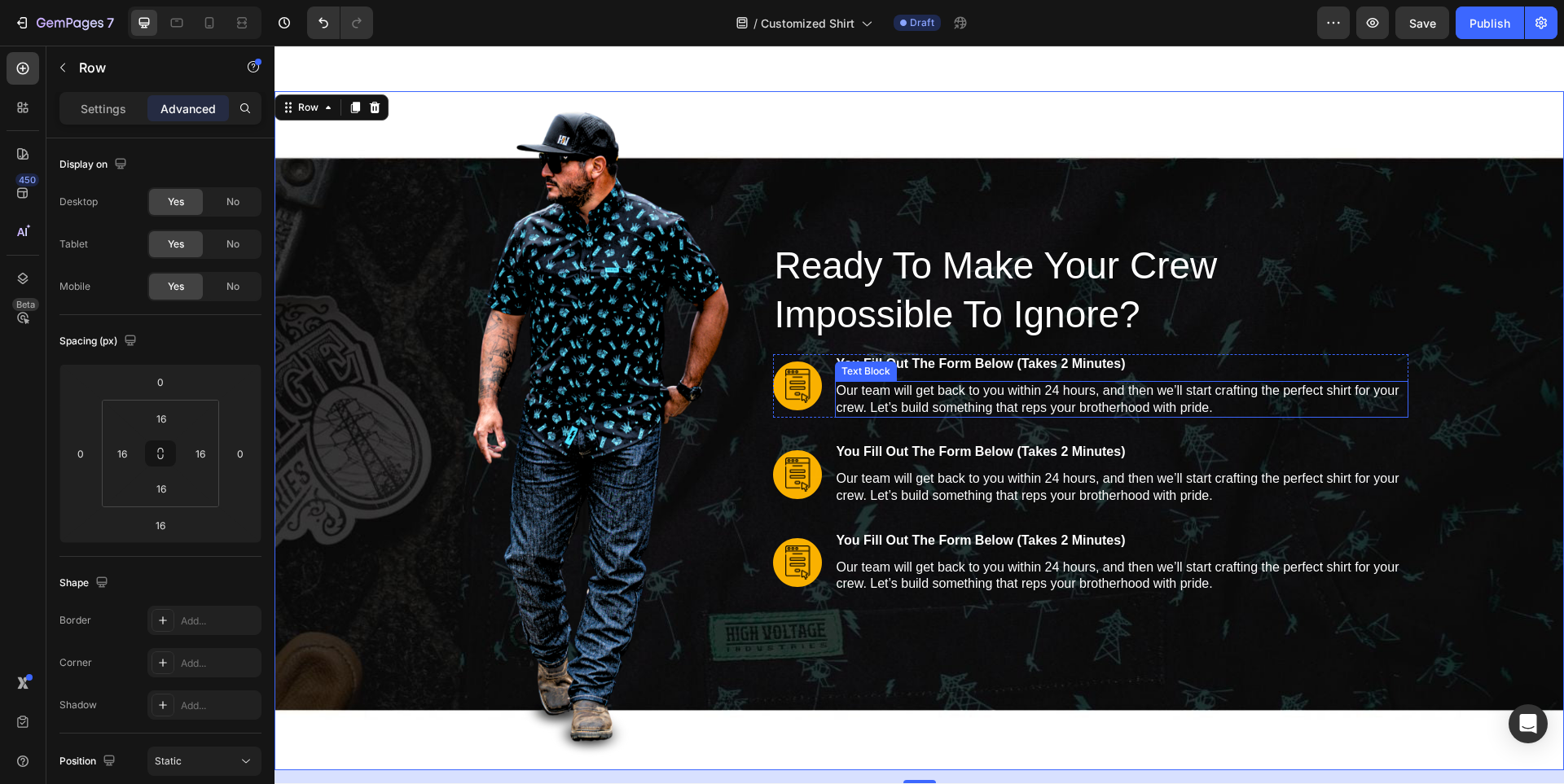
click at [1033, 395] on p "Our team will get back to you within 24 hours, and then we’ll start crafting th…" at bounding box center [1122, 399] width 570 height 34
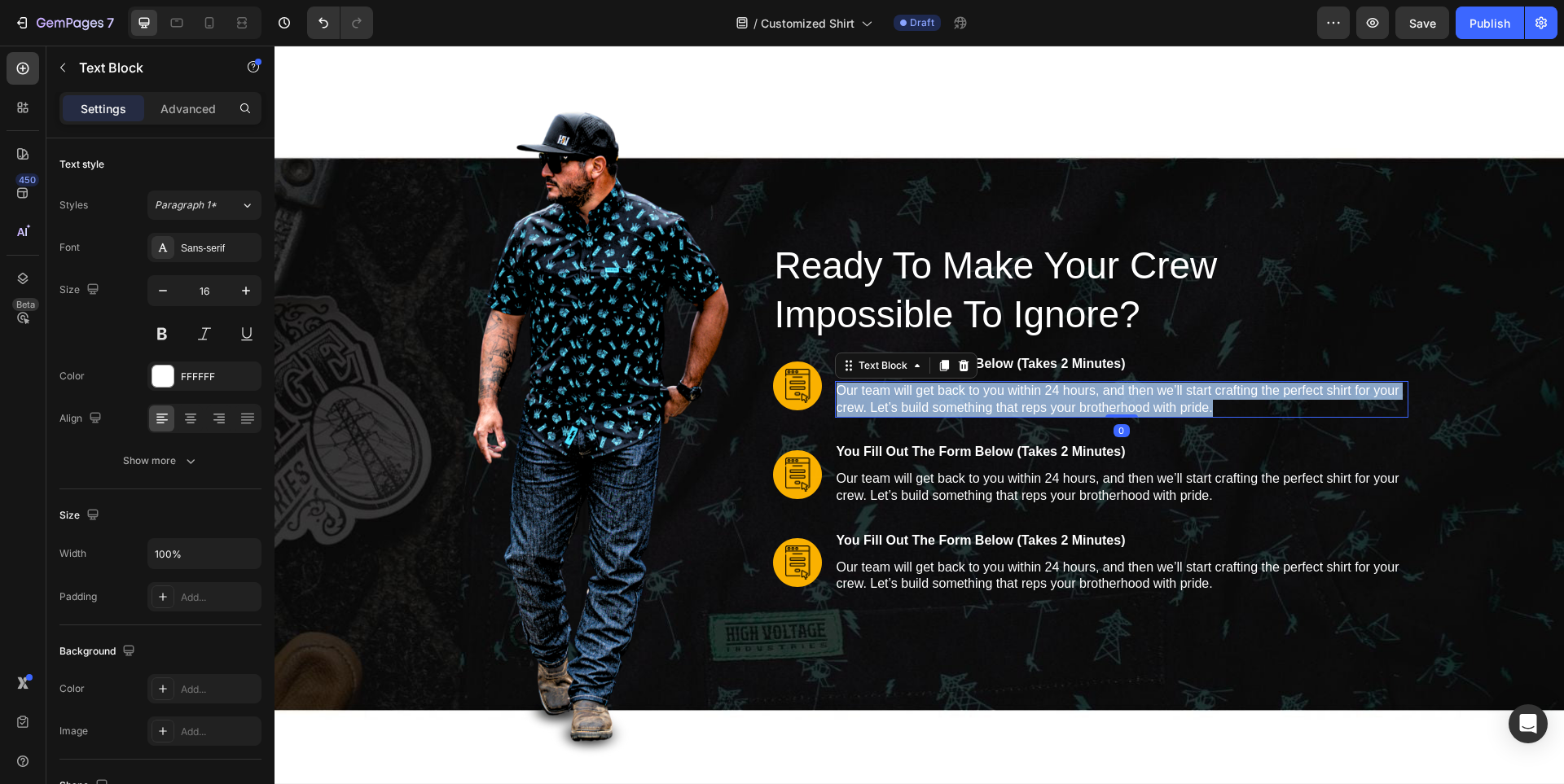
click at [1033, 395] on p "Our team will get back to you within 24 hours, and then we’ll start crafting th…" at bounding box center [1122, 399] width 570 height 34
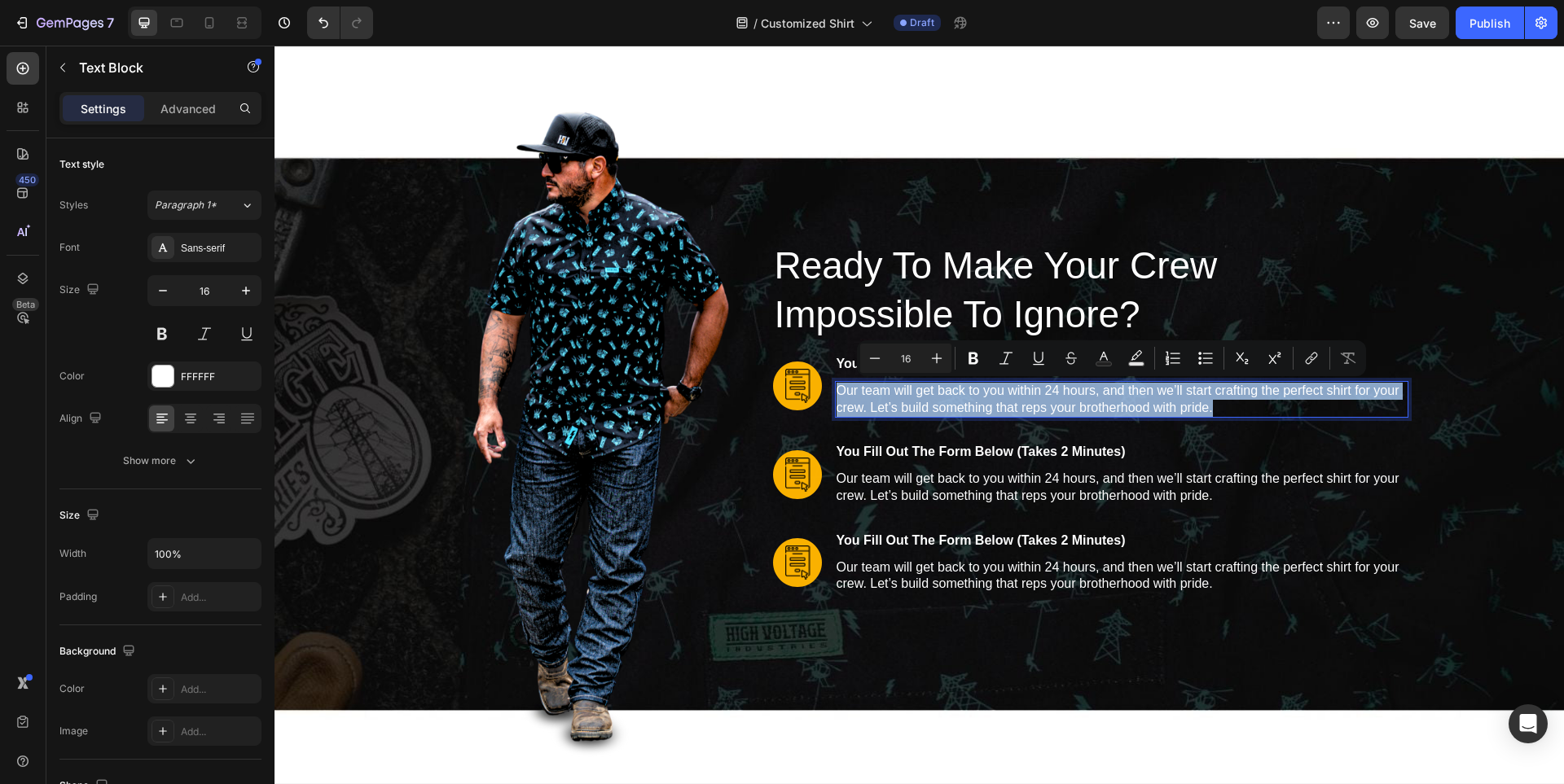
click at [907, 409] on p "Our team will get back to you within 24 hours, and then we’ll start crafting th…" at bounding box center [1122, 399] width 570 height 34
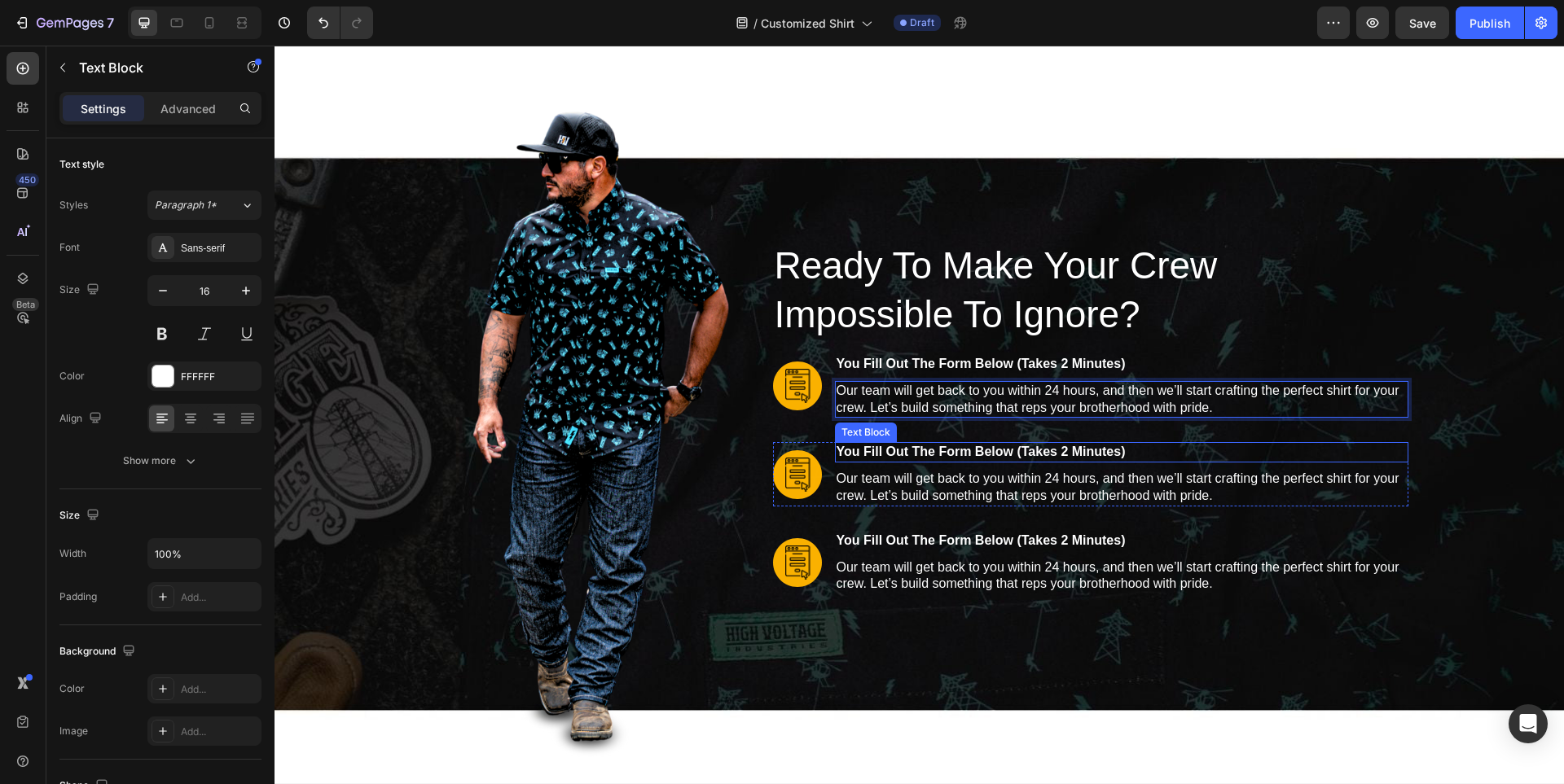
click at [914, 451] on p "you fill out the form below (takes 2 minutes)" at bounding box center [1122, 452] width 570 height 18
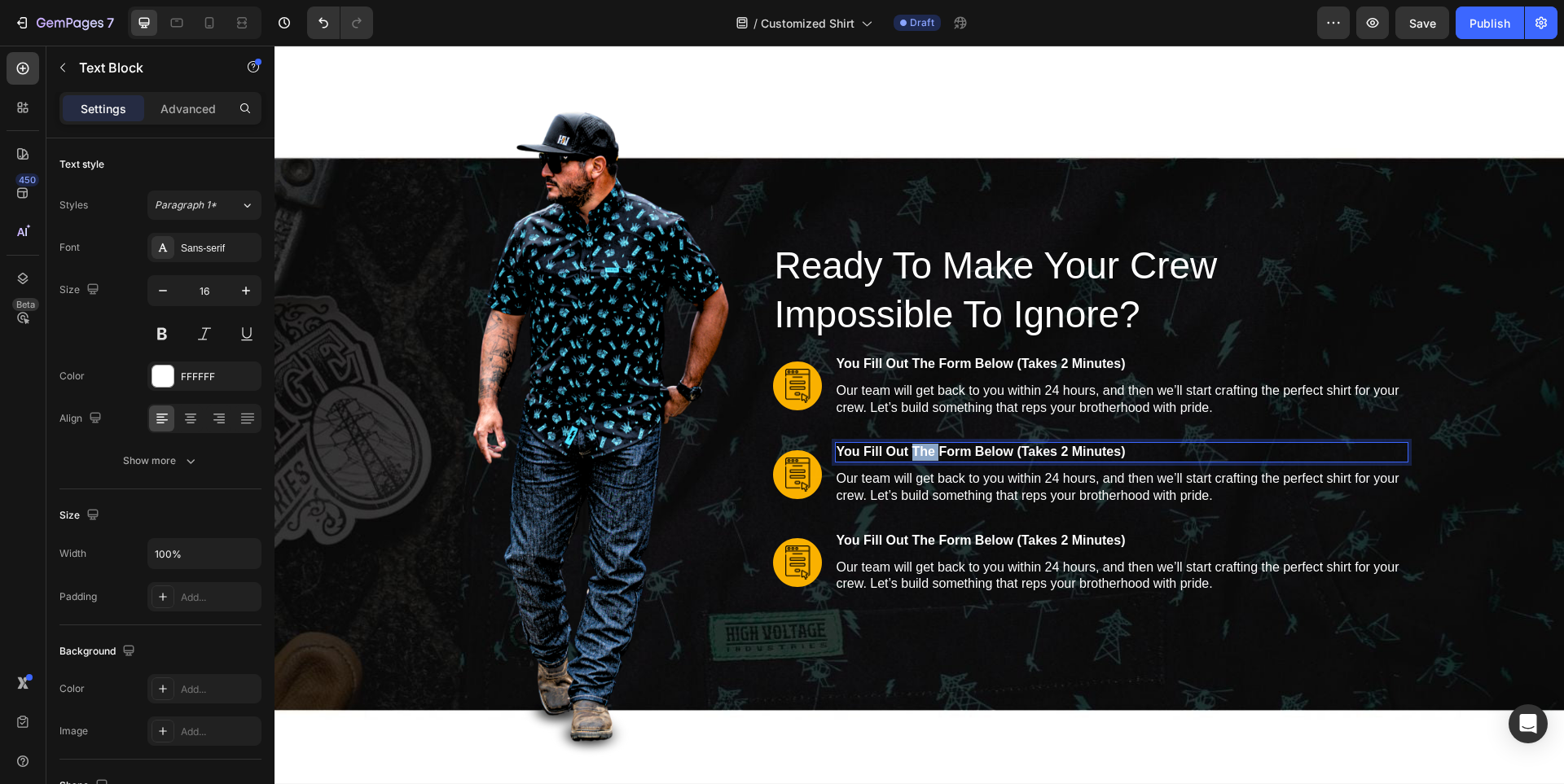
click at [914, 451] on p "you fill out the form below (takes 2 minutes)" at bounding box center [1122, 452] width 570 height 18
click at [944, 493] on p "Our team will get back to you within 24 hours, and then we’ll start crafting th…" at bounding box center [1122, 487] width 570 height 34
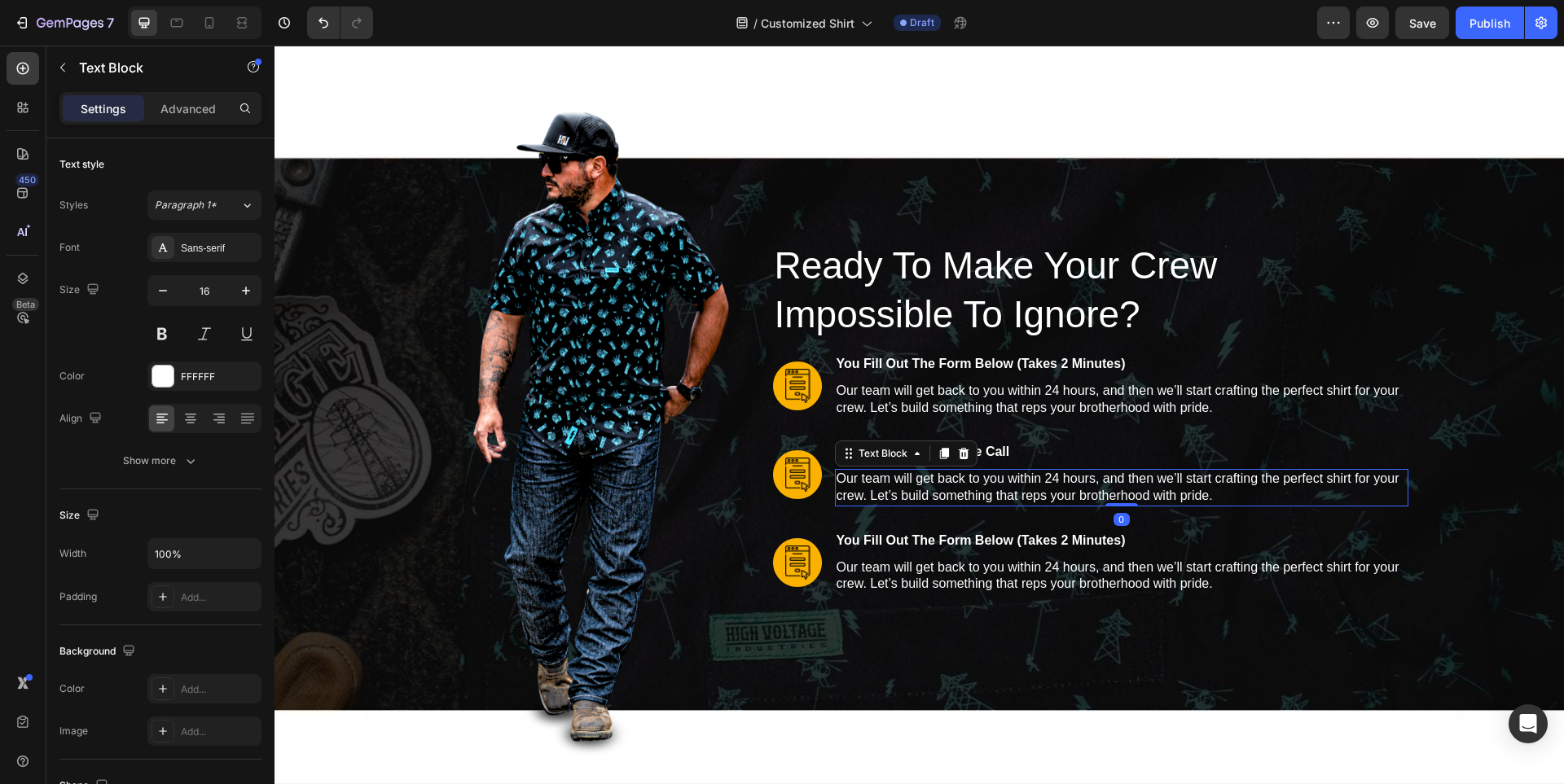
click at [947, 484] on p "Our team will get back to you within 24 hours, and then we’ll start crafting th…" at bounding box center [1122, 487] width 570 height 34
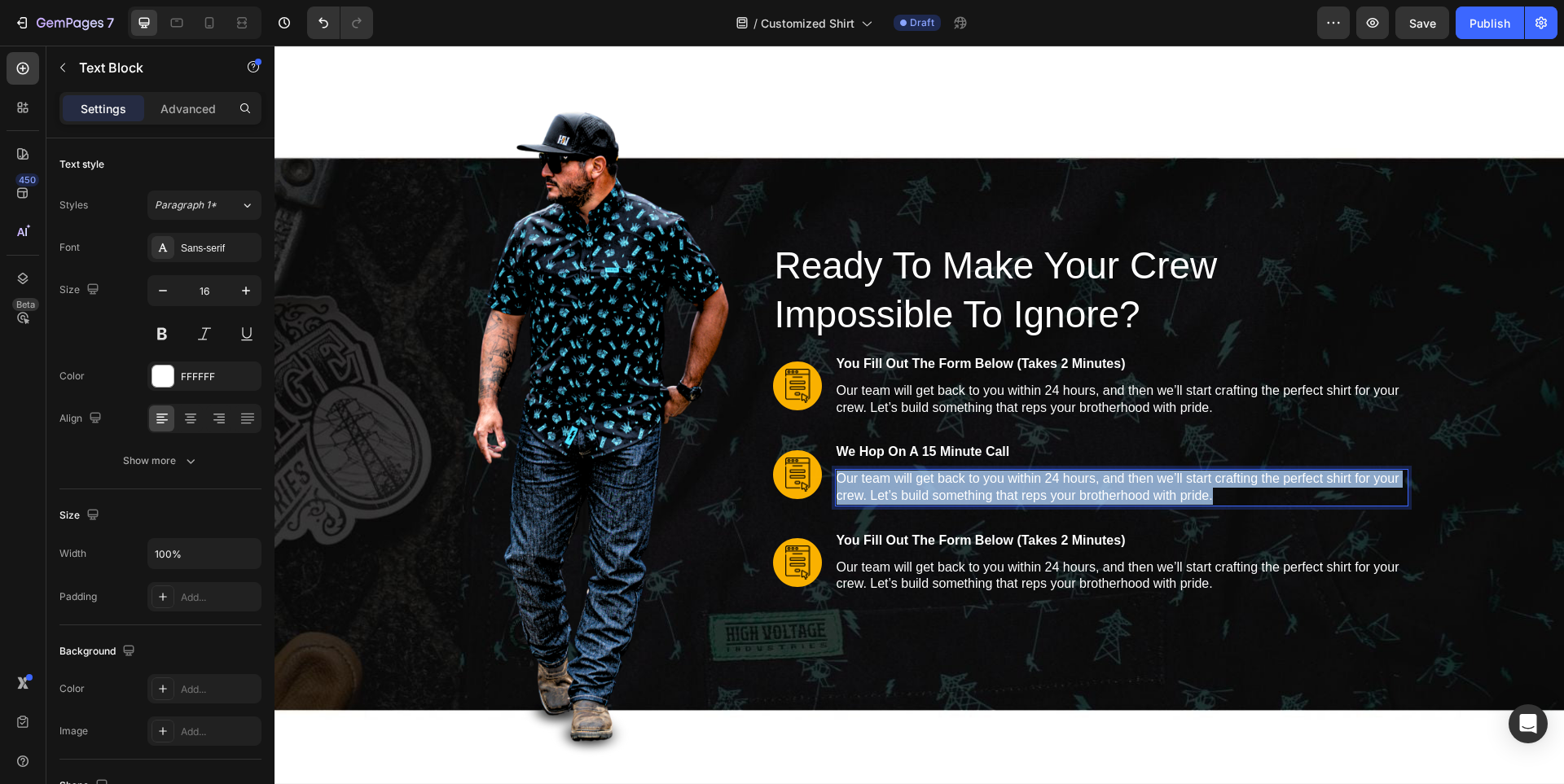
click at [947, 484] on p "Our team will get back to you within 24 hours, and then we’ll start crafting th…" at bounding box center [1122, 487] width 570 height 34
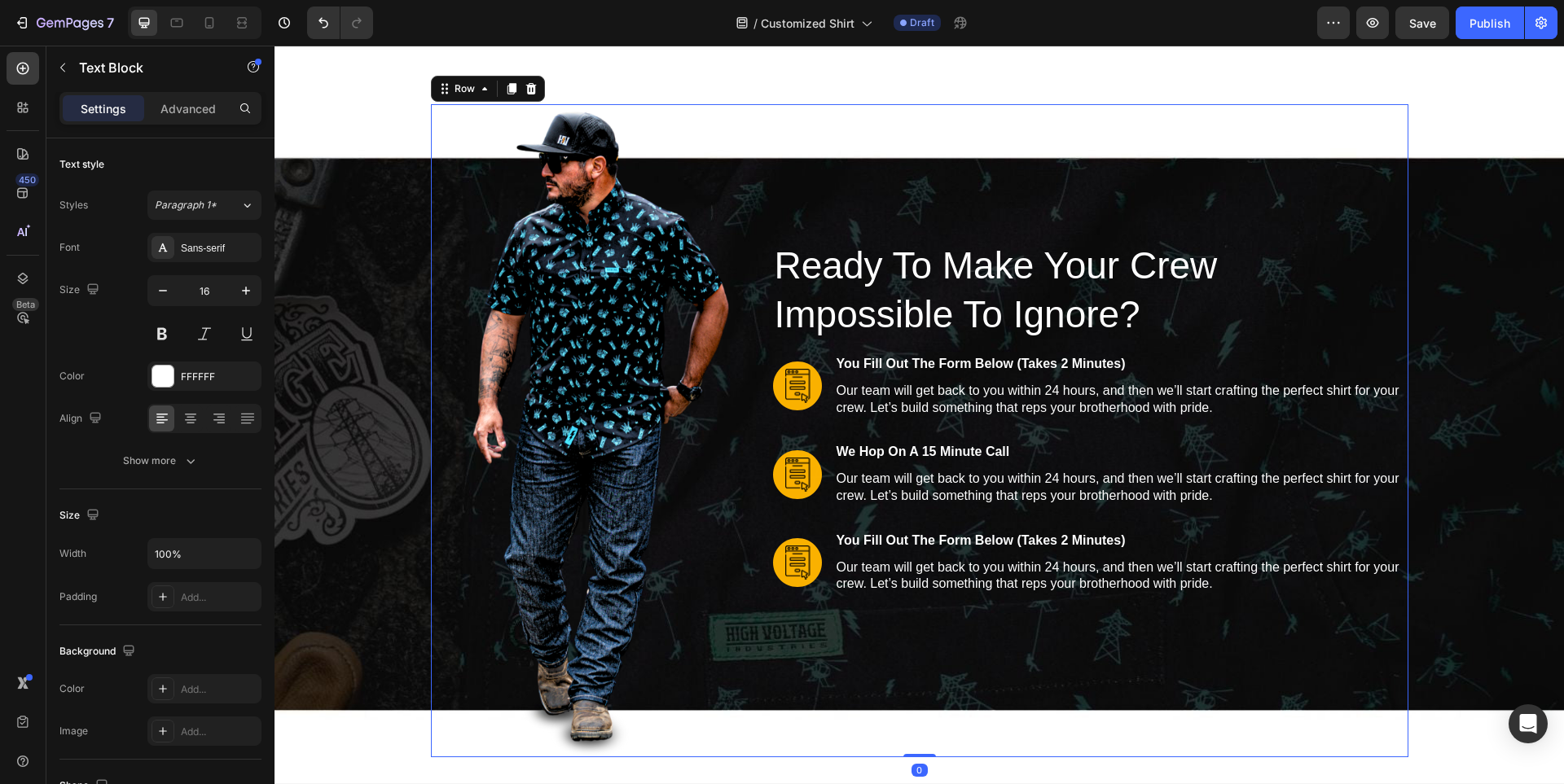
click at [1039, 109] on div "Ready To Make Your Crew Impossible To Ignore? Heading Image you fill out the fo…" at bounding box center [1090, 430] width 635 height 653
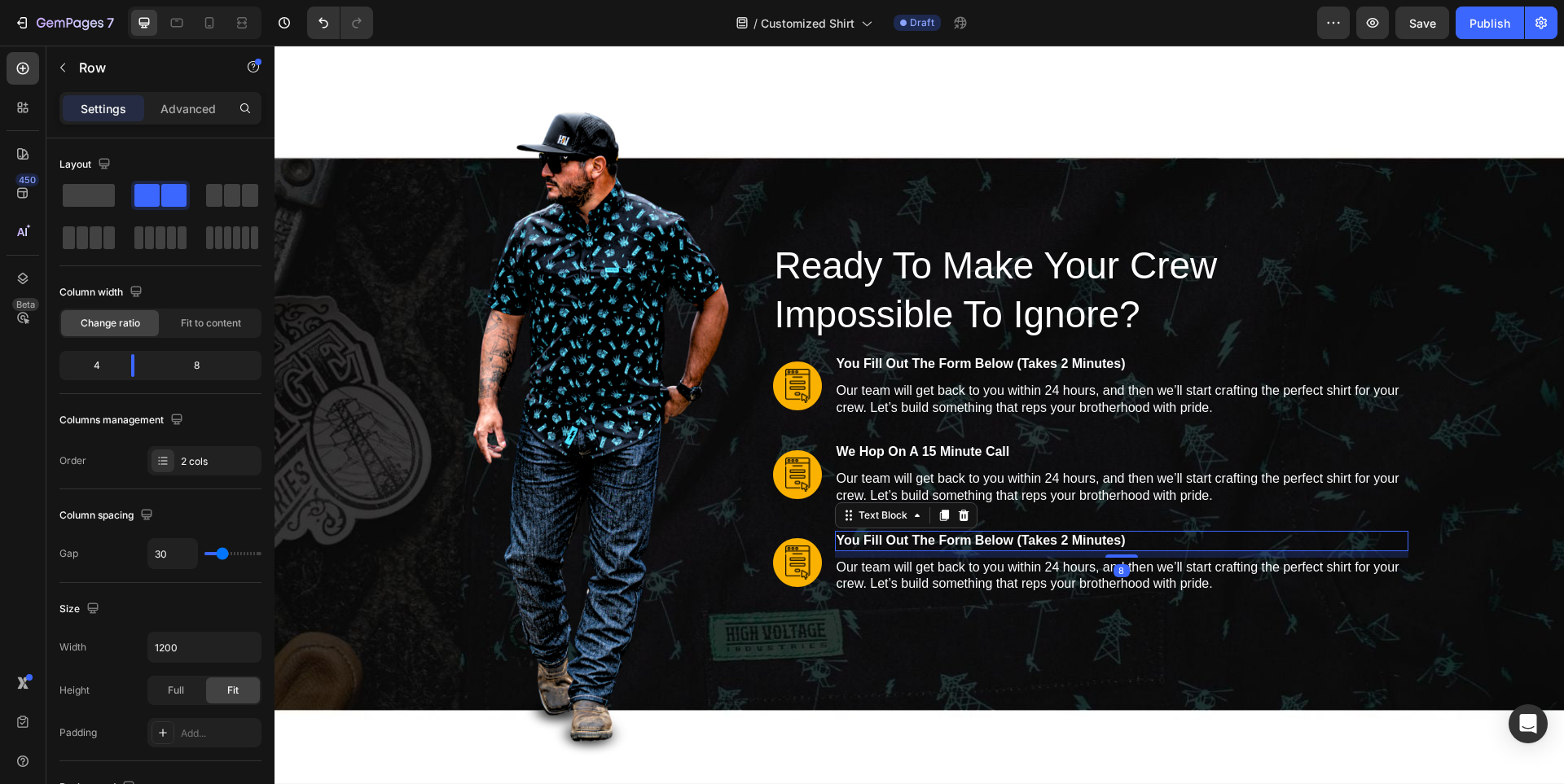
click at [961, 532] on p "you fill out the form below (takes 2 minutes)" at bounding box center [1122, 541] width 570 height 18
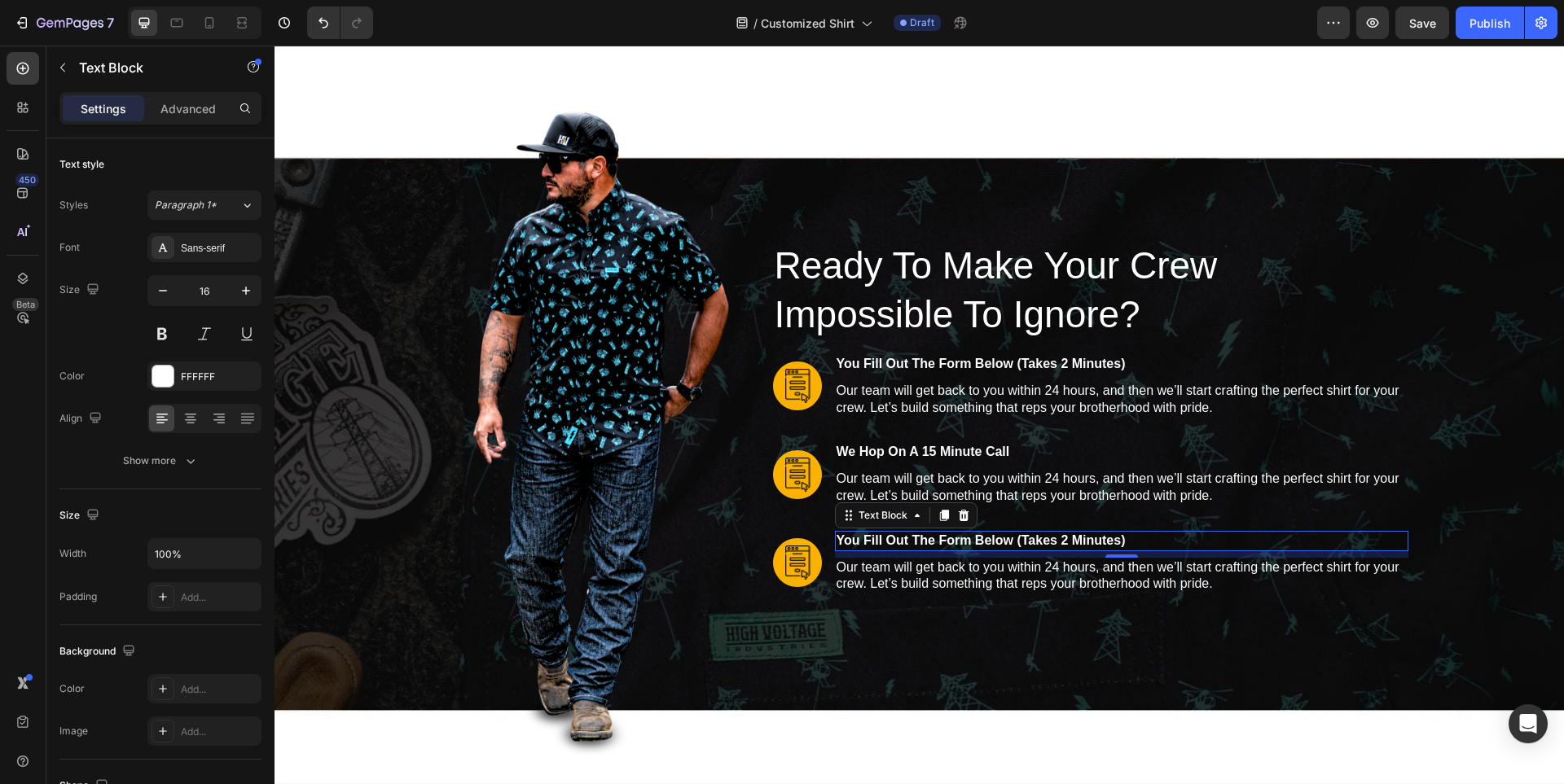
click at [1052, 542] on p "you fill out the form below (takes 2 minutes)" at bounding box center [1122, 541] width 570 height 18
click at [1046, 543] on p "you fill out the form below (takes 2 minutes)" at bounding box center [1122, 541] width 570 height 18
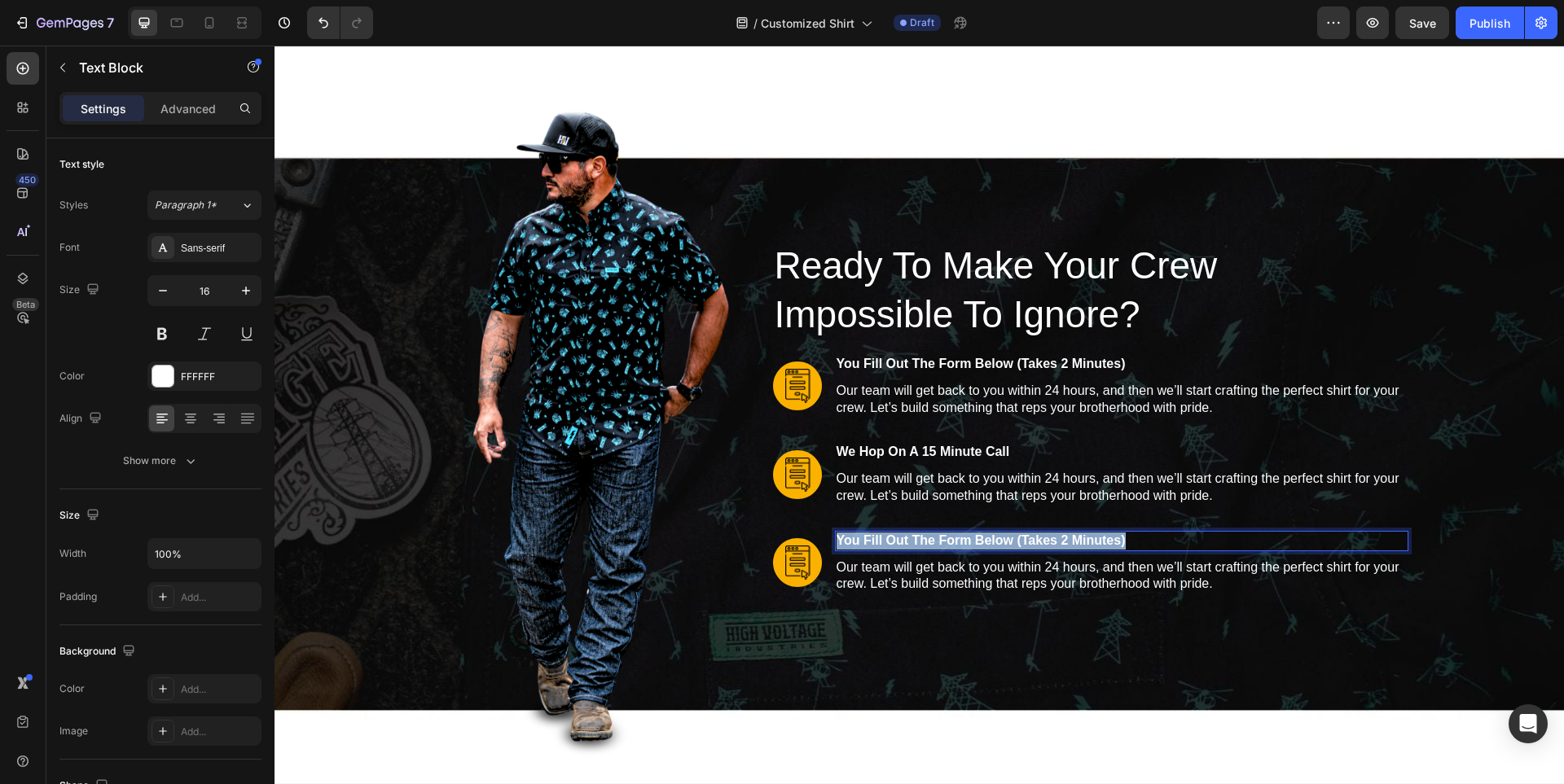
click at [1046, 543] on p "you fill out the form below (takes 2 minutes)" at bounding box center [1122, 541] width 570 height 18
click at [1047, 575] on p "Our team will get back to you within 24 hours, and then we’ll start crafting th…" at bounding box center [1122, 576] width 570 height 34
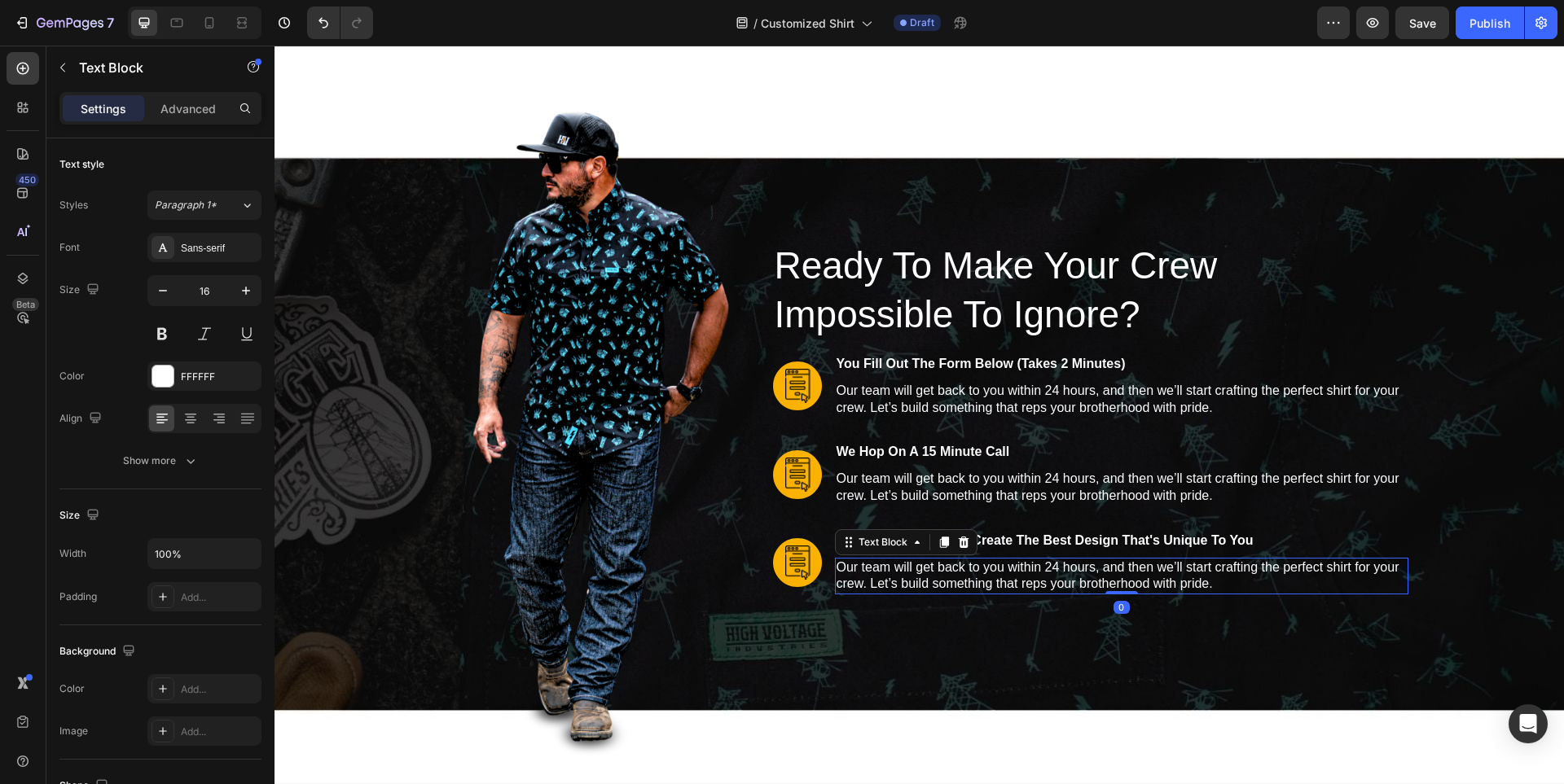
click at [1047, 575] on p "Our team will get back to you within 24 hours, and then we’ll start crafting th…" at bounding box center [1122, 576] width 570 height 34
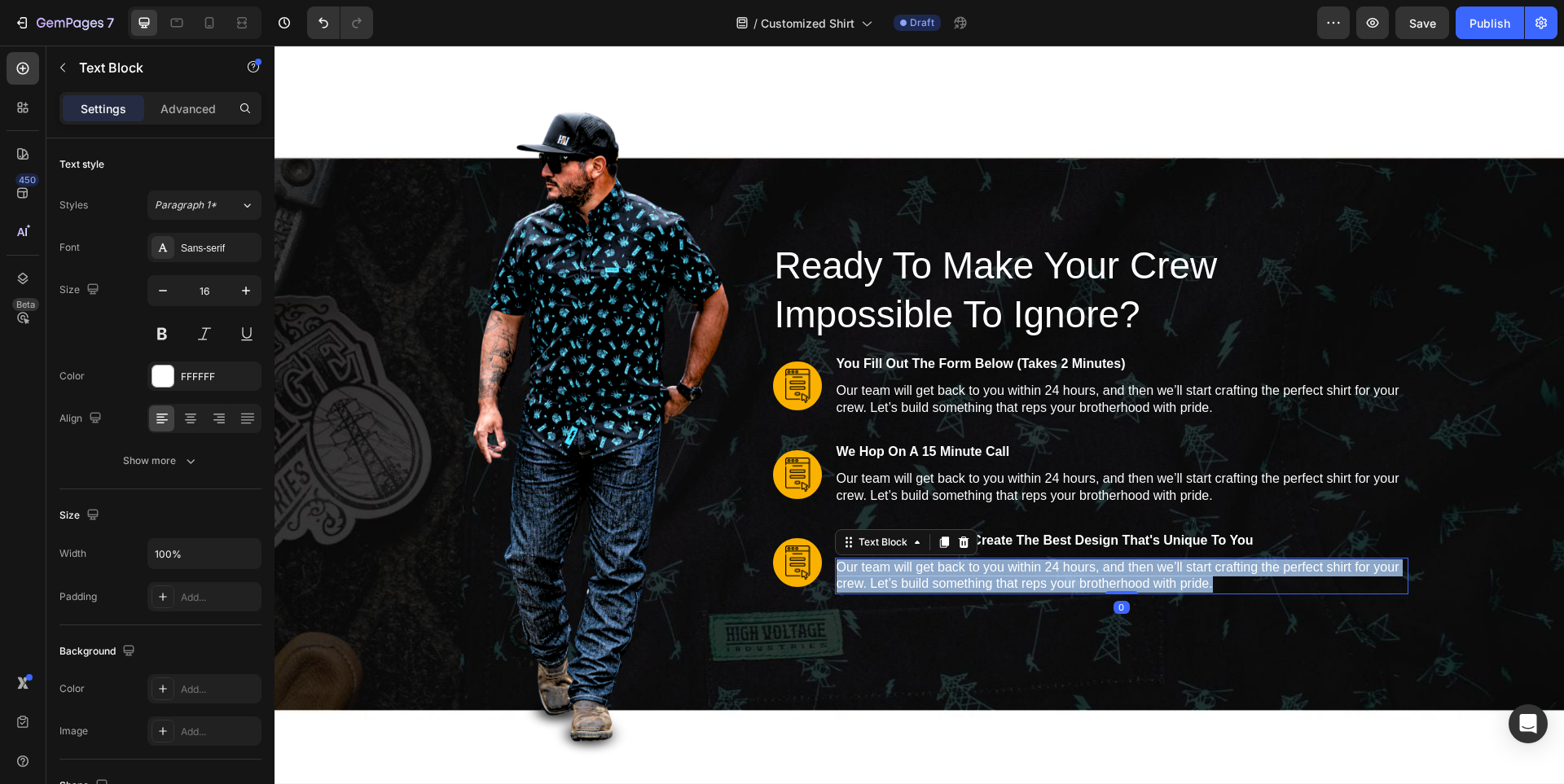
click at [1047, 575] on p "Our team will get back to you within 24 hours, and then we’ll start crafting th…" at bounding box center [1122, 576] width 570 height 34
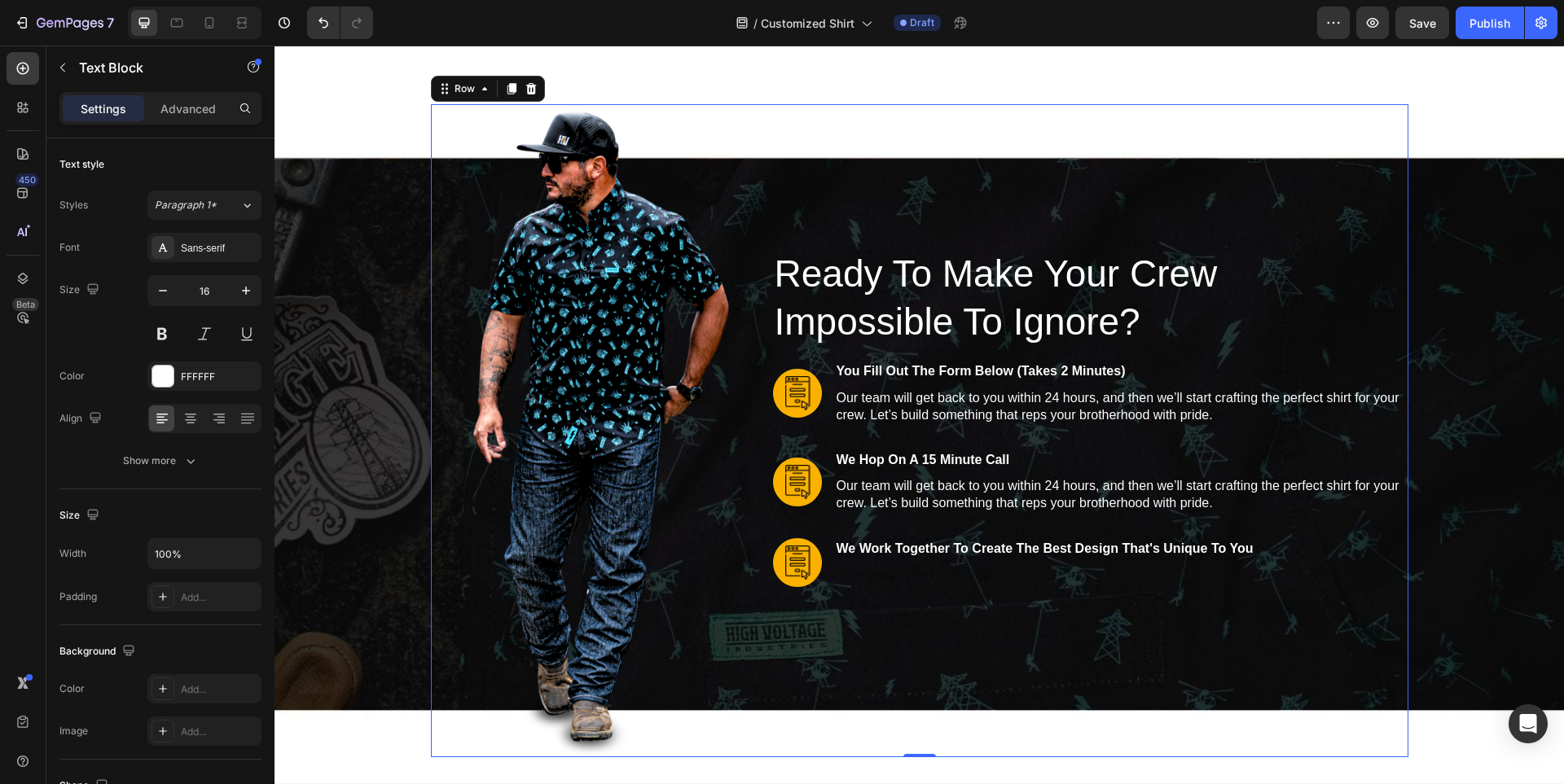
click at [1304, 610] on div "Ready To Make Your Crew Impossible To Ignore? Heading Image you fill out the fo…" at bounding box center [1090, 430] width 635 height 653
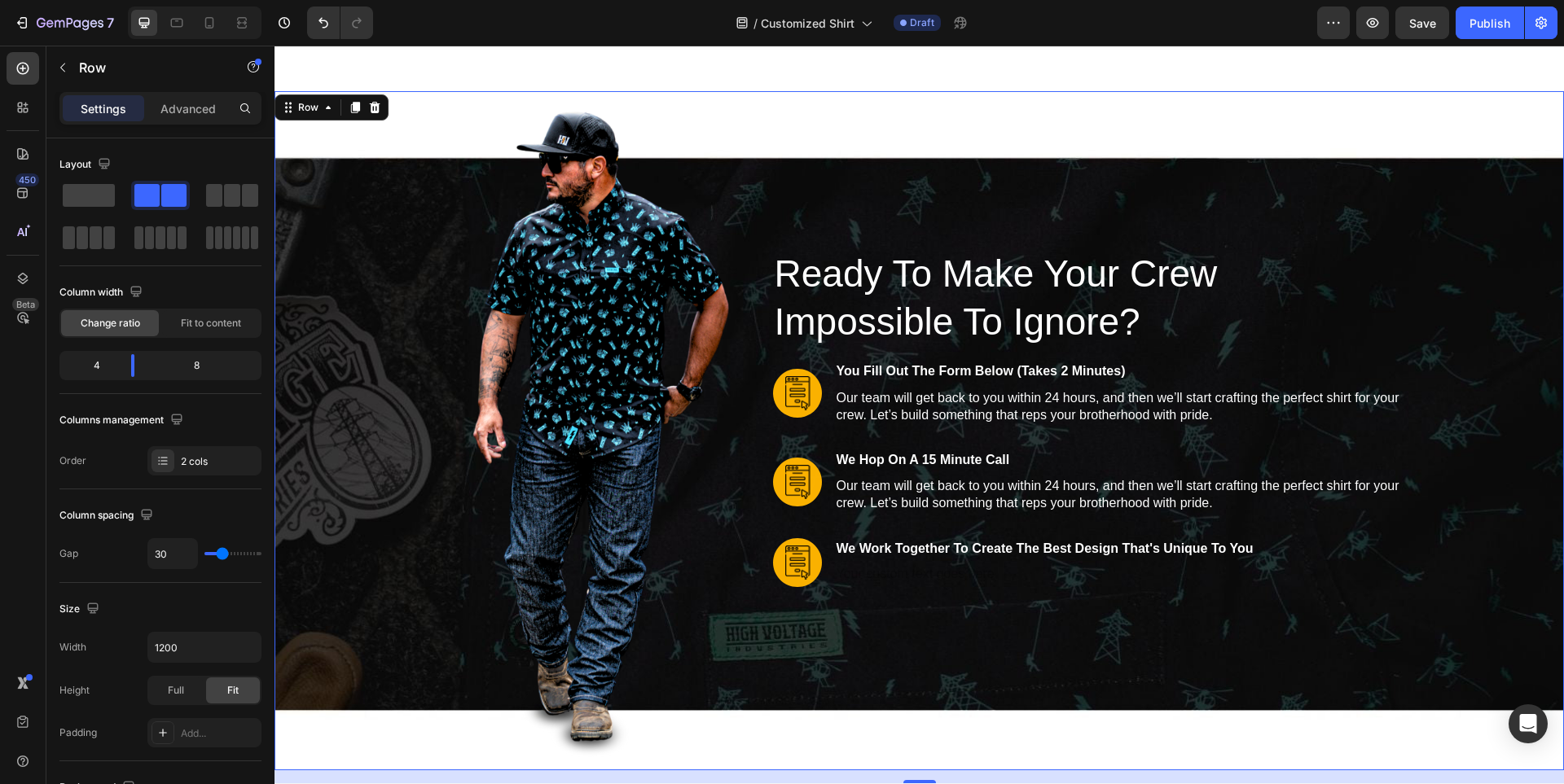
click at [1466, 123] on div "Image Row Ready To Make Your Crew Impossible To Ignore? Heading Image you fill …" at bounding box center [919, 430] width 1264 height 653
